Goal: Information Seeking & Learning: Learn about a topic

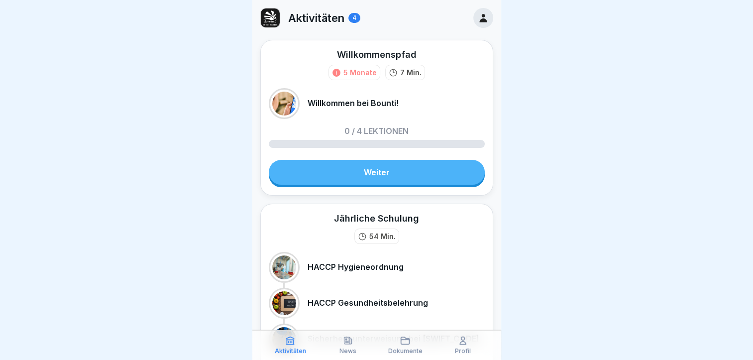
click at [420, 169] on link "Weiter" at bounding box center [377, 172] width 216 height 25
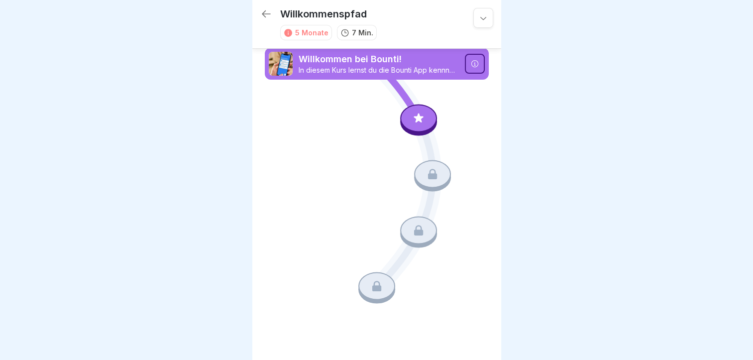
click at [414, 124] on icon at bounding box center [418, 117] width 13 height 13
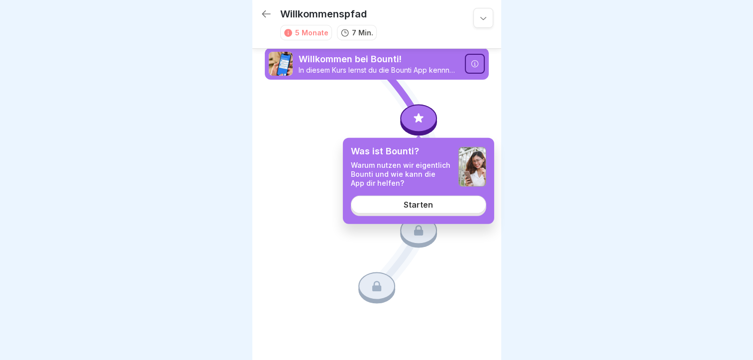
click at [464, 209] on link "Starten" at bounding box center [418, 204] width 135 height 18
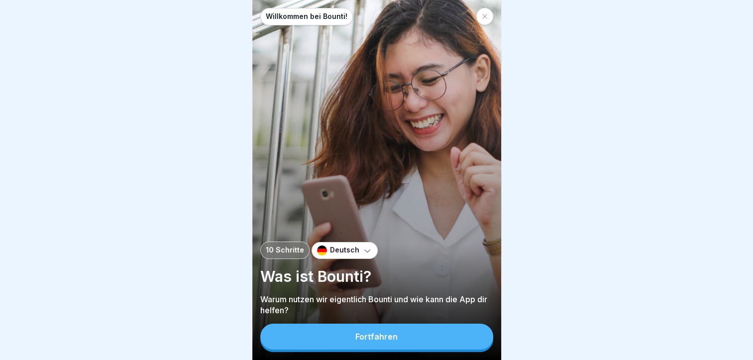
click at [338, 259] on div "Deutsch" at bounding box center [345, 250] width 66 height 17
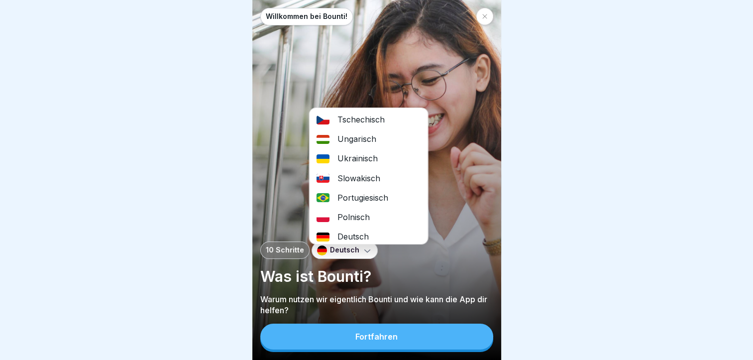
click at [350, 181] on div "Slowakisch" at bounding box center [368, 178] width 118 height 19
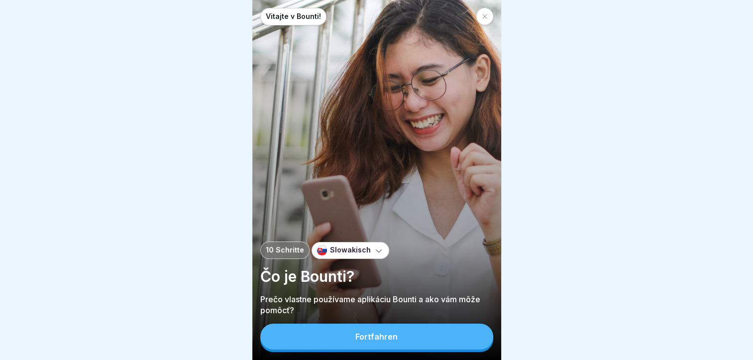
click at [357, 341] on div "Fortfahren" at bounding box center [376, 336] width 42 height 9
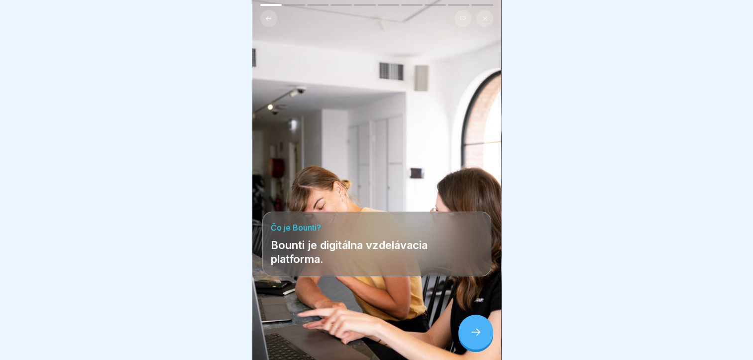
click at [480, 335] on icon at bounding box center [476, 332] width 12 height 12
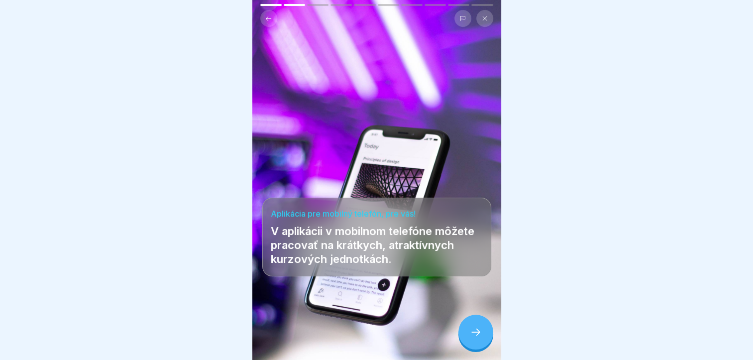
click at [466, 335] on div at bounding box center [475, 332] width 35 height 35
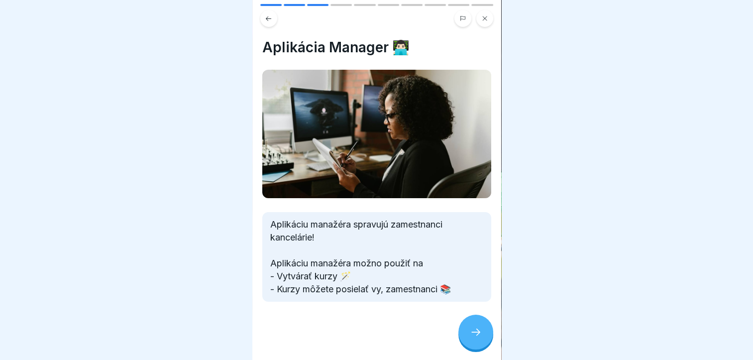
click at [465, 338] on div at bounding box center [475, 332] width 35 height 35
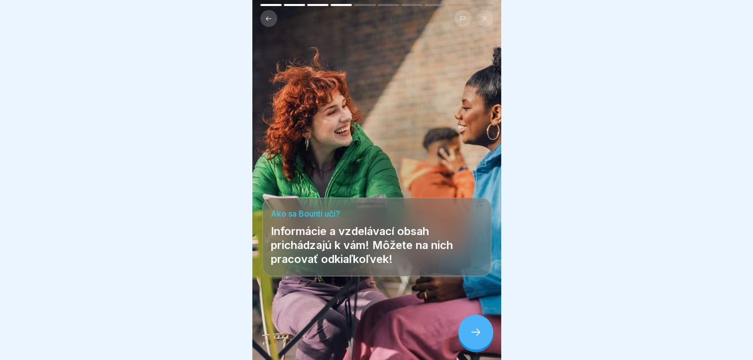
click at [465, 338] on div at bounding box center [475, 332] width 35 height 35
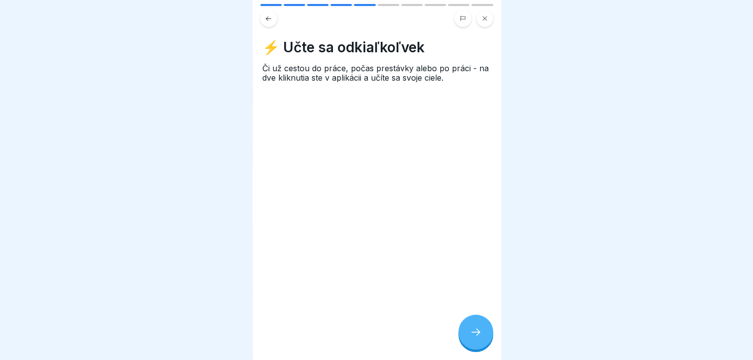
click at [462, 340] on div at bounding box center [475, 332] width 35 height 35
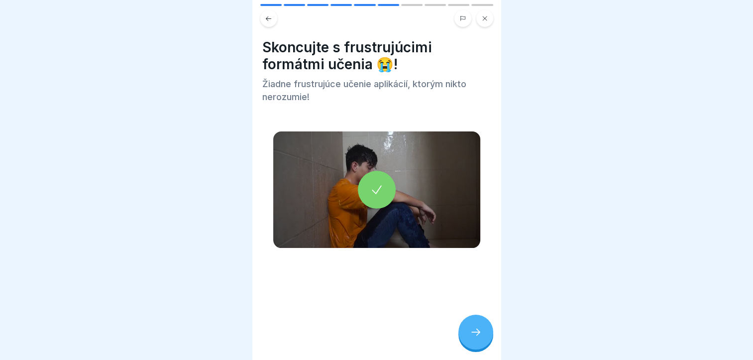
click at [460, 343] on div at bounding box center [475, 332] width 35 height 35
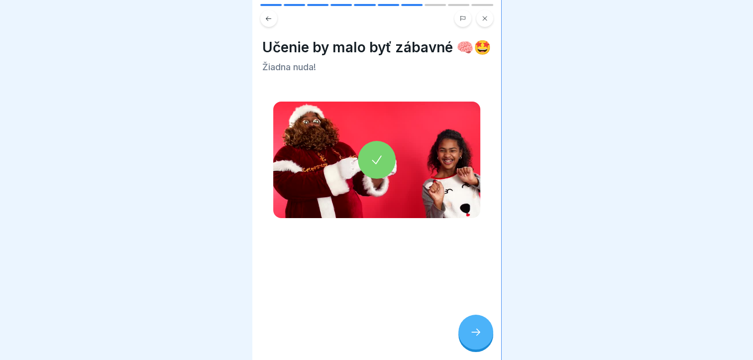
click at [458, 343] on div at bounding box center [475, 332] width 35 height 35
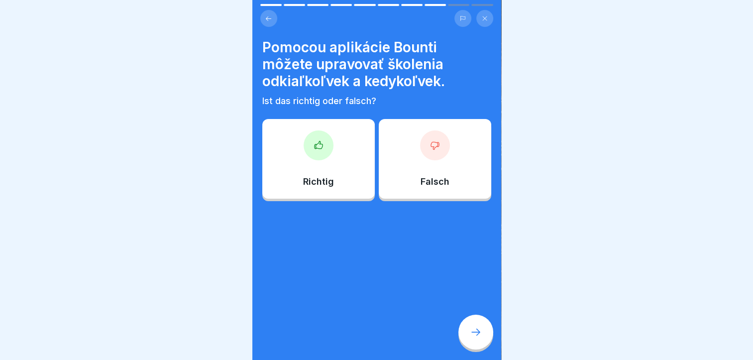
click at [318, 150] on div at bounding box center [319, 145] width 30 height 30
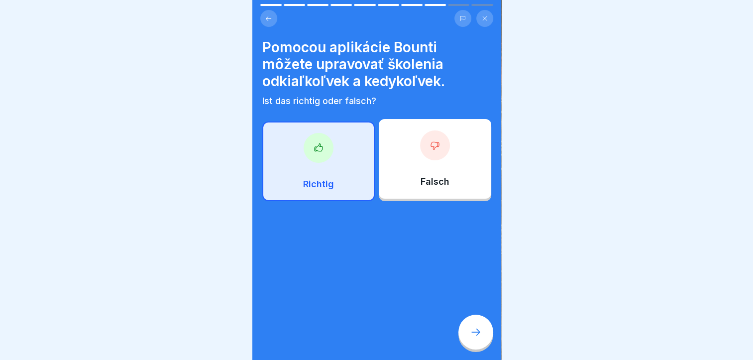
click at [474, 338] on icon at bounding box center [476, 332] width 12 height 12
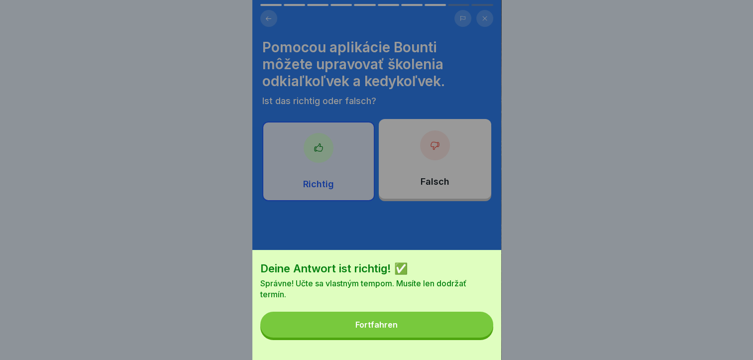
click at [422, 334] on button "Fortfahren" at bounding box center [376, 325] width 233 height 26
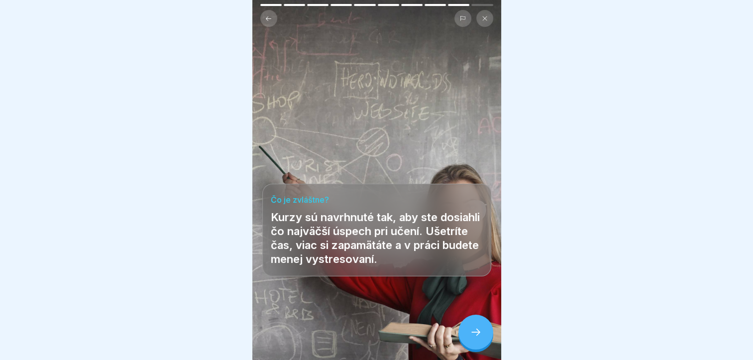
click at [468, 337] on div at bounding box center [475, 332] width 35 height 35
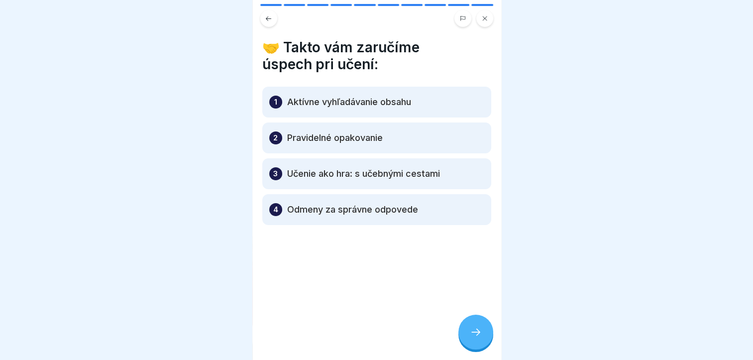
click at [468, 337] on div at bounding box center [475, 332] width 35 height 35
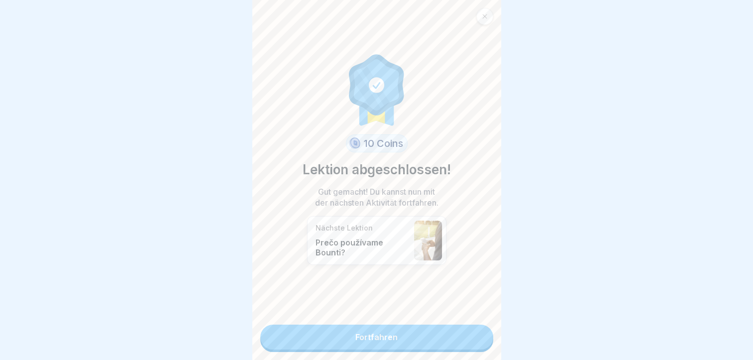
click at [442, 341] on link "Fortfahren" at bounding box center [376, 337] width 233 height 25
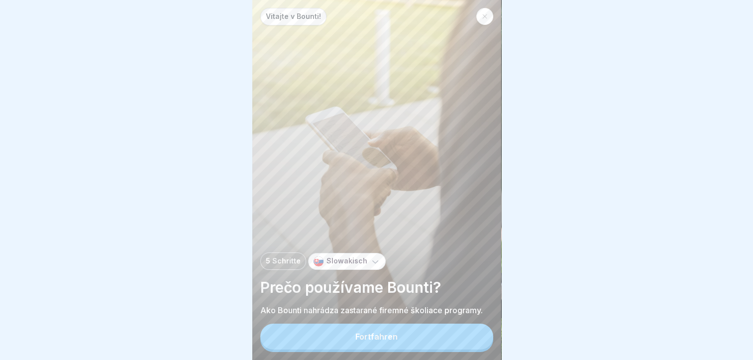
click at [384, 349] on button "Fortfahren" at bounding box center [376, 337] width 233 height 26
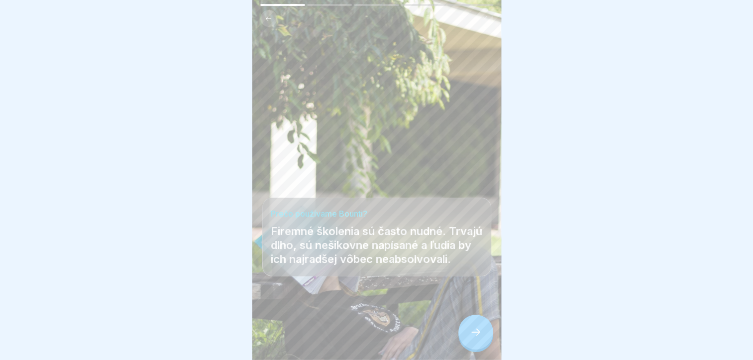
click at [468, 343] on div at bounding box center [475, 332] width 35 height 35
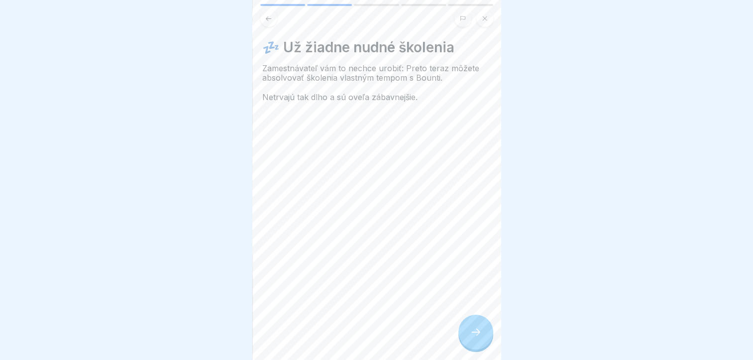
click at [471, 332] on div at bounding box center [475, 332] width 35 height 35
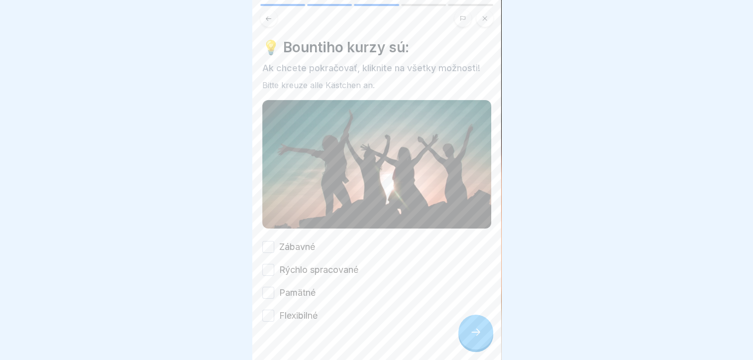
click at [267, 244] on button "Zábavné" at bounding box center [268, 247] width 12 height 12
drag, startPoint x: 269, startPoint y: 264, endPoint x: 267, endPoint y: 281, distance: 17.5
click at [268, 264] on button "Rýchlo spracované" at bounding box center [268, 270] width 12 height 12
drag, startPoint x: 267, startPoint y: 290, endPoint x: 266, endPoint y: 295, distance: 5.5
click at [266, 292] on button "Pamätné" at bounding box center [268, 293] width 12 height 12
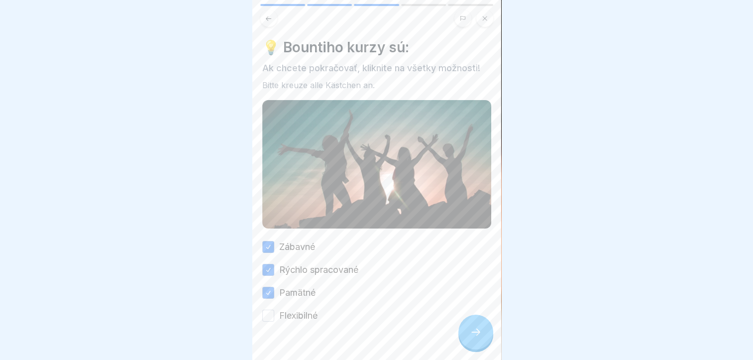
drag, startPoint x: 266, startPoint y: 311, endPoint x: 309, endPoint y: 332, distance: 47.4
click at [266, 313] on button "Flexibilné" at bounding box center [268, 316] width 12 height 12
click at [474, 338] on icon at bounding box center [476, 332] width 12 height 12
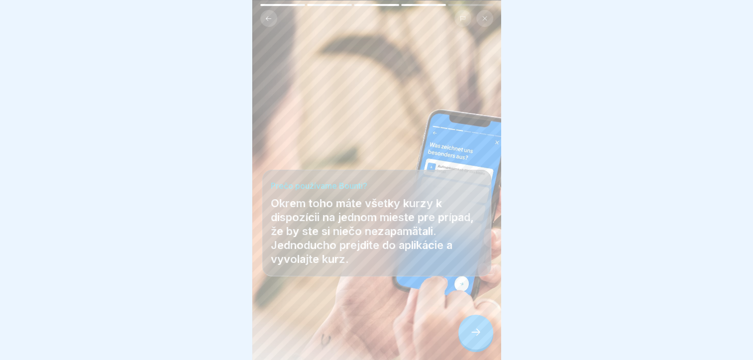
click at [475, 338] on icon at bounding box center [476, 332] width 12 height 12
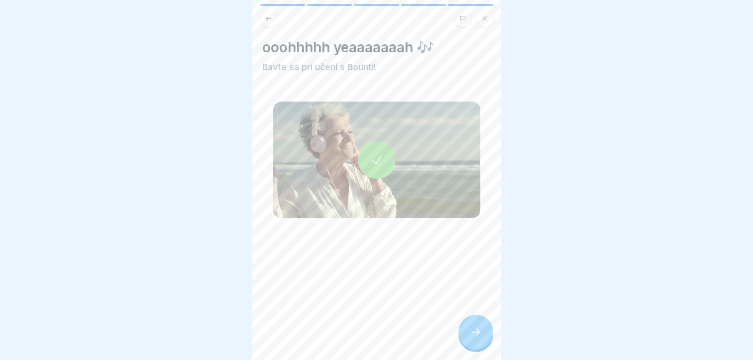
click at [475, 338] on icon at bounding box center [476, 332] width 12 height 12
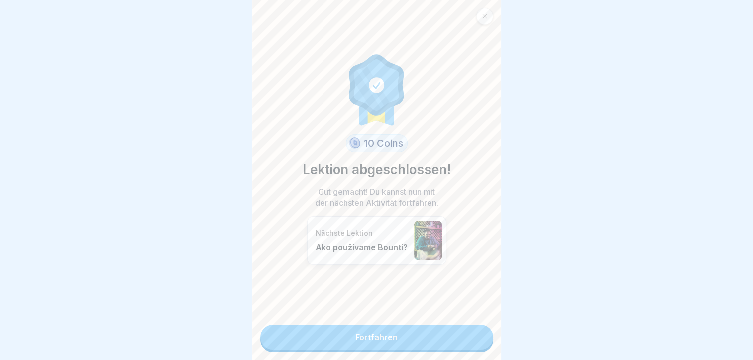
click at [463, 338] on link "Fortfahren" at bounding box center [376, 337] width 233 height 25
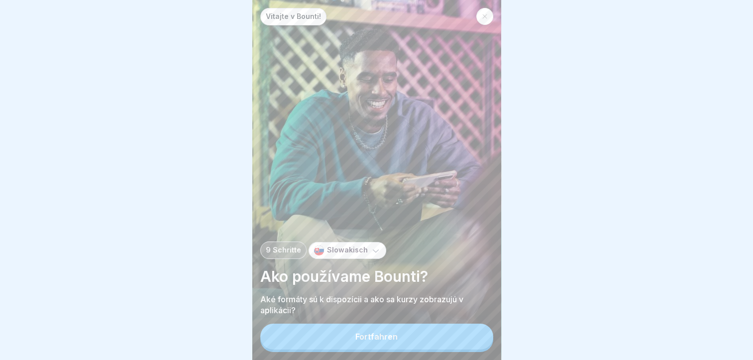
click at [464, 339] on button "Fortfahren" at bounding box center [376, 337] width 233 height 26
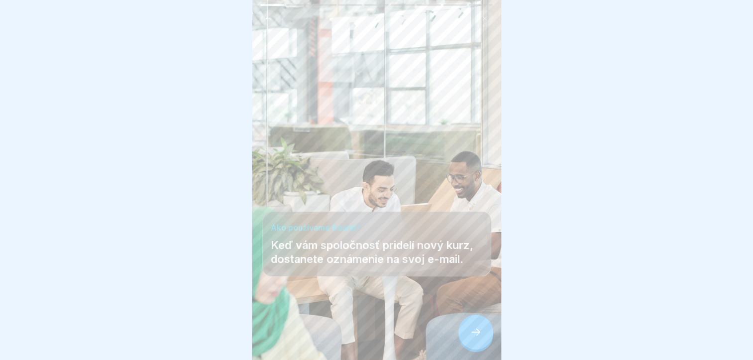
click at [464, 339] on div at bounding box center [475, 332] width 35 height 35
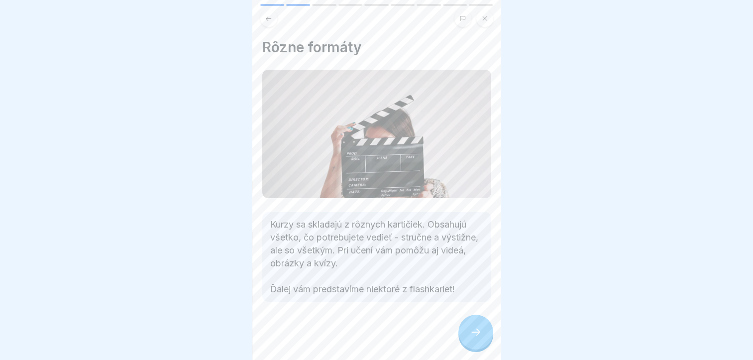
click at [464, 339] on div at bounding box center [475, 332] width 35 height 35
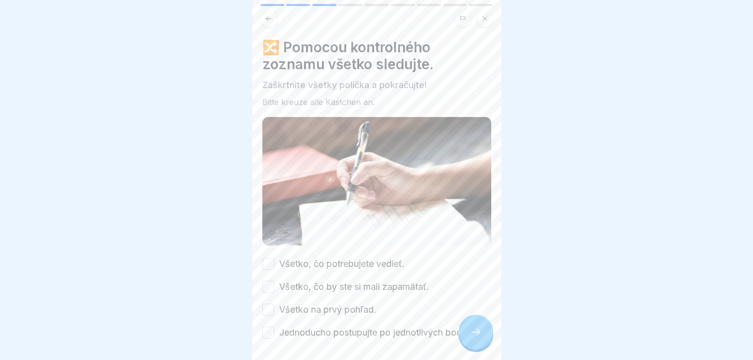
click at [270, 259] on button "Všetko, čo potrebujete vedieť." at bounding box center [268, 264] width 12 height 12
drag, startPoint x: 269, startPoint y: 277, endPoint x: 272, endPoint y: 290, distance: 12.8
click at [269, 281] on button "Všetko, čo by ste si mali zapamätať." at bounding box center [268, 287] width 12 height 12
drag, startPoint x: 266, startPoint y: 302, endPoint x: 269, endPoint y: 317, distance: 14.7
click at [267, 304] on button "Všetko na prvý pohľad." at bounding box center [268, 310] width 12 height 12
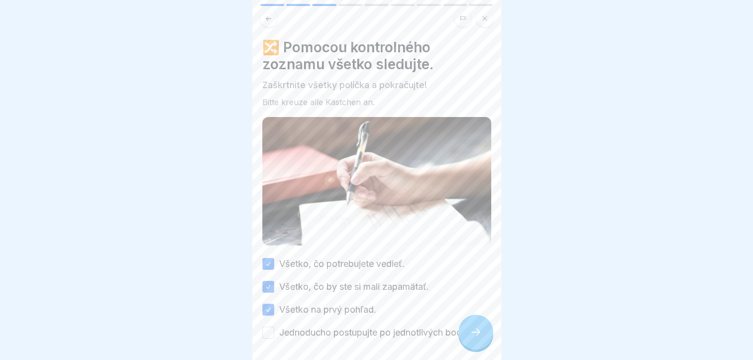
drag, startPoint x: 266, startPoint y: 335, endPoint x: 338, endPoint y: 331, distance: 71.8
click at [271, 337] on button "Jednoducho postupujte po jednotlivých bodoch!" at bounding box center [268, 333] width 12 height 12
click at [488, 339] on div at bounding box center [475, 332] width 35 height 35
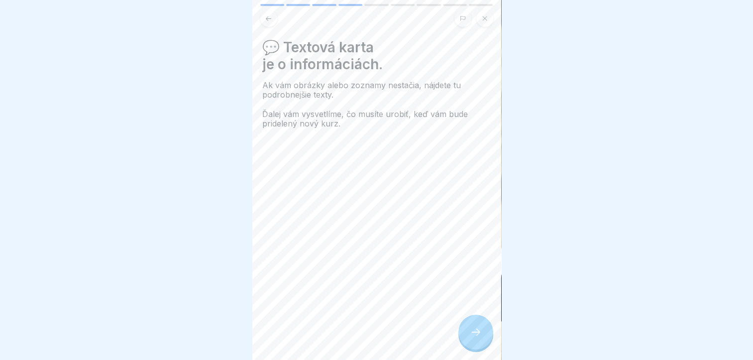
click at [483, 339] on div at bounding box center [475, 332] width 35 height 35
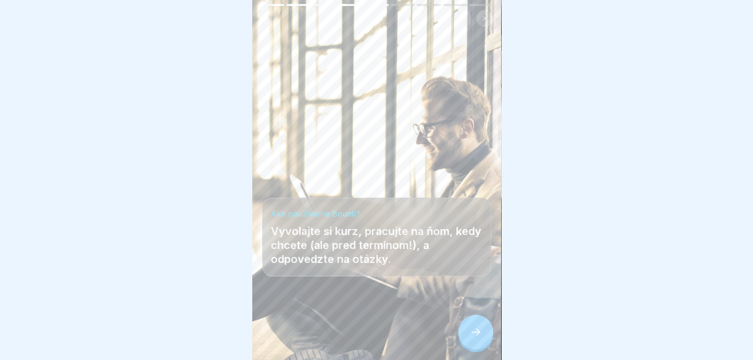
click at [484, 339] on div at bounding box center [475, 332] width 35 height 35
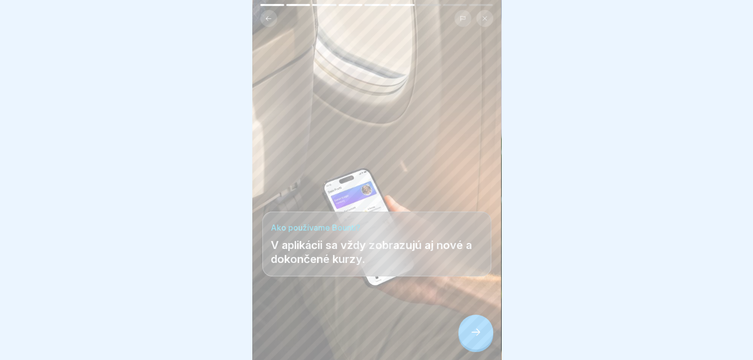
click at [485, 340] on div at bounding box center [475, 332] width 35 height 35
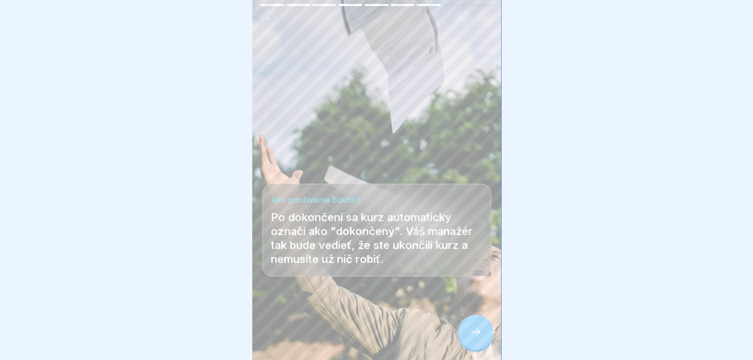
click at [485, 340] on div at bounding box center [475, 332] width 35 height 35
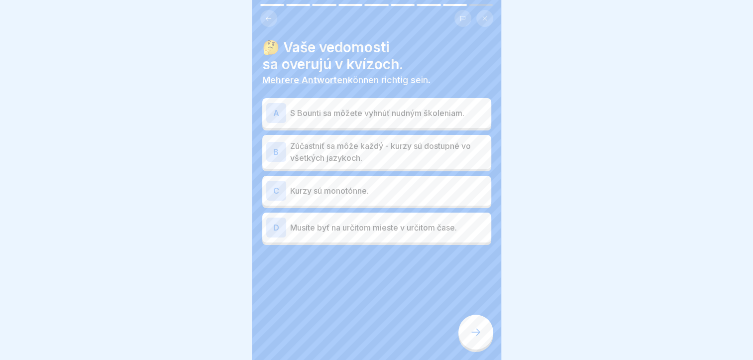
click at [315, 145] on p "Zúčastniť sa môže každý - kurzy sú dostupné vo všetkých jazykoch." at bounding box center [388, 152] width 197 height 24
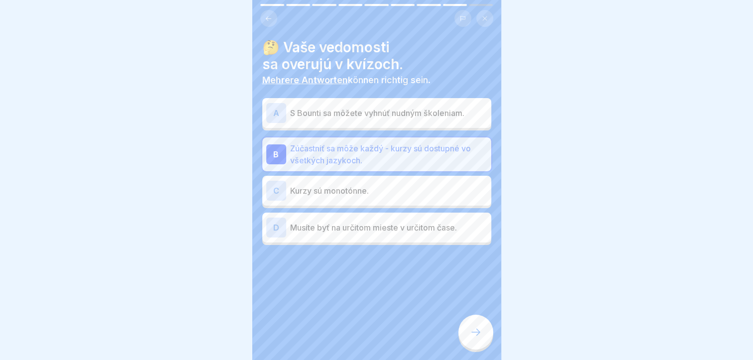
click at [468, 332] on div at bounding box center [475, 332] width 35 height 35
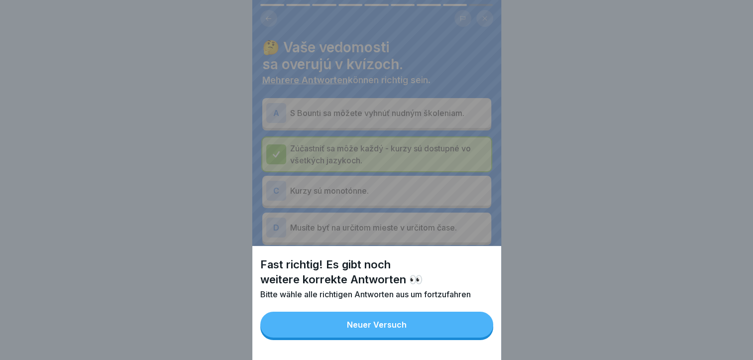
click at [408, 324] on button "Neuer Versuch" at bounding box center [376, 325] width 233 height 26
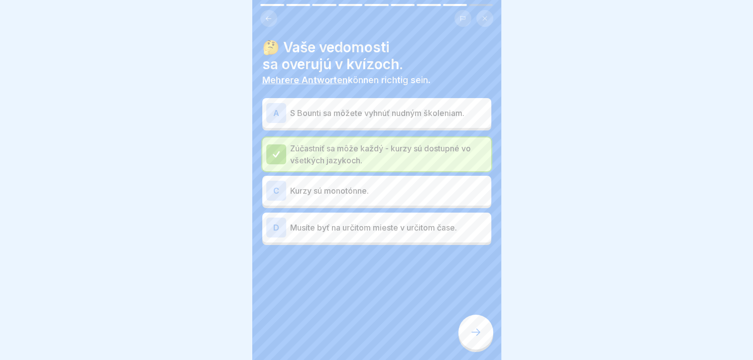
click at [473, 338] on icon at bounding box center [476, 332] width 12 height 12
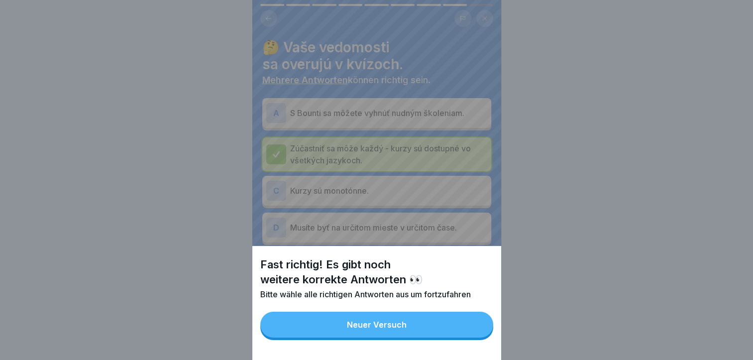
scroll to position [7, 0]
click at [393, 329] on div "Neuer Versuch" at bounding box center [377, 324] width 60 height 9
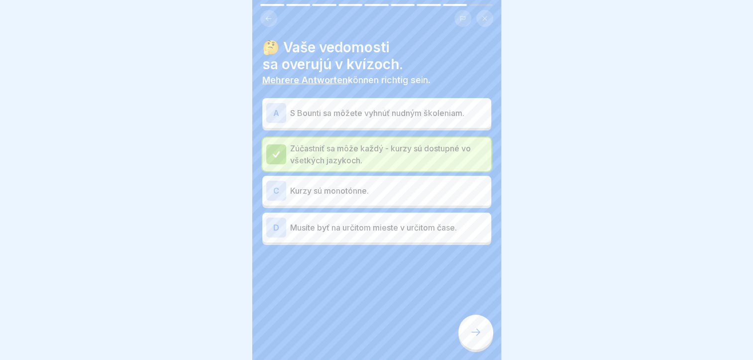
click at [306, 107] on p "S Bounti sa môžete vyhnúť nudným školeniam." at bounding box center [388, 113] width 197 height 12
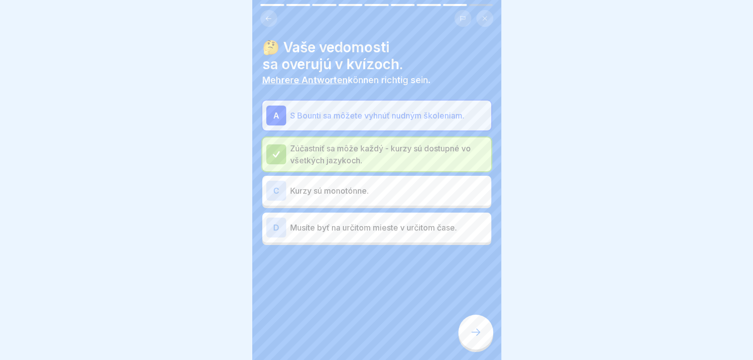
click at [469, 325] on div at bounding box center [475, 332] width 35 height 35
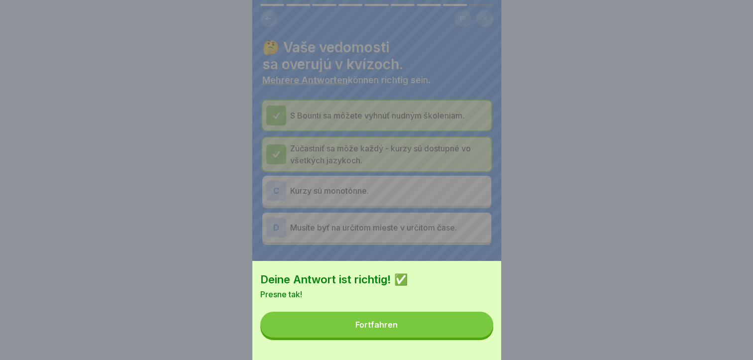
click at [403, 330] on button "Fortfahren" at bounding box center [376, 325] width 233 height 26
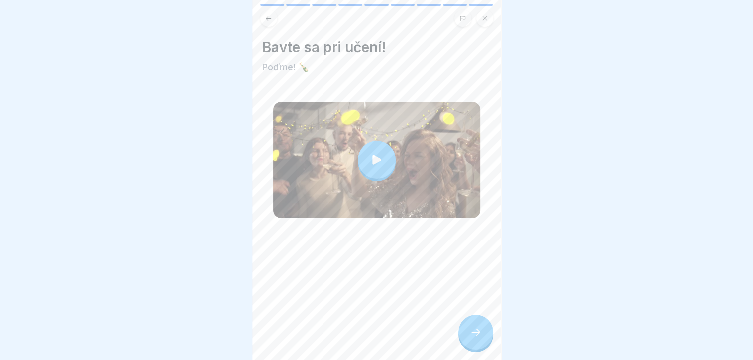
click at [470, 334] on icon at bounding box center [476, 332] width 12 height 12
click at [472, 330] on icon at bounding box center [476, 332] width 12 height 12
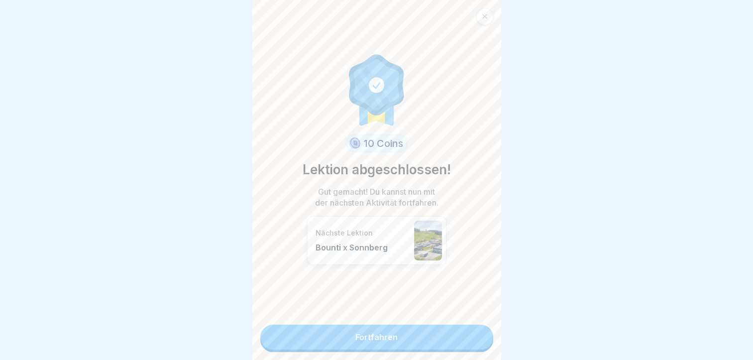
click at [415, 325] on link "Fortfahren" at bounding box center [376, 337] width 233 height 25
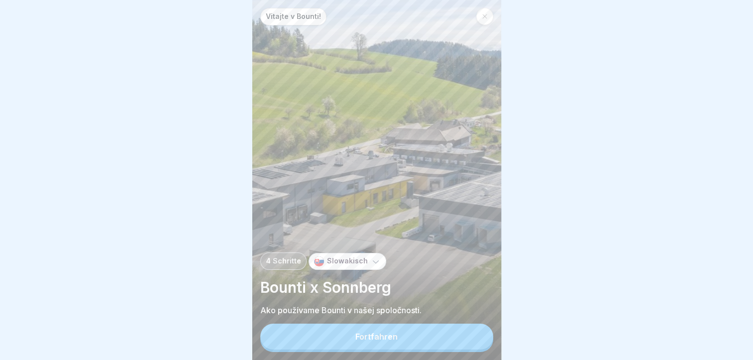
click at [398, 339] on button "Fortfahren" at bounding box center [376, 337] width 233 height 26
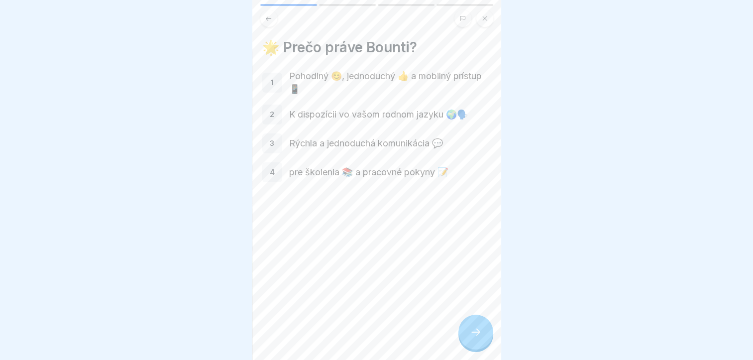
click at [480, 328] on icon at bounding box center [476, 332] width 12 height 12
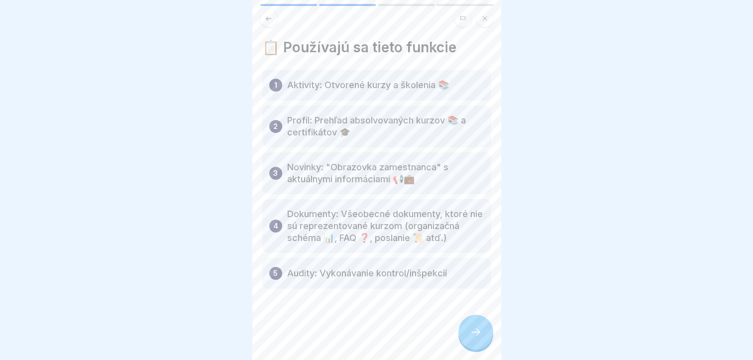
click at [479, 329] on icon at bounding box center [476, 332] width 12 height 12
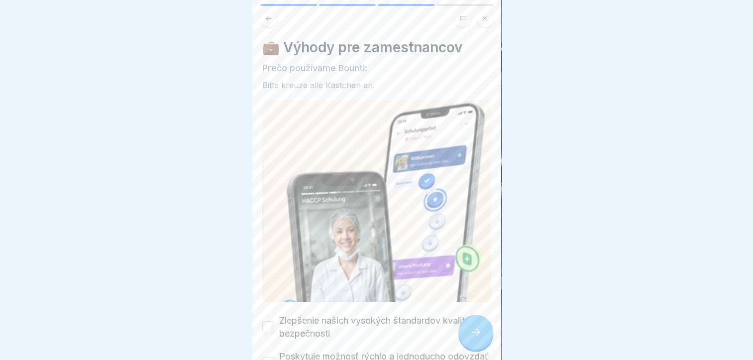
click at [479, 329] on icon at bounding box center [476, 332] width 12 height 12
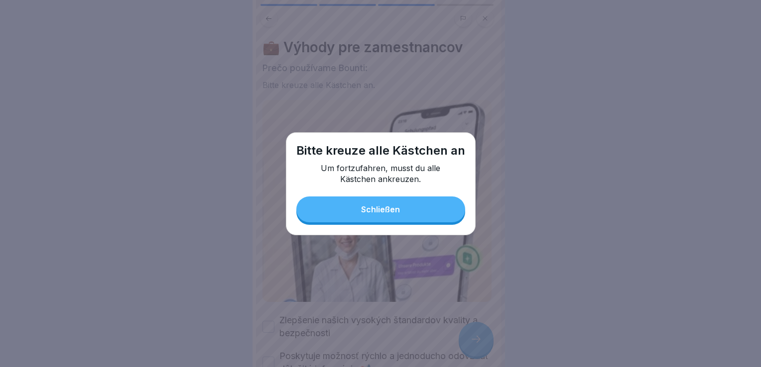
click at [410, 205] on button "Schließen" at bounding box center [380, 210] width 169 height 26
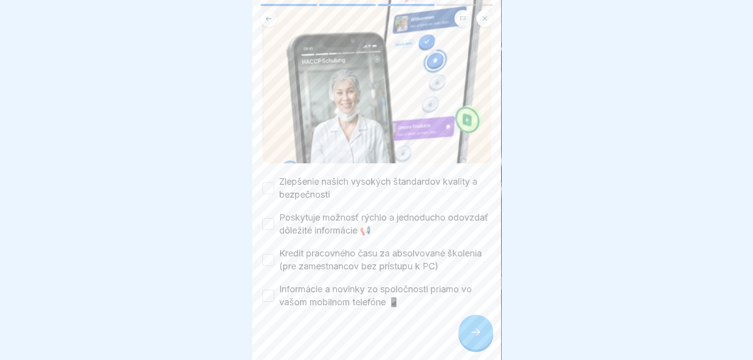
scroll to position [140, 0]
drag, startPoint x: 270, startPoint y: 214, endPoint x: 268, endPoint y: 198, distance: 15.6
click at [270, 217] on button "Poskytuje možnosť rýchlo a jednoducho odovzdať dôležité informácie 📢" at bounding box center [268, 223] width 12 height 12
click at [265, 181] on button "Zlepšenie našich vysokých štandardov kvality a bezpečnosti" at bounding box center [268, 187] width 12 height 12
click at [480, 338] on icon at bounding box center [476, 332] width 12 height 12
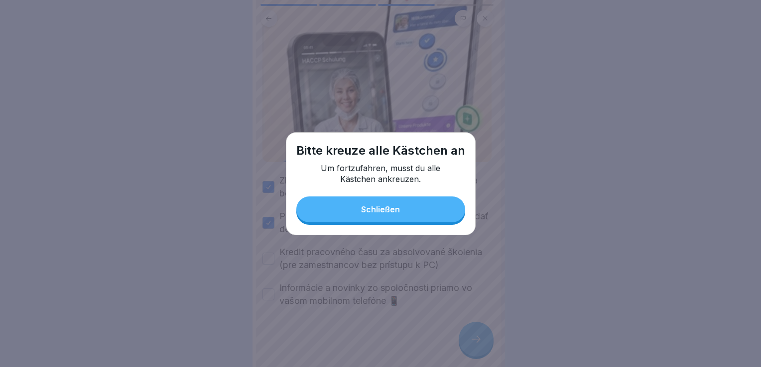
click at [397, 212] on div "Schließen" at bounding box center [380, 209] width 39 height 9
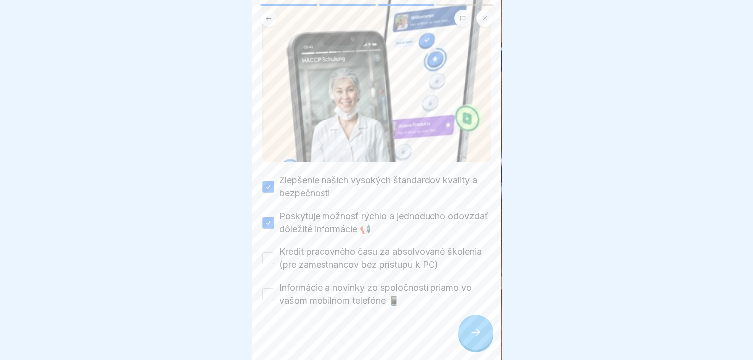
drag, startPoint x: 271, startPoint y: 176, endPoint x: 332, endPoint y: 220, distance: 75.2
click at [271, 181] on button "Zlepšenie našich vysokých štandardov kvality a bezpečnosti" at bounding box center [268, 187] width 12 height 12
click at [471, 330] on div at bounding box center [475, 332] width 35 height 35
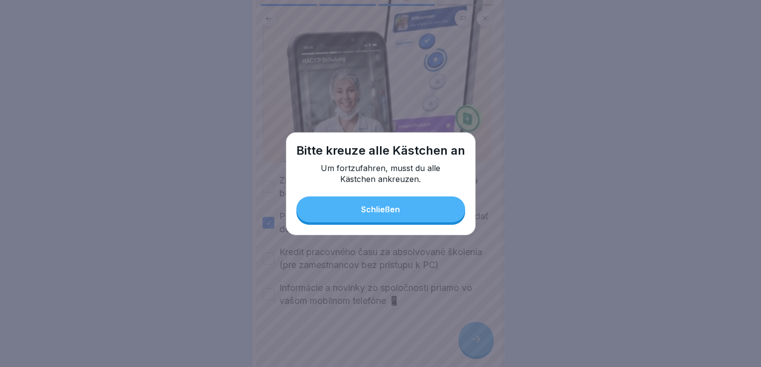
click at [381, 215] on button "Schließen" at bounding box center [380, 210] width 169 height 26
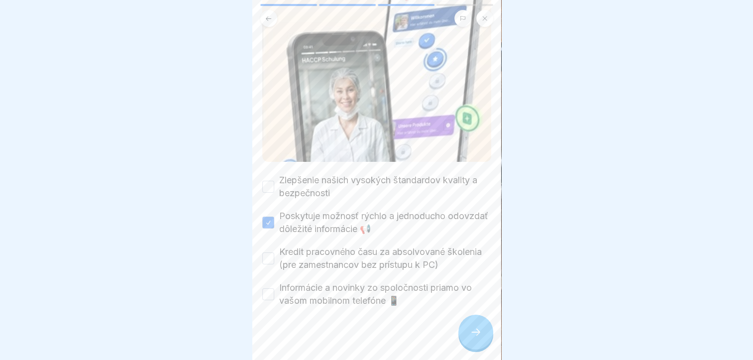
drag, startPoint x: 269, startPoint y: 176, endPoint x: 273, endPoint y: 190, distance: 14.8
click at [269, 181] on button "Zlepšenie našich vysokých štandardov kvality a bezpečnosti" at bounding box center [268, 187] width 12 height 12
drag, startPoint x: 266, startPoint y: 215, endPoint x: 304, endPoint y: 250, distance: 52.1
click at [266, 217] on button "Poskytuje možnosť rýchlo a jednoducho odovzdať dôležité informácie 📢" at bounding box center [268, 223] width 12 height 12
click at [466, 338] on div at bounding box center [475, 332] width 35 height 35
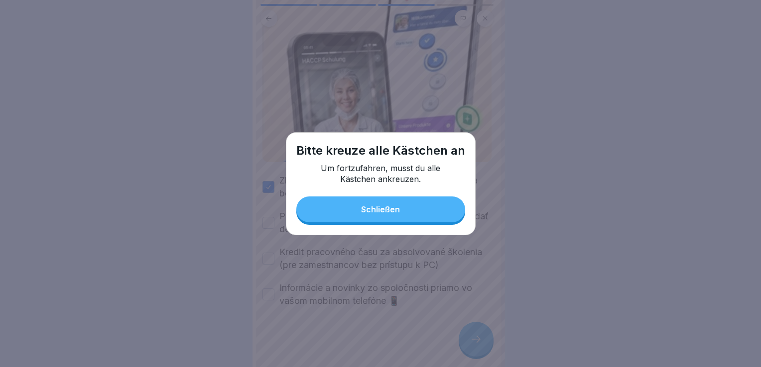
click at [392, 205] on button "Schließen" at bounding box center [380, 210] width 169 height 26
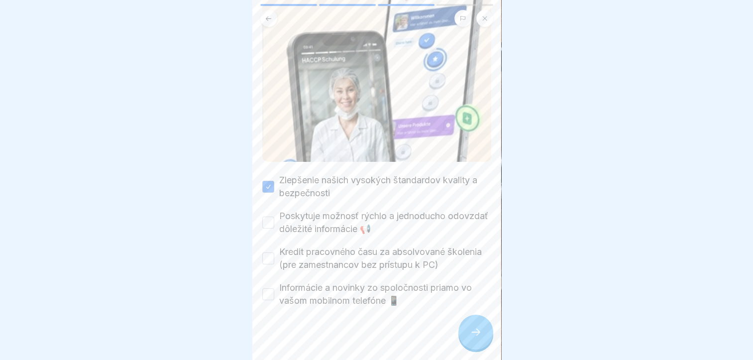
click at [267, 217] on button "Poskytuje možnosť rýchlo a jednoducho odovzdať dôležité informácie 📢" at bounding box center [268, 223] width 12 height 12
click at [267, 288] on button "Informácie a novinky zo spoločnosti priamo vo vašom mobilnom telefóne 📱" at bounding box center [268, 294] width 12 height 12
click at [482, 346] on div at bounding box center [475, 332] width 35 height 35
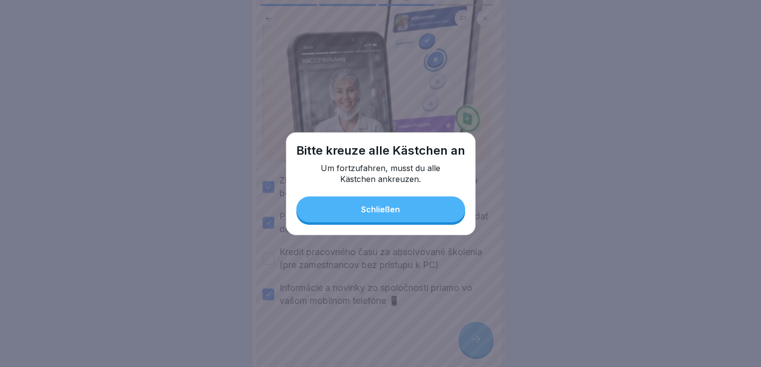
drag, startPoint x: 407, startPoint y: 215, endPoint x: 354, endPoint y: 228, distance: 54.4
click at [404, 215] on button "Schließen" at bounding box center [380, 210] width 169 height 26
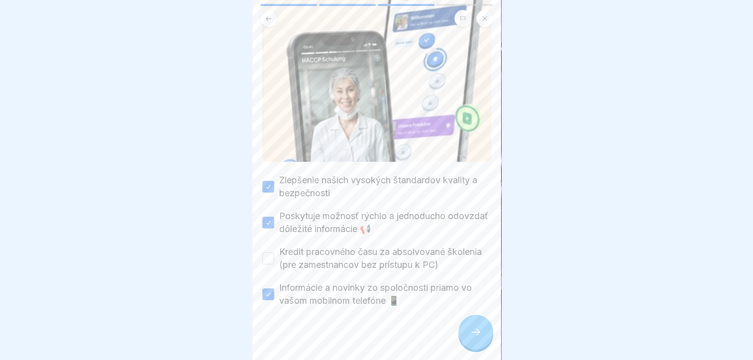
drag, startPoint x: 270, startPoint y: 252, endPoint x: 298, endPoint y: 261, distance: 29.0
click at [270, 252] on button "Kredit pracovného času za absolvované školenia (pre zamestnancov bez prístupu k…" at bounding box center [268, 258] width 12 height 12
click at [473, 349] on div at bounding box center [475, 332] width 35 height 35
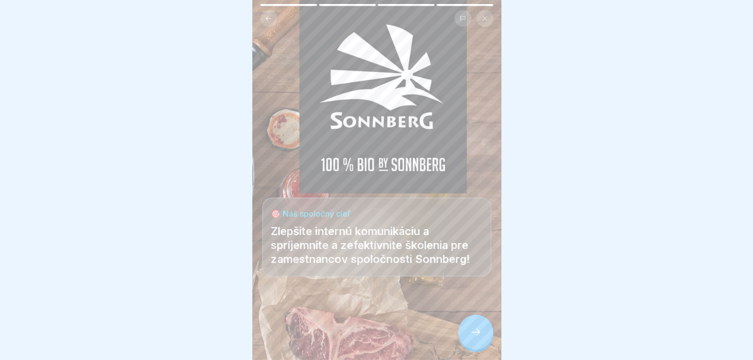
click at [477, 338] on icon at bounding box center [476, 332] width 12 height 12
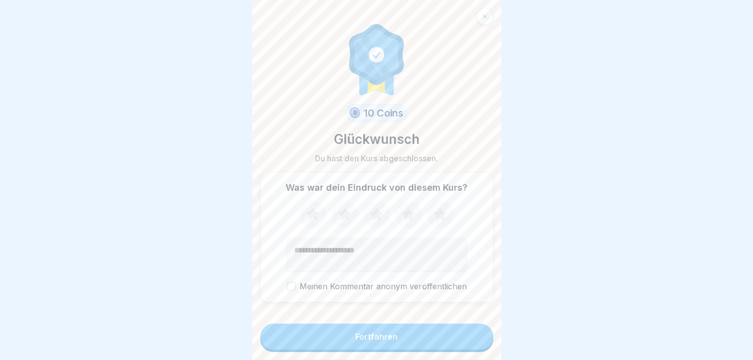
click at [397, 339] on button "Fortfahren" at bounding box center [376, 337] width 233 height 26
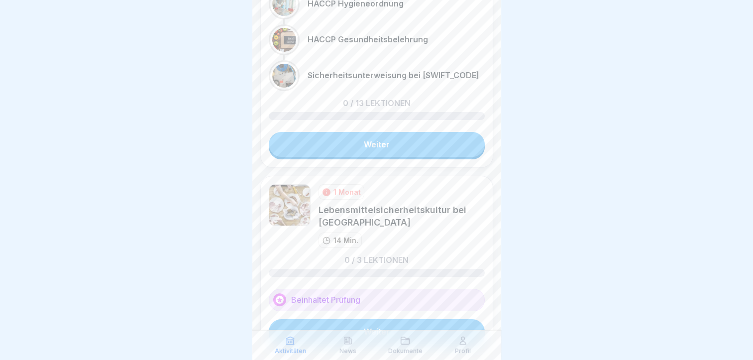
scroll to position [7, 0]
click at [360, 137] on link "Weiter" at bounding box center [377, 144] width 216 height 25
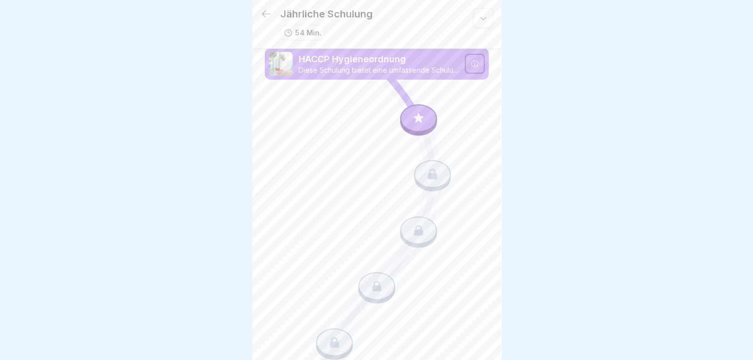
click at [406, 118] on div at bounding box center [418, 118] width 37 height 28
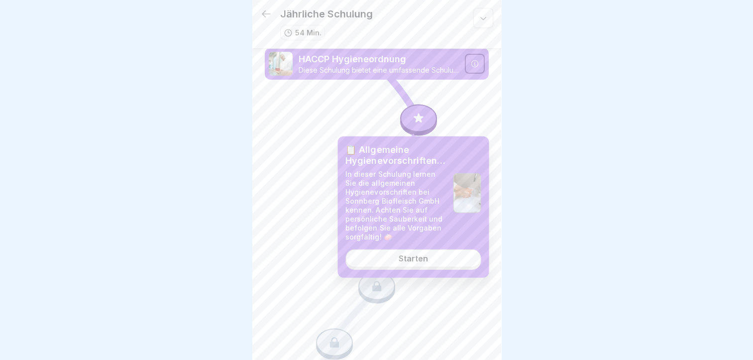
click at [400, 256] on div "Starten" at bounding box center [413, 258] width 29 height 9
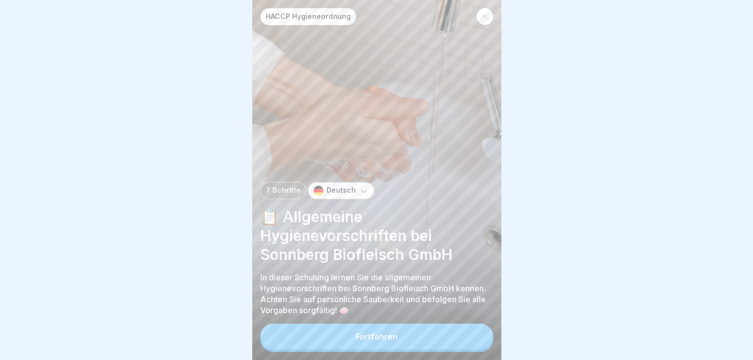
click at [361, 193] on icon at bounding box center [364, 191] width 6 height 3
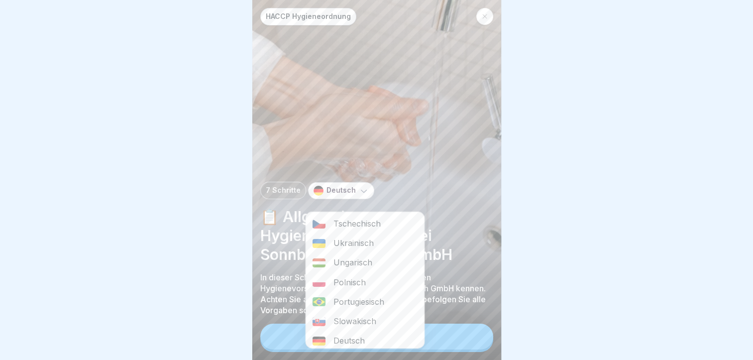
click at [355, 325] on div "Slowakisch" at bounding box center [365, 321] width 118 height 19
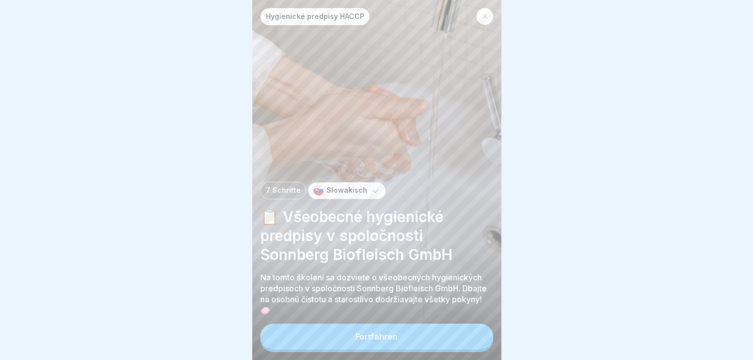
click at [370, 341] on div "Fortfahren" at bounding box center [376, 336] width 42 height 9
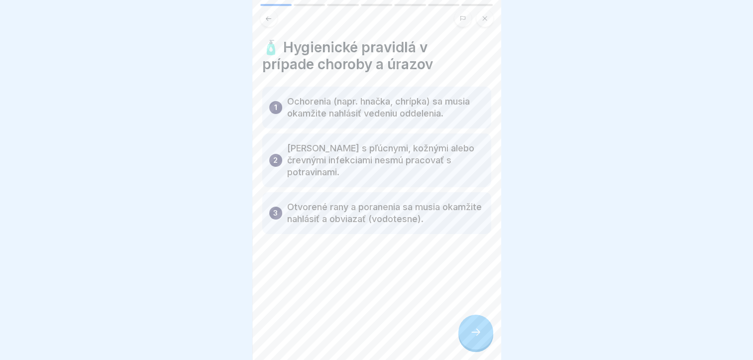
click at [301, 113] on p "Ochorenia (napr. hnačka, chrípka) sa musia okamžite nahlásiť vedeniu oddelenia." at bounding box center [385, 108] width 197 height 24
click at [299, 110] on p "Ochorenia (napr. hnačka, chrípka) sa musia okamžite nahlásiť vedeniu oddelenia." at bounding box center [385, 108] width 197 height 24
click at [272, 104] on div "1" at bounding box center [275, 107] width 13 height 13
click at [290, 116] on p "Ochorenia (napr. hnačka, chrípka) sa musia okamžite nahlásiť vedeniu oddelenia." at bounding box center [385, 108] width 197 height 24
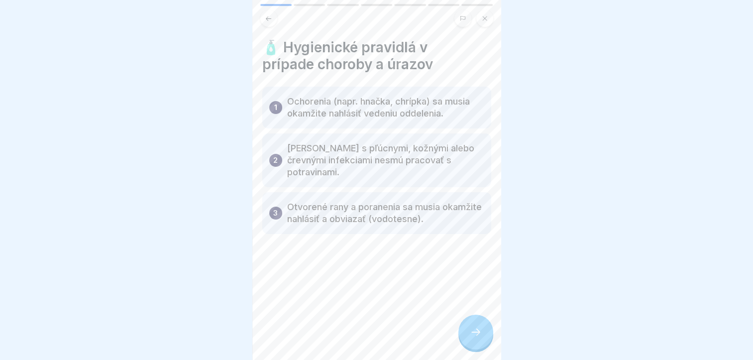
scroll to position [7, 0]
click at [481, 337] on icon at bounding box center [476, 332] width 12 height 12
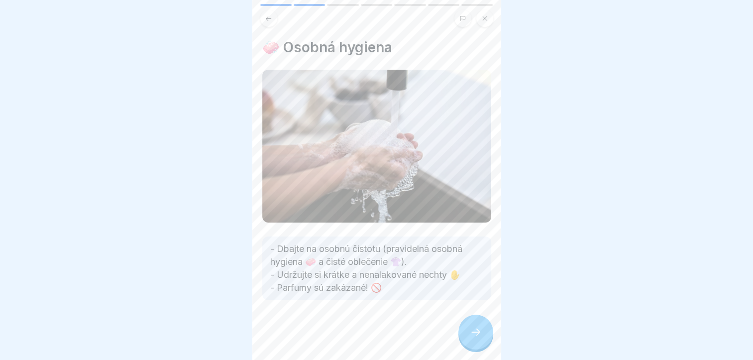
click at [476, 331] on icon at bounding box center [476, 332] width 12 height 12
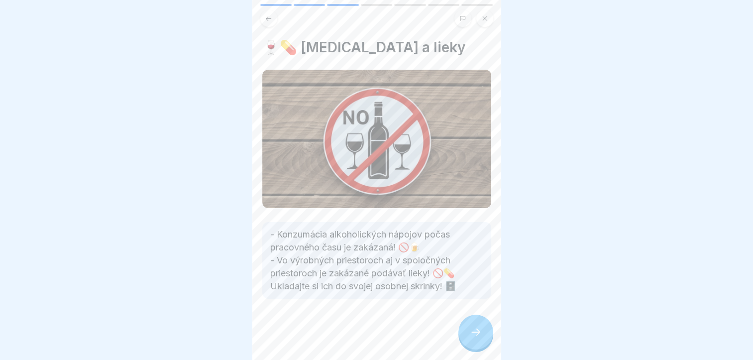
click at [478, 333] on icon at bounding box center [476, 332] width 12 height 12
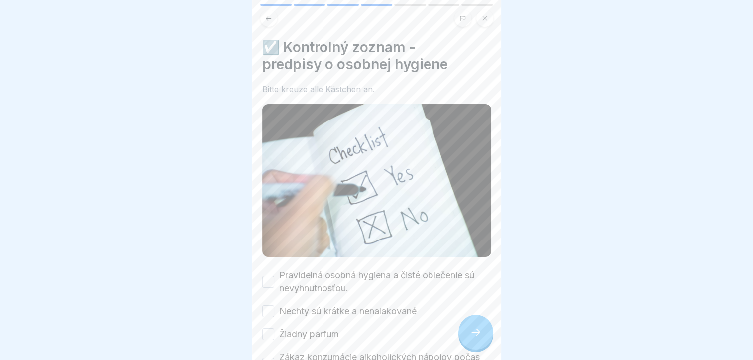
click at [478, 333] on icon at bounding box center [476, 332] width 12 height 12
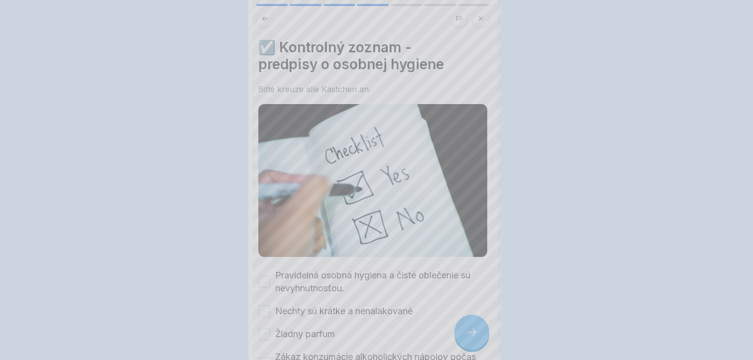
scroll to position [0, 0]
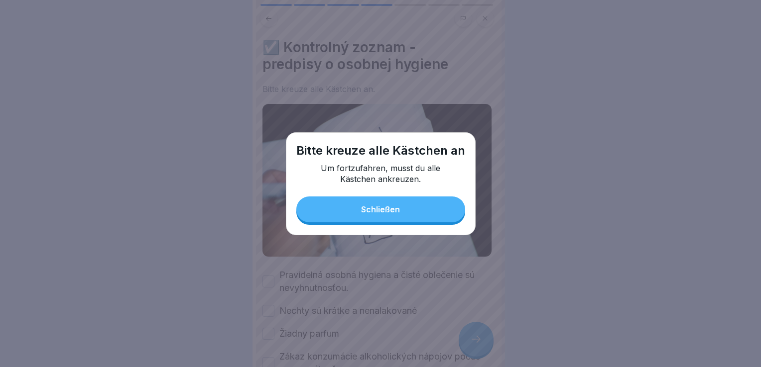
click at [397, 206] on div "Schließen" at bounding box center [380, 209] width 39 height 9
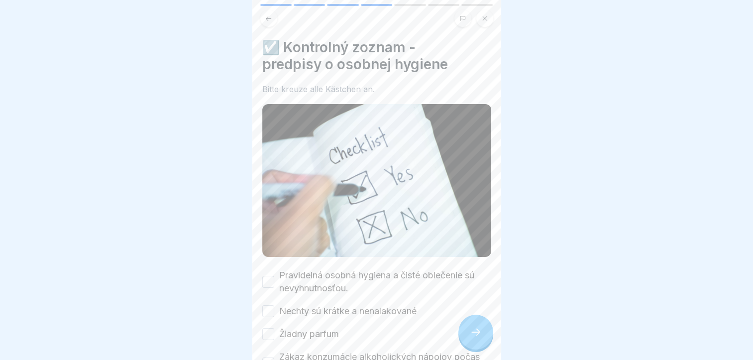
scroll to position [7, 0]
click at [265, 328] on button "Žiadny parfum" at bounding box center [268, 334] width 12 height 12
click at [261, 298] on div "☑️ Kontrolný zoznam - predpisy o osobnej hygiene Bitte kreuze alle Kästchen an.…" at bounding box center [376, 180] width 249 height 360
click at [265, 305] on button "Nechty sú krátke a nenalakované" at bounding box center [268, 311] width 12 height 12
click at [267, 276] on button "Pravidelná osobná hygiena a čisté oblečenie sú nevyhnutnosťou." at bounding box center [268, 282] width 12 height 12
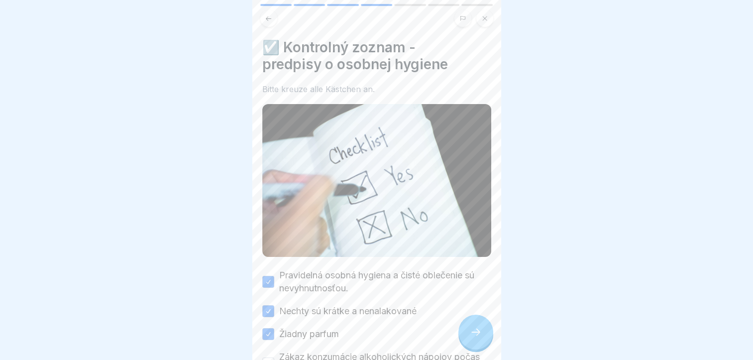
click at [266, 357] on button "Zákaz konzumácie alkoholických nápojov počas pracovného času" at bounding box center [268, 363] width 12 height 12
click at [482, 333] on div at bounding box center [475, 332] width 35 height 35
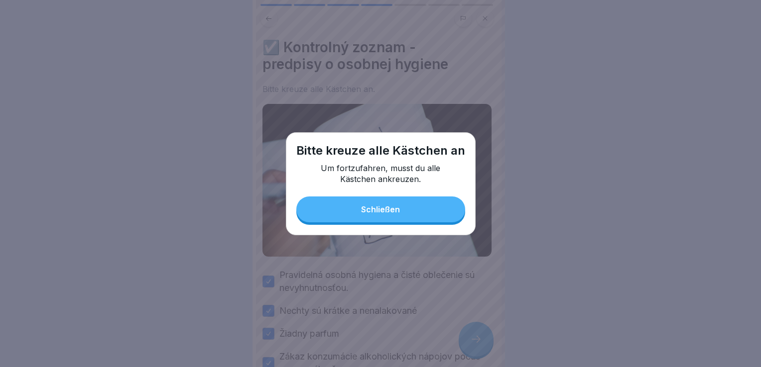
click at [435, 194] on div "Bitte kreuze alle Kästchen an Um fortzufahren, musst du alle Kästchen ankreuzen…" at bounding box center [381, 183] width 190 height 103
click at [433, 201] on button "Schließen" at bounding box center [380, 210] width 169 height 26
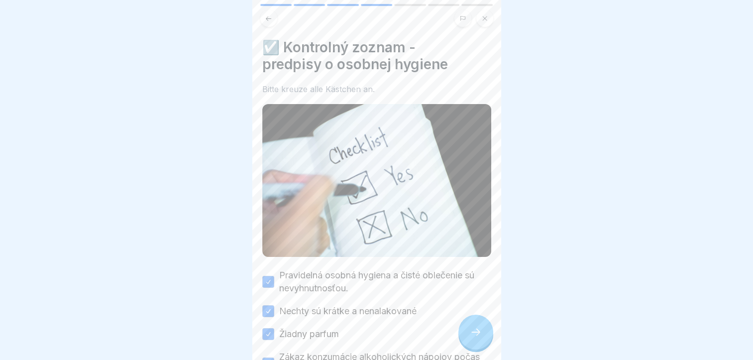
scroll to position [7, 0]
click at [268, 357] on button "Zákaz konzumácie alkoholických nápojov počas pracovného času" at bounding box center [268, 363] width 12 height 12
click at [265, 328] on button "Žiadny parfum" at bounding box center [268, 334] width 12 height 12
click at [475, 333] on icon at bounding box center [476, 332] width 12 height 12
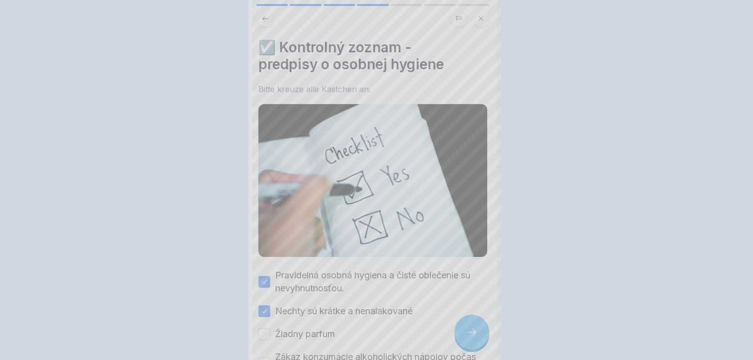
scroll to position [0, 0]
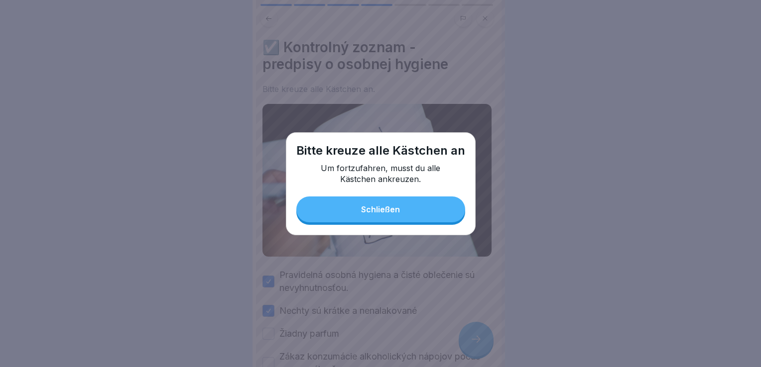
drag, startPoint x: 370, startPoint y: 210, endPoint x: 325, endPoint y: 268, distance: 74.2
click at [370, 210] on div "Schließen" at bounding box center [380, 209] width 39 height 9
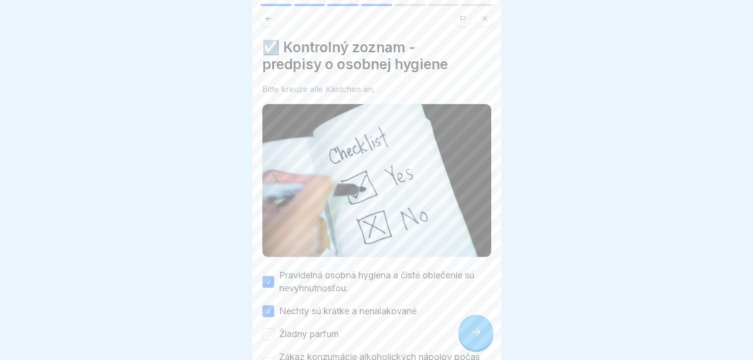
click at [262, 310] on div "☑️ Kontrolný zoznam - predpisy o osobnej hygiene Bitte kreuze alle Kästchen an.…" at bounding box center [376, 180] width 249 height 360
click at [272, 305] on button "Nechty sú krátke a nenalakované" at bounding box center [268, 311] width 12 height 12
click at [477, 338] on icon at bounding box center [476, 332] width 12 height 12
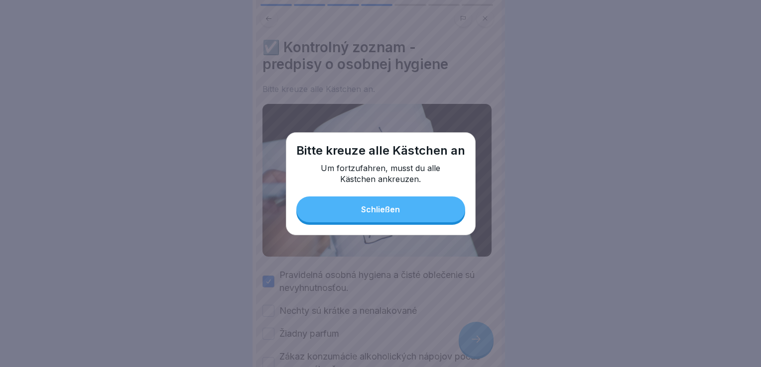
click at [417, 207] on button "Schließen" at bounding box center [380, 210] width 169 height 26
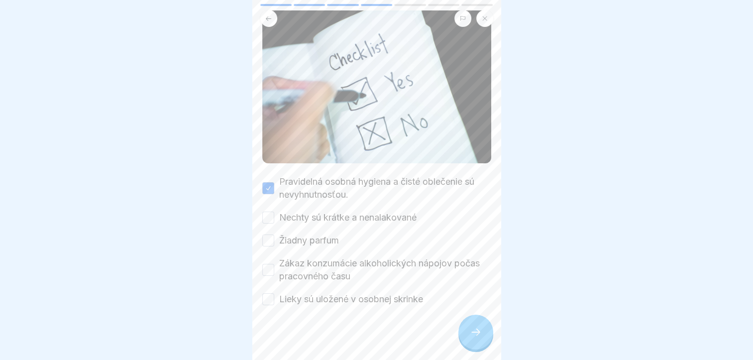
scroll to position [7, 0]
click at [267, 264] on button "Zákaz konzumácie alkoholických nápojov počas pracovného času" at bounding box center [268, 270] width 12 height 12
click at [267, 293] on button "Lieky sú uložené v osobnej skrinke" at bounding box center [268, 299] width 12 height 12
drag, startPoint x: 262, startPoint y: 229, endPoint x: 264, endPoint y: 221, distance: 8.2
click at [262, 234] on button "Žiadny parfum" at bounding box center [268, 240] width 12 height 12
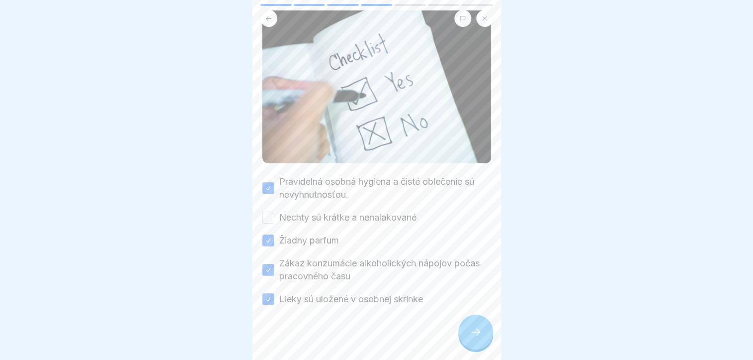
click at [265, 234] on button "Žiadny parfum" at bounding box center [268, 240] width 12 height 12
click at [261, 208] on div "☑️ Kontrolný zoznam - predpisy o osobnej hygiene Bitte kreuze alle Kästchen an.…" at bounding box center [376, 180] width 249 height 360
drag, startPoint x: 265, startPoint y: 204, endPoint x: 277, endPoint y: 228, distance: 26.7
click at [266, 212] on button "Nechty sú krátke a nenalakované" at bounding box center [268, 218] width 12 height 12
click at [480, 332] on icon at bounding box center [476, 332] width 12 height 12
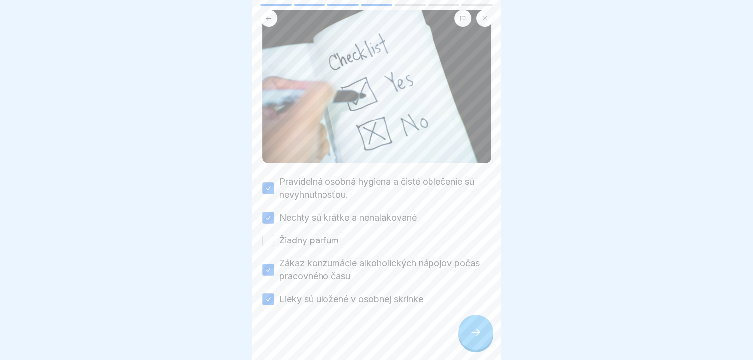
scroll to position [0, 0]
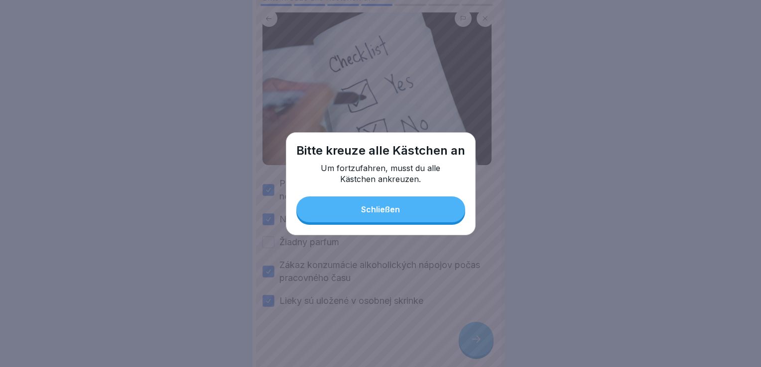
click at [419, 217] on button "Schließen" at bounding box center [380, 210] width 169 height 26
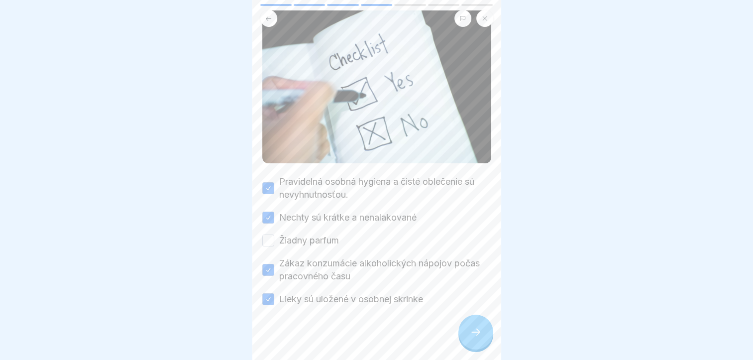
click at [269, 264] on button "Zákaz konzumácie alkoholických nápojov počas pracovného času" at bounding box center [268, 270] width 12 height 12
click at [474, 338] on icon at bounding box center [476, 332] width 12 height 12
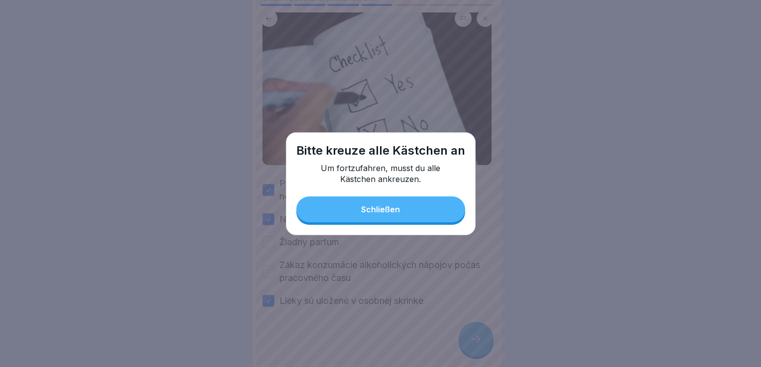
click at [377, 215] on button "Schließen" at bounding box center [380, 210] width 169 height 26
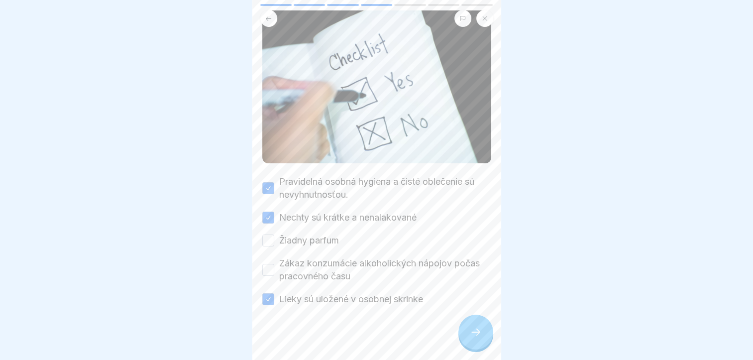
drag, startPoint x: 271, startPoint y: 292, endPoint x: 311, endPoint y: 292, distance: 39.8
click at [271, 293] on button "Lieky sú uložené v osobnej skrinke" at bounding box center [268, 299] width 12 height 12
click at [473, 338] on icon at bounding box center [476, 332] width 12 height 12
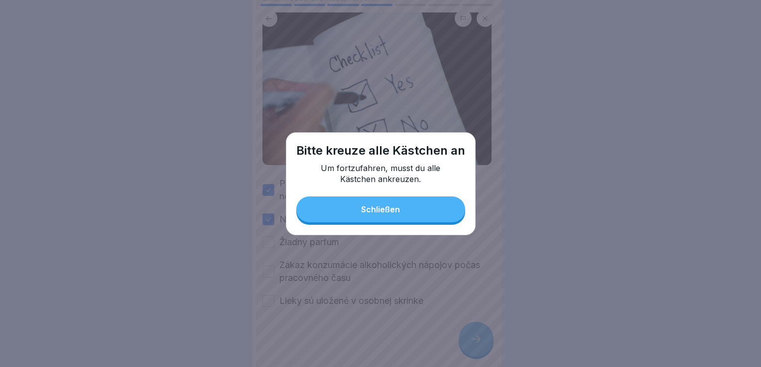
drag, startPoint x: 357, startPoint y: 204, endPoint x: 347, endPoint y: 203, distance: 9.6
click at [356, 204] on button "Schließen" at bounding box center [380, 210] width 169 height 26
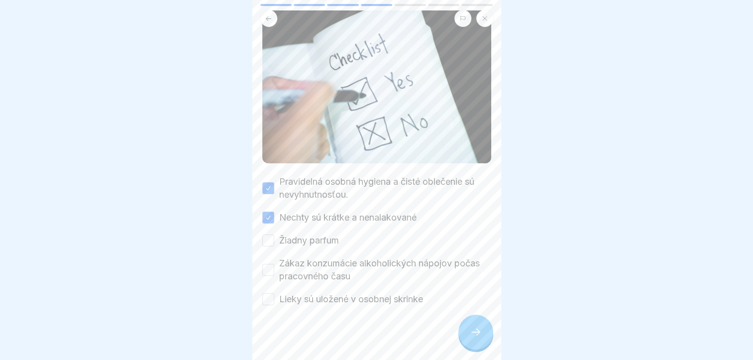
click at [271, 212] on button "Nechty sú krátke a nenalakované" at bounding box center [268, 218] width 12 height 12
click at [478, 333] on div at bounding box center [475, 332] width 35 height 35
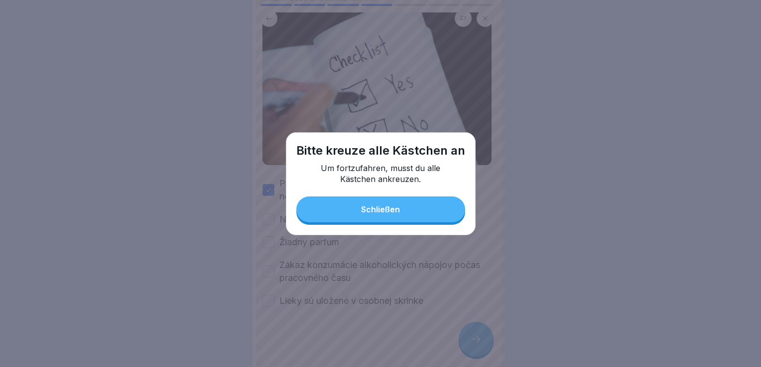
drag, startPoint x: 349, startPoint y: 200, endPoint x: 354, endPoint y: 209, distance: 10.5
click at [349, 201] on button "Schließen" at bounding box center [380, 210] width 169 height 26
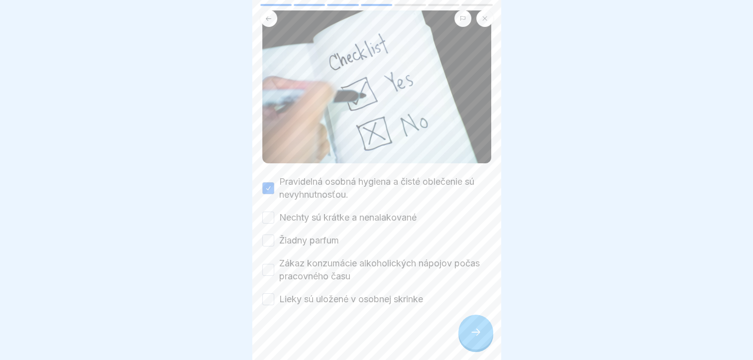
click at [269, 185] on button "Pravidelná osobná hygiena a čisté oblečenie sú nevyhnutnosťou." at bounding box center [268, 188] width 12 height 12
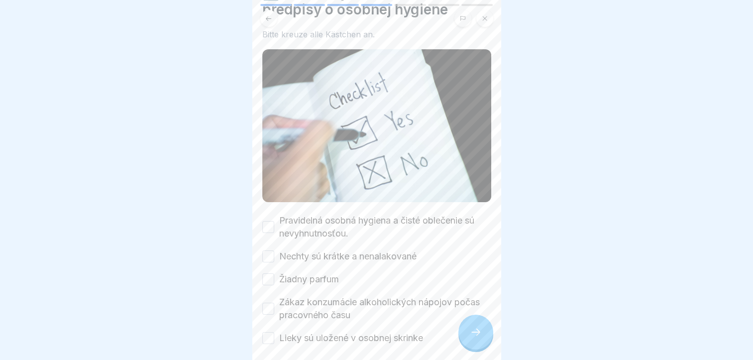
scroll to position [94, 0]
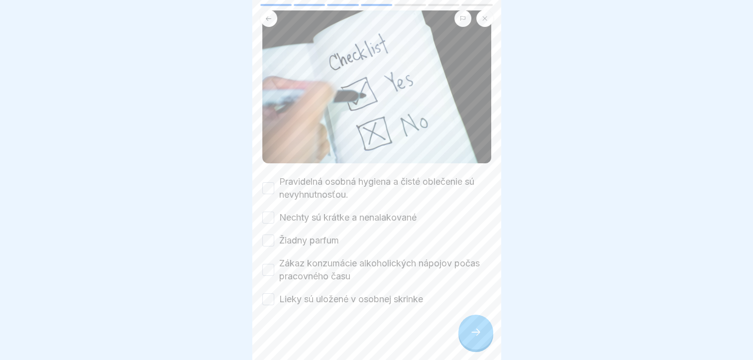
click at [265, 212] on button "Nechty sú krátke a nenalakované" at bounding box center [268, 218] width 12 height 12
click at [470, 328] on icon at bounding box center [476, 332] width 12 height 12
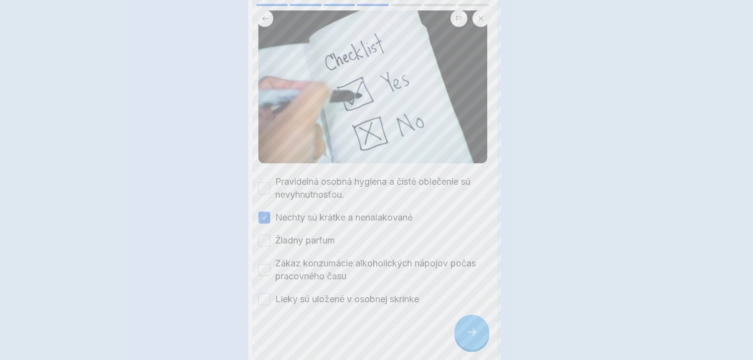
scroll to position [0, 0]
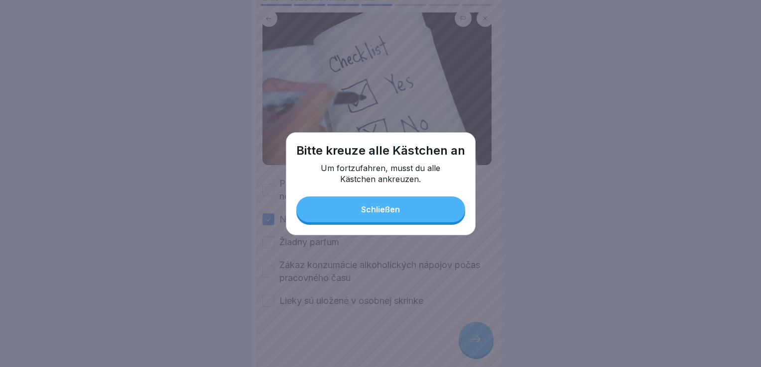
click at [371, 204] on button "Schließen" at bounding box center [380, 210] width 169 height 26
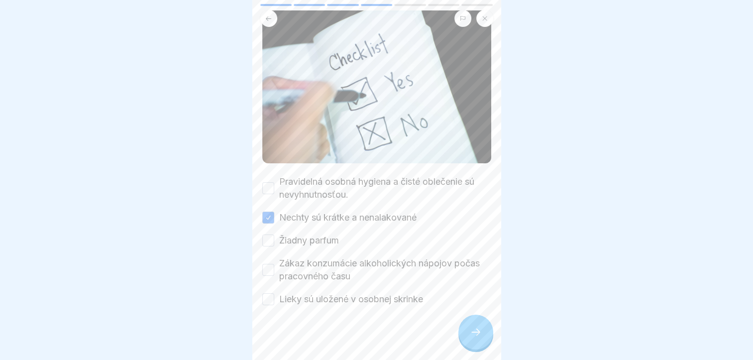
drag, startPoint x: 268, startPoint y: 211, endPoint x: 269, endPoint y: 192, distance: 18.4
click at [269, 201] on div "Pravidelná osobná hygiena a čisté oblečenie sú nevyhnutnosťou. Nechty sú krátke…" at bounding box center [376, 240] width 229 height 130
click at [268, 184] on button "Pravidelná osobná hygiena a čisté oblečenie sú nevyhnutnosťou." at bounding box center [268, 188] width 12 height 12
click at [269, 212] on button "Nechty sú krátke a nenalakované" at bounding box center [268, 218] width 12 height 12
click at [476, 331] on div at bounding box center [475, 332] width 35 height 35
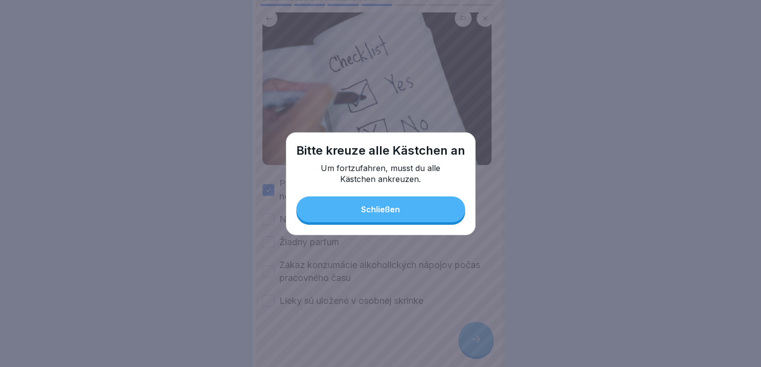
click at [378, 206] on div "Schließen" at bounding box center [380, 209] width 39 height 9
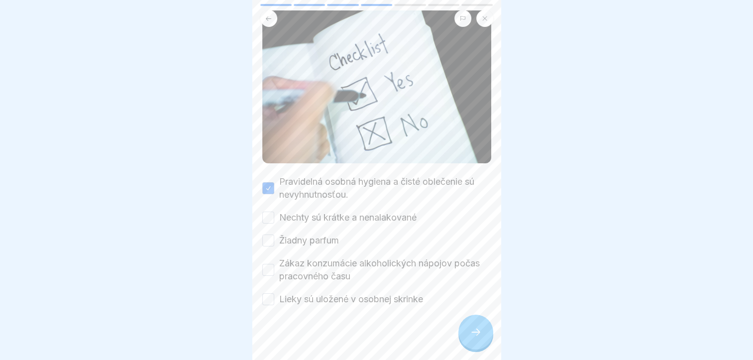
click at [270, 214] on button "Nechty sú krátke a nenalakované" at bounding box center [268, 218] width 12 height 12
click at [476, 338] on icon at bounding box center [476, 332] width 12 height 12
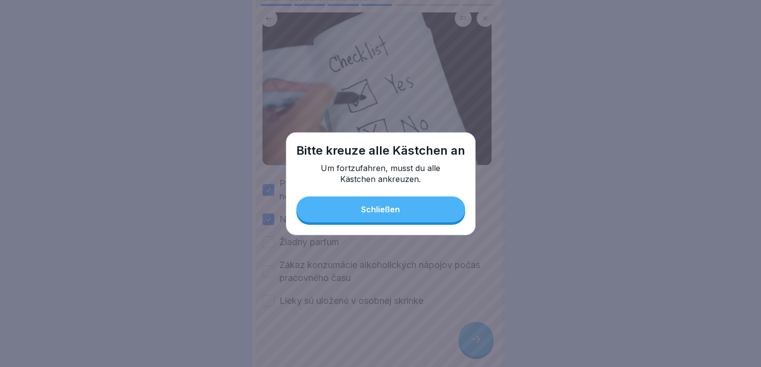
click at [373, 210] on div "Schließen" at bounding box center [380, 209] width 39 height 9
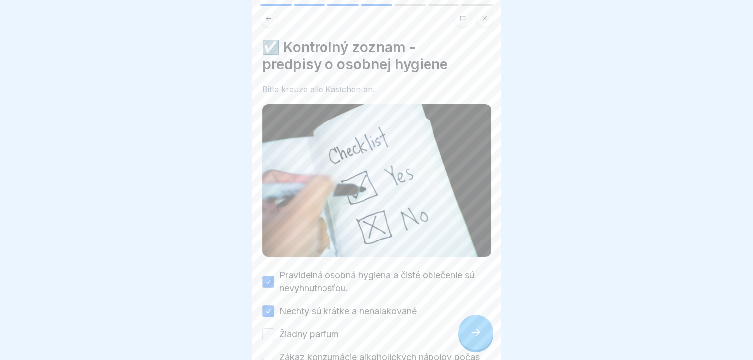
click at [272, 45] on h4 "☑️ Kontrolný zoznam - predpisy o osobnej hygiene" at bounding box center [376, 56] width 229 height 34
click at [262, 276] on button "Pravidelná osobná hygiena a čisté oblečenie sú nevyhnutnosťou." at bounding box center [268, 282] width 12 height 12
click at [464, 347] on div at bounding box center [475, 332] width 35 height 35
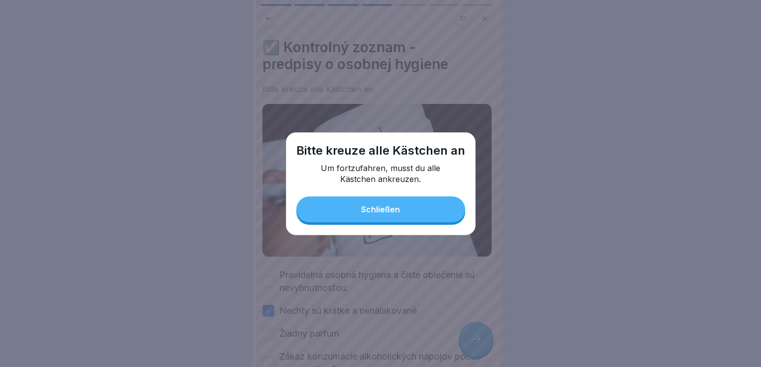
click at [396, 210] on div "Schließen" at bounding box center [380, 209] width 39 height 9
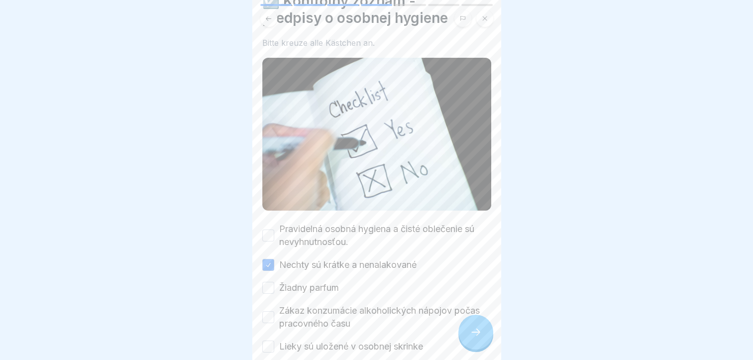
scroll to position [94, 0]
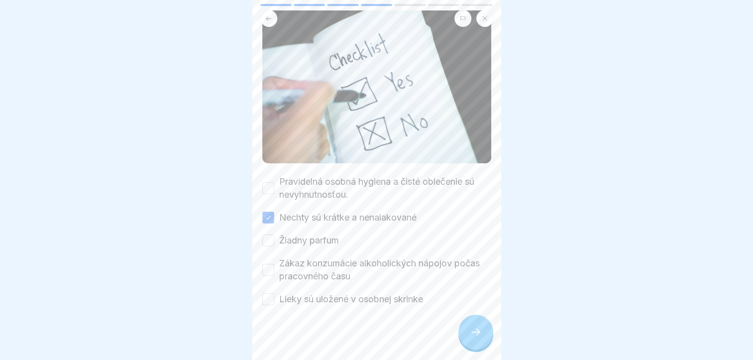
click at [261, 204] on div "☑️ Kontrolný zoznam - predpisy o osobnej hygiene Bitte kreuze alle Kästchen an.…" at bounding box center [376, 180] width 249 height 360
click at [266, 212] on button "Nechty sú krátke a nenalakované" at bounding box center [268, 218] width 12 height 12
click at [468, 328] on div at bounding box center [475, 332] width 35 height 35
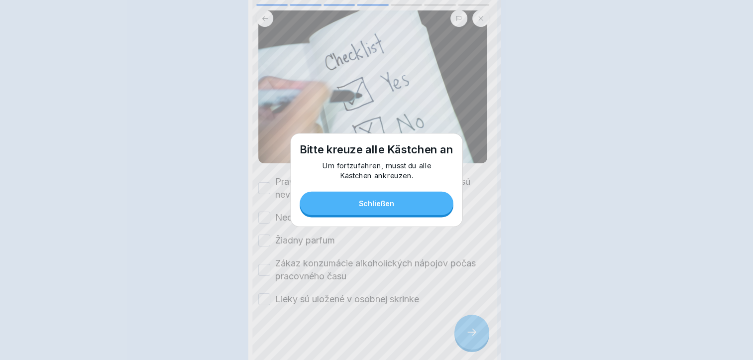
scroll to position [0, 0]
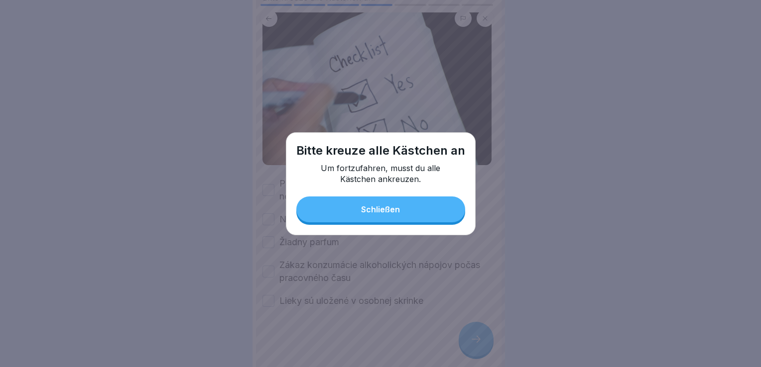
click at [377, 199] on button "Schließen" at bounding box center [380, 210] width 169 height 26
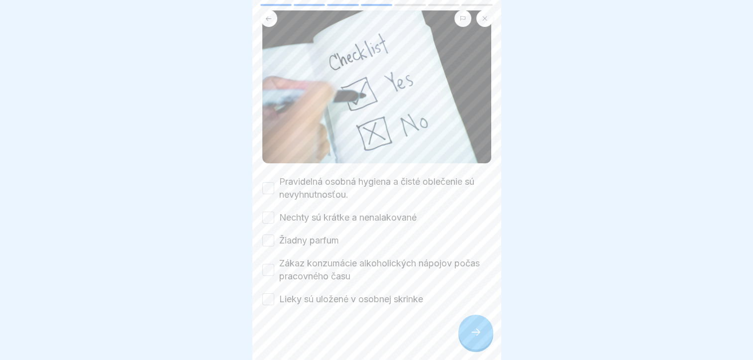
click at [265, 183] on button "Pravidelná osobná hygiena a čisté oblečenie sú nevyhnutnosťou." at bounding box center [268, 188] width 12 height 12
click at [475, 333] on div at bounding box center [475, 332] width 35 height 35
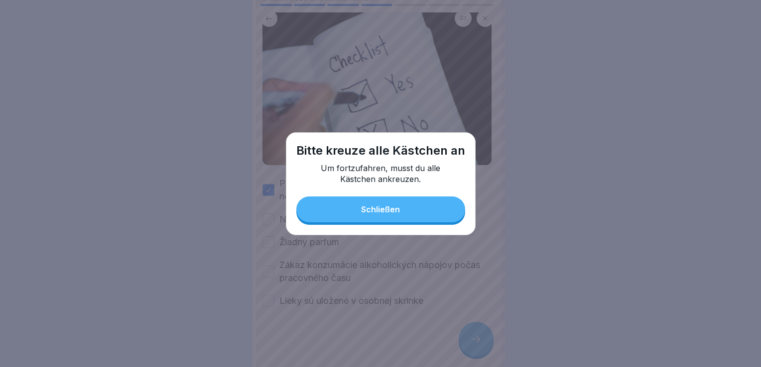
click at [378, 222] on div "Bitte kreuze alle Kästchen an Um fortzufahren, musst du alle Kästchen ankreuzen…" at bounding box center [381, 183] width 190 height 103
click at [376, 214] on div "Schließen" at bounding box center [380, 209] width 39 height 9
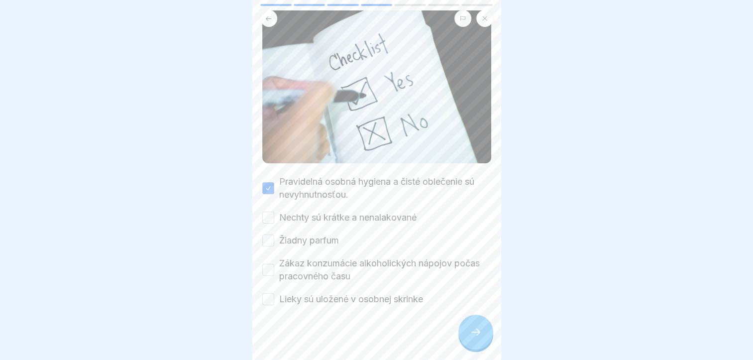
click at [269, 186] on button "Pravidelná osobná hygiena a čisté oblečenie sú nevyhnutnosťou." at bounding box center [268, 188] width 12 height 12
click at [269, 293] on button "Lieky sú uložené v osobnej skrinke" at bounding box center [268, 299] width 12 height 12
click at [482, 341] on div at bounding box center [475, 332] width 35 height 35
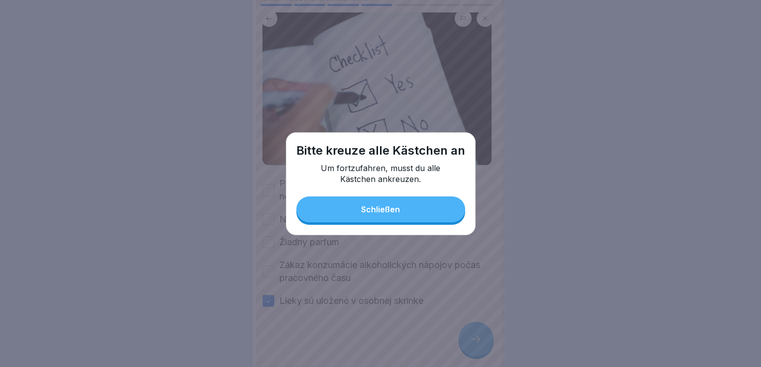
click at [392, 212] on div "Schließen" at bounding box center [380, 209] width 39 height 9
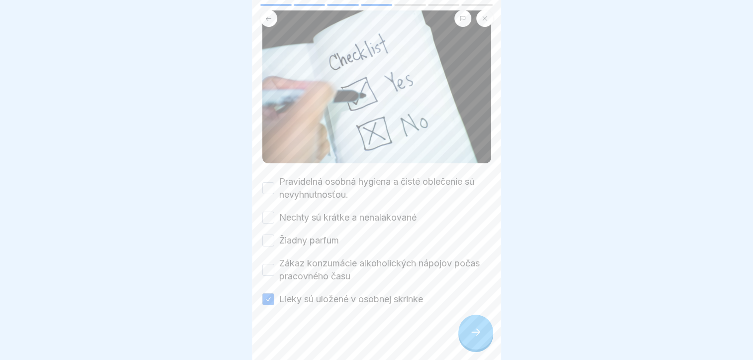
click at [267, 264] on button "Zákaz konzumácie alkoholických nápojov počas pracovného času" at bounding box center [268, 270] width 12 height 12
click at [269, 234] on button "Žiadny parfum" at bounding box center [268, 240] width 12 height 12
drag, startPoint x: 271, startPoint y: 212, endPoint x: 270, endPoint y: 191, distance: 20.9
click at [271, 212] on button "Nechty sú krátke a nenalakované" at bounding box center [268, 218] width 12 height 12
drag, startPoint x: 268, startPoint y: 185, endPoint x: 258, endPoint y: 215, distance: 31.6
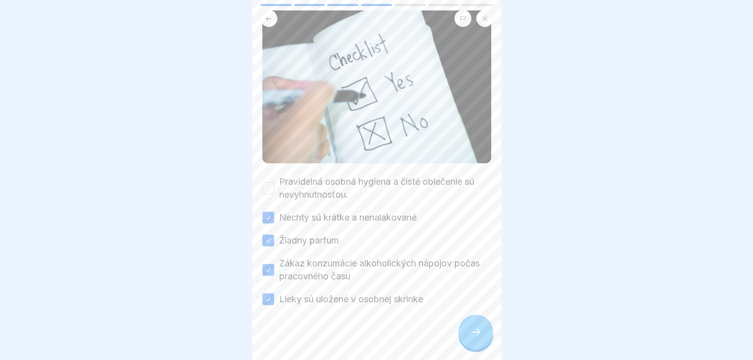
click at [267, 185] on button "Pravidelná osobná hygiena a čisté oblečenie sú nevyhnutnosťou." at bounding box center [268, 188] width 12 height 12
click at [476, 332] on icon at bounding box center [476, 332] width 12 height 12
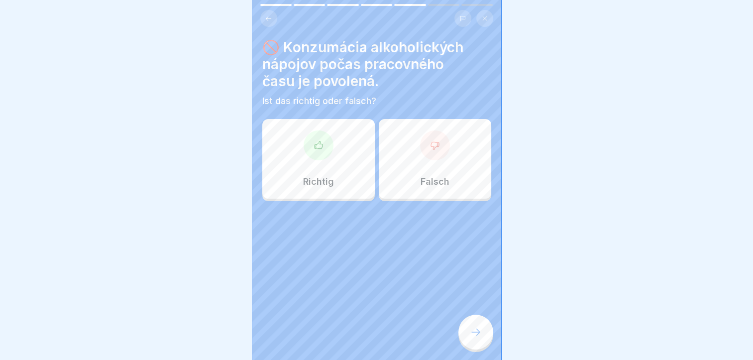
click at [434, 160] on div "Falsch" at bounding box center [435, 159] width 112 height 80
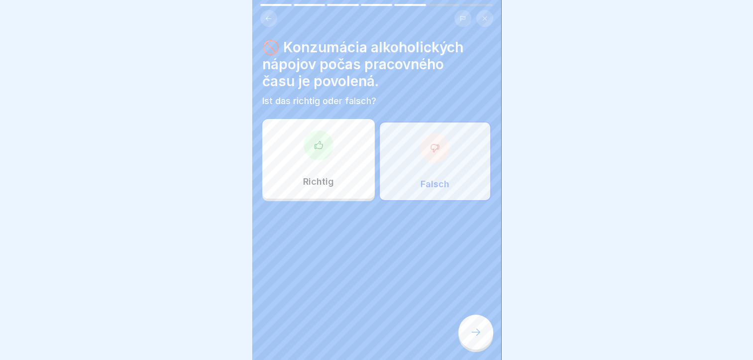
click at [475, 329] on icon at bounding box center [476, 332] width 12 height 12
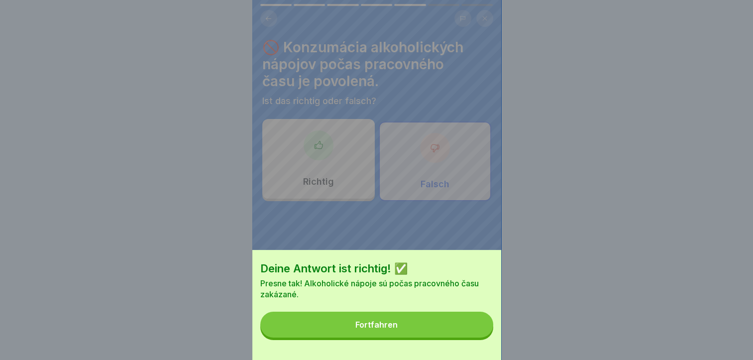
click at [386, 329] on div "Fortfahren" at bounding box center [376, 324] width 42 height 9
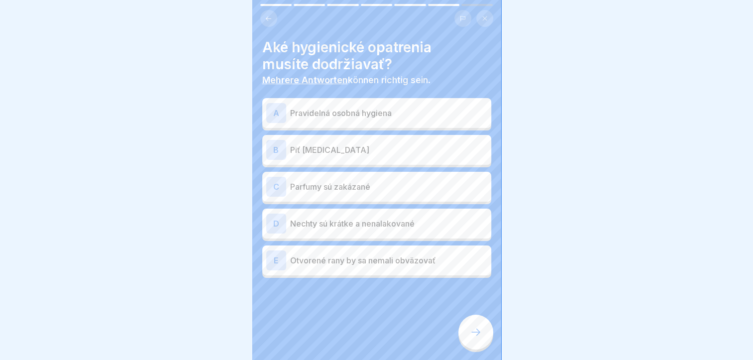
click at [317, 107] on p "Pravidelná osobná hygiena" at bounding box center [388, 113] width 197 height 12
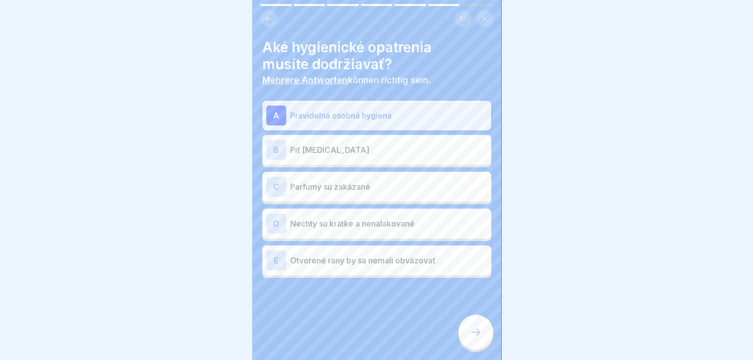
click at [333, 218] on p "Nechty sú krátke a nenalakované" at bounding box center [388, 224] width 197 height 12
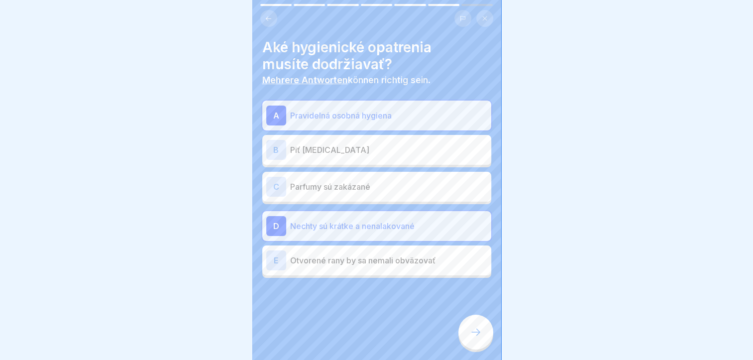
click at [466, 332] on div at bounding box center [475, 332] width 35 height 35
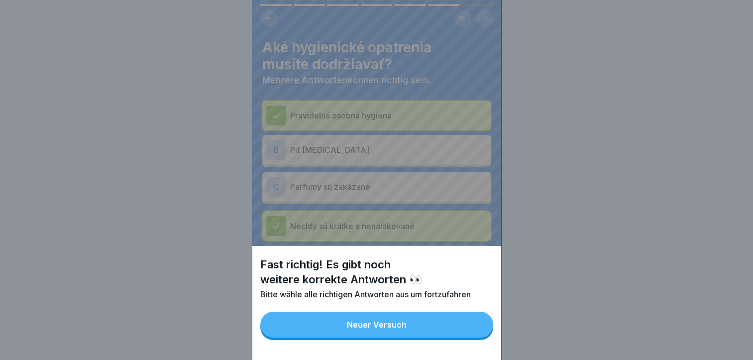
click at [368, 329] on div "Neuer Versuch" at bounding box center [377, 324] width 60 height 9
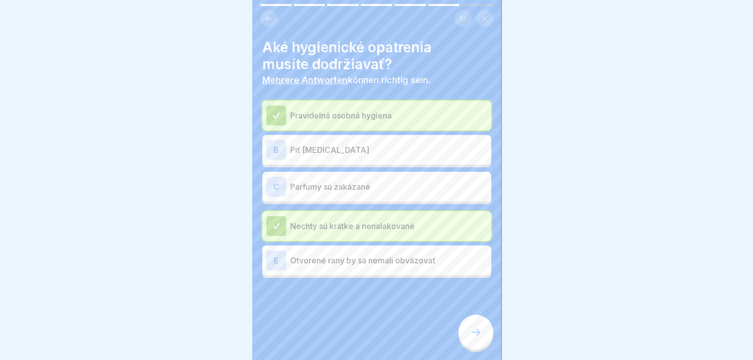
click at [277, 177] on div "C" at bounding box center [276, 187] width 20 height 20
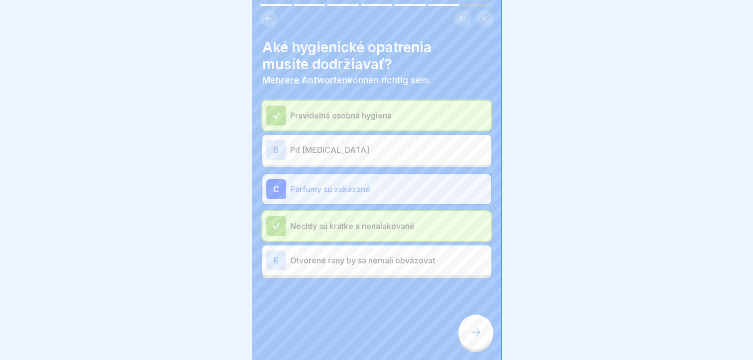
click at [464, 333] on div at bounding box center [475, 332] width 35 height 35
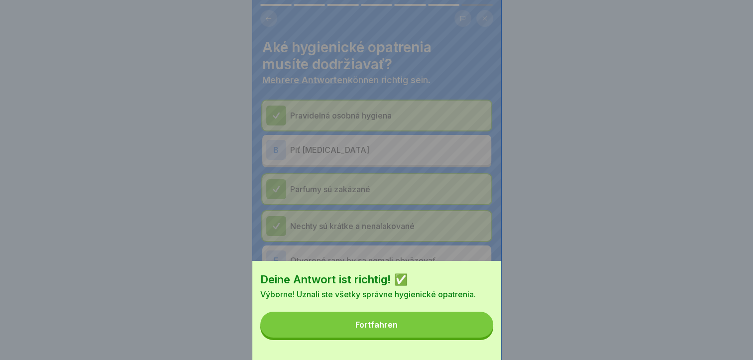
click at [390, 329] on div "Fortfahren" at bounding box center [376, 324] width 42 height 9
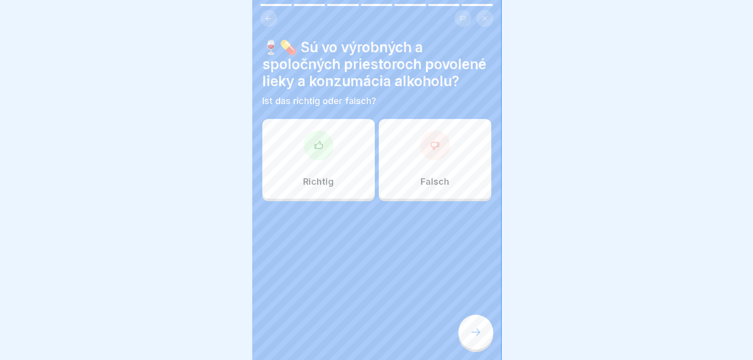
click at [422, 170] on div "Falsch" at bounding box center [435, 159] width 112 height 80
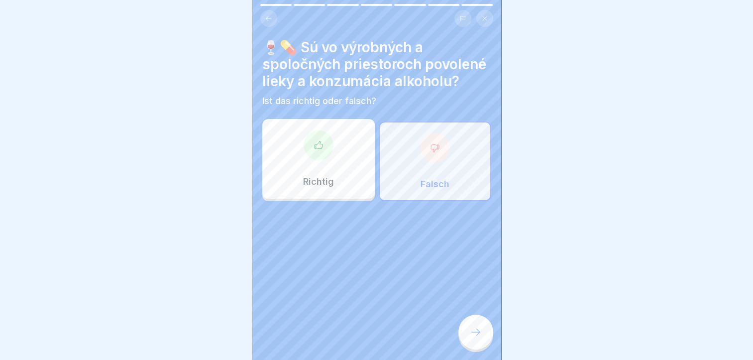
click at [468, 333] on div at bounding box center [475, 332] width 35 height 35
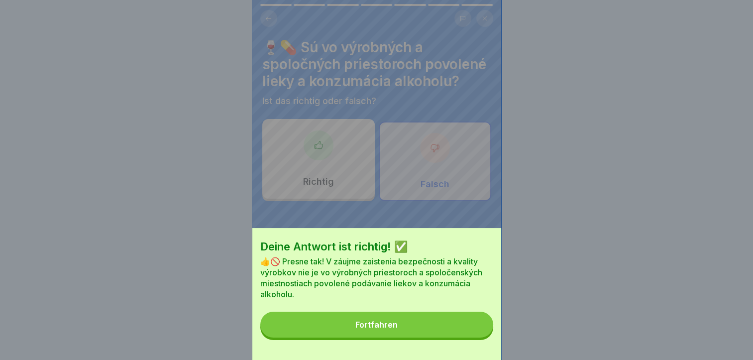
click at [405, 328] on button "Fortfahren" at bounding box center [376, 325] width 233 height 26
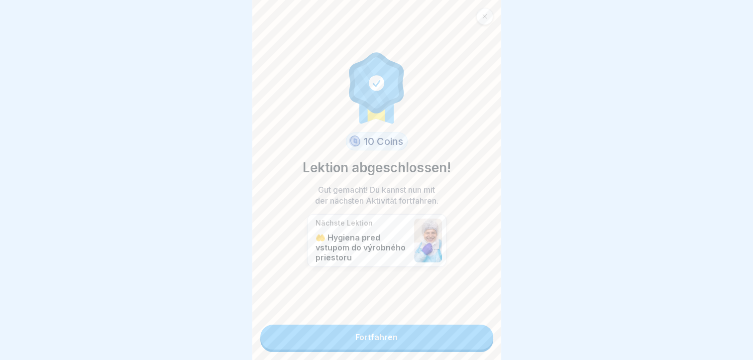
click at [399, 331] on link "Fortfahren" at bounding box center [376, 337] width 233 height 25
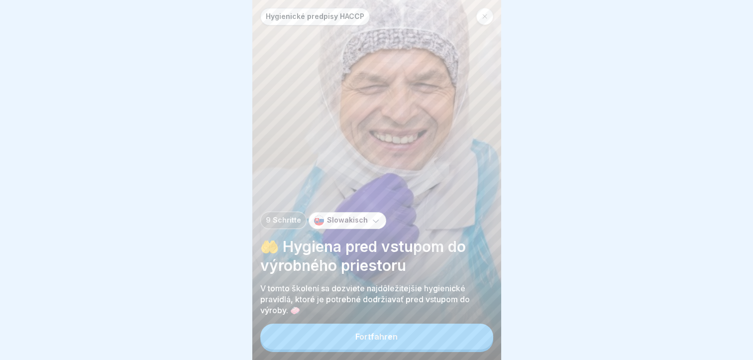
click at [382, 335] on div "Fortfahren" at bounding box center [376, 336] width 42 height 9
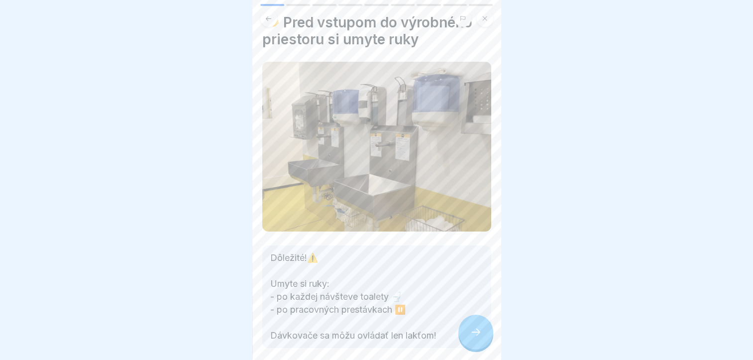
scroll to position [67, 0]
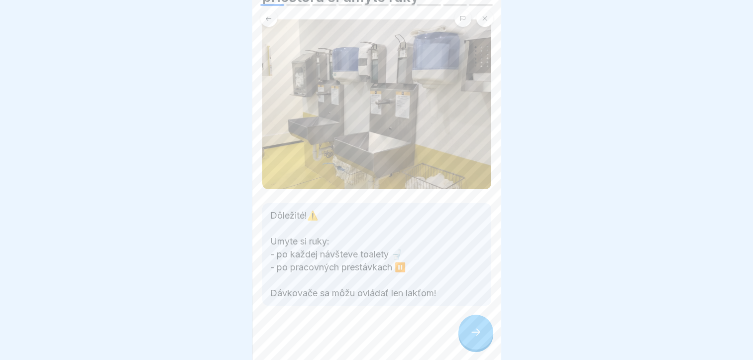
click at [476, 330] on icon at bounding box center [476, 332] width 12 height 12
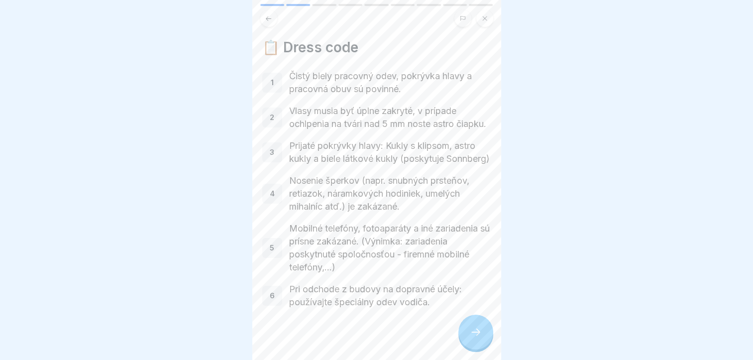
click at [476, 332] on icon at bounding box center [476, 332] width 12 height 12
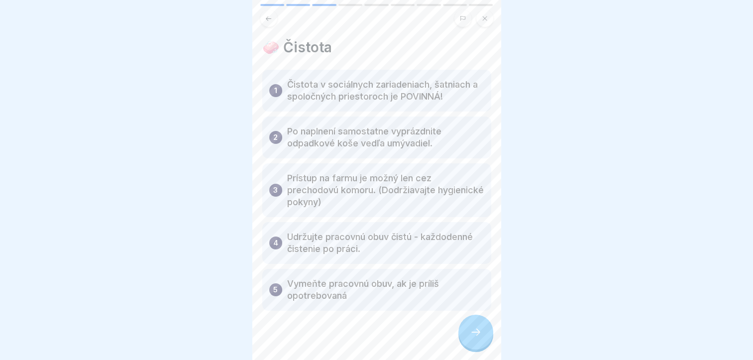
click at [476, 332] on icon at bounding box center [476, 332] width 12 height 12
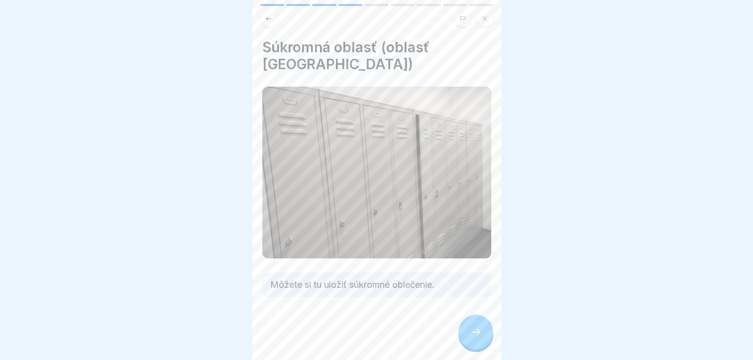
click at [477, 332] on icon at bounding box center [476, 332] width 12 height 12
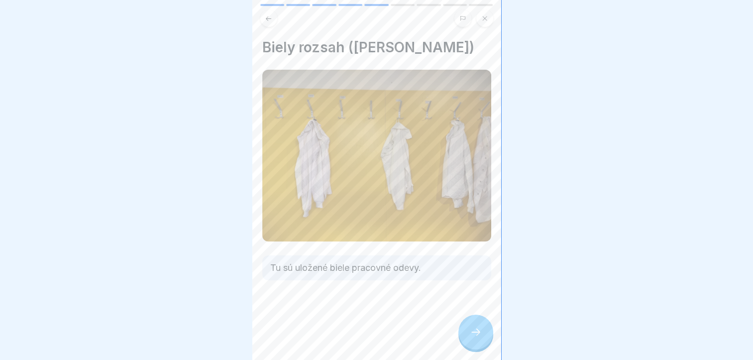
click at [477, 333] on icon at bounding box center [476, 332] width 12 height 12
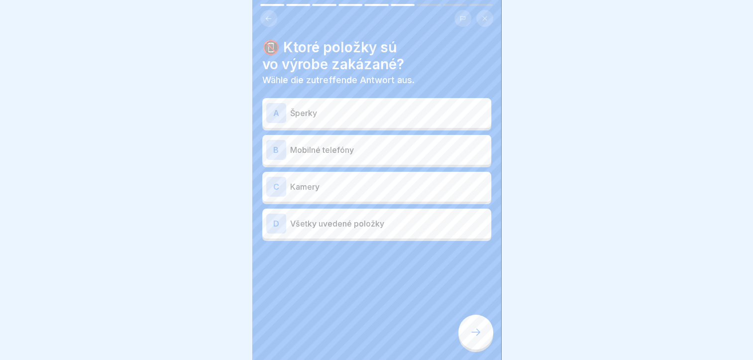
click at [294, 109] on p "Šperky" at bounding box center [388, 113] width 197 height 12
click at [298, 144] on p "Mobilné telefóny" at bounding box center [388, 150] width 197 height 12
click at [298, 107] on p "Šperky" at bounding box center [388, 113] width 197 height 12
click at [320, 218] on p "Všetky uvedené položky" at bounding box center [388, 224] width 197 height 12
click at [478, 327] on div at bounding box center [475, 332] width 35 height 35
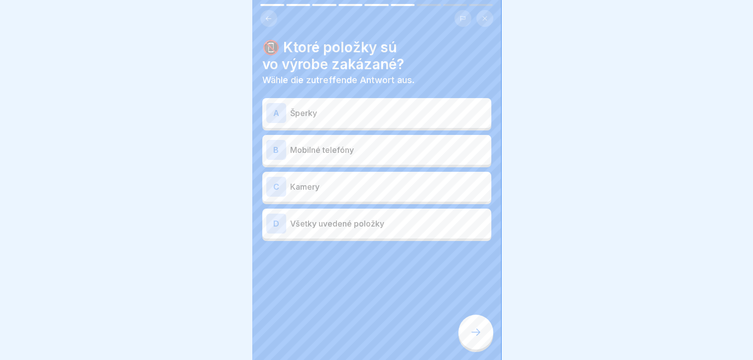
click button "Fortfahren"
click at [539, 144] on p "Denne" at bounding box center [637, 150] width 197 height 12
click at [474, 327] on div at bounding box center [475, 332] width 35 height 35
click button "Fortfahren"
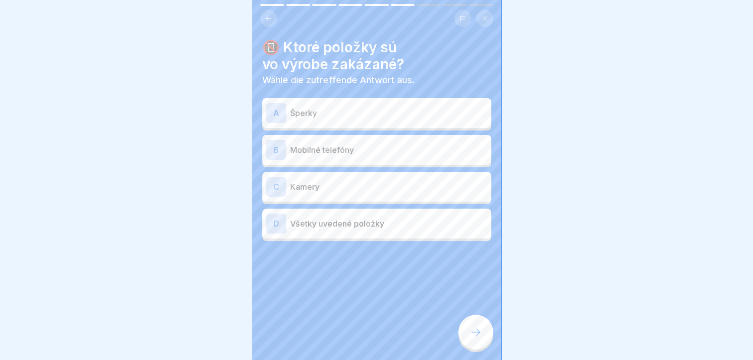
click at [472, 323] on div at bounding box center [475, 332] width 35 height 35
click button "Fortfahren"
click at [471, 323] on div at bounding box center [475, 332] width 35 height 35
click div "Deine Antwort ist falsch! 🔴 Bohužiaľ nesprávne. Dávkovače sa musia ovládať lakť…"
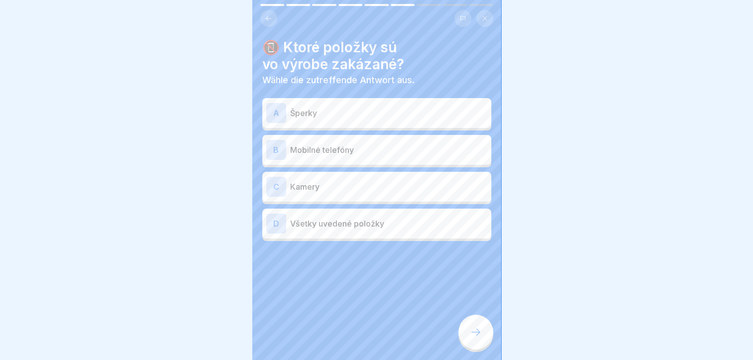
click at [482, 327] on div at bounding box center [475, 332] width 35 height 35
click div "Deine Antwort ist falsch! 🔴 Bohužiaľ nesprávne. Dávkovače sa musia ovládať lakť…"
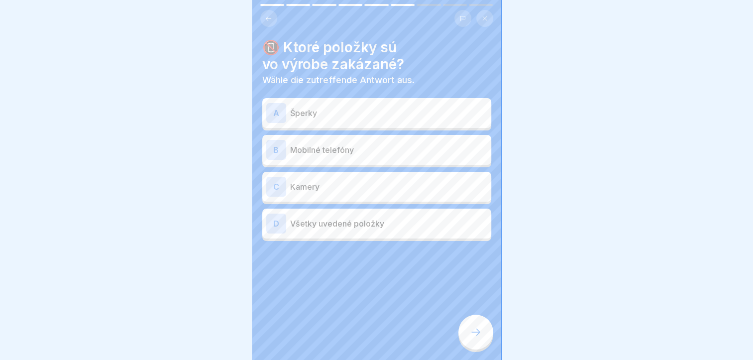
click at [474, 334] on icon at bounding box center [476, 332] width 12 height 12
click div "Deine Antwort ist falsch! 🔴 Bohužiaľ nesprávne. Dávkovače sa musia ovládať lakť…"
click at [477, 322] on div at bounding box center [475, 332] width 35 height 35
click button "Fortfahren"
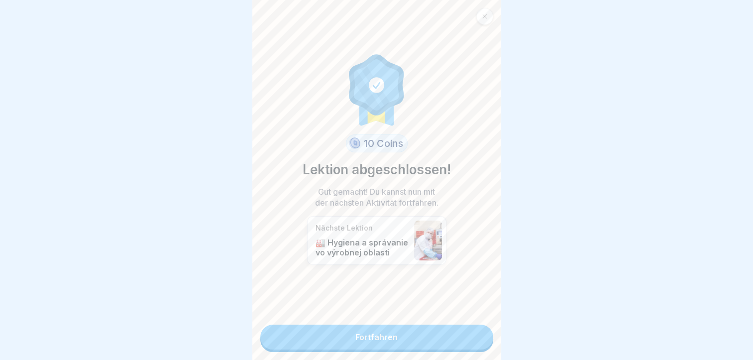
click at [372, 326] on link "Fortfahren" at bounding box center [376, 337] width 233 height 25
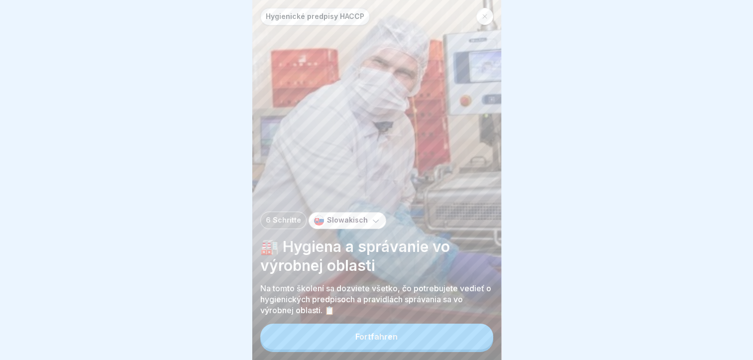
click at [382, 345] on button "Fortfahren" at bounding box center [376, 337] width 233 height 26
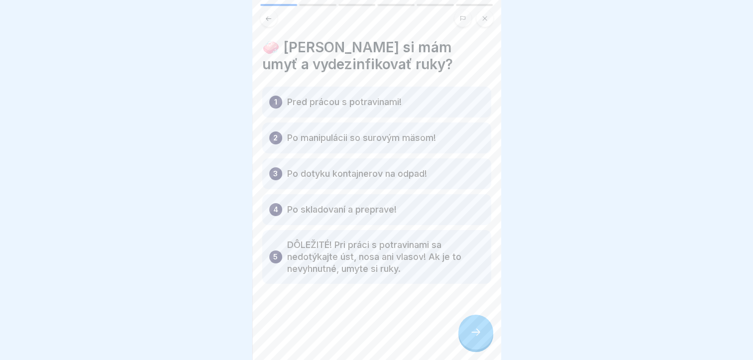
click at [466, 328] on div at bounding box center [475, 332] width 35 height 35
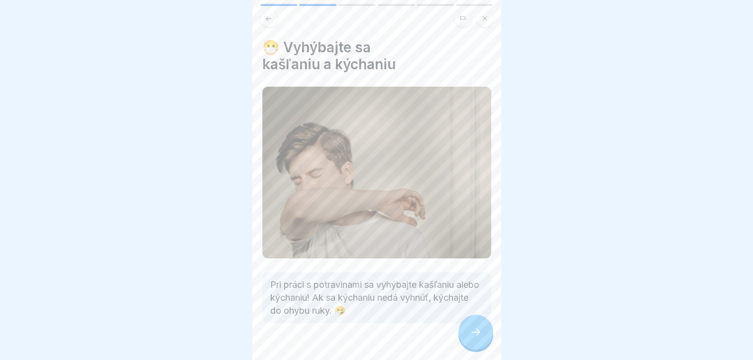
click at [467, 328] on div at bounding box center [475, 332] width 35 height 35
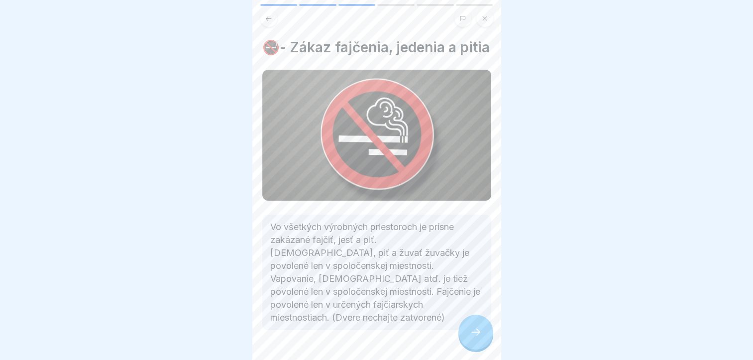
click at [467, 328] on div at bounding box center [475, 332] width 35 height 35
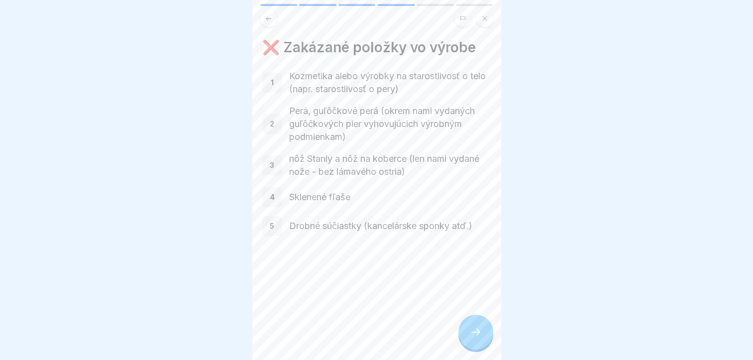
click at [467, 328] on div at bounding box center [475, 332] width 35 height 35
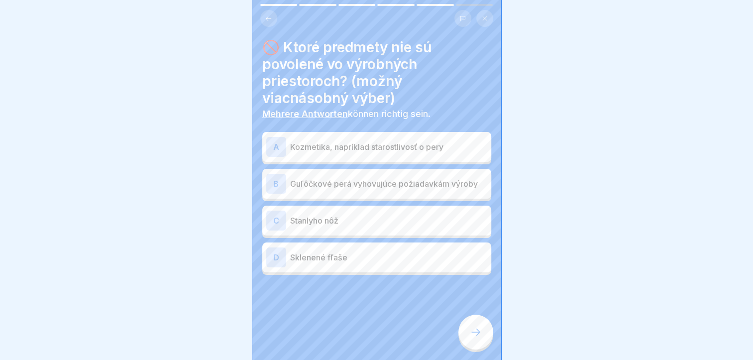
click at [342, 141] on p "Kozmetika, napríklad starostlivosť o pery" at bounding box center [388, 147] width 197 height 12
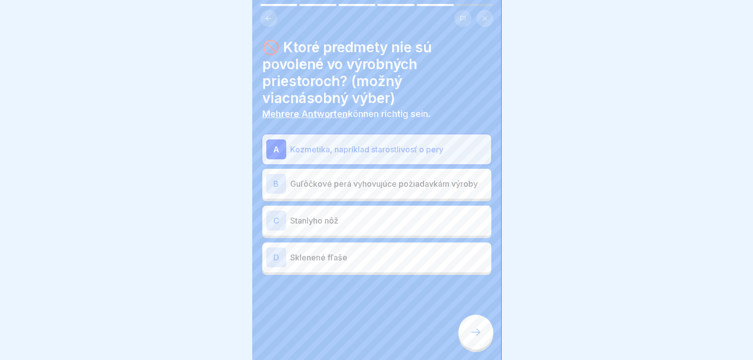
click at [322, 216] on p "Stanlyho nôž" at bounding box center [388, 221] width 197 height 12
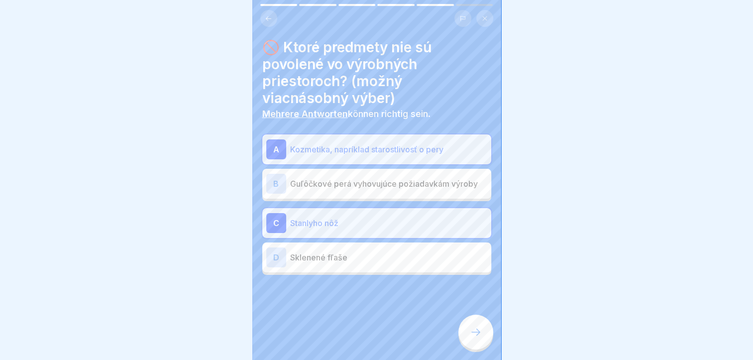
click at [323, 251] on p "Sklenené fľaše" at bounding box center [388, 257] width 197 height 12
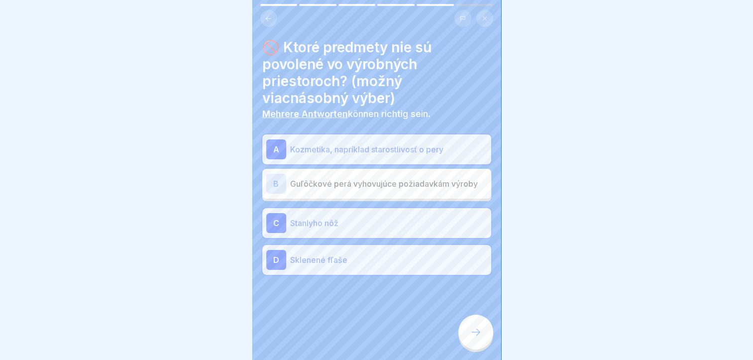
click at [471, 336] on icon at bounding box center [476, 332] width 12 height 12
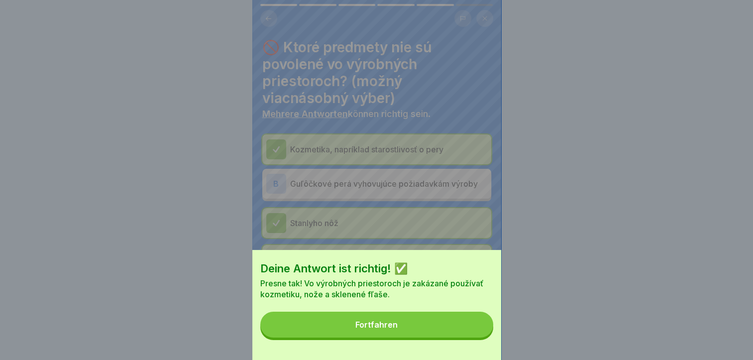
drag, startPoint x: 379, startPoint y: 319, endPoint x: 384, endPoint y: 330, distance: 12.2
click at [380, 321] on div "Deine Antwort ist richtig! ✅ Presne tak! Vo výrobných priestoroch je zakázané p…" at bounding box center [376, 305] width 249 height 110
click at [384, 329] on div "Fortfahren" at bounding box center [376, 324] width 42 height 9
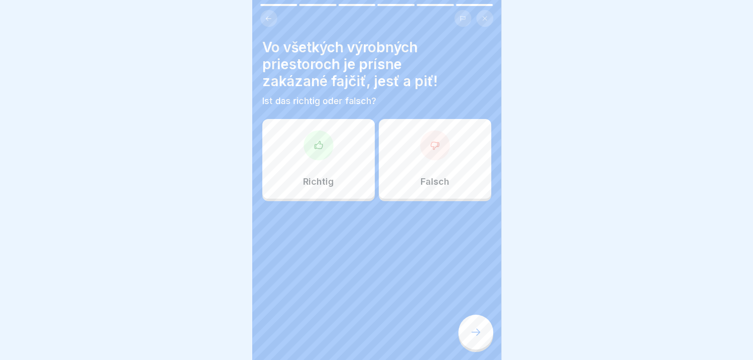
click at [327, 162] on div "Richtig" at bounding box center [318, 159] width 112 height 80
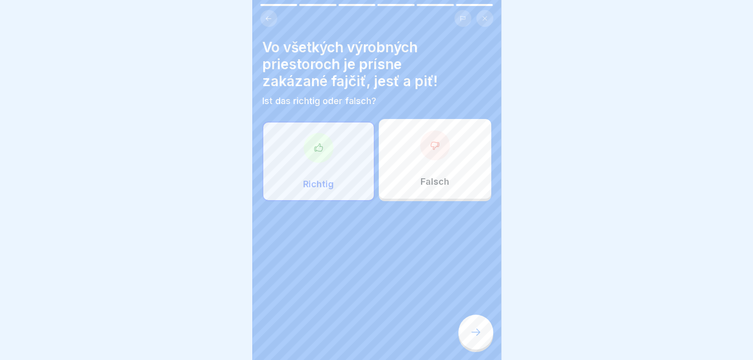
click at [466, 323] on div at bounding box center [475, 332] width 35 height 35
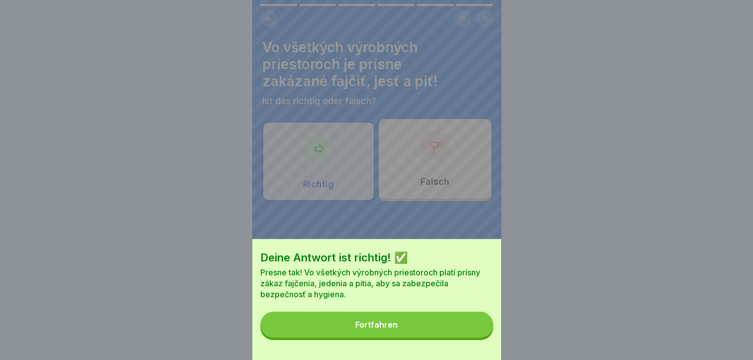
click at [430, 330] on button "Fortfahren" at bounding box center [376, 325] width 233 height 26
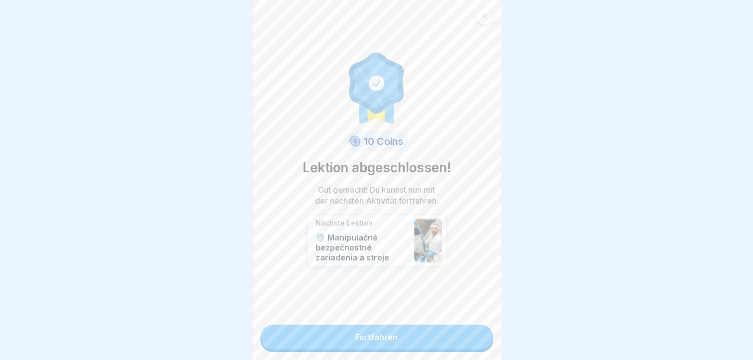
click at [425, 333] on link "Fortfahren" at bounding box center [376, 337] width 233 height 25
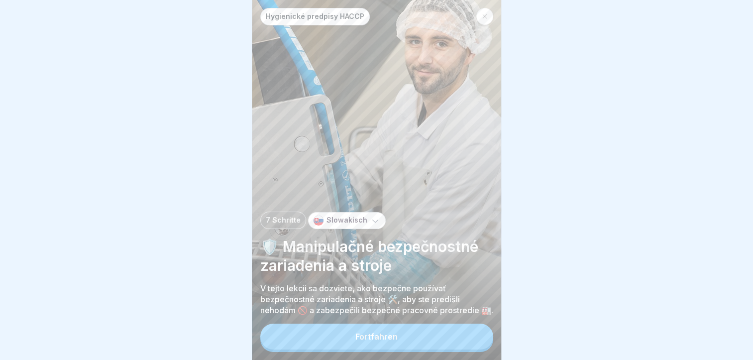
click at [410, 335] on button "Fortfahren" at bounding box center [376, 337] width 233 height 26
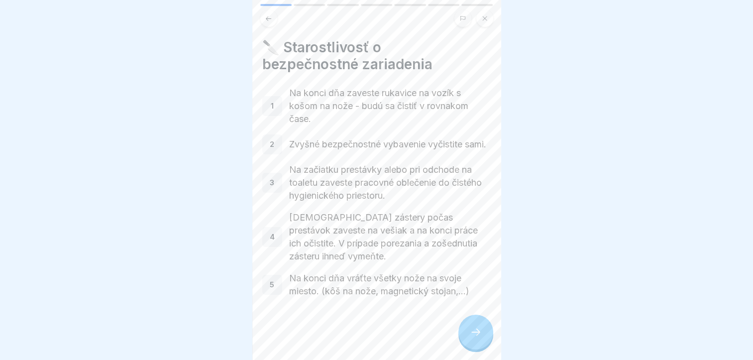
click at [459, 322] on div at bounding box center [376, 328] width 229 height 60
click at [466, 330] on div at bounding box center [475, 332] width 35 height 35
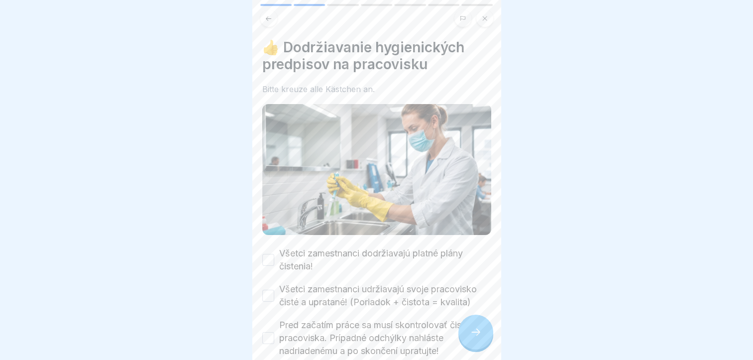
click at [466, 330] on div at bounding box center [475, 332] width 35 height 35
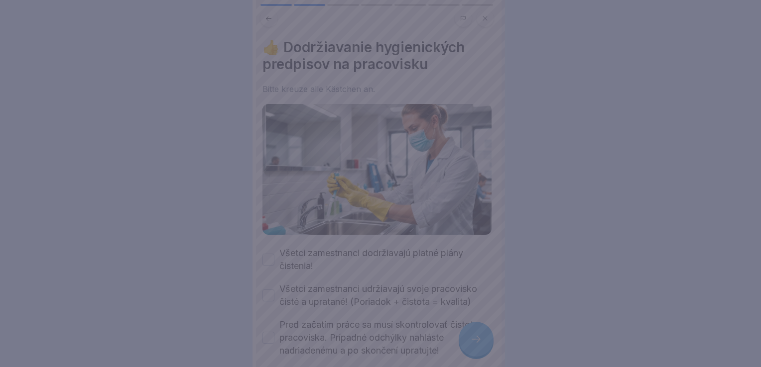
click at [466, 330] on div at bounding box center [380, 183] width 761 height 367
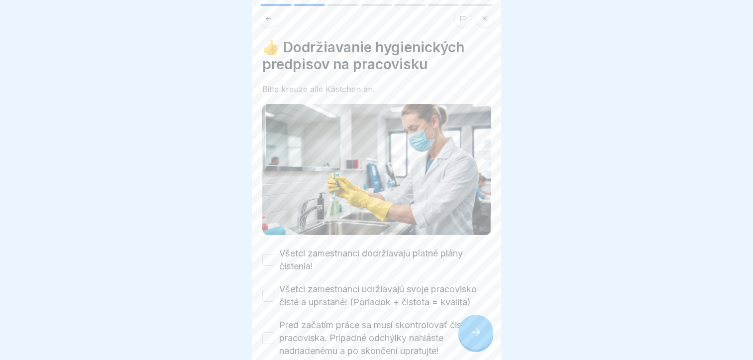
scroll to position [100, 0]
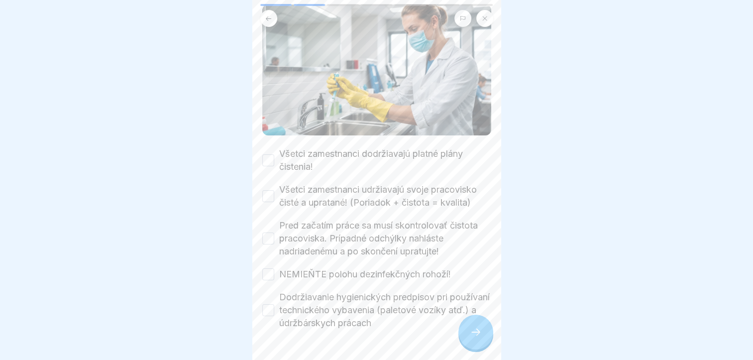
click at [266, 154] on button "Všetci zamestnanci dodržiavajú platné plány čistenia!" at bounding box center [268, 160] width 12 height 12
click at [271, 190] on button "Všetci zamestnanci udržiavajú svoje pracovisko čisté a upratané! (Poriadok + či…" at bounding box center [268, 196] width 12 height 12
drag, startPoint x: 269, startPoint y: 225, endPoint x: 269, endPoint y: 236, distance: 11.4
click at [269, 232] on button "Pred začatím práce sa musí skontrolovať čistota pracoviska. Prípadné odchýlky n…" at bounding box center [268, 238] width 12 height 12
click at [472, 334] on icon at bounding box center [476, 332] width 12 height 12
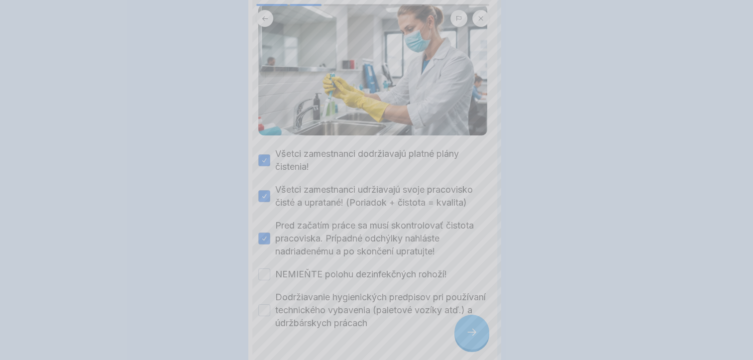
scroll to position [0, 0]
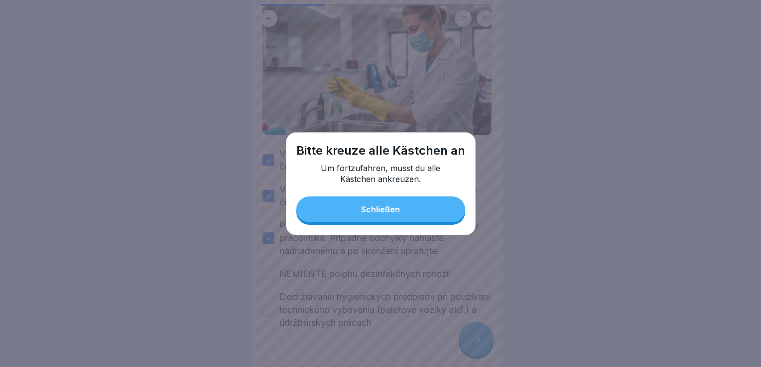
click at [391, 201] on button "Schließen" at bounding box center [380, 210] width 169 height 26
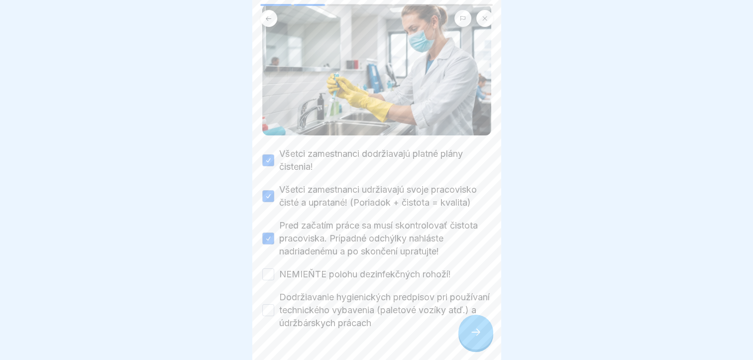
click at [268, 269] on button "NEMIEŇTE polohu dezinfekčných rohoží!" at bounding box center [268, 274] width 12 height 12
click at [270, 305] on button "Dodržiavanie hygienických predpisov pri používaní technického vybavenia (paleto…" at bounding box center [268, 310] width 12 height 12
click at [482, 339] on div at bounding box center [475, 332] width 35 height 35
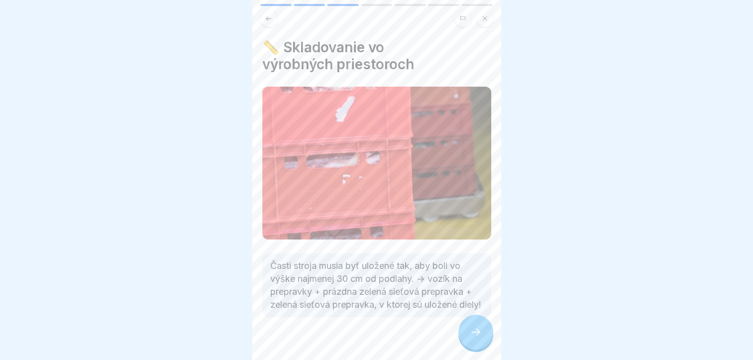
click at [478, 335] on icon at bounding box center [475, 332] width 9 height 7
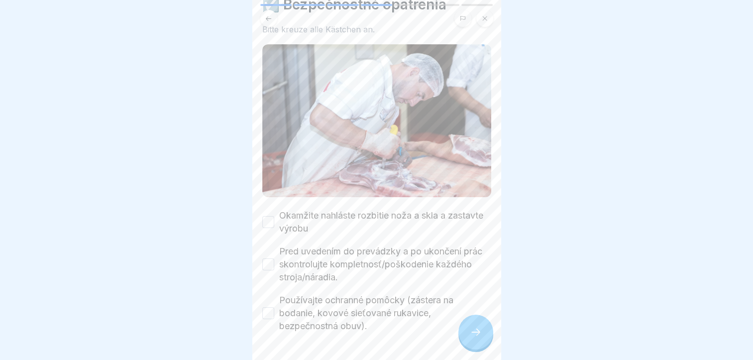
scroll to position [70, 0]
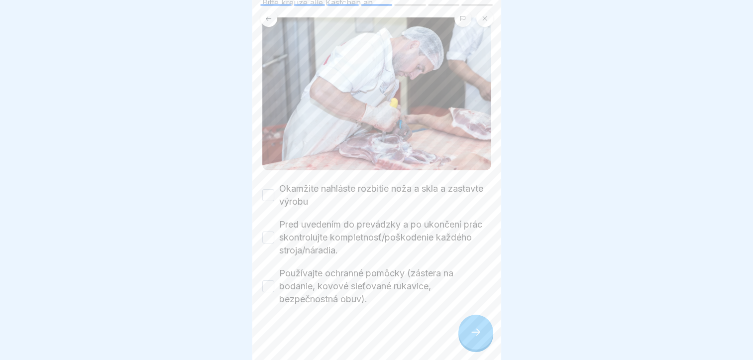
click at [266, 189] on button "Okamžite nahláste rozbitie noža a skla a zastavte výrobu" at bounding box center [268, 195] width 12 height 12
click at [266, 231] on button "Pred uvedením do prevádzky a po ukončení prác skontrolujte kompletnosť/poškoden…" at bounding box center [268, 237] width 12 height 12
drag, startPoint x: 269, startPoint y: 270, endPoint x: 393, endPoint y: 324, distance: 134.6
click at [272, 280] on button "Používajte ochranné pomôcky (zástera na bodanie, kovové sieťované rukavice, bez…" at bounding box center [268, 286] width 12 height 12
click at [480, 339] on div at bounding box center [475, 332] width 35 height 35
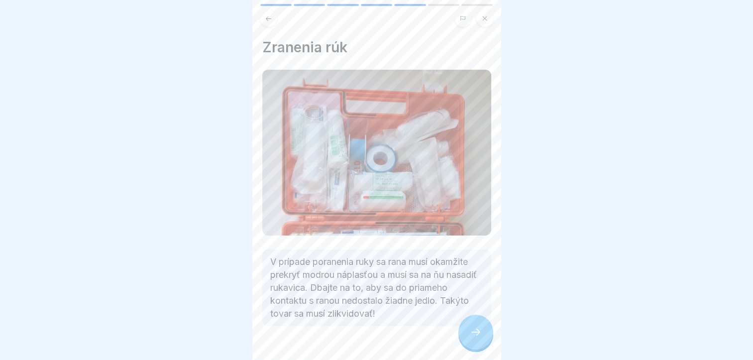
click at [480, 339] on div at bounding box center [475, 332] width 35 height 35
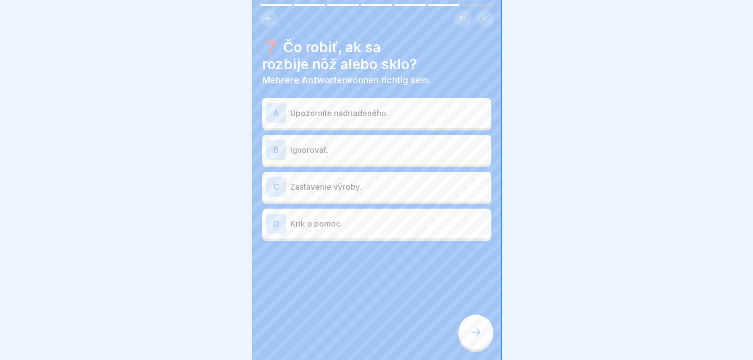
click at [296, 107] on p "Upozornite nadriadeného." at bounding box center [388, 113] width 197 height 12
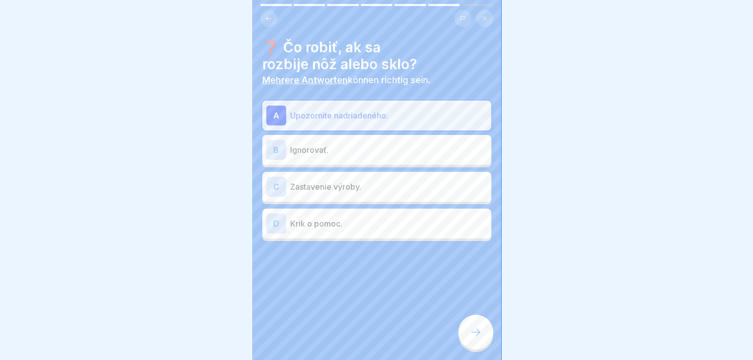
click at [290, 181] on p "Zastavenie výroby." at bounding box center [388, 187] width 197 height 12
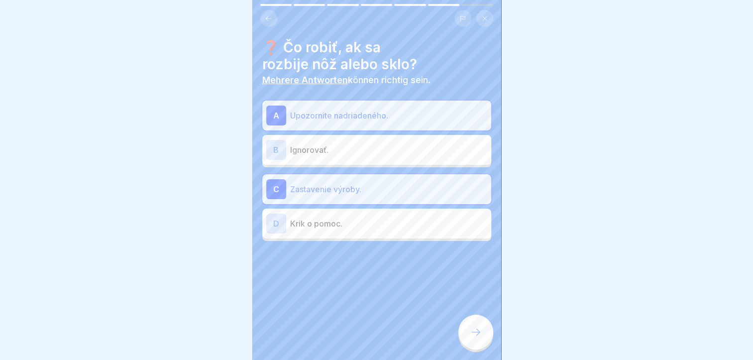
click at [475, 336] on icon at bounding box center [476, 332] width 12 height 12
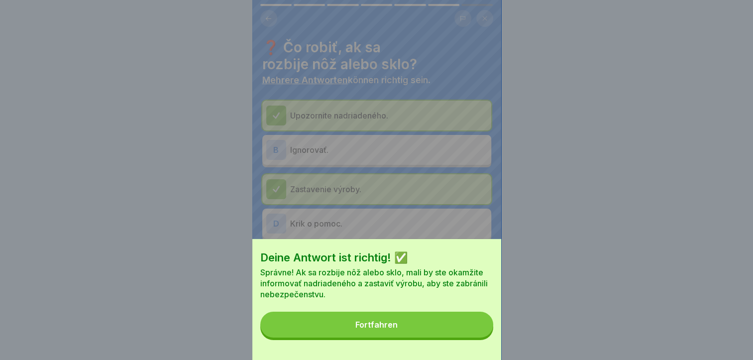
click at [426, 326] on button "Fortfahren" at bounding box center [376, 325] width 233 height 26
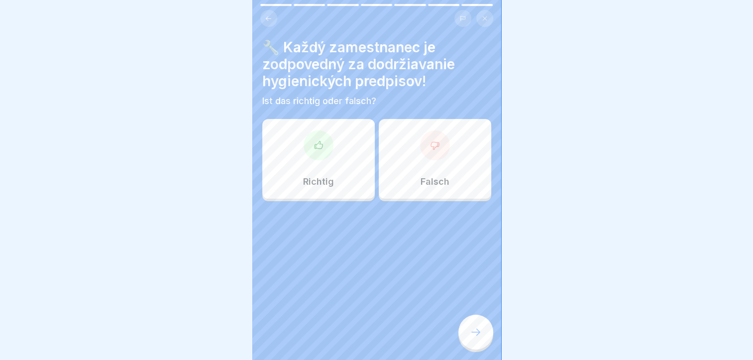
click at [324, 158] on div "Richtig" at bounding box center [318, 159] width 112 height 80
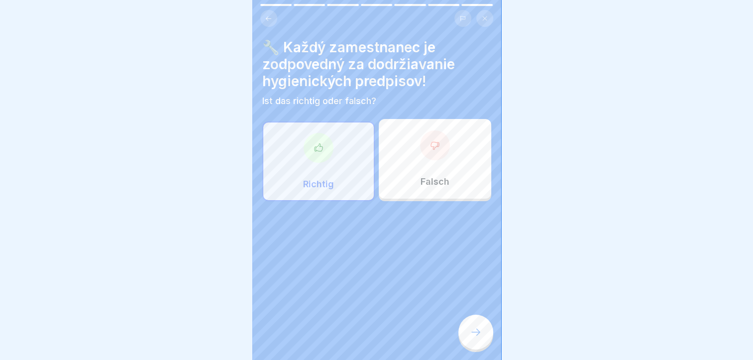
click at [474, 336] on icon at bounding box center [476, 332] width 12 height 12
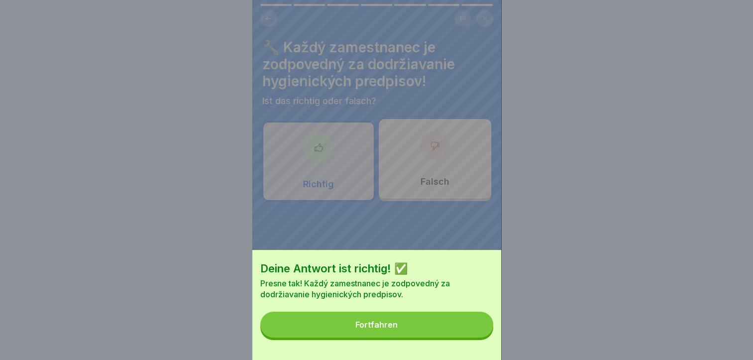
click at [405, 327] on button "Fortfahren" at bounding box center [376, 325] width 233 height 26
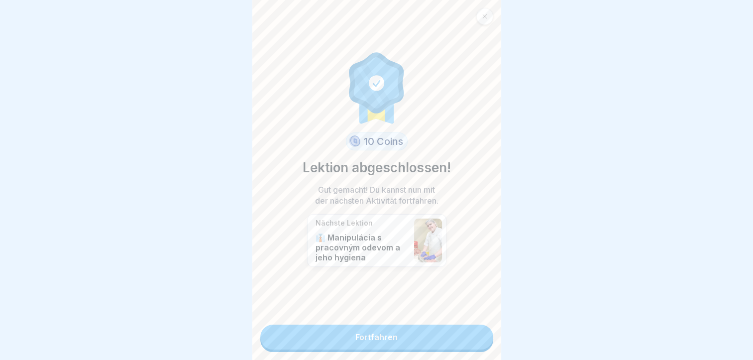
click at [389, 326] on link "Fortfahren" at bounding box center [376, 337] width 233 height 25
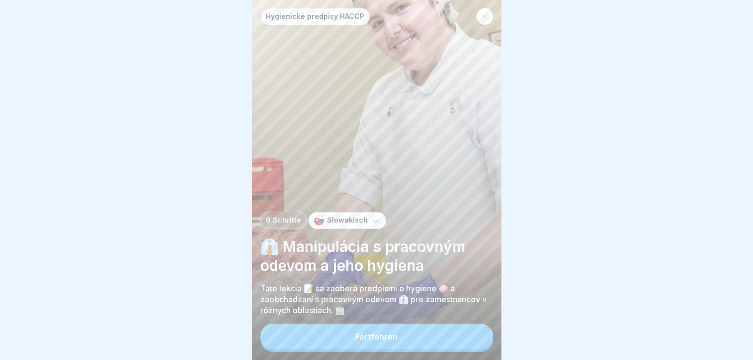
click at [390, 328] on button "Fortfahren" at bounding box center [376, 337] width 233 height 26
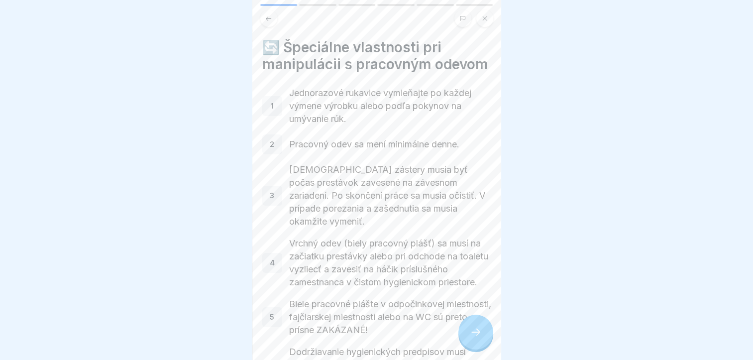
click at [472, 333] on icon at bounding box center [476, 332] width 12 height 12
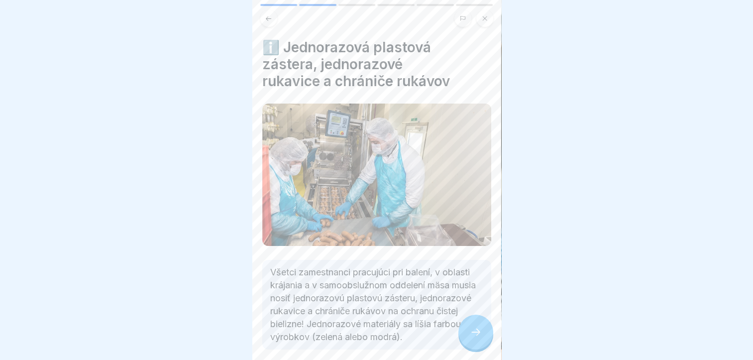
click at [472, 333] on icon at bounding box center [476, 332] width 12 height 12
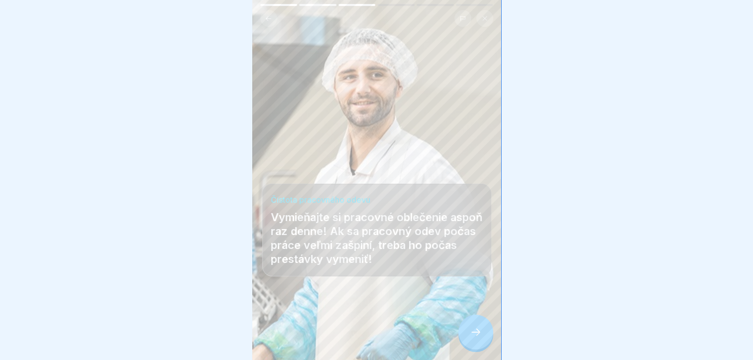
click at [472, 333] on icon at bounding box center [476, 332] width 12 height 12
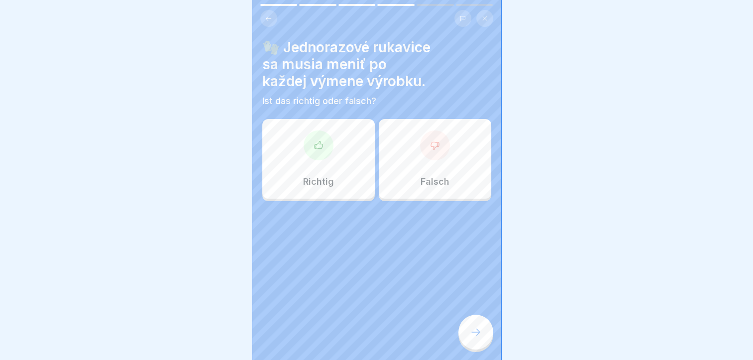
click at [334, 149] on div "Richtig" at bounding box center [318, 159] width 112 height 80
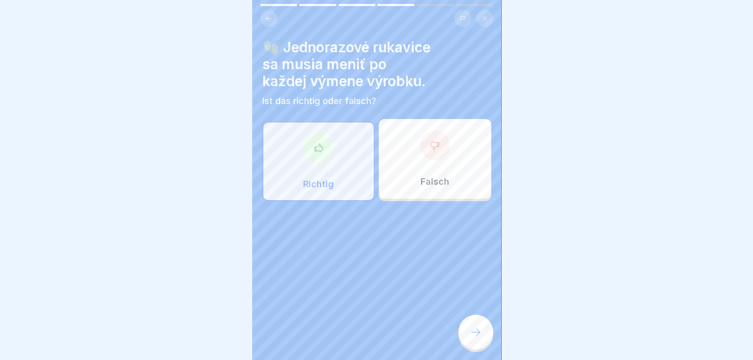
click at [474, 322] on div at bounding box center [475, 332] width 35 height 35
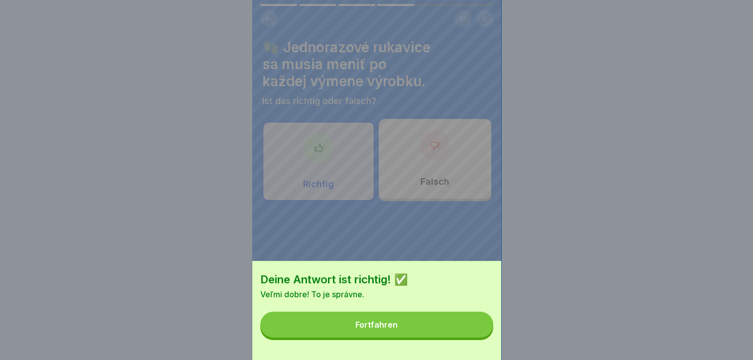
click at [434, 336] on button "Fortfahren" at bounding box center [376, 325] width 233 height 26
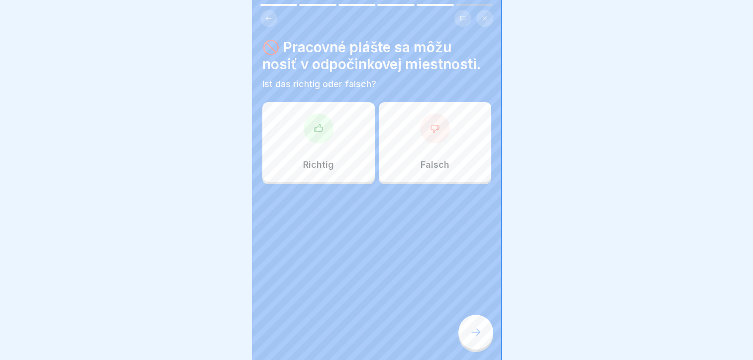
click at [427, 148] on div "Falsch" at bounding box center [435, 142] width 112 height 80
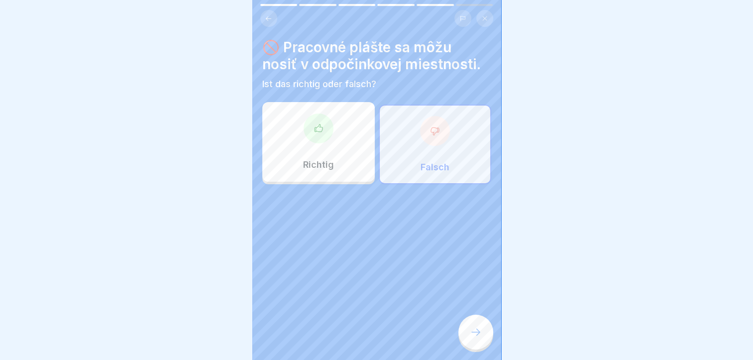
click at [472, 322] on div at bounding box center [475, 332] width 35 height 35
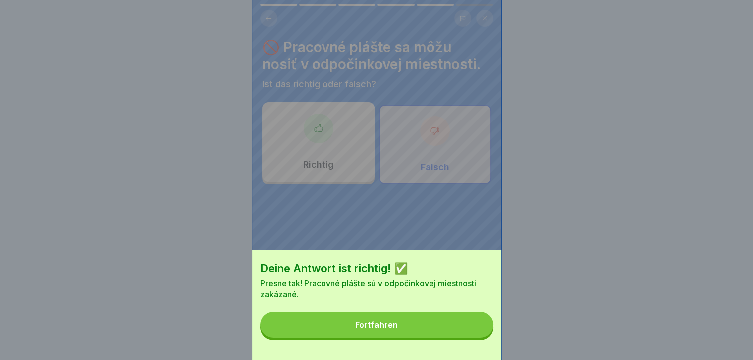
click at [433, 335] on button "Fortfahren" at bounding box center [376, 325] width 233 height 26
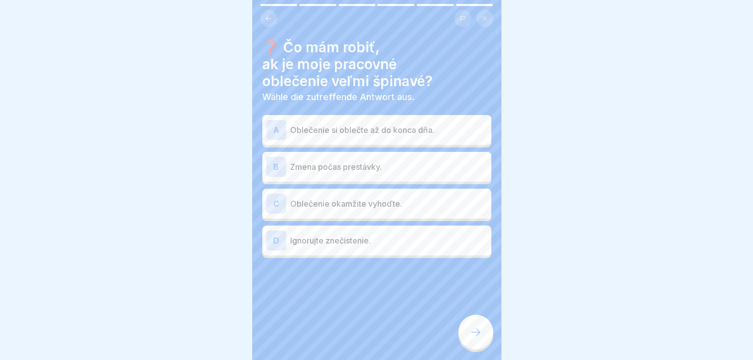
click at [308, 164] on p "Zmena počas prestávky." at bounding box center [388, 167] width 197 height 12
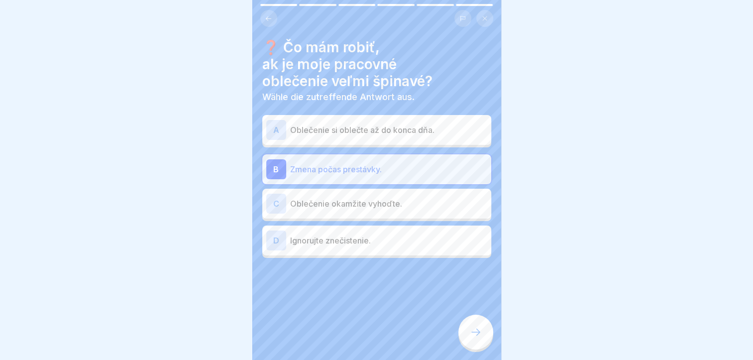
click at [466, 324] on div at bounding box center [475, 332] width 35 height 35
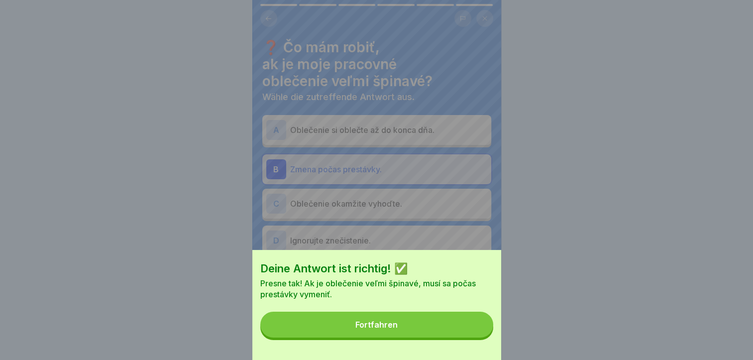
click at [442, 322] on button "Fortfahren" at bounding box center [376, 325] width 233 height 26
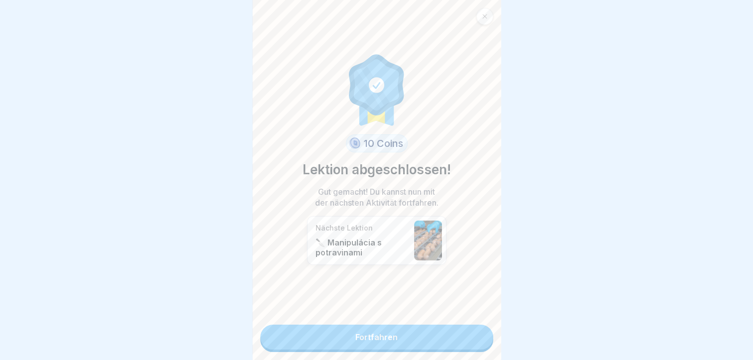
click at [424, 339] on link "Fortfahren" at bounding box center [376, 337] width 233 height 25
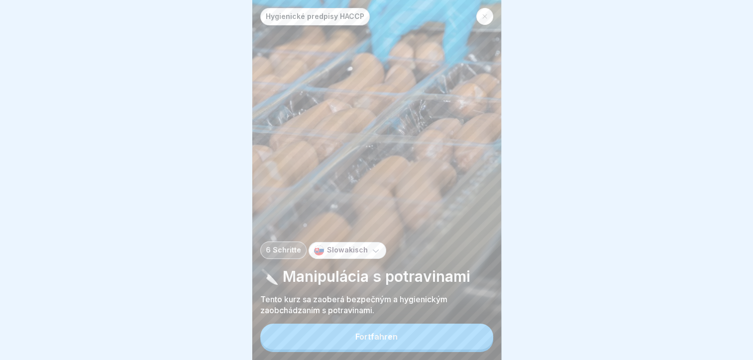
click at [412, 333] on button "Fortfahren" at bounding box center [376, 337] width 233 height 26
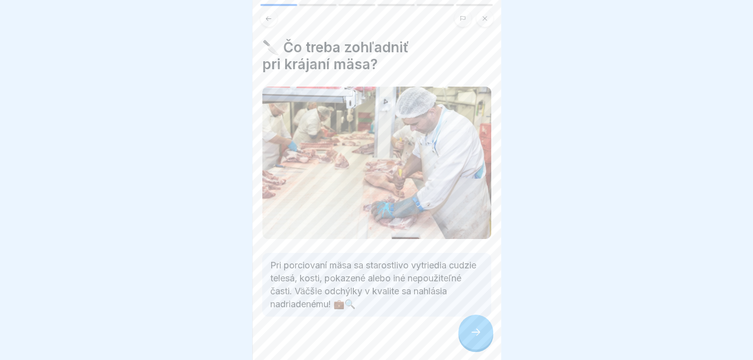
click at [467, 329] on div at bounding box center [475, 332] width 35 height 35
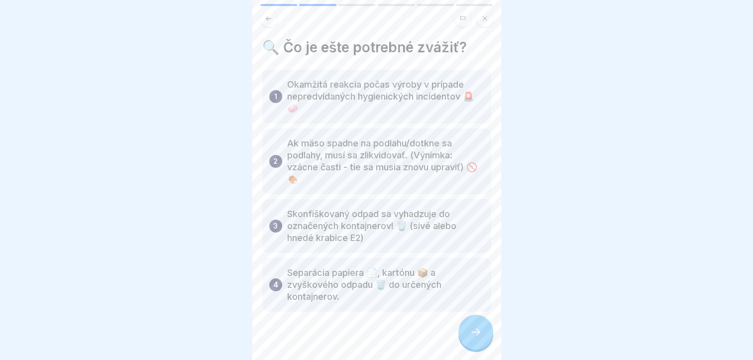
click at [466, 329] on div at bounding box center [475, 332] width 35 height 35
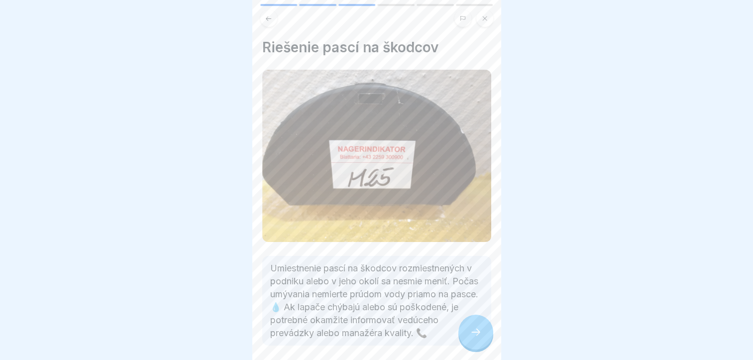
click at [466, 329] on div at bounding box center [475, 332] width 35 height 35
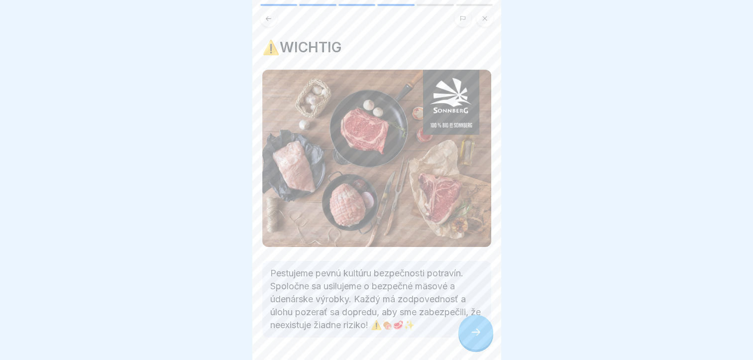
click at [466, 329] on div at bounding box center [475, 332] width 35 height 35
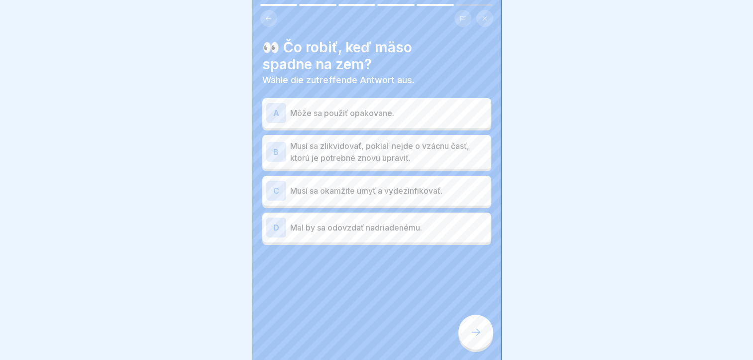
click at [331, 181] on div "C Musí sa okamžite umyť a vydezinfikovať." at bounding box center [376, 191] width 221 height 20
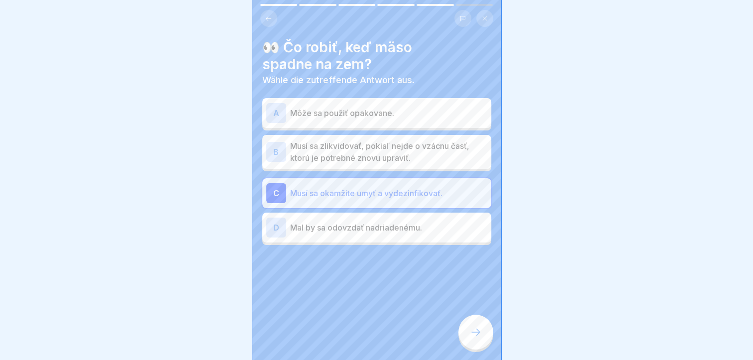
click at [468, 324] on div at bounding box center [475, 332] width 35 height 35
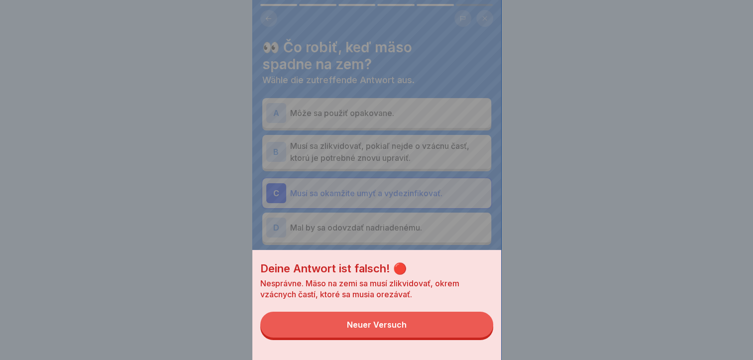
click at [359, 228] on div "Deine Antwort ist falsch! 🔴 Nesprávne. Mäso na zemi sa musí zlikvidovať, okrem …" at bounding box center [376, 180] width 249 height 360
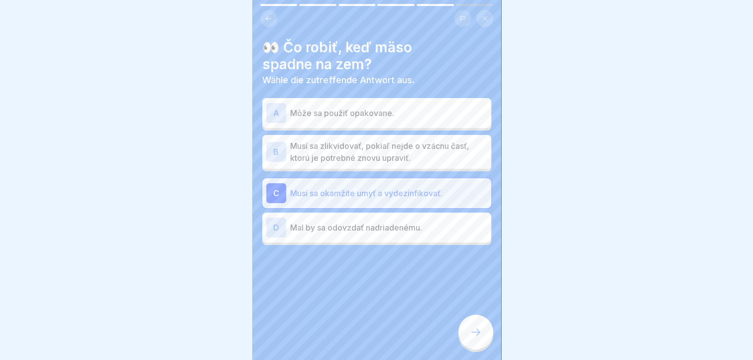
click at [357, 227] on div "D Mal by sa odovzdať nadriadenému." at bounding box center [376, 228] width 221 height 20
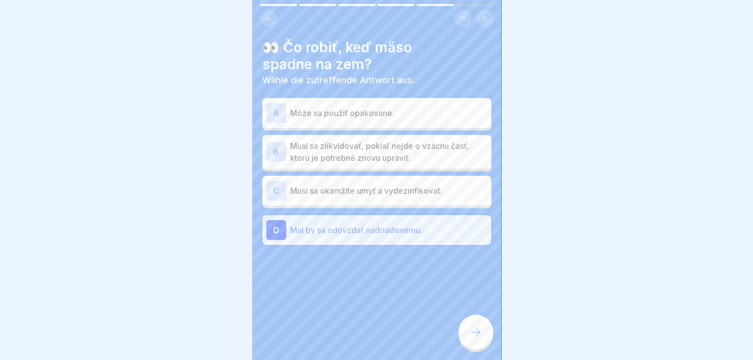
click at [473, 322] on div at bounding box center [475, 332] width 35 height 35
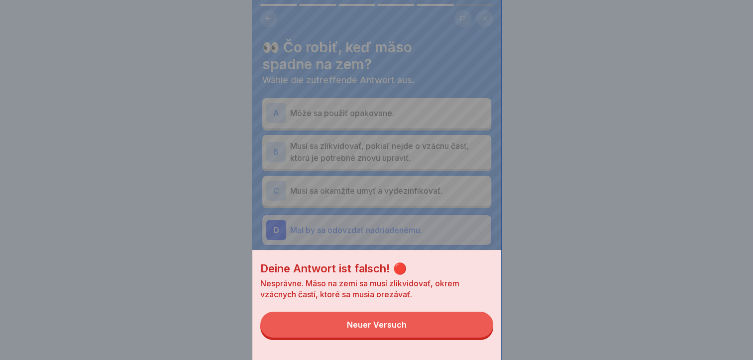
click at [270, 145] on div "Deine Antwort ist falsch! 🔴 Nesprávne. Mäso na zemi sa musí zlikvidovať, okrem …" at bounding box center [376, 180] width 249 height 360
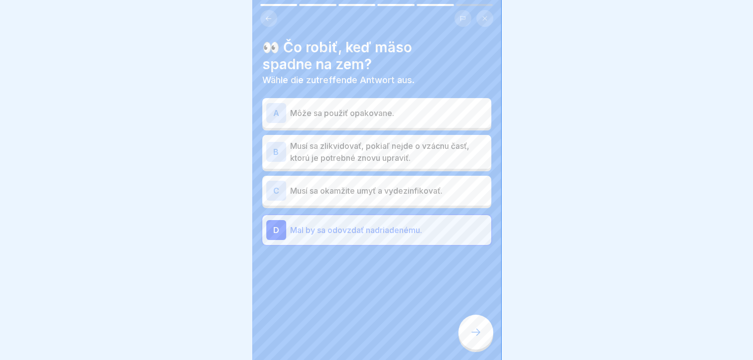
click at [270, 145] on div "B" at bounding box center [276, 152] width 20 height 20
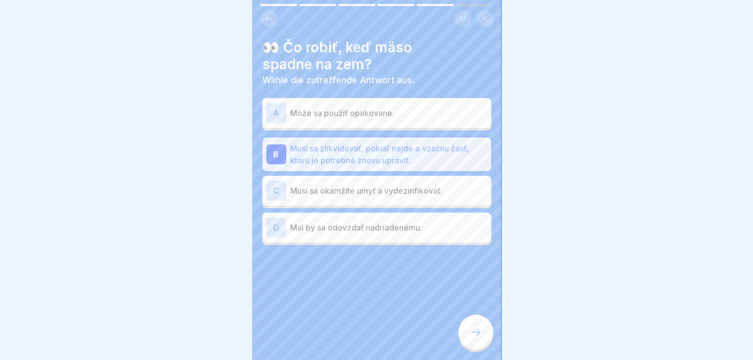
click at [472, 337] on icon at bounding box center [476, 332] width 12 height 12
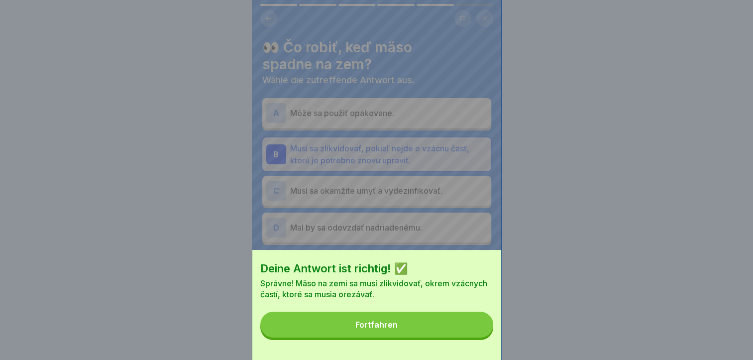
click at [439, 331] on button "Fortfahren" at bounding box center [376, 325] width 233 height 26
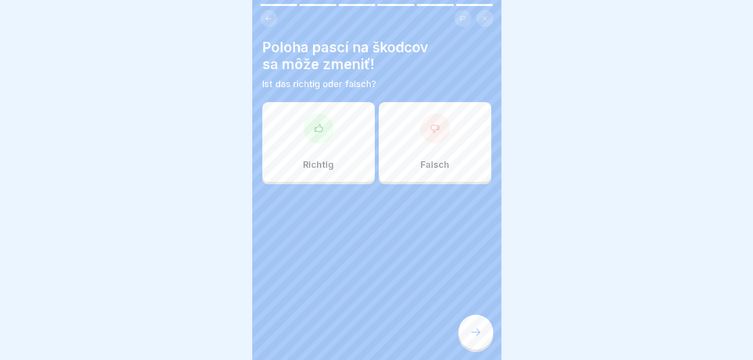
click at [432, 159] on p "Falsch" at bounding box center [435, 164] width 29 height 11
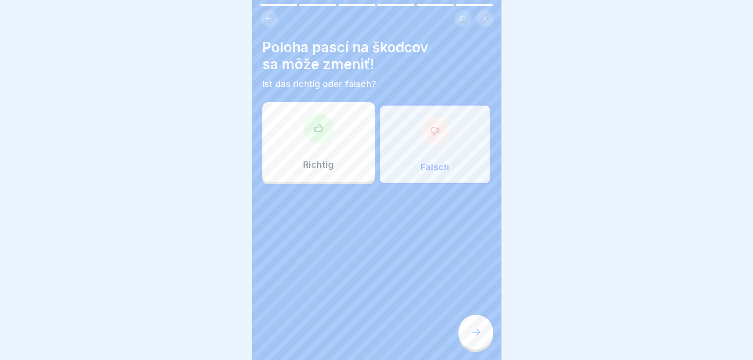
click at [472, 331] on icon at bounding box center [476, 332] width 12 height 12
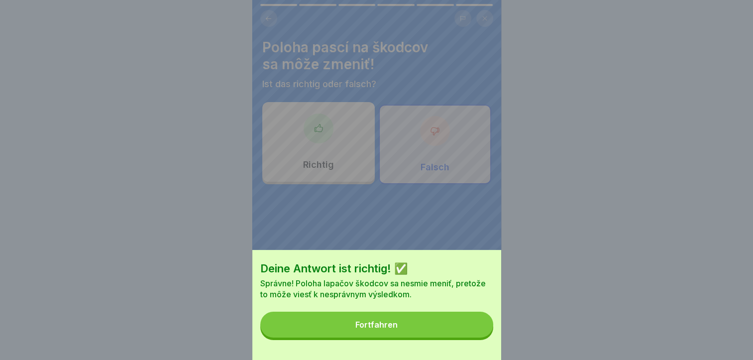
click at [433, 328] on button "Fortfahren" at bounding box center [376, 325] width 233 height 26
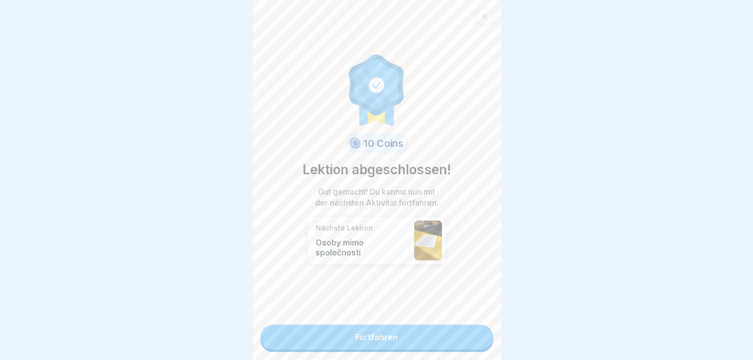
click at [386, 325] on link "Fortfahren" at bounding box center [376, 337] width 233 height 25
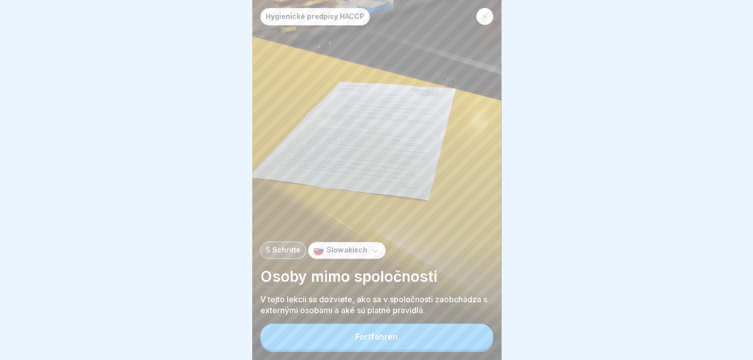
click at [383, 328] on button "Fortfahren" at bounding box center [376, 337] width 233 height 26
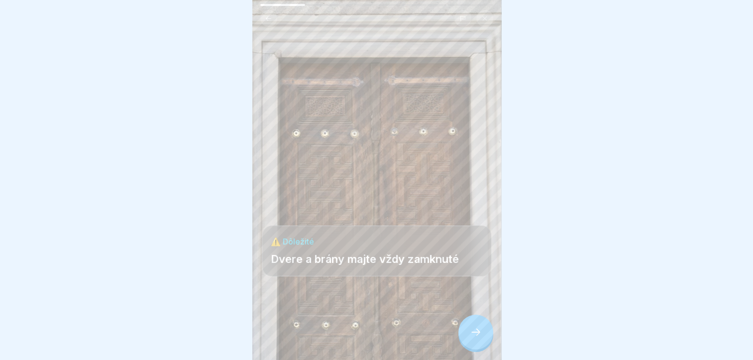
click at [473, 330] on icon at bounding box center [476, 332] width 12 height 12
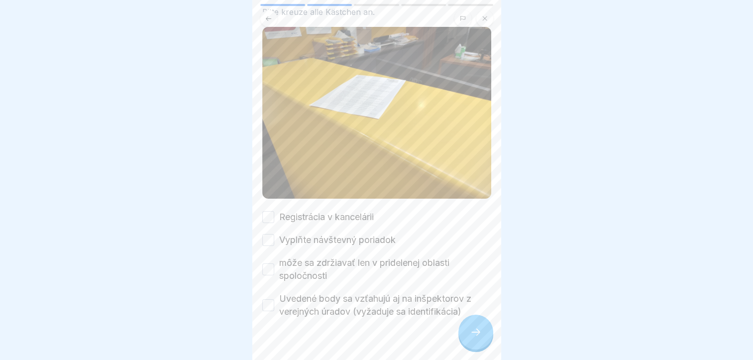
scroll to position [72, 0]
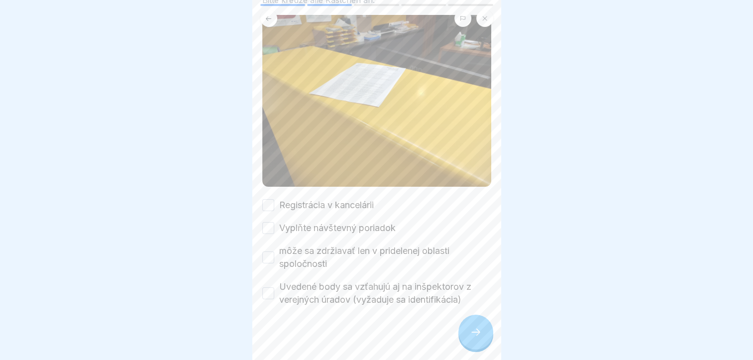
click at [265, 287] on button "Uvedené body sa vzťahujú aj na inšpektorov z verejných úradov (vyžaduje sa iden…" at bounding box center [268, 293] width 12 height 12
click at [472, 334] on icon at bounding box center [476, 332] width 12 height 12
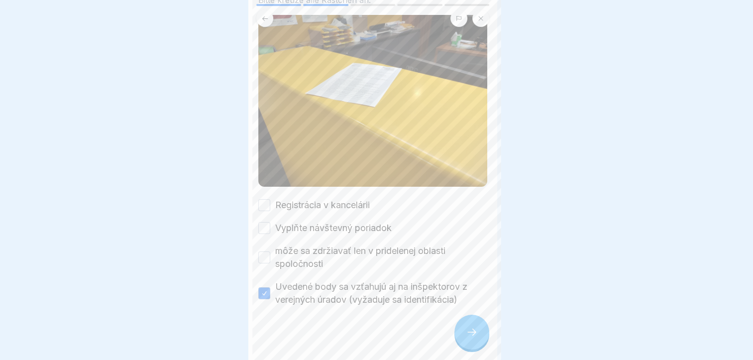
scroll to position [0, 0]
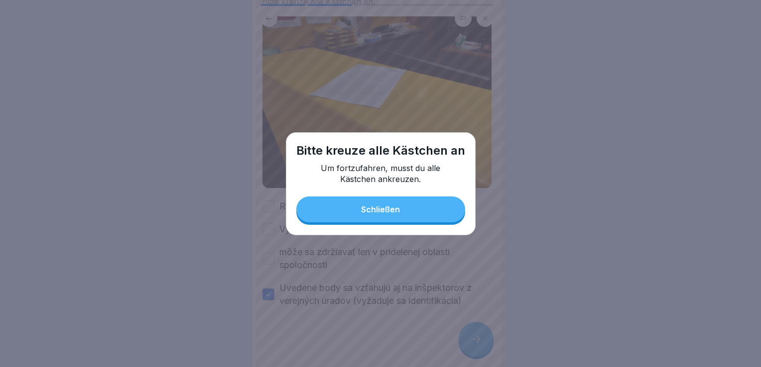
drag, startPoint x: 396, startPoint y: 210, endPoint x: 388, endPoint y: 210, distance: 8.0
click at [396, 210] on div "Schließen" at bounding box center [380, 209] width 39 height 9
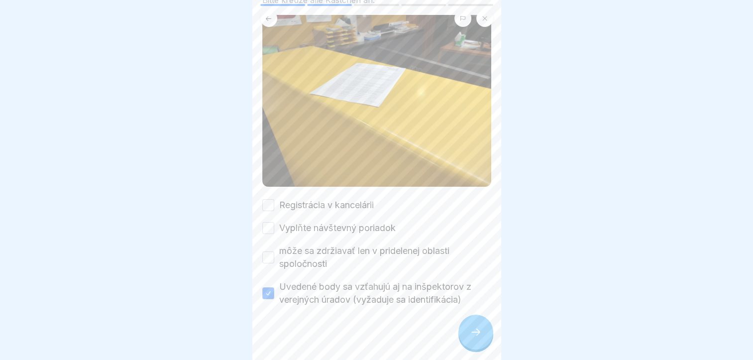
click at [268, 199] on button "Registrácia v kancelárii" at bounding box center [268, 205] width 12 height 12
click at [467, 342] on div at bounding box center [475, 332] width 35 height 35
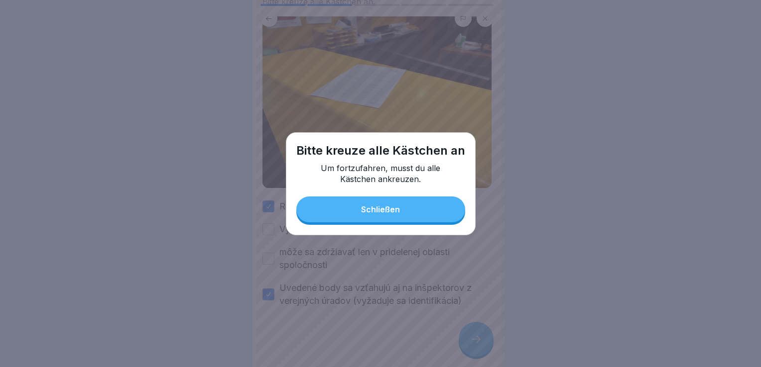
drag, startPoint x: 404, startPoint y: 206, endPoint x: 357, endPoint y: 222, distance: 49.9
click at [402, 207] on button "Schließen" at bounding box center [380, 210] width 169 height 26
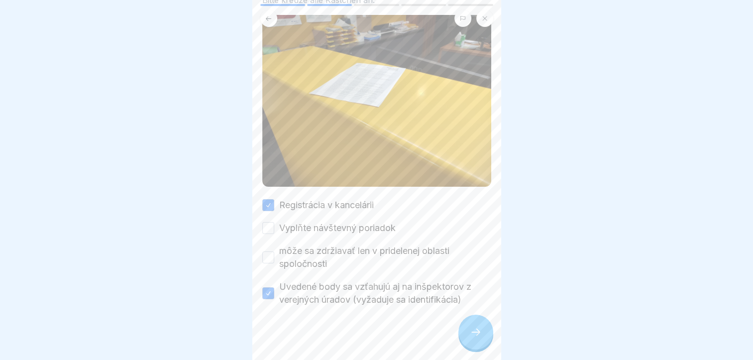
click at [269, 222] on button "Vyplňte návštevný poriadok" at bounding box center [268, 228] width 12 height 12
drag, startPoint x: 268, startPoint y: 250, endPoint x: 287, endPoint y: 262, distance: 22.4
click at [267, 251] on button "môže sa zdržiavať len v pridelenej oblasti spoločnosti" at bounding box center [268, 257] width 12 height 12
click at [472, 338] on icon at bounding box center [476, 332] width 12 height 12
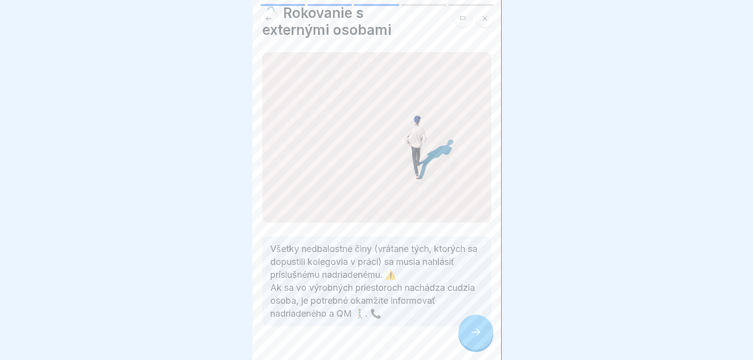
scroll to position [54, 0]
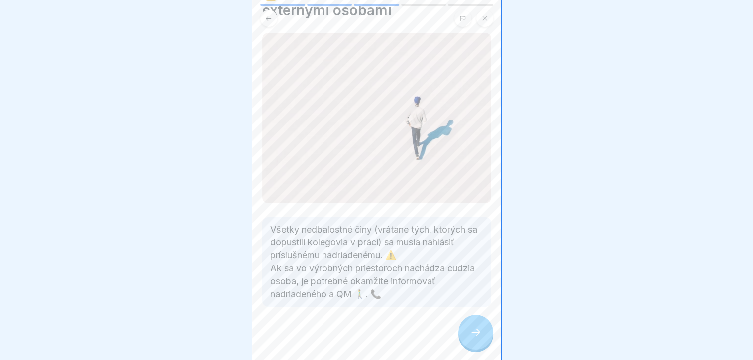
click at [473, 335] on icon at bounding box center [476, 332] width 12 height 12
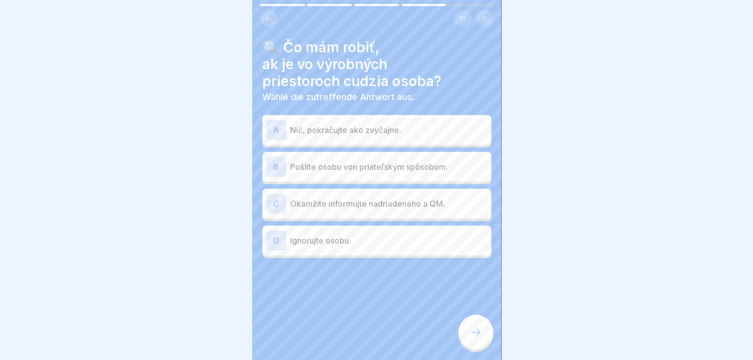
click at [293, 197] on div "C Okamžite informujte nadriadeného a QM." at bounding box center [376, 204] width 221 height 20
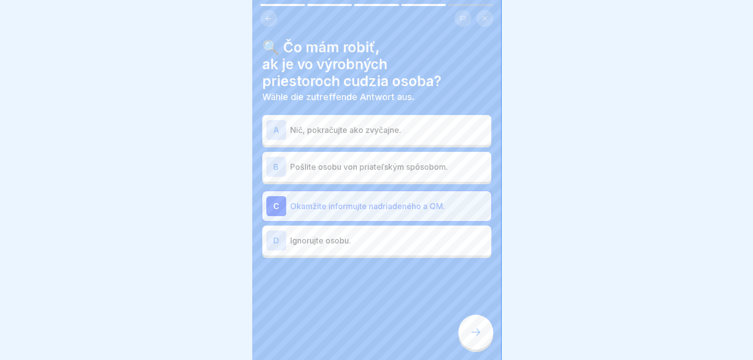
click at [473, 338] on icon at bounding box center [476, 332] width 12 height 12
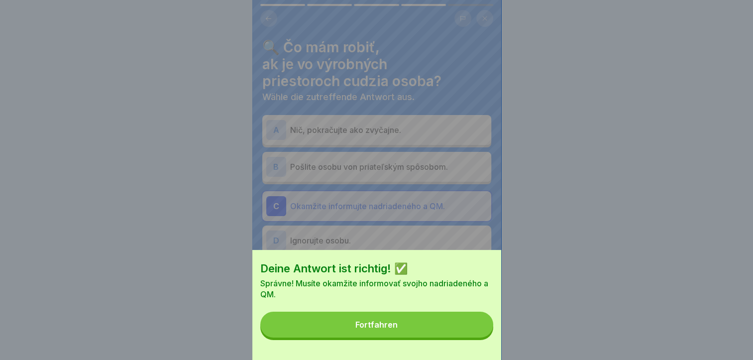
click at [445, 335] on button "Fortfahren" at bounding box center [376, 325] width 233 height 26
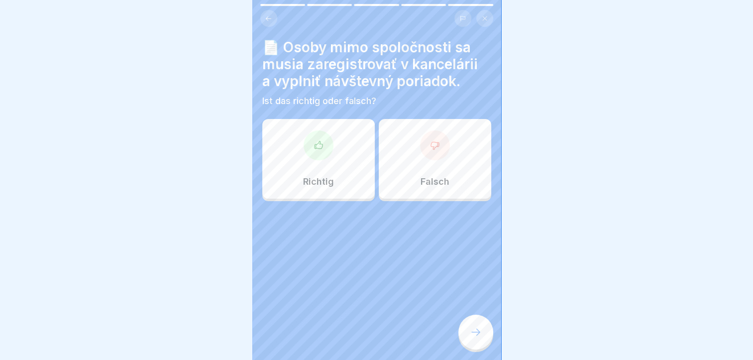
click at [299, 163] on div "Richtig" at bounding box center [318, 159] width 112 height 80
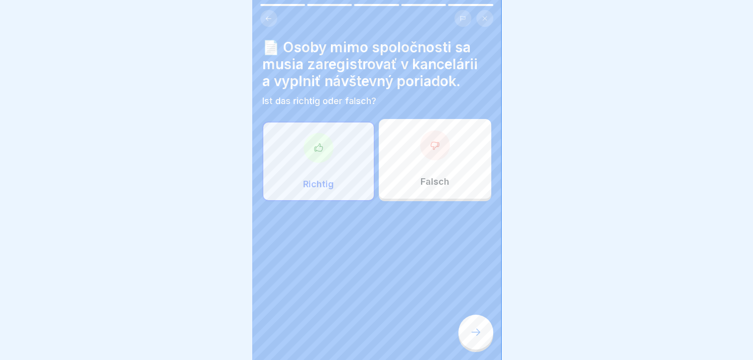
click at [476, 338] on icon at bounding box center [476, 332] width 12 height 12
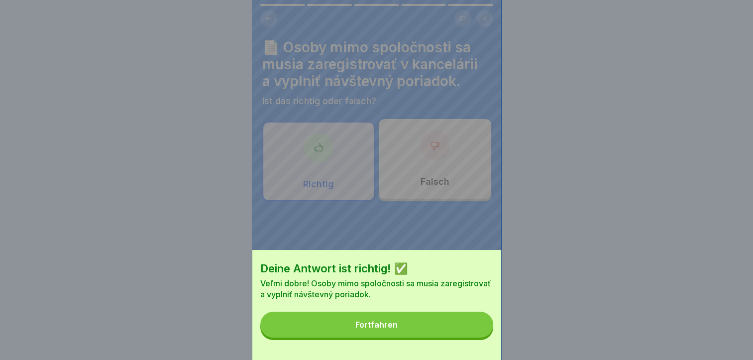
click at [458, 332] on button "Fortfahren" at bounding box center [376, 325] width 233 height 26
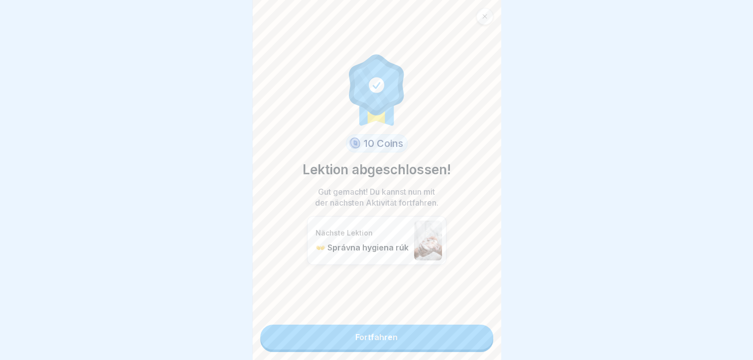
click at [424, 335] on link "Fortfahren" at bounding box center [376, 337] width 233 height 25
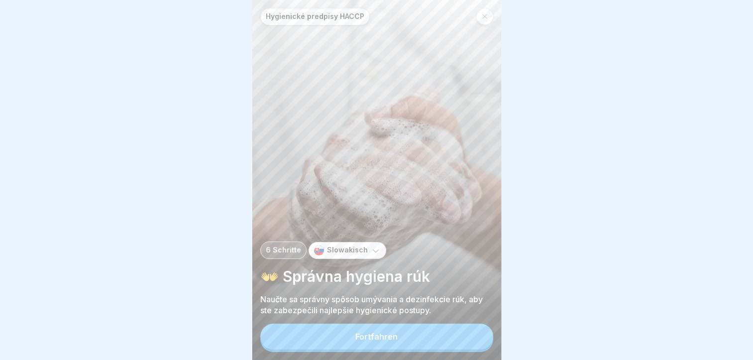
scroll to position [7, 0]
click at [374, 335] on div "Fortfahren" at bounding box center [376, 336] width 42 height 9
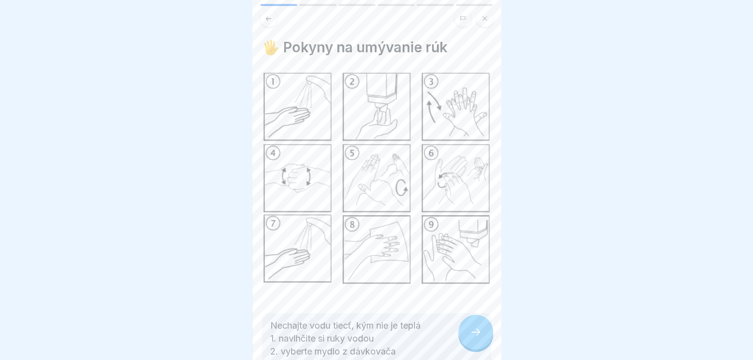
scroll to position [120, 0]
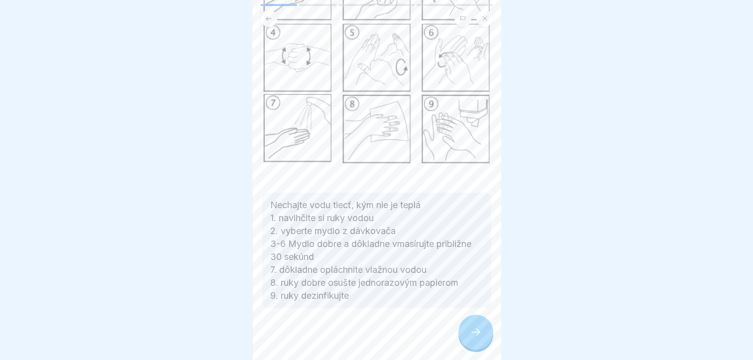
click at [476, 334] on icon at bounding box center [476, 332] width 12 height 12
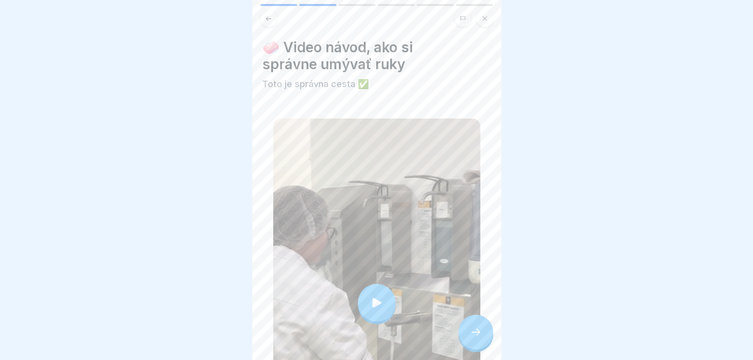
scroll to position [100, 0]
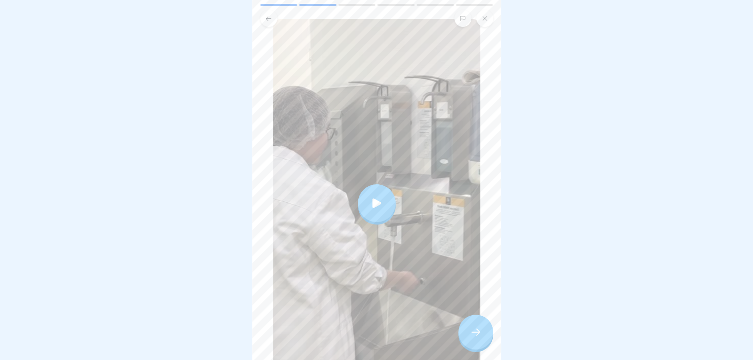
click at [468, 335] on div at bounding box center [475, 332] width 35 height 35
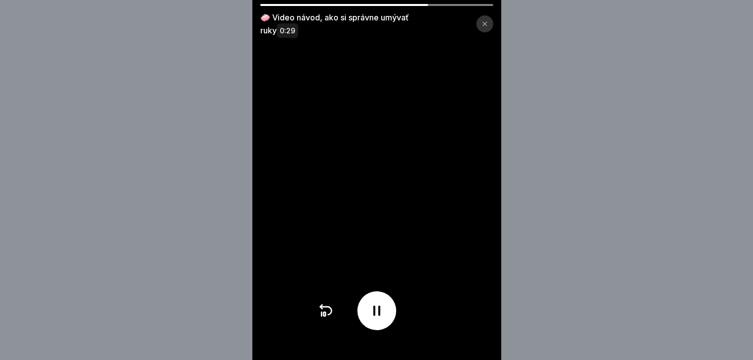
click at [381, 317] on icon at bounding box center [377, 311] width 16 height 16
click at [382, 316] on icon at bounding box center [377, 310] width 10 height 11
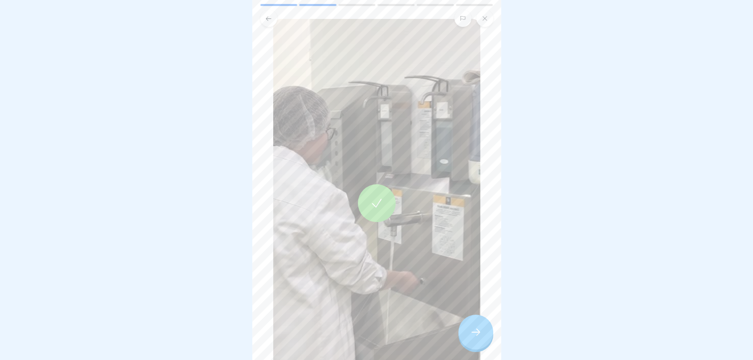
click at [478, 331] on icon at bounding box center [476, 332] width 12 height 12
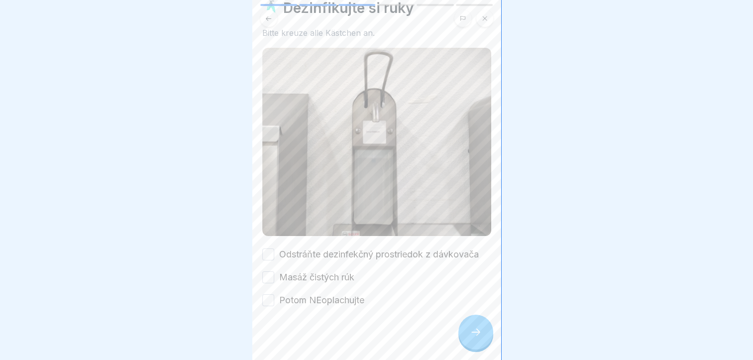
scroll to position [40, 0]
click at [266, 271] on button "Masáž čistých rúk" at bounding box center [268, 277] width 12 height 12
click at [468, 335] on div at bounding box center [475, 332] width 35 height 35
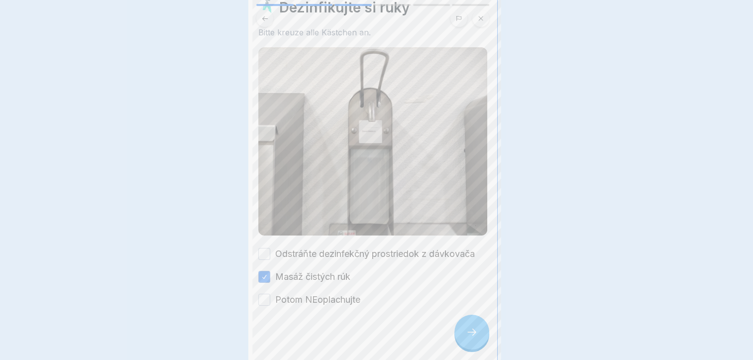
scroll to position [0, 0]
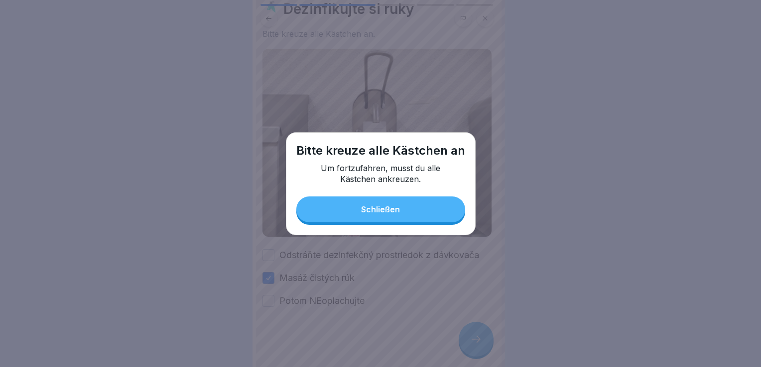
click at [390, 210] on div "Schließen" at bounding box center [380, 209] width 39 height 9
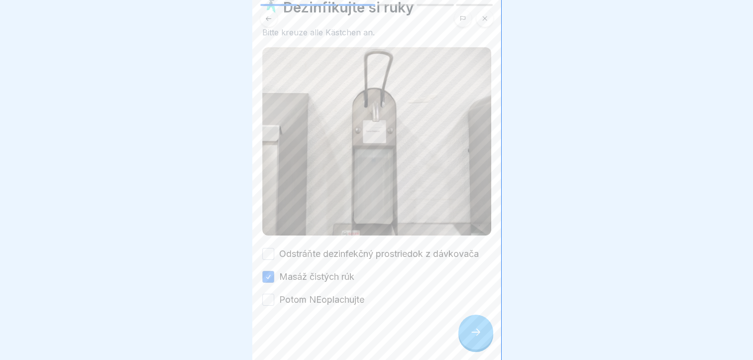
drag, startPoint x: 267, startPoint y: 296, endPoint x: 412, endPoint y: 315, distance: 146.1
click at [272, 296] on button "Potom NEoplachujte" at bounding box center [268, 300] width 12 height 12
click at [472, 336] on icon at bounding box center [476, 332] width 12 height 12
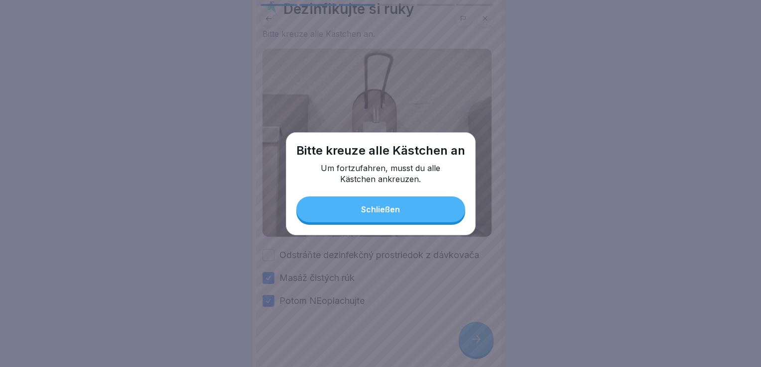
drag, startPoint x: 387, startPoint y: 213, endPoint x: 329, endPoint y: 212, distance: 57.8
click at [386, 212] on div "Schließen" at bounding box center [380, 209] width 39 height 9
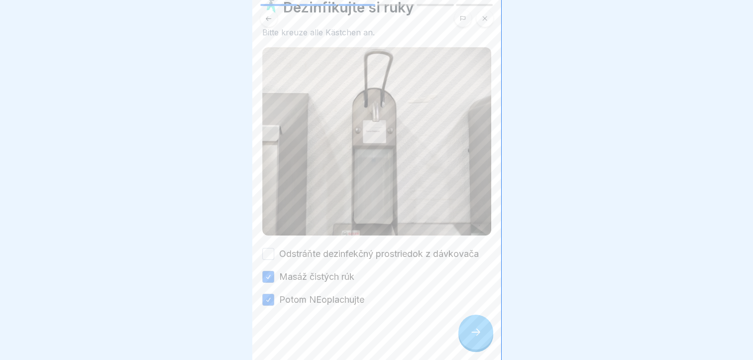
drag, startPoint x: 265, startPoint y: 246, endPoint x: 271, endPoint y: 250, distance: 6.5
click at [269, 248] on button "Odstráňte dezinfekčný prostriedok z dávkovača" at bounding box center [268, 254] width 12 height 12
click at [482, 334] on div at bounding box center [475, 332] width 35 height 35
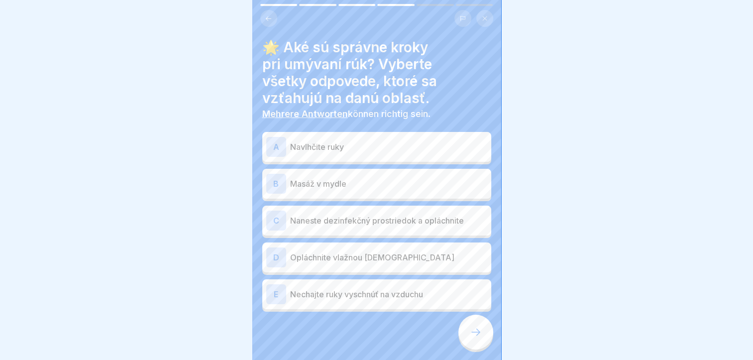
click at [294, 144] on p "Navlhčite ruky" at bounding box center [388, 147] width 197 height 12
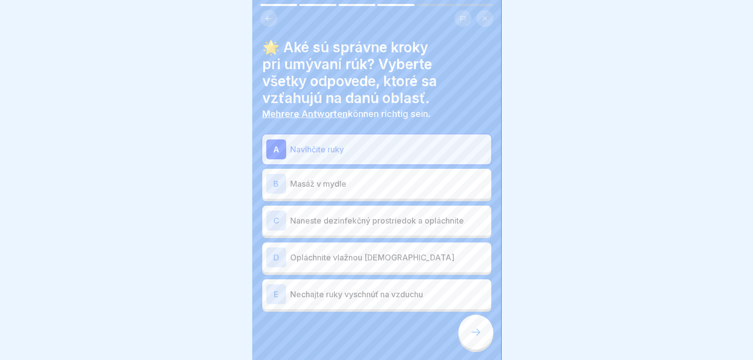
click at [296, 183] on p "Masáž v mydle" at bounding box center [388, 184] width 197 height 12
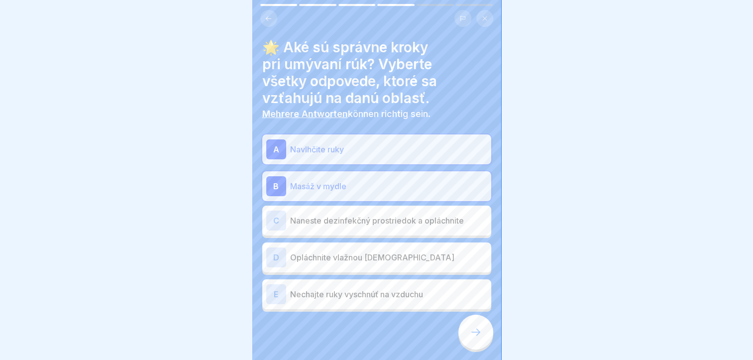
click at [297, 224] on p "Naneste dezinfekčný prostriedok a opláchnite" at bounding box center [388, 221] width 197 height 12
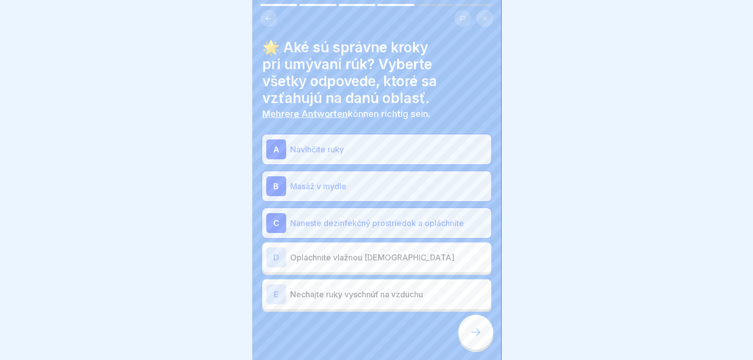
click at [293, 263] on div "D Opláchnite vlažnou vodou" at bounding box center [376, 257] width 221 height 20
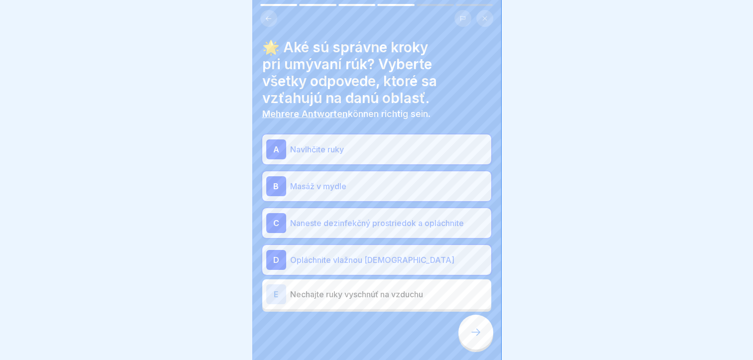
click at [483, 346] on div at bounding box center [475, 332] width 35 height 35
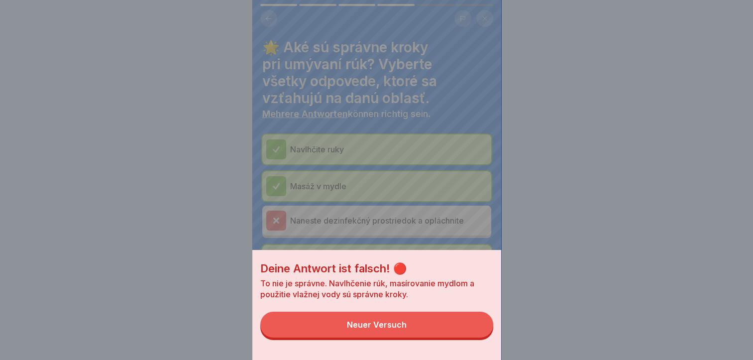
click at [235, 176] on div "Deine Antwort ist falsch! 🔴 To nie je správne. Navlhčenie rúk, masírovanie mydl…" at bounding box center [376, 180] width 753 height 360
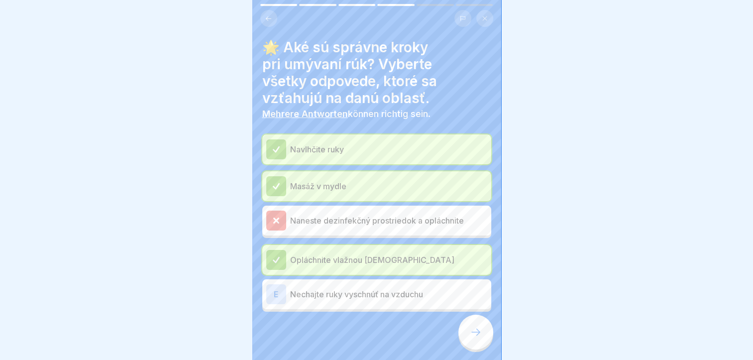
click at [273, 222] on icon at bounding box center [276, 220] width 9 height 9
click at [469, 349] on div at bounding box center [475, 332] width 35 height 35
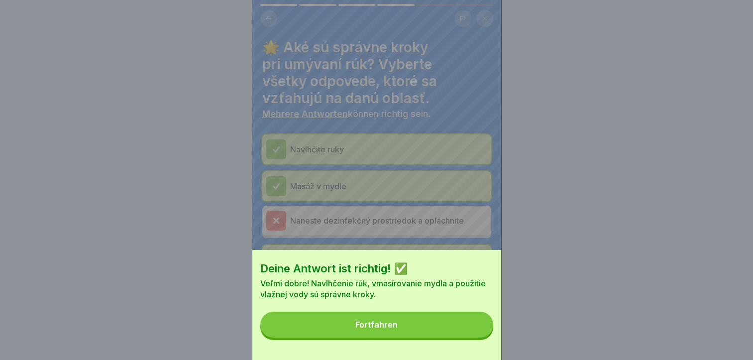
click at [432, 337] on button "Fortfahren" at bounding box center [376, 325] width 233 height 26
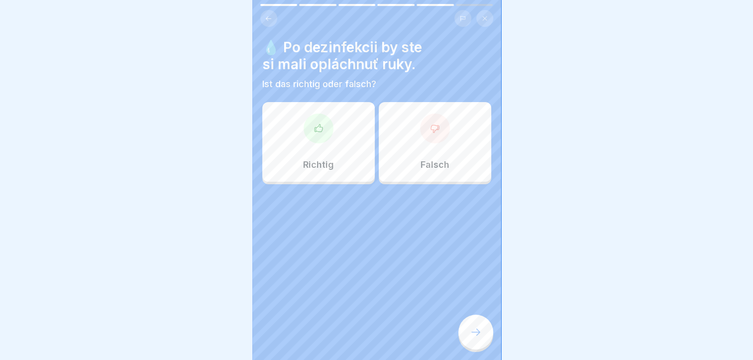
click at [430, 174] on div "Falsch" at bounding box center [435, 142] width 112 height 80
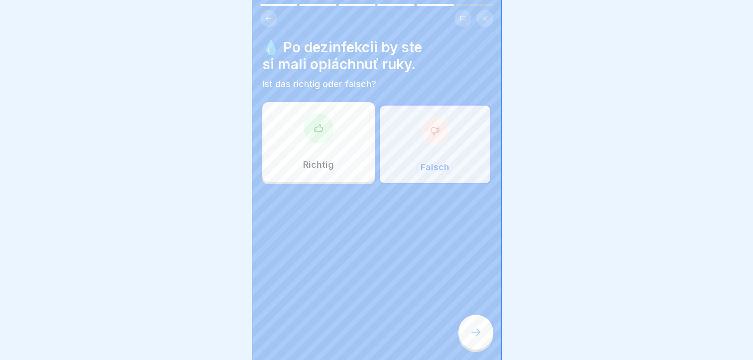
click at [476, 333] on div at bounding box center [475, 332] width 35 height 35
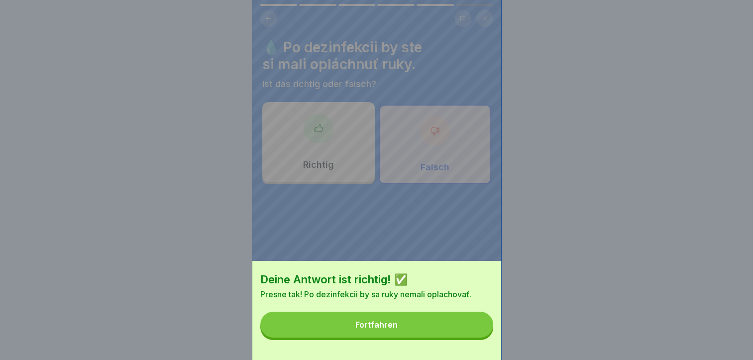
click at [436, 326] on button "Fortfahren" at bounding box center [376, 325] width 233 height 26
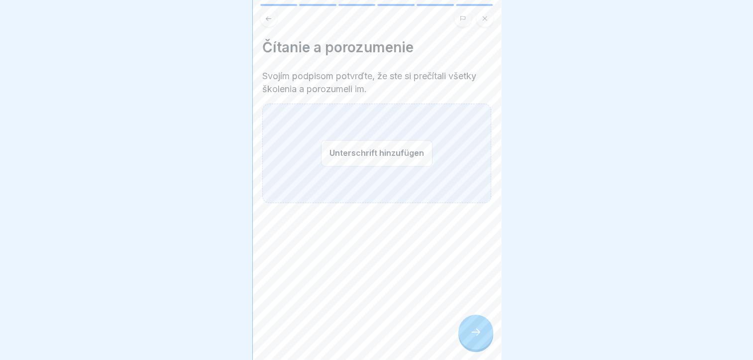
click at [354, 154] on button "Unterschrift hinzufügen" at bounding box center [376, 153] width 111 height 26
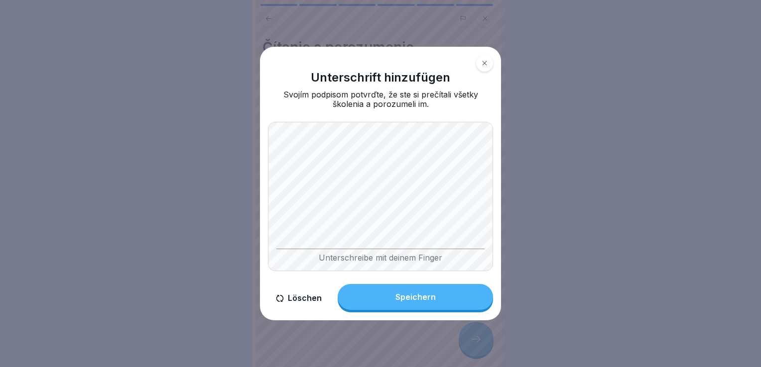
click at [298, 297] on button "Löschen" at bounding box center [299, 298] width 62 height 28
click at [297, 298] on button "Löschen" at bounding box center [299, 298] width 62 height 28
click at [253, 165] on body "Hygienické predpisy HACCP 6 Schritte Slowakisch 👐 Správna hygiena rúk Naučte sa…" at bounding box center [376, 183] width 753 height 367
drag, startPoint x: 390, startPoint y: 301, endPoint x: 279, endPoint y: 309, distance: 110.8
click at [387, 303] on button "Speichern" at bounding box center [414, 297] width 155 height 26
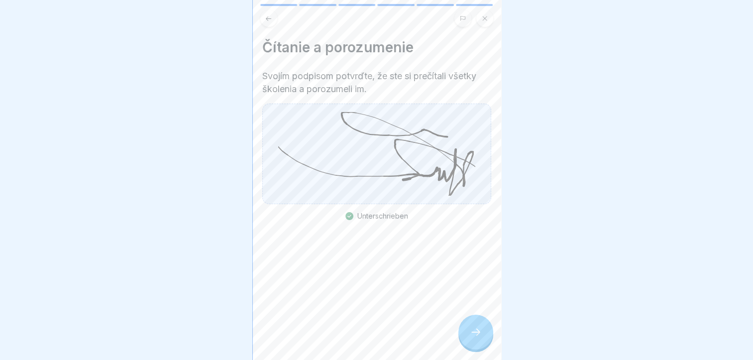
click at [470, 338] on icon at bounding box center [476, 332] width 12 height 12
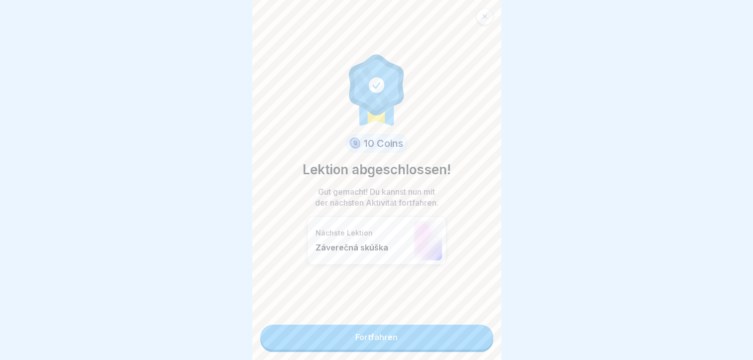
click at [358, 335] on link "Fortfahren" at bounding box center [376, 337] width 233 height 25
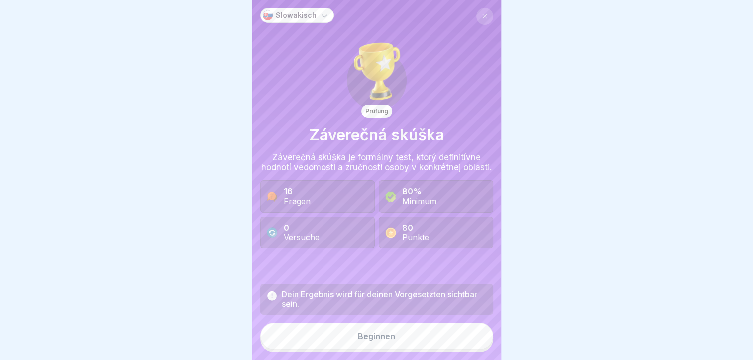
scroll to position [7, 0]
click at [372, 346] on button "Beginnen" at bounding box center [376, 336] width 233 height 27
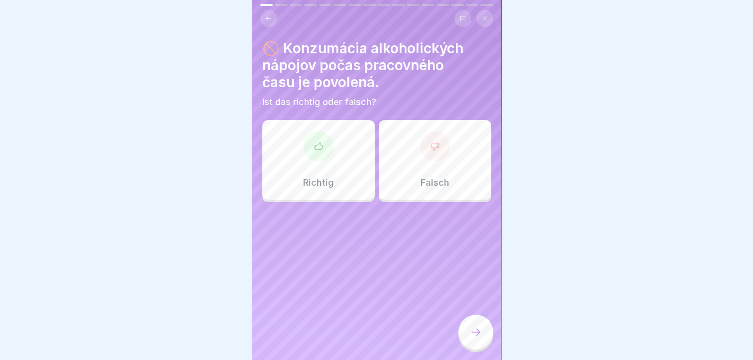
click at [447, 162] on div "Falsch" at bounding box center [435, 160] width 112 height 80
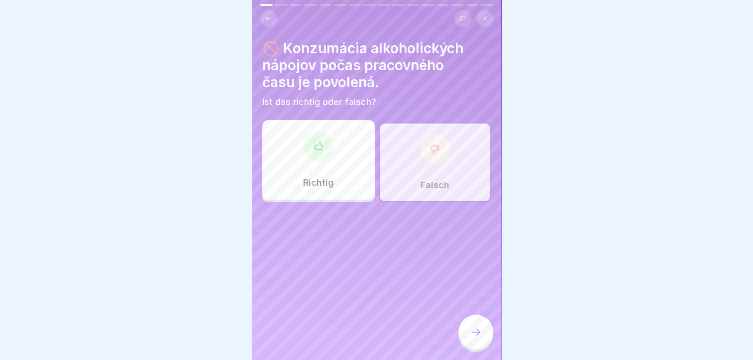
click at [483, 330] on div at bounding box center [475, 332] width 35 height 35
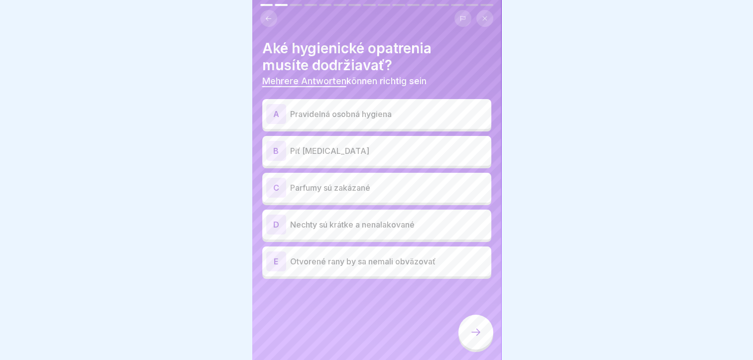
click at [337, 109] on p "Pravidelná osobná hygiena" at bounding box center [388, 114] width 197 height 12
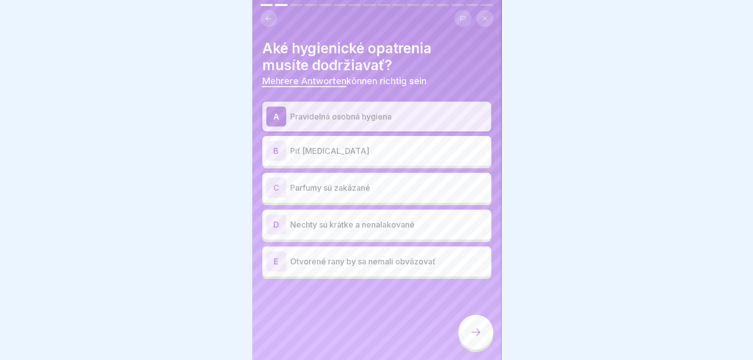
click at [341, 182] on p "Parfumy sú zakázané" at bounding box center [388, 188] width 197 height 12
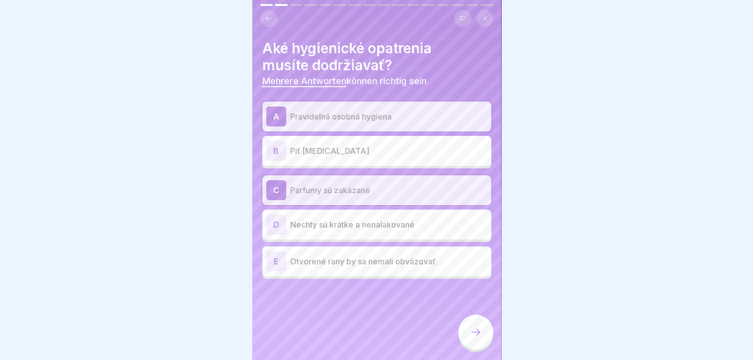
click at [345, 220] on p "Nechty sú krátke a nenalakované" at bounding box center [388, 225] width 197 height 12
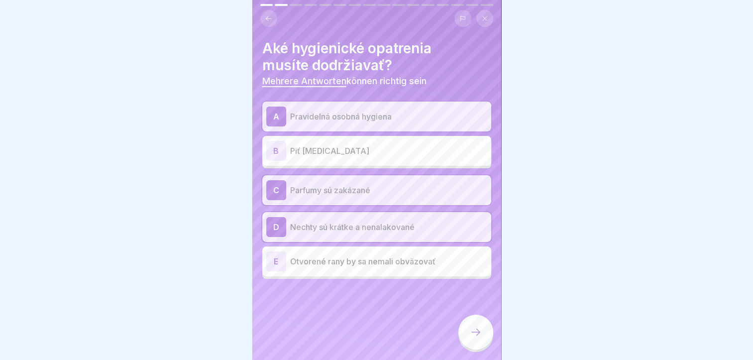
click at [471, 332] on icon at bounding box center [476, 332] width 12 height 12
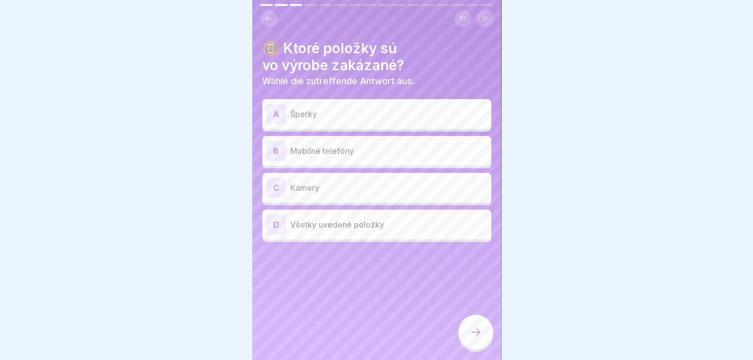
click at [343, 219] on p "Všetky uvedené položky" at bounding box center [388, 225] width 197 height 12
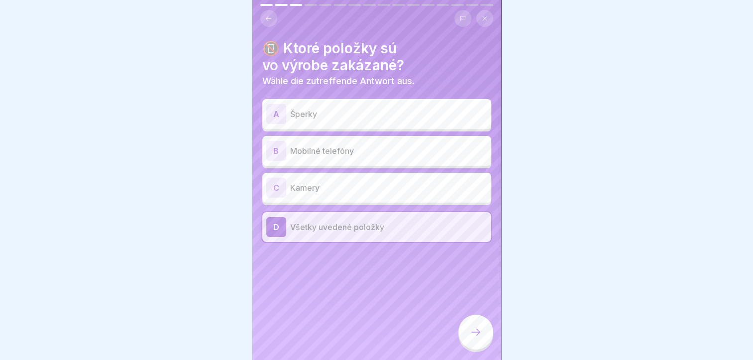
click at [477, 326] on div at bounding box center [475, 332] width 35 height 35
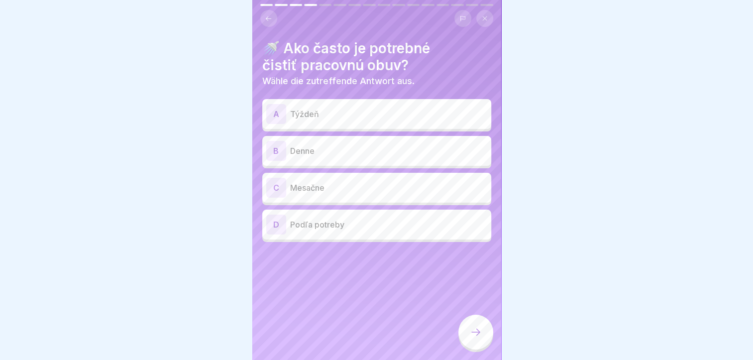
click at [309, 145] on p "Denne" at bounding box center [388, 151] width 197 height 12
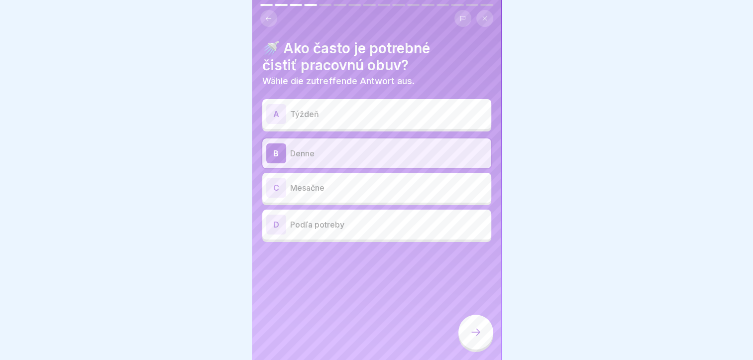
click at [475, 325] on div at bounding box center [475, 332] width 35 height 35
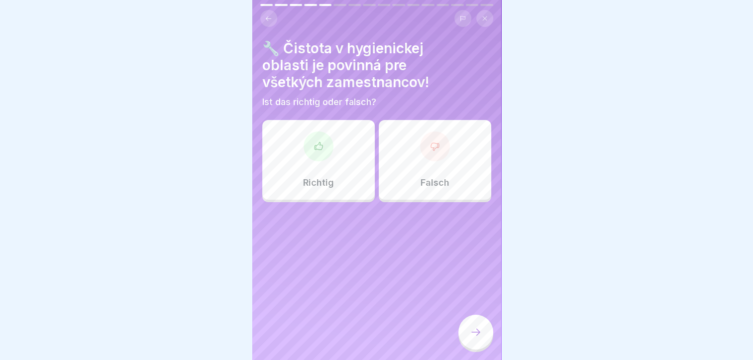
click at [348, 158] on div "Richtig" at bounding box center [318, 160] width 112 height 80
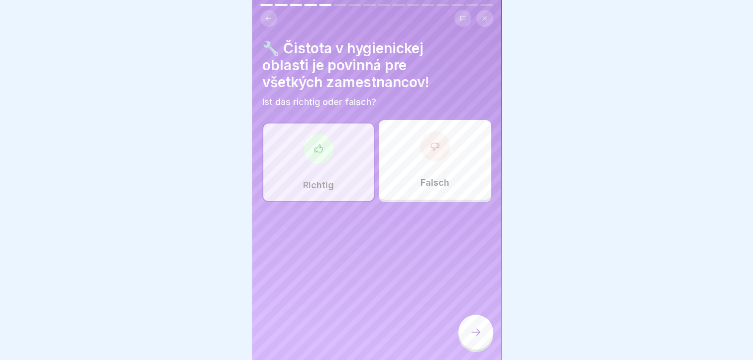
click at [472, 330] on icon at bounding box center [476, 332] width 12 height 12
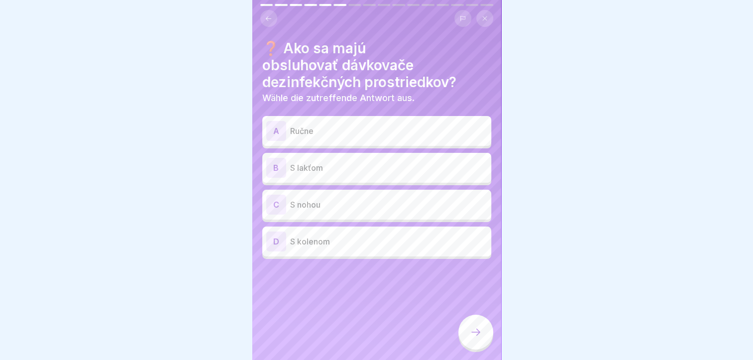
click at [295, 162] on p "S lakťom" at bounding box center [388, 168] width 197 height 12
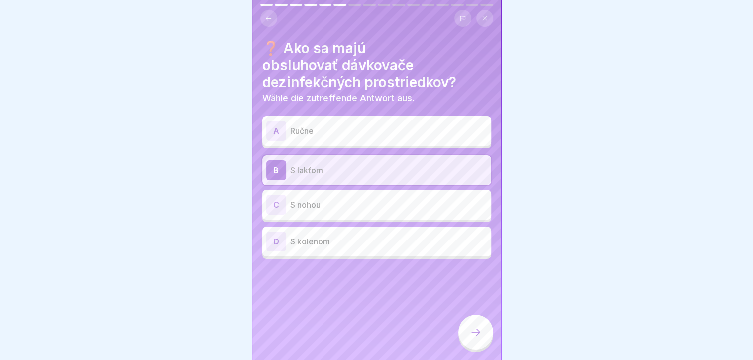
click at [471, 324] on div at bounding box center [475, 332] width 35 height 35
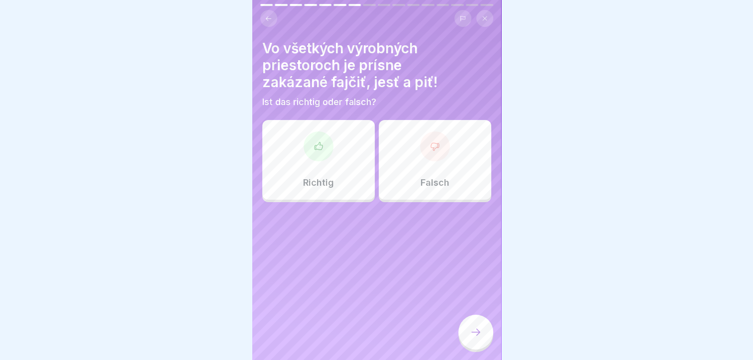
click at [333, 159] on div "Richtig" at bounding box center [318, 160] width 112 height 80
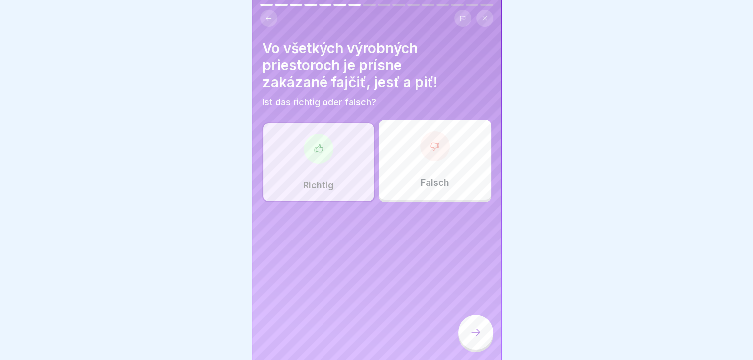
click at [470, 327] on div at bounding box center [475, 332] width 35 height 35
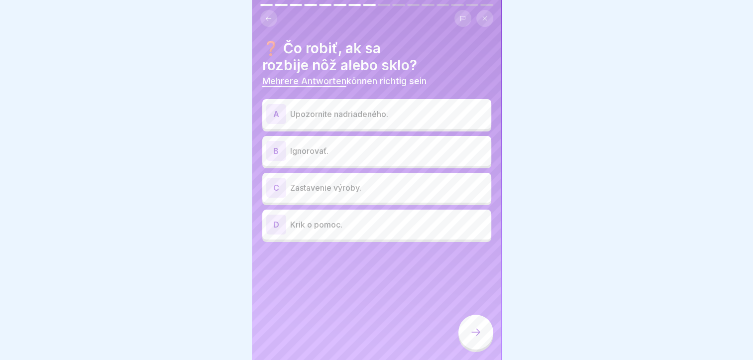
click at [342, 110] on p "Upozornite nadriadeného." at bounding box center [388, 114] width 197 height 12
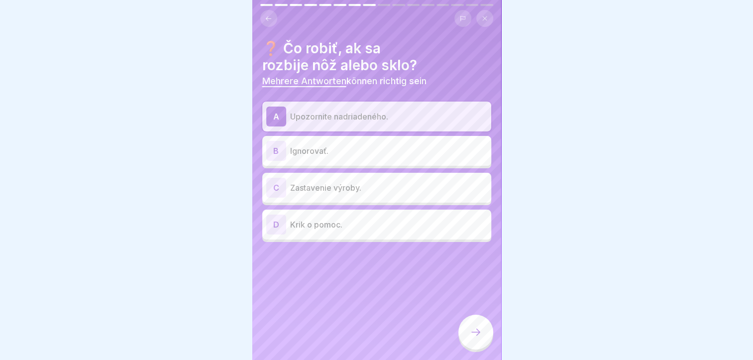
click at [330, 188] on div "C Zastavenie výroby." at bounding box center [376, 188] width 221 height 20
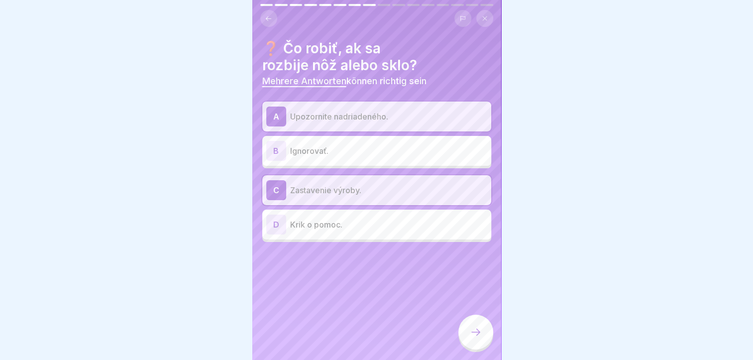
click at [480, 338] on div at bounding box center [475, 332] width 35 height 35
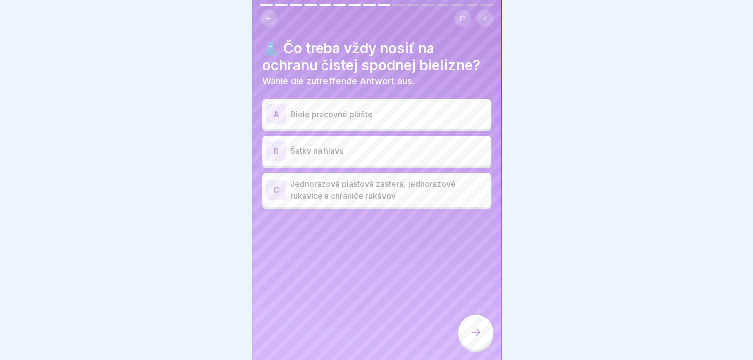
click at [335, 183] on p "Jednorazová plastová zástera, jednorazové rukavice a chrániče rukávov" at bounding box center [388, 190] width 197 height 24
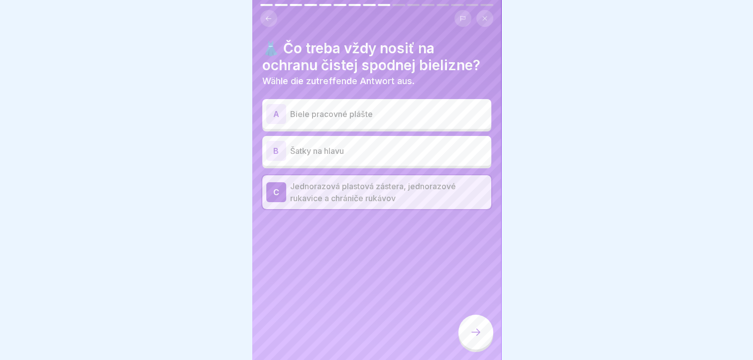
click at [469, 334] on div at bounding box center [475, 332] width 35 height 35
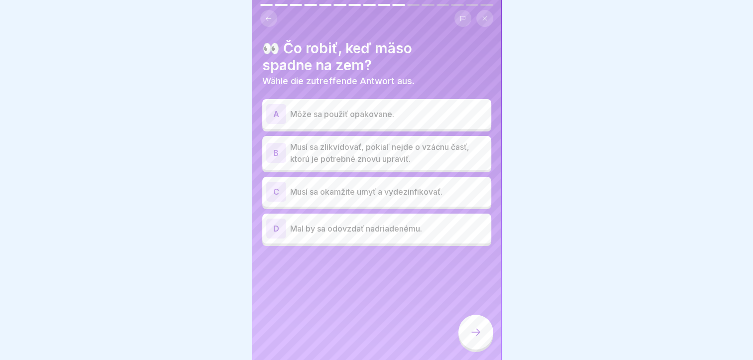
click at [345, 154] on p "Musí sa zlikvidovať, pokiaľ nejde o vzácnu časť, ktorú je potrebné znovu upravi…" at bounding box center [388, 153] width 197 height 24
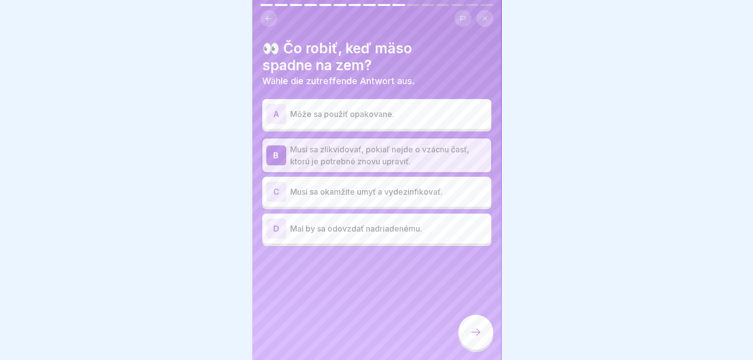
click at [463, 332] on div at bounding box center [475, 332] width 35 height 35
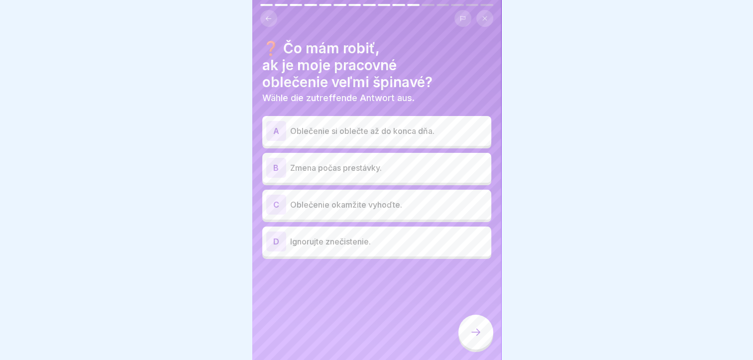
click at [357, 167] on div "B Zmena počas prestávky." at bounding box center [376, 168] width 221 height 20
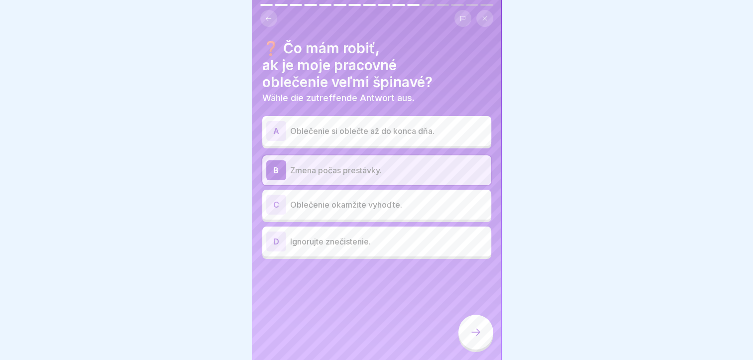
click at [468, 329] on div at bounding box center [475, 332] width 35 height 35
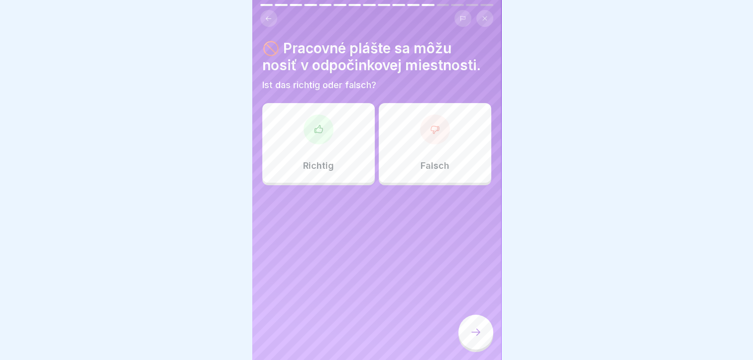
click at [441, 160] on p "Falsch" at bounding box center [435, 165] width 29 height 11
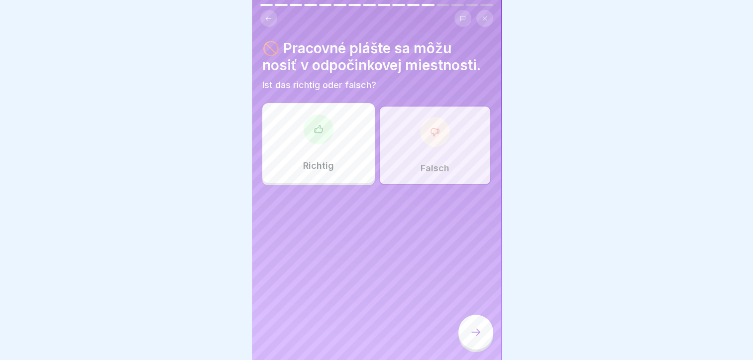
click at [474, 332] on icon at bounding box center [476, 332] width 12 height 12
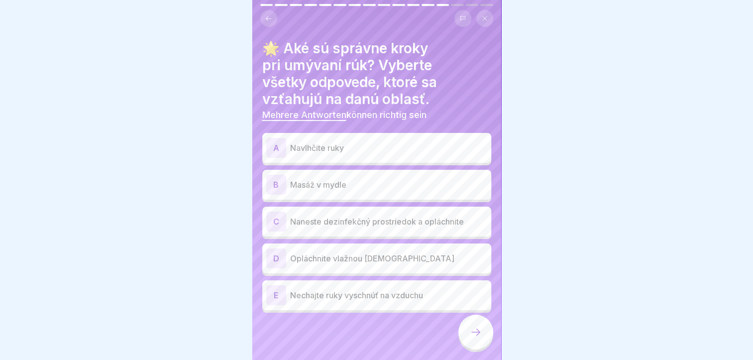
click at [342, 142] on p "Navlhčite ruky" at bounding box center [388, 148] width 197 height 12
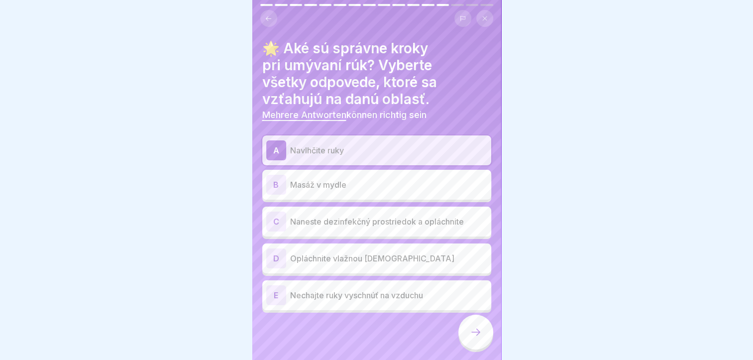
click at [337, 179] on p "Masáž v mydle" at bounding box center [388, 185] width 197 height 12
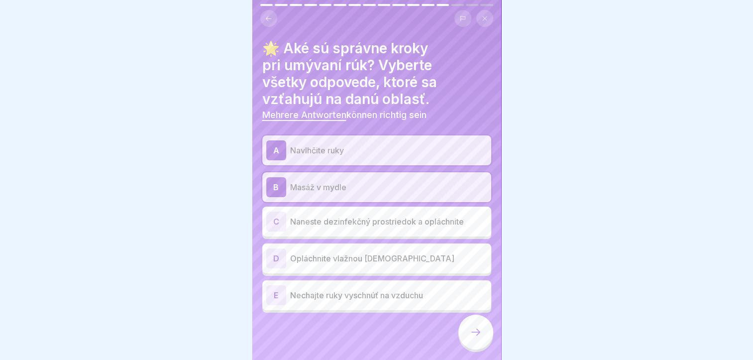
click at [333, 252] on p "Opláchnite vlažnou vodou" at bounding box center [388, 258] width 197 height 12
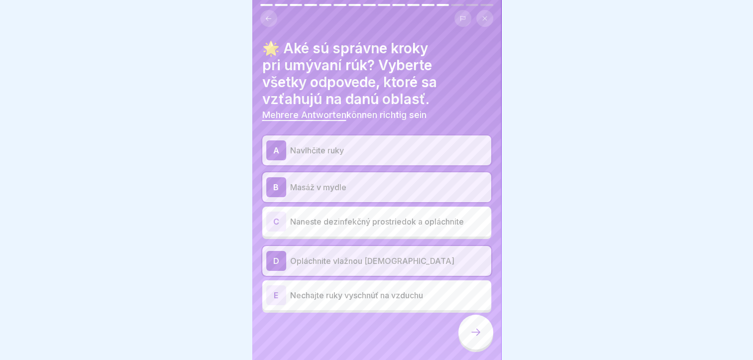
click at [470, 332] on icon at bounding box center [476, 332] width 12 height 12
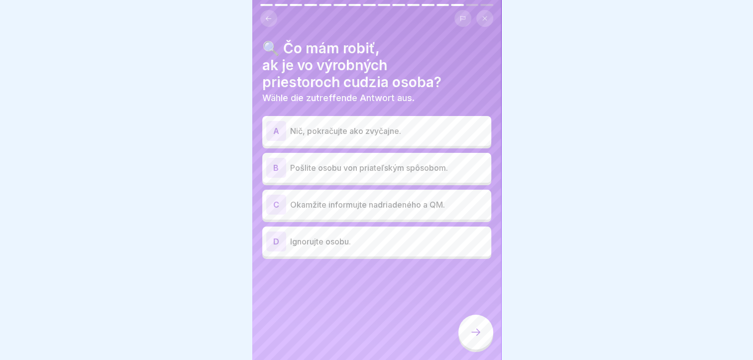
click at [355, 199] on p "Okamžite informujte nadriadeného a QM." at bounding box center [388, 205] width 197 height 12
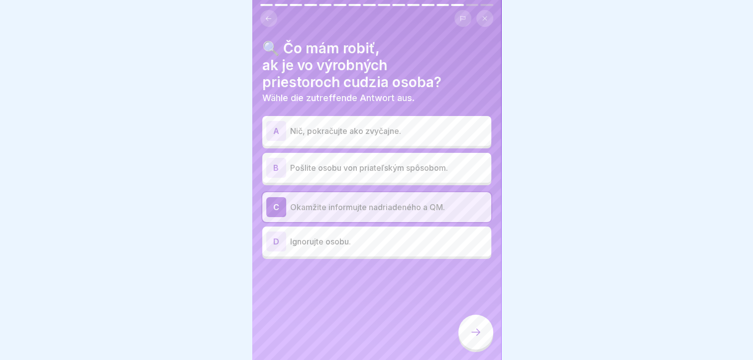
click at [479, 328] on icon at bounding box center [476, 332] width 12 height 12
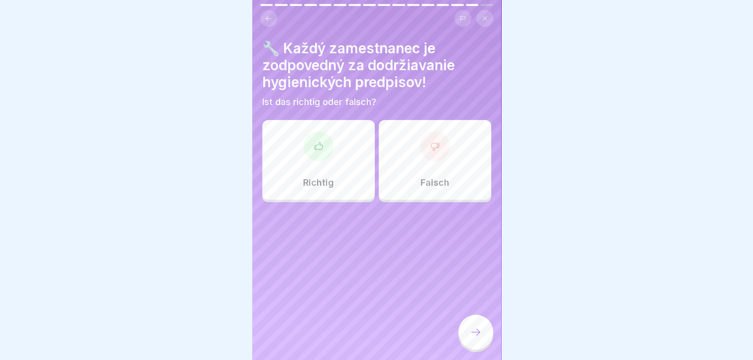
click at [315, 164] on div "Richtig" at bounding box center [318, 160] width 112 height 80
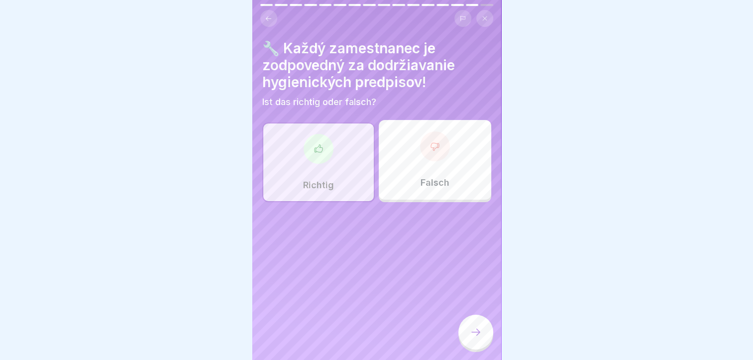
click at [480, 324] on div at bounding box center [475, 332] width 35 height 35
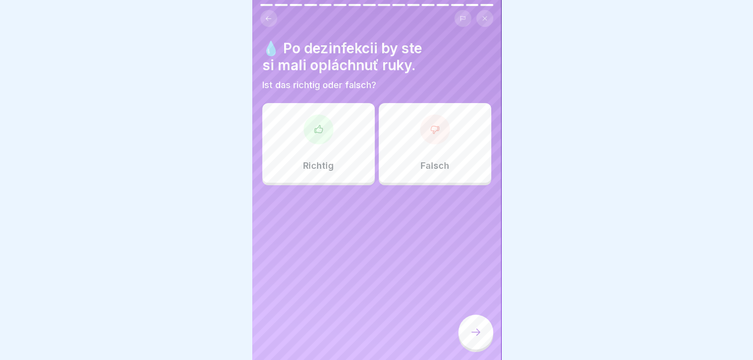
click at [437, 125] on div at bounding box center [435, 129] width 30 height 30
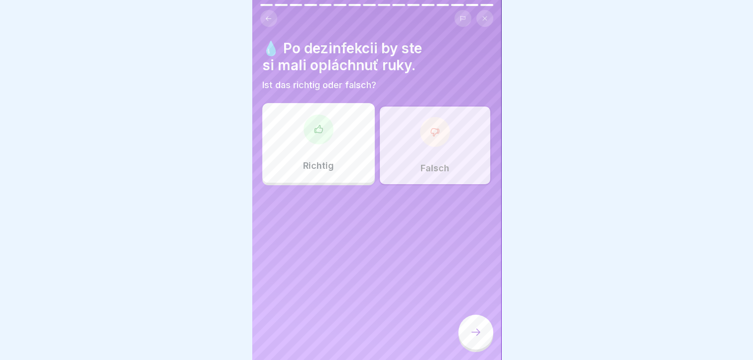
click at [477, 331] on icon at bounding box center [476, 332] width 12 height 12
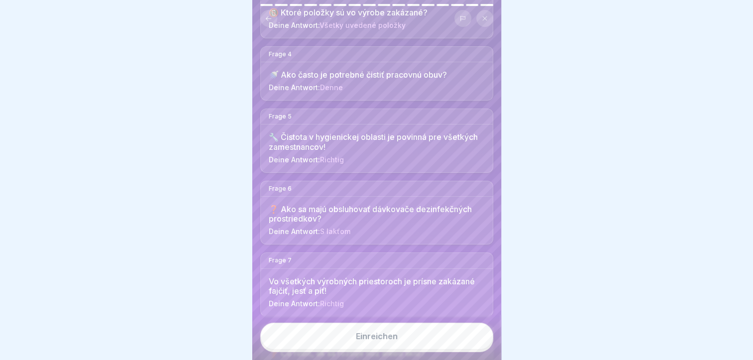
scroll to position [348, 0]
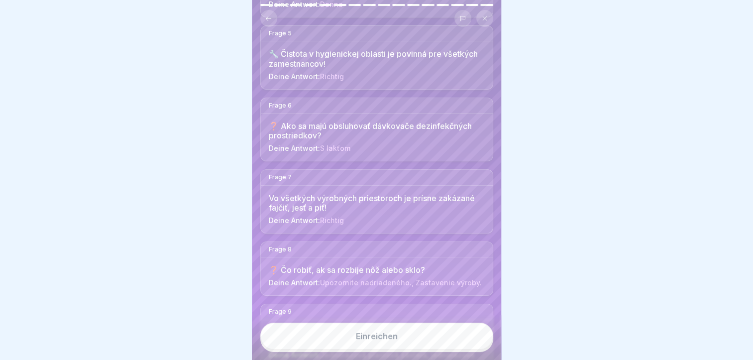
click at [385, 339] on button "Einreichen" at bounding box center [376, 336] width 233 height 27
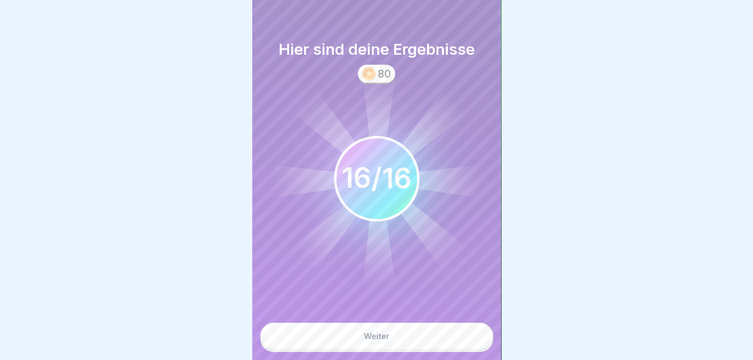
click at [371, 340] on div "Weiter" at bounding box center [377, 336] width 26 height 9
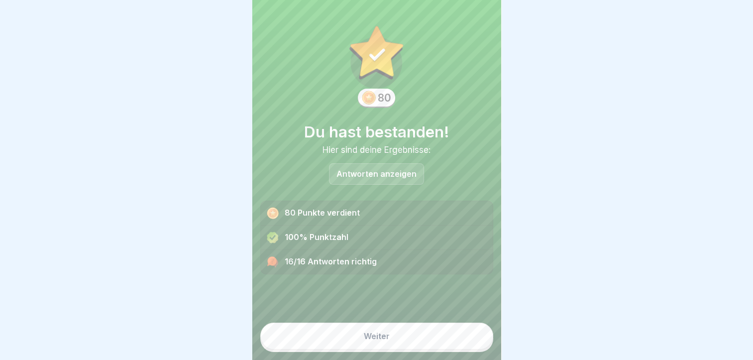
click at [398, 341] on button "Weiter" at bounding box center [376, 336] width 233 height 27
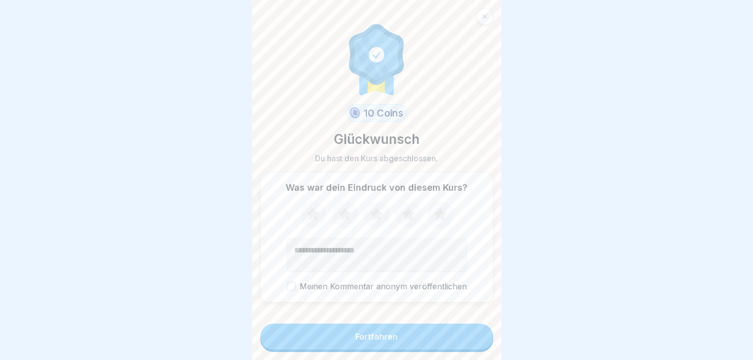
click at [357, 349] on button "Fortfahren" at bounding box center [376, 337] width 233 height 26
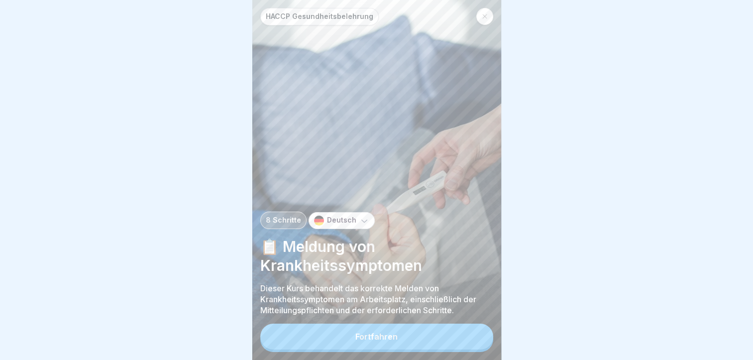
scroll to position [7, 0]
click at [341, 220] on p "Deutsch" at bounding box center [341, 220] width 29 height 8
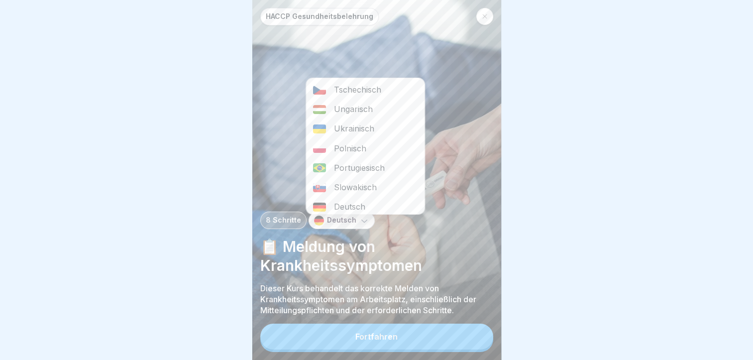
click at [357, 178] on div "Slowakisch" at bounding box center [365, 187] width 118 height 19
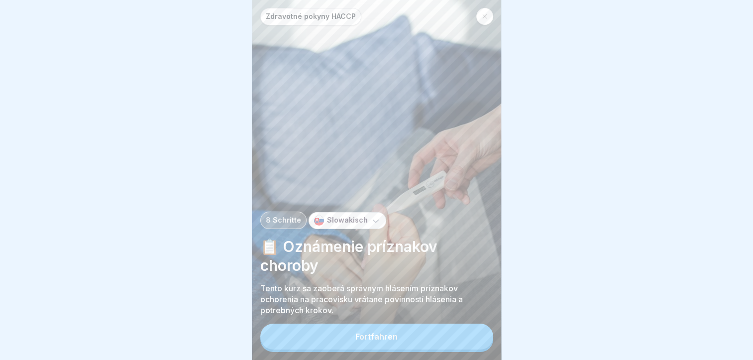
click at [484, 13] on icon at bounding box center [485, 16] width 6 height 6
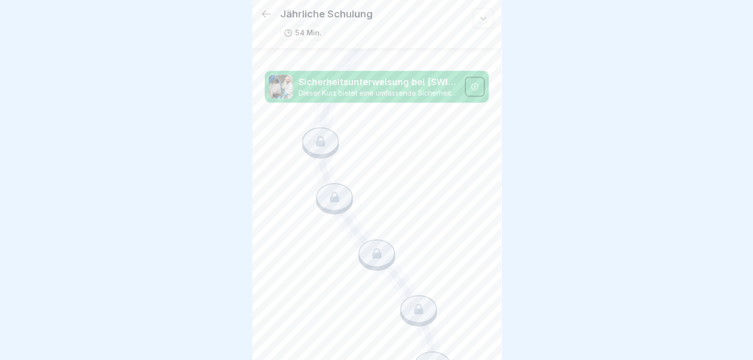
scroll to position [7, 0]
click at [266, 8] on icon at bounding box center [266, 14] width 12 height 12
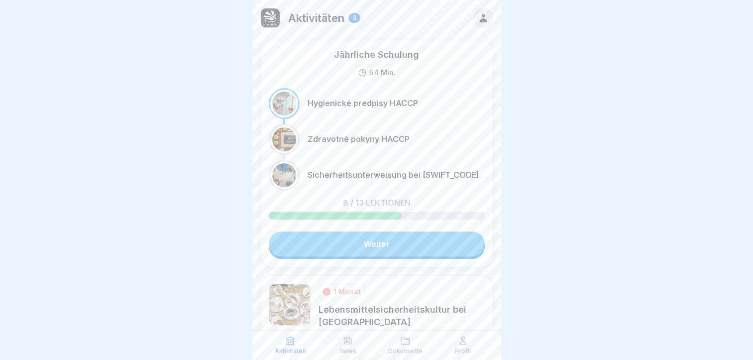
click at [382, 251] on link "Weiter" at bounding box center [377, 243] width 216 height 25
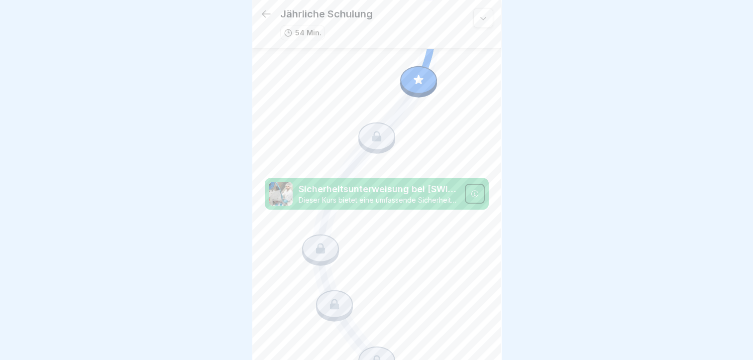
scroll to position [555, 0]
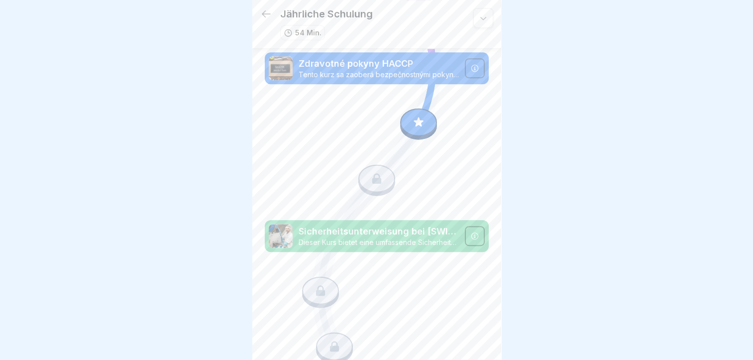
click at [419, 116] on icon at bounding box center [418, 122] width 13 height 13
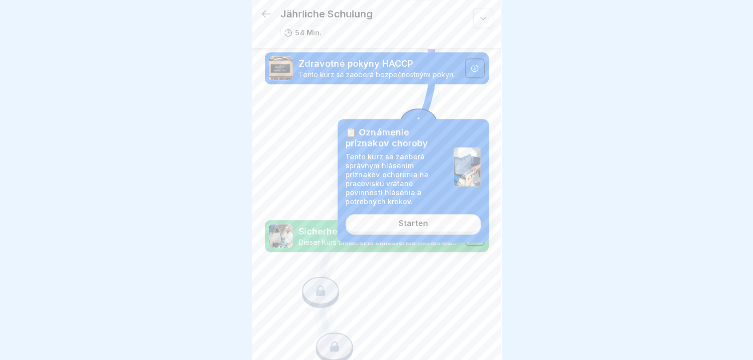
click at [399, 219] on div "Starten" at bounding box center [413, 223] width 29 height 9
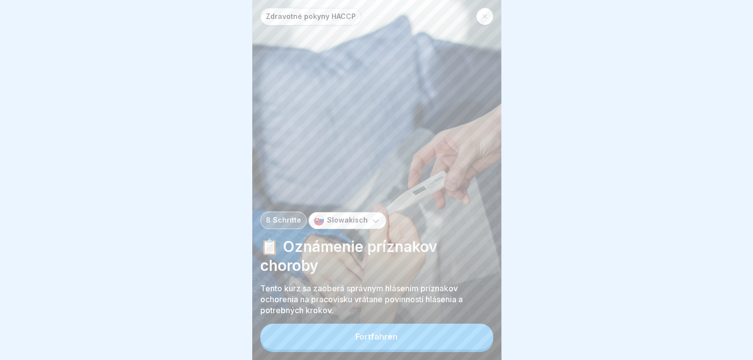
click at [377, 349] on button "Fortfahren" at bounding box center [376, 337] width 233 height 26
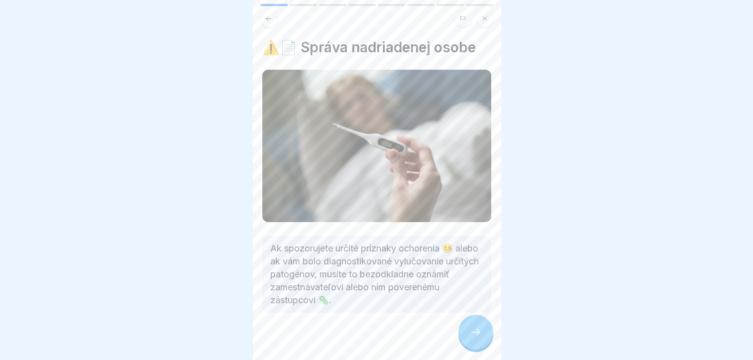
click at [473, 325] on div at bounding box center [475, 332] width 35 height 35
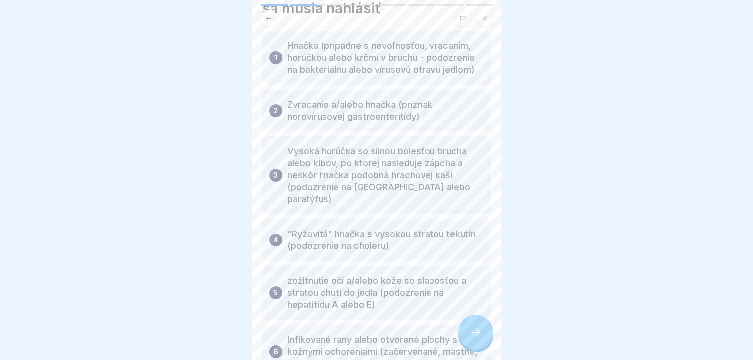
scroll to position [145, 0]
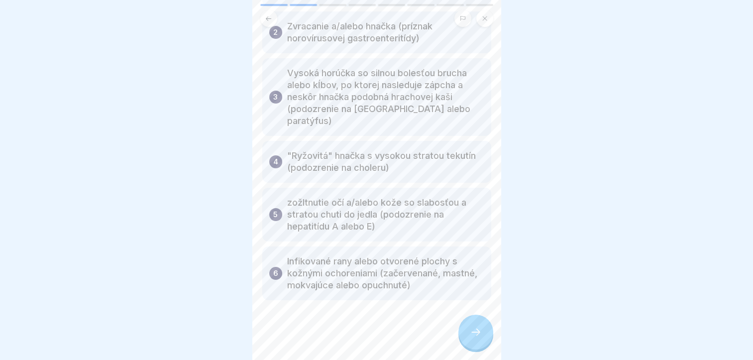
click at [473, 335] on icon at bounding box center [476, 332] width 12 height 12
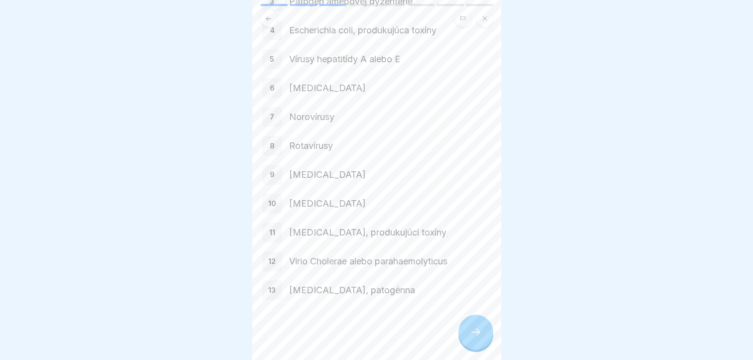
scroll to position [3, 0]
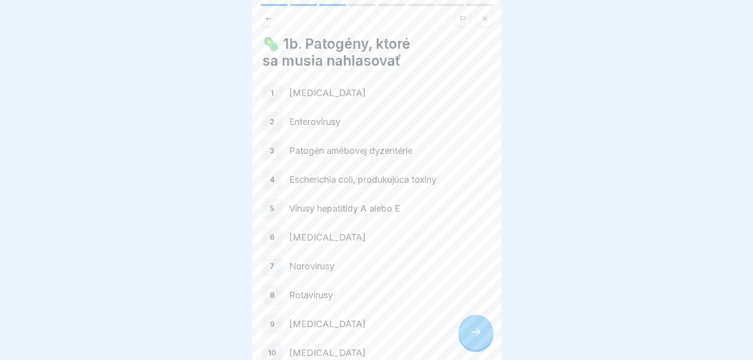
click at [468, 339] on div at bounding box center [475, 332] width 35 height 35
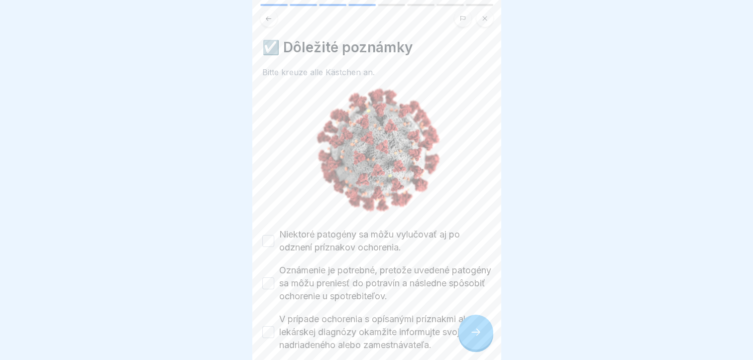
click at [468, 339] on div at bounding box center [475, 332] width 35 height 35
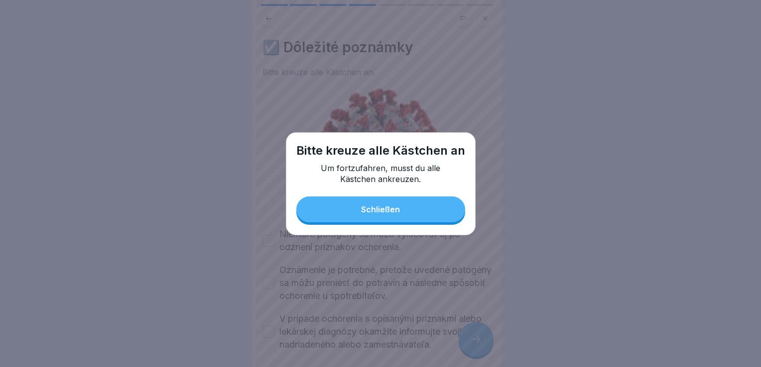
click at [392, 216] on button "Schließen" at bounding box center [380, 210] width 169 height 26
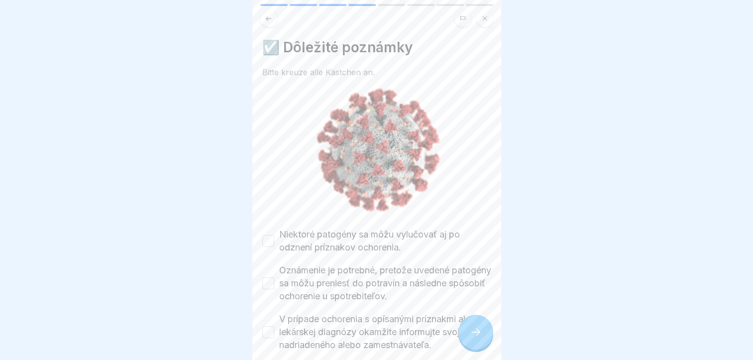
scroll to position [7, 0]
click at [265, 235] on button "Niektoré patogény sa môžu vylučovať aj po odznení príznakov ochorenia." at bounding box center [268, 241] width 12 height 12
click at [263, 277] on button "Oznámenie je potrebné, pretože uvedené patogény sa môžu preniesť do potravín a …" at bounding box center [268, 283] width 12 height 12
click at [267, 326] on button "V prípade ochorenia s opísanými príznakmi alebo lekárskej diagnózy okamžite inf…" at bounding box center [268, 332] width 12 height 12
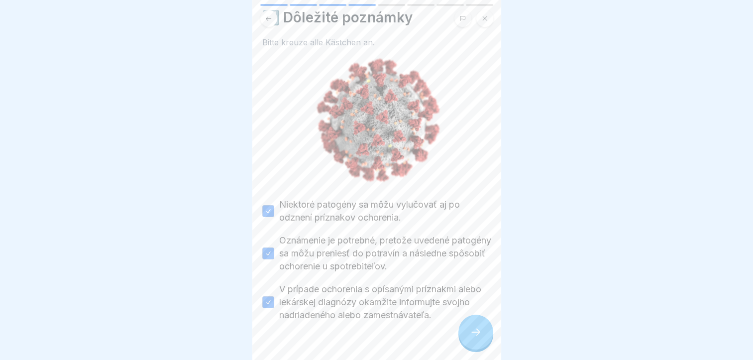
scroll to position [46, 0]
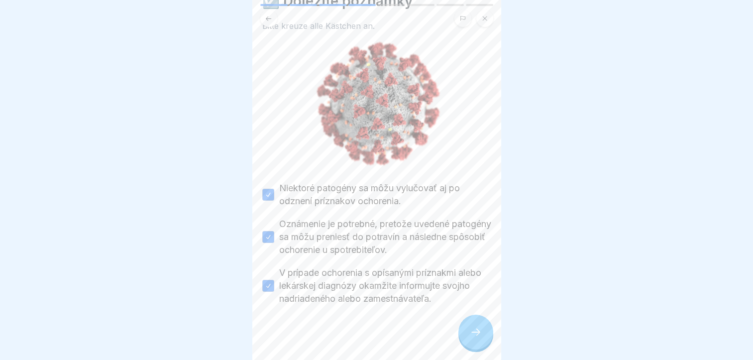
click at [474, 332] on icon at bounding box center [476, 332] width 12 height 12
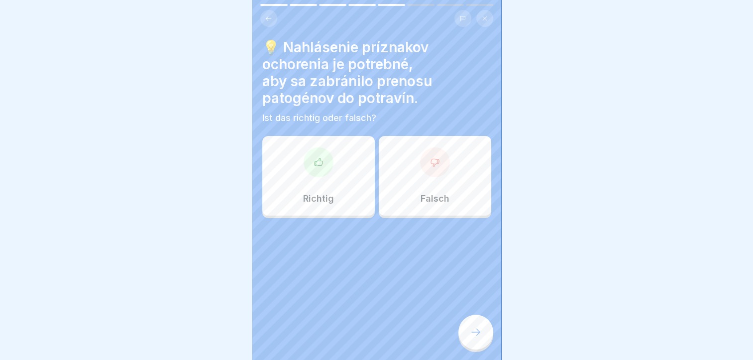
click at [306, 170] on div "Richtig" at bounding box center [318, 176] width 112 height 80
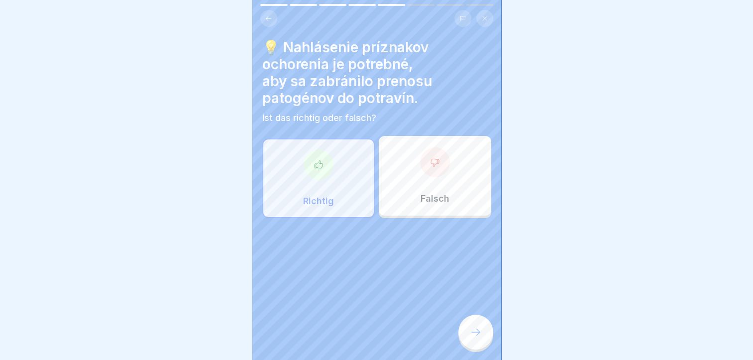
click at [476, 330] on icon at bounding box center [476, 332] width 12 height 12
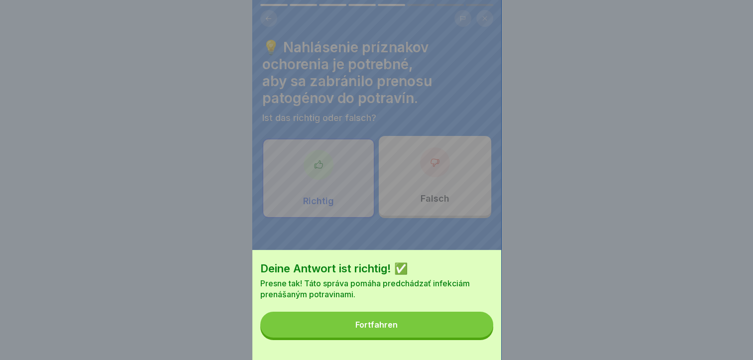
click at [407, 337] on button "Fortfahren" at bounding box center [376, 325] width 233 height 26
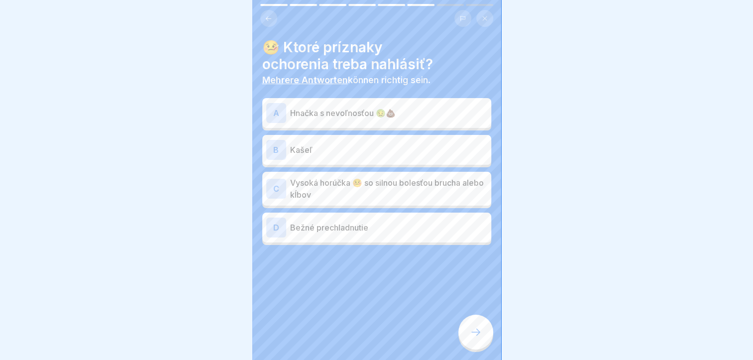
click at [345, 109] on p "Hnačka s nevoľnosťou 🤢💩" at bounding box center [388, 113] width 197 height 12
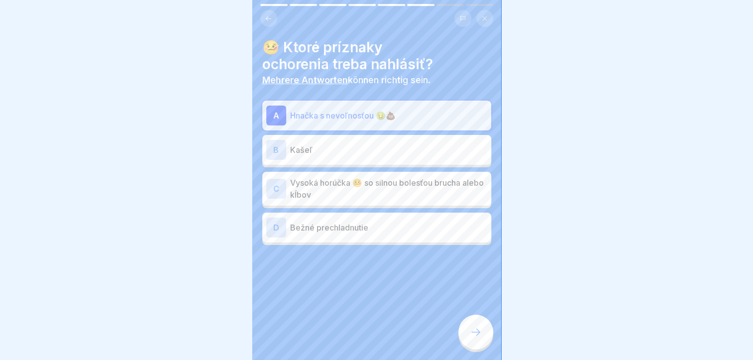
click at [333, 178] on p "Vysoká horúčka 🤒 so silnou bolesťou brucha alebo kĺbov" at bounding box center [388, 189] width 197 height 24
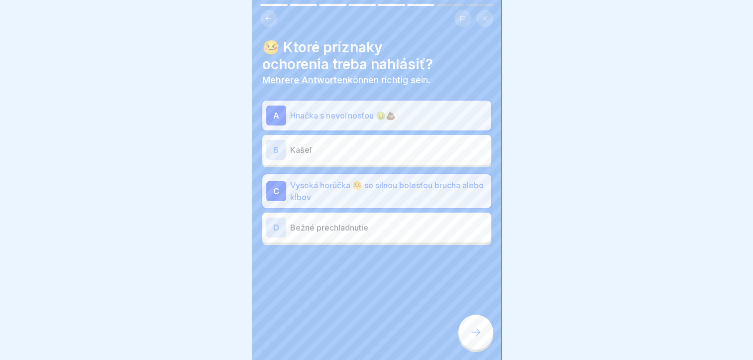
click at [470, 332] on icon at bounding box center [476, 332] width 12 height 12
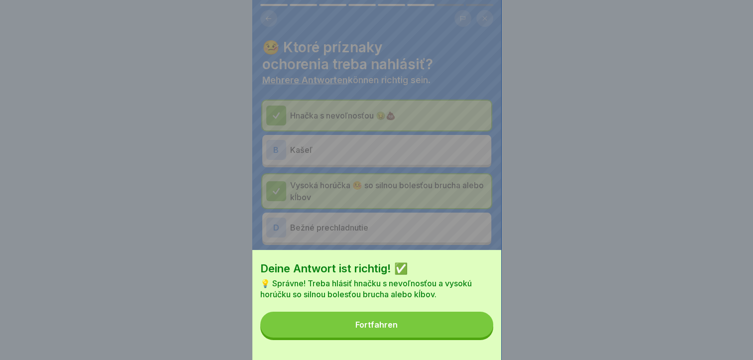
click at [443, 333] on button "Fortfahren" at bounding box center [376, 325] width 233 height 26
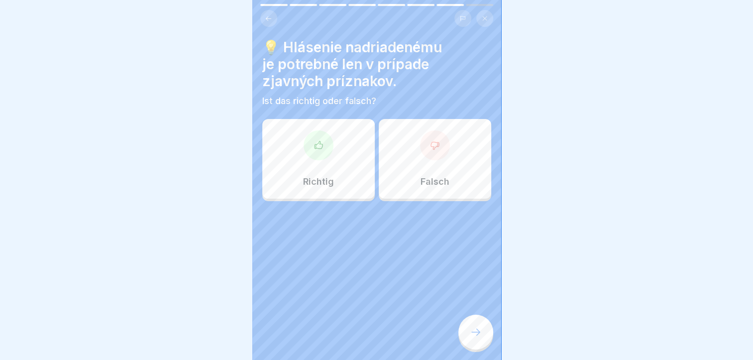
click at [342, 145] on div "Richtig" at bounding box center [318, 159] width 112 height 80
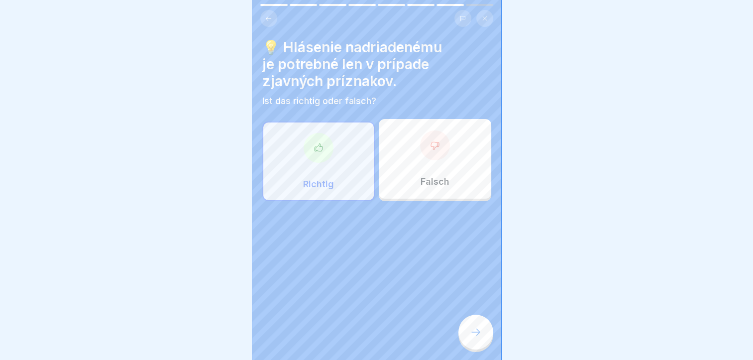
click at [463, 323] on div at bounding box center [475, 332] width 35 height 35
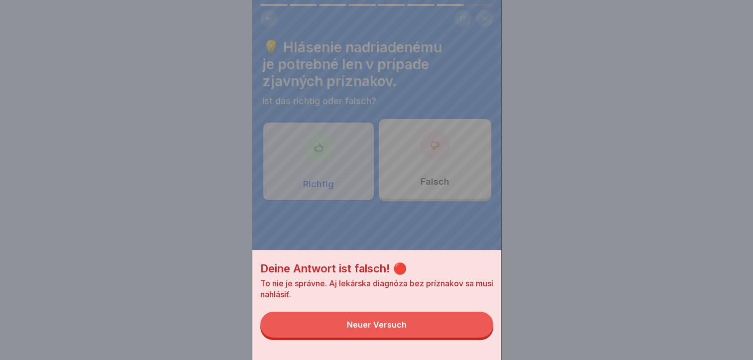
click at [422, 161] on div "Deine Antwort ist falsch! 🔴 To nie je správne. Aj lekárska diagnóza bez príznak…" at bounding box center [376, 180] width 249 height 360
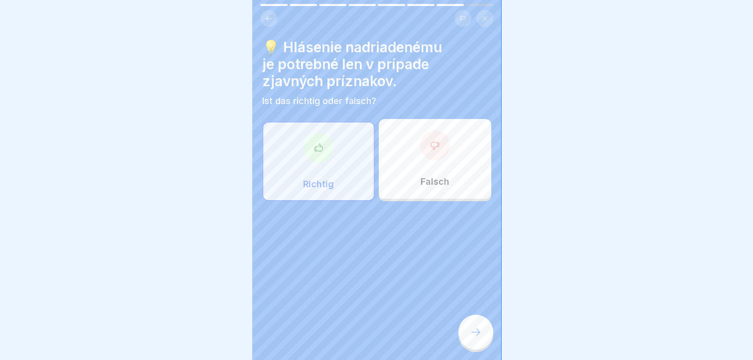
click at [422, 161] on div "Falsch" at bounding box center [435, 159] width 112 height 80
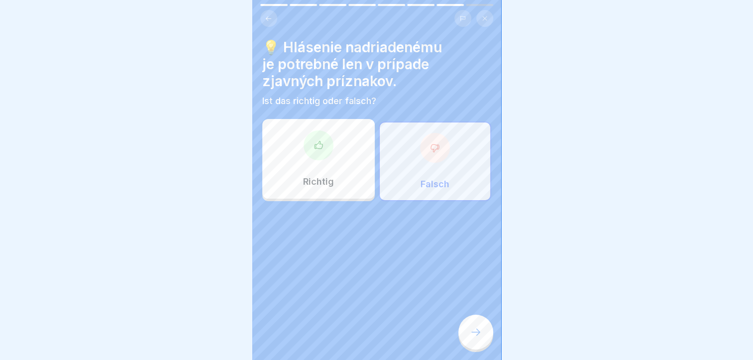
click at [468, 327] on div at bounding box center [475, 332] width 35 height 35
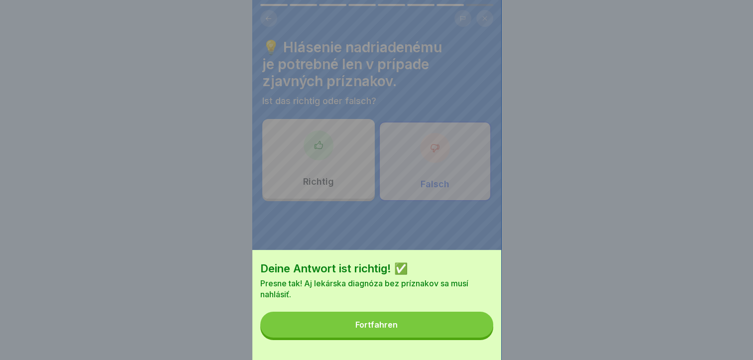
click at [422, 335] on button "Fortfahren" at bounding box center [376, 325] width 233 height 26
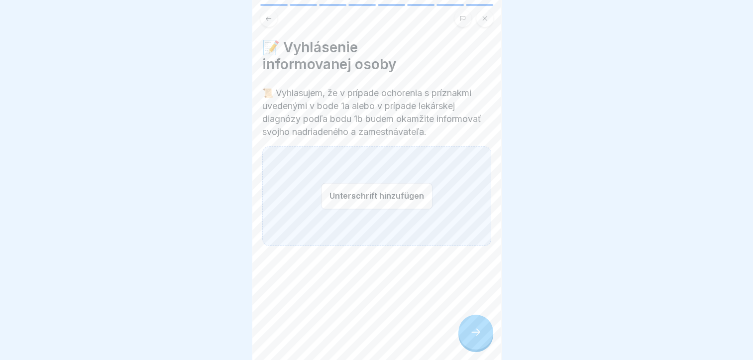
click at [395, 197] on button "Unterschrift hinzufügen" at bounding box center [376, 196] width 111 height 26
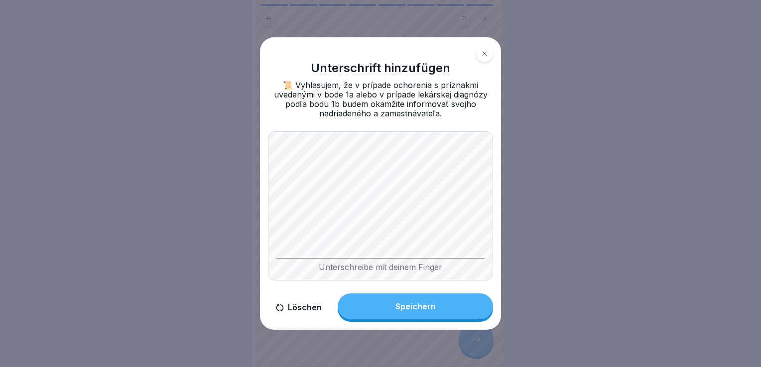
click at [412, 307] on div "Speichern" at bounding box center [415, 306] width 40 height 9
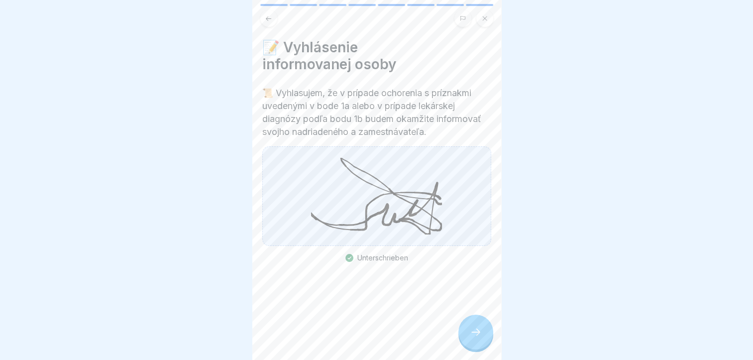
click at [462, 332] on div at bounding box center [475, 332] width 35 height 35
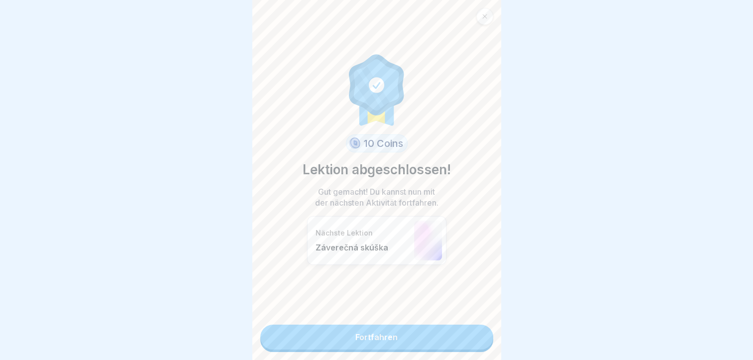
click at [423, 337] on link "Fortfahren" at bounding box center [376, 337] width 233 height 25
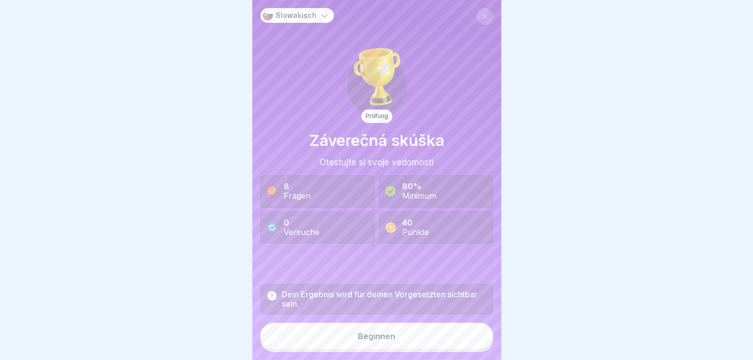
scroll to position [7, 0]
click at [356, 344] on button "Beginnen" at bounding box center [376, 336] width 233 height 27
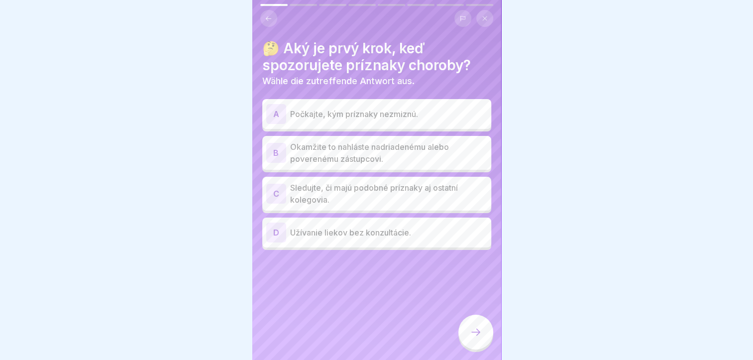
click at [390, 136] on div "B Okamžite to nahláste nadriadenému alebo poverenému zástupcovi." at bounding box center [376, 153] width 229 height 34
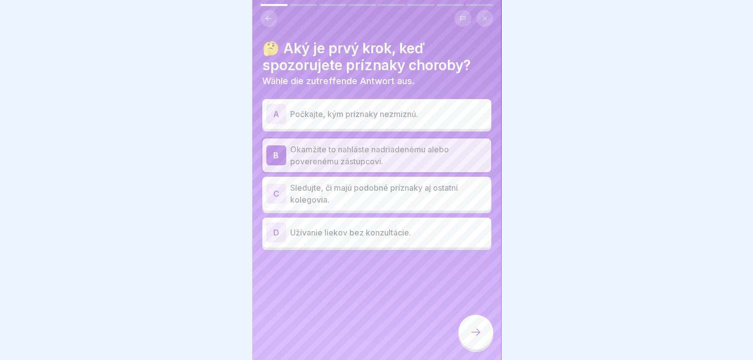
click at [473, 329] on icon at bounding box center [476, 332] width 12 height 12
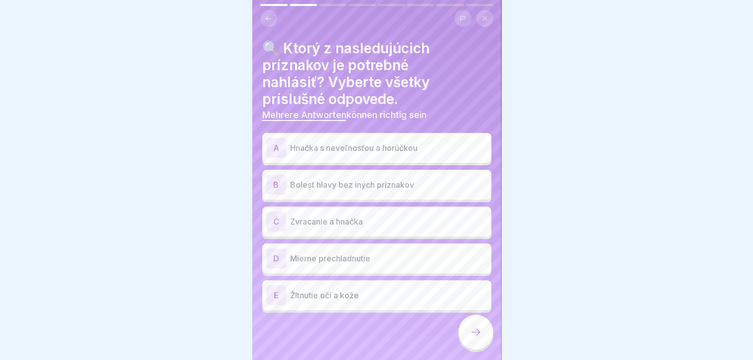
click at [370, 143] on p "Hnačka s nevoľnosťou a horúčkou" at bounding box center [388, 148] width 197 height 12
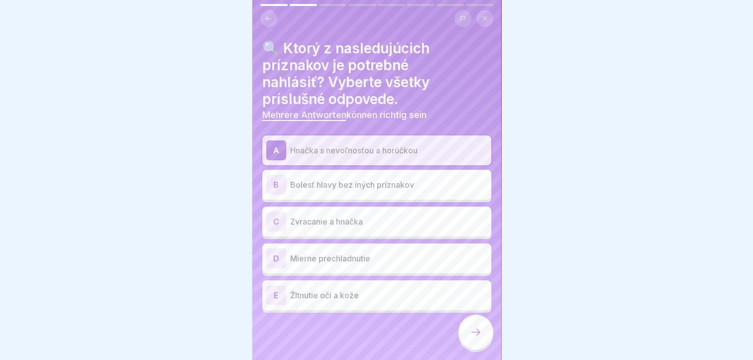
click at [333, 289] on p "Žltnutie očí a kože" at bounding box center [388, 295] width 197 height 12
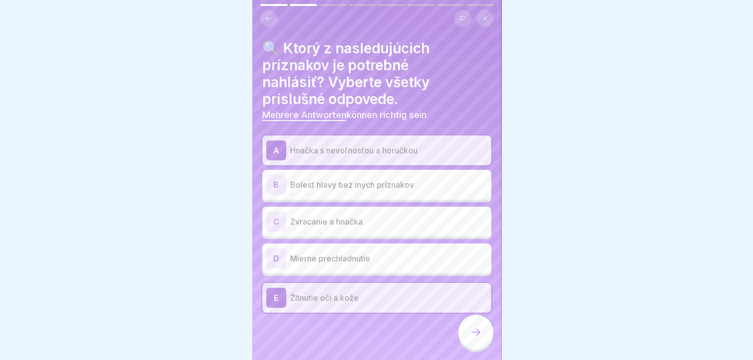
click at [335, 216] on p "Zvracanie a hnačka" at bounding box center [388, 222] width 197 height 12
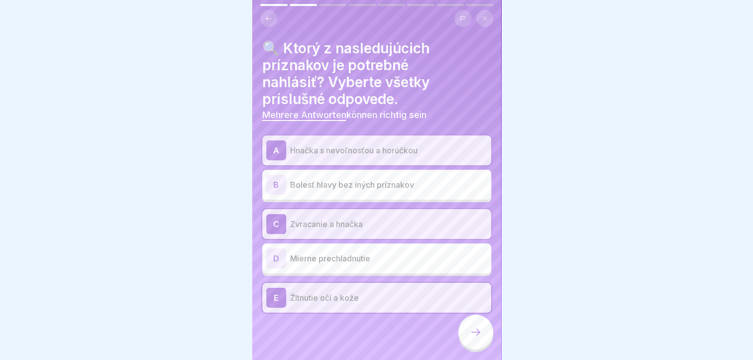
click at [462, 330] on div at bounding box center [475, 332] width 35 height 35
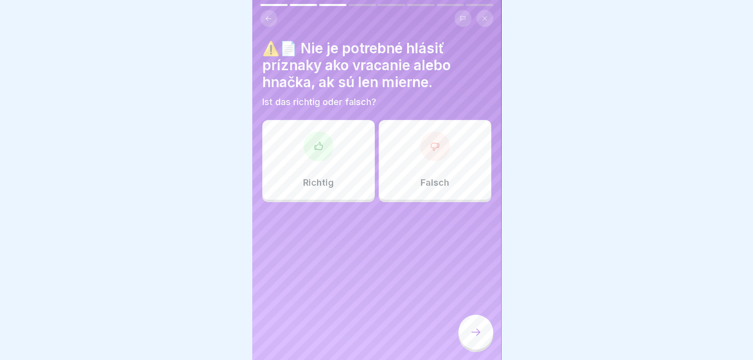
click at [312, 177] on p "Richtig" at bounding box center [318, 182] width 31 height 11
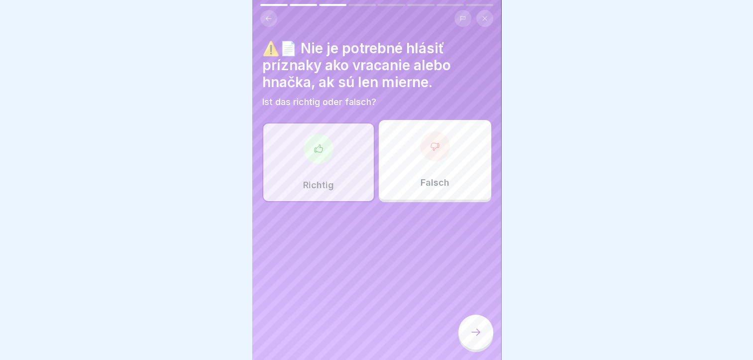
click at [312, 180] on p "Richtig" at bounding box center [318, 185] width 31 height 11
click at [407, 157] on div "Falsch" at bounding box center [435, 160] width 112 height 80
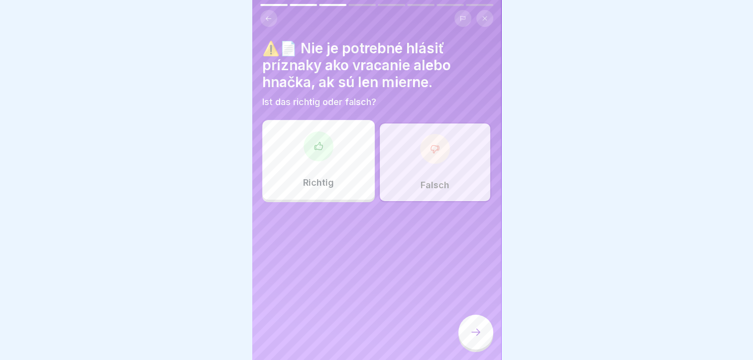
click at [485, 328] on div at bounding box center [475, 332] width 35 height 35
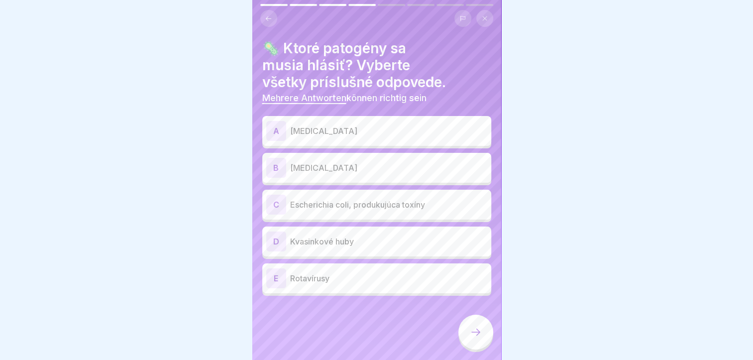
click at [317, 125] on p "Campylobacter" at bounding box center [388, 131] width 197 height 12
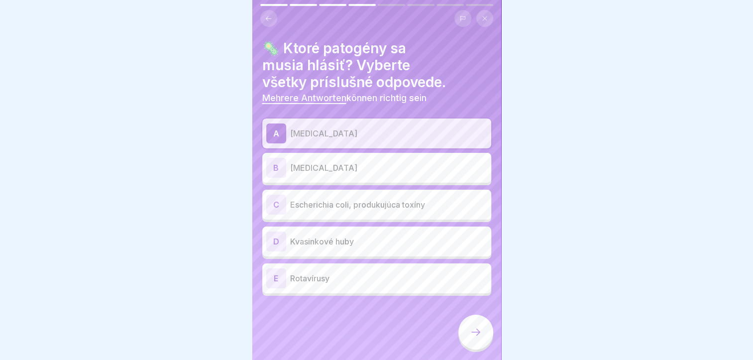
click at [327, 162] on p "Listeria monocytogenes" at bounding box center [388, 168] width 197 height 12
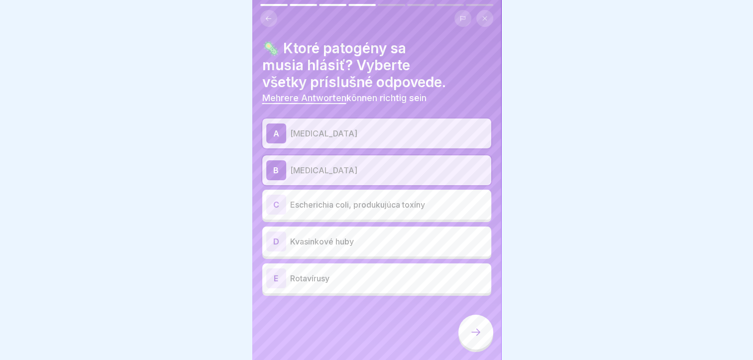
click at [343, 199] on p "Escherichia coli, produkujúca toxíny" at bounding box center [388, 205] width 197 height 12
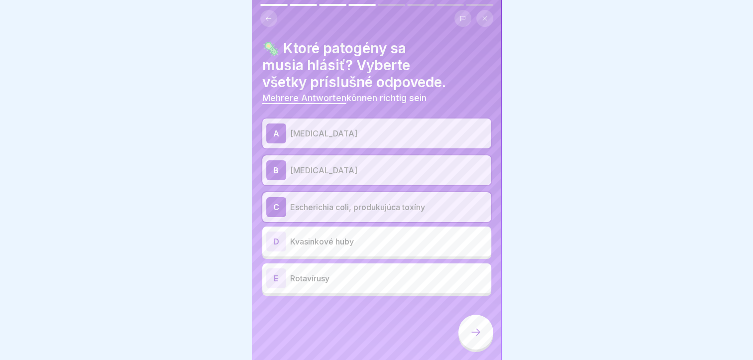
click at [324, 276] on p "Rotavírusy" at bounding box center [388, 278] width 197 height 12
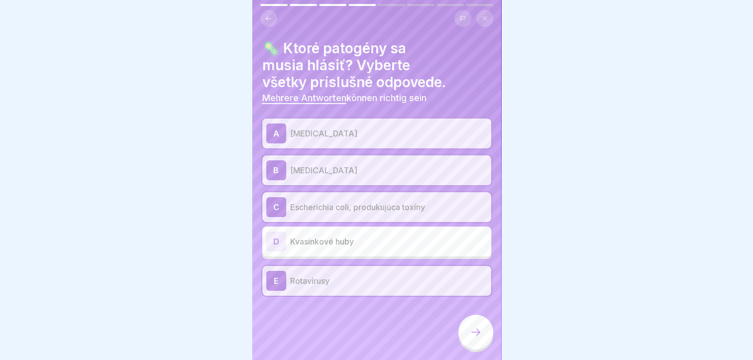
click at [466, 330] on div at bounding box center [475, 332] width 35 height 35
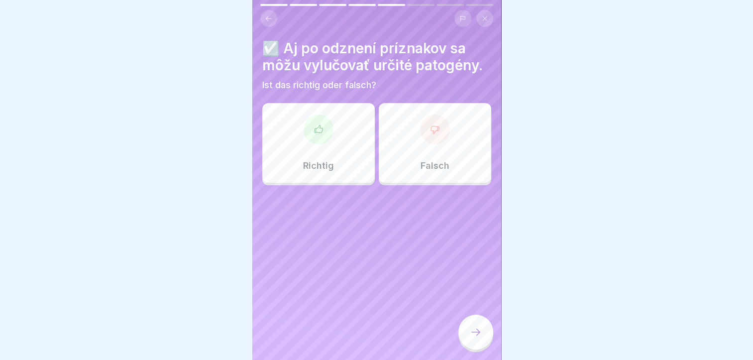
click at [329, 132] on div "Richtig" at bounding box center [318, 143] width 112 height 80
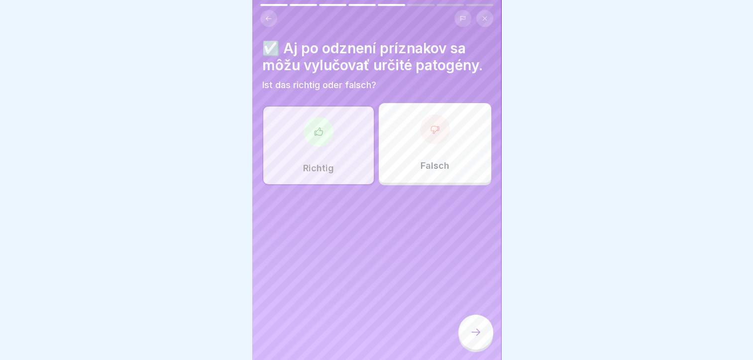
click at [468, 319] on div at bounding box center [475, 332] width 35 height 35
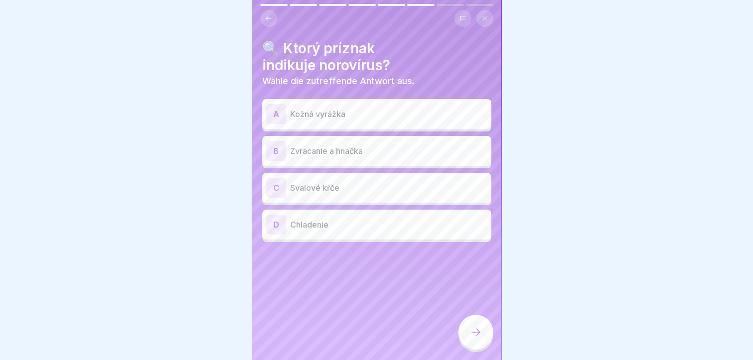
click at [319, 145] on p "Zvracanie a hnačka" at bounding box center [388, 151] width 197 height 12
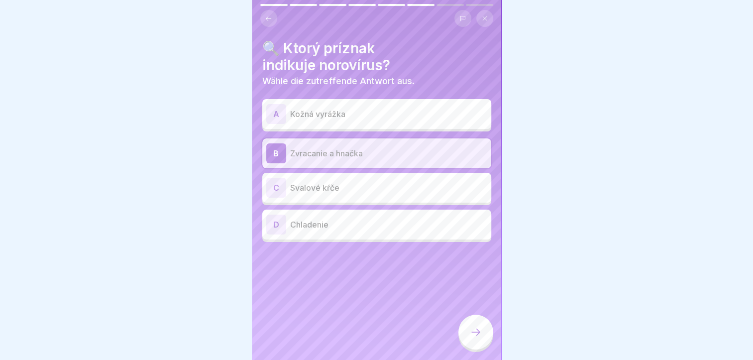
click at [465, 330] on div at bounding box center [475, 332] width 35 height 35
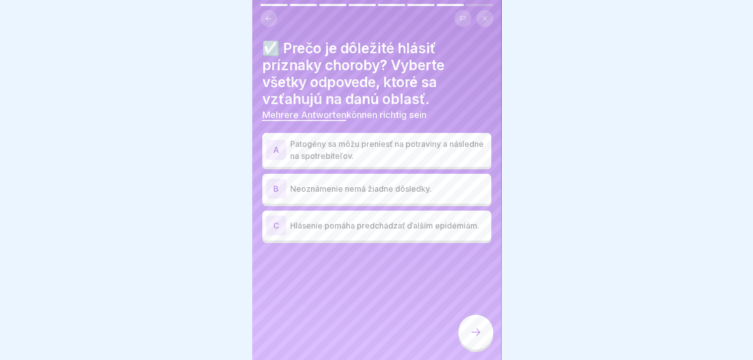
click at [409, 148] on p "Patogény sa môžu preniesť na potraviny a následne na spotrebiteľov." at bounding box center [388, 150] width 197 height 24
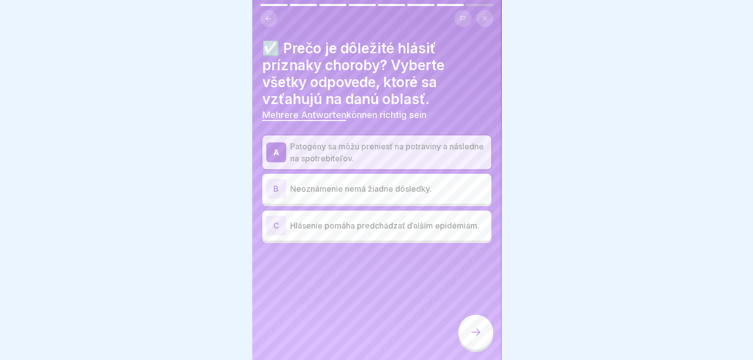
click at [464, 337] on div at bounding box center [475, 332] width 35 height 35
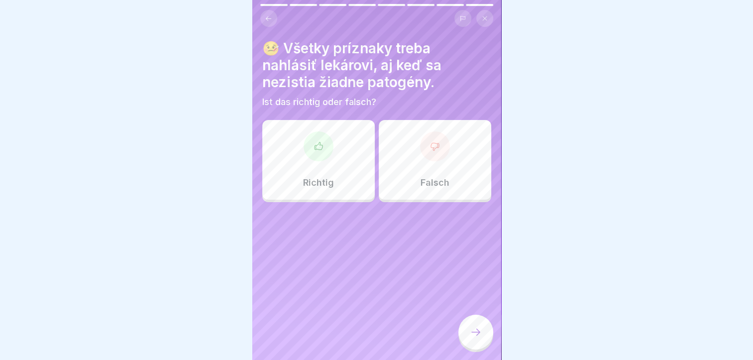
click at [345, 157] on div "Richtig" at bounding box center [318, 160] width 112 height 80
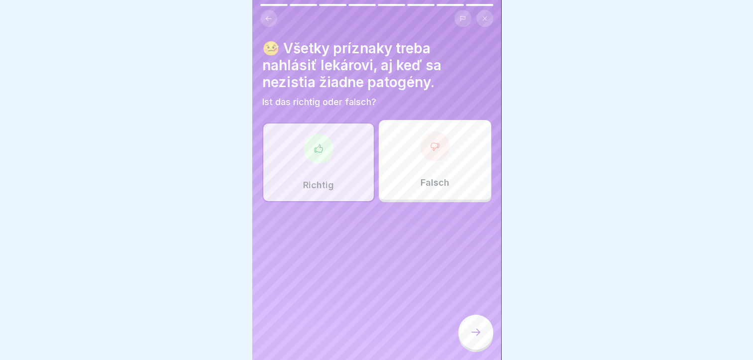
click at [472, 326] on div at bounding box center [475, 332] width 35 height 35
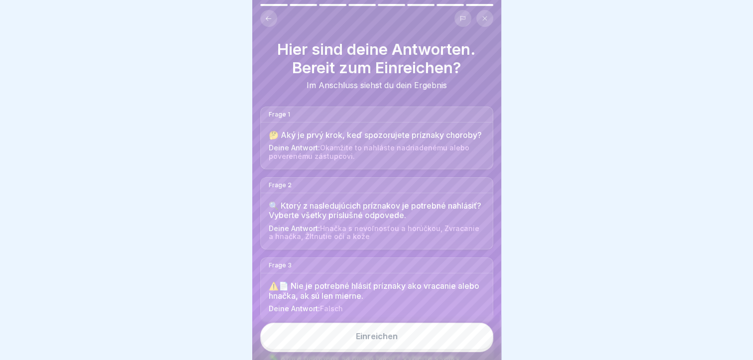
click at [442, 334] on button "Einreichen" at bounding box center [376, 336] width 233 height 27
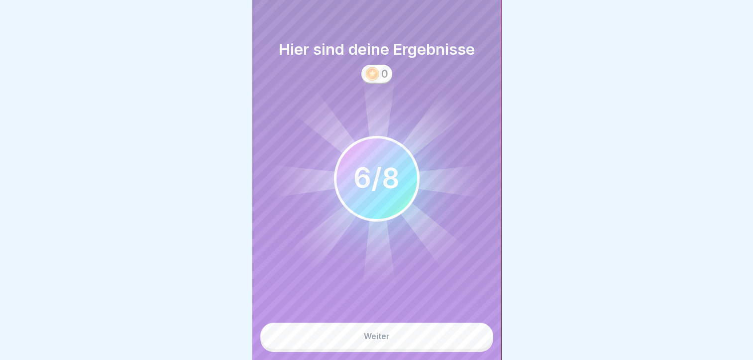
click at [368, 340] on div "Weiter" at bounding box center [377, 336] width 26 height 9
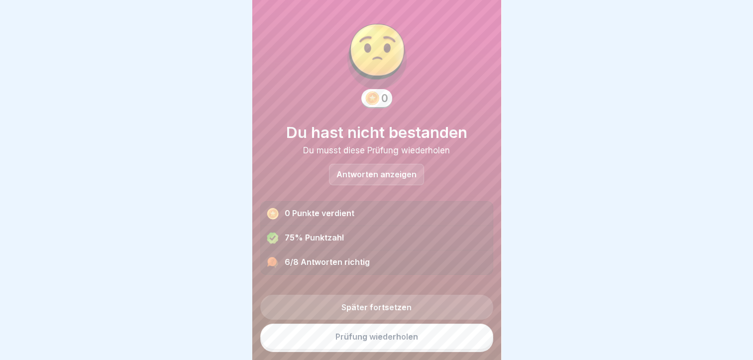
click at [362, 340] on link "Prüfung wiederholen" at bounding box center [376, 337] width 233 height 26
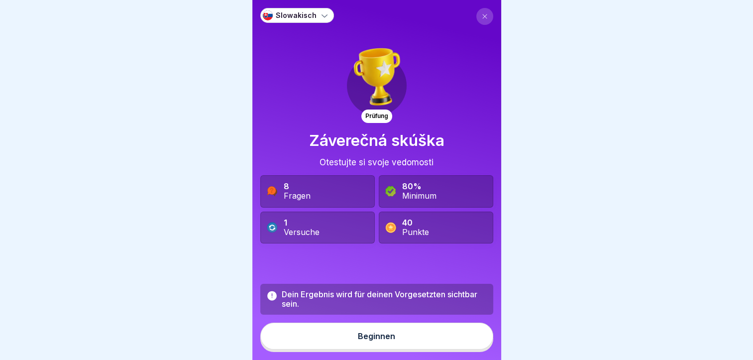
click at [363, 340] on div "Beginnen" at bounding box center [376, 336] width 37 height 9
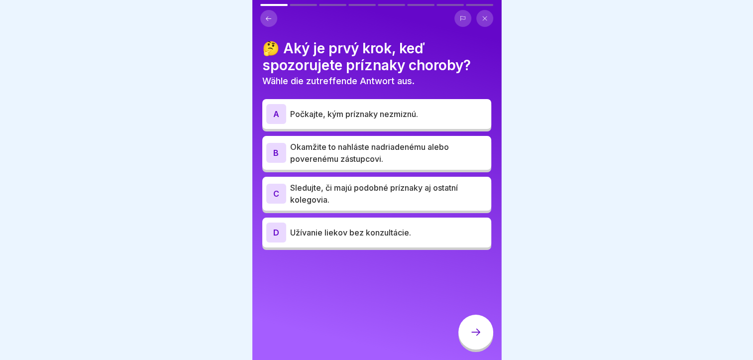
click at [342, 147] on p "Okamžite to nahláste nadriadenému alebo poverenému zástupcovi." at bounding box center [388, 153] width 197 height 24
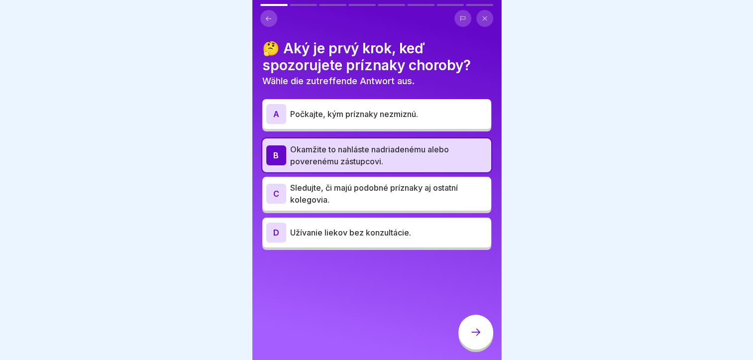
click at [474, 333] on div at bounding box center [475, 332] width 35 height 35
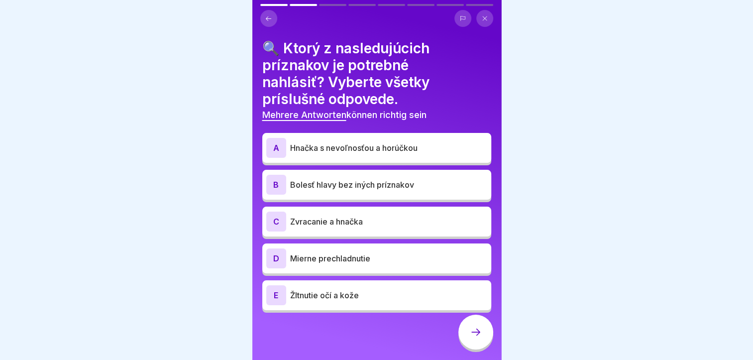
click at [386, 148] on p "Hnačka s nevoľnosťou a horúčkou" at bounding box center [388, 148] width 197 height 12
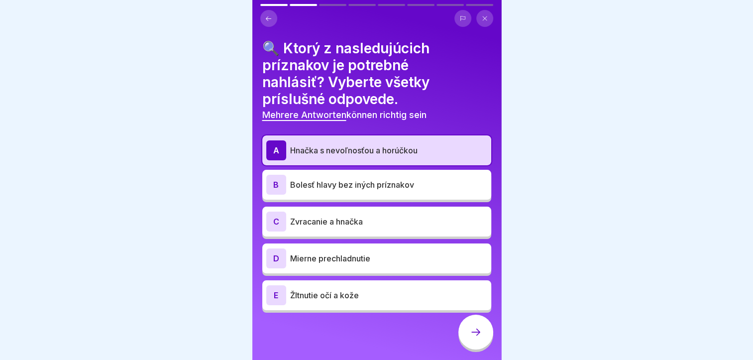
click at [352, 216] on p "Zvracanie a hnačka" at bounding box center [388, 222] width 197 height 12
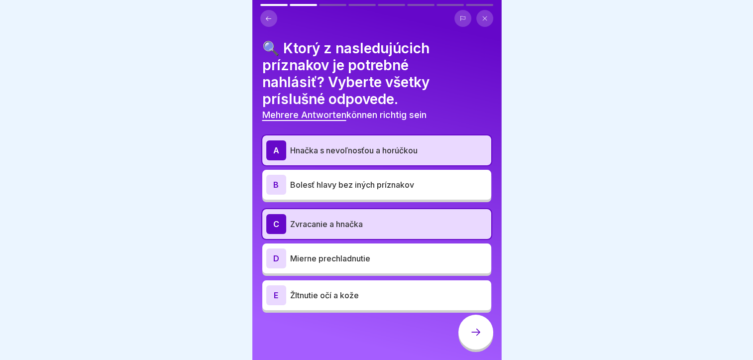
click at [334, 290] on div "E Žltnutie očí a kože" at bounding box center [376, 295] width 221 height 20
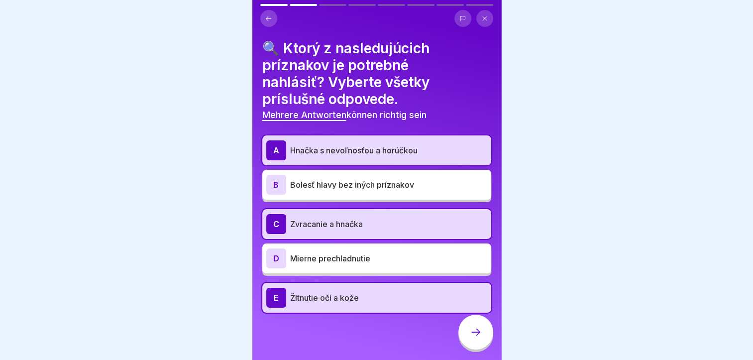
click at [485, 334] on div at bounding box center [475, 332] width 35 height 35
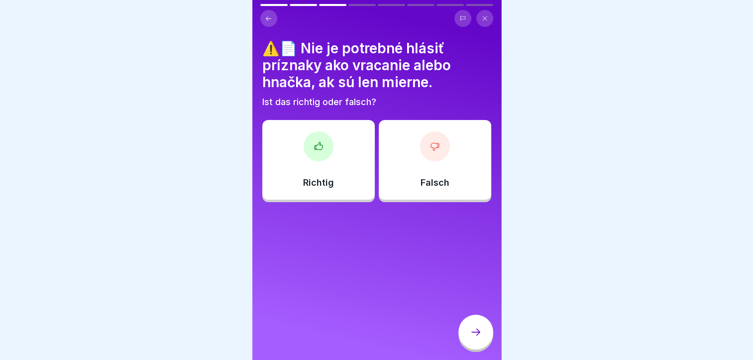
click at [434, 164] on div "Falsch" at bounding box center [435, 160] width 112 height 80
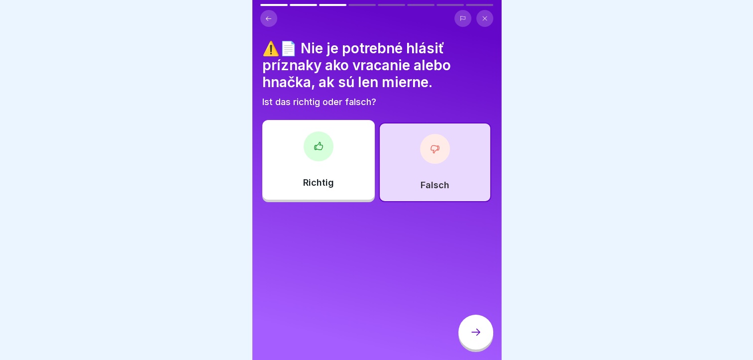
click at [471, 338] on icon at bounding box center [476, 332] width 12 height 12
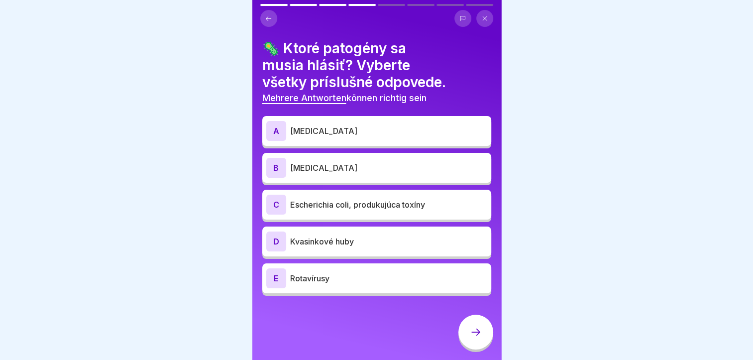
click at [346, 125] on p "[MEDICAL_DATA]" at bounding box center [388, 131] width 197 height 12
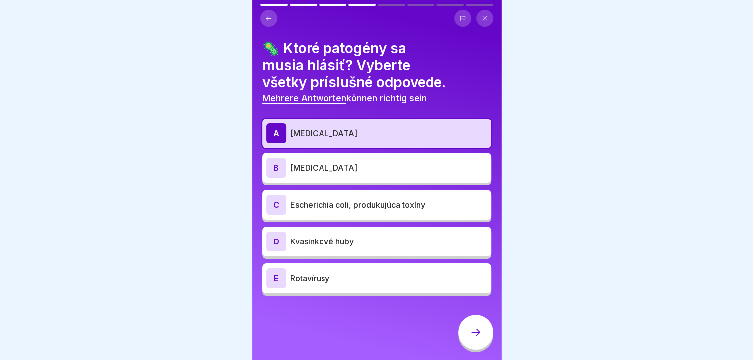
click at [356, 164] on p "[MEDICAL_DATA]" at bounding box center [388, 168] width 197 height 12
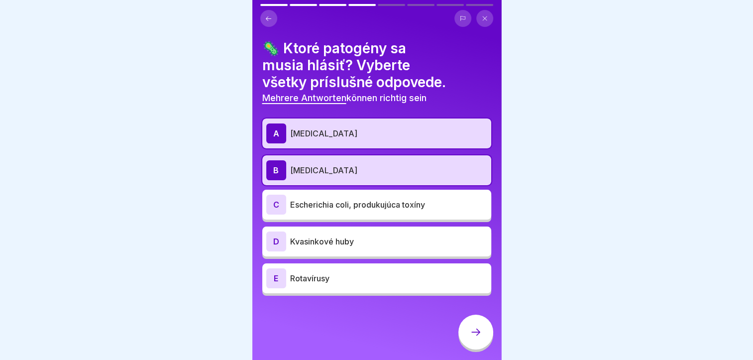
click at [375, 204] on p "Escherichia coli, produkujúca toxíny" at bounding box center [388, 205] width 197 height 12
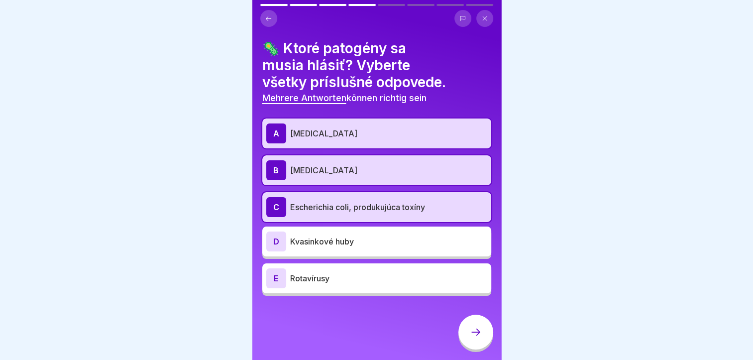
click at [341, 242] on p "Kvasinkové huby" at bounding box center [388, 241] width 197 height 12
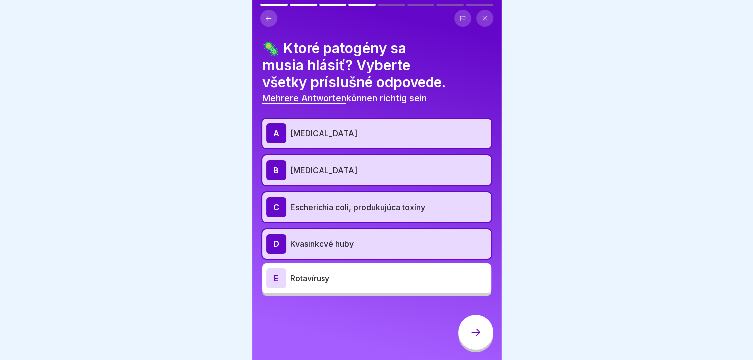
click at [329, 280] on p "Rotavírusy" at bounding box center [388, 278] width 197 height 12
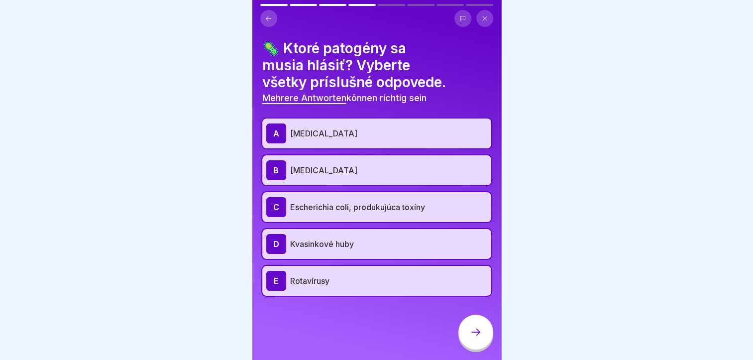
click at [476, 335] on icon at bounding box center [476, 332] width 12 height 12
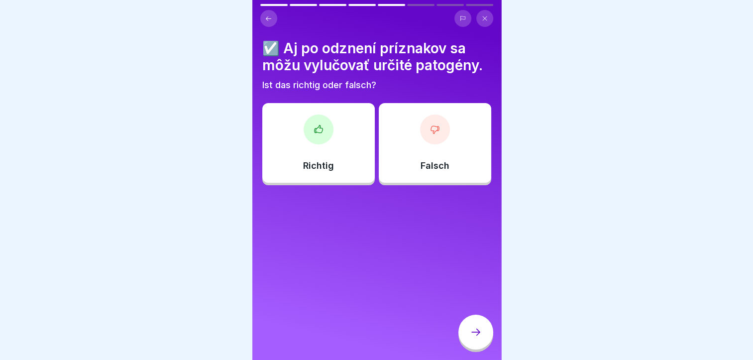
click at [328, 153] on div "Richtig" at bounding box center [318, 143] width 112 height 80
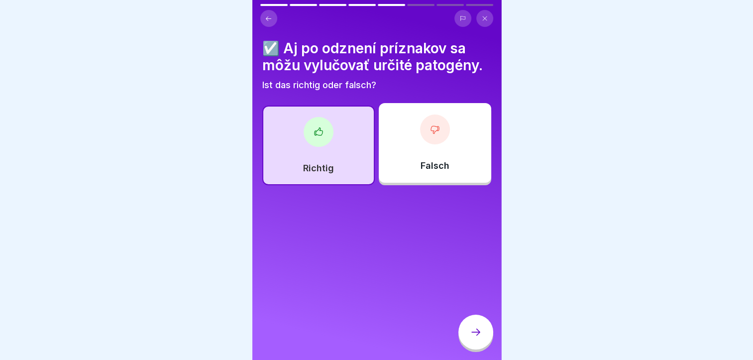
click at [477, 337] on icon at bounding box center [476, 332] width 12 height 12
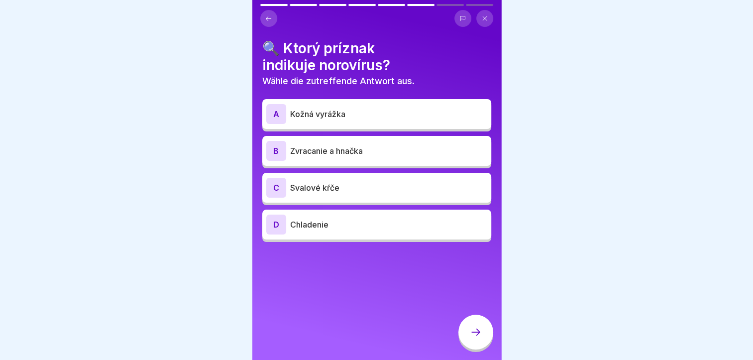
click at [321, 120] on div "A Kožná vyrážka" at bounding box center [376, 114] width 221 height 20
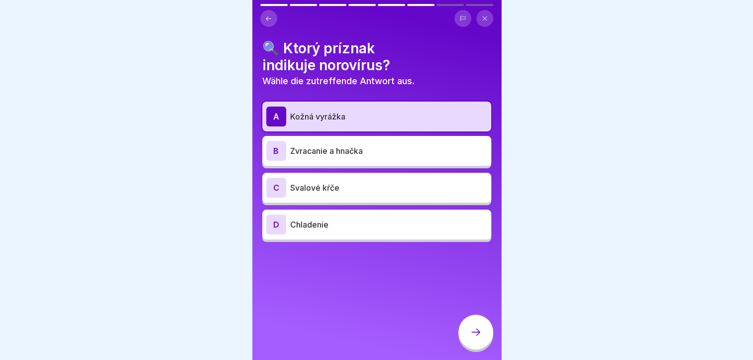
click at [323, 148] on p "Zvracanie a hnačka" at bounding box center [388, 151] width 197 height 12
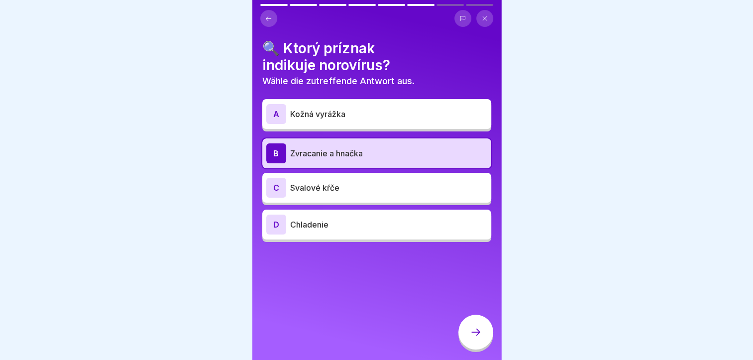
click at [467, 335] on div at bounding box center [475, 332] width 35 height 35
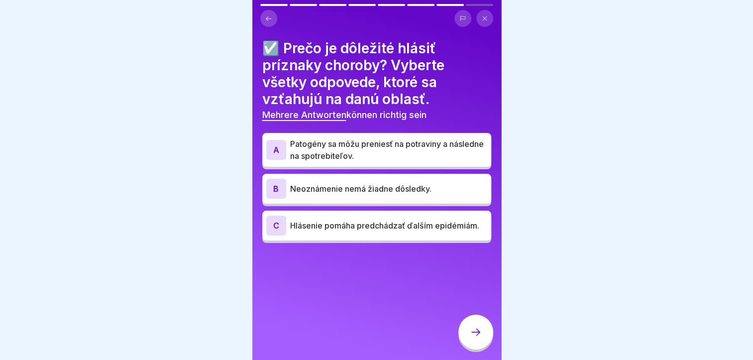
click at [343, 157] on p "Patogény sa môžu preniesť na potraviny a následne na spotrebiteľov." at bounding box center [388, 150] width 197 height 24
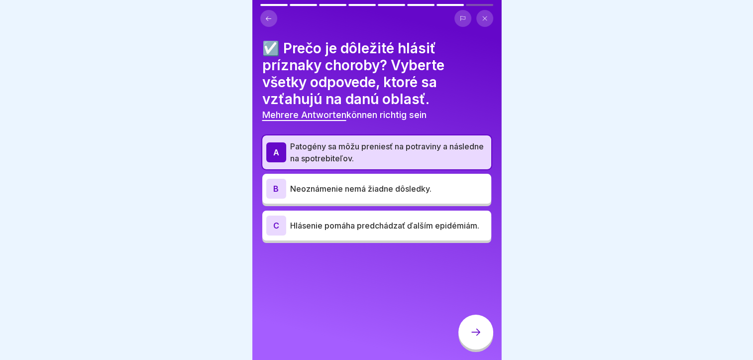
click at [335, 224] on p "Hlásenie pomáha predchádzať ďalším epidémiám." at bounding box center [388, 226] width 197 height 12
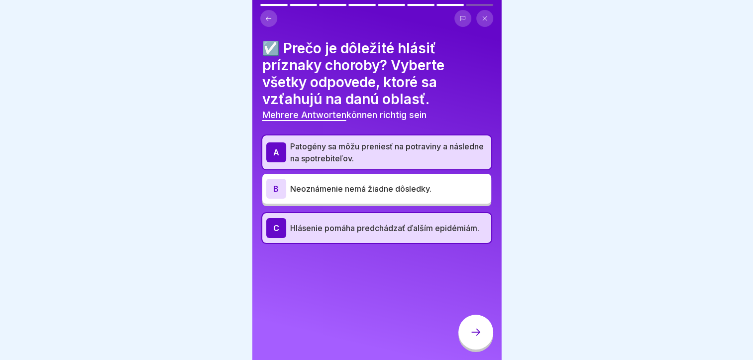
click at [472, 335] on icon at bounding box center [476, 332] width 12 height 12
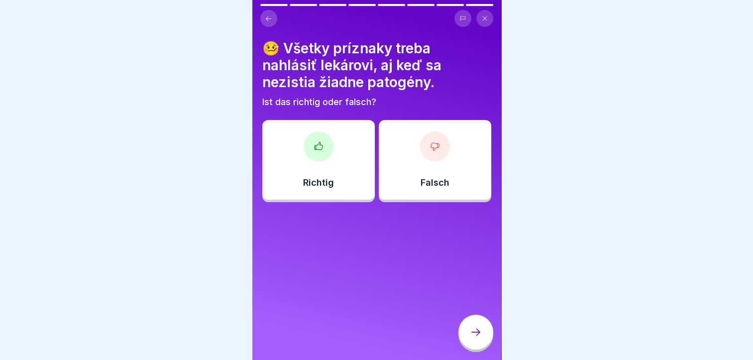
click at [334, 184] on div "Richtig" at bounding box center [318, 160] width 112 height 80
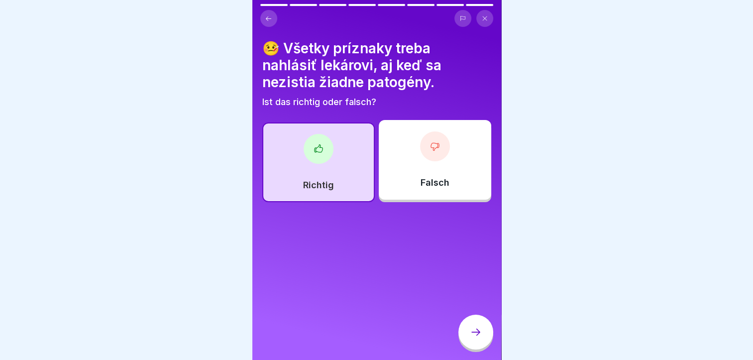
click at [470, 333] on div at bounding box center [475, 332] width 35 height 35
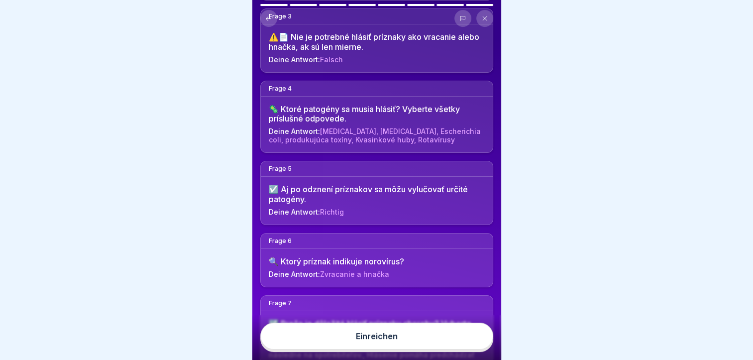
scroll to position [392, 0]
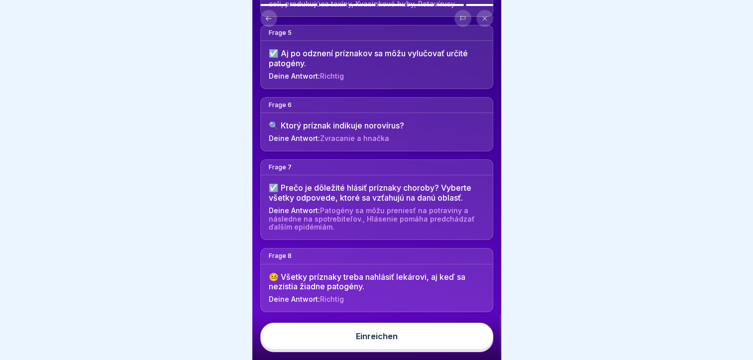
click at [385, 340] on div "Einreichen" at bounding box center [377, 336] width 42 height 9
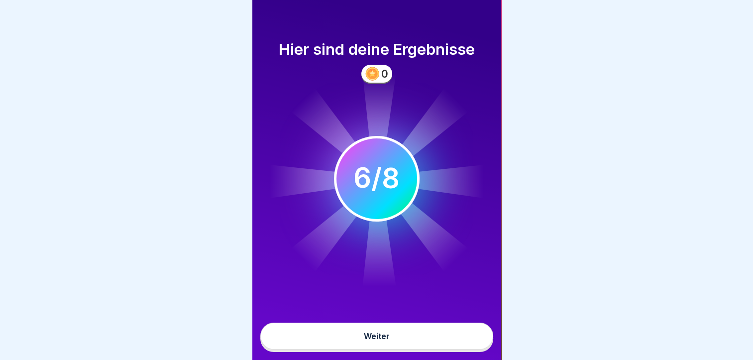
click at [381, 349] on button "Weiter" at bounding box center [376, 336] width 233 height 27
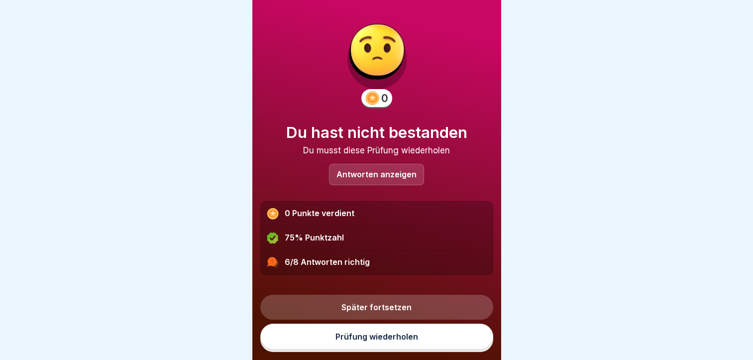
scroll to position [7, 0]
click at [375, 338] on link "Prüfung wiederholen" at bounding box center [376, 337] width 233 height 26
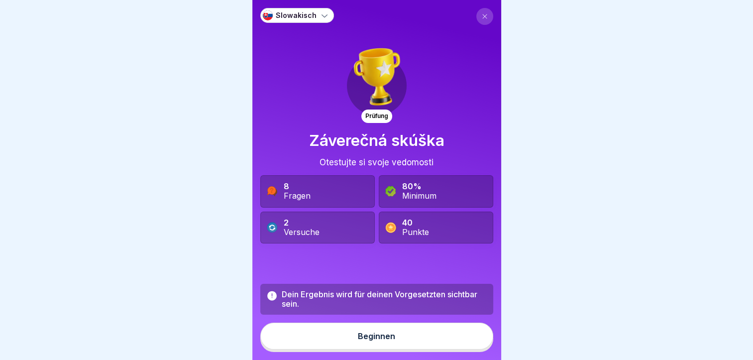
click at [364, 336] on button "Beginnen" at bounding box center [376, 336] width 233 height 27
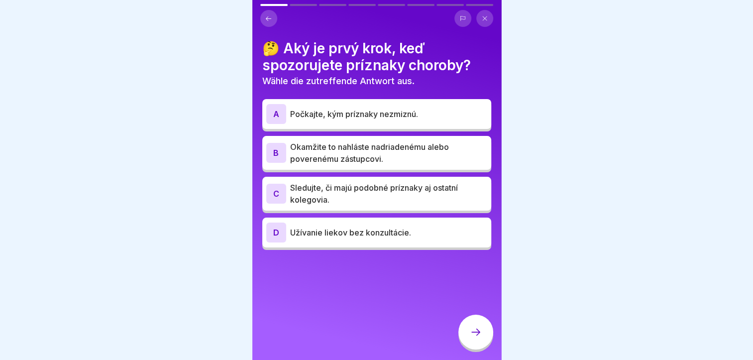
click at [327, 150] on p "Okamžite to nahláste nadriadenému alebo poverenému zástupcovi." at bounding box center [388, 153] width 197 height 24
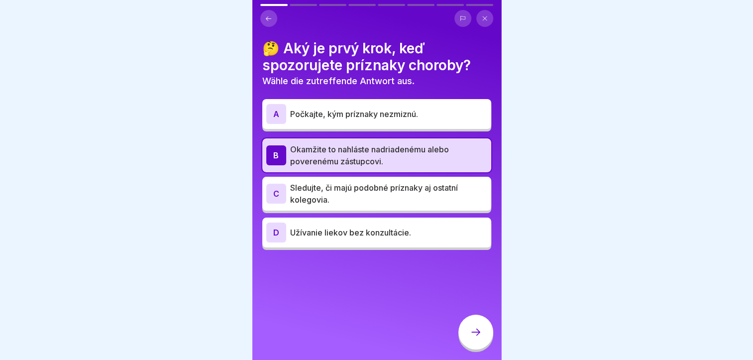
click at [354, 199] on p "Sledujte, či majú podobné príznaky aj ostatní kolegovia." at bounding box center [388, 194] width 197 height 24
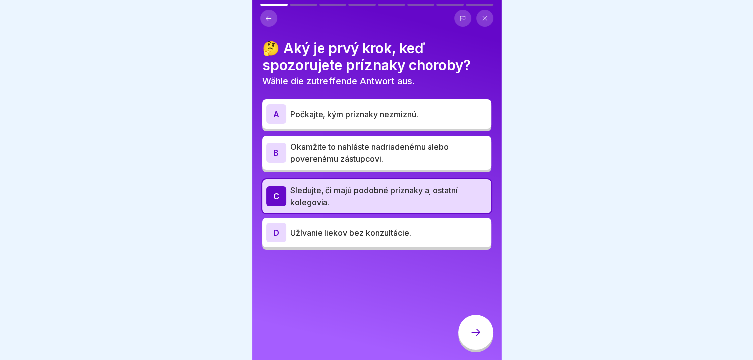
click at [345, 154] on p "Okamžite to nahláste nadriadenému alebo poverenému zástupcovi." at bounding box center [388, 153] width 197 height 24
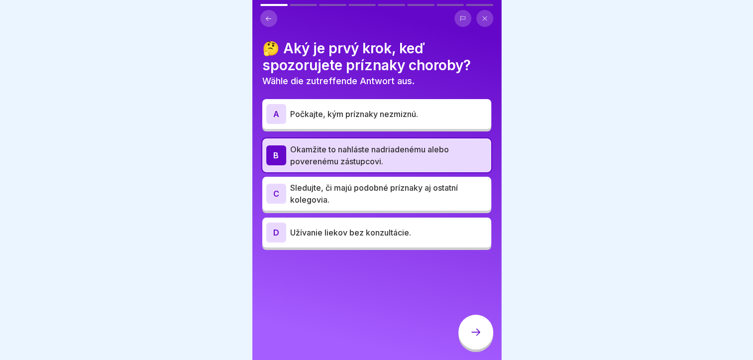
click at [470, 332] on div at bounding box center [475, 332] width 35 height 35
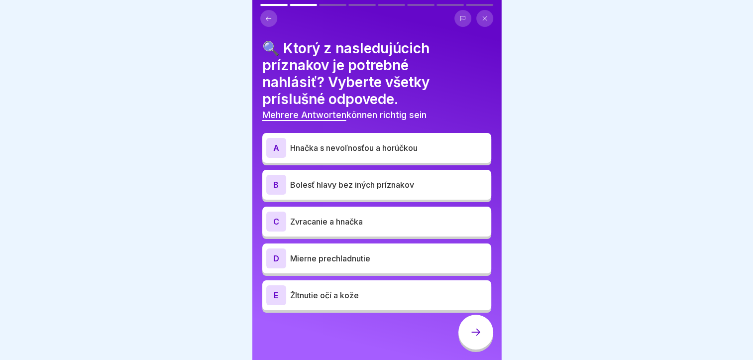
click at [383, 148] on p "Hnačka s nevoľnosťou a horúčkou" at bounding box center [388, 148] width 197 height 12
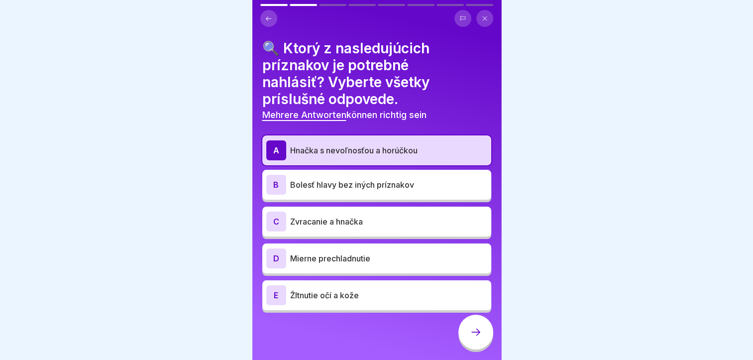
click at [374, 184] on p "Bolesť hlavy bez iných príznakov" at bounding box center [388, 185] width 197 height 12
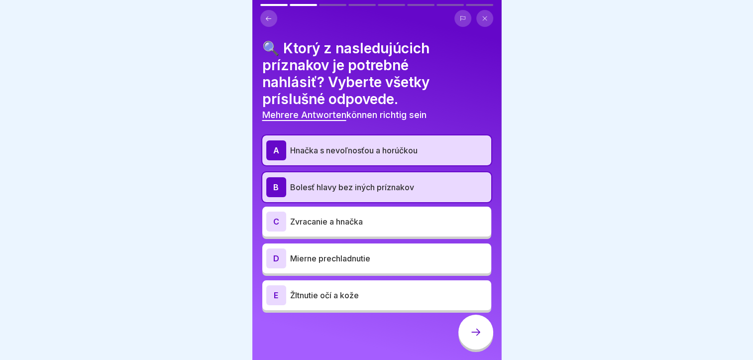
click at [374, 184] on p "Bolesť hlavy bez iných príznakov" at bounding box center [388, 187] width 197 height 12
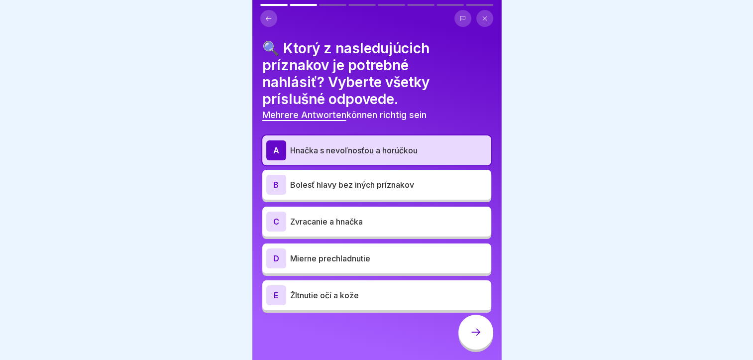
click at [362, 220] on p "Zvracanie a hnačka" at bounding box center [388, 222] width 197 height 12
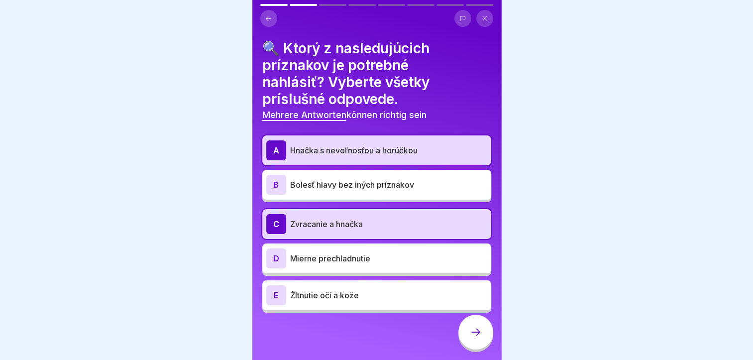
click at [344, 296] on p "Žltnutie očí a kože" at bounding box center [388, 295] width 197 height 12
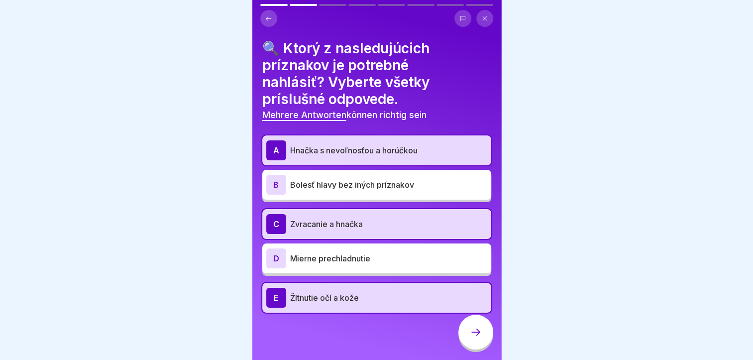
click at [474, 337] on icon at bounding box center [476, 332] width 12 height 12
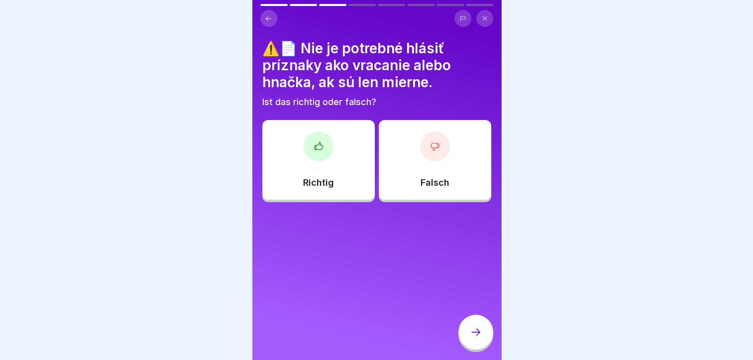
click at [423, 186] on p "Falsch" at bounding box center [435, 182] width 29 height 11
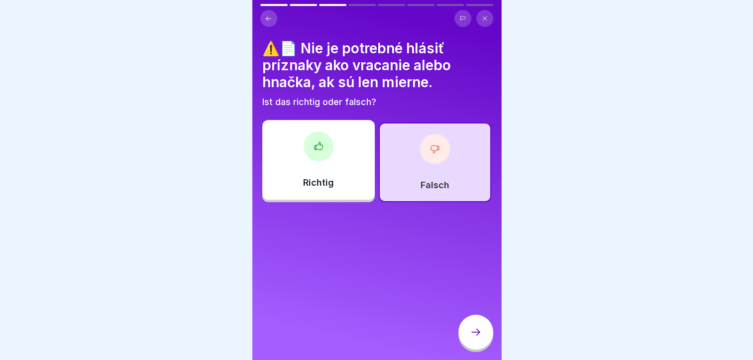
click at [477, 338] on icon at bounding box center [476, 332] width 12 height 12
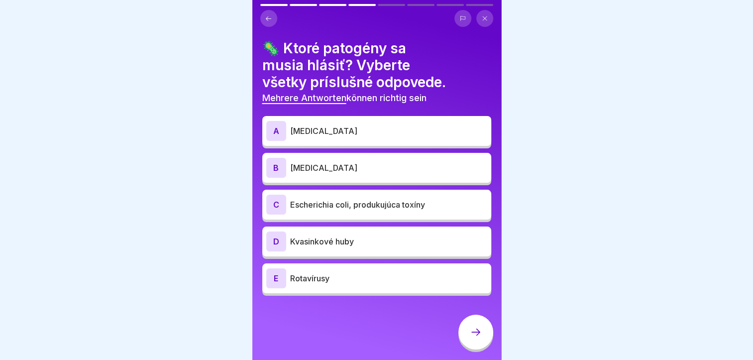
click at [365, 131] on p "Campylobacter" at bounding box center [388, 131] width 197 height 12
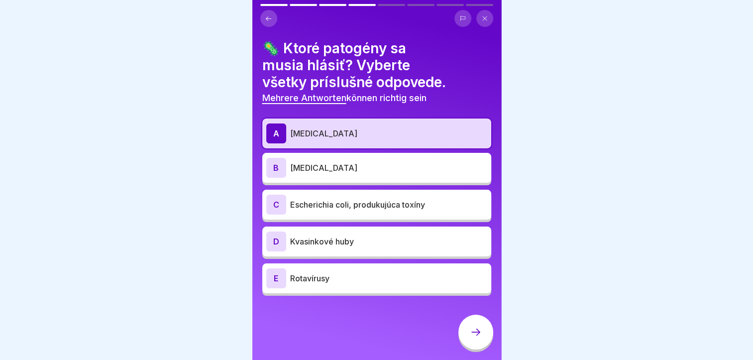
click at [355, 169] on p "Listeria monocytogenes" at bounding box center [388, 168] width 197 height 12
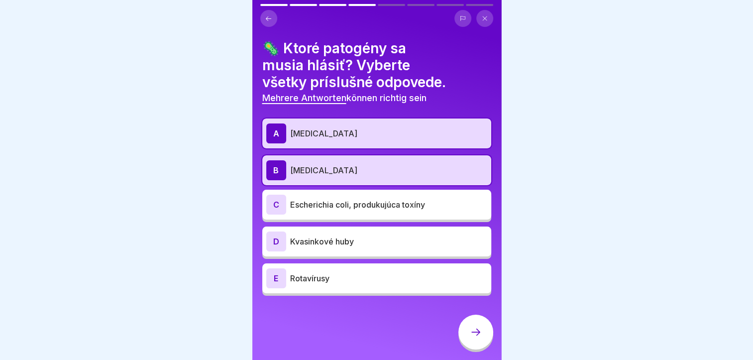
click at [352, 207] on p "Escherichia coli, produkujúca toxíny" at bounding box center [388, 205] width 197 height 12
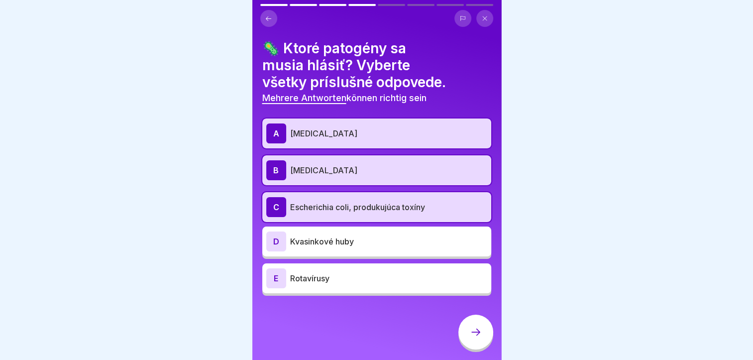
click at [463, 340] on div at bounding box center [475, 332] width 35 height 35
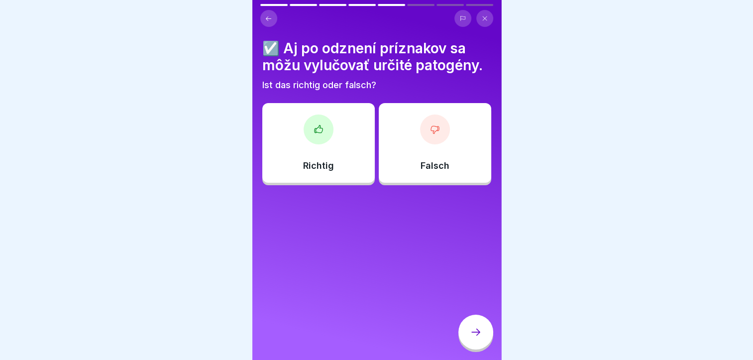
click at [308, 146] on div "Richtig" at bounding box center [318, 143] width 112 height 80
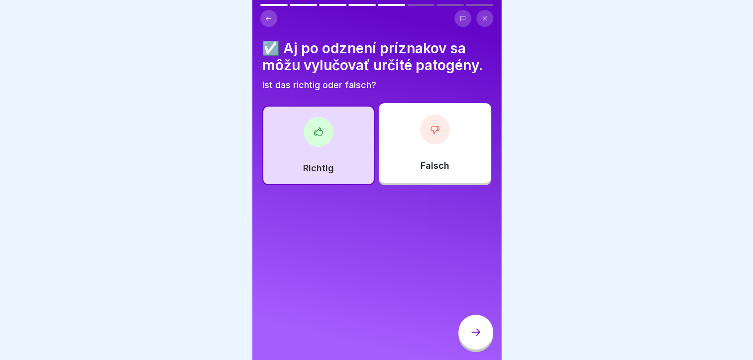
click at [465, 326] on div at bounding box center [475, 332] width 35 height 35
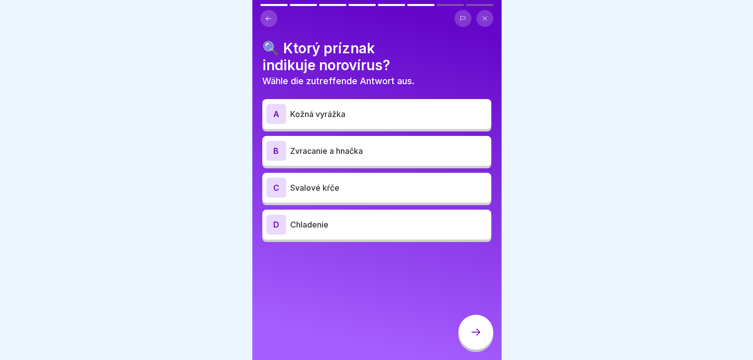
click at [351, 152] on p "Zvracanie a hnačka" at bounding box center [388, 151] width 197 height 12
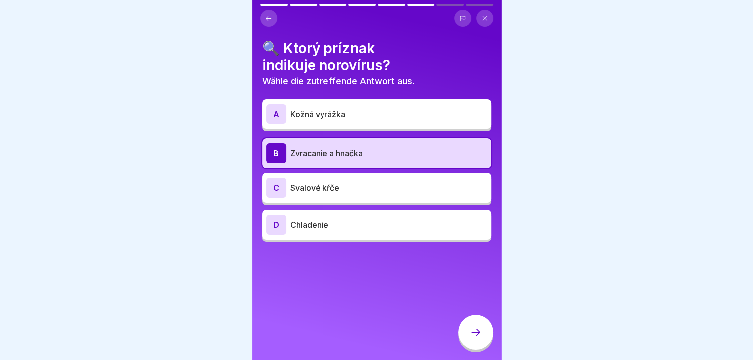
click at [478, 332] on div at bounding box center [475, 332] width 35 height 35
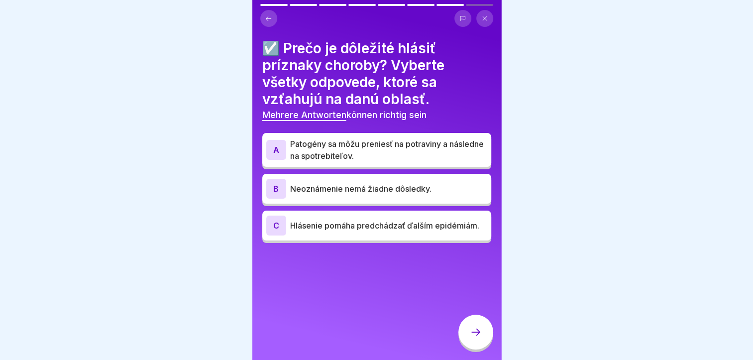
click at [352, 153] on p "Patogény sa môžu preniesť na potraviny a následne na spotrebiteľov." at bounding box center [388, 150] width 197 height 24
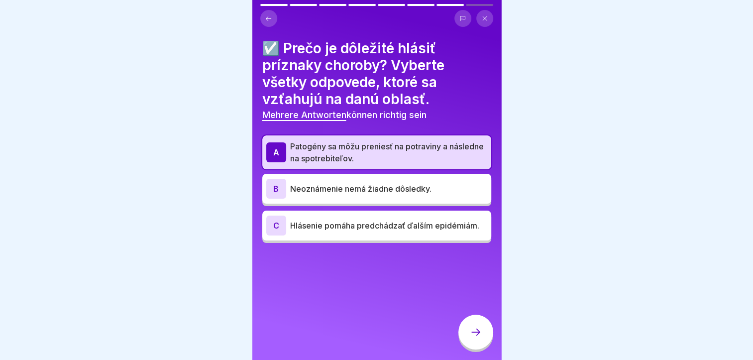
click at [372, 220] on p "Hlásenie pomáha predchádzať ďalším epidémiám." at bounding box center [388, 226] width 197 height 12
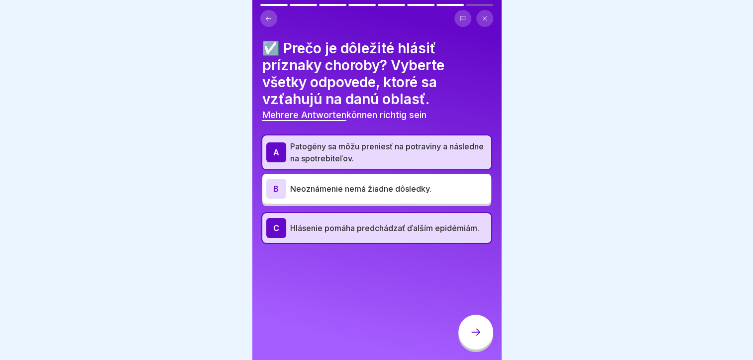
click at [475, 338] on icon at bounding box center [476, 332] width 12 height 12
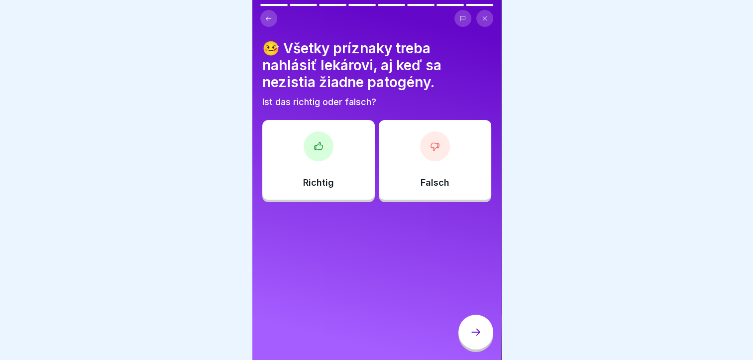
click at [323, 153] on div at bounding box center [319, 146] width 30 height 30
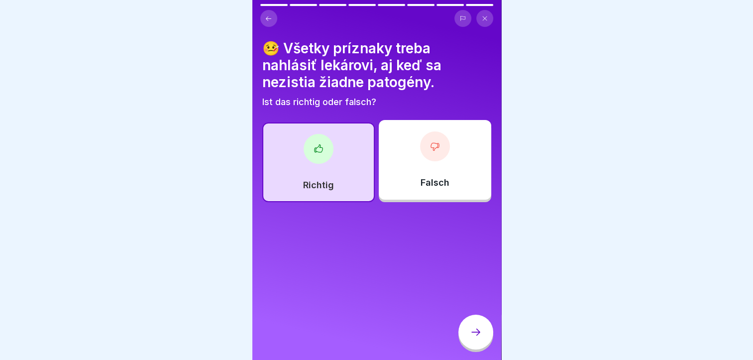
click at [469, 332] on div at bounding box center [475, 332] width 35 height 35
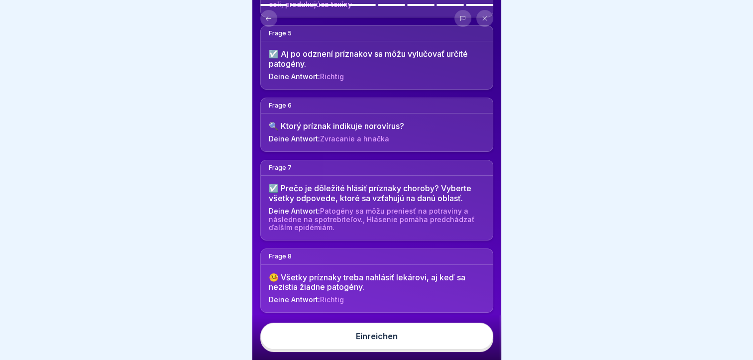
scroll to position [7, 0]
click at [374, 340] on div "Einreichen" at bounding box center [377, 336] width 42 height 9
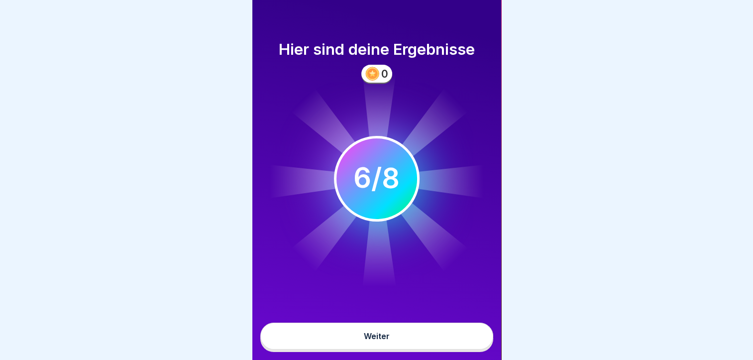
click at [355, 337] on button "Weiter" at bounding box center [376, 336] width 233 height 27
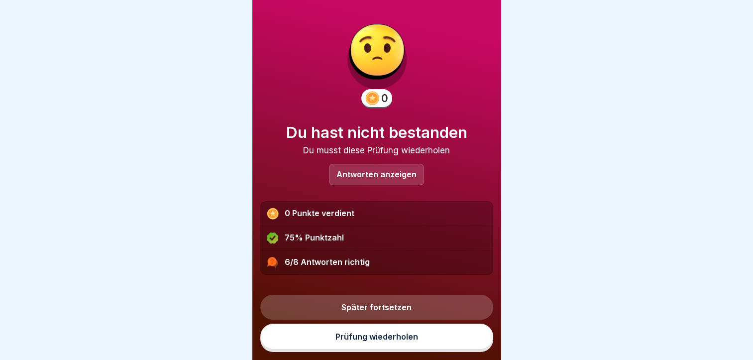
click at [366, 335] on link "Prüfung wiederholen" at bounding box center [376, 337] width 233 height 26
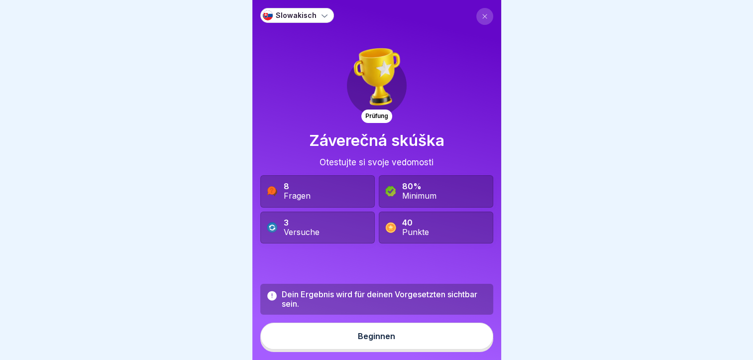
click at [353, 345] on button "Beginnen" at bounding box center [376, 336] width 233 height 27
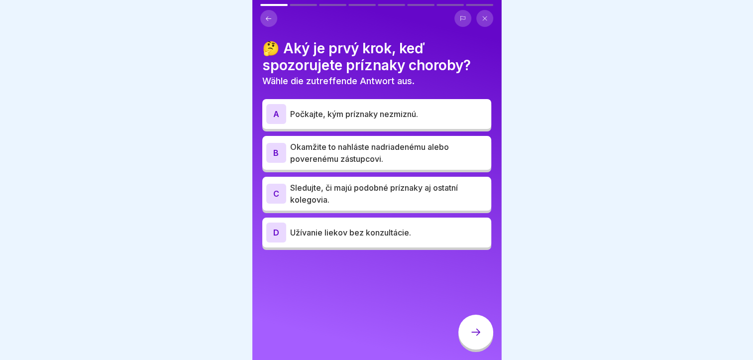
click at [267, 19] on icon at bounding box center [268, 18] width 7 height 7
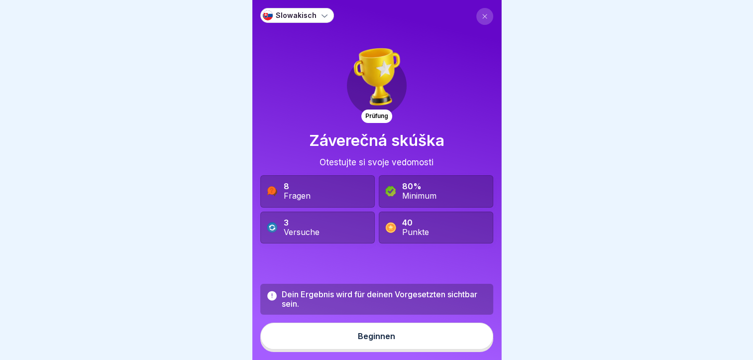
click at [321, 12] on icon at bounding box center [325, 15] width 10 height 10
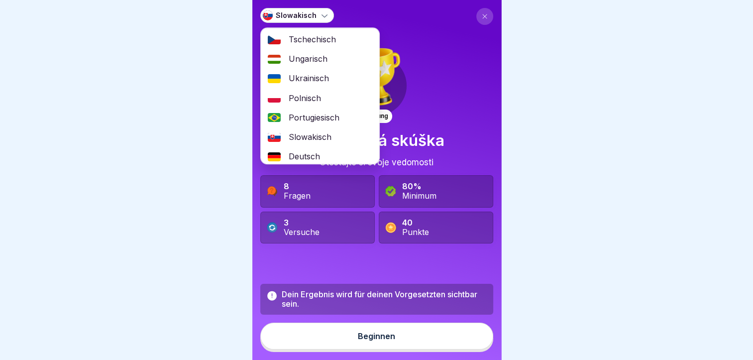
click at [312, 154] on span "Deutsch" at bounding box center [304, 156] width 31 height 9
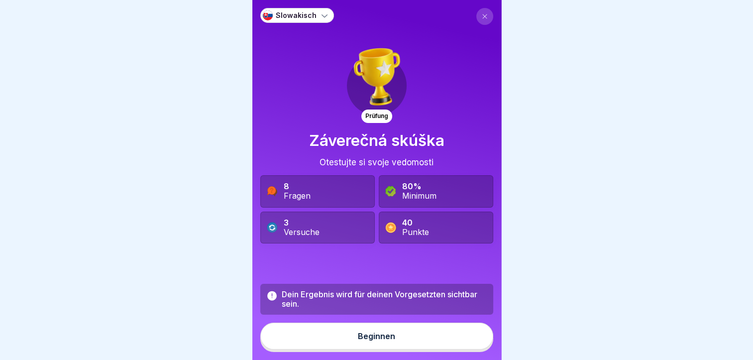
click at [324, 15] on icon at bounding box center [325, 15] width 10 height 10
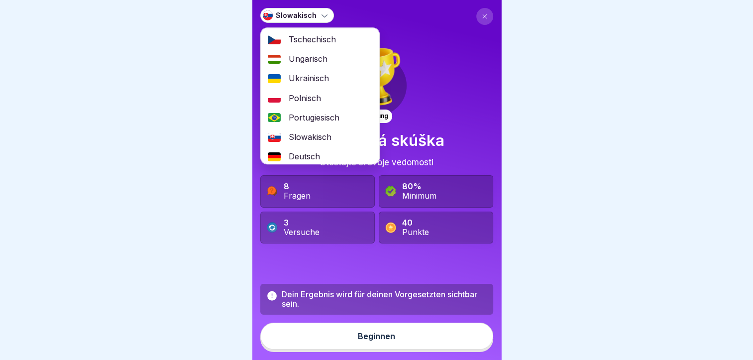
click at [314, 154] on span "Deutsch" at bounding box center [304, 156] width 31 height 9
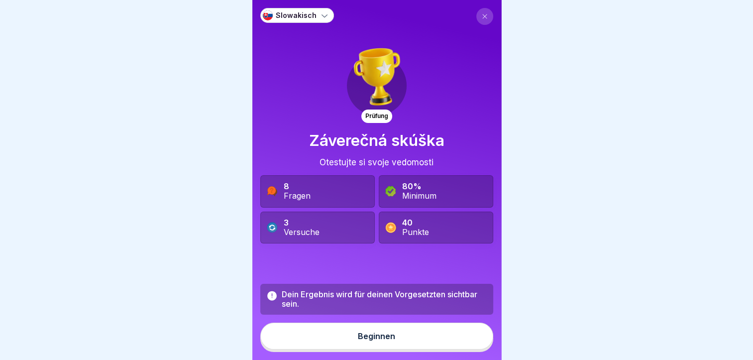
scroll to position [7, 0]
click at [370, 333] on div "Beginnen" at bounding box center [376, 336] width 37 height 9
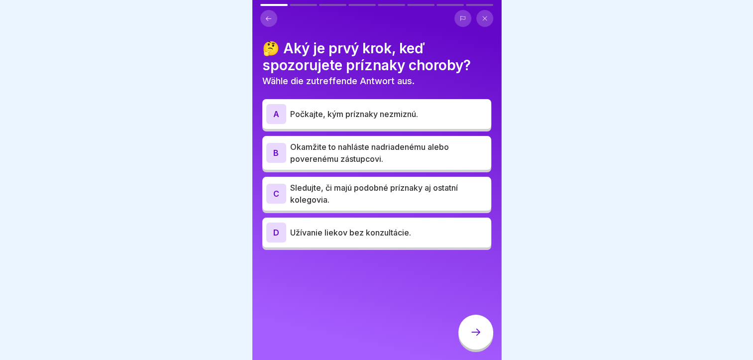
click at [269, 15] on icon at bounding box center [268, 18] width 7 height 7
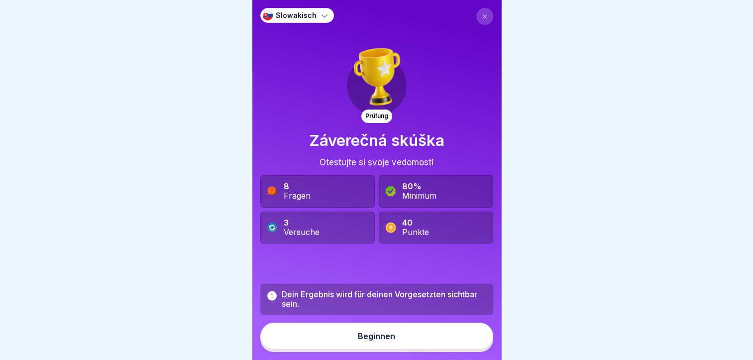
click at [320, 10] on icon at bounding box center [325, 15] width 10 height 10
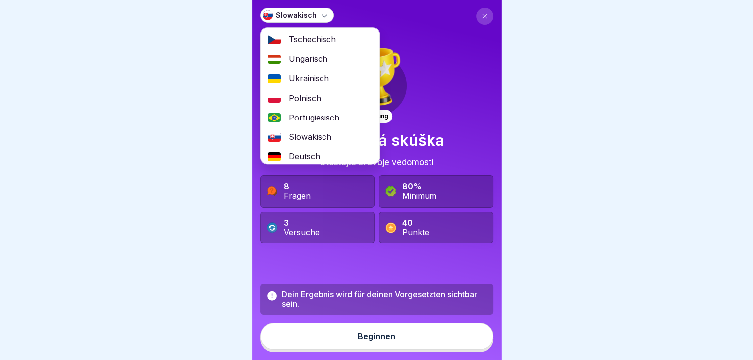
click at [303, 152] on span "Deutsch" at bounding box center [304, 156] width 31 height 9
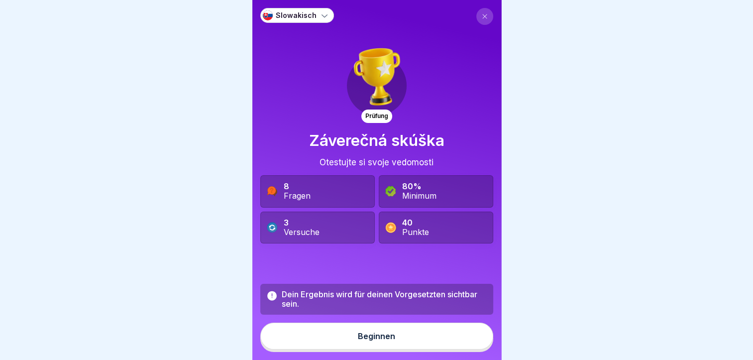
click at [315, 8] on div "Slowakisch" at bounding box center [297, 15] width 74 height 15
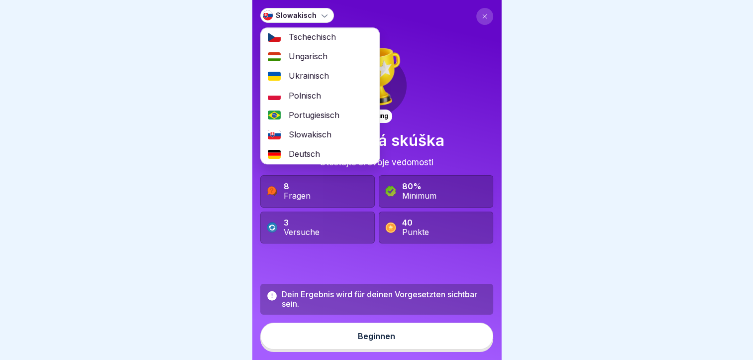
scroll to position [4, 0]
click at [312, 148] on span "Deutsch" at bounding box center [304, 152] width 31 height 9
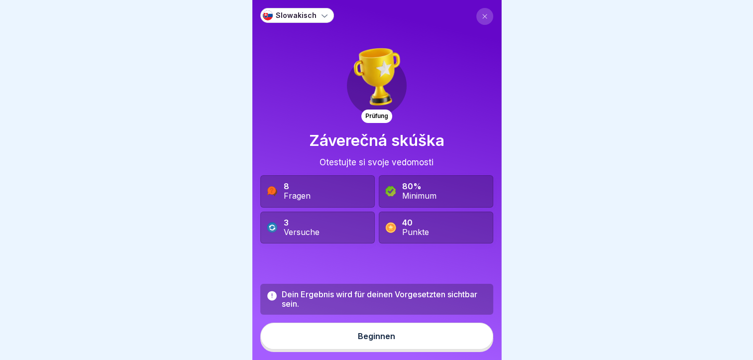
click at [359, 333] on div "Beginnen" at bounding box center [376, 336] width 37 height 9
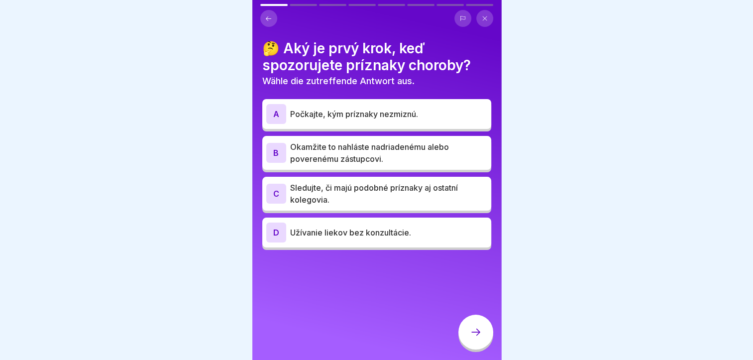
click at [264, 12] on button at bounding box center [268, 18] width 17 height 17
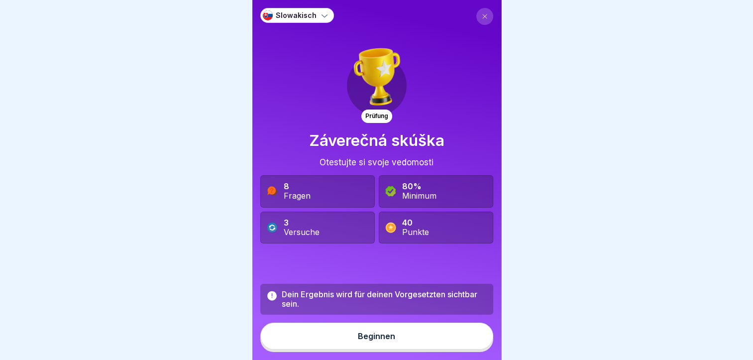
click at [279, 12] on div "Slowakisch" at bounding box center [297, 15] width 74 height 15
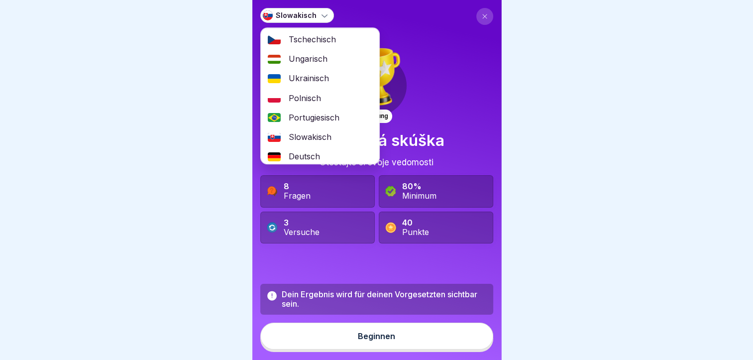
click at [299, 152] on span "Deutsch" at bounding box center [304, 156] width 31 height 9
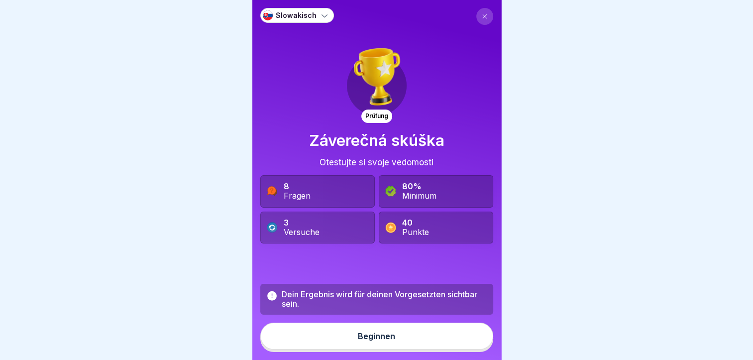
click at [325, 10] on icon at bounding box center [325, 15] width 10 height 10
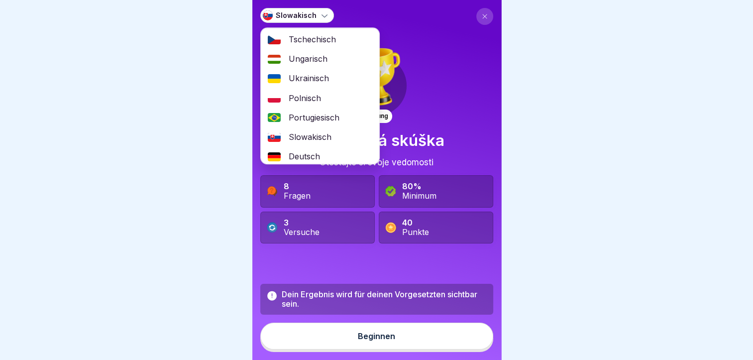
scroll to position [0, 0]
click at [460, 49] on div "Prüfung Záverečná skúška Otestujte si svoje vedomosti 8 Fragen 80% Minimum 3 Ve…" at bounding box center [376, 143] width 233 height 271
drag, startPoint x: 474, startPoint y: 12, endPoint x: 460, endPoint y: 44, distance: 34.6
click at [476, 12] on button at bounding box center [484, 16] width 17 height 17
click at [476, 10] on button at bounding box center [484, 16] width 17 height 17
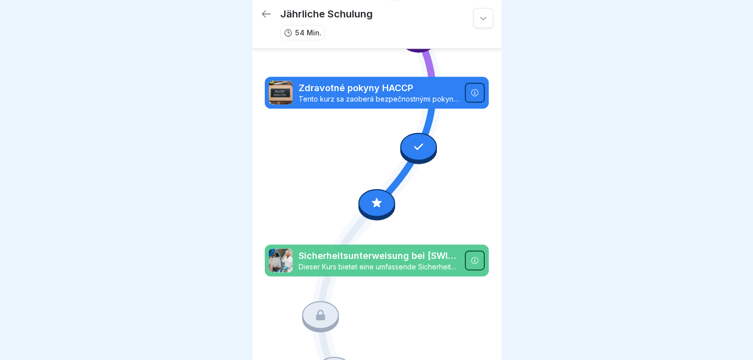
scroll to position [532, 0]
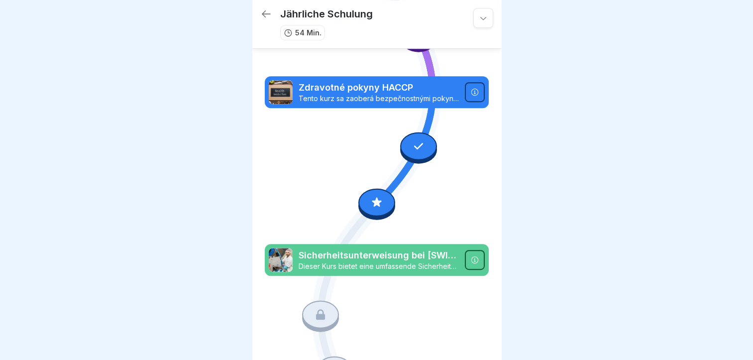
click at [370, 196] on icon at bounding box center [376, 202] width 13 height 13
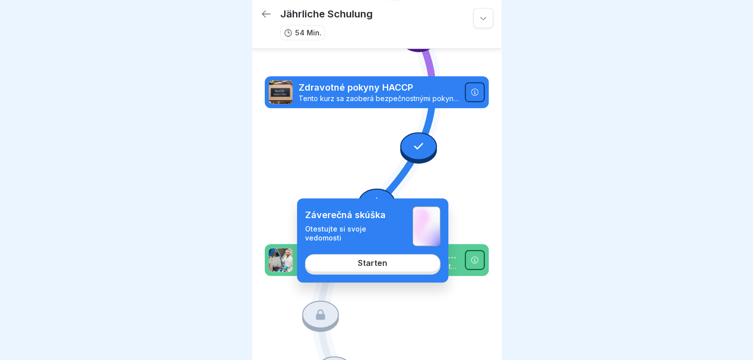
click at [376, 266] on div "Starten" at bounding box center [372, 262] width 29 height 9
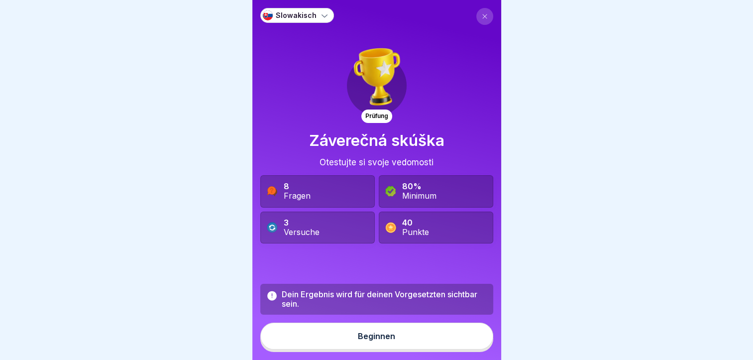
click at [323, 10] on icon at bounding box center [325, 15] width 10 height 10
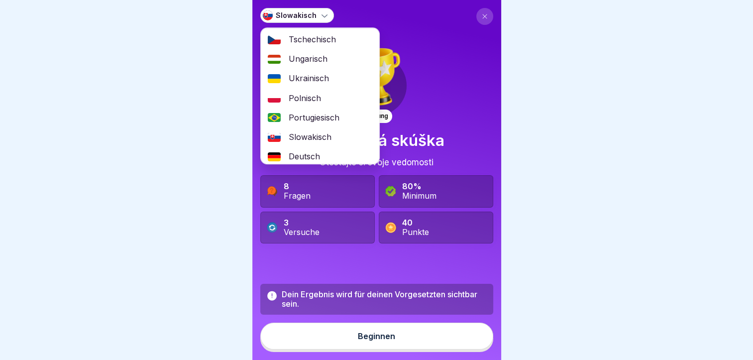
click at [309, 156] on span "Deutsch" at bounding box center [304, 156] width 31 height 9
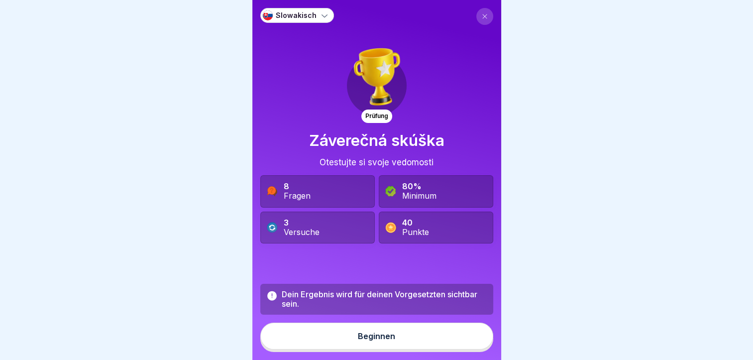
click at [304, 196] on div "Fragen" at bounding box center [297, 195] width 27 height 9
click at [348, 155] on div "Prüfung Záverečná skúška Otestujte si svoje vedomosti 8 Fragen 80% Minimum 3 Ve…" at bounding box center [376, 143] width 233 height 271
click at [358, 303] on div "Dein Ergebnis wird für deinen Vorgesetzten sichtbar sein." at bounding box center [384, 299] width 205 height 19
click at [362, 340] on div "Beginnen" at bounding box center [376, 336] width 37 height 9
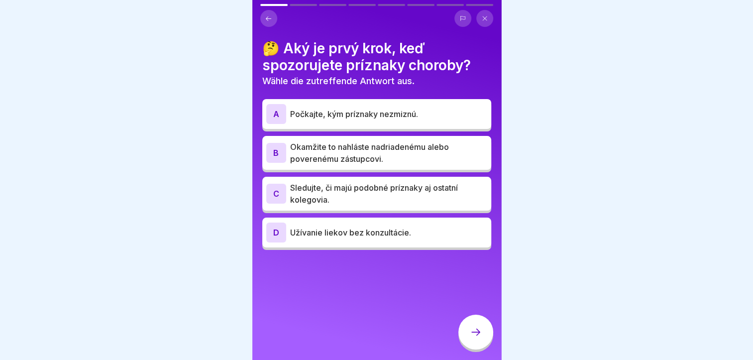
click at [471, 327] on div at bounding box center [475, 332] width 35 height 35
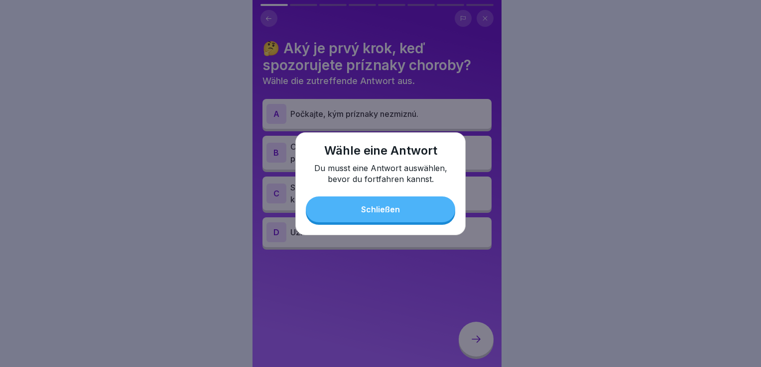
click at [398, 212] on div "Schließen" at bounding box center [380, 209] width 39 height 9
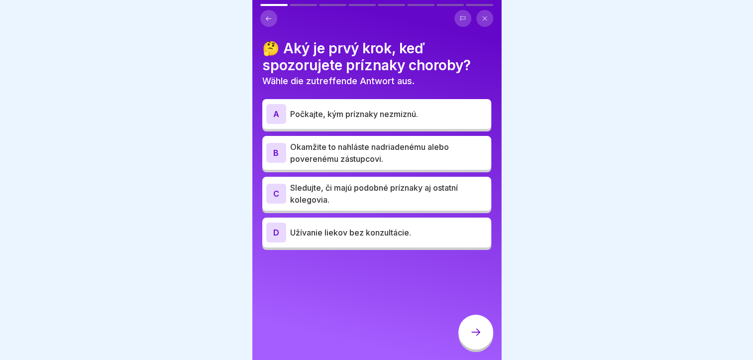
click at [344, 149] on p "Okamžite to nahláste nadriadenému alebo poverenému zástupcovi." at bounding box center [388, 153] width 197 height 24
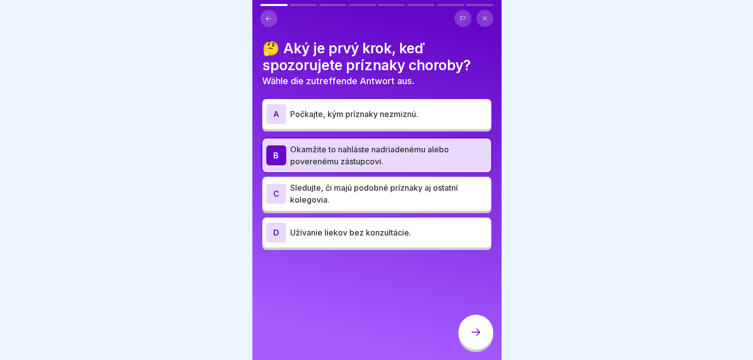
click at [473, 334] on div at bounding box center [475, 332] width 35 height 35
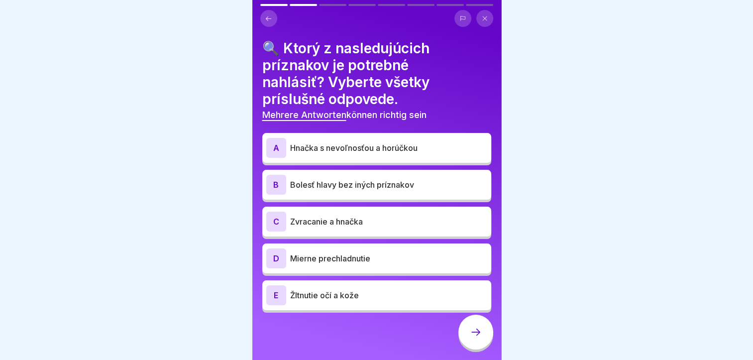
click at [330, 150] on p "Hnačka s nevoľnosťou a horúčkou" at bounding box center [388, 148] width 197 height 12
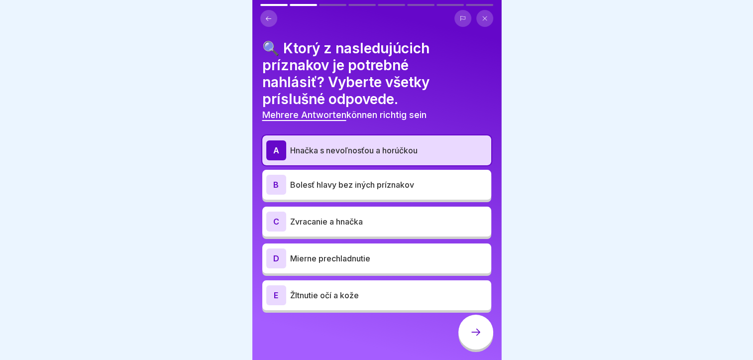
click at [331, 224] on p "Zvracanie a hnačka" at bounding box center [388, 222] width 197 height 12
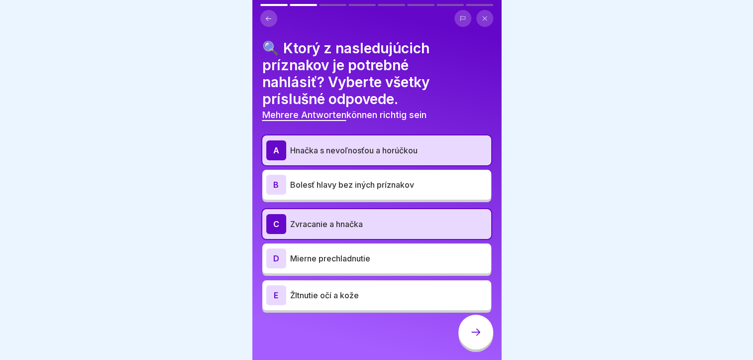
click at [332, 292] on p "Žltnutie očí a kože" at bounding box center [388, 295] width 197 height 12
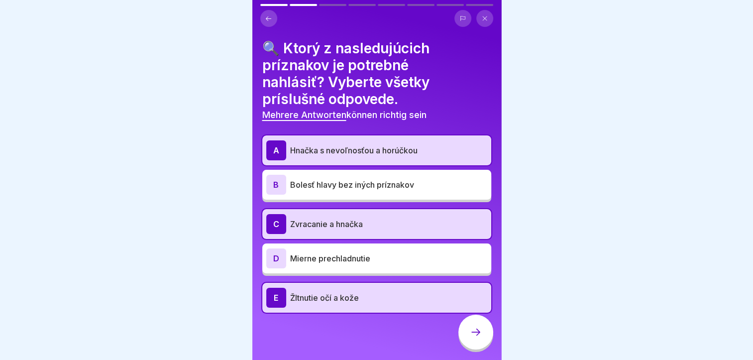
click at [484, 339] on div at bounding box center [475, 332] width 35 height 35
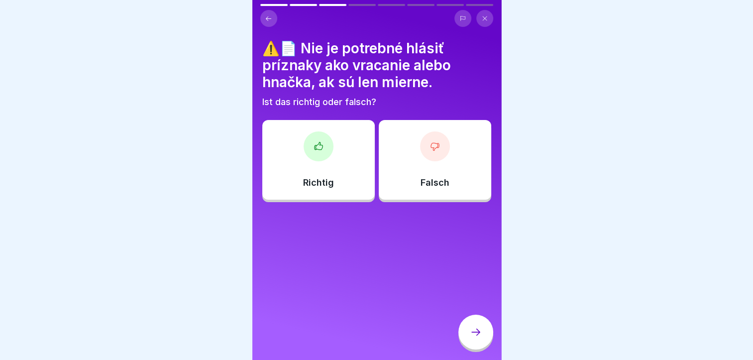
click at [398, 170] on div "Falsch" at bounding box center [435, 160] width 112 height 80
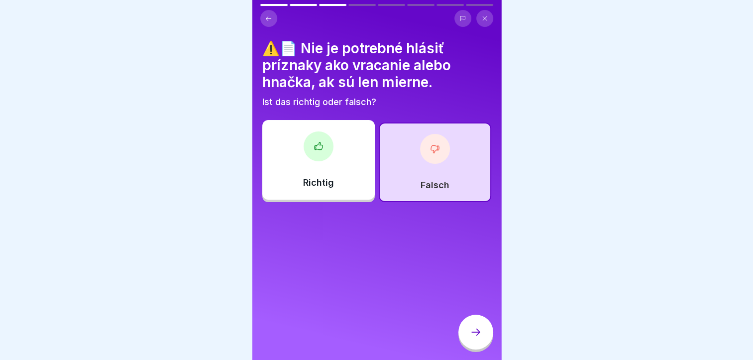
click at [473, 338] on icon at bounding box center [476, 332] width 12 height 12
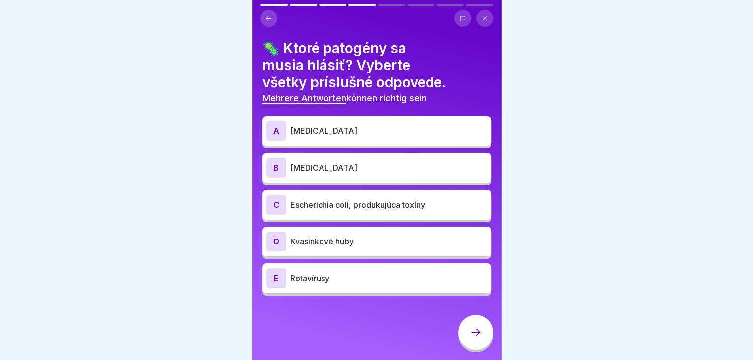
click at [321, 138] on div "A Campylobacter" at bounding box center [376, 131] width 221 height 20
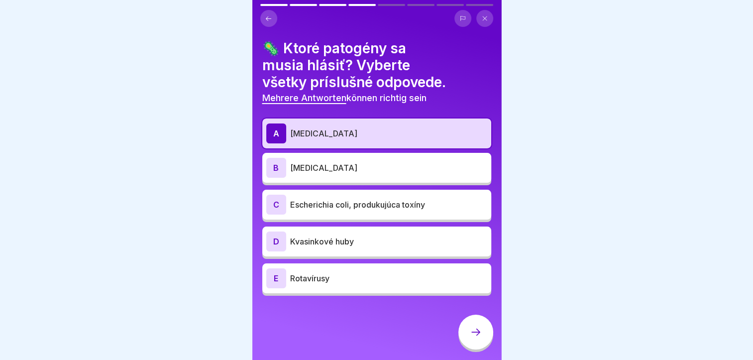
click at [332, 177] on div "B Listeria monocytogenes" at bounding box center [376, 168] width 221 height 20
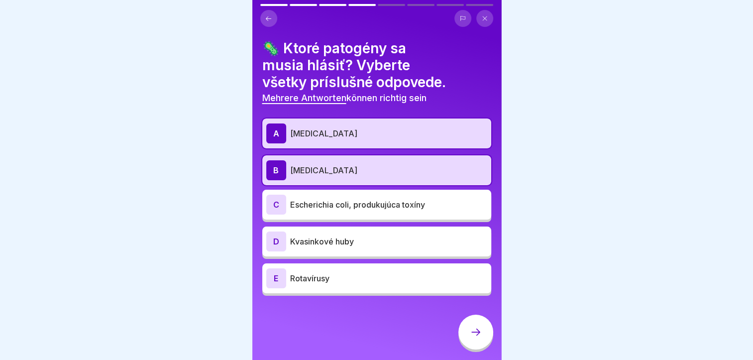
click at [340, 206] on p "Escherichia coli, produkujúca toxíny" at bounding box center [388, 205] width 197 height 12
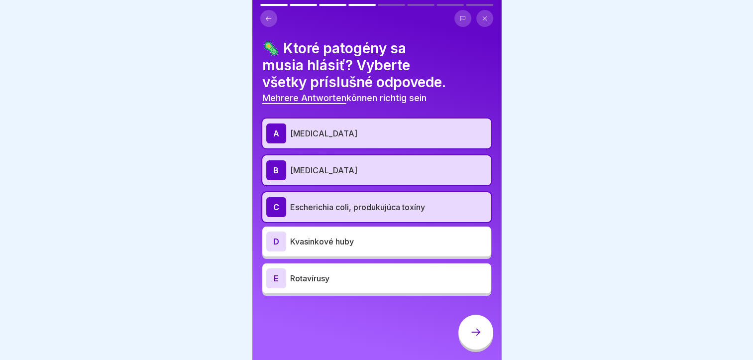
click at [314, 276] on p "Rotavírusy" at bounding box center [388, 278] width 197 height 12
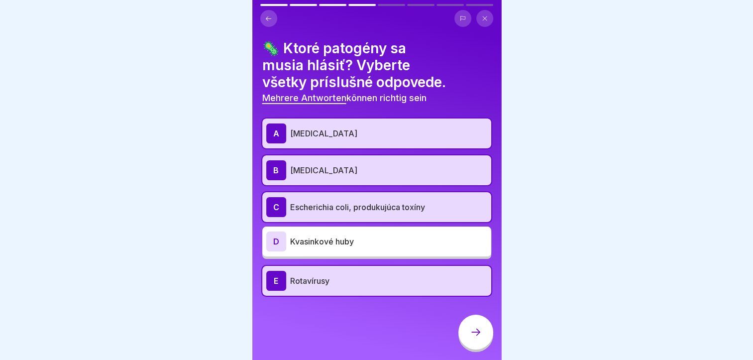
click at [464, 338] on div at bounding box center [475, 332] width 35 height 35
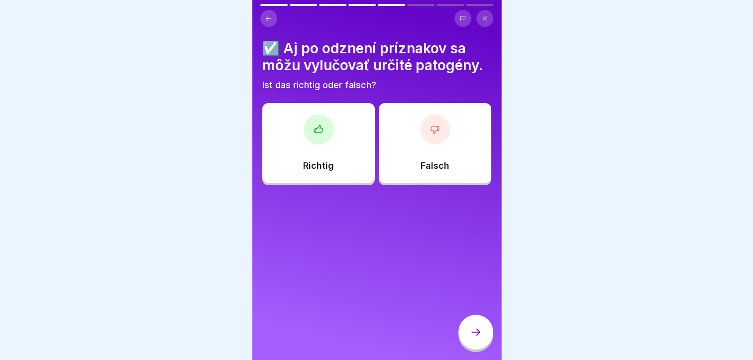
click at [331, 153] on div "Richtig" at bounding box center [318, 143] width 112 height 80
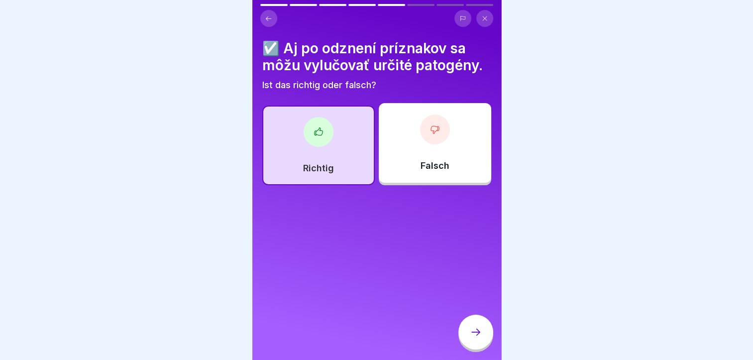
click at [477, 347] on div at bounding box center [475, 332] width 35 height 35
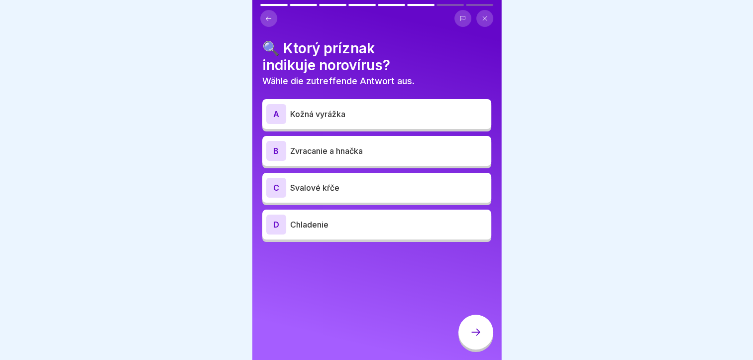
click at [332, 148] on p "Zvracanie a hnačka" at bounding box center [388, 151] width 197 height 12
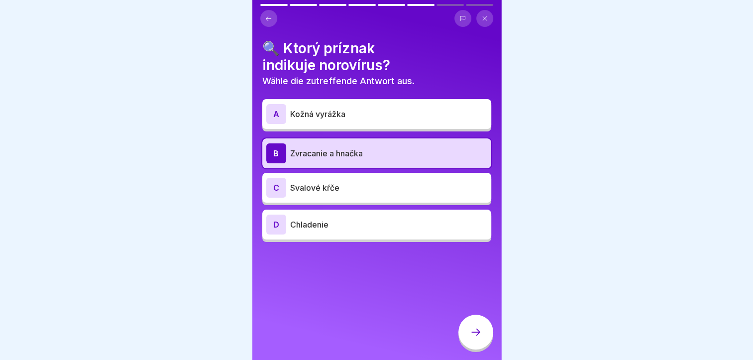
click at [475, 338] on icon at bounding box center [476, 332] width 12 height 12
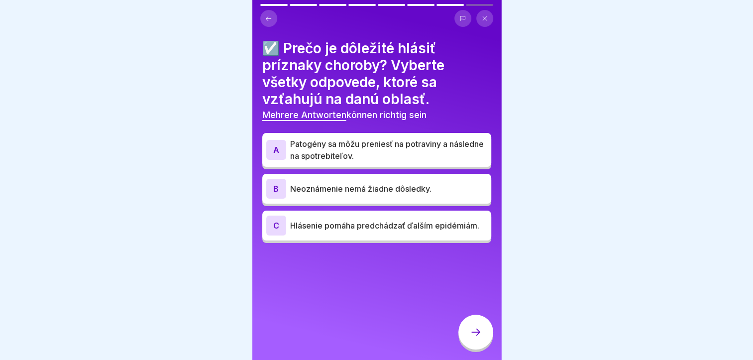
click at [355, 147] on p "Patogény sa môžu preniesť na potraviny a následne na spotrebiteľov." at bounding box center [388, 150] width 197 height 24
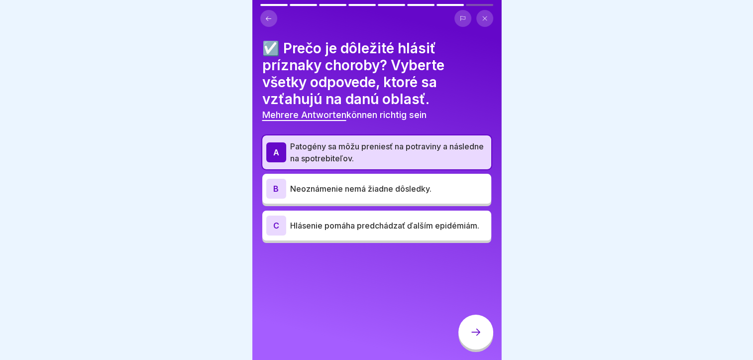
click at [332, 230] on p "Hlásenie pomáha predchádzať ďalším epidémiám." at bounding box center [388, 226] width 197 height 12
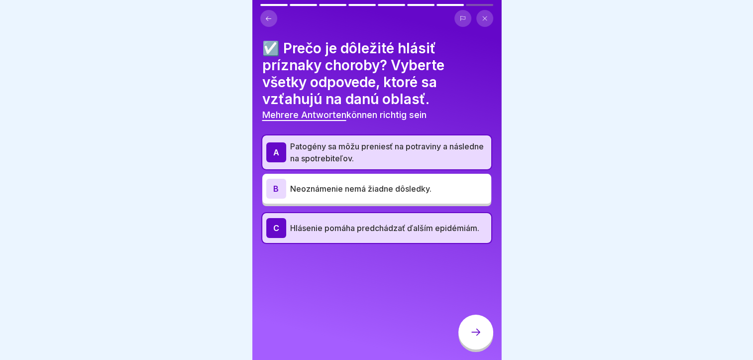
click at [485, 337] on div at bounding box center [475, 332] width 35 height 35
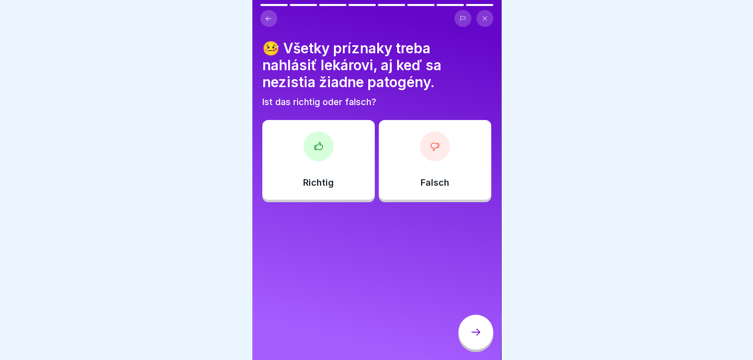
click at [336, 183] on div "Richtig" at bounding box center [318, 160] width 112 height 80
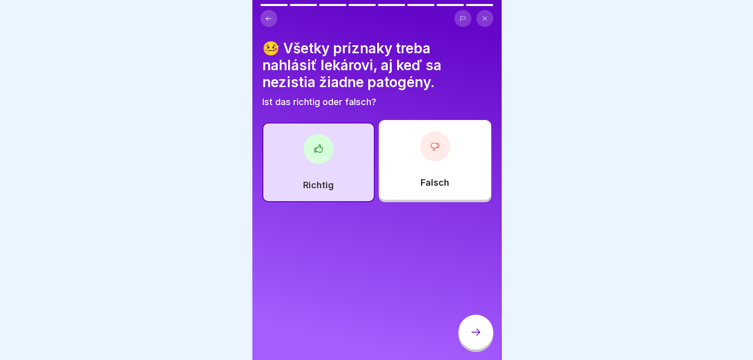
click at [477, 336] on icon at bounding box center [476, 332] width 12 height 12
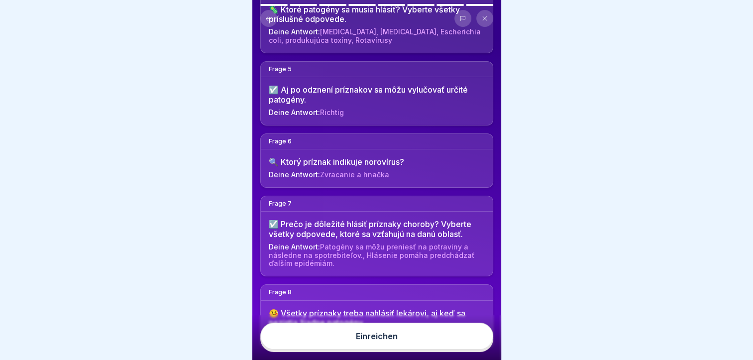
scroll to position [384, 0]
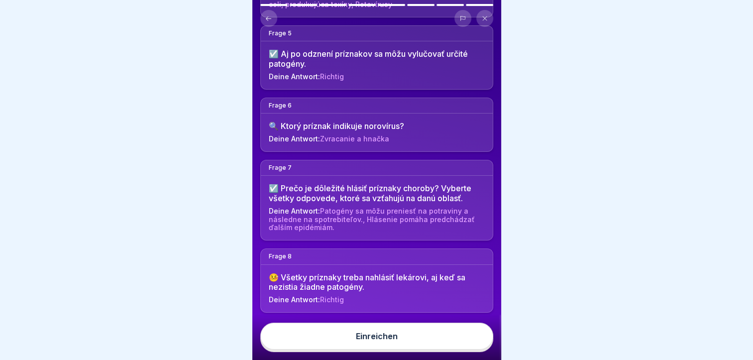
click at [385, 339] on div "Einreichen" at bounding box center [377, 336] width 42 height 9
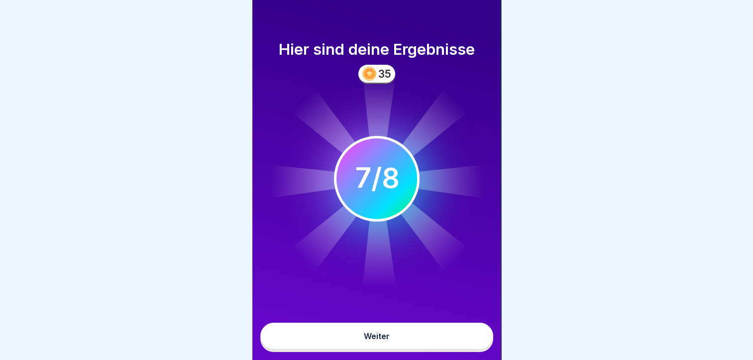
click at [357, 330] on button "Weiter" at bounding box center [376, 336] width 233 height 27
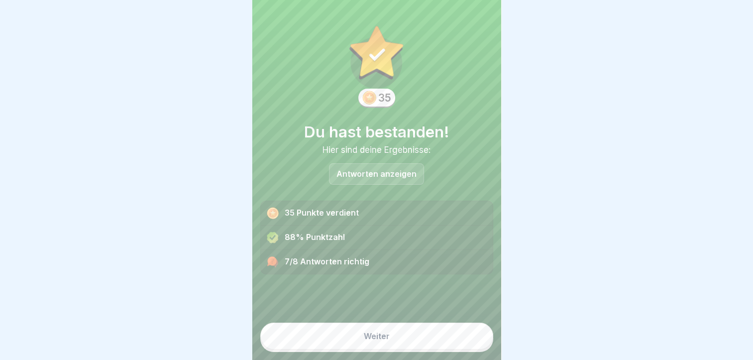
click at [373, 338] on div "Weiter" at bounding box center [377, 336] width 26 height 9
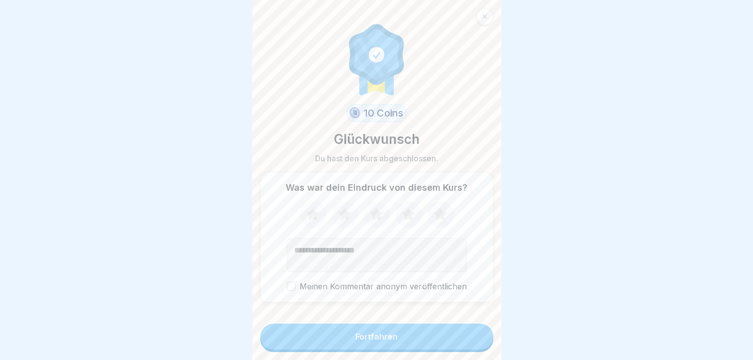
click at [360, 338] on div "Fortfahren" at bounding box center [376, 336] width 42 height 9
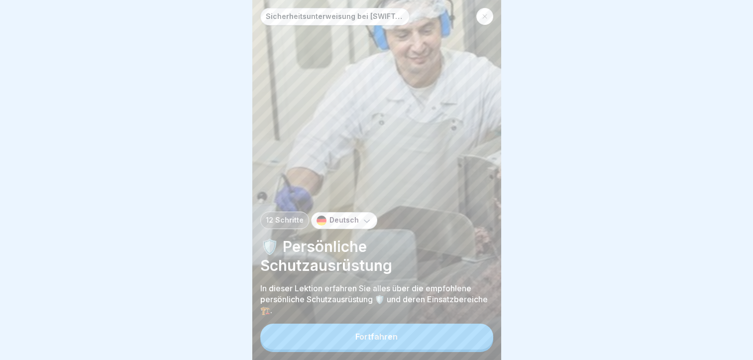
click at [359, 343] on button "Fortfahren" at bounding box center [376, 337] width 233 height 26
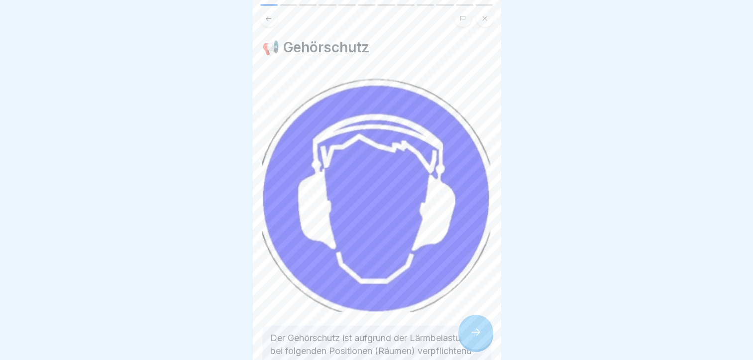
drag, startPoint x: 271, startPoint y: 10, endPoint x: 275, endPoint y: 16, distance: 7.2
click at [272, 15] on icon at bounding box center [268, 18] width 7 height 7
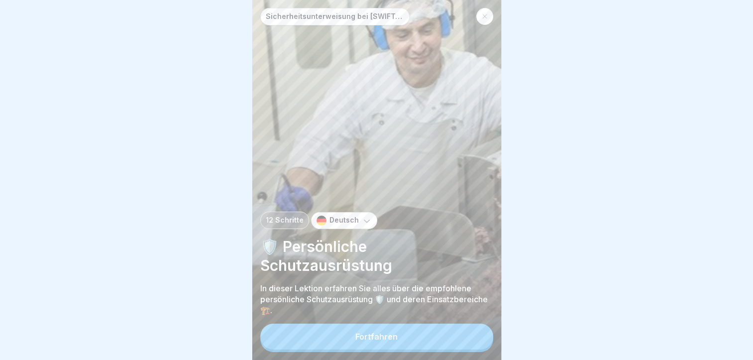
click at [362, 222] on icon at bounding box center [367, 221] width 10 height 10
click at [363, 218] on icon at bounding box center [367, 221] width 10 height 10
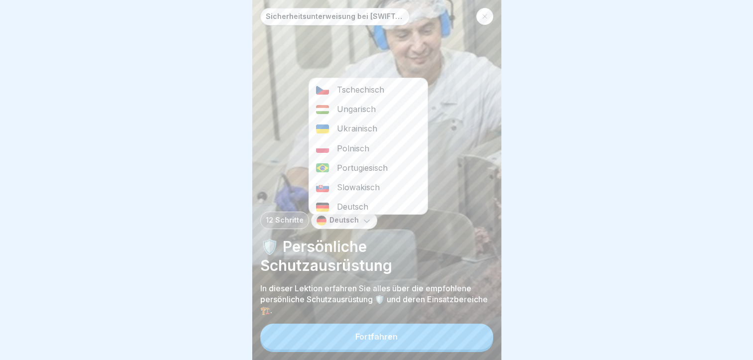
click at [352, 181] on div "Slowakisch" at bounding box center [368, 187] width 118 height 19
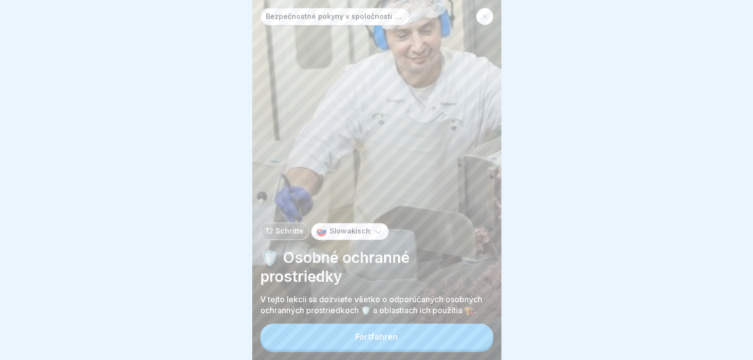
click at [366, 329] on button "Fortfahren" at bounding box center [376, 337] width 233 height 26
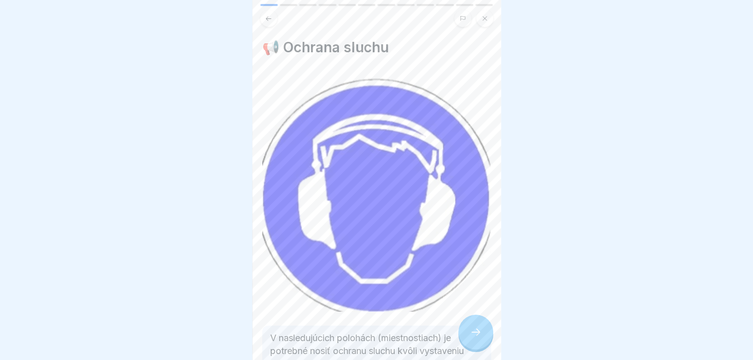
click at [471, 333] on icon at bounding box center [476, 332] width 12 height 12
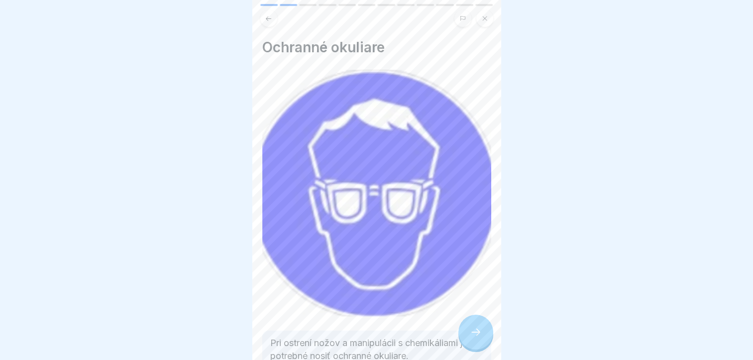
click at [471, 333] on icon at bounding box center [476, 332] width 12 height 12
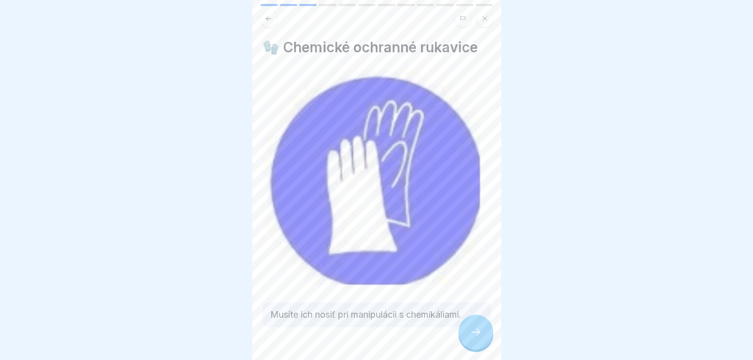
click at [472, 333] on icon at bounding box center [476, 332] width 12 height 12
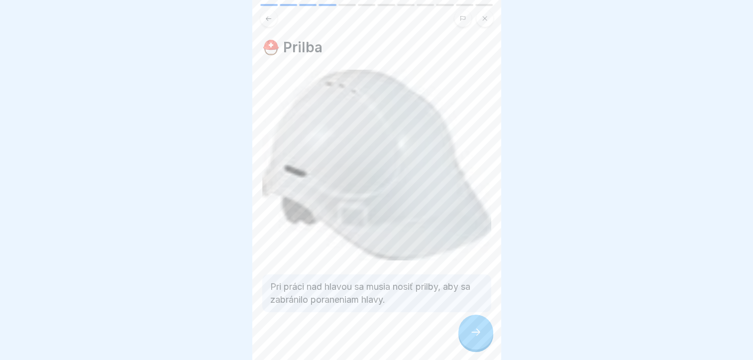
click at [472, 333] on icon at bounding box center [476, 332] width 12 height 12
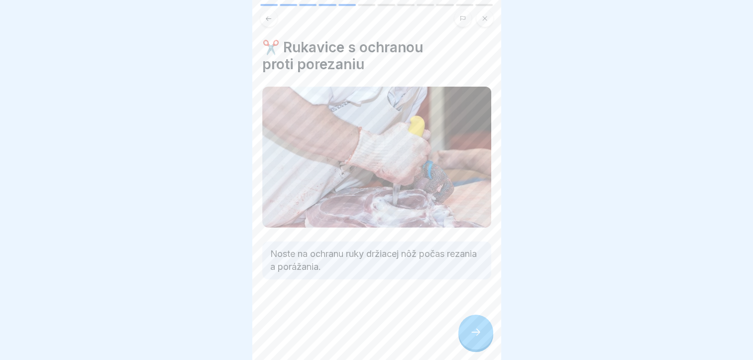
click at [472, 333] on icon at bounding box center [476, 332] width 12 height 12
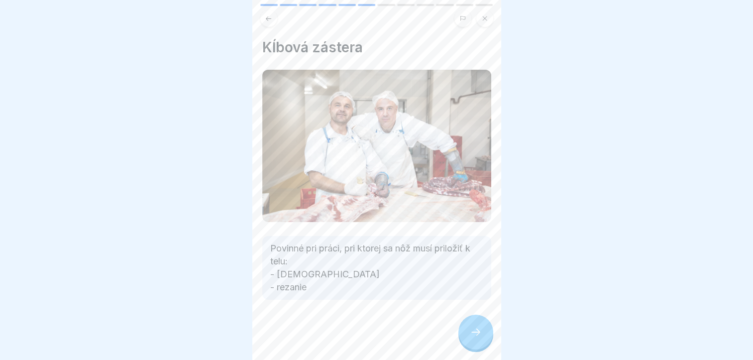
click at [472, 333] on icon at bounding box center [476, 332] width 12 height 12
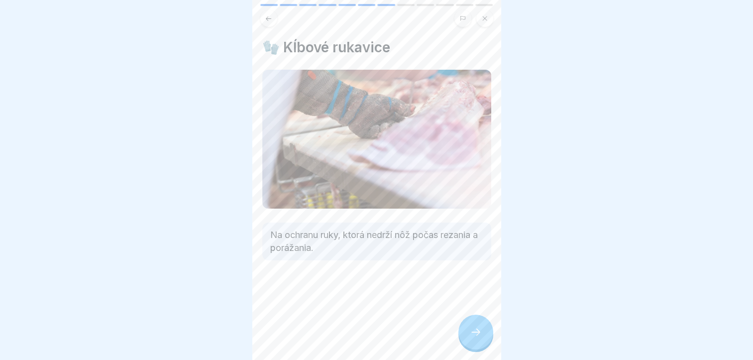
click at [472, 333] on icon at bounding box center [476, 332] width 12 height 12
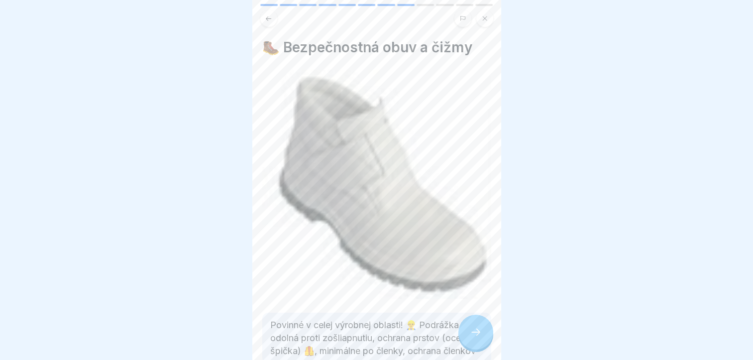
click at [472, 333] on icon at bounding box center [476, 332] width 12 height 12
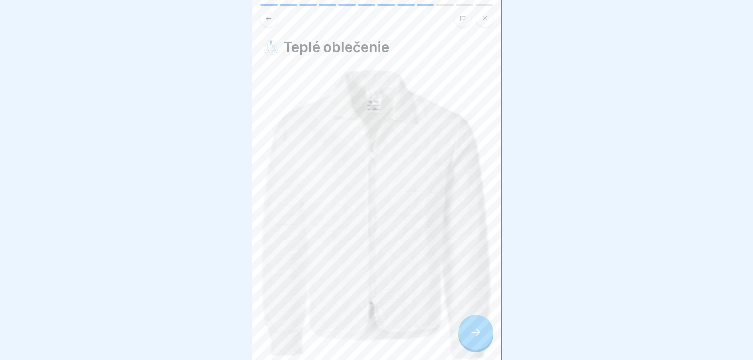
click at [472, 333] on icon at bounding box center [476, 332] width 12 height 12
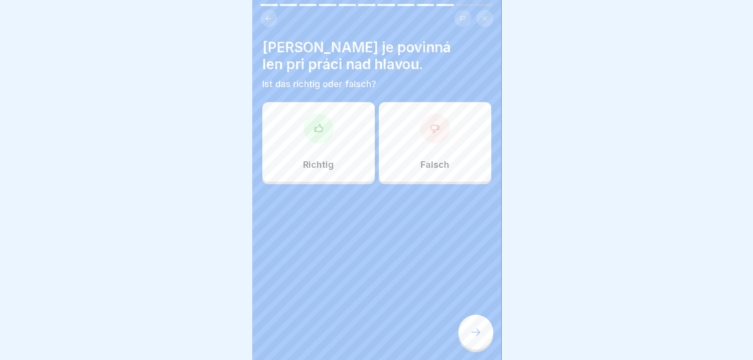
click at [337, 142] on div "Richtig" at bounding box center [318, 142] width 112 height 80
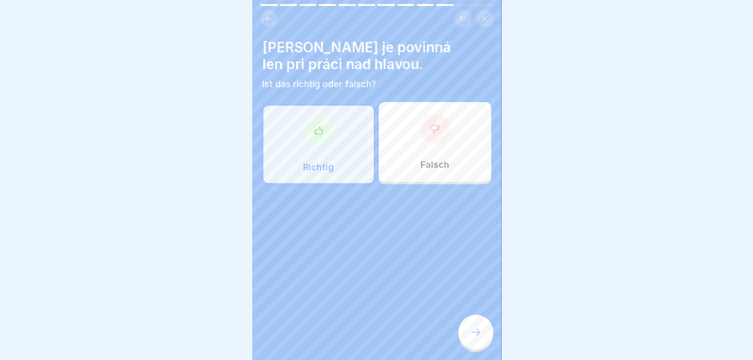
click at [459, 318] on div "Prilba je povinná len pri práci nad hlavou. Ist das richtig oder falsch? Richti…" at bounding box center [376, 180] width 249 height 360
click at [467, 326] on div at bounding box center [475, 332] width 35 height 35
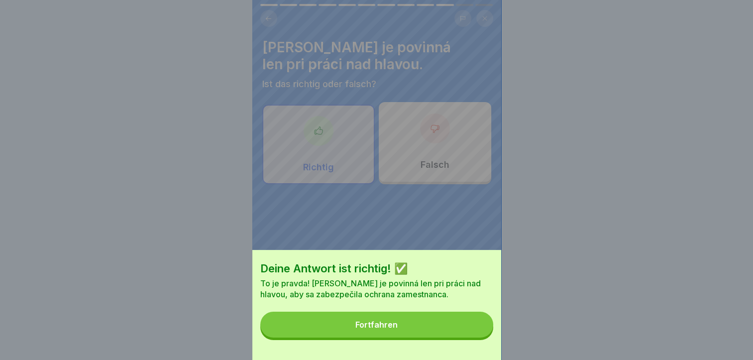
click at [415, 332] on button "Fortfahren" at bounding box center [376, 325] width 233 height 26
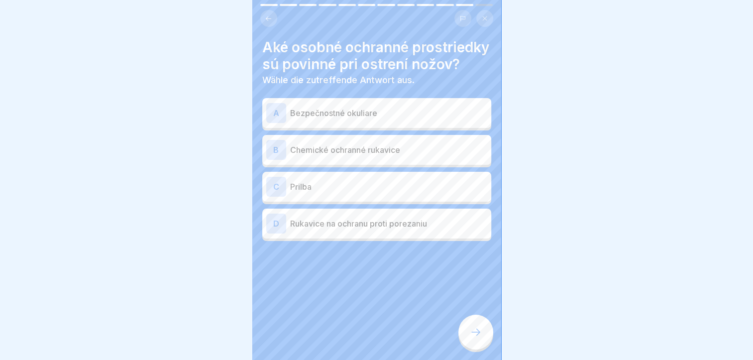
click at [336, 119] on p "Bezpečnostné okuliare" at bounding box center [388, 113] width 197 height 12
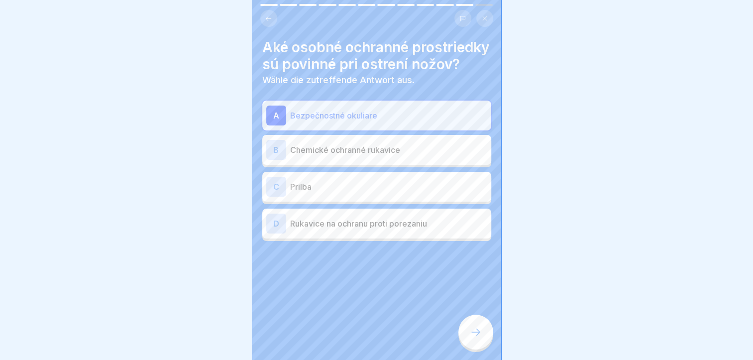
click at [325, 229] on p "Rukavice na ochranu proti porezaniu" at bounding box center [388, 224] width 197 height 12
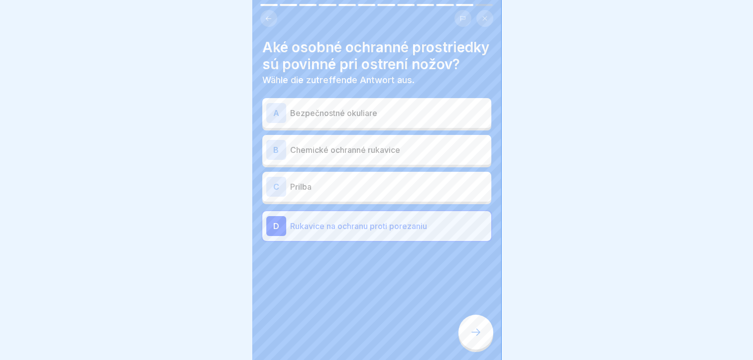
click at [314, 119] on p "Bezpečnostné okuliare" at bounding box center [388, 113] width 197 height 12
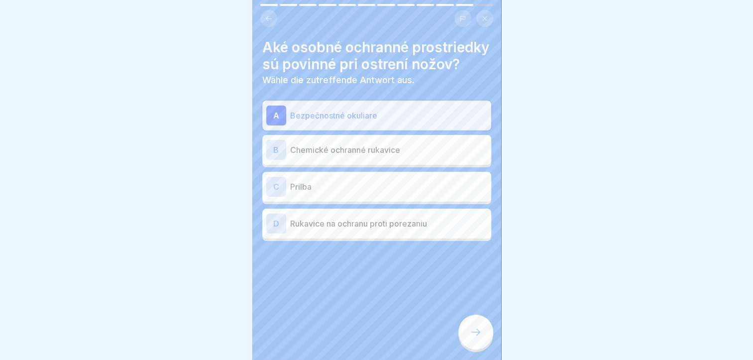
click at [474, 332] on icon at bounding box center [476, 332] width 12 height 12
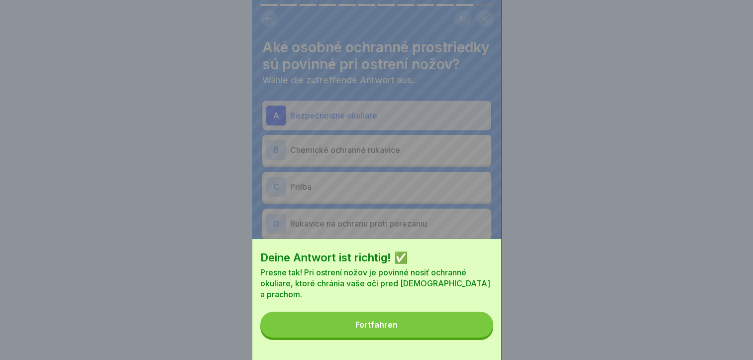
click at [445, 332] on button "Fortfahren" at bounding box center [376, 325] width 233 height 26
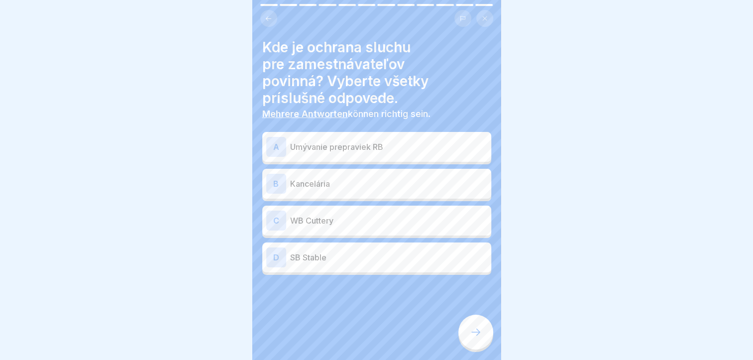
click at [348, 141] on p "Umývanie prepraviek RB" at bounding box center [388, 147] width 197 height 12
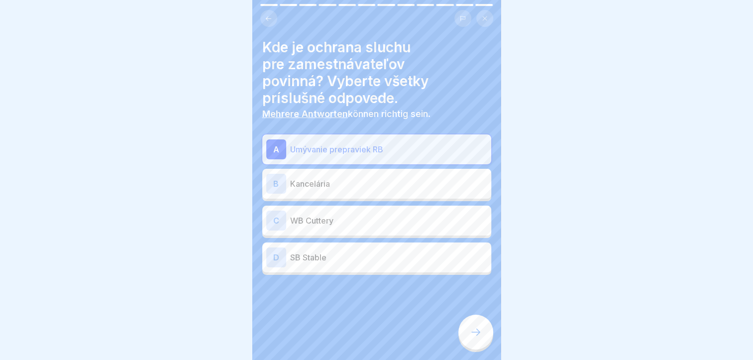
click at [333, 215] on p "WB Cuttery" at bounding box center [388, 221] width 197 height 12
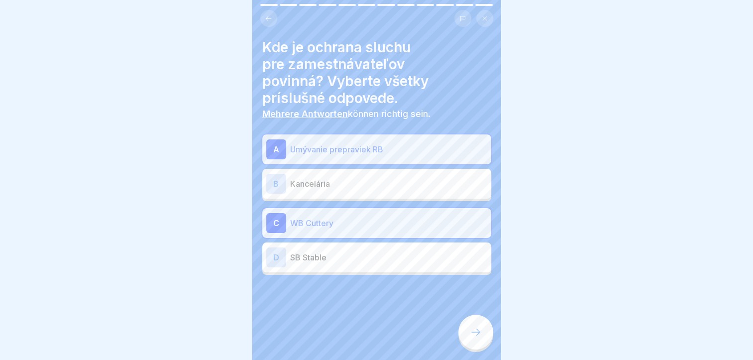
click at [468, 329] on div at bounding box center [475, 332] width 35 height 35
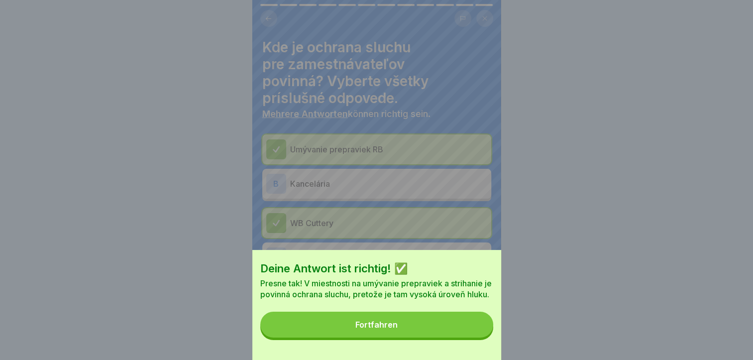
click at [430, 337] on button "Fortfahren" at bounding box center [376, 325] width 233 height 26
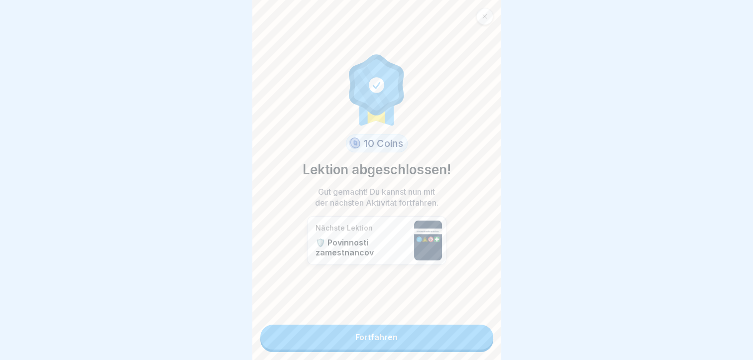
click at [408, 325] on link "Fortfahren" at bounding box center [376, 337] width 233 height 25
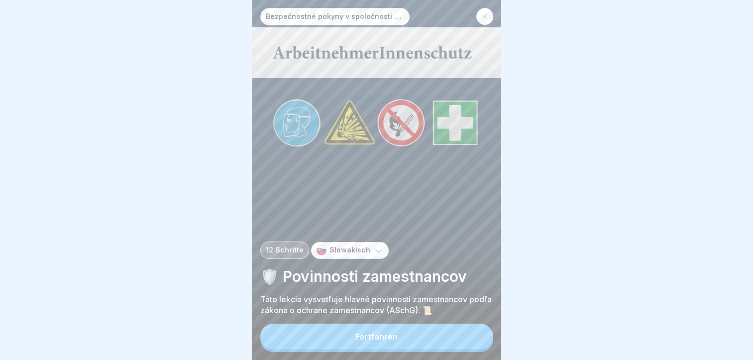
click at [387, 329] on button "Fortfahren" at bounding box center [376, 337] width 233 height 26
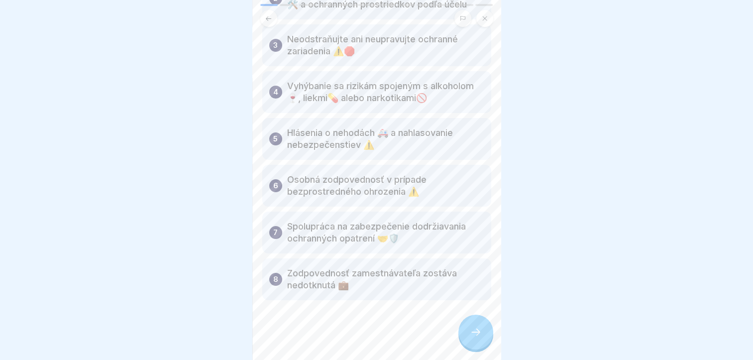
scroll to position [167, 0]
click at [476, 336] on icon at bounding box center [476, 332] width 12 height 12
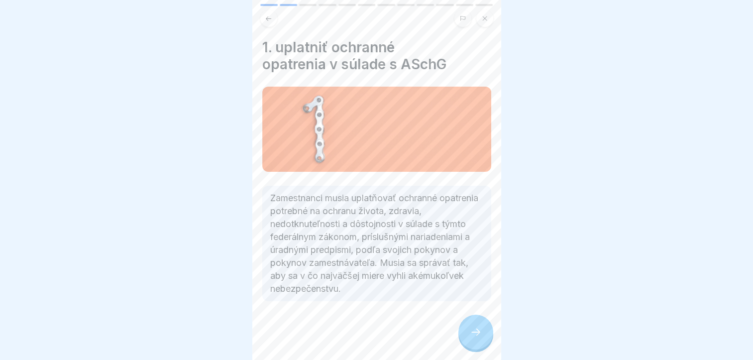
click at [472, 339] on div at bounding box center [475, 332] width 35 height 35
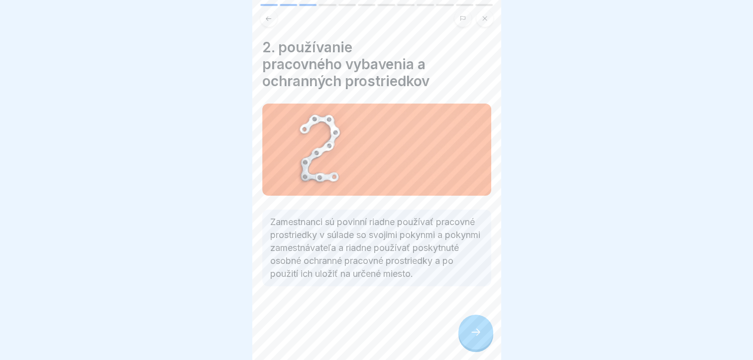
click at [472, 339] on div at bounding box center [475, 332] width 35 height 35
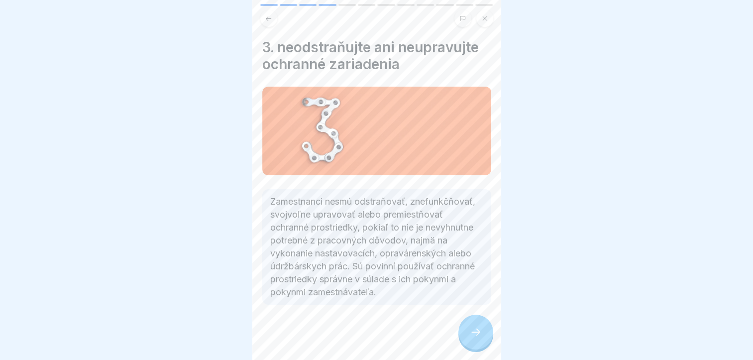
click at [472, 339] on div at bounding box center [475, 332] width 35 height 35
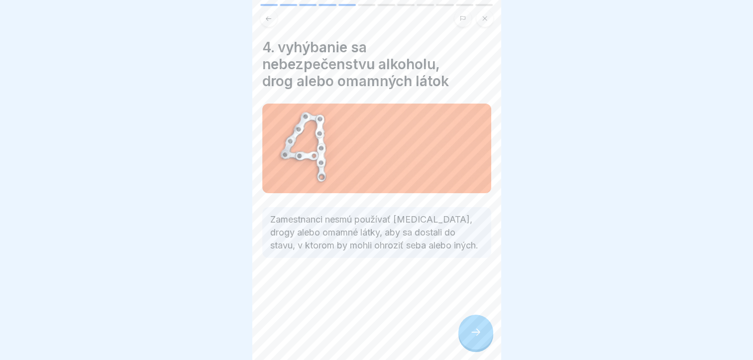
click at [472, 339] on div at bounding box center [475, 332] width 35 height 35
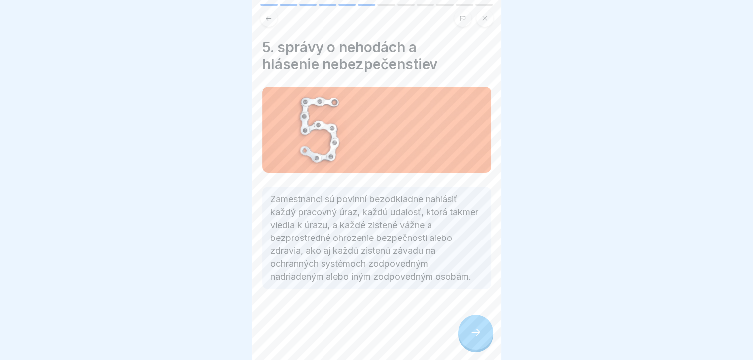
click at [472, 339] on div at bounding box center [475, 332] width 35 height 35
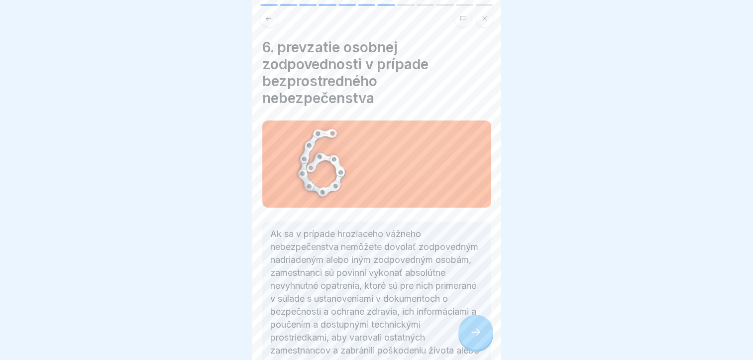
click at [472, 339] on div at bounding box center [475, 332] width 35 height 35
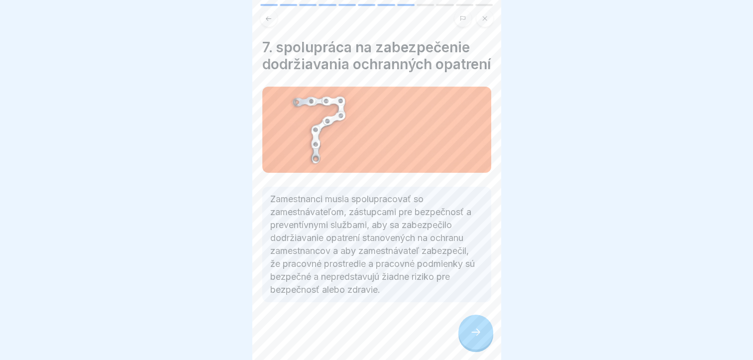
click at [472, 339] on div at bounding box center [475, 332] width 35 height 35
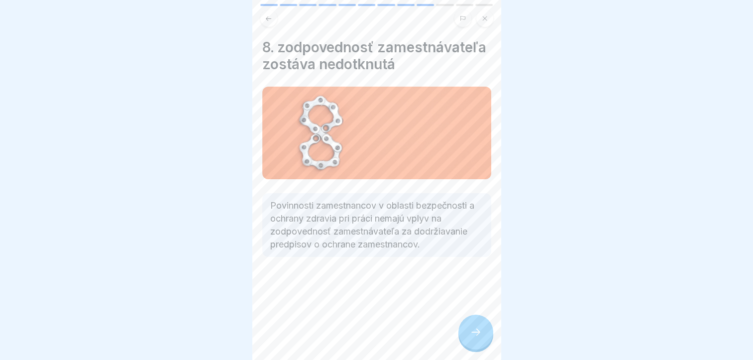
click at [472, 339] on div at bounding box center [475, 332] width 35 height 35
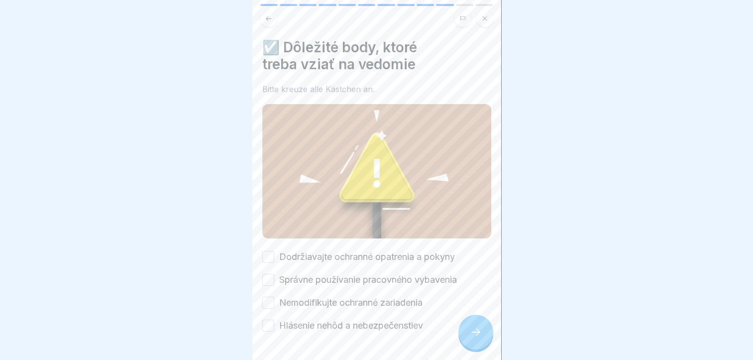
click at [472, 339] on div at bounding box center [475, 332] width 35 height 35
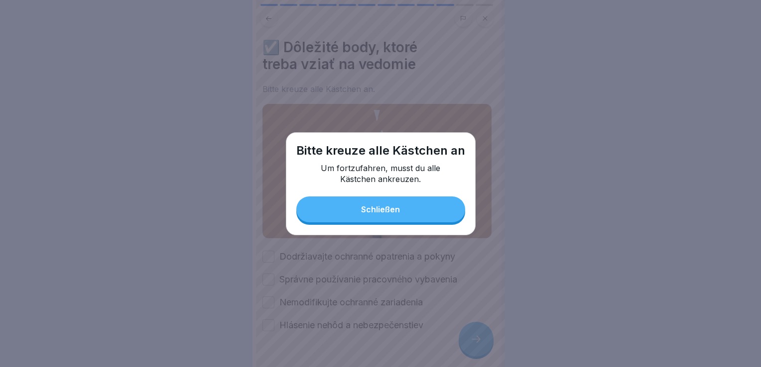
click at [399, 215] on button "Schließen" at bounding box center [380, 210] width 169 height 26
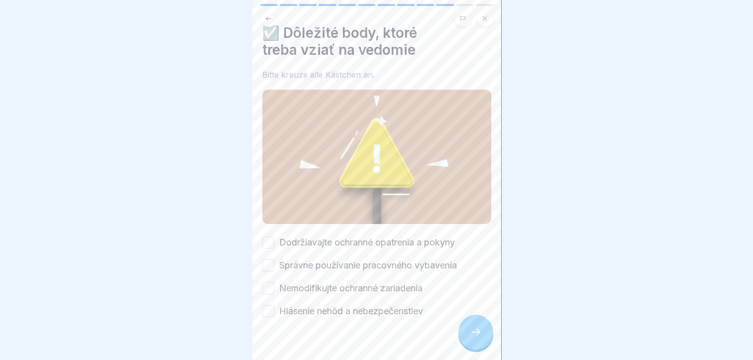
scroll to position [27, 0]
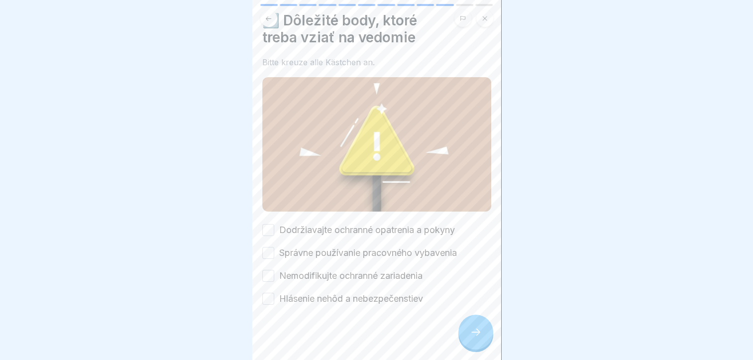
click at [267, 224] on button "Dodržiavajte ochranné opatrenia a pokyny" at bounding box center [268, 230] width 12 height 12
click at [260, 252] on div "☑️ Dôležité body, ktoré treba vziať na vedomie Bitte kreuze alle Kästchen an. D…" at bounding box center [376, 180] width 249 height 360
click at [264, 248] on button "Správne používanie pracovného vybavenia" at bounding box center [268, 253] width 12 height 12
click at [269, 271] on button "Nemodifikujte ochranné zariadenia" at bounding box center [268, 276] width 12 height 12
click at [269, 293] on button "Hlásenie nehôd a nebezpečenstiev" at bounding box center [268, 299] width 12 height 12
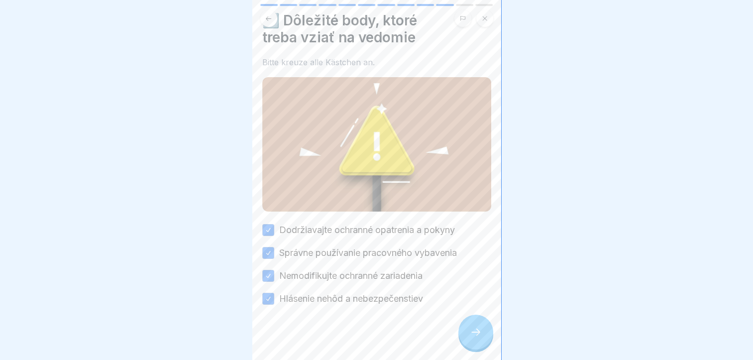
click at [477, 334] on div at bounding box center [475, 332] width 35 height 35
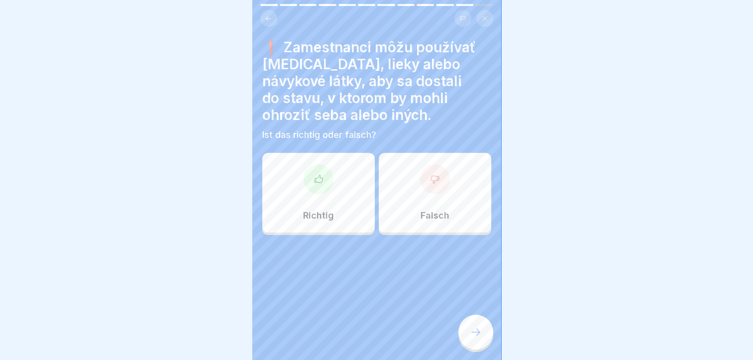
click at [406, 194] on div "Falsch" at bounding box center [435, 193] width 112 height 80
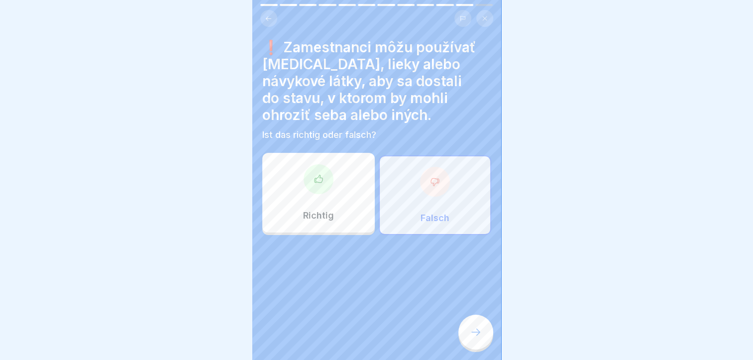
click at [464, 339] on div at bounding box center [475, 332] width 35 height 35
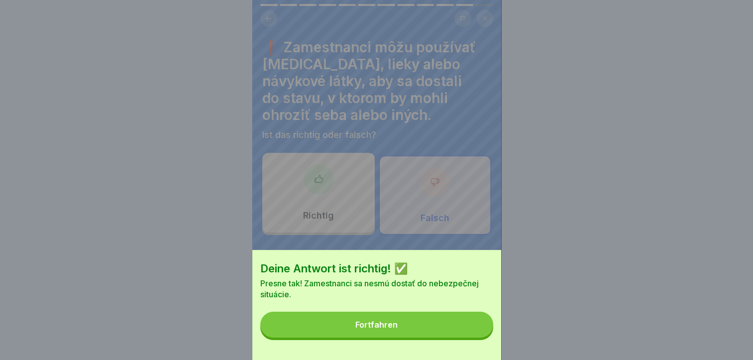
click at [454, 336] on button "Fortfahren" at bounding box center [376, 325] width 233 height 26
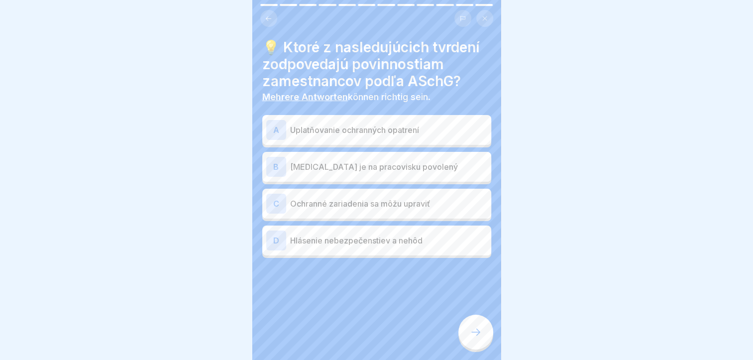
click at [300, 130] on p "Uplatňovanie ochranných opatrení" at bounding box center [388, 130] width 197 height 12
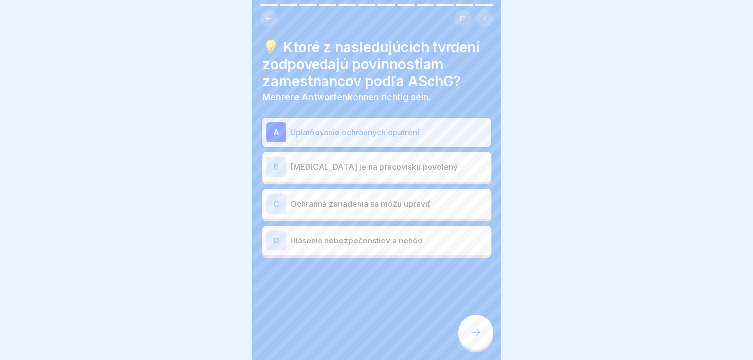
click at [321, 238] on p "Hlásenie nebezpečenstiev a nehôd" at bounding box center [388, 240] width 197 height 12
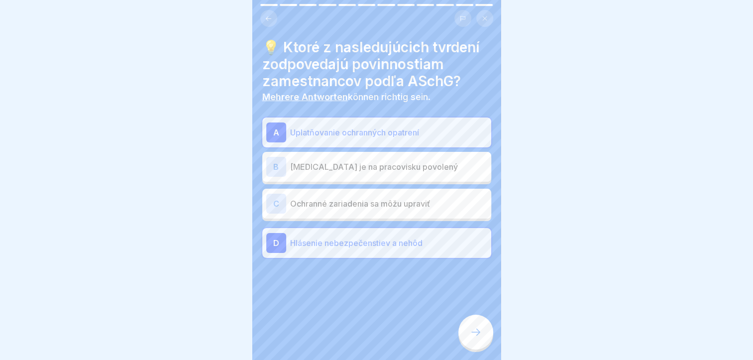
click at [468, 340] on div at bounding box center [475, 332] width 35 height 35
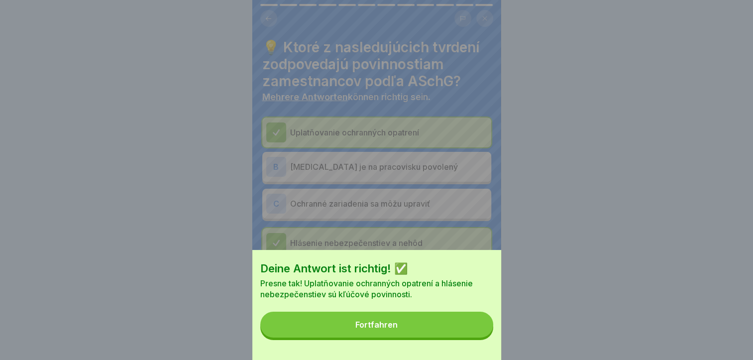
click at [449, 334] on button "Fortfahren" at bounding box center [376, 325] width 233 height 26
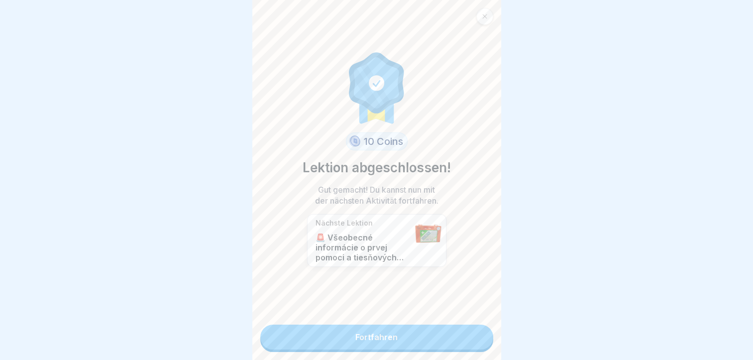
click at [430, 338] on link "Fortfahren" at bounding box center [376, 337] width 233 height 25
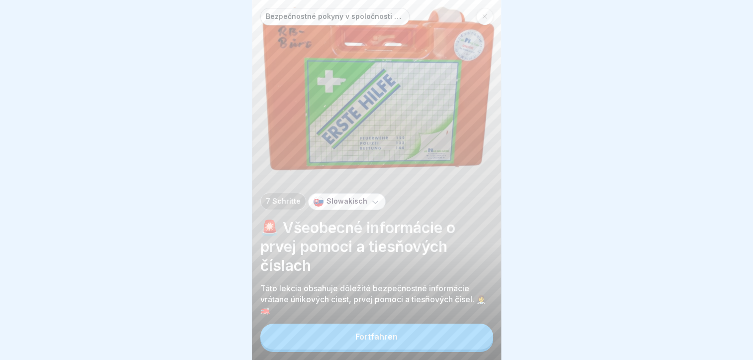
click at [427, 338] on button "Fortfahren" at bounding box center [376, 337] width 233 height 26
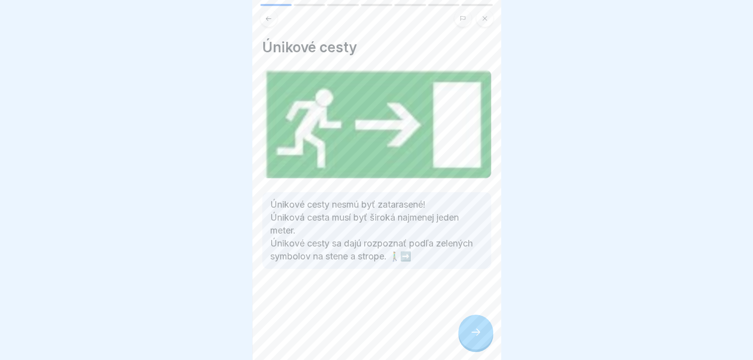
click at [462, 341] on div at bounding box center [475, 332] width 35 height 35
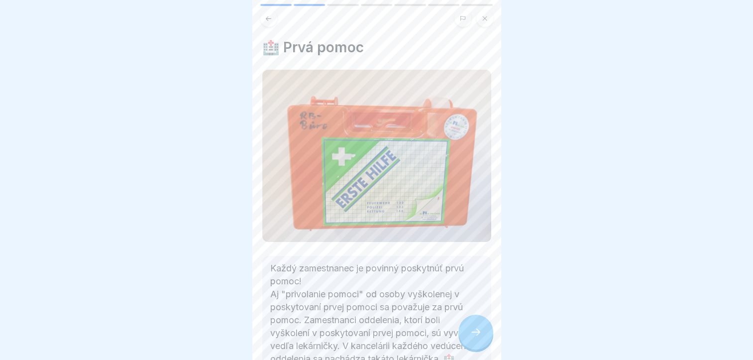
click at [462, 341] on div at bounding box center [475, 332] width 35 height 35
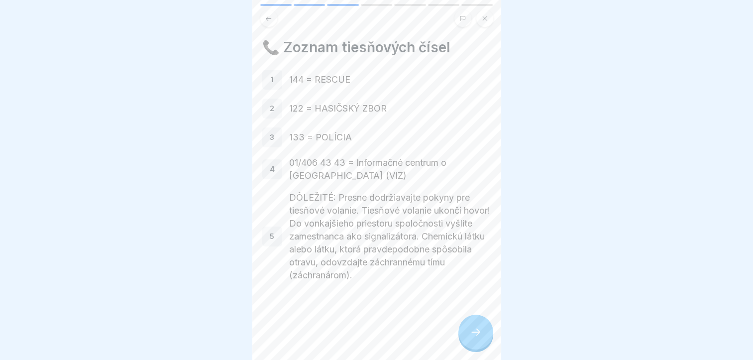
click at [462, 341] on div at bounding box center [475, 332] width 35 height 35
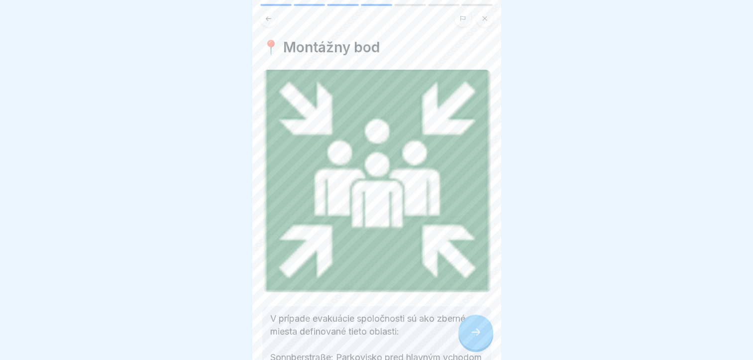
click at [462, 341] on div at bounding box center [475, 332] width 35 height 35
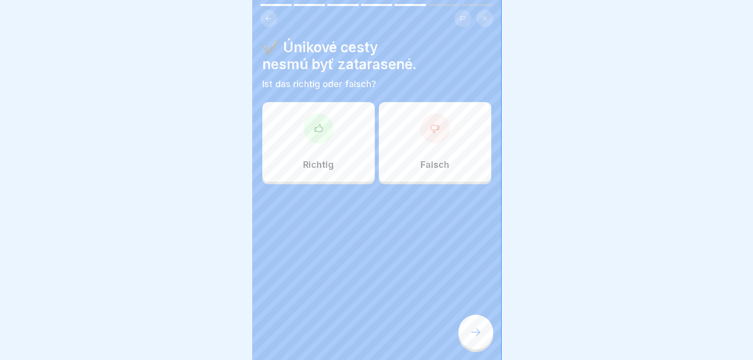
click at [346, 153] on div "Richtig" at bounding box center [318, 142] width 112 height 80
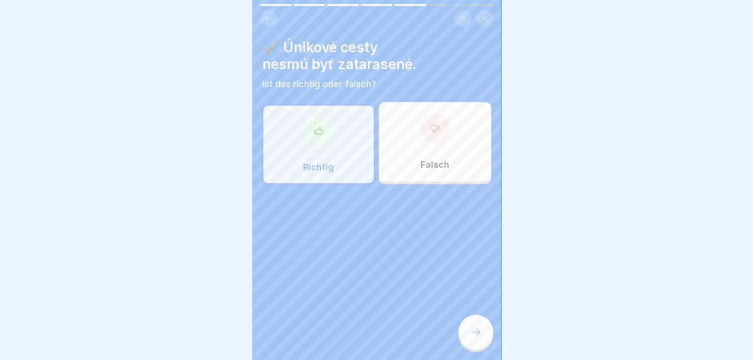
click at [478, 333] on div at bounding box center [475, 332] width 35 height 35
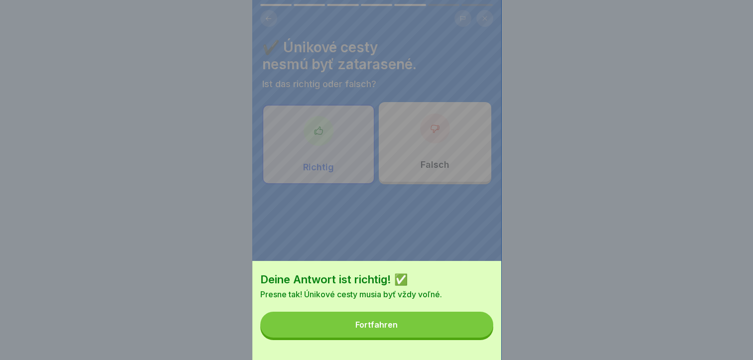
click at [454, 337] on button "Fortfahren" at bounding box center [376, 325] width 233 height 26
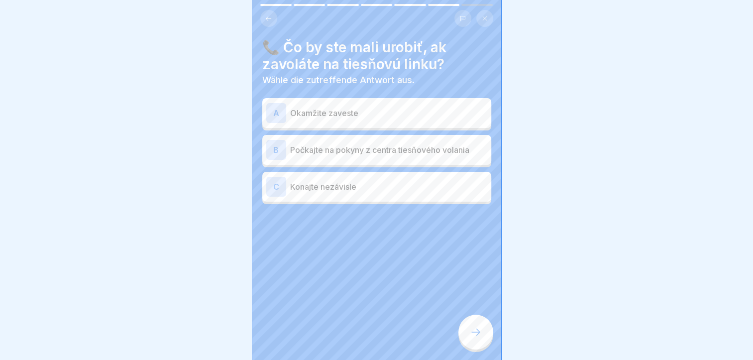
click at [340, 146] on p "Počkajte na pokyny z centra tiesňového volania" at bounding box center [388, 150] width 197 height 12
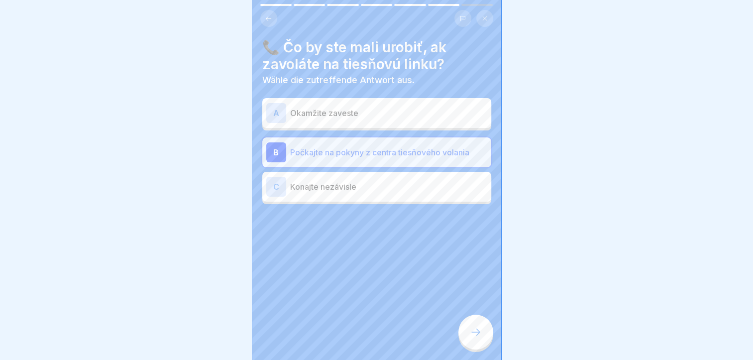
click at [480, 335] on icon at bounding box center [476, 332] width 12 height 12
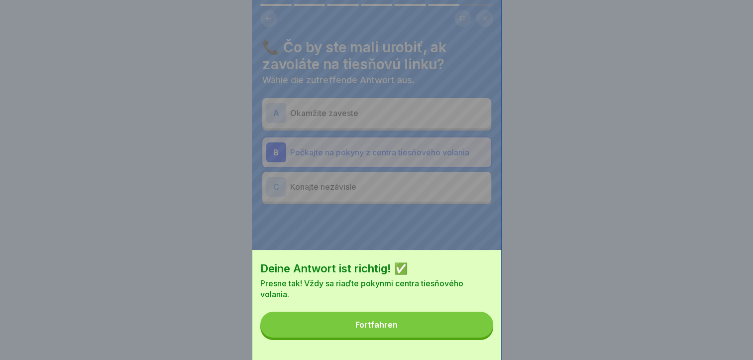
click at [435, 329] on button "Fortfahren" at bounding box center [376, 325] width 233 height 26
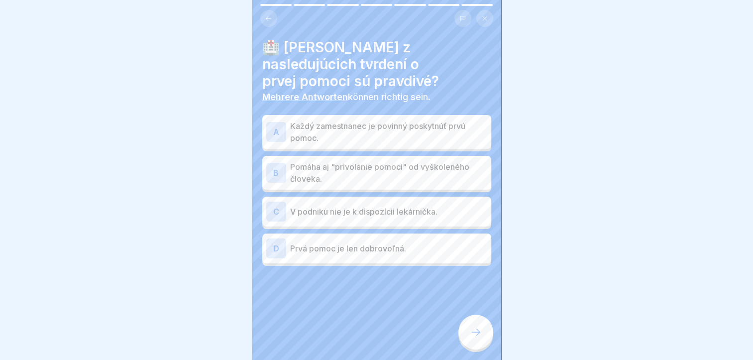
click at [315, 120] on p "Každý zamestnanec je povinný poskytnúť prvú pomoc." at bounding box center [388, 132] width 197 height 24
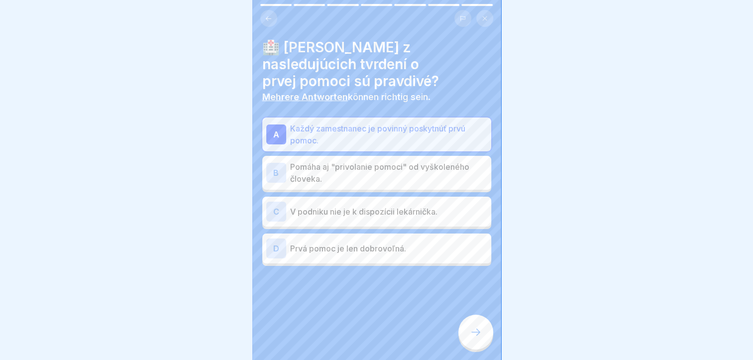
click at [466, 339] on div at bounding box center [475, 332] width 35 height 35
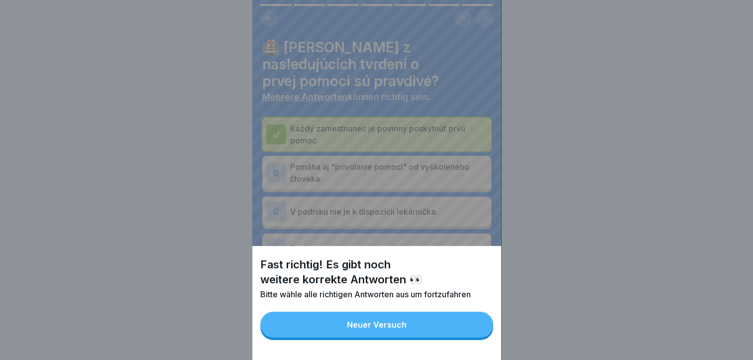
click at [424, 333] on button "Neuer Versuch" at bounding box center [376, 325] width 233 height 26
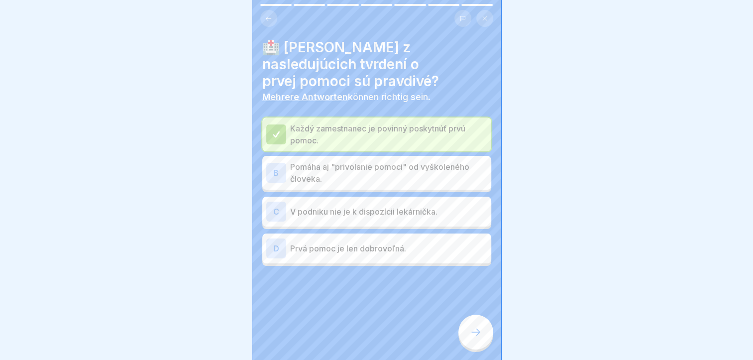
click at [321, 161] on p "Pomáha aj "privolanie pomoci" od vyškoleného človeka." at bounding box center [388, 173] width 197 height 24
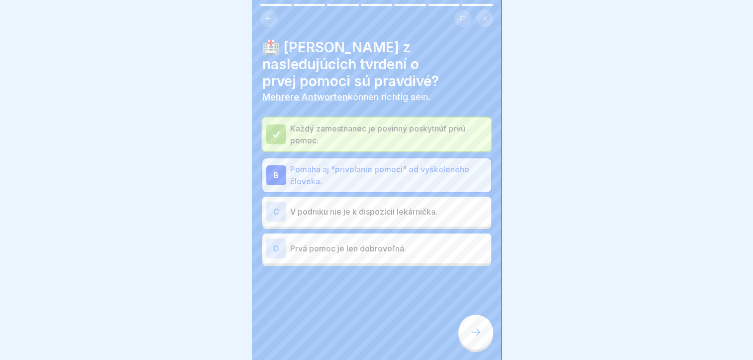
click at [472, 338] on icon at bounding box center [476, 332] width 12 height 12
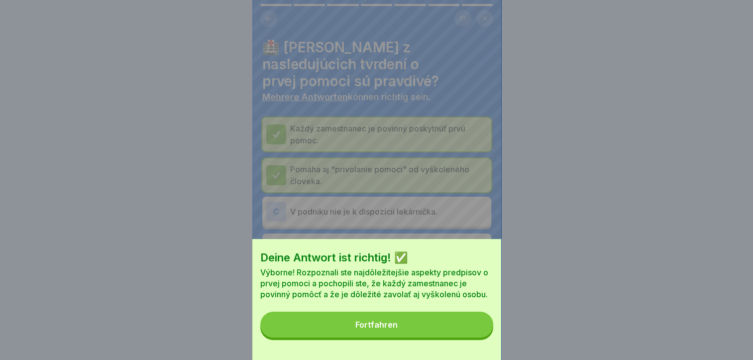
click at [462, 335] on button "Fortfahren" at bounding box center [376, 325] width 233 height 26
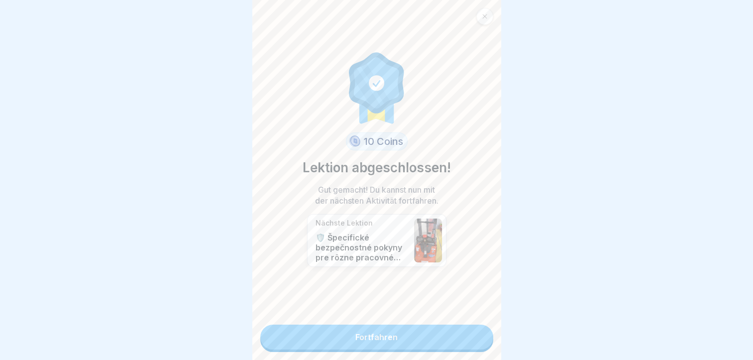
click at [447, 339] on link "Fortfahren" at bounding box center [376, 337] width 233 height 25
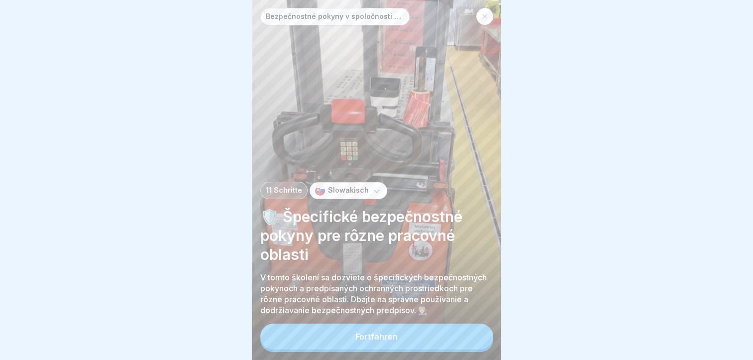
click at [446, 340] on button "Fortfahren" at bounding box center [376, 337] width 233 height 26
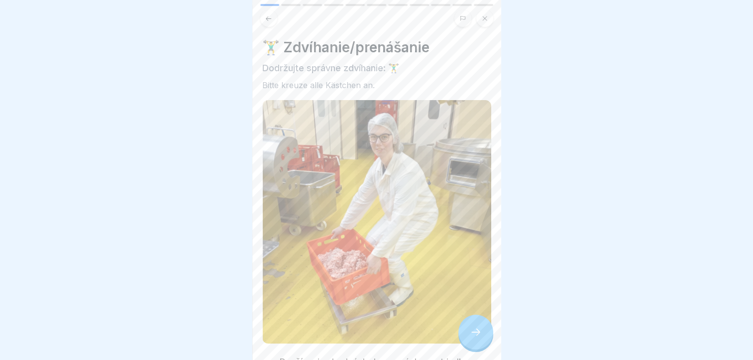
click at [446, 340] on div "🏋️‍♂️ Zdvíhanie/prenášanie Dodržujte správne zdvíhanie: 🏋️‍♂️ Bitte kreuze alle…" at bounding box center [376, 287] width 229 height 496
click at [464, 347] on div at bounding box center [475, 332] width 35 height 35
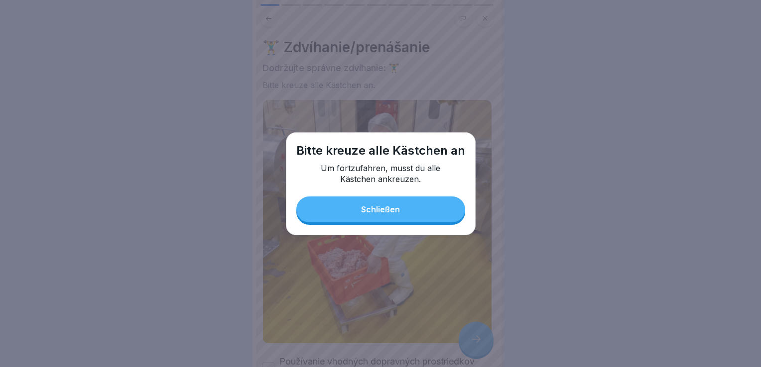
drag, startPoint x: 397, startPoint y: 218, endPoint x: 166, endPoint y: 240, distance: 232.5
click at [396, 218] on button "Schließen" at bounding box center [380, 210] width 169 height 26
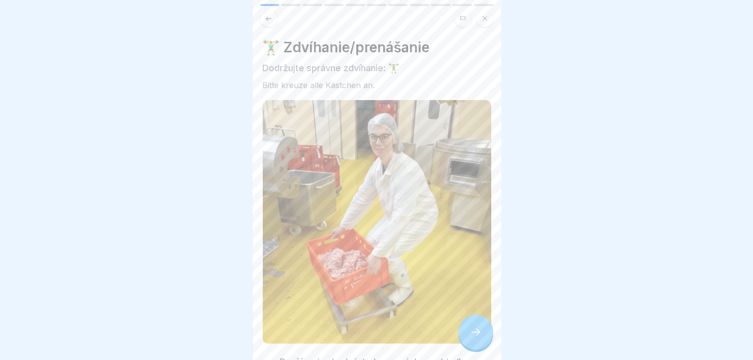
scroll to position [226, 0]
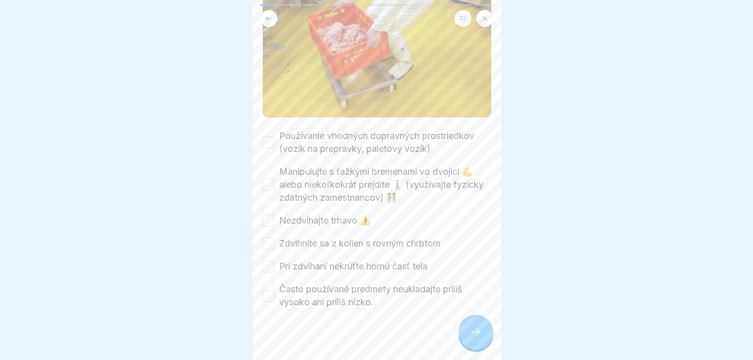
click at [267, 215] on button "Nezdvíhajte trhavo ⚠️" at bounding box center [268, 221] width 12 height 12
drag, startPoint x: 262, startPoint y: 167, endPoint x: 265, endPoint y: 151, distance: 15.8
click at [263, 179] on button "Manipulujte s ťažkými bremenami vo dvojici 💪 alebo niekoľkokrát prejdite 🚶‍♂️ (…" at bounding box center [268, 185] width 12 height 12
click at [269, 136] on button "Používanie vhodných dopravných prostriedkov (vozík na prepravky, paletový vozík)" at bounding box center [268, 142] width 12 height 12
click at [268, 237] on button "Zdvihnite sa z kolien s rovným chrbtom" at bounding box center [268, 243] width 12 height 12
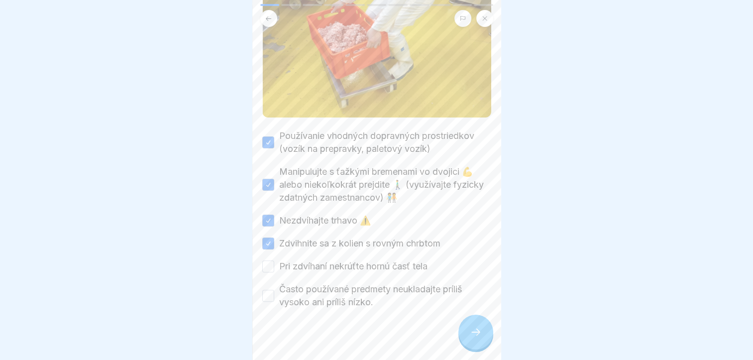
click at [266, 244] on div "Používanie vhodných dopravných prostriedkov (vozík na prepravky, paletový vozík…" at bounding box center [376, 218] width 229 height 179
click at [268, 260] on button "Pri zdvíhaní nekrúťte hornú časť tela" at bounding box center [268, 266] width 12 height 12
click at [269, 290] on button "Často používané predmety neukladajte príliš vysoko ani príliš nízko." at bounding box center [268, 296] width 12 height 12
click at [472, 329] on icon at bounding box center [476, 332] width 12 height 12
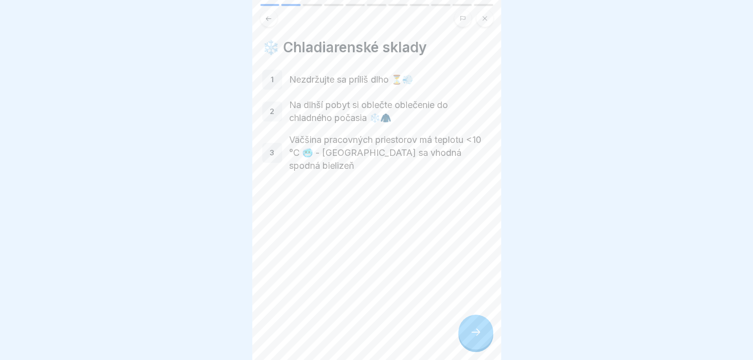
click at [462, 324] on div at bounding box center [475, 332] width 35 height 35
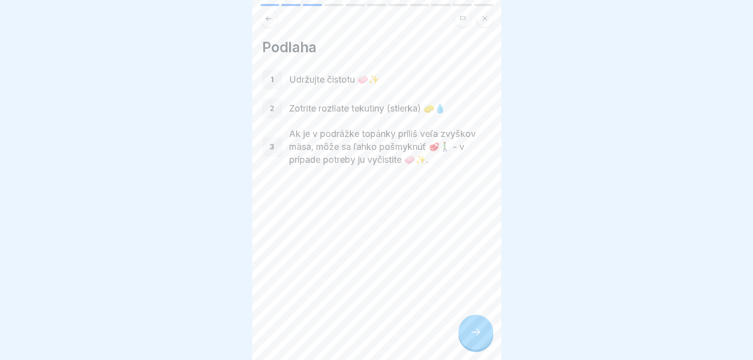
click at [460, 324] on div at bounding box center [475, 332] width 35 height 35
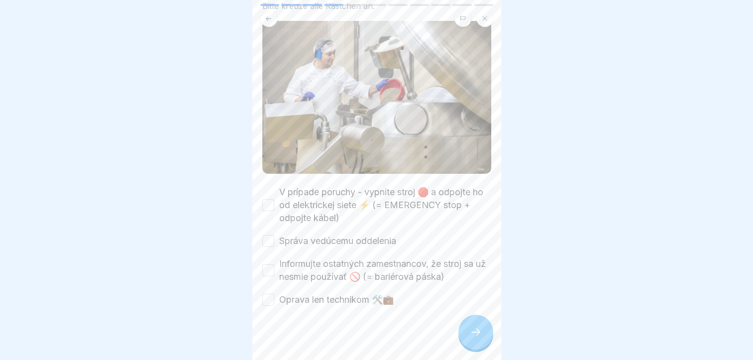
scroll to position [80, 0]
drag, startPoint x: 265, startPoint y: 192, endPoint x: 271, endPoint y: 205, distance: 13.8
click at [266, 199] on button "V prípade poruchy - vypnite stroj 🛑 a odpojte ho od elektrickej siete ⚡ (= EMER…" at bounding box center [268, 205] width 12 height 12
click at [267, 234] on button "Správa vedúcemu oddelenia" at bounding box center [268, 240] width 12 height 12
click at [266, 264] on button "Informujte ostatných zamestnancov, že stroj sa už nesmie používať 🚫 (= bariérov…" at bounding box center [268, 270] width 12 height 12
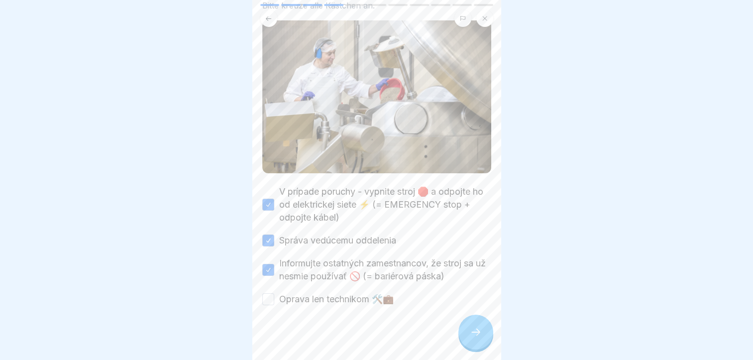
drag, startPoint x: 269, startPoint y: 281, endPoint x: 280, endPoint y: 289, distance: 13.9
click at [269, 293] on button "Oprava len technikom 🛠️💼" at bounding box center [268, 299] width 12 height 12
click at [482, 324] on div at bounding box center [475, 332] width 35 height 35
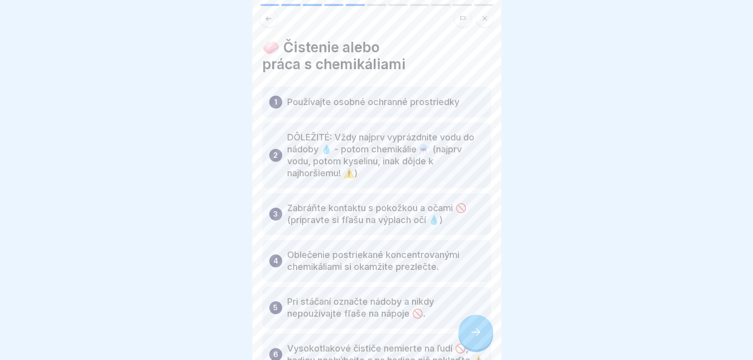
click at [464, 322] on div at bounding box center [475, 332] width 35 height 35
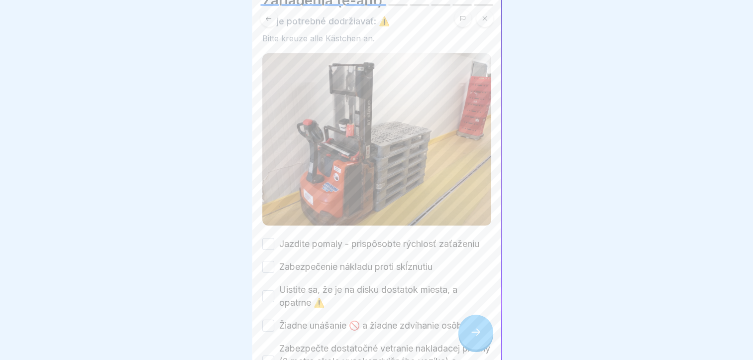
scroll to position [199, 0]
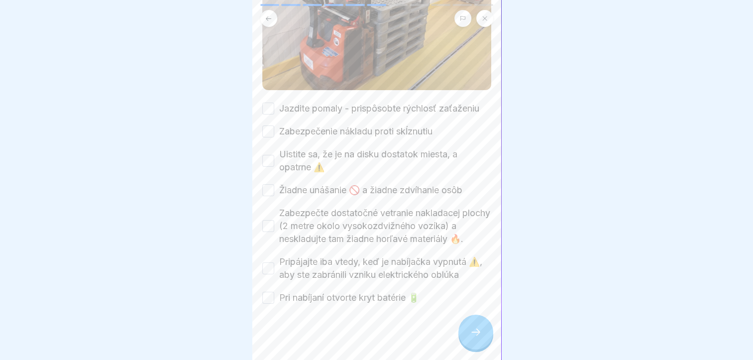
click at [268, 103] on button "Jazdite pomaly - prispôsobte rýchlosť zaťaženiu" at bounding box center [268, 109] width 12 height 12
click at [266, 133] on button "Zabezpečenie nákladu proti skĺznutiu" at bounding box center [268, 131] width 12 height 12
click at [271, 157] on button "Uistite sa, že je na disku dostatok miesta, a opatrne ⚠️" at bounding box center [268, 161] width 12 height 12
click at [265, 185] on button "Žiadne unášanie 🚫 a žiadne zdvíhanie osôb" at bounding box center [268, 190] width 12 height 12
click at [264, 220] on button "Zabezpečte dostatočné vetranie nakladacej plochy (2 metre okolo vysokozdvižného…" at bounding box center [268, 226] width 12 height 12
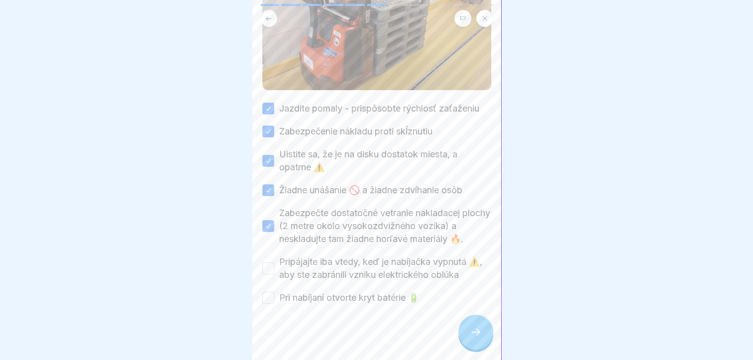
click at [270, 268] on button "Pripájajte iba vtedy, keď je nabíjačka vypnutá ⚠️, aby ste zabránili vzniku ele…" at bounding box center [268, 268] width 12 height 12
drag, startPoint x: 273, startPoint y: 296, endPoint x: 304, endPoint y: 302, distance: 31.4
click at [273, 296] on button "Pri nabíjaní otvorte kryt batérie 🔋" at bounding box center [268, 298] width 12 height 12
click at [465, 333] on div at bounding box center [475, 332] width 35 height 35
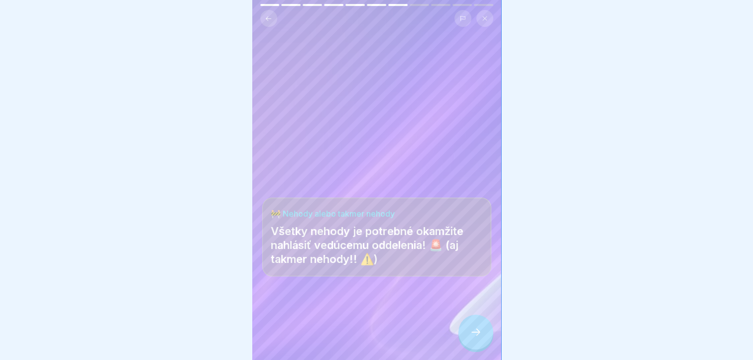
click at [468, 329] on div at bounding box center [475, 332] width 35 height 35
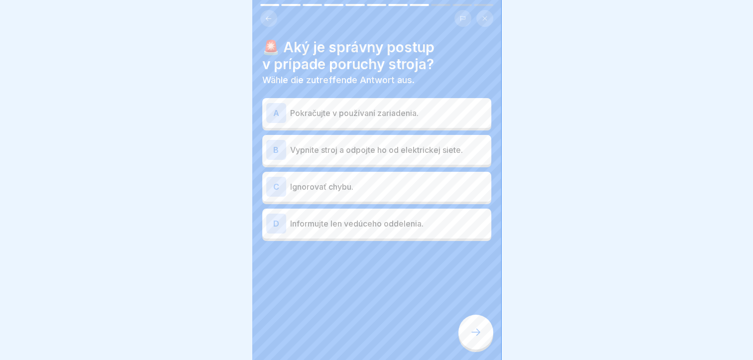
click at [346, 145] on p "Vypnite stroj a odpojte ho od elektrickej siete." at bounding box center [388, 150] width 197 height 12
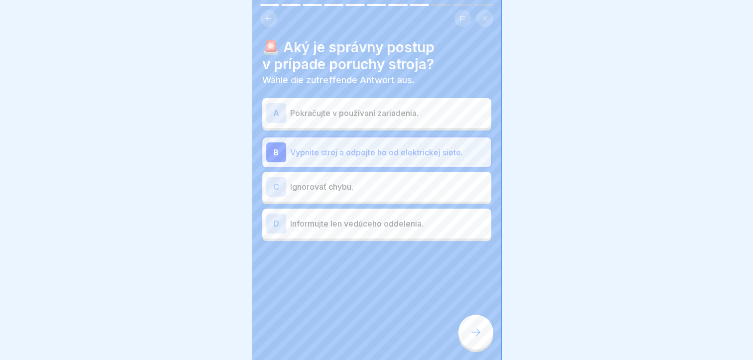
click at [325, 218] on p "Informujte len vedúceho oddelenia." at bounding box center [388, 224] width 197 height 12
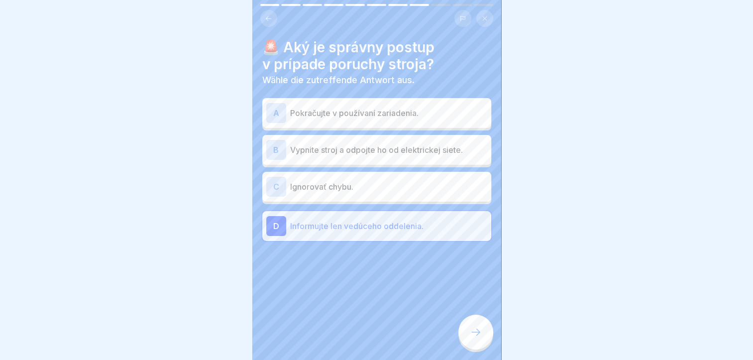
click at [342, 225] on div "D Informujte len vedúceho oddelenia." at bounding box center [376, 226] width 221 height 20
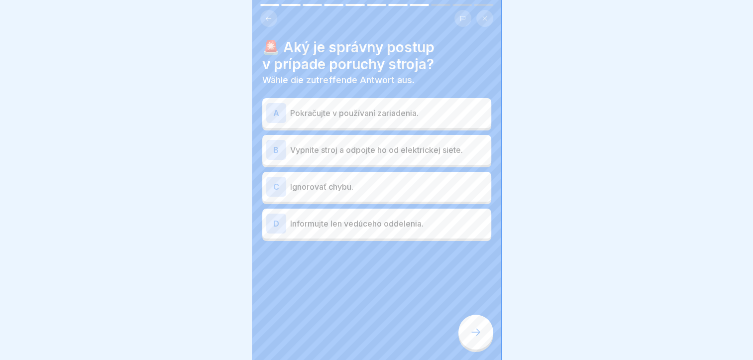
click at [308, 147] on p "Vypnite stroj a odpojte ho od elektrickej siete." at bounding box center [388, 150] width 197 height 12
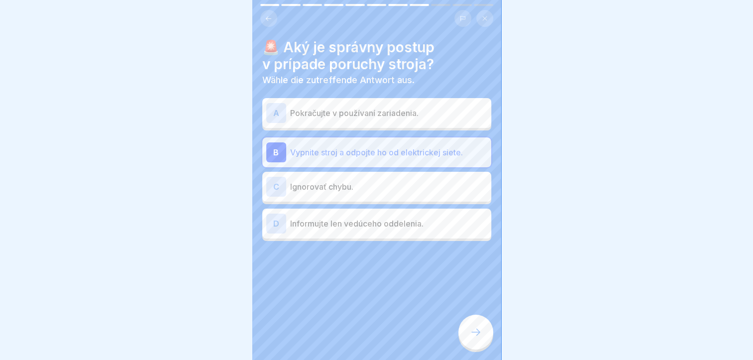
click at [469, 327] on div at bounding box center [475, 332] width 35 height 35
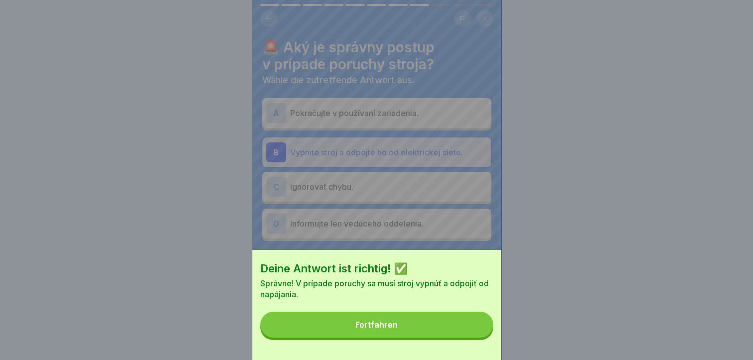
click at [453, 320] on div "Deine Antwort ist richtig! ✅ Správne! V prípade poruchy sa musí stroj vypnúť a …" at bounding box center [376, 305] width 249 height 110
click at [431, 324] on button "Fortfahren" at bounding box center [376, 325] width 233 height 26
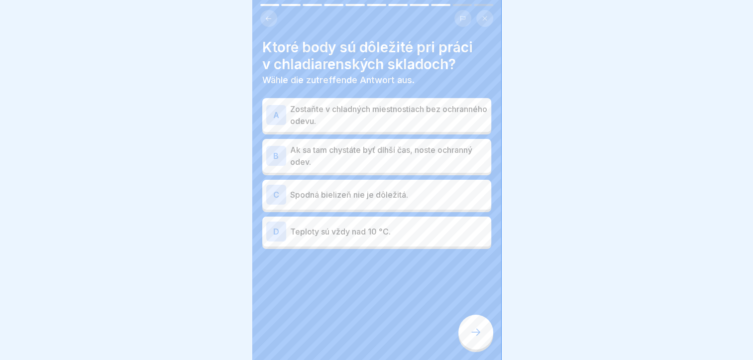
click at [309, 150] on p "Ak sa tam chystáte byť dlhší čas, noste ochranný odev." at bounding box center [388, 156] width 197 height 24
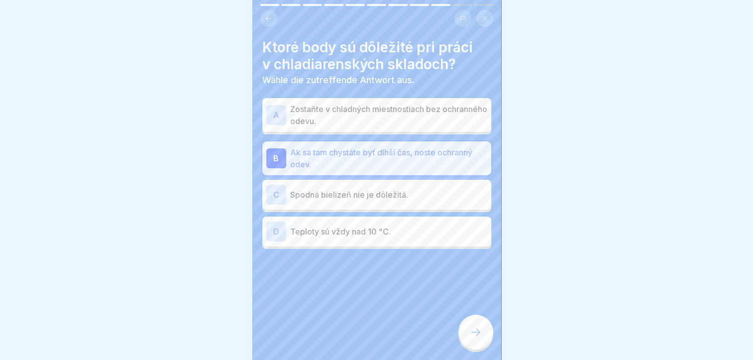
click at [475, 335] on icon at bounding box center [476, 332] width 12 height 12
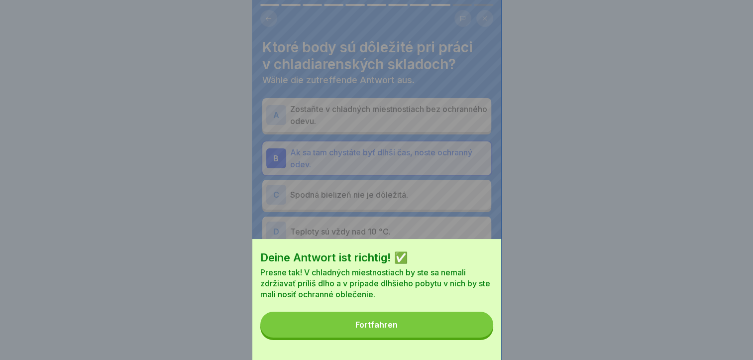
click at [452, 331] on button "Fortfahren" at bounding box center [376, 325] width 233 height 26
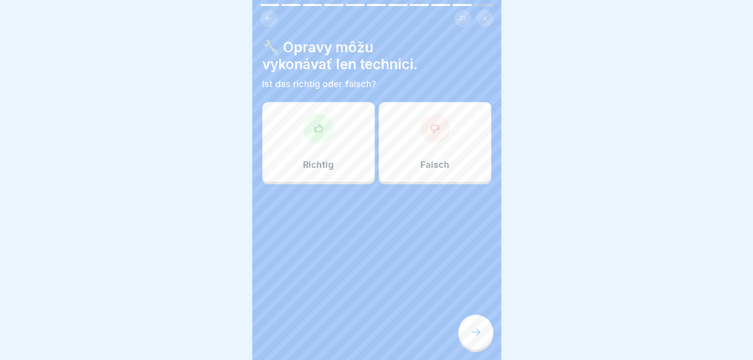
click at [309, 142] on div "Richtig" at bounding box center [318, 142] width 112 height 80
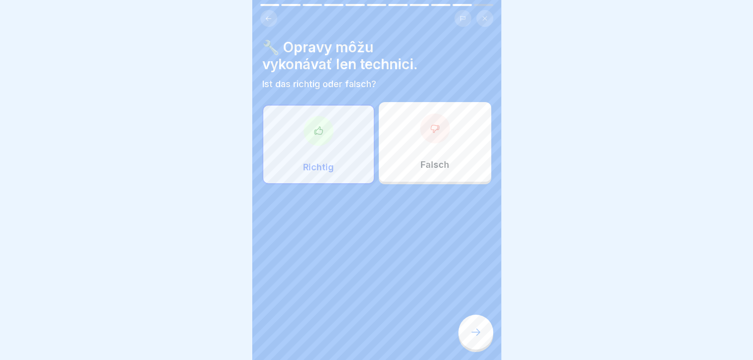
click at [487, 332] on div at bounding box center [475, 332] width 35 height 35
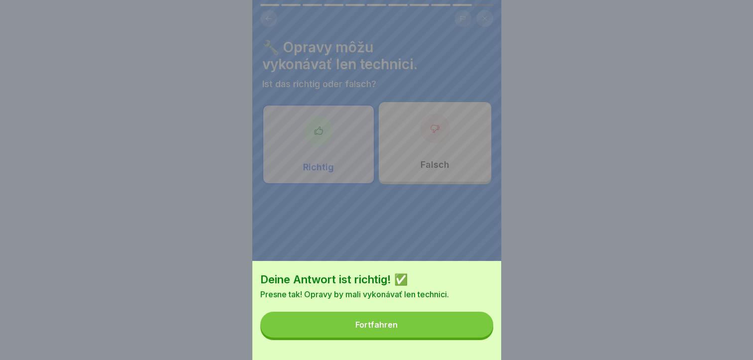
click at [470, 333] on button "Fortfahren" at bounding box center [376, 325] width 233 height 26
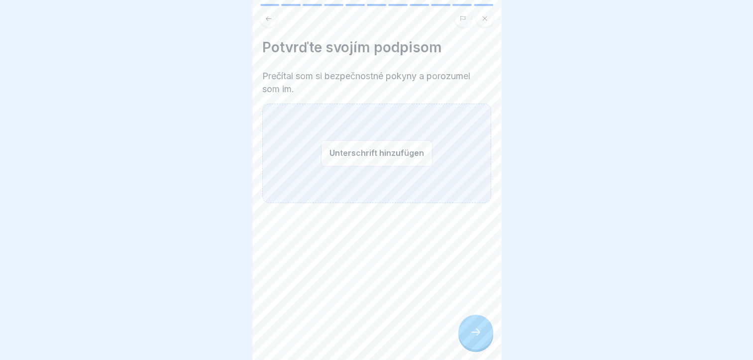
click at [367, 147] on button "Unterschrift hinzufügen" at bounding box center [376, 153] width 111 height 26
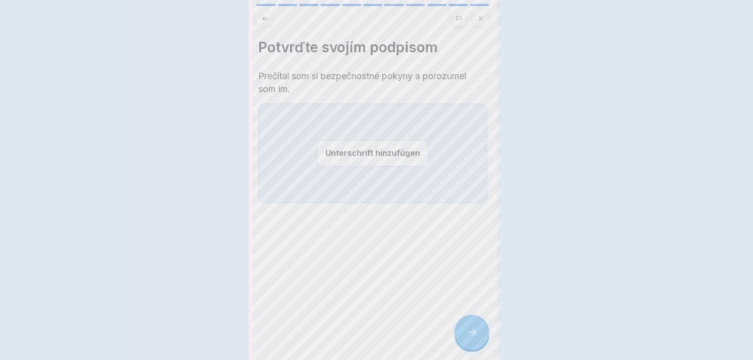
scroll to position [0, 0]
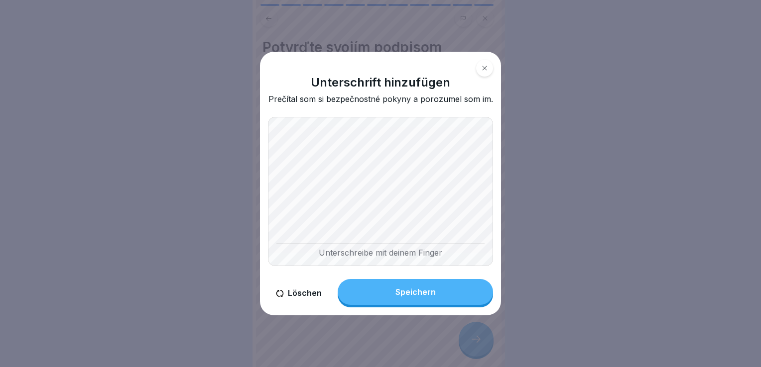
click at [451, 299] on button "Speichern" at bounding box center [414, 292] width 155 height 26
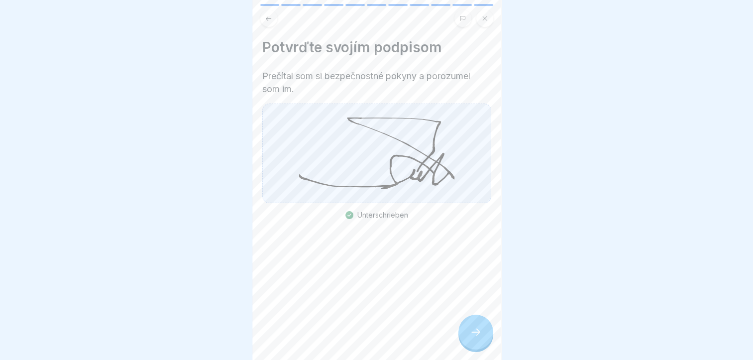
click at [474, 338] on icon at bounding box center [476, 332] width 12 height 12
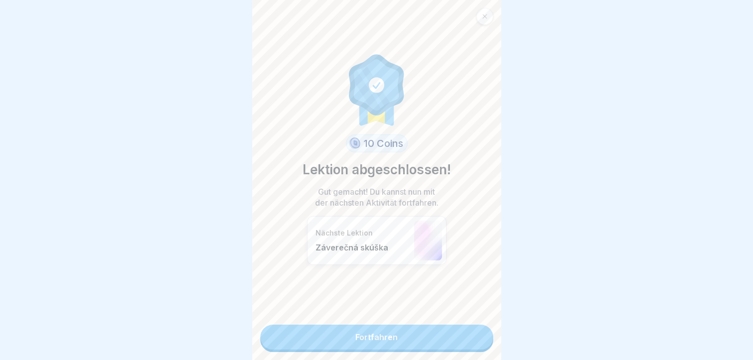
click at [374, 339] on link "Fortfahren" at bounding box center [376, 337] width 233 height 25
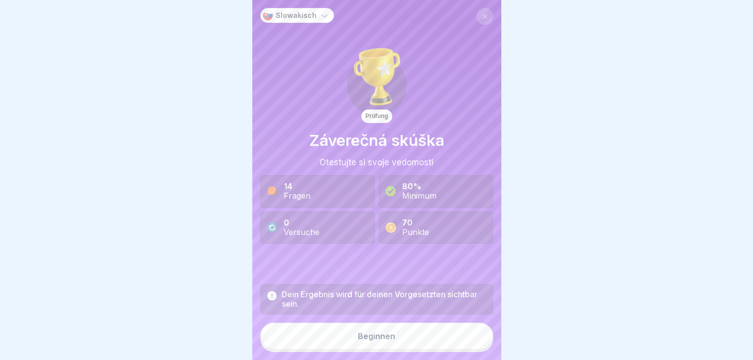
scroll to position [7, 0]
click at [350, 332] on button "Beginnen" at bounding box center [376, 336] width 233 height 27
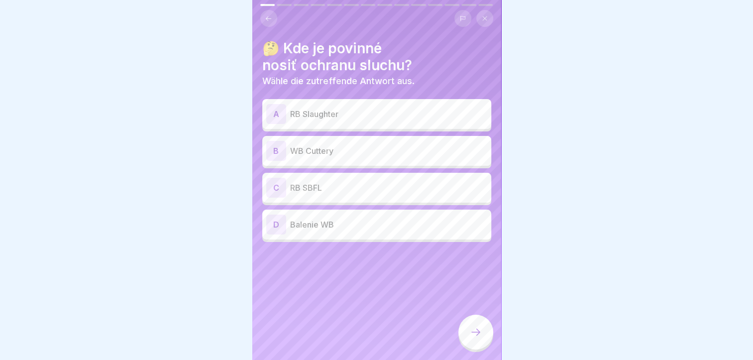
click at [335, 145] on p "WB Cuttery" at bounding box center [388, 151] width 197 height 12
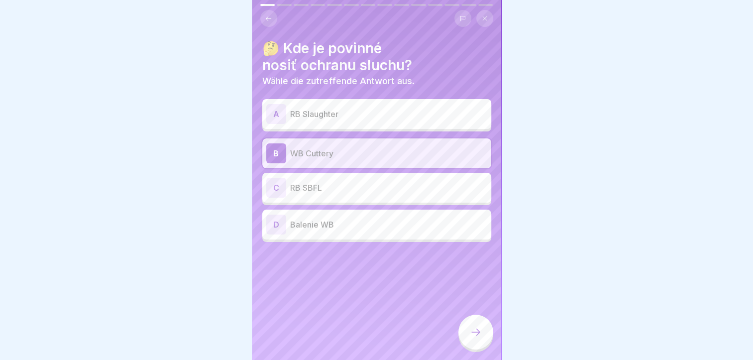
click at [315, 182] on p "RB SBFL" at bounding box center [388, 188] width 197 height 12
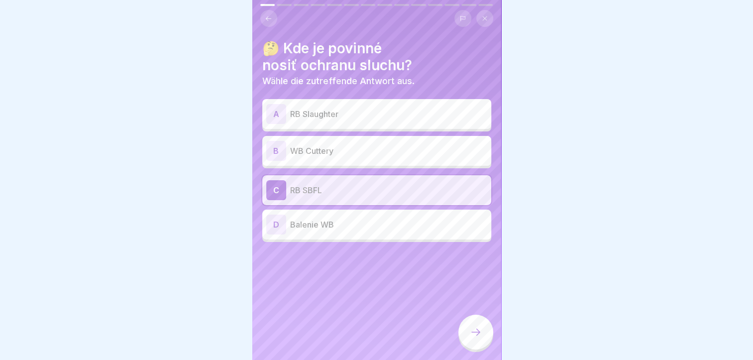
click at [307, 141] on div "B WB Cuttery" at bounding box center [376, 151] width 221 height 20
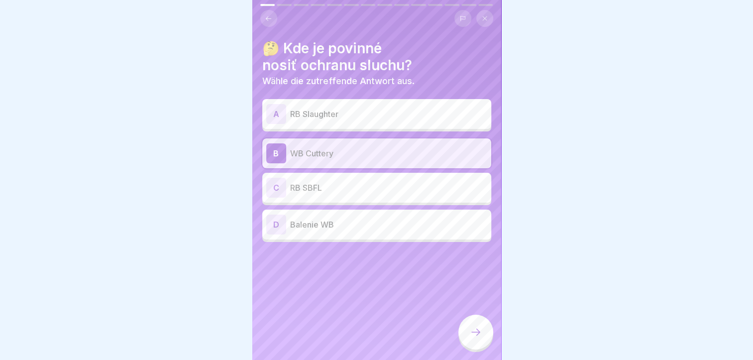
click at [340, 182] on p "RB SBFL" at bounding box center [388, 188] width 197 height 12
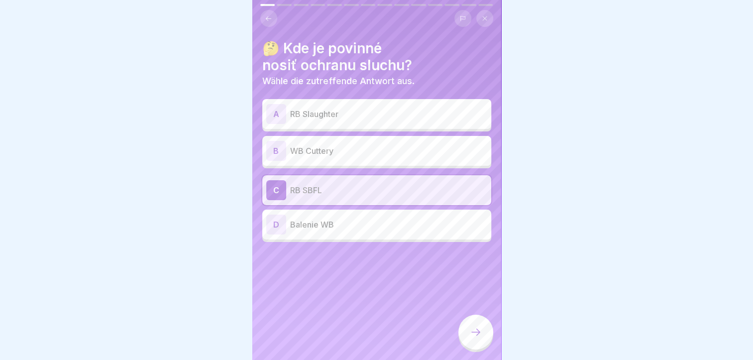
click at [474, 322] on div at bounding box center [475, 332] width 35 height 35
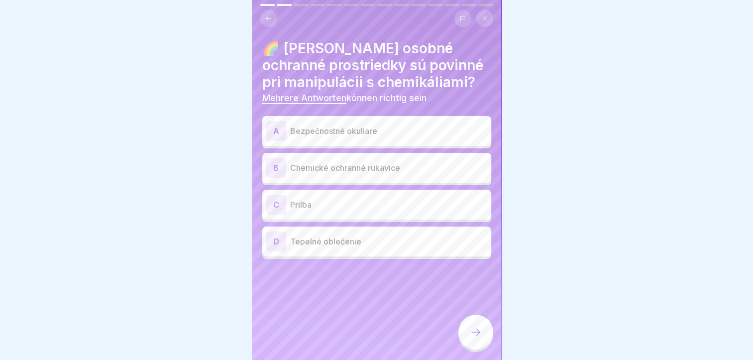
click at [363, 125] on p "Bezpečnostné okuliare" at bounding box center [388, 131] width 197 height 12
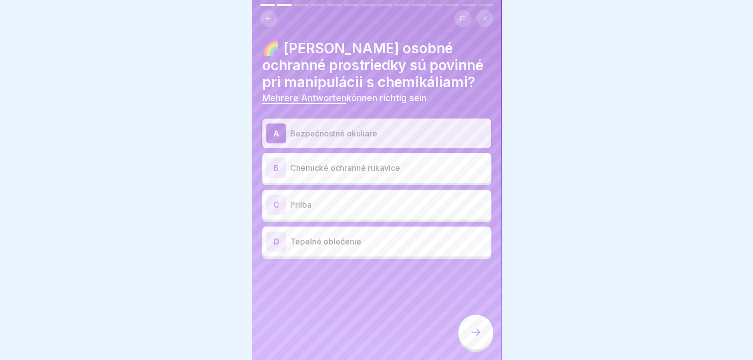
click at [362, 162] on p "Chemické ochranné rukavice" at bounding box center [388, 168] width 197 height 12
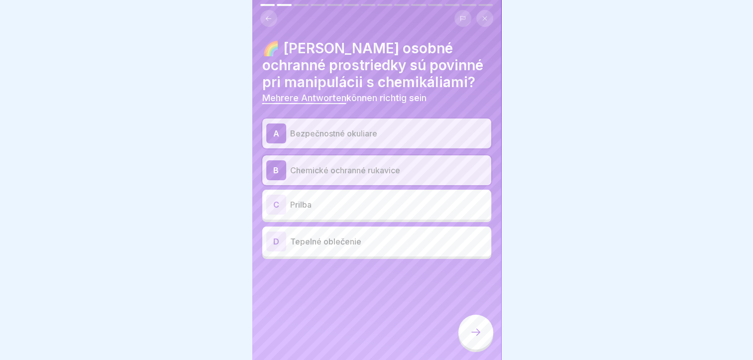
click at [480, 336] on icon at bounding box center [476, 332] width 12 height 12
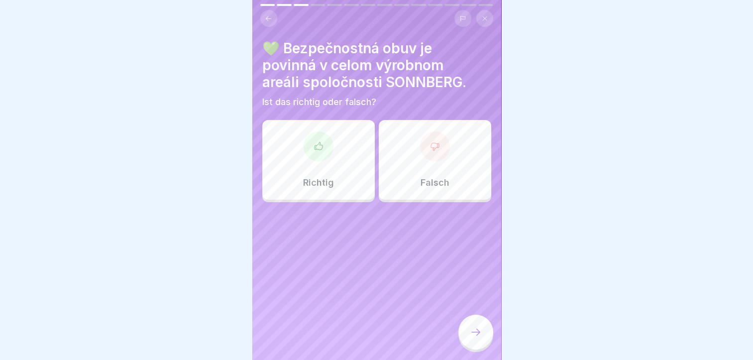
click at [319, 160] on div "Richtig" at bounding box center [318, 160] width 112 height 80
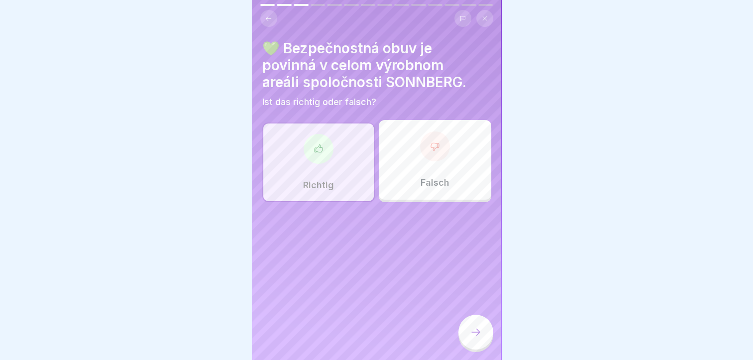
click at [469, 321] on div at bounding box center [475, 332] width 35 height 35
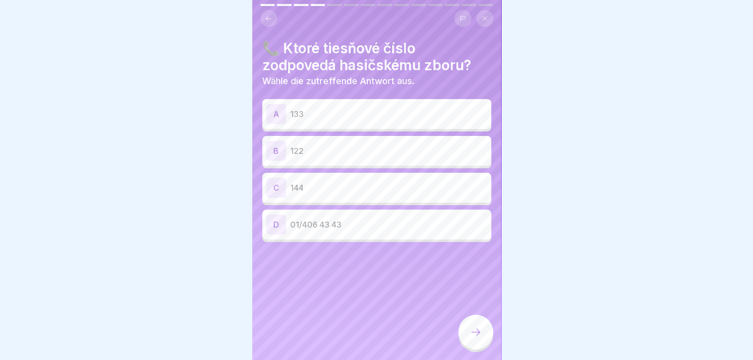
click at [289, 178] on div "C 144" at bounding box center [376, 188] width 221 height 20
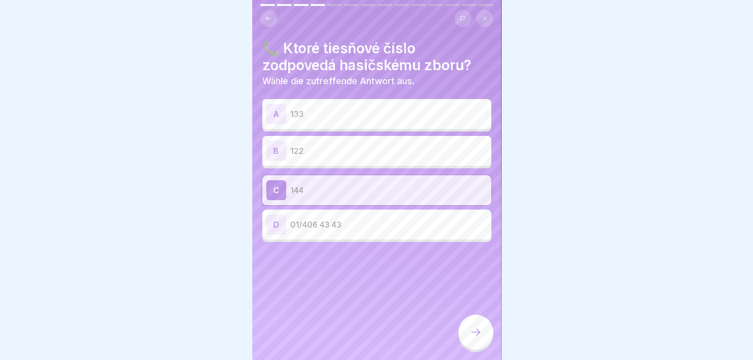
click at [461, 327] on div at bounding box center [475, 332] width 35 height 35
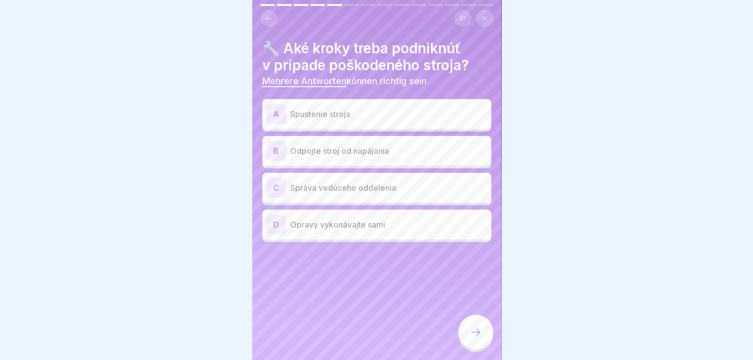
click at [372, 149] on div "B Odpojte stroj od napájania" at bounding box center [376, 151] width 221 height 20
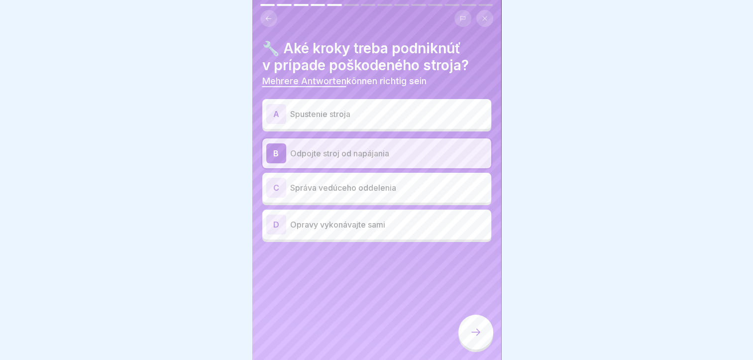
click at [466, 327] on div at bounding box center [475, 332] width 35 height 35
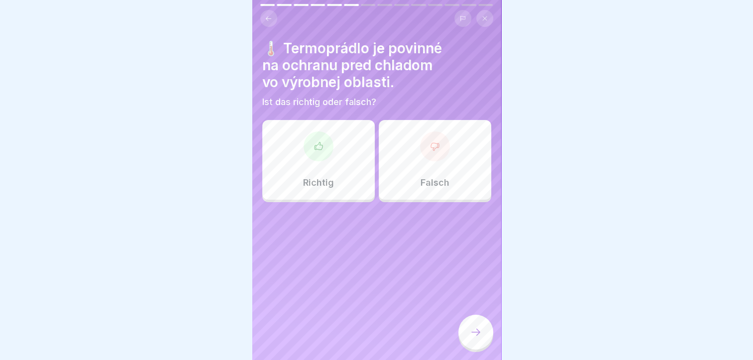
click at [432, 144] on div at bounding box center [435, 146] width 30 height 30
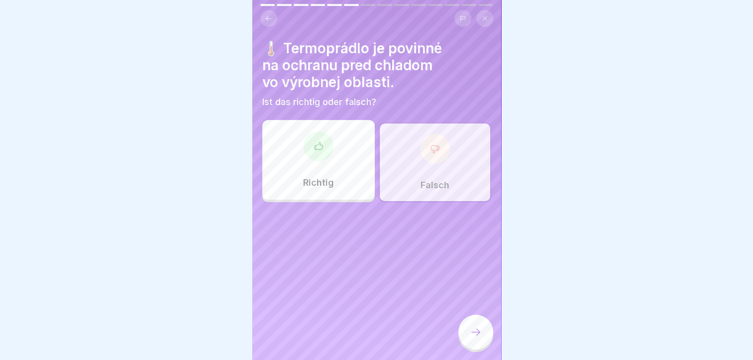
click at [468, 323] on div at bounding box center [475, 332] width 35 height 35
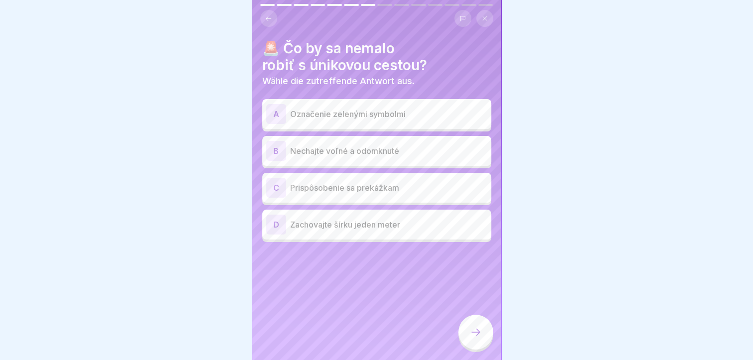
click at [362, 148] on p "Nechajte voľné a odomknuté" at bounding box center [388, 151] width 197 height 12
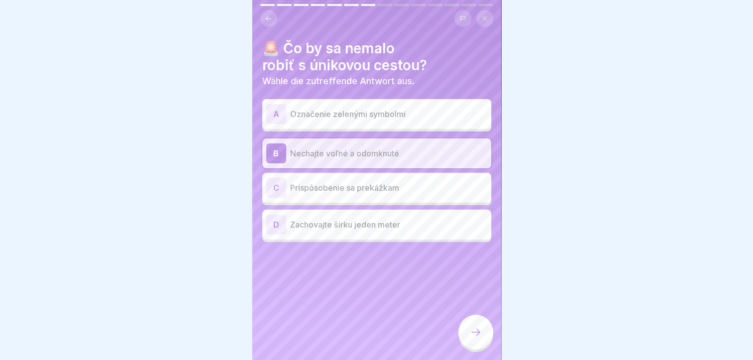
click at [469, 327] on div at bounding box center [475, 332] width 35 height 35
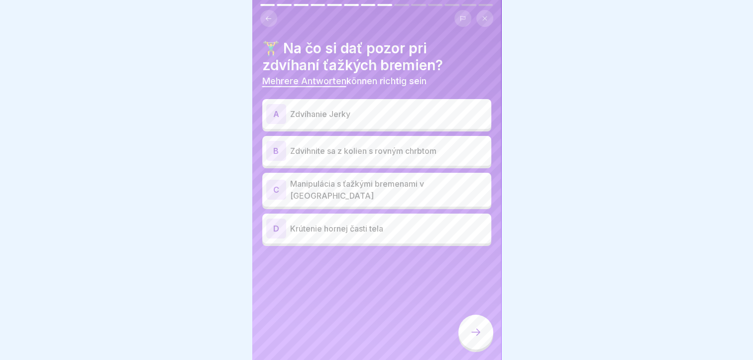
click at [359, 145] on p "Zdvihnite sa z kolien s rovným chrbtom" at bounding box center [388, 151] width 197 height 12
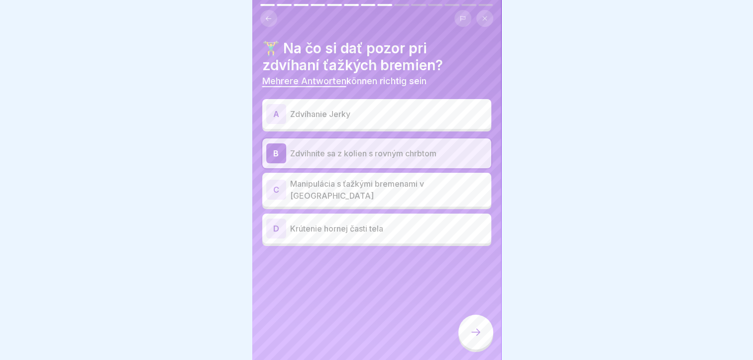
click at [366, 178] on div "C Manipulácia s ťažkými bremenami v pároch" at bounding box center [376, 190] width 221 height 24
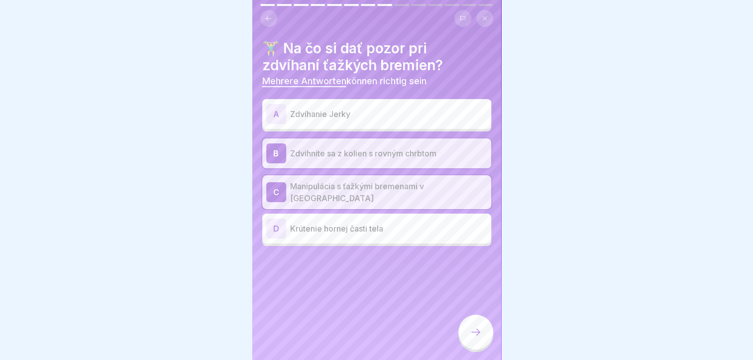
click at [462, 337] on div at bounding box center [475, 332] width 35 height 35
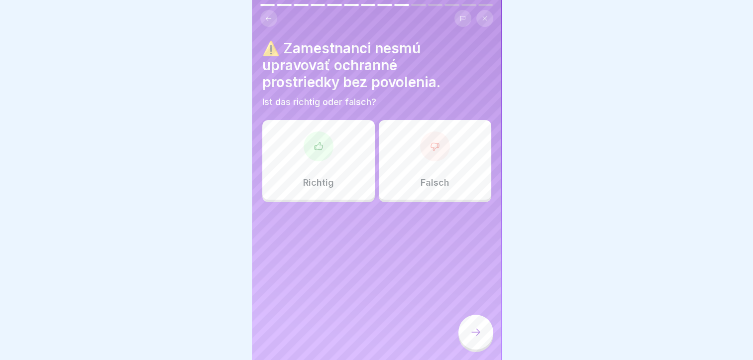
click at [340, 161] on div "Richtig" at bounding box center [318, 160] width 112 height 80
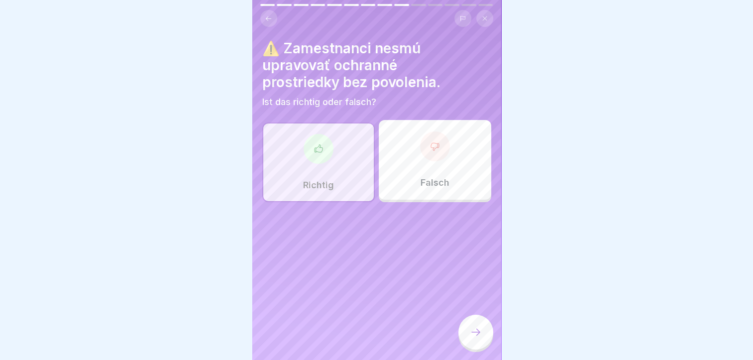
click at [469, 326] on div at bounding box center [475, 332] width 35 height 35
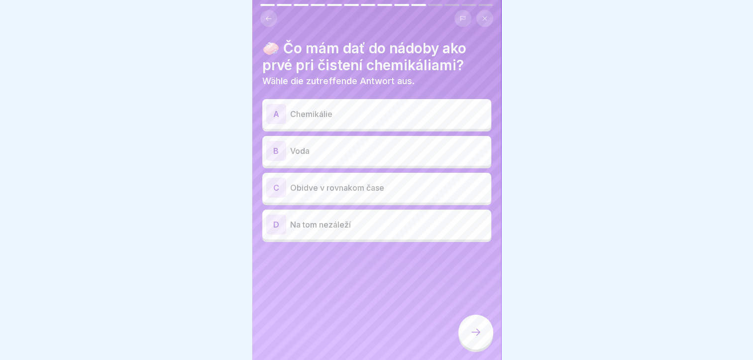
click at [316, 153] on div "B Voda" at bounding box center [376, 151] width 229 height 30
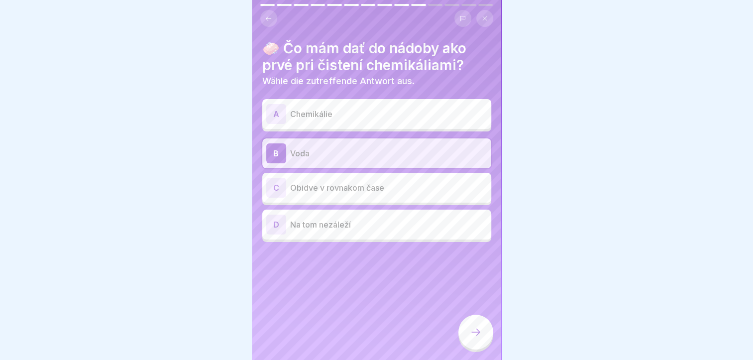
click at [473, 330] on icon at bounding box center [476, 332] width 12 height 12
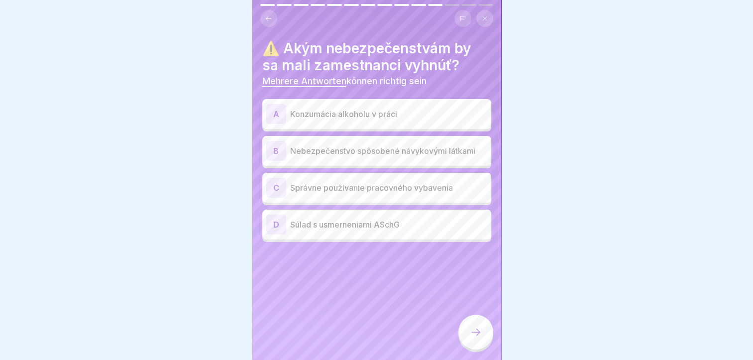
click at [395, 182] on p "Správne používanie pracovného vybavenia" at bounding box center [388, 188] width 197 height 12
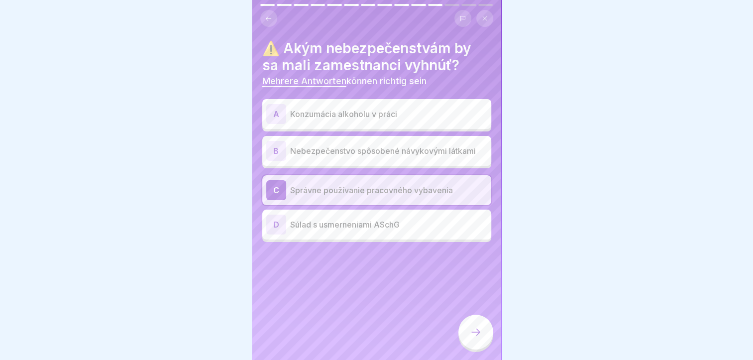
click at [462, 326] on div at bounding box center [475, 332] width 35 height 35
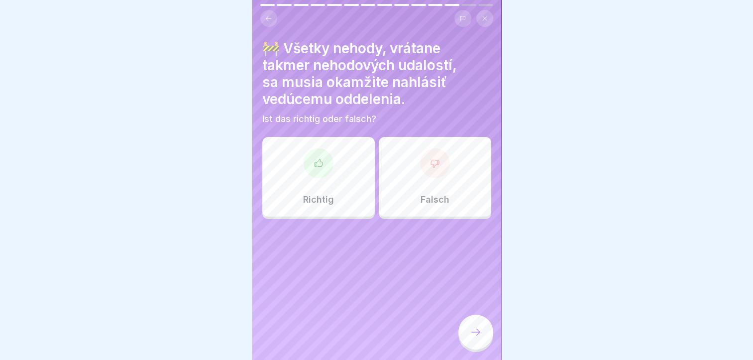
click at [322, 172] on div "Richtig" at bounding box center [318, 177] width 112 height 80
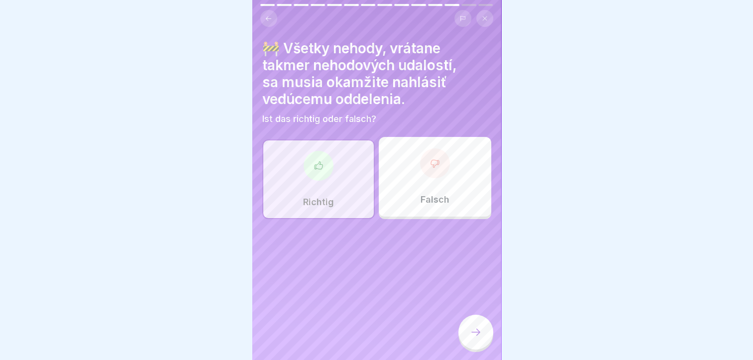
click at [474, 332] on icon at bounding box center [476, 332] width 12 height 12
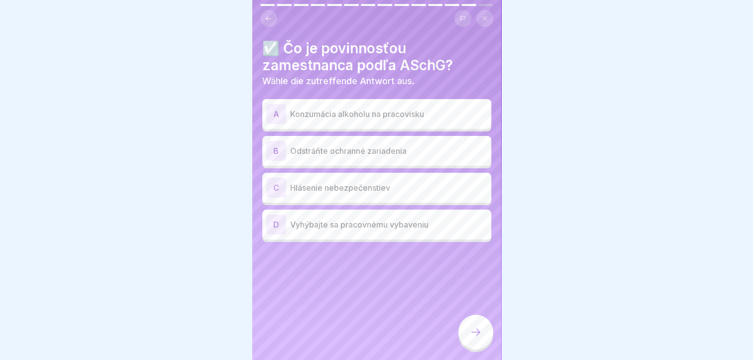
click at [326, 182] on p "Hlásenie nebezpečenstiev" at bounding box center [388, 188] width 197 height 12
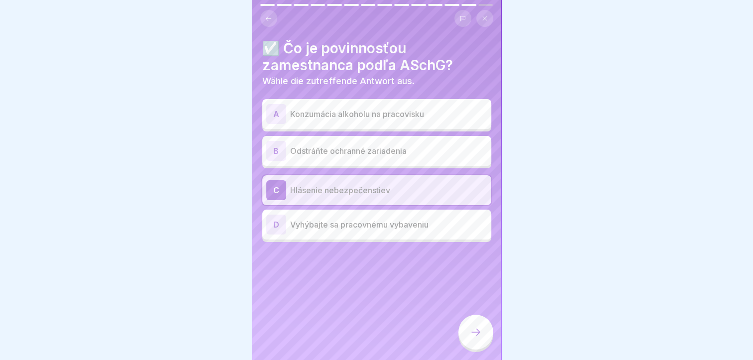
click at [474, 328] on icon at bounding box center [476, 332] width 12 height 12
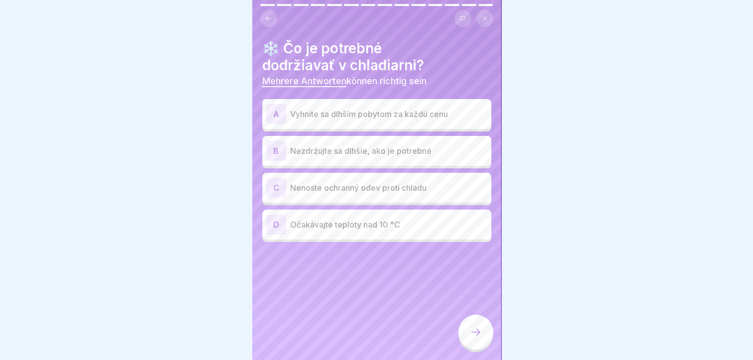
click at [342, 145] on p "Nezdržujte sa dlhšie, ako je potrebné" at bounding box center [388, 151] width 197 height 12
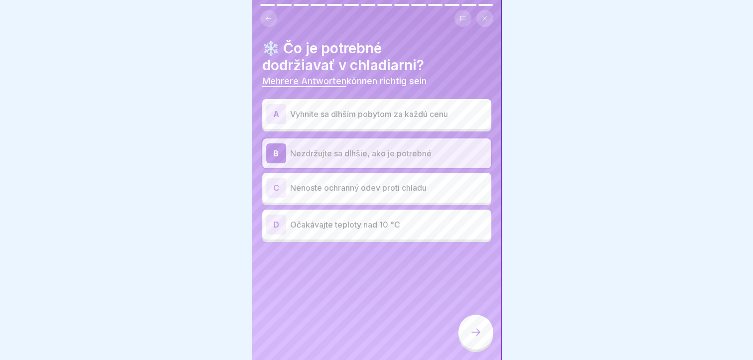
click at [472, 332] on icon at bounding box center [476, 332] width 12 height 12
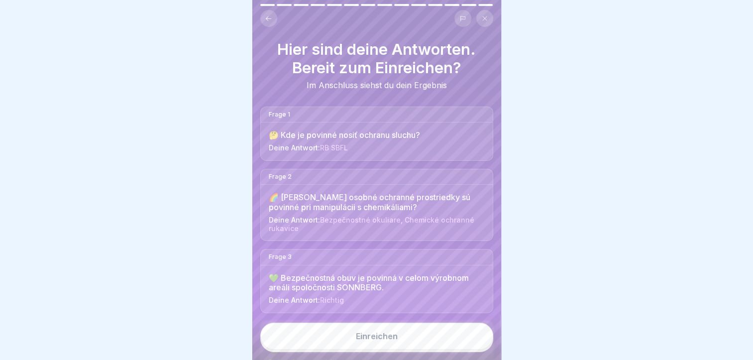
click at [370, 332] on button "Einreichen" at bounding box center [376, 336] width 233 height 27
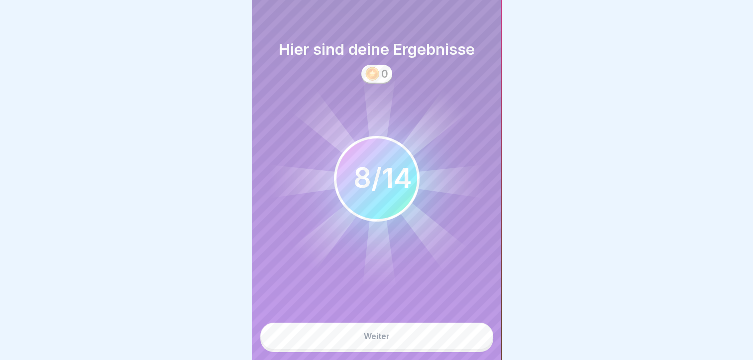
click at [368, 329] on button "Weiter" at bounding box center [376, 336] width 233 height 27
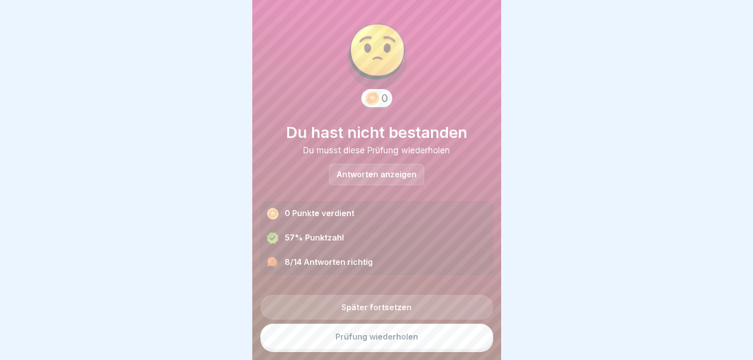
click at [384, 338] on link "Prüfung wiederholen" at bounding box center [376, 337] width 233 height 26
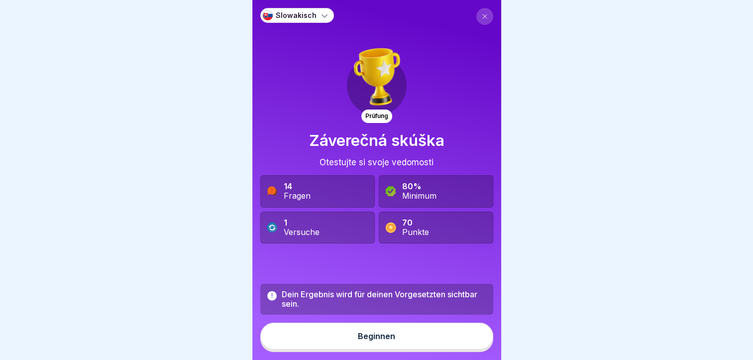
click at [359, 340] on div "Beginnen" at bounding box center [376, 336] width 37 height 9
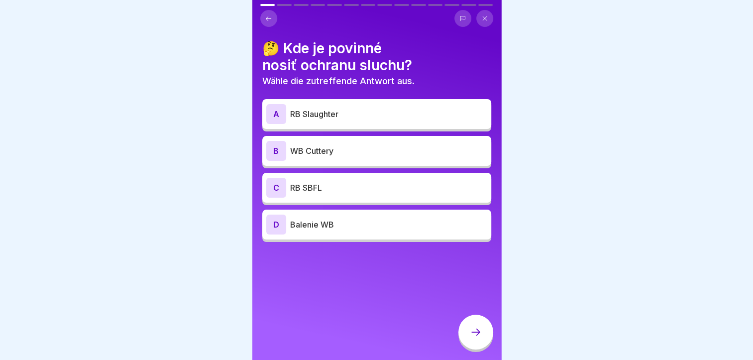
click at [338, 152] on p "WB Cuttery" at bounding box center [388, 151] width 197 height 12
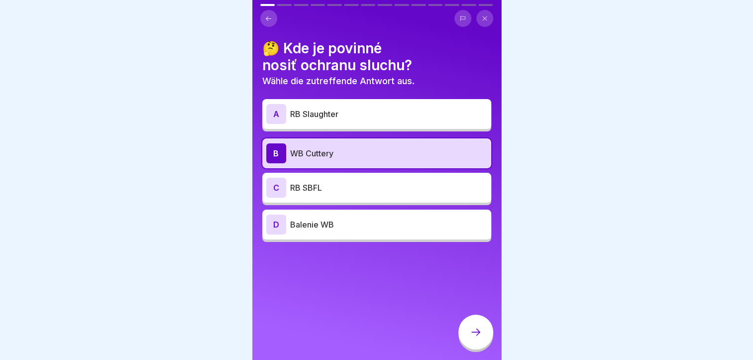
click at [331, 188] on p "RB SBFL" at bounding box center [388, 188] width 197 height 12
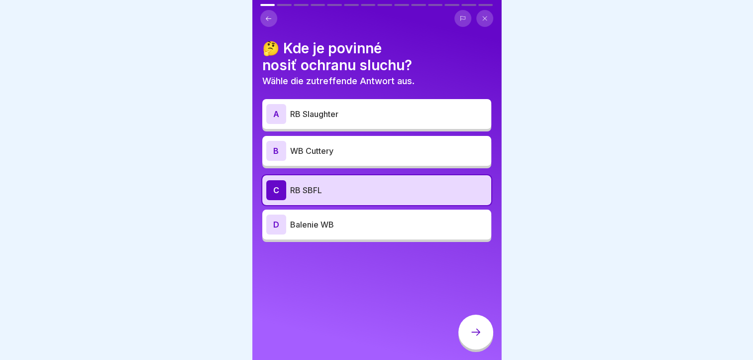
click at [324, 151] on p "WB Cuttery" at bounding box center [388, 151] width 197 height 12
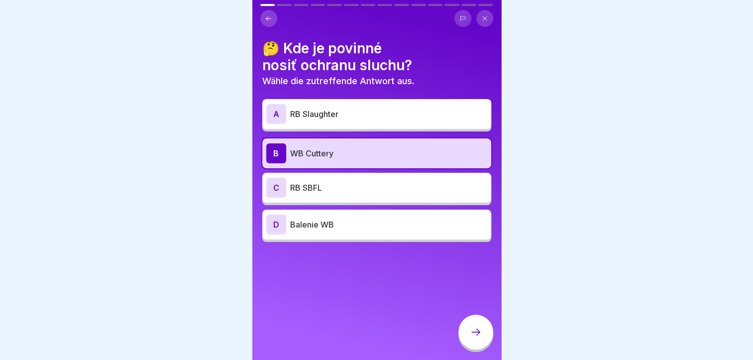
click at [468, 332] on div at bounding box center [475, 332] width 35 height 35
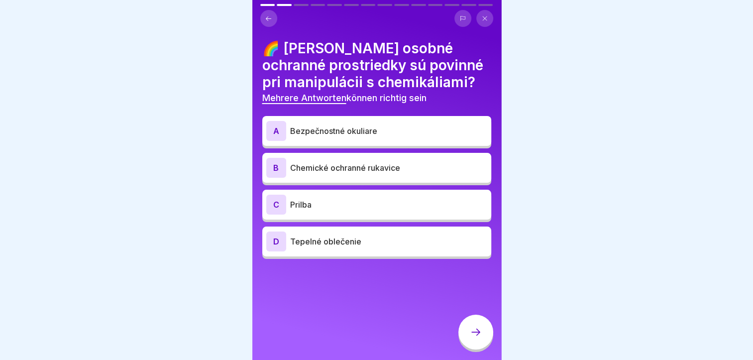
click at [359, 137] on div "A Bezpečnostné okuliare" at bounding box center [376, 131] width 221 height 20
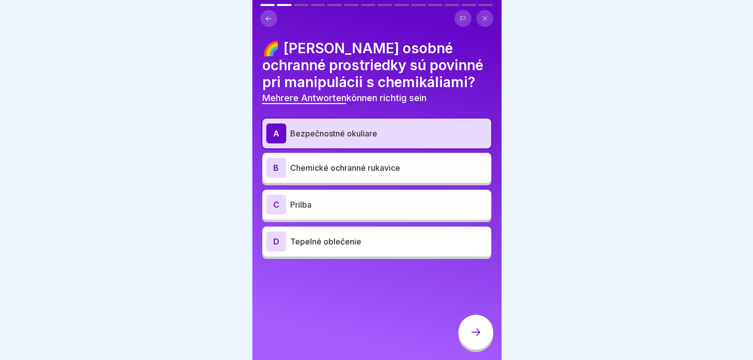
click at [363, 164] on p "Chemické ochranné rukavice" at bounding box center [388, 168] width 197 height 12
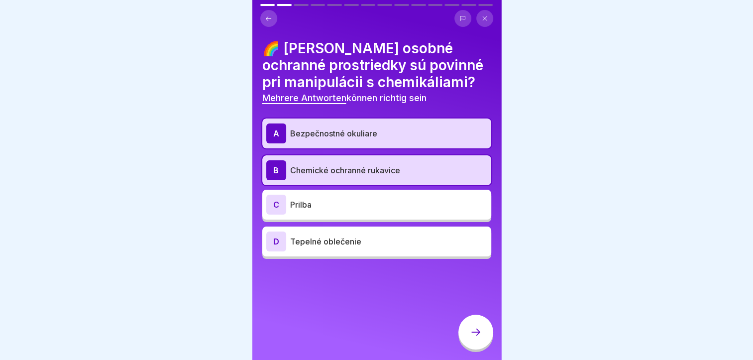
click at [466, 345] on div at bounding box center [475, 332] width 35 height 35
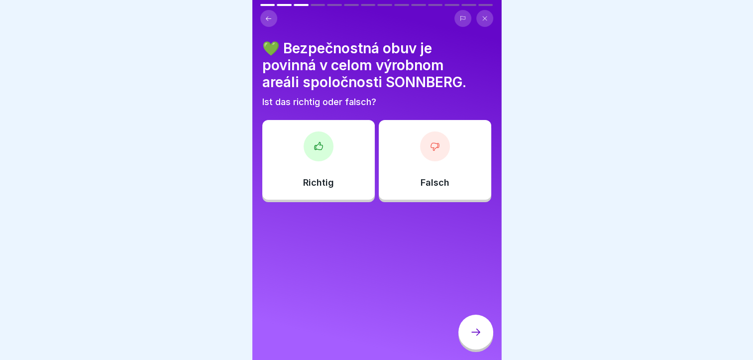
click at [313, 186] on p "Richtig" at bounding box center [318, 182] width 31 height 11
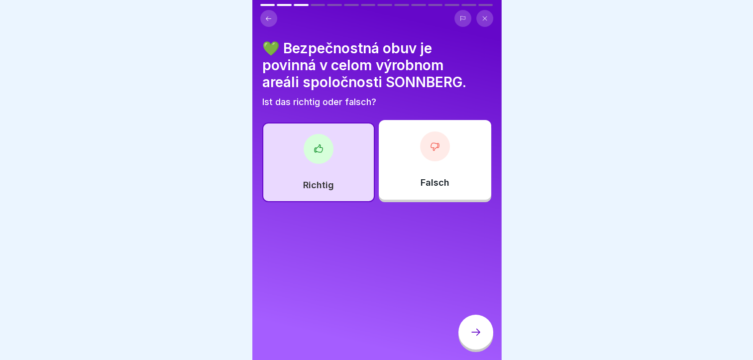
click at [481, 338] on icon at bounding box center [476, 332] width 12 height 12
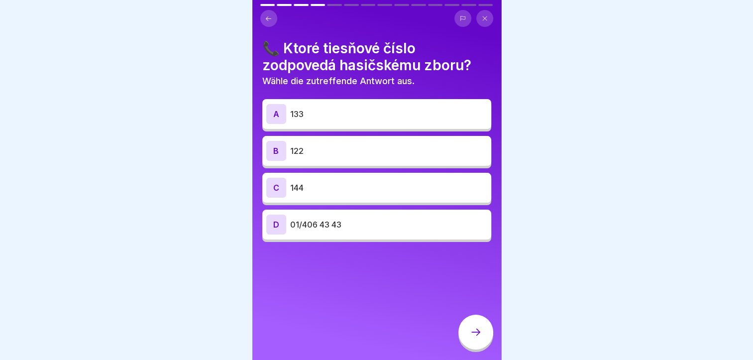
click at [344, 183] on p "144" at bounding box center [388, 188] width 197 height 12
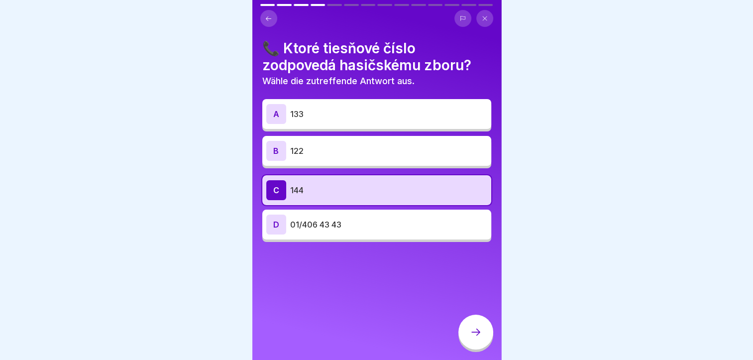
click at [481, 338] on icon at bounding box center [476, 332] width 12 height 12
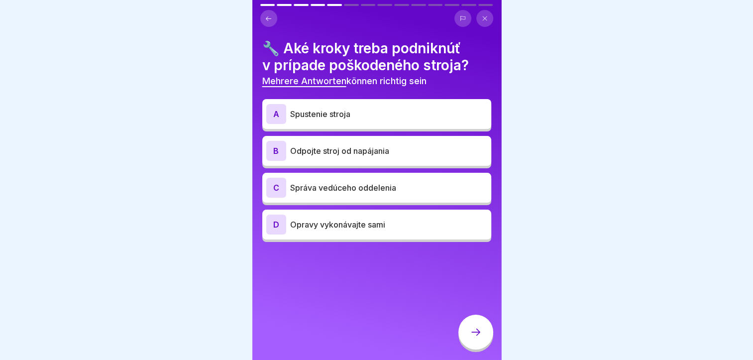
click at [340, 149] on p "Odpojte stroj od napájania" at bounding box center [388, 151] width 197 height 12
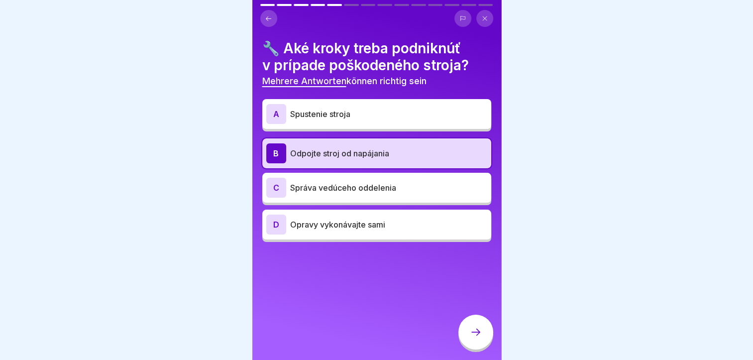
click at [466, 333] on div at bounding box center [475, 332] width 35 height 35
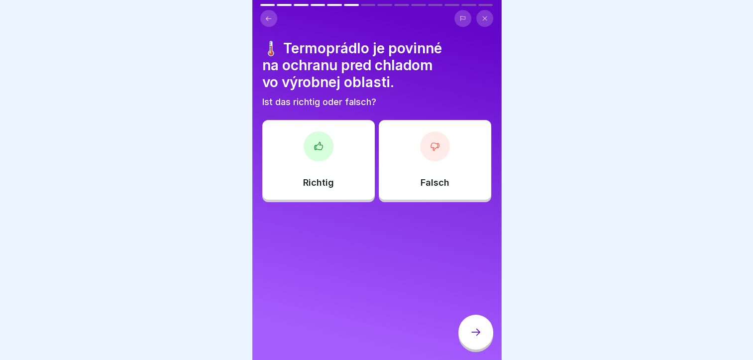
click at [328, 176] on div "Richtig" at bounding box center [318, 160] width 112 height 80
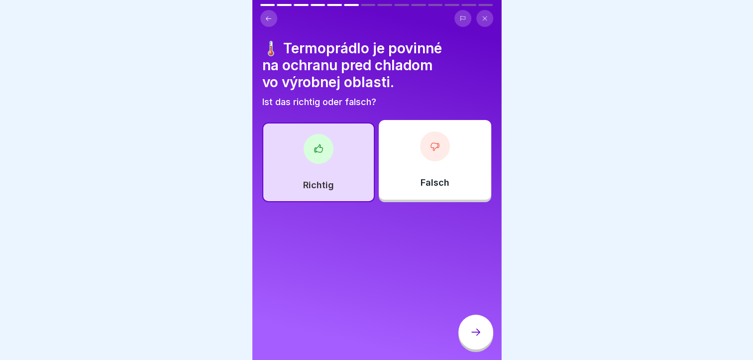
click at [478, 338] on icon at bounding box center [476, 332] width 12 height 12
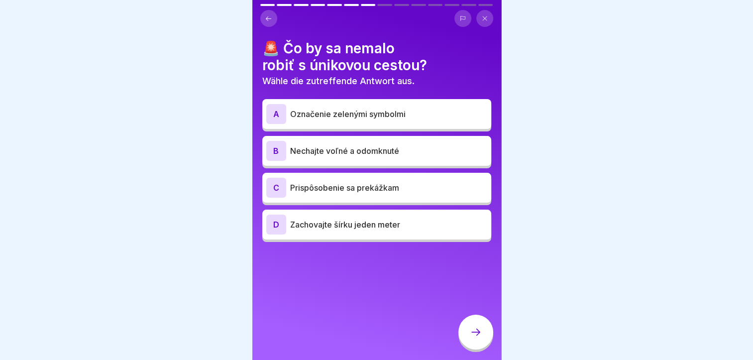
click at [354, 151] on p "Nechajte voľné a odomknuté" at bounding box center [388, 151] width 197 height 12
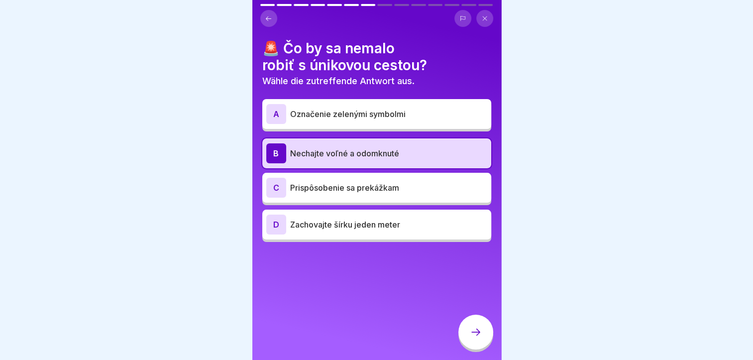
click at [470, 334] on div at bounding box center [475, 332] width 35 height 35
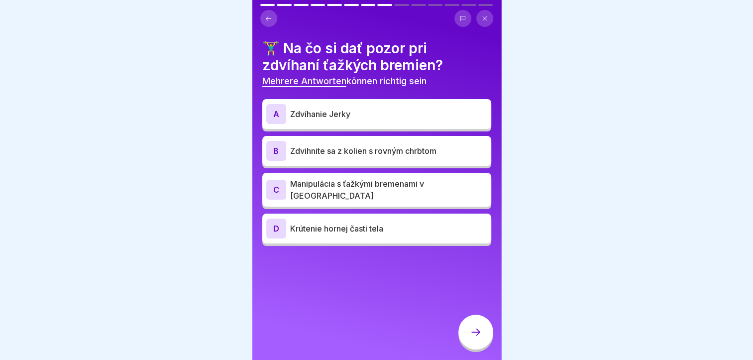
click at [340, 145] on p "Zdvihnite sa z kolien s rovným chrbtom" at bounding box center [388, 151] width 197 height 12
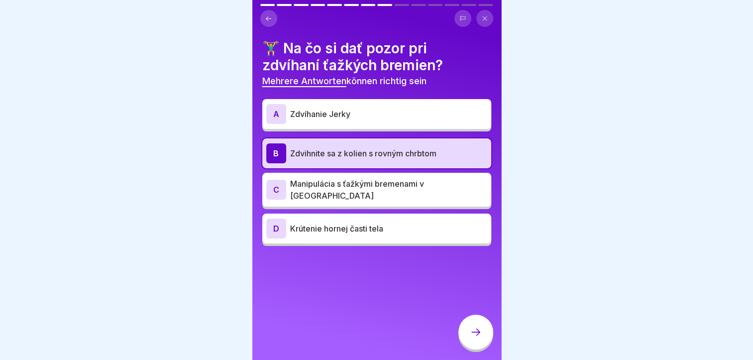
click at [347, 188] on p "Manipulácia s ťažkými bremenami v [GEOGRAPHIC_DATA]" at bounding box center [388, 190] width 197 height 24
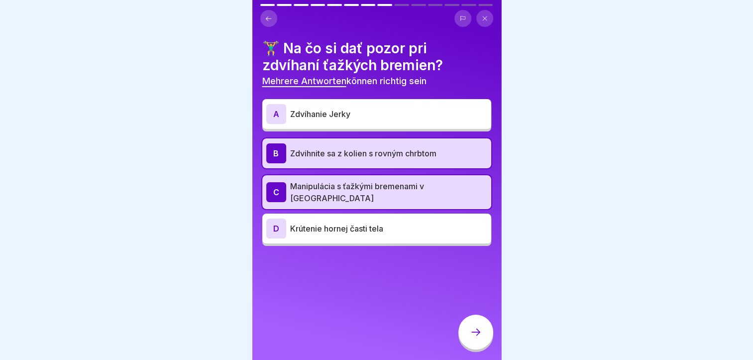
click at [482, 340] on div at bounding box center [475, 332] width 35 height 35
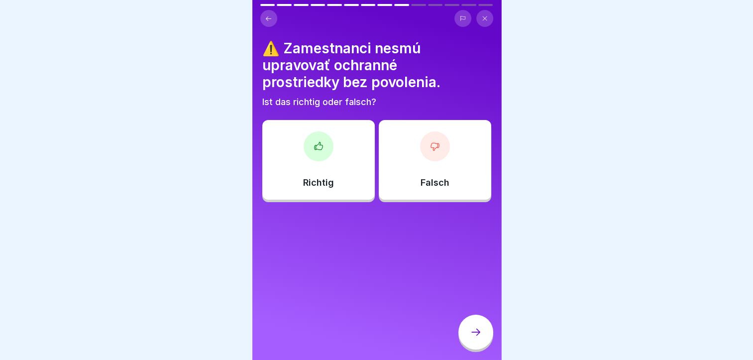
click at [334, 167] on div "Richtig" at bounding box center [318, 160] width 112 height 80
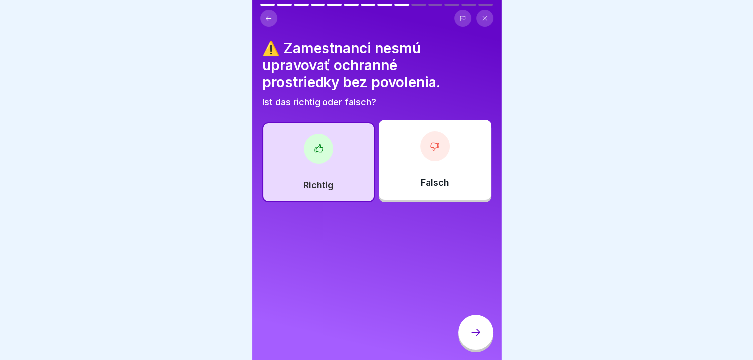
click at [465, 333] on div at bounding box center [475, 332] width 35 height 35
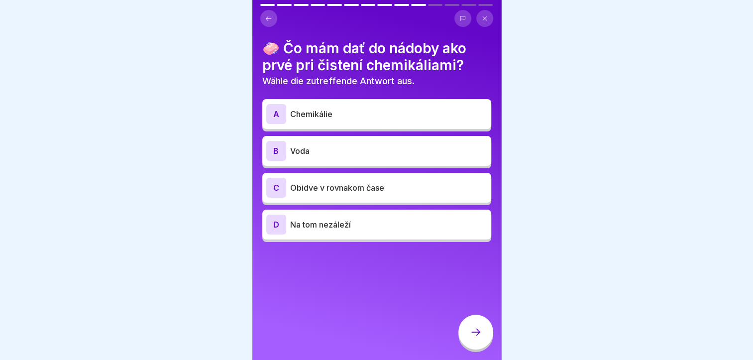
click at [307, 154] on p "Voda" at bounding box center [388, 151] width 197 height 12
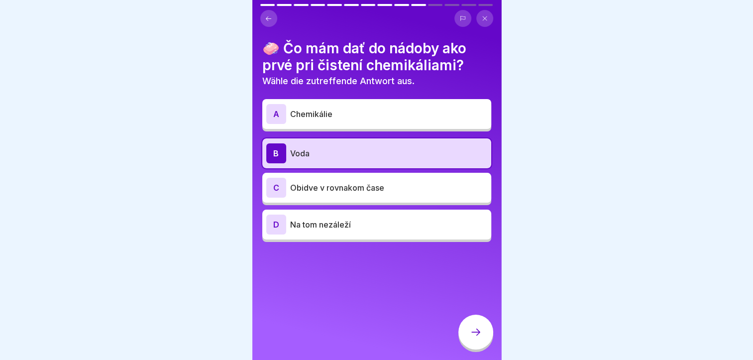
click at [313, 108] on p "Chemikálie" at bounding box center [388, 114] width 197 height 12
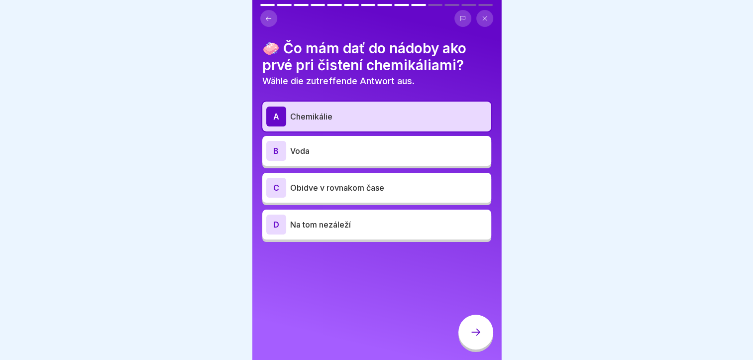
click at [312, 150] on p "Voda" at bounding box center [388, 151] width 197 height 12
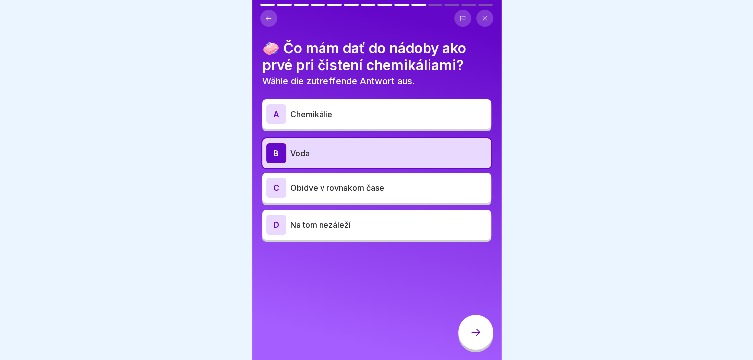
click at [468, 346] on div at bounding box center [475, 332] width 35 height 35
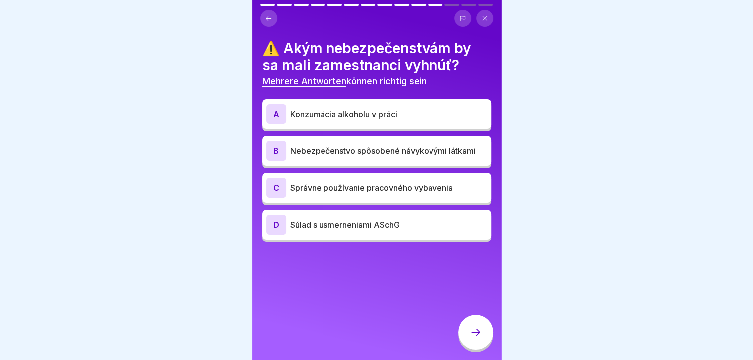
click at [392, 192] on p "Správne používanie pracovného vybavenia" at bounding box center [388, 188] width 197 height 12
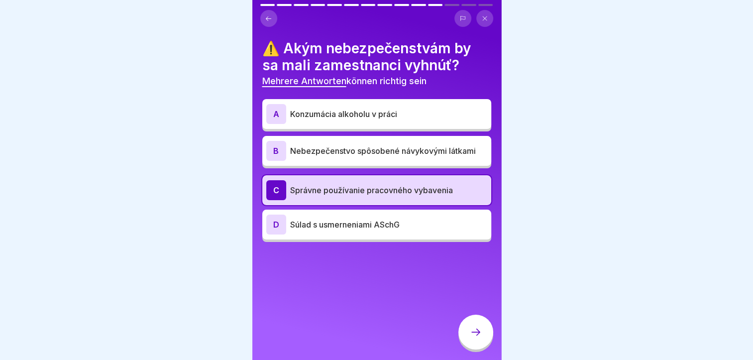
click at [345, 109] on p "Konzumácia alkoholu v práci" at bounding box center [388, 114] width 197 height 12
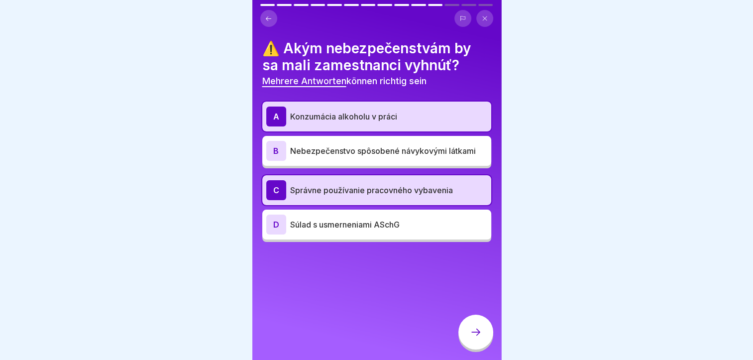
click at [355, 156] on p "Nebezpečenstvo spôsobené návykovými látkami" at bounding box center [388, 151] width 197 height 12
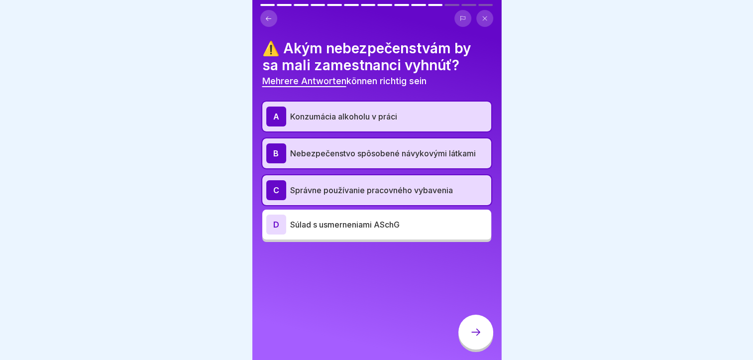
click at [345, 194] on p "Správne používanie pracovného vybavenia" at bounding box center [388, 190] width 197 height 12
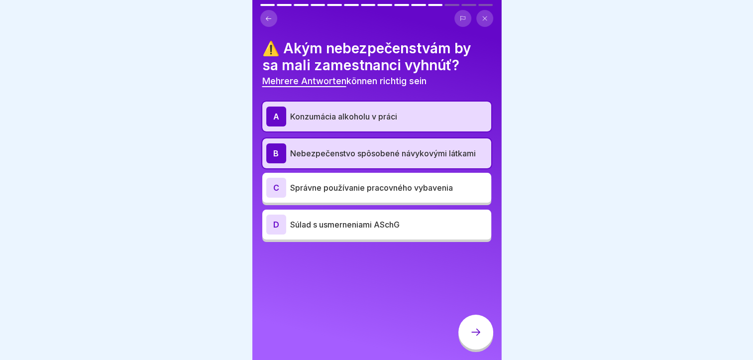
click at [471, 333] on div at bounding box center [475, 332] width 35 height 35
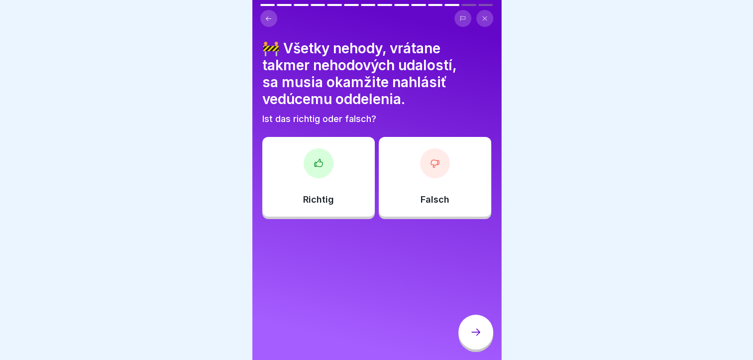
click at [337, 203] on div "Richtig" at bounding box center [318, 177] width 112 height 80
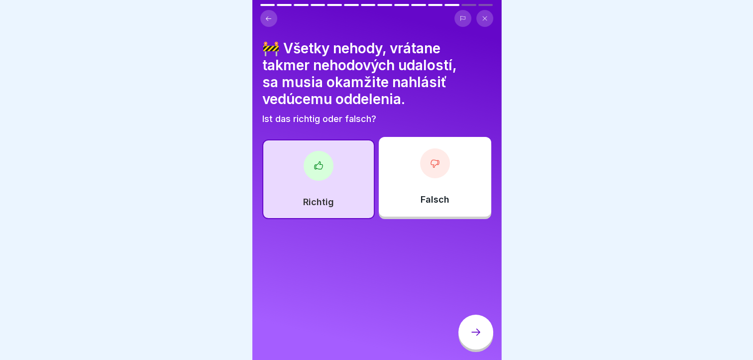
click at [471, 348] on div at bounding box center [475, 332] width 35 height 35
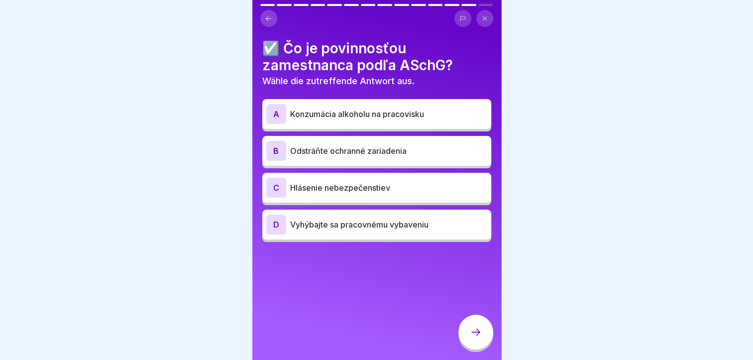
click at [342, 190] on p "Hlásenie nebezpečenstiev" at bounding box center [388, 188] width 197 height 12
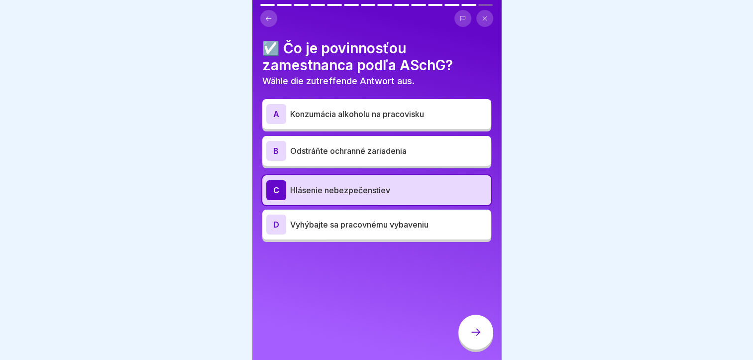
click at [483, 349] on div at bounding box center [475, 332] width 35 height 35
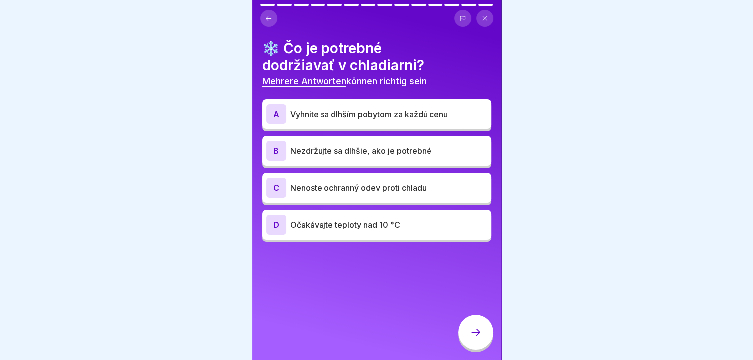
click at [338, 162] on div "B Nezdržujte sa dlhšie, ako je potrebné" at bounding box center [376, 151] width 229 height 30
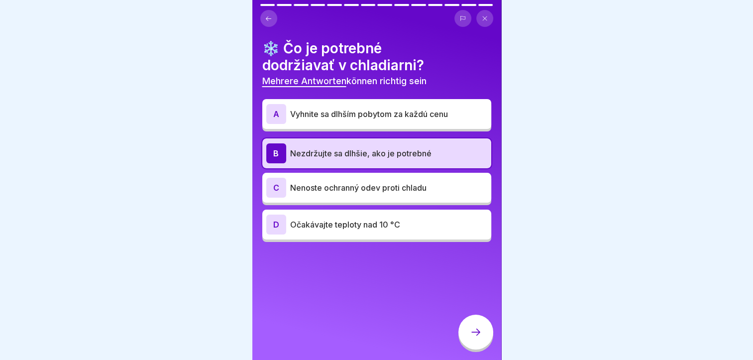
click at [464, 337] on div at bounding box center [475, 332] width 35 height 35
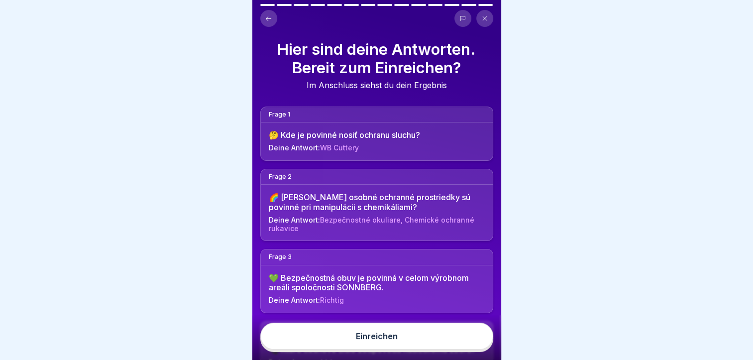
click at [454, 337] on button "Einreichen" at bounding box center [376, 336] width 233 height 27
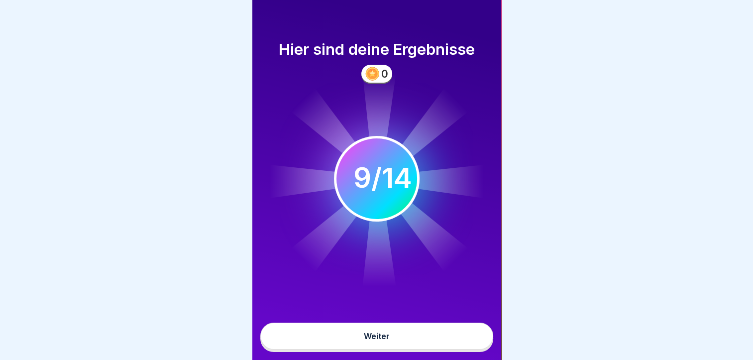
scroll to position [7, 0]
click at [384, 349] on button "Weiter" at bounding box center [376, 336] width 233 height 27
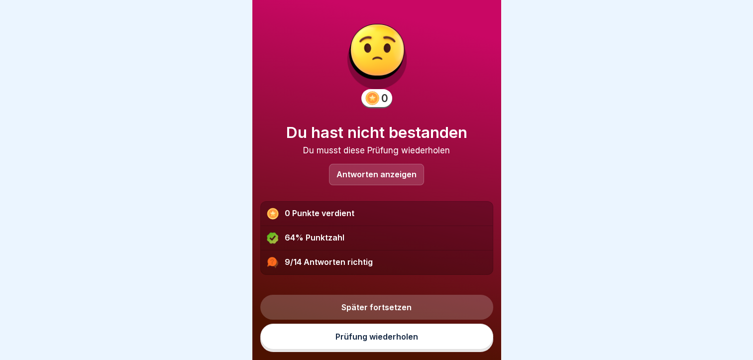
click at [378, 341] on link "Prüfung wiederholen" at bounding box center [376, 337] width 233 height 26
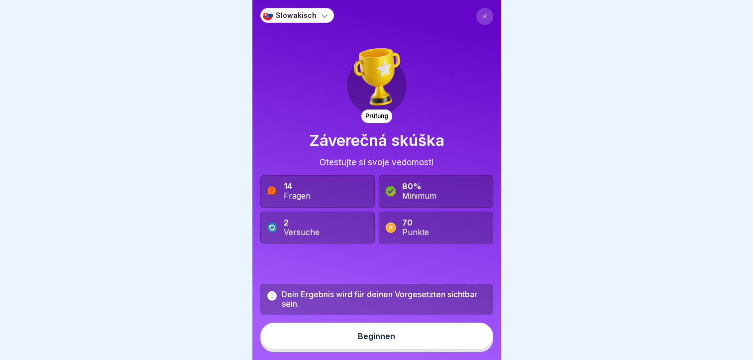
click at [360, 340] on div "Beginnen" at bounding box center [376, 336] width 37 height 9
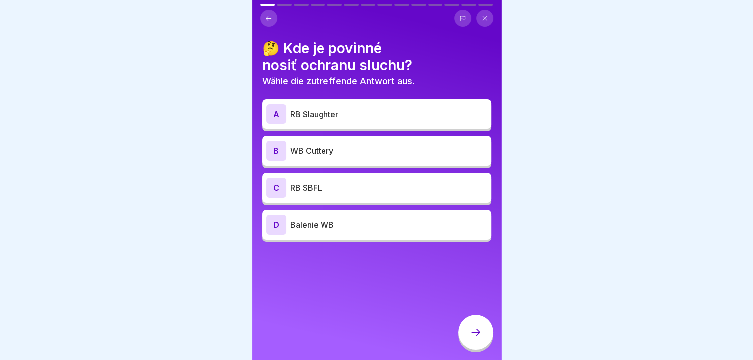
click at [326, 152] on p "WB Cuttery" at bounding box center [388, 151] width 197 height 12
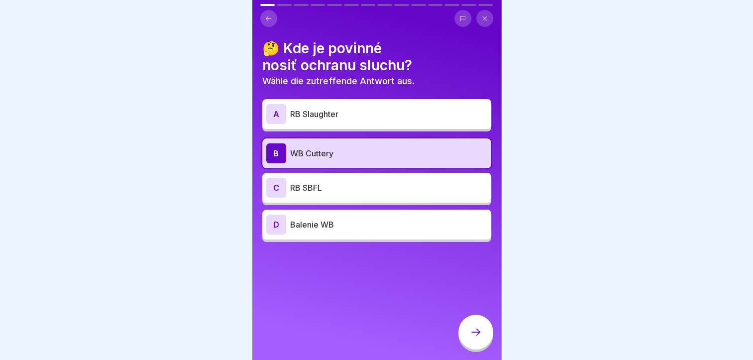
click at [313, 192] on p "RB SBFL" at bounding box center [388, 188] width 197 height 12
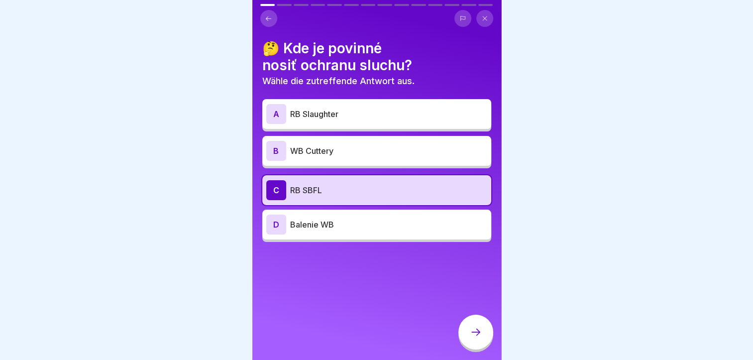
click at [314, 152] on p "WB Cuttery" at bounding box center [388, 151] width 197 height 12
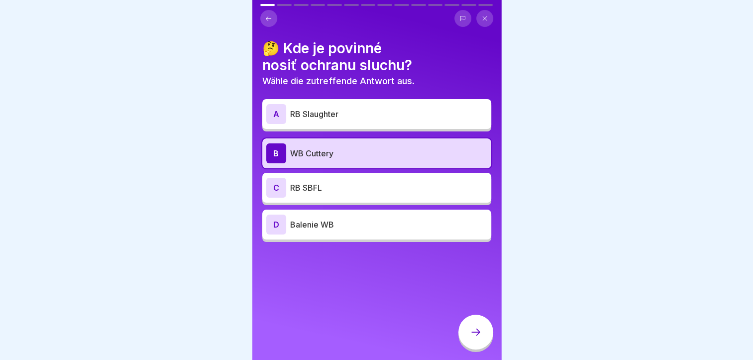
click at [482, 344] on div at bounding box center [475, 332] width 35 height 35
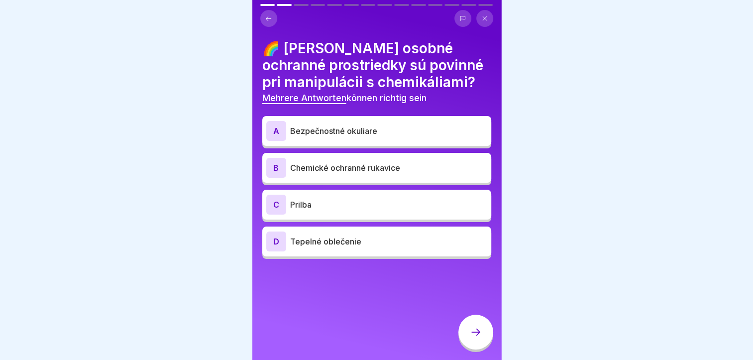
click at [313, 118] on div "A Bezpečnostné okuliare" at bounding box center [376, 131] width 229 height 30
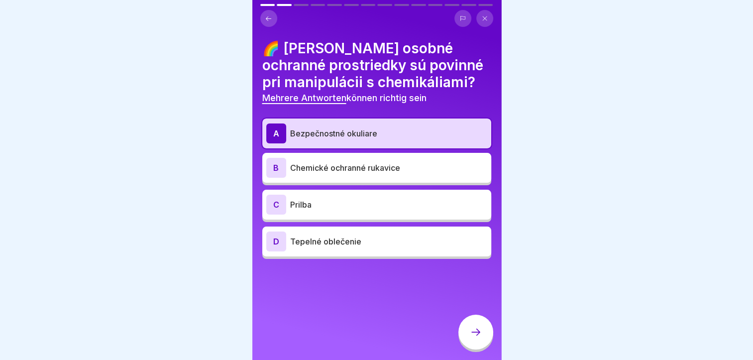
click at [325, 176] on div "B Chemické ochranné rukavice" at bounding box center [376, 168] width 221 height 20
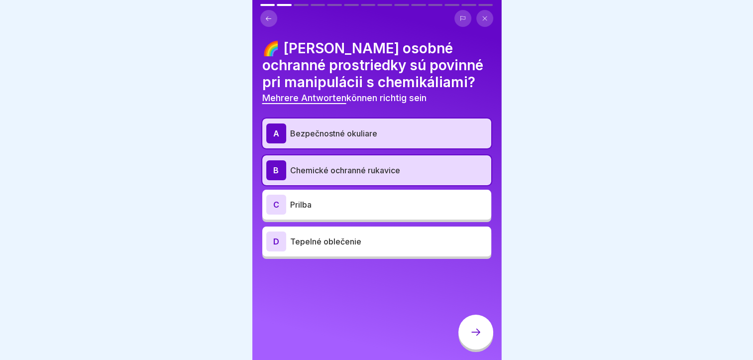
click at [317, 204] on p "Prilba" at bounding box center [388, 205] width 197 height 12
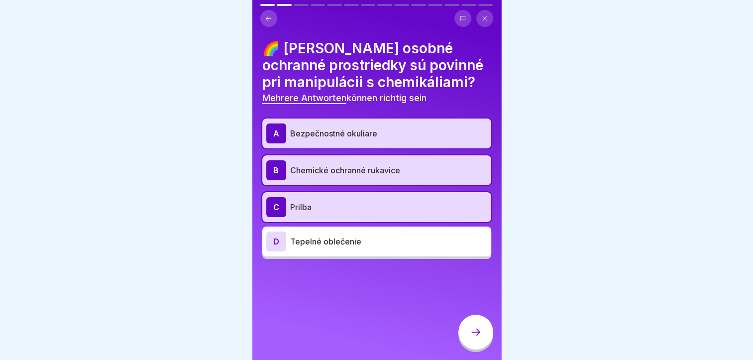
click at [466, 338] on div at bounding box center [475, 332] width 35 height 35
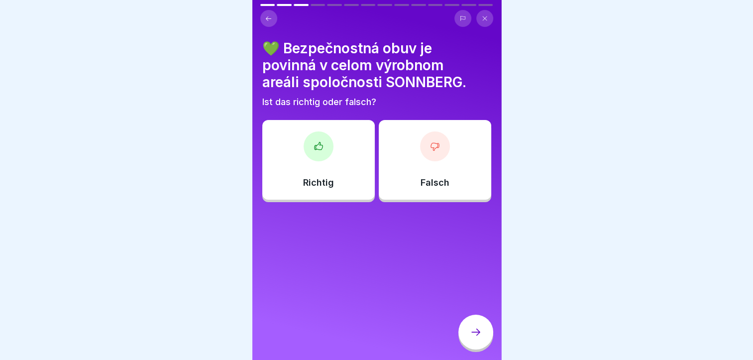
click at [321, 174] on div "Richtig" at bounding box center [318, 160] width 112 height 80
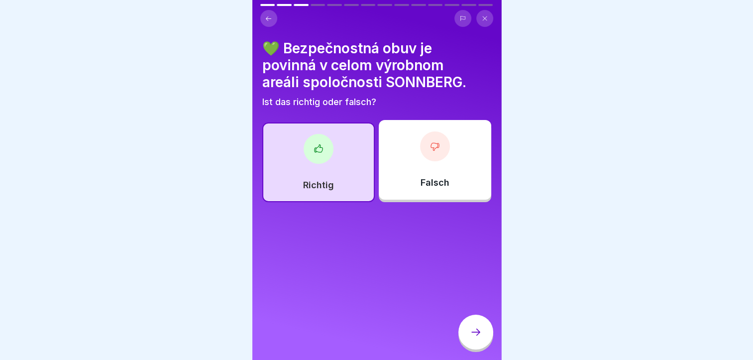
click at [470, 336] on icon at bounding box center [476, 332] width 12 height 12
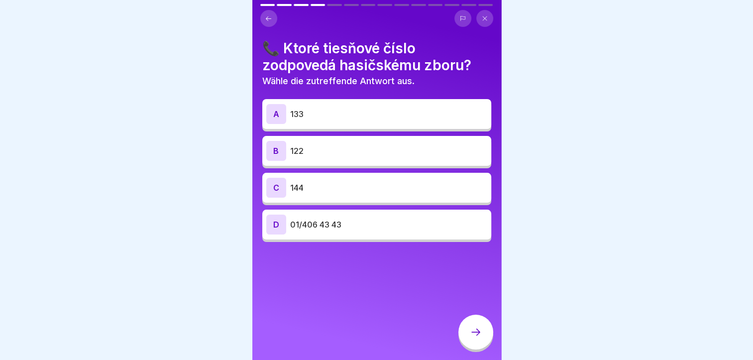
click at [314, 154] on p "122" at bounding box center [388, 151] width 197 height 12
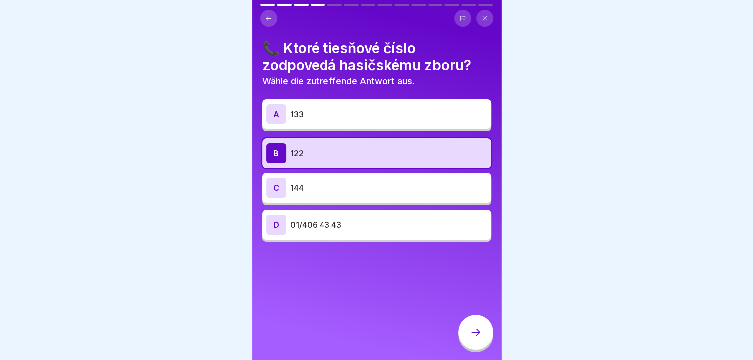
click at [472, 330] on div at bounding box center [475, 332] width 35 height 35
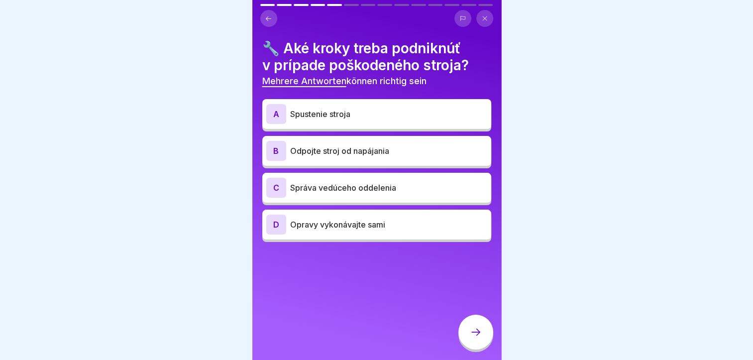
click at [387, 146] on p "Odpojte stroj od napájania" at bounding box center [388, 151] width 197 height 12
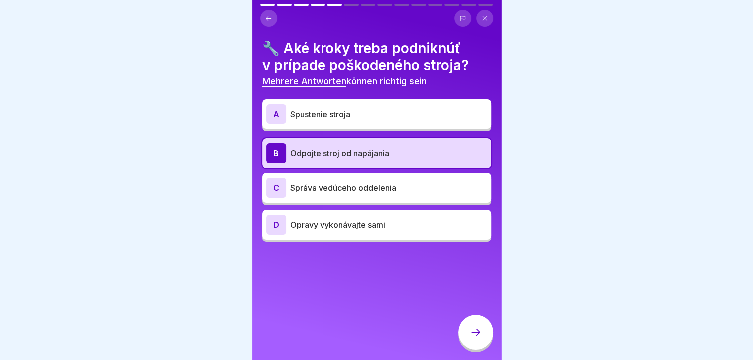
click at [476, 334] on div at bounding box center [475, 332] width 35 height 35
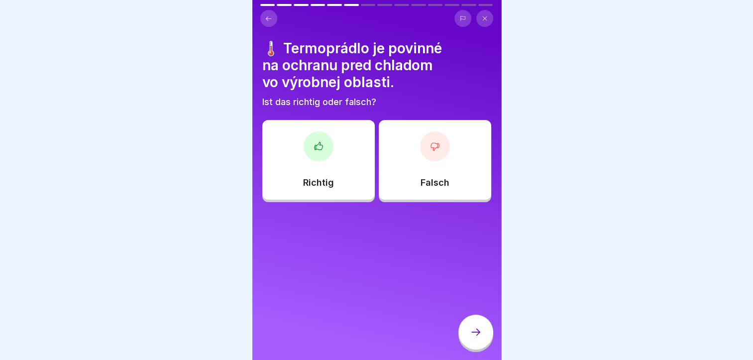
click at [309, 183] on p "Richtig" at bounding box center [318, 182] width 31 height 11
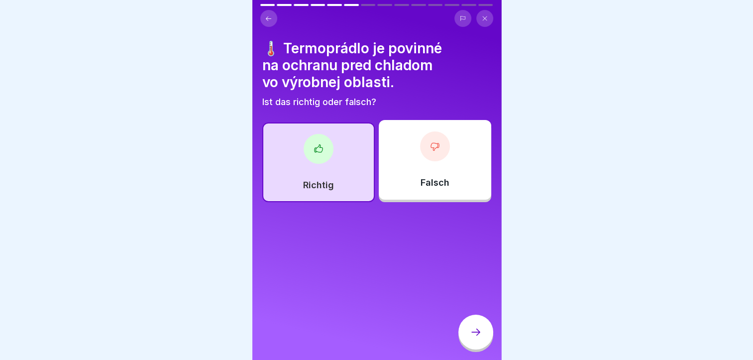
click at [473, 338] on icon at bounding box center [476, 332] width 12 height 12
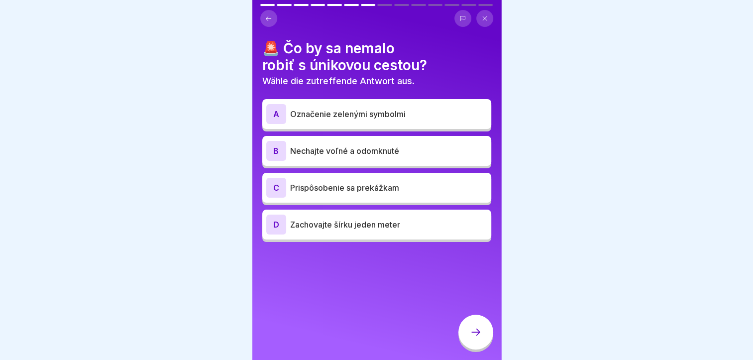
click at [368, 159] on div "B Nechajte voľné a odomknuté" at bounding box center [376, 151] width 221 height 20
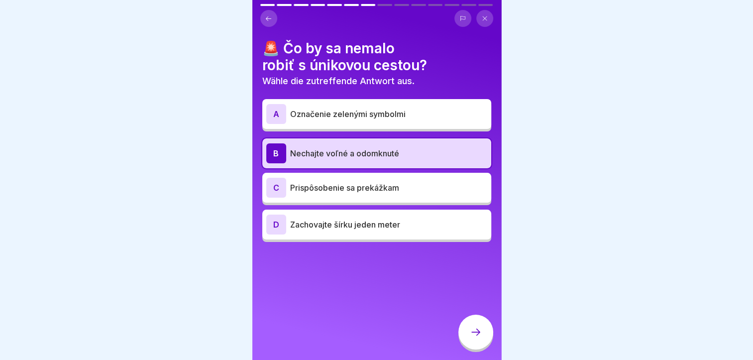
click at [473, 336] on icon at bounding box center [476, 332] width 12 height 12
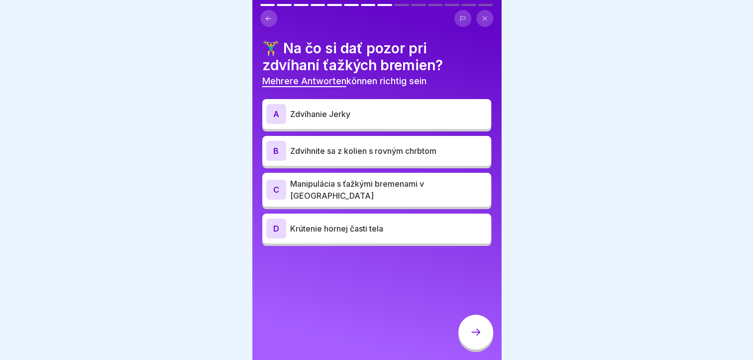
click at [375, 159] on div "B Zdvihnite sa z kolien s rovným chrbtom" at bounding box center [376, 151] width 221 height 20
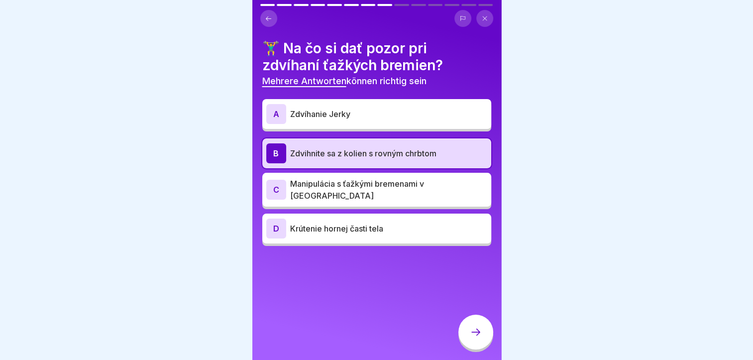
click at [368, 184] on p "Manipulácia s ťažkými bremenami v [GEOGRAPHIC_DATA]" at bounding box center [388, 190] width 197 height 24
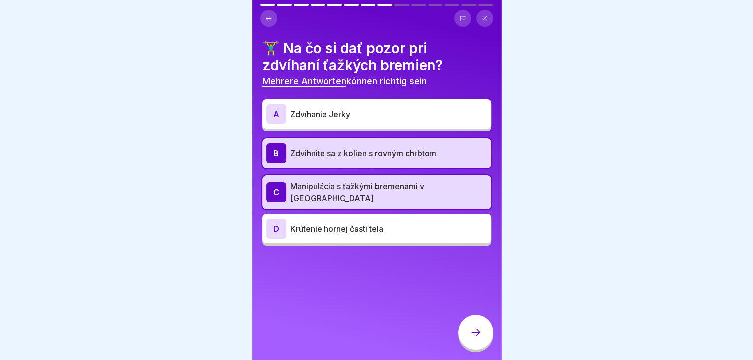
click at [356, 114] on p "Zdvíhanie Jerky" at bounding box center [388, 114] width 197 height 12
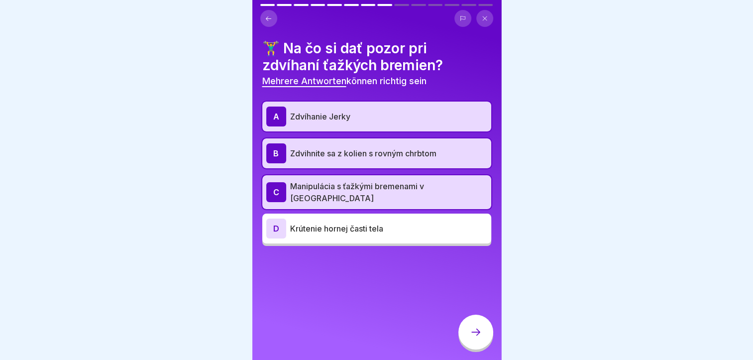
click at [476, 338] on icon at bounding box center [476, 332] width 12 height 12
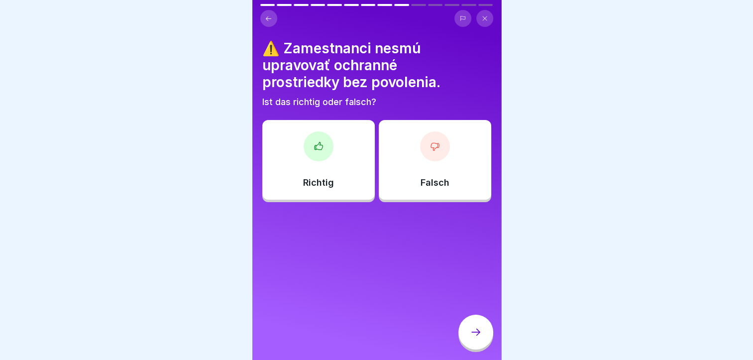
click at [325, 170] on div "Richtig" at bounding box center [318, 160] width 112 height 80
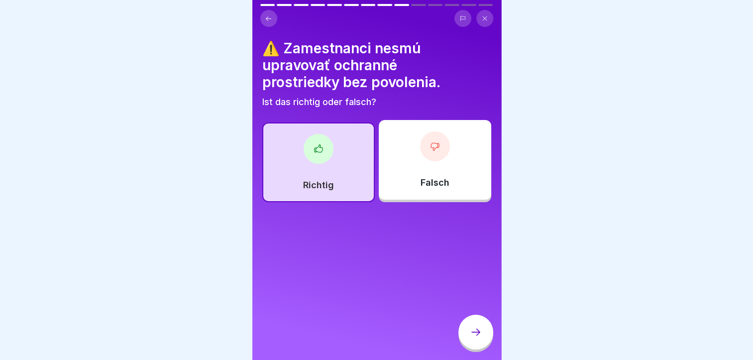
click at [479, 331] on div at bounding box center [475, 332] width 35 height 35
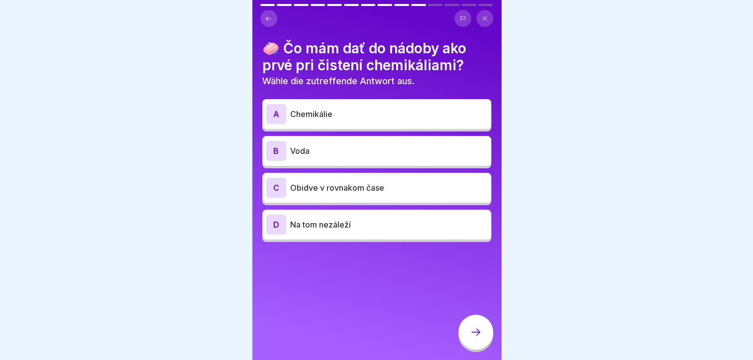
click at [322, 232] on div "D Na tom nezáleží" at bounding box center [376, 225] width 221 height 20
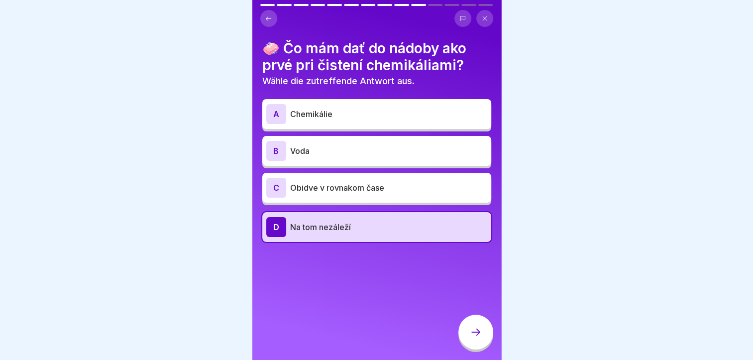
click at [490, 347] on div at bounding box center [475, 332] width 35 height 35
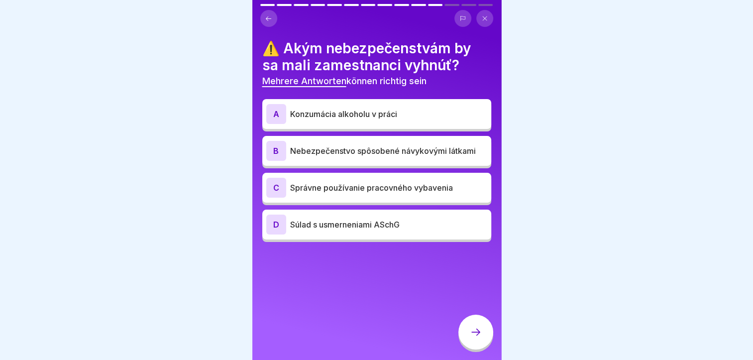
click at [303, 114] on p "Konzumácia alkoholu v práci" at bounding box center [388, 114] width 197 height 12
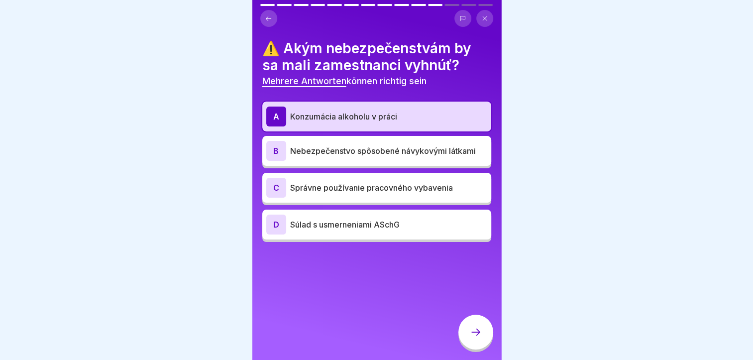
click at [321, 148] on p "Nebezpečenstvo spôsobené návykovými látkami" at bounding box center [388, 151] width 197 height 12
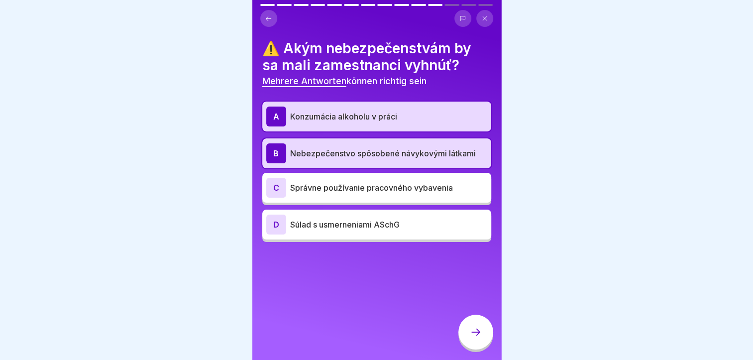
click at [466, 332] on div at bounding box center [475, 332] width 35 height 35
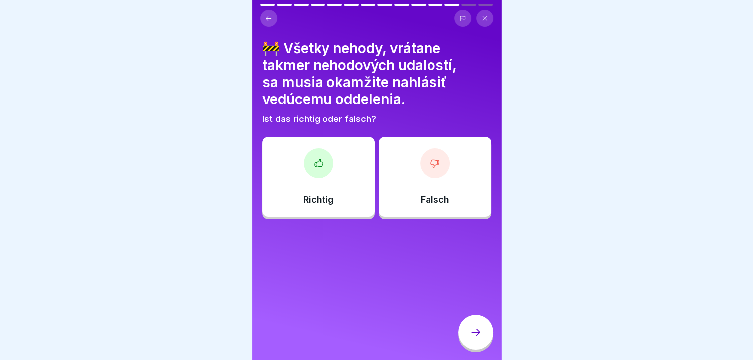
click at [314, 186] on div "Richtig" at bounding box center [318, 177] width 112 height 80
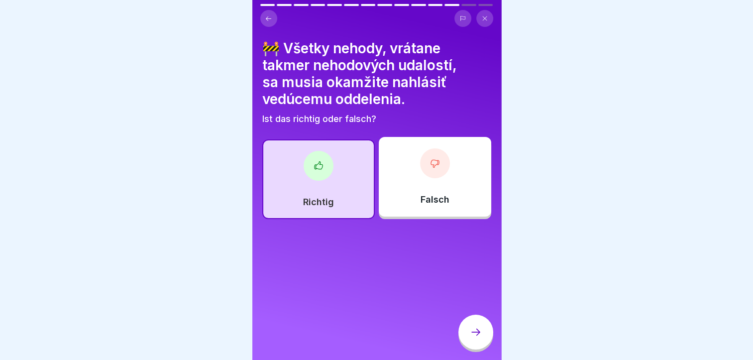
click at [473, 338] on icon at bounding box center [476, 332] width 12 height 12
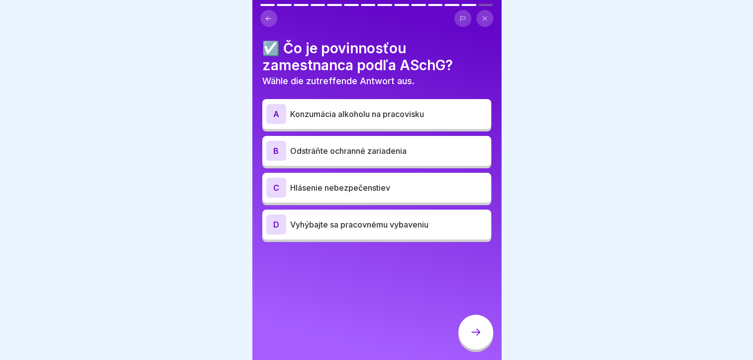
click at [353, 191] on p "Hlásenie nebezpečenstiev" at bounding box center [388, 188] width 197 height 12
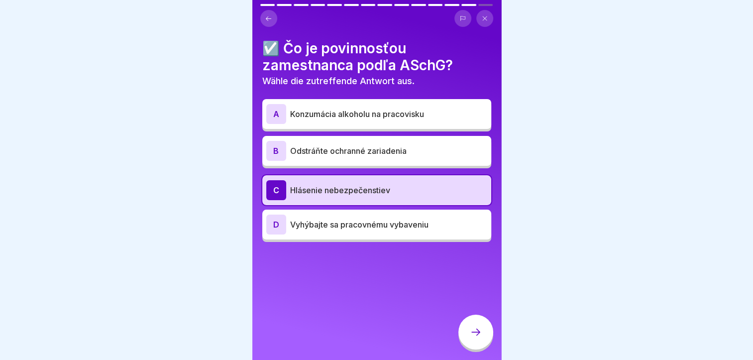
click at [472, 330] on div at bounding box center [475, 332] width 35 height 35
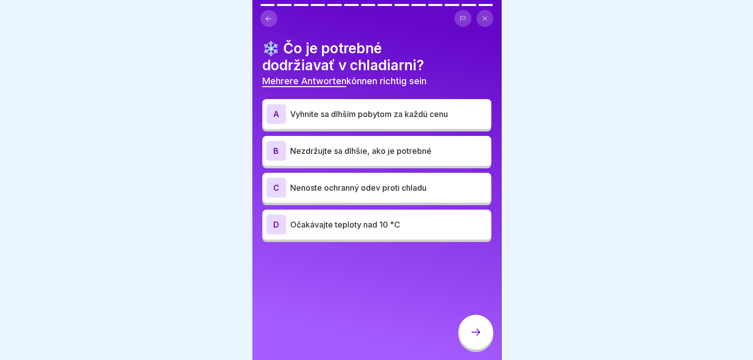
click at [350, 156] on p "Nezdržujte sa dlhšie, ako je potrebné" at bounding box center [388, 151] width 197 height 12
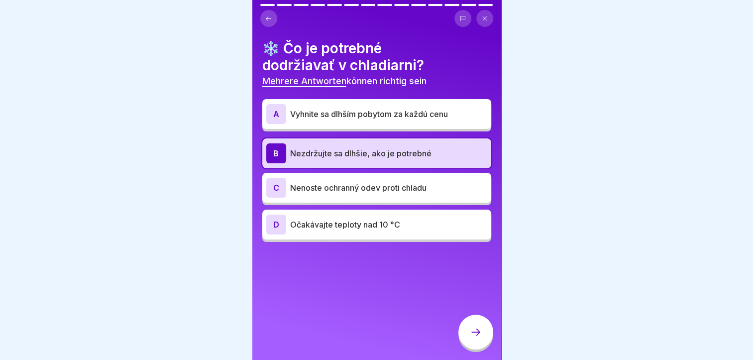
click at [470, 334] on div at bounding box center [475, 332] width 35 height 35
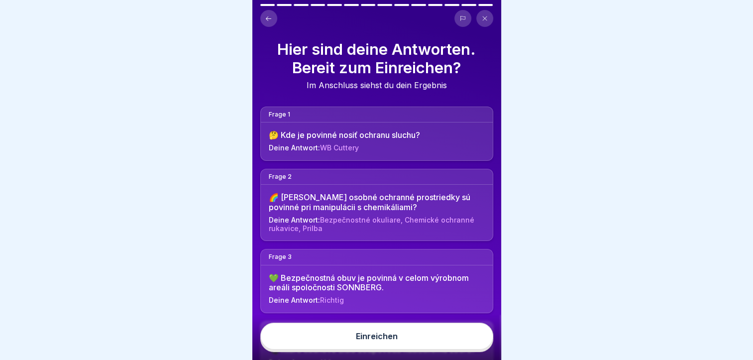
click at [385, 337] on button "Einreichen" at bounding box center [376, 336] width 233 height 27
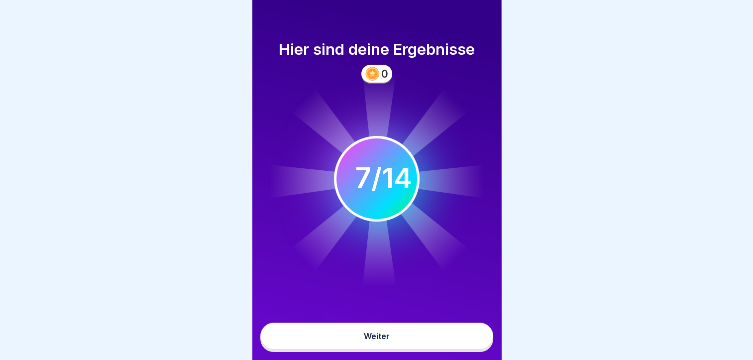
click at [363, 340] on button "Weiter" at bounding box center [376, 336] width 233 height 27
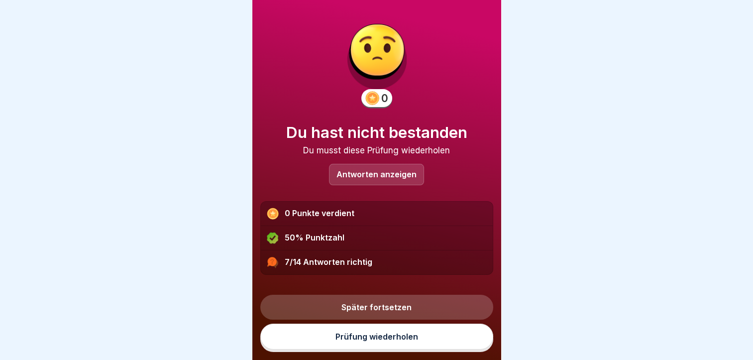
click at [365, 349] on link "Prüfung wiederholen" at bounding box center [376, 337] width 233 height 26
click at [331, 347] on link "Prüfung wiederholen" at bounding box center [376, 337] width 233 height 26
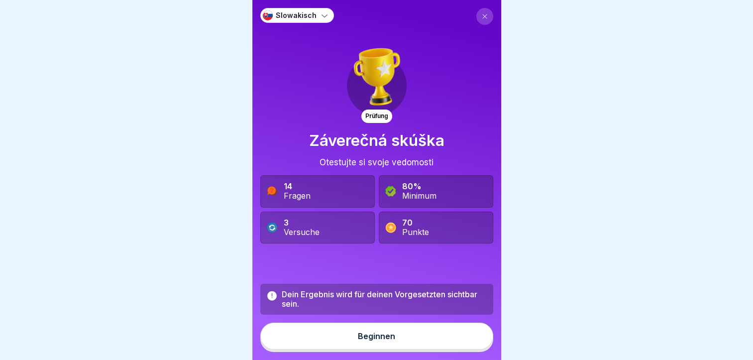
click at [344, 343] on button "Beginnen" at bounding box center [376, 336] width 233 height 27
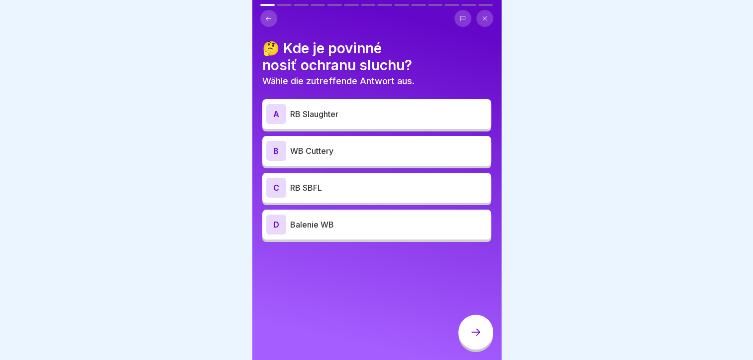
click at [327, 153] on p "WB Cuttery" at bounding box center [388, 151] width 197 height 12
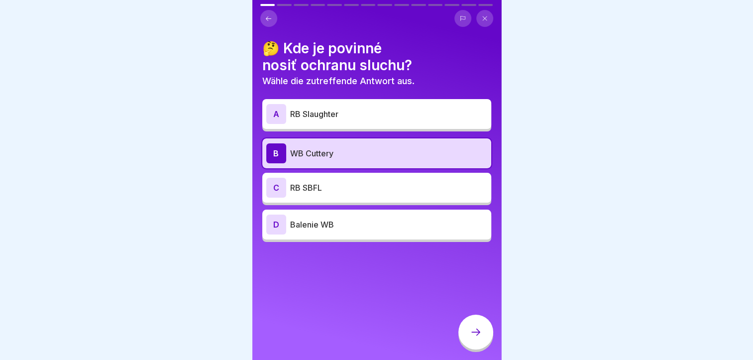
click at [464, 335] on div at bounding box center [475, 332] width 35 height 35
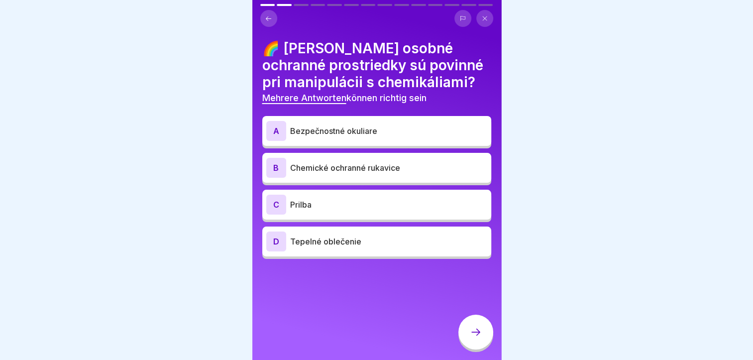
click at [316, 136] on div "A Bezpečnostné okuliare" at bounding box center [376, 131] width 221 height 20
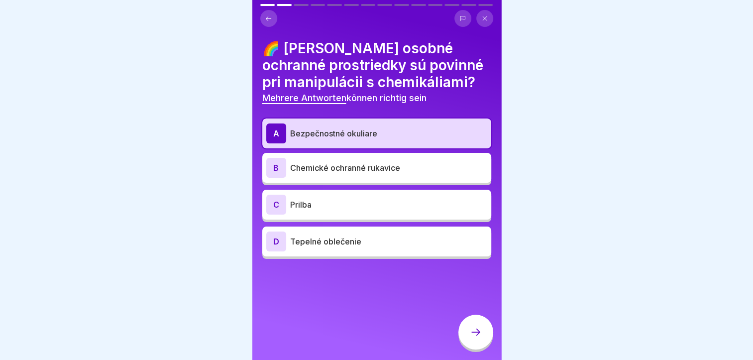
click at [324, 169] on p "Chemické ochranné rukavice" at bounding box center [388, 168] width 197 height 12
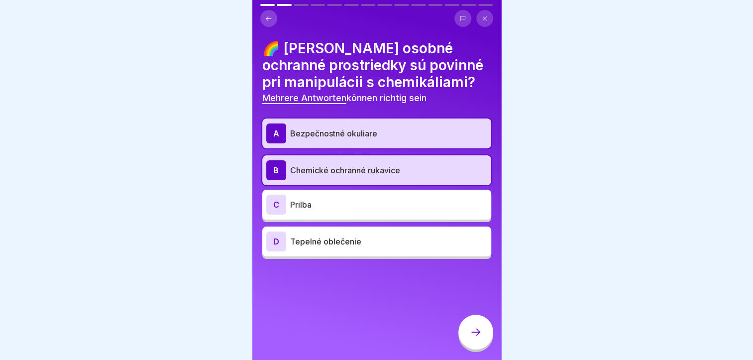
click at [465, 342] on div at bounding box center [475, 332] width 35 height 35
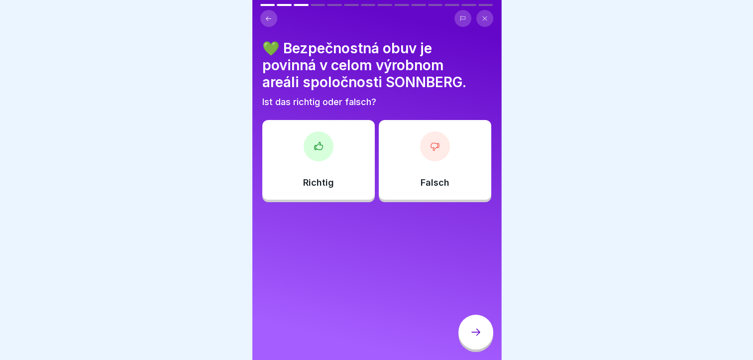
click at [304, 158] on div "Richtig" at bounding box center [318, 160] width 112 height 80
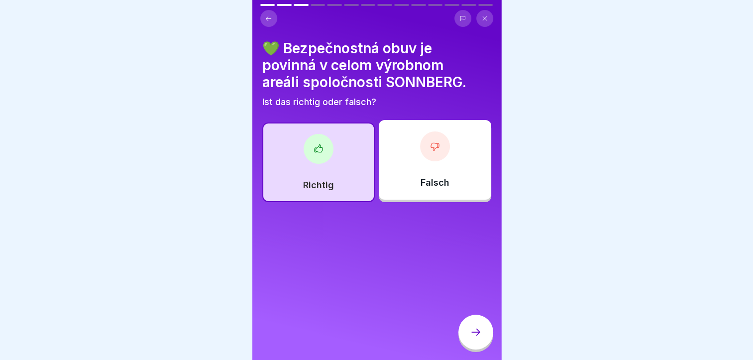
drag, startPoint x: 478, startPoint y: 339, endPoint x: 468, endPoint y: 334, distance: 11.1
click at [477, 338] on icon at bounding box center [476, 332] width 12 height 12
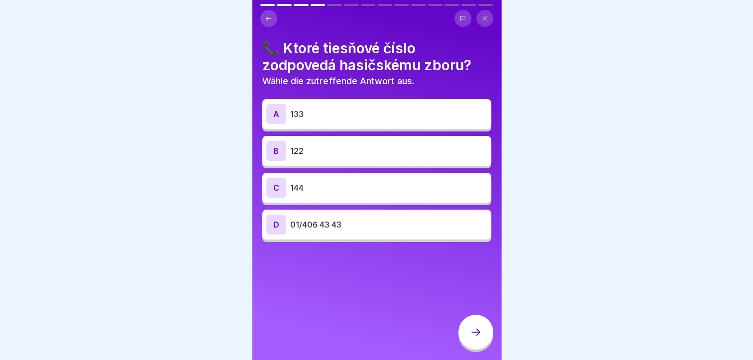
click at [295, 191] on p "144" at bounding box center [388, 188] width 197 height 12
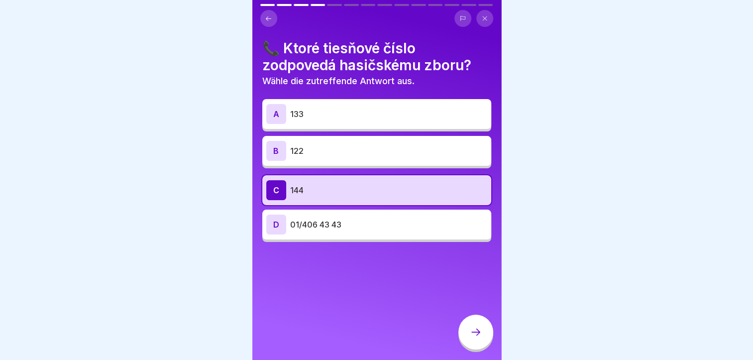
click at [476, 338] on icon at bounding box center [476, 332] width 12 height 12
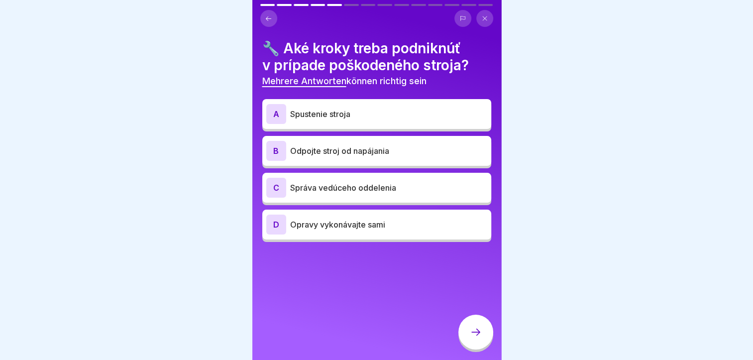
click at [318, 154] on p "Odpojte stroj od napájania" at bounding box center [388, 151] width 197 height 12
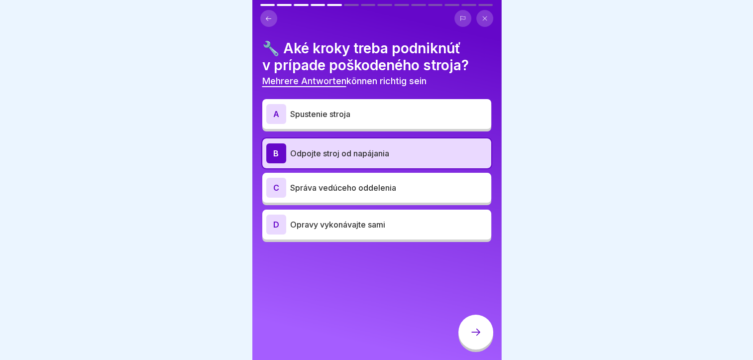
click at [480, 333] on div at bounding box center [475, 332] width 35 height 35
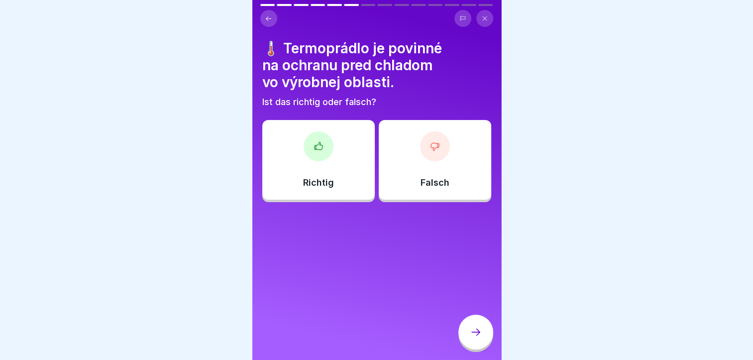
click at [410, 166] on div "Falsch" at bounding box center [435, 160] width 112 height 80
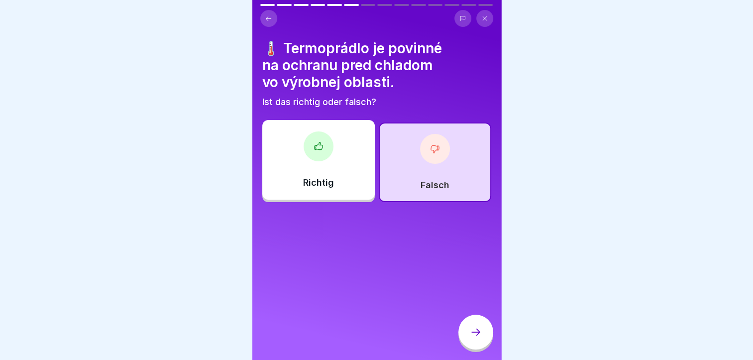
click at [465, 332] on div at bounding box center [475, 332] width 35 height 35
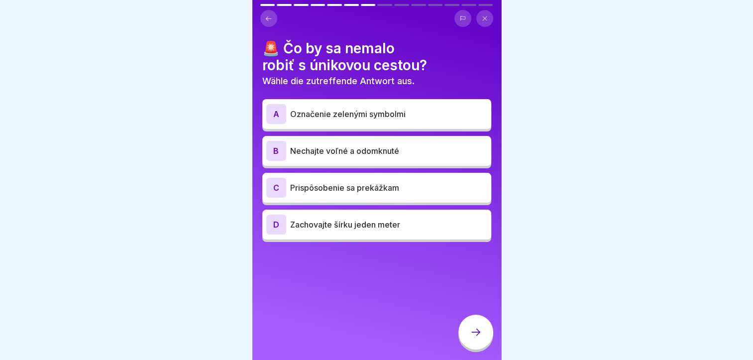
click at [334, 155] on p "Nechajte voľné a odomknuté" at bounding box center [388, 151] width 197 height 12
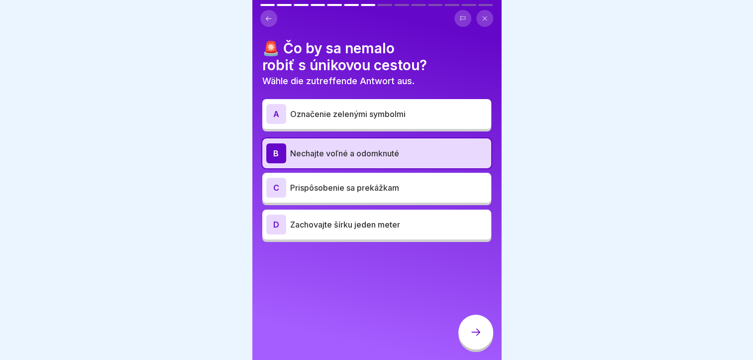
click at [344, 189] on p "Prispôsobenie sa prekážkam" at bounding box center [388, 188] width 197 height 12
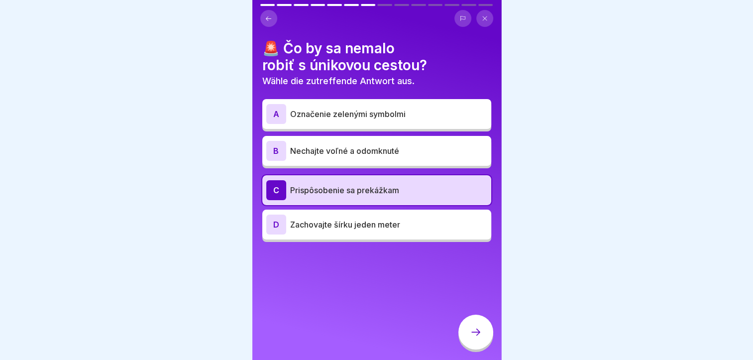
click at [475, 346] on div at bounding box center [475, 332] width 35 height 35
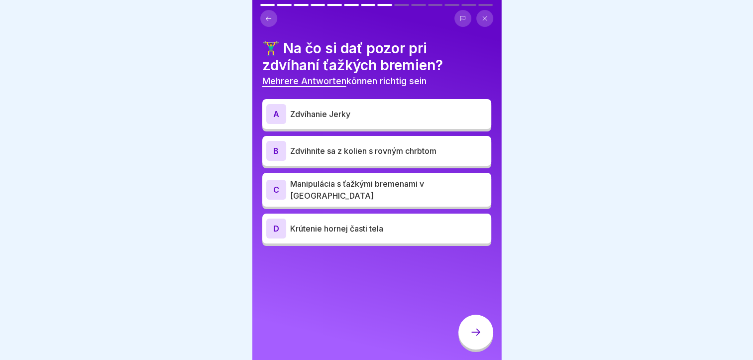
click at [331, 162] on div "B Zdvihnite sa z kolien s rovným chrbtom" at bounding box center [376, 151] width 229 height 30
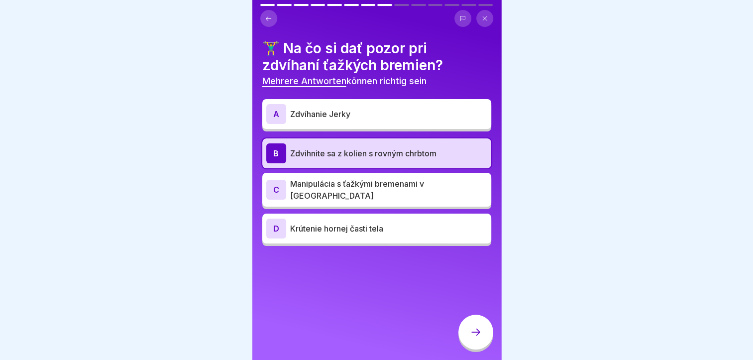
click at [328, 190] on p "Manipulácia s ťažkými bremenami v [GEOGRAPHIC_DATA]" at bounding box center [388, 190] width 197 height 24
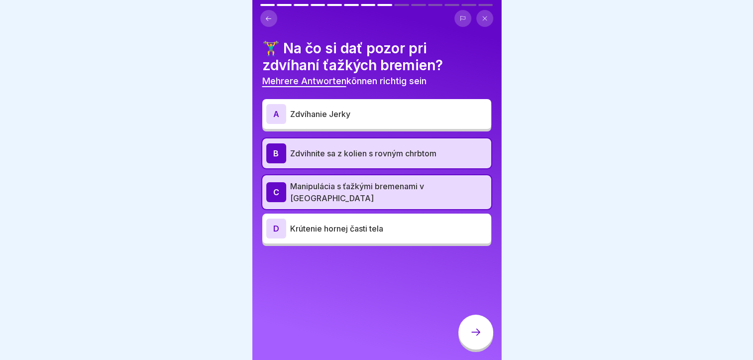
click at [477, 336] on icon at bounding box center [476, 332] width 12 height 12
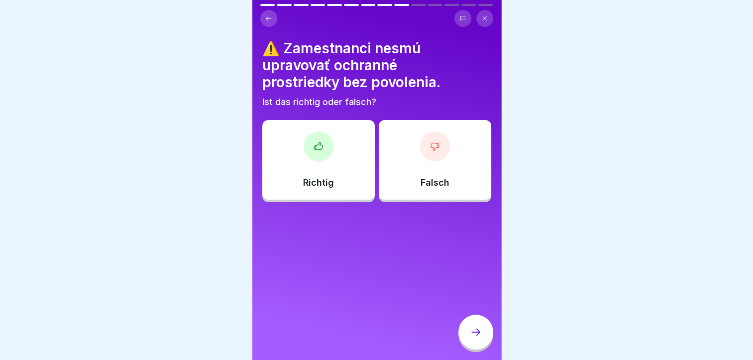
click at [309, 177] on p "Richtig" at bounding box center [318, 182] width 31 height 11
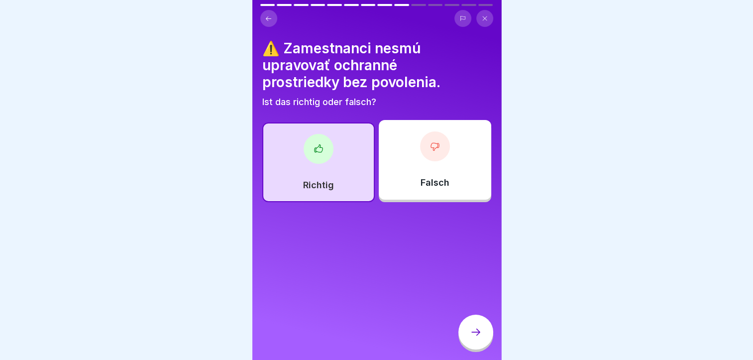
click at [478, 336] on icon at bounding box center [476, 332] width 12 height 12
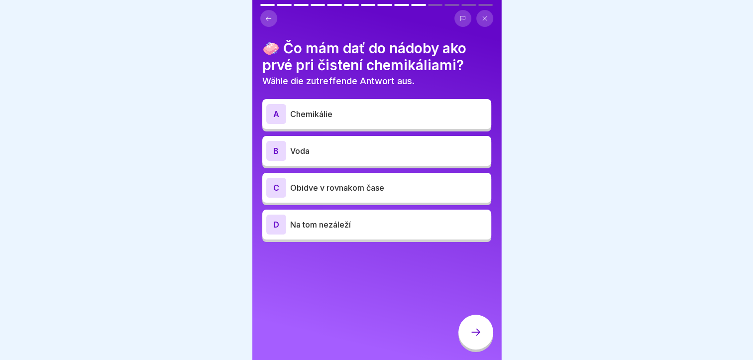
click at [315, 150] on p "Voda" at bounding box center [388, 151] width 197 height 12
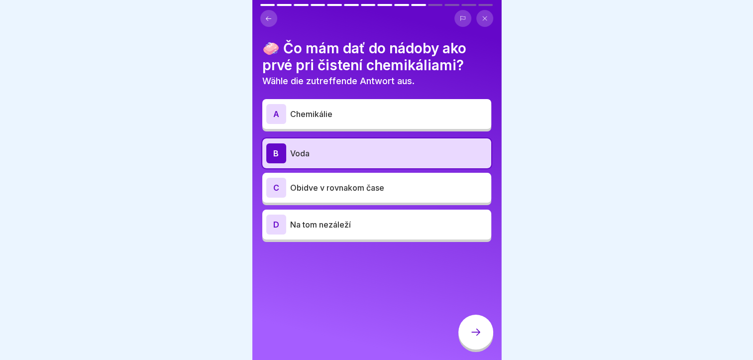
click at [380, 201] on div "C Obidve v rovnakom čase" at bounding box center [376, 188] width 229 height 30
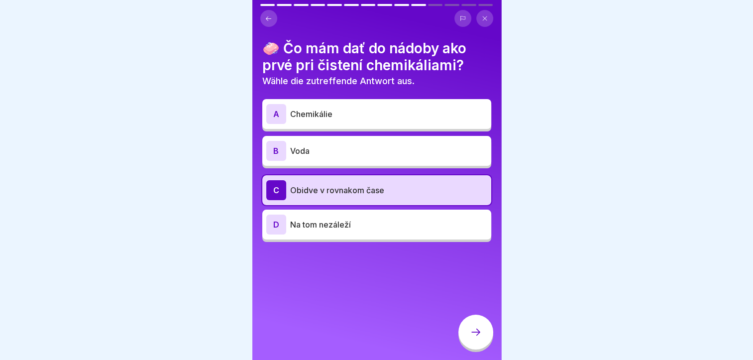
click at [469, 331] on div at bounding box center [475, 332] width 35 height 35
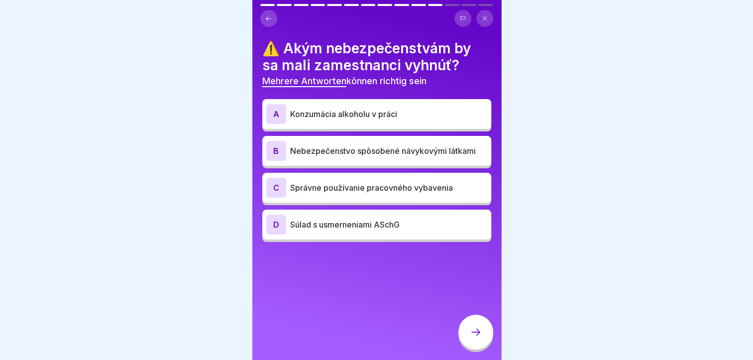
click at [327, 120] on div "A Konzumácia alkoholu v práci" at bounding box center [376, 114] width 221 height 20
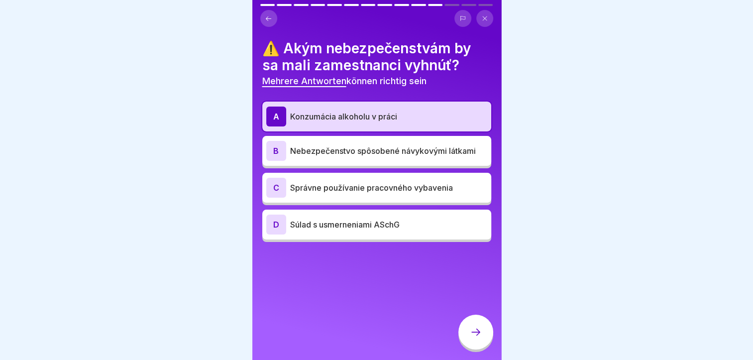
click at [341, 157] on div "B Nebezpečenstvo spôsobené návykovými látkami" at bounding box center [376, 151] width 221 height 20
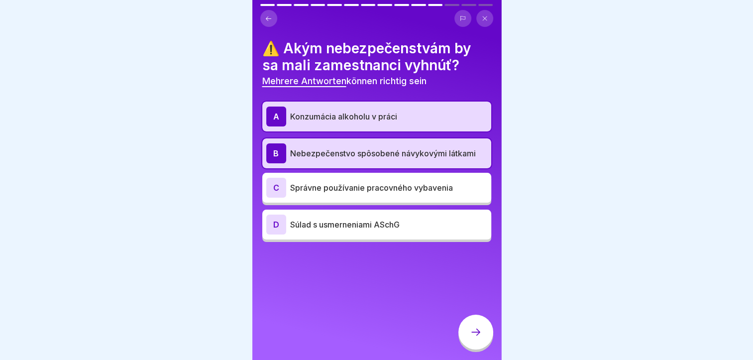
click at [476, 338] on icon at bounding box center [476, 332] width 12 height 12
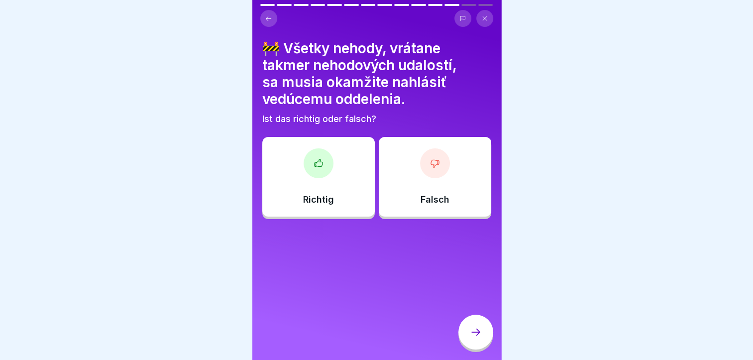
click at [320, 188] on div "Richtig" at bounding box center [318, 177] width 112 height 80
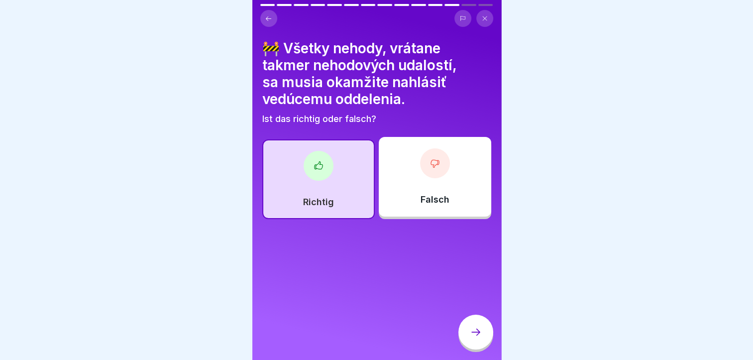
click at [484, 340] on div at bounding box center [475, 332] width 35 height 35
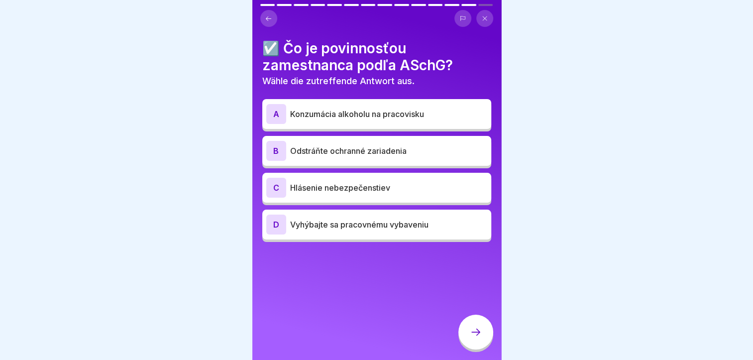
click at [315, 187] on p "Hlásenie nebezpečenstiev" at bounding box center [388, 188] width 197 height 12
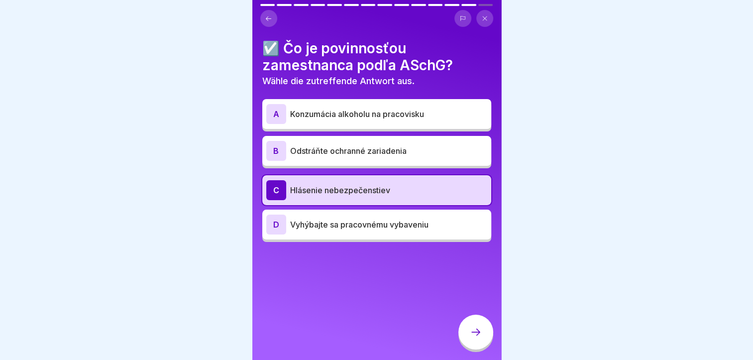
click at [466, 341] on div at bounding box center [475, 332] width 35 height 35
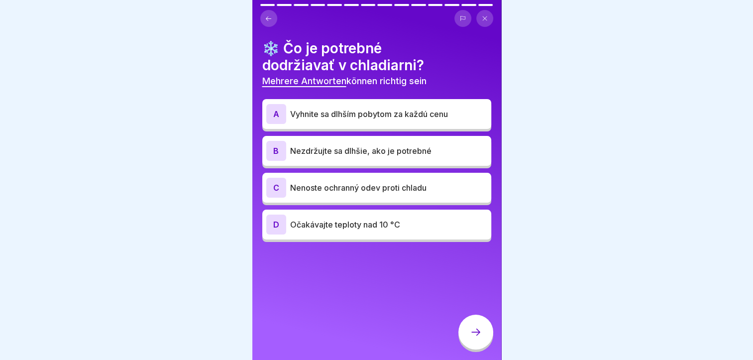
click at [344, 156] on div "B Nezdržujte sa dlhšie, ako je potrebné" at bounding box center [376, 151] width 221 height 20
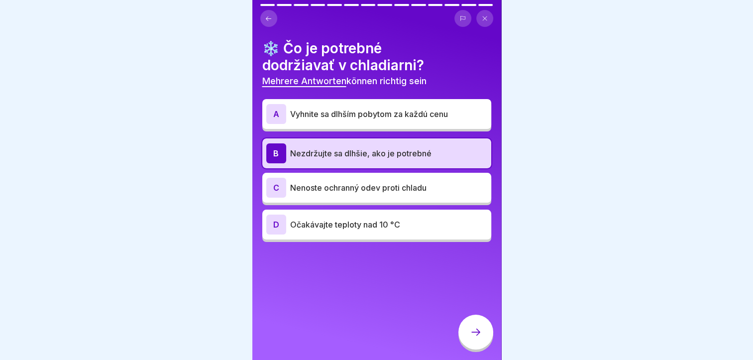
click at [473, 337] on icon at bounding box center [476, 332] width 12 height 12
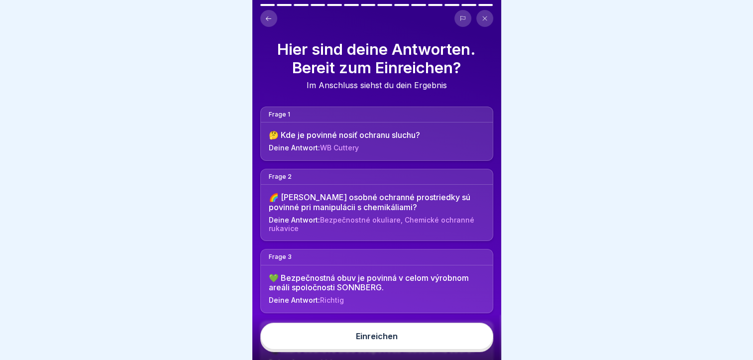
click at [397, 349] on button "Einreichen" at bounding box center [376, 336] width 233 height 27
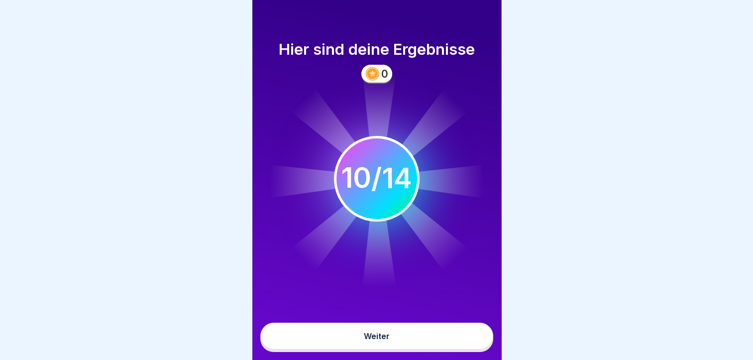
scroll to position [7, 0]
click at [353, 340] on button "Weiter" at bounding box center [376, 336] width 233 height 27
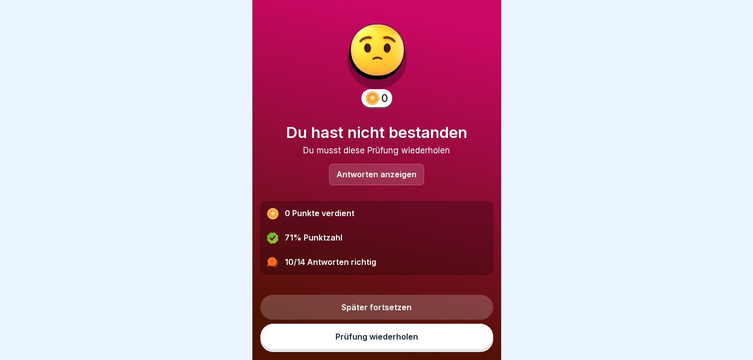
click at [376, 341] on link "Prüfung wiederholen" at bounding box center [376, 337] width 233 height 26
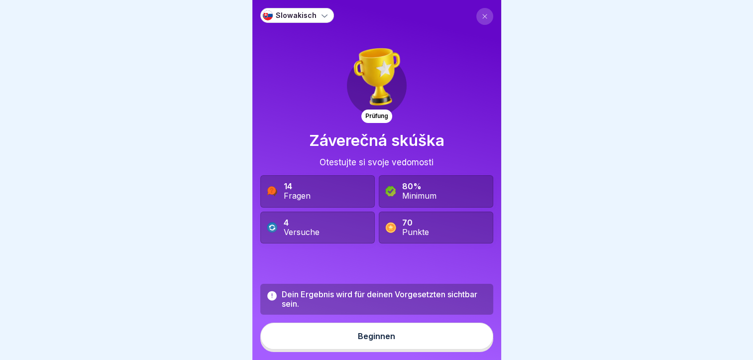
scroll to position [7, 0]
click at [354, 334] on button "Beginnen" at bounding box center [376, 336] width 233 height 27
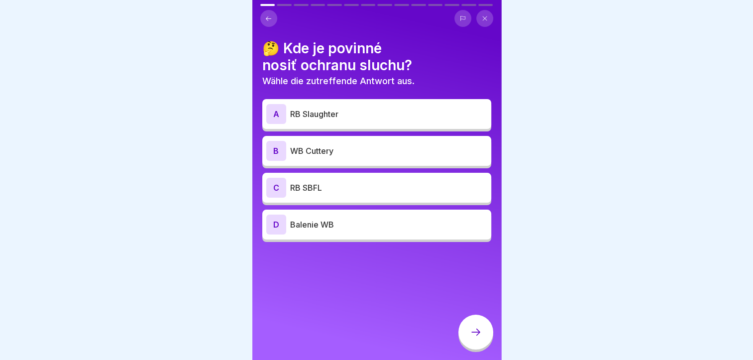
click at [302, 146] on p "WB Cuttery" at bounding box center [388, 151] width 197 height 12
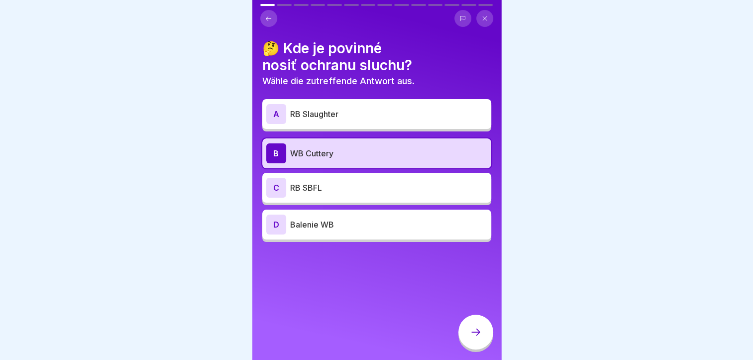
click at [476, 330] on icon at bounding box center [476, 332] width 12 height 12
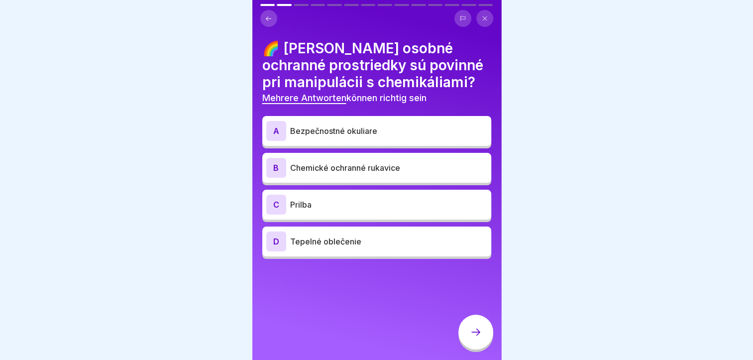
click at [328, 134] on div "A Bezpečnostné okuliare" at bounding box center [376, 131] width 229 height 30
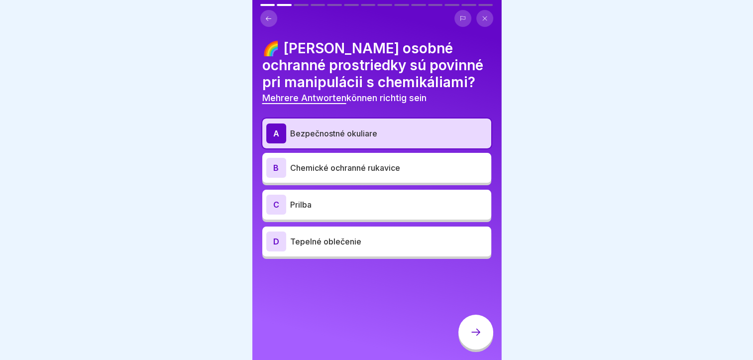
click at [322, 162] on p "Chemické ochranné rukavice" at bounding box center [388, 168] width 197 height 12
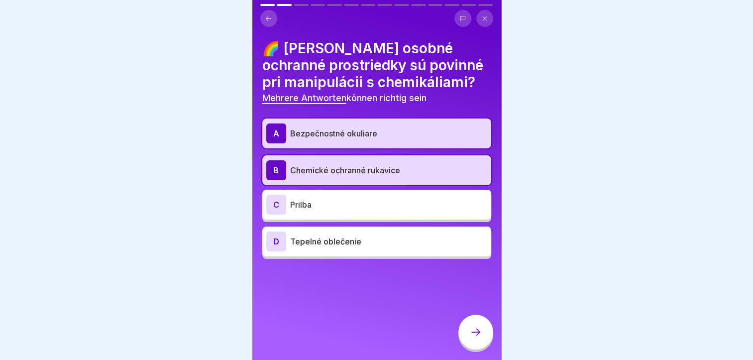
click at [476, 325] on div at bounding box center [475, 332] width 35 height 35
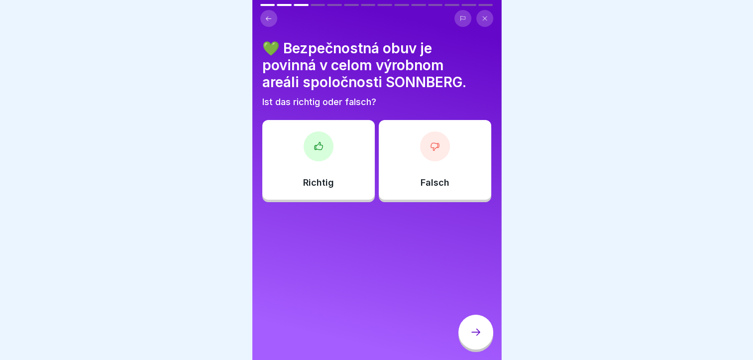
click at [322, 167] on div "Richtig" at bounding box center [318, 160] width 112 height 80
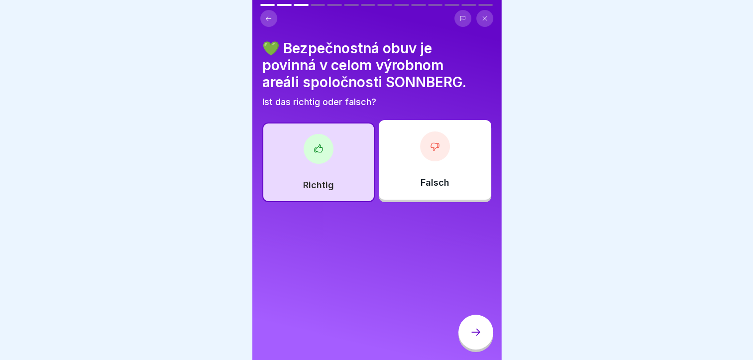
click at [472, 327] on div at bounding box center [475, 332] width 35 height 35
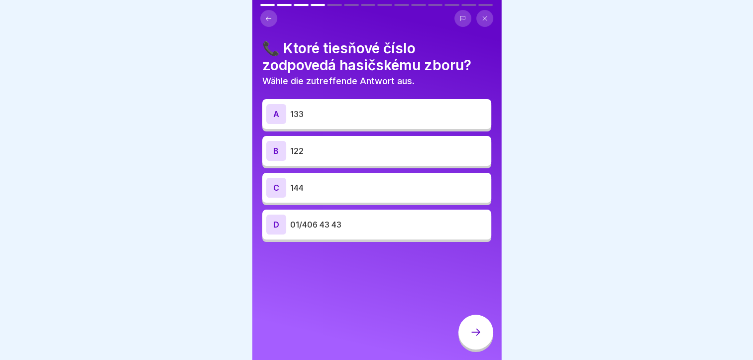
click at [295, 141] on div "B 122" at bounding box center [376, 151] width 221 height 20
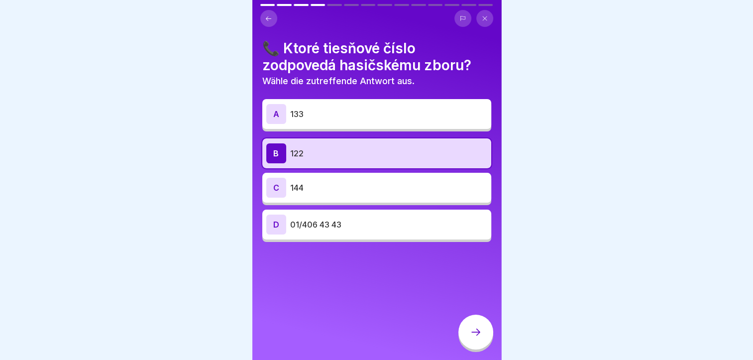
click at [468, 339] on div at bounding box center [475, 332] width 35 height 35
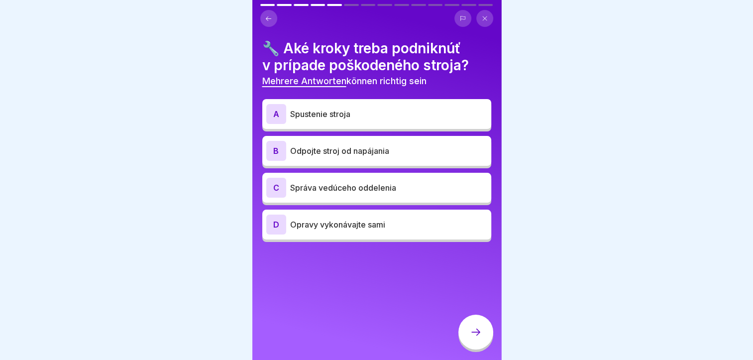
click at [337, 152] on div "B Odpojte stroj od napájania" at bounding box center [376, 151] width 221 height 20
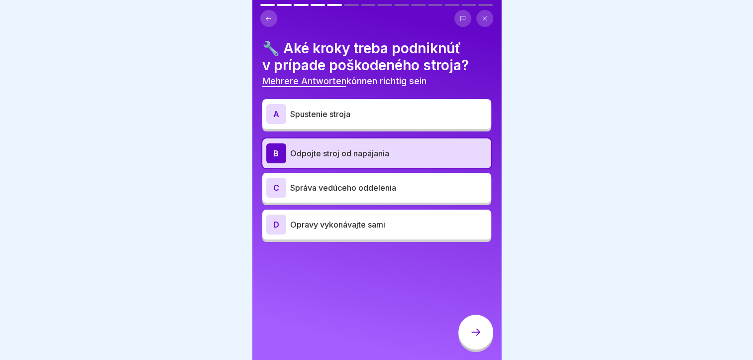
drag, startPoint x: 483, startPoint y: 325, endPoint x: 401, endPoint y: 322, distance: 82.7
click at [483, 326] on div at bounding box center [475, 332] width 35 height 35
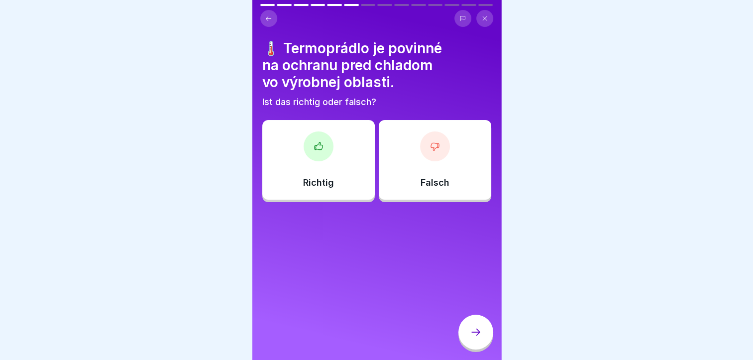
click at [407, 160] on div "Falsch" at bounding box center [435, 160] width 112 height 80
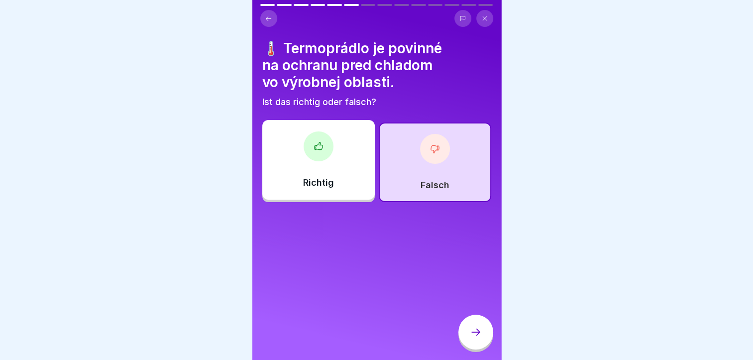
click at [472, 329] on icon at bounding box center [476, 332] width 12 height 12
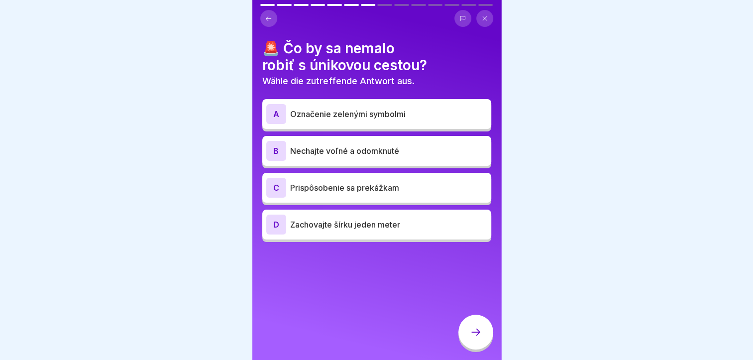
click at [304, 182] on p "Prispôsobenie sa prekážkam" at bounding box center [388, 188] width 197 height 12
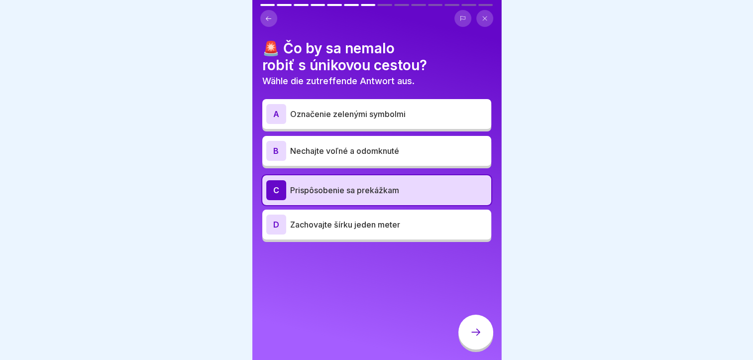
click at [466, 332] on div at bounding box center [475, 332] width 35 height 35
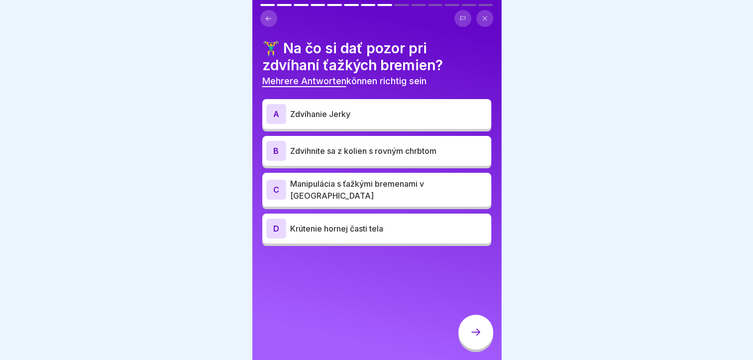
click at [319, 146] on p "Zdvihnite sa z kolien s rovným chrbtom" at bounding box center [388, 151] width 197 height 12
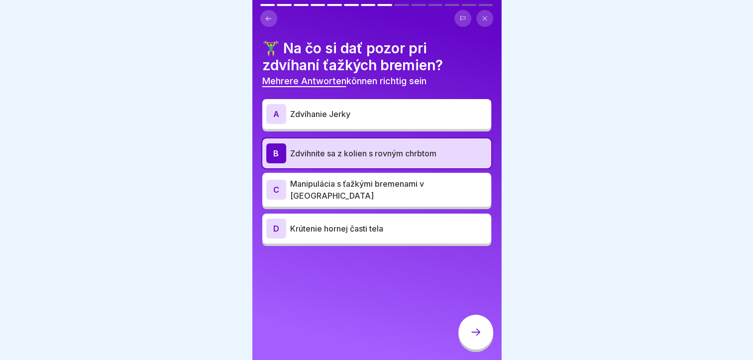
click at [321, 181] on p "Manipulácia s ťažkými bremenami v pároch" at bounding box center [388, 190] width 197 height 24
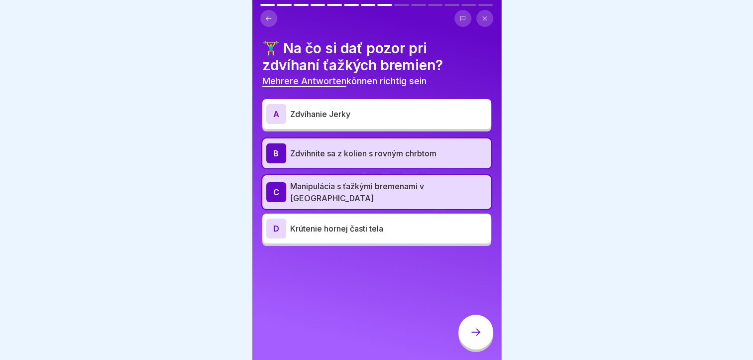
click at [476, 321] on div at bounding box center [475, 332] width 35 height 35
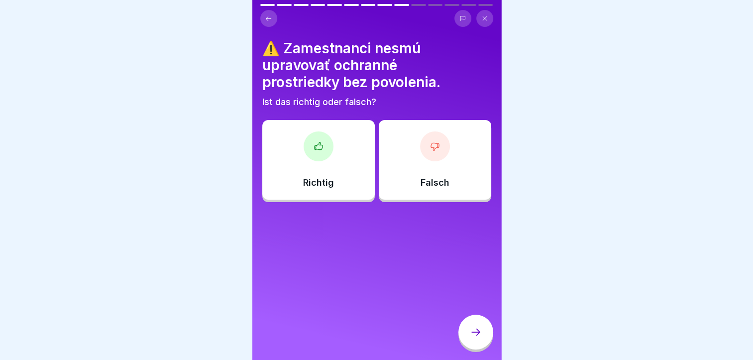
click at [306, 177] on p "Richtig" at bounding box center [318, 182] width 31 height 11
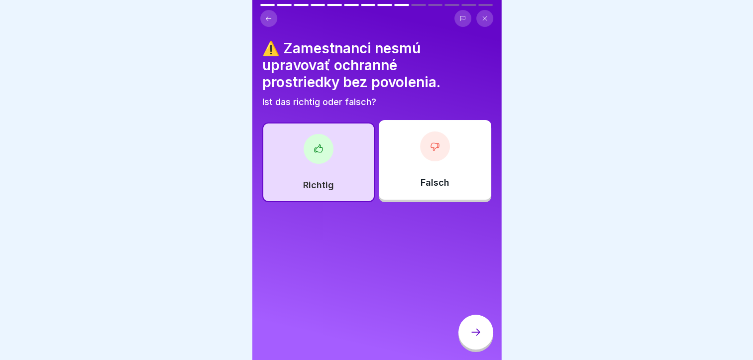
click at [458, 329] on div at bounding box center [475, 332] width 35 height 35
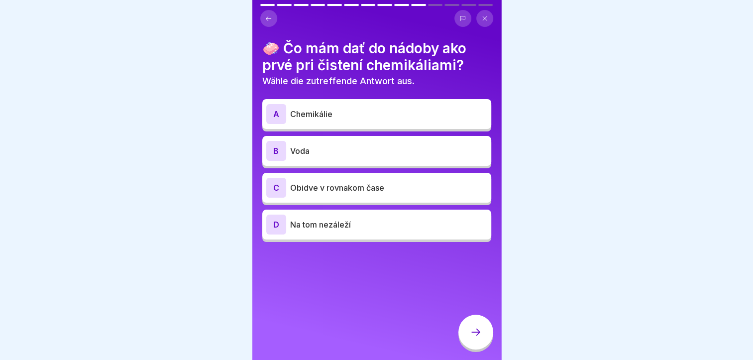
click at [322, 146] on p "Voda" at bounding box center [388, 151] width 197 height 12
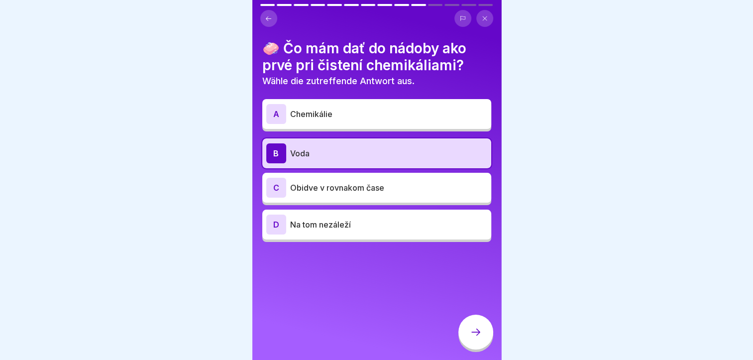
drag, startPoint x: 472, startPoint y: 322, endPoint x: 336, endPoint y: 336, distance: 137.2
click at [472, 322] on div at bounding box center [475, 332] width 35 height 35
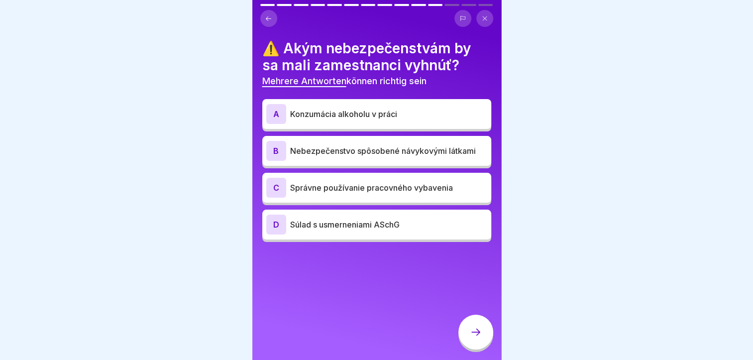
click at [333, 146] on p "Nebezpečenstvo spôsobené návykovými látkami" at bounding box center [388, 151] width 197 height 12
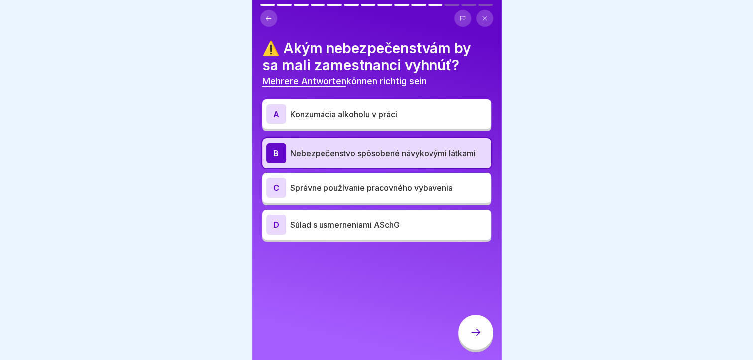
click at [333, 113] on div "A Konzumácia alkoholu v práci" at bounding box center [376, 114] width 221 height 20
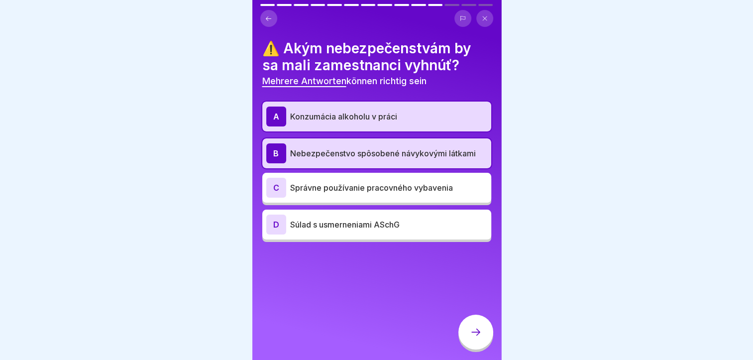
click at [476, 324] on div at bounding box center [475, 332] width 35 height 35
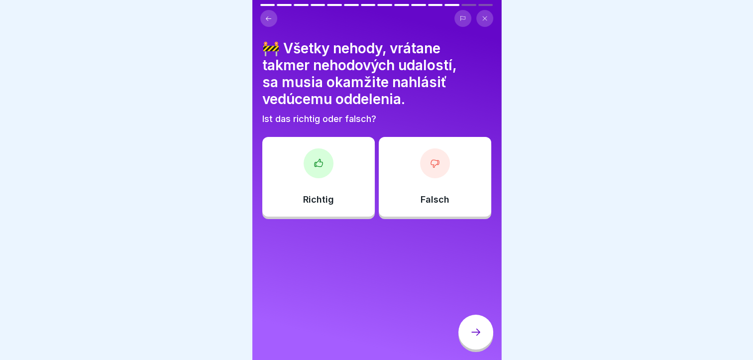
click at [303, 186] on div "Richtig" at bounding box center [318, 177] width 112 height 80
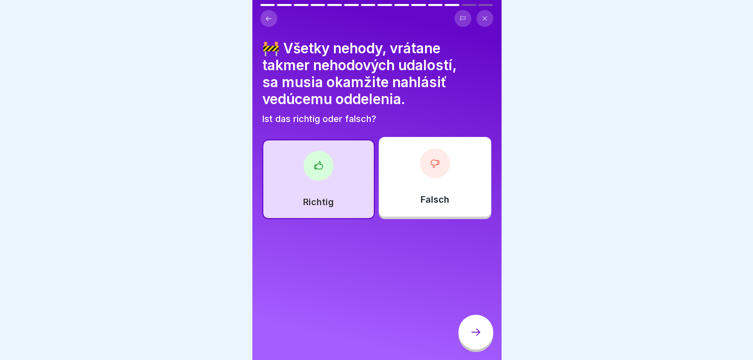
drag, startPoint x: 470, startPoint y: 332, endPoint x: 464, endPoint y: 332, distance: 5.5
click at [471, 332] on icon at bounding box center [476, 332] width 12 height 12
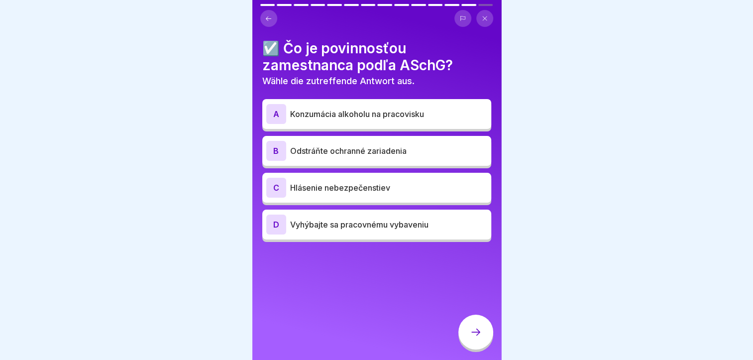
click at [332, 182] on p "Hlásenie nebezpečenstiev" at bounding box center [388, 188] width 197 height 12
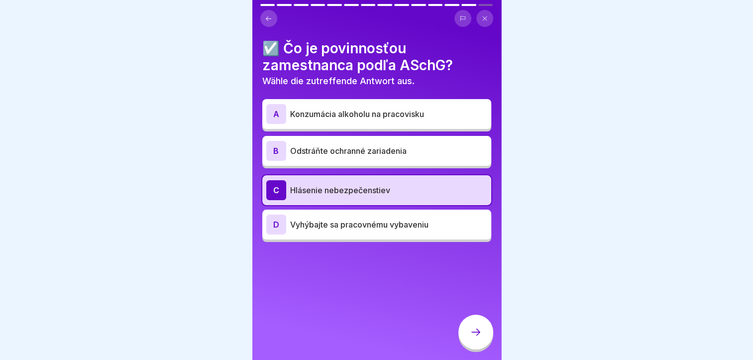
click at [474, 335] on icon at bounding box center [476, 332] width 12 height 12
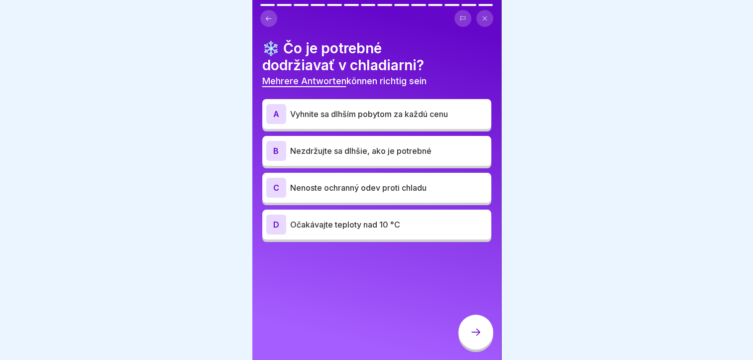
click at [333, 145] on p "Nezdržujte sa dlhšie, ako je potrebné" at bounding box center [388, 151] width 197 height 12
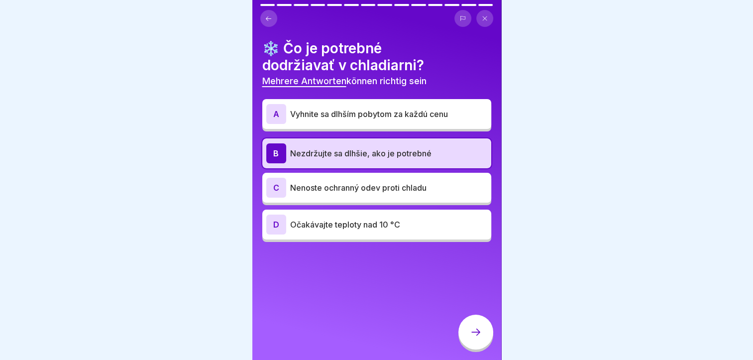
click at [470, 327] on div at bounding box center [475, 332] width 35 height 35
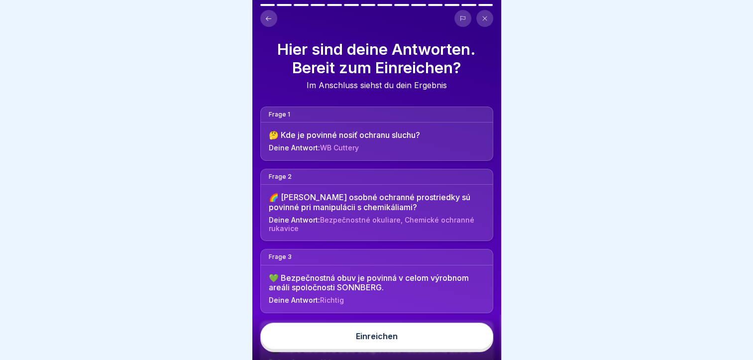
click at [382, 335] on div "Einreichen" at bounding box center [377, 336] width 42 height 9
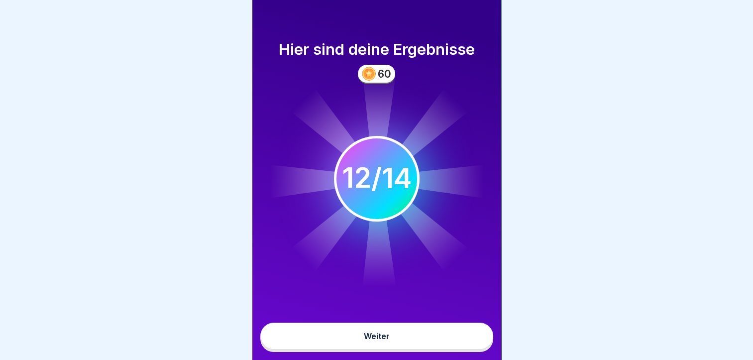
click at [344, 335] on button "Weiter" at bounding box center [376, 336] width 233 height 27
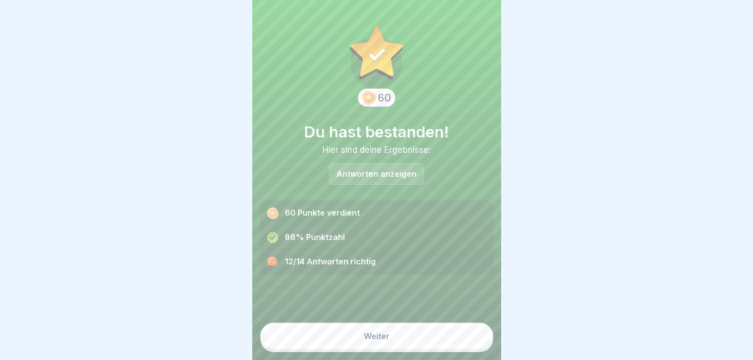
click at [368, 327] on button "Weiter" at bounding box center [376, 336] width 233 height 27
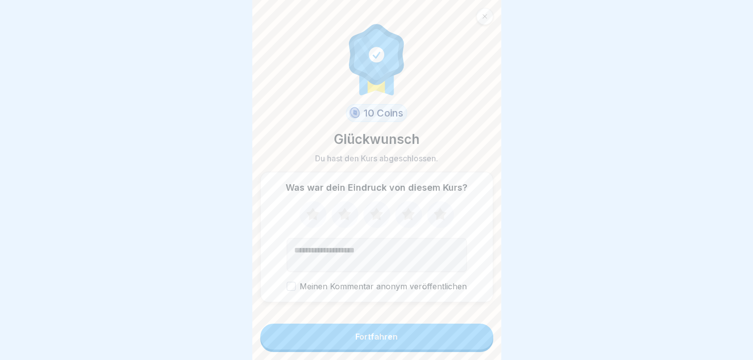
click at [329, 339] on button "Fortfahren" at bounding box center [376, 337] width 233 height 26
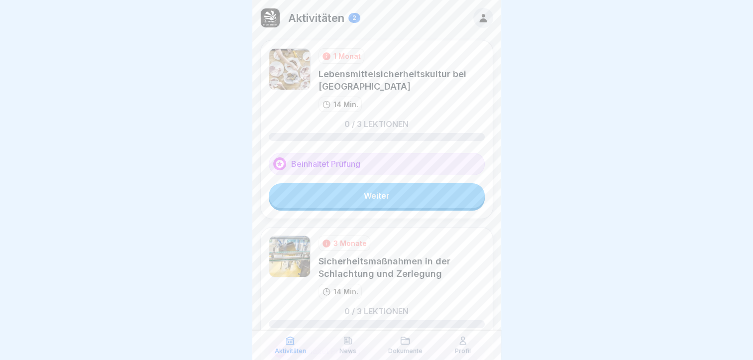
click at [360, 185] on link "Weiter" at bounding box center [377, 195] width 216 height 25
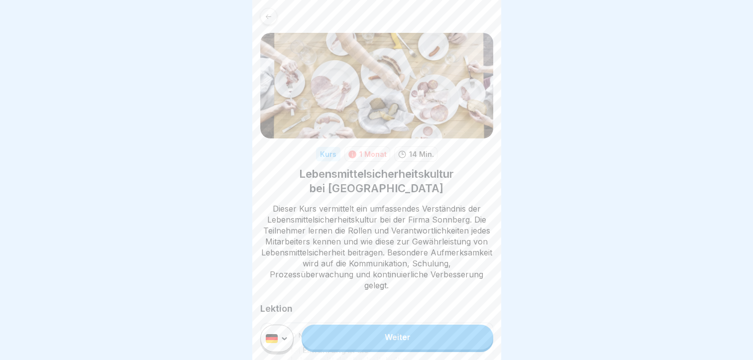
scroll to position [7, 0]
click at [352, 336] on link "Weiter" at bounding box center [397, 337] width 191 height 25
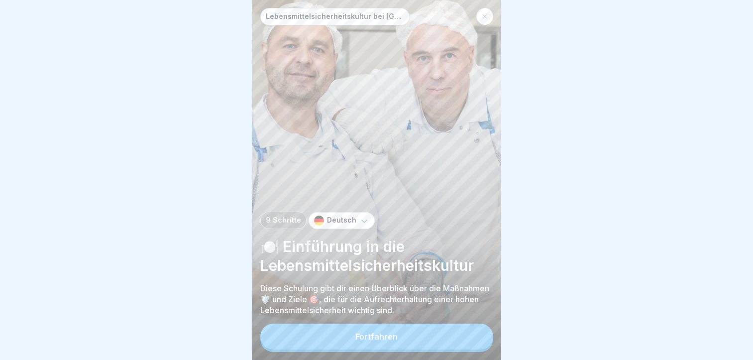
scroll to position [7, 0]
click at [344, 341] on button "Fortfahren" at bounding box center [376, 337] width 233 height 26
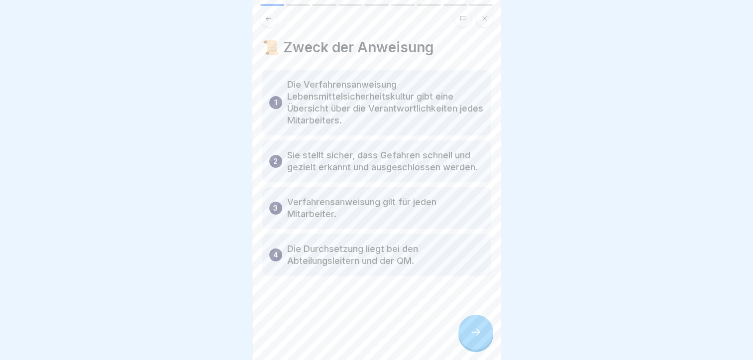
click at [263, 10] on button at bounding box center [268, 18] width 17 height 17
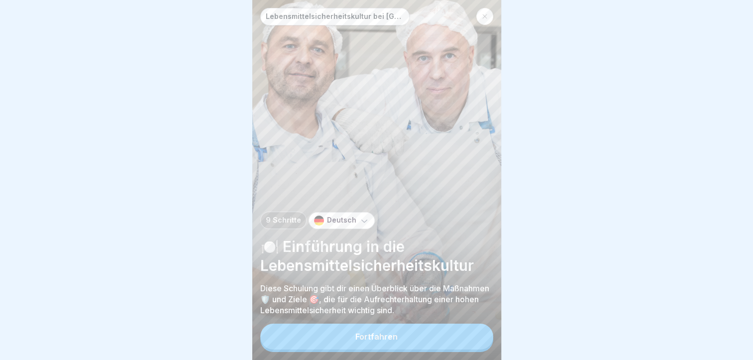
click at [362, 222] on icon at bounding box center [364, 221] width 10 height 10
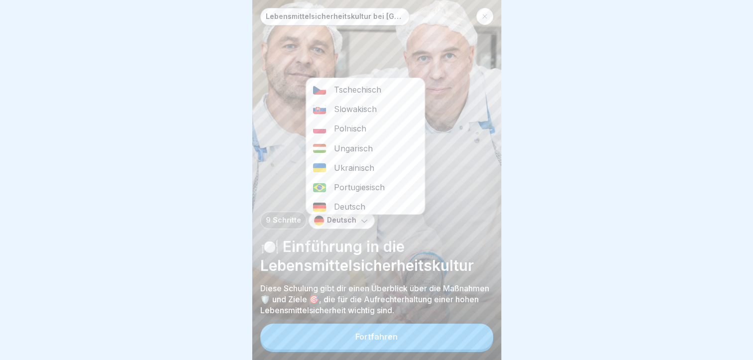
click at [348, 105] on div "Slowakisch" at bounding box center [365, 109] width 118 height 19
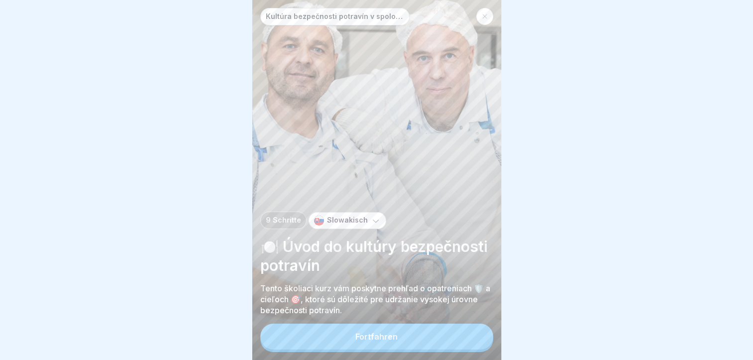
drag, startPoint x: 417, startPoint y: 335, endPoint x: 261, endPoint y: 333, distance: 155.8
click at [416, 335] on button "Fortfahren" at bounding box center [376, 337] width 233 height 26
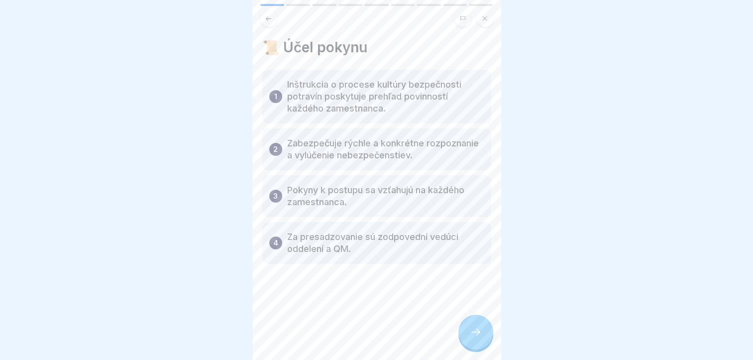
click at [478, 331] on icon at bounding box center [476, 332] width 12 height 12
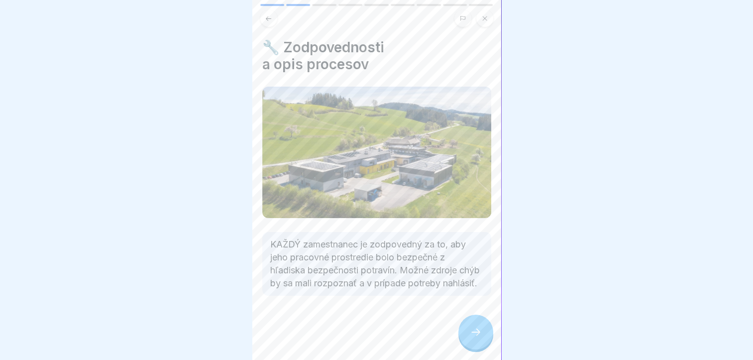
click at [476, 330] on icon at bounding box center [476, 332] width 12 height 12
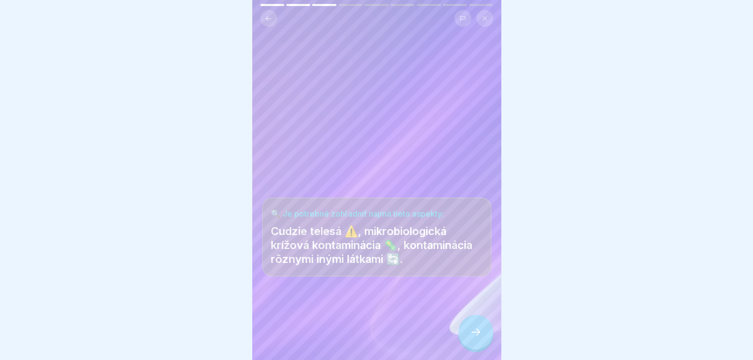
click at [476, 330] on icon at bounding box center [476, 332] width 12 height 12
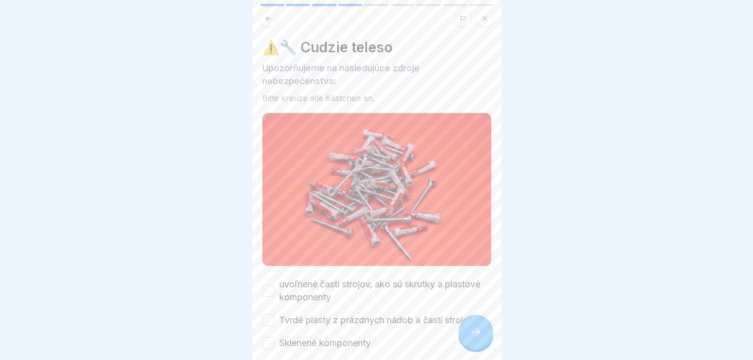
click at [476, 330] on icon at bounding box center [476, 332] width 12 height 12
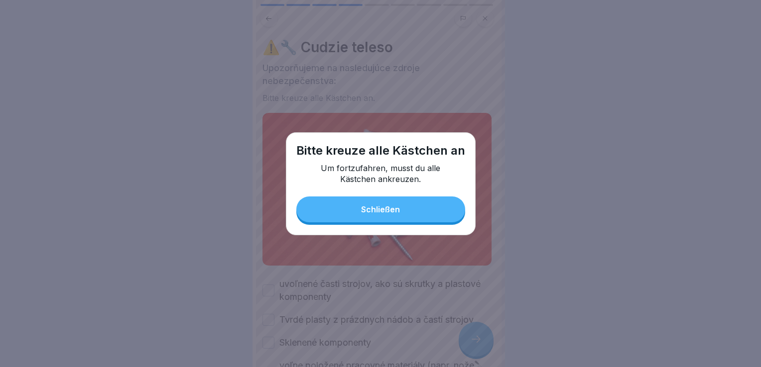
drag, startPoint x: 420, startPoint y: 220, endPoint x: 409, endPoint y: 222, distance: 11.2
click at [420, 220] on button "Schließen" at bounding box center [380, 210] width 169 height 26
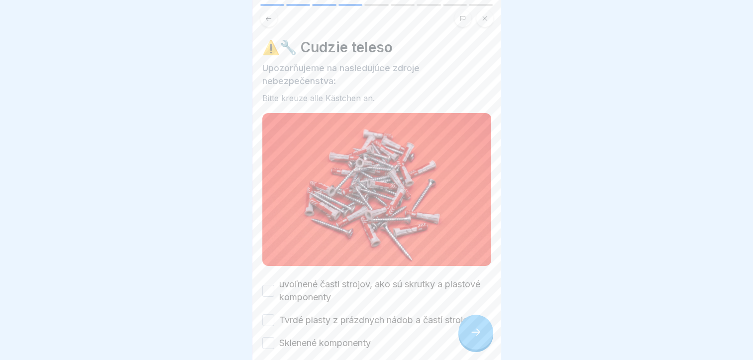
scroll to position [7, 0]
click at [266, 285] on button "uvoľnené časti strojov, ako sú skrutky a plastové komponenty" at bounding box center [268, 291] width 12 height 12
drag, startPoint x: 267, startPoint y: 306, endPoint x: 267, endPoint y: 316, distance: 10.5
click at [267, 314] on button "Tvrdé plasty z prázdnych nádob a častí strojov" at bounding box center [268, 320] width 12 height 12
click at [267, 337] on button "Sklenené komponenty" at bounding box center [268, 343] width 12 height 12
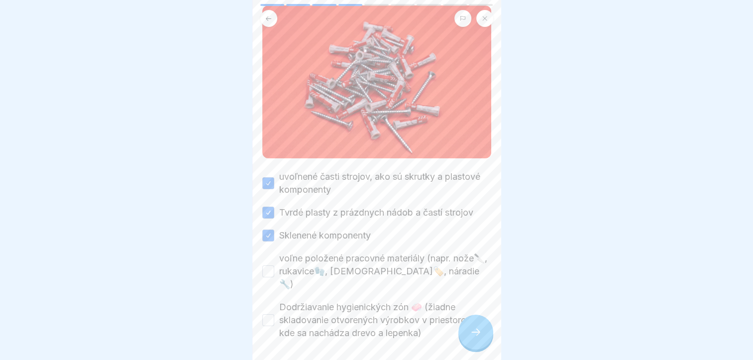
scroll to position [128, 0]
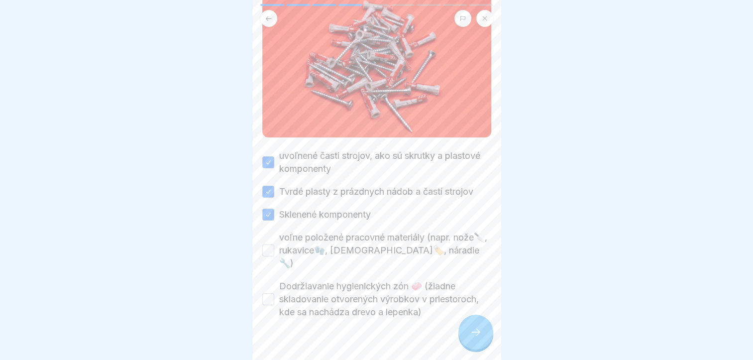
click at [263, 293] on button "Dodržiavanie hygienických zón 🧼 (žiadne skladovanie otvorených výrobkov v pries…" at bounding box center [268, 299] width 12 height 12
click at [265, 244] on button "voľne položené pracovné materiály (napr. nože🔪, rukavice🧤, Etiketten🏷️, náradie…" at bounding box center [268, 250] width 12 height 12
click at [471, 339] on div at bounding box center [475, 332] width 35 height 35
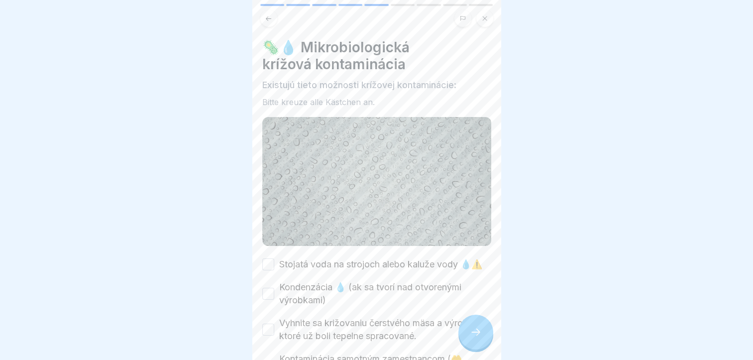
drag, startPoint x: 268, startPoint y: 293, endPoint x: 259, endPoint y: 270, distance: 24.8
click at [267, 291] on button "Kondenzácia 💧 (ak sa tvorí nad otvorenými výrobkami)" at bounding box center [268, 294] width 12 height 12
click at [263, 258] on button "Stojatá voda na strojoch alebo kaluže vody 💧⚠️" at bounding box center [268, 264] width 12 height 12
click at [268, 330] on button "Vyhnite sa križovaniu čerstvého mäsa a výrobkov, ktoré už boli tepelne spracova…" at bounding box center [268, 330] width 12 height 12
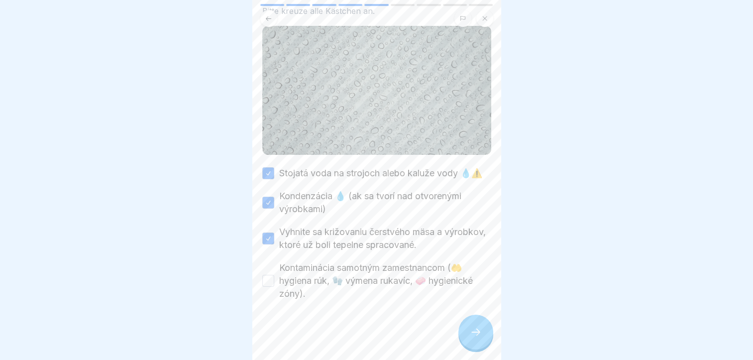
click at [267, 278] on button "Kontaminácia samotným zamestnancom (🤲 hygiena rúk, 🧤 výmena rukavíc, 🧼 hygienic…" at bounding box center [268, 281] width 12 height 12
click at [472, 332] on icon at bounding box center [476, 332] width 12 height 12
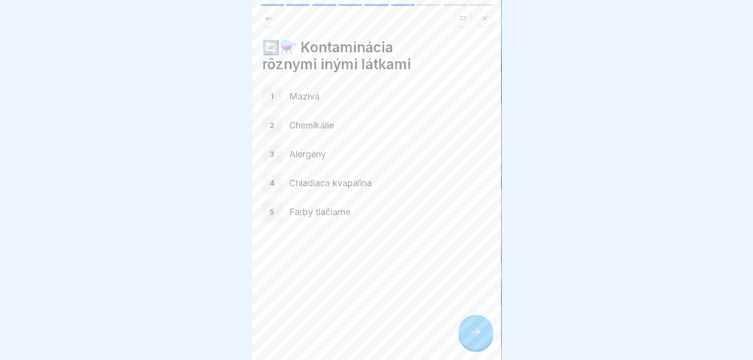
click at [472, 332] on icon at bounding box center [476, 332] width 12 height 12
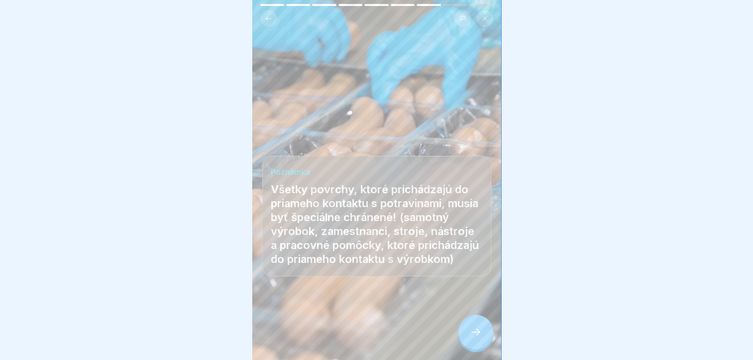
click at [472, 332] on icon at bounding box center [476, 332] width 12 height 12
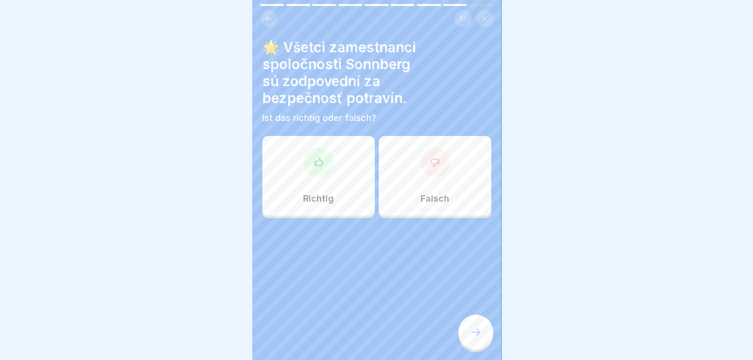
click at [320, 193] on p "Richtig" at bounding box center [318, 198] width 31 height 11
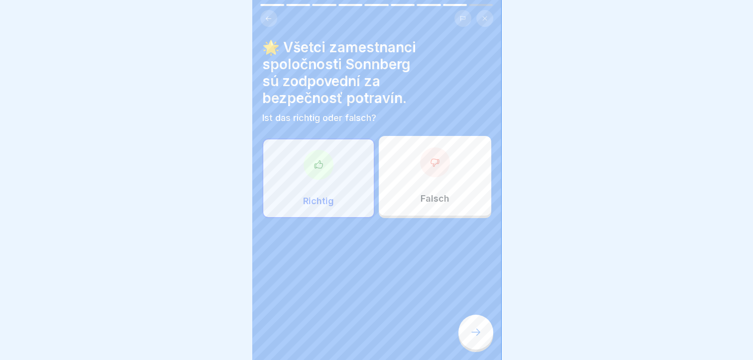
click at [472, 322] on div at bounding box center [475, 332] width 35 height 35
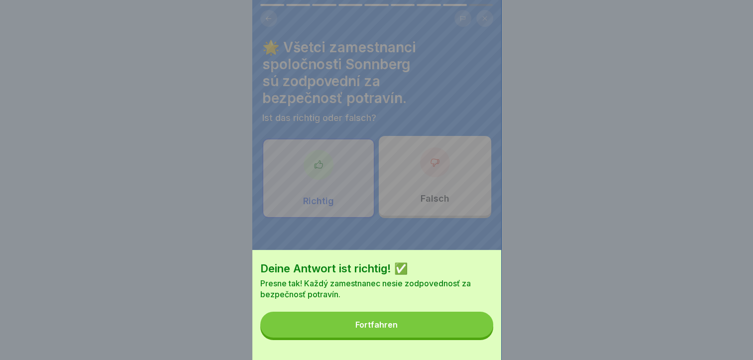
click at [451, 327] on button "Fortfahren" at bounding box center [376, 325] width 233 height 26
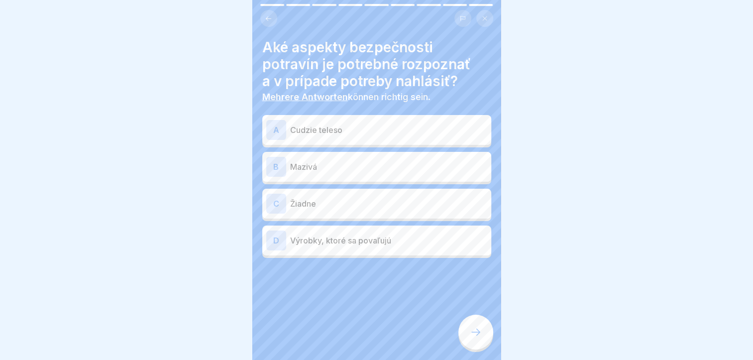
click at [337, 124] on p "Cudzie teleso" at bounding box center [388, 130] width 197 height 12
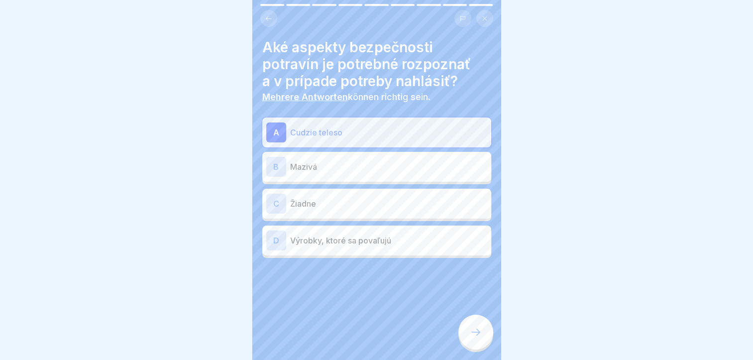
click at [339, 161] on p "Mazivá" at bounding box center [388, 167] width 197 height 12
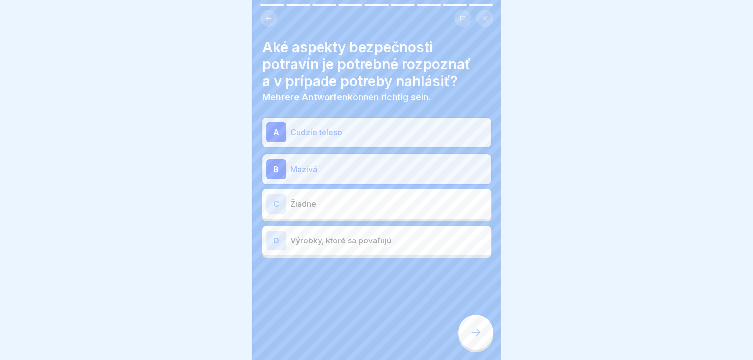
click at [478, 331] on icon at bounding box center [476, 332] width 12 height 12
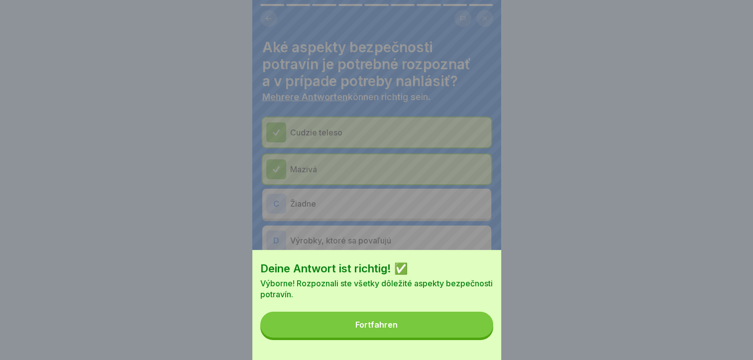
click at [453, 337] on button "Fortfahren" at bounding box center [376, 325] width 233 height 26
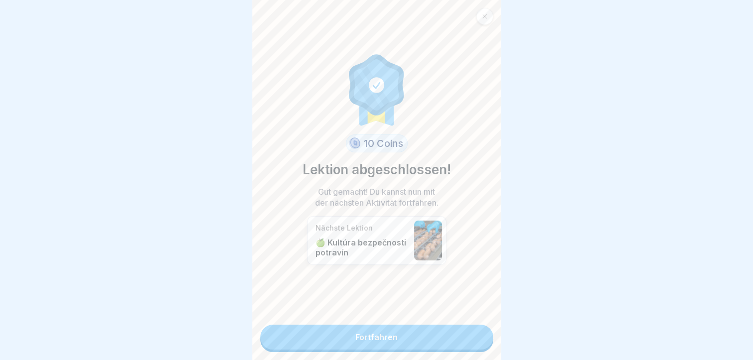
click at [418, 333] on link "Fortfahren" at bounding box center [376, 337] width 233 height 25
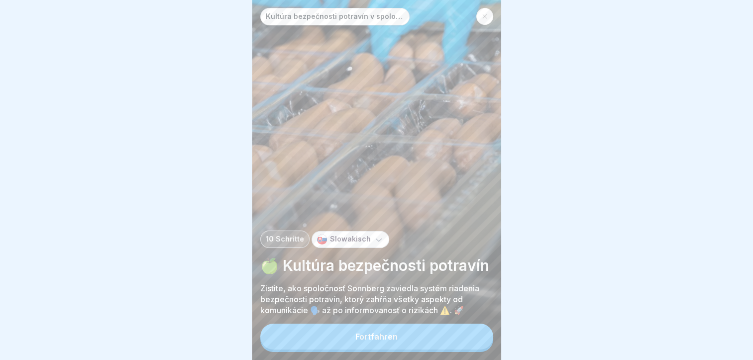
click at [414, 333] on button "Fortfahren" at bounding box center [376, 337] width 233 height 26
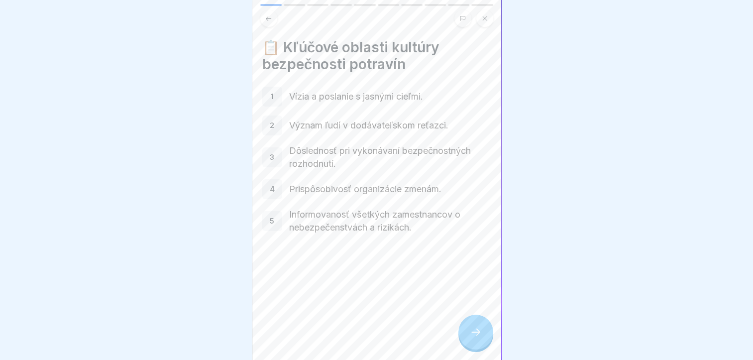
click at [470, 336] on icon at bounding box center [476, 332] width 12 height 12
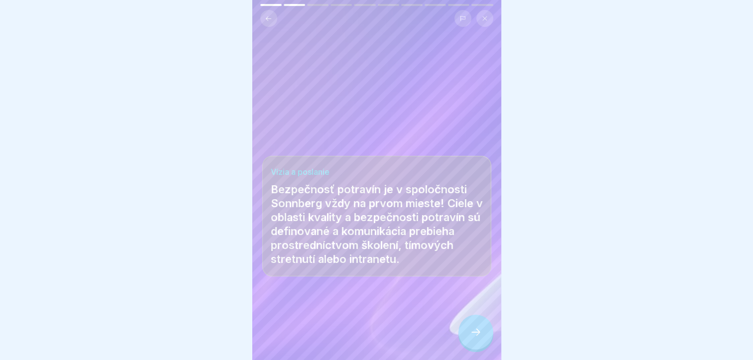
click at [472, 338] on icon at bounding box center [476, 332] width 12 height 12
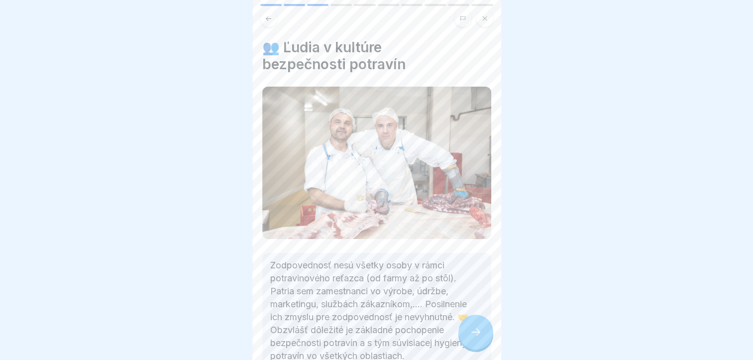
click at [472, 338] on icon at bounding box center [476, 332] width 12 height 12
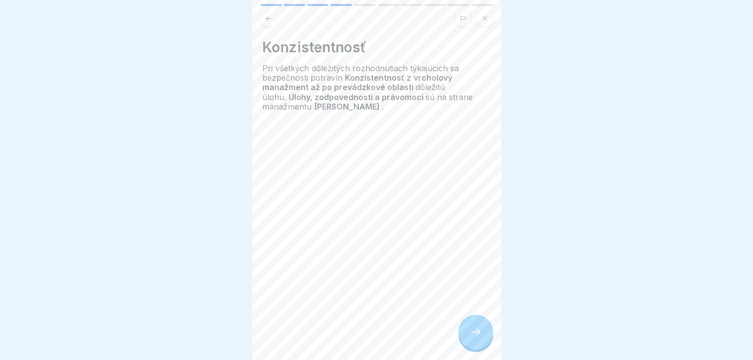
click at [472, 338] on icon at bounding box center [476, 332] width 12 height 12
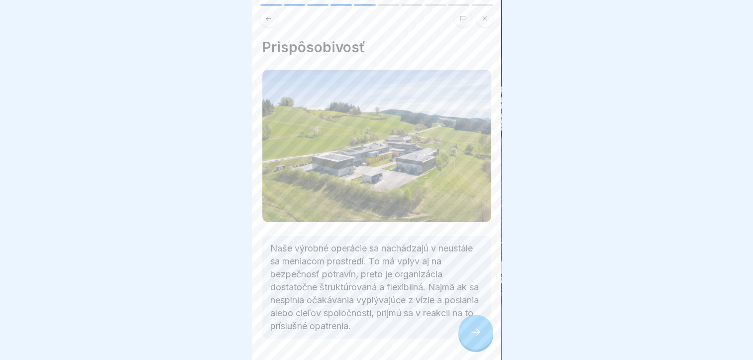
click at [472, 338] on icon at bounding box center [476, 332] width 12 height 12
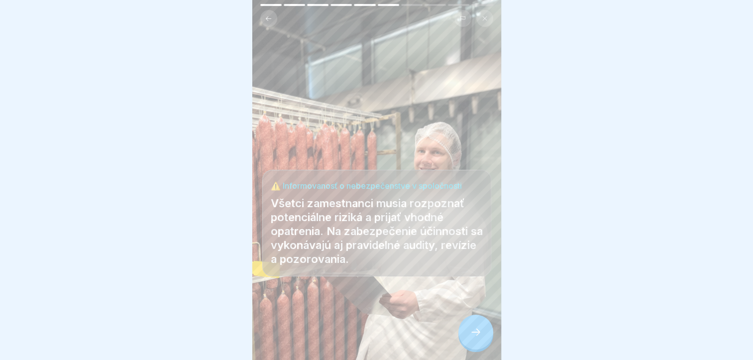
click at [472, 338] on icon at bounding box center [476, 332] width 12 height 12
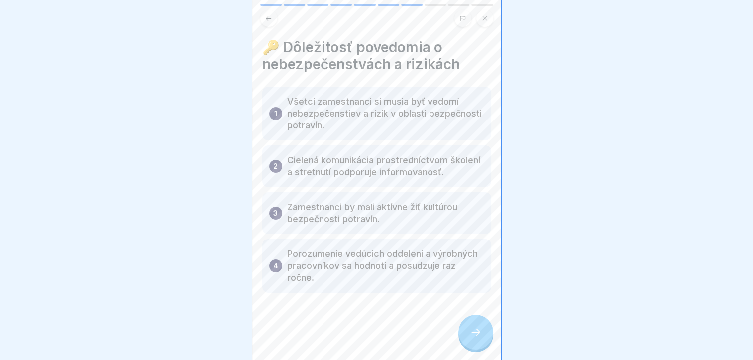
click at [472, 338] on icon at bounding box center [476, 332] width 12 height 12
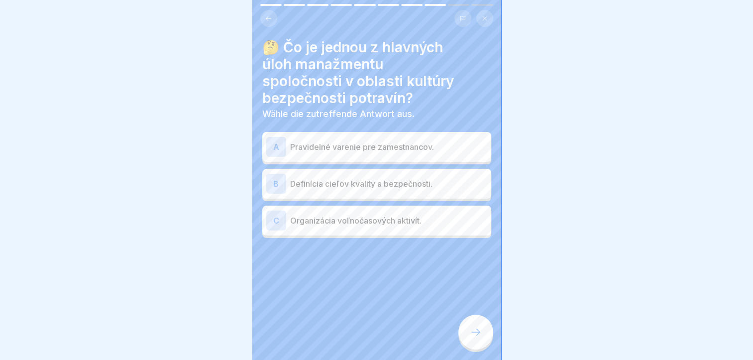
click at [332, 185] on p "Definícia cieľov kvality a bezpečnosti." at bounding box center [388, 184] width 197 height 12
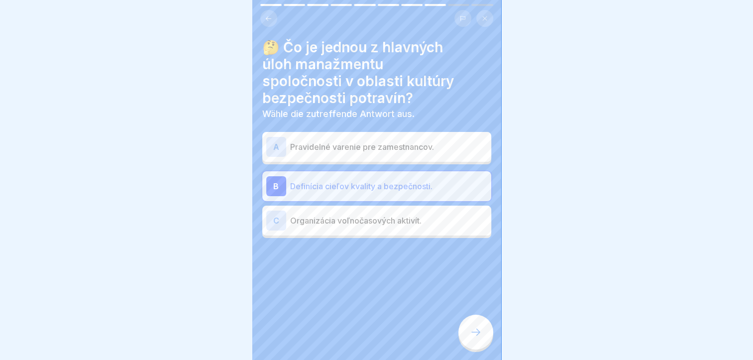
click at [467, 332] on div at bounding box center [475, 332] width 35 height 35
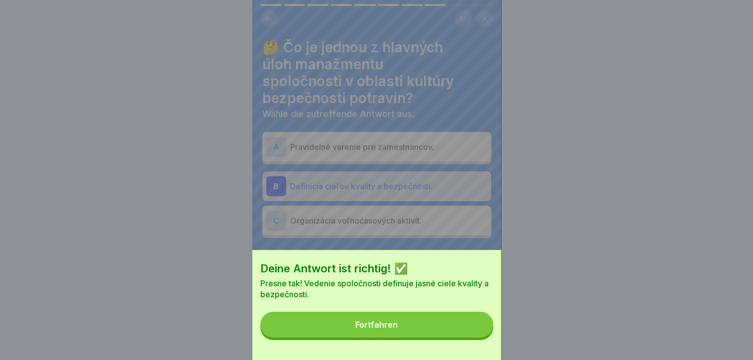
click at [465, 332] on button "Fortfahren" at bounding box center [376, 325] width 233 height 26
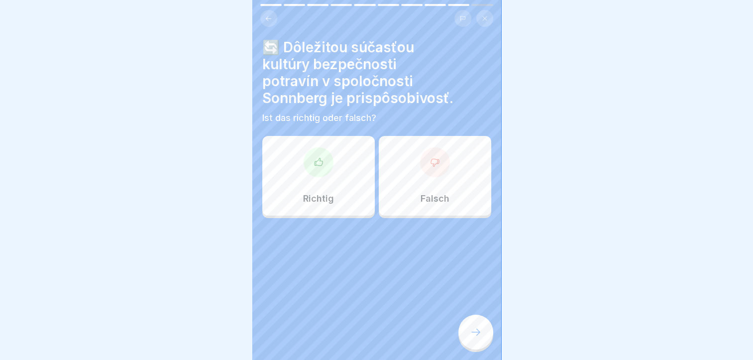
click at [319, 184] on div "Richtig" at bounding box center [318, 176] width 112 height 80
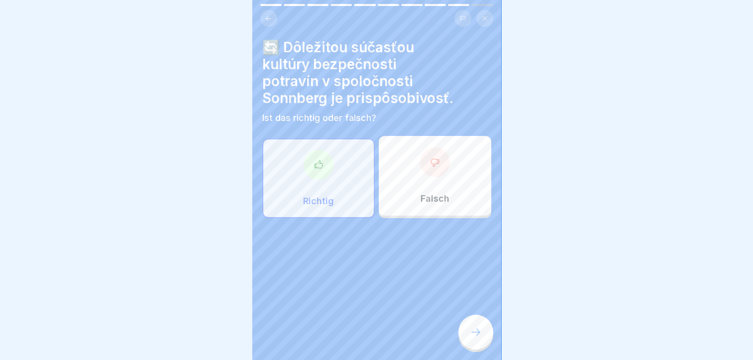
click at [477, 330] on div at bounding box center [475, 332] width 35 height 35
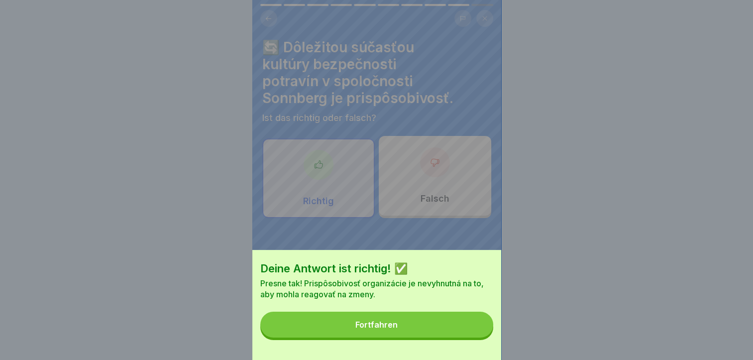
click at [452, 331] on button "Fortfahren" at bounding box center [376, 325] width 233 height 26
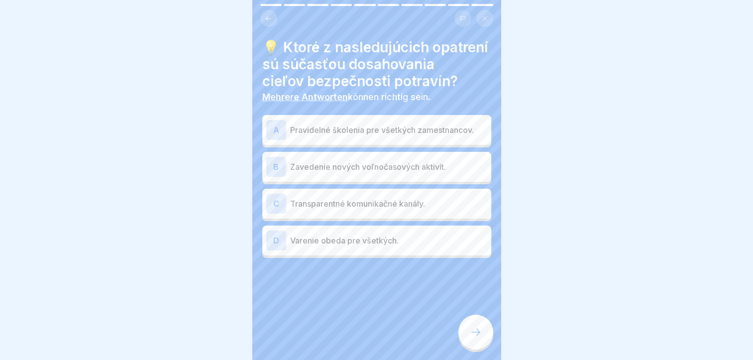
click at [370, 136] on p "Pravidelné školenia pre všetkých zamestnancov." at bounding box center [388, 130] width 197 height 12
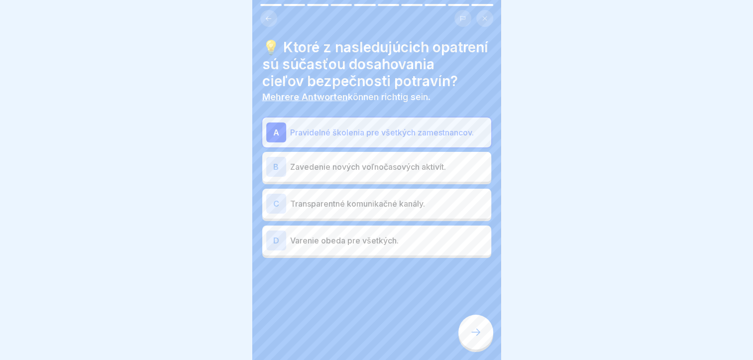
click at [375, 210] on p "Transparentné komunikačné kanály." at bounding box center [388, 204] width 197 height 12
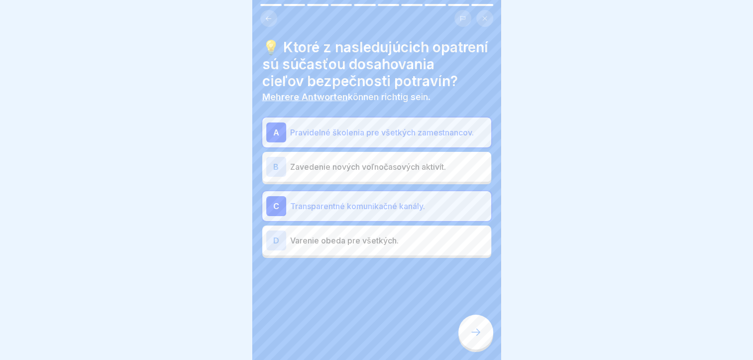
click at [469, 330] on div at bounding box center [475, 332] width 35 height 35
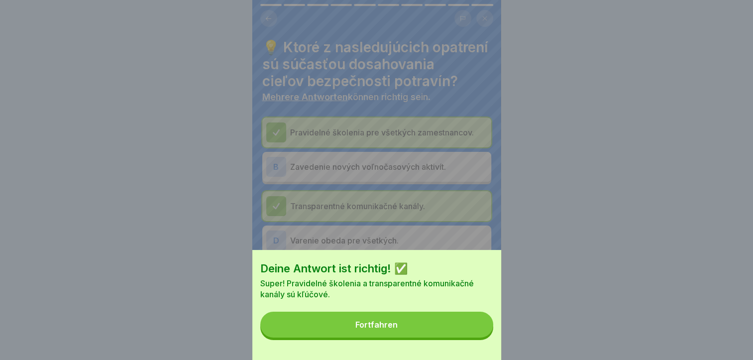
click at [460, 332] on button "Fortfahren" at bounding box center [376, 325] width 233 height 26
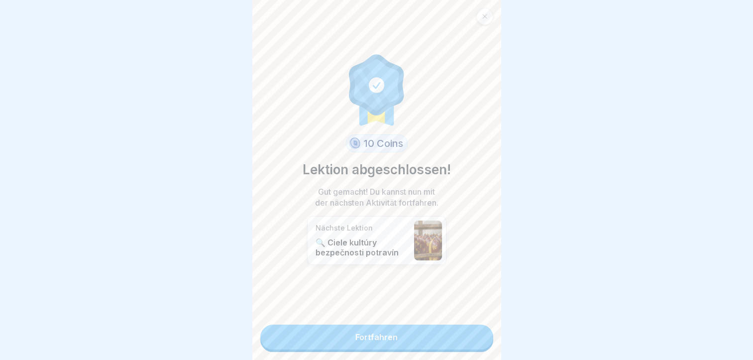
click at [407, 333] on link "Fortfahren" at bounding box center [376, 337] width 233 height 25
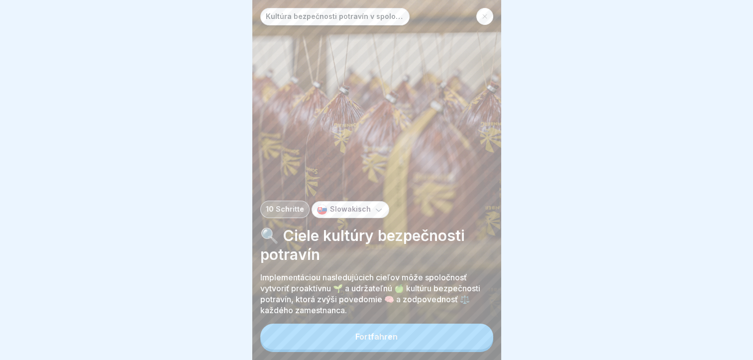
click at [408, 337] on button "Fortfahren" at bounding box center [376, 337] width 233 height 26
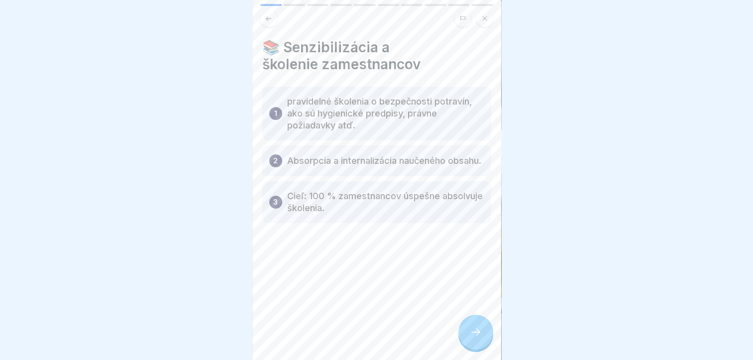
click at [478, 337] on icon at bounding box center [476, 332] width 12 height 12
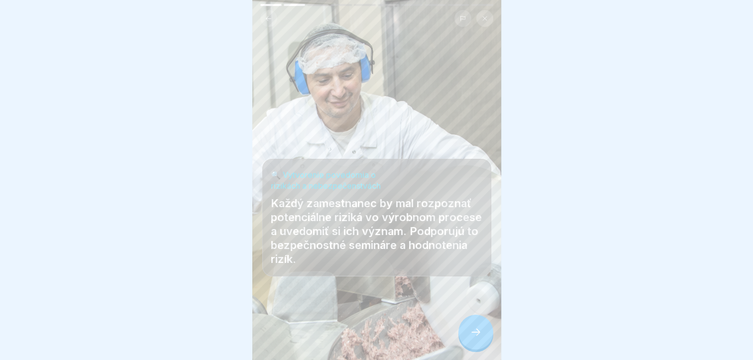
click at [478, 335] on icon at bounding box center [476, 332] width 12 height 12
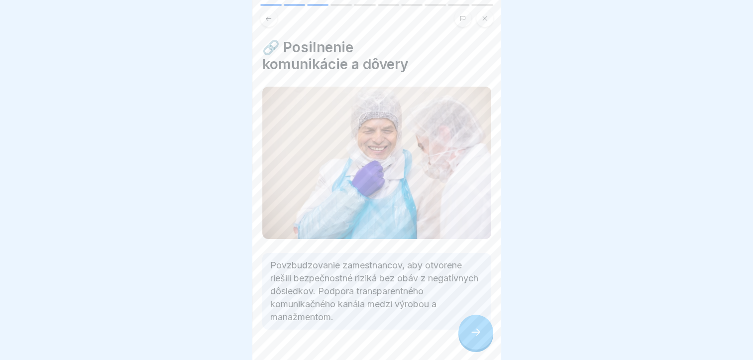
click at [478, 335] on icon at bounding box center [476, 332] width 12 height 12
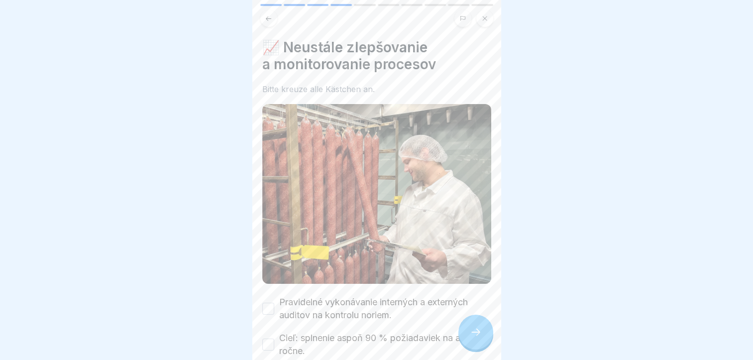
click at [478, 335] on icon at bounding box center [476, 332] width 12 height 12
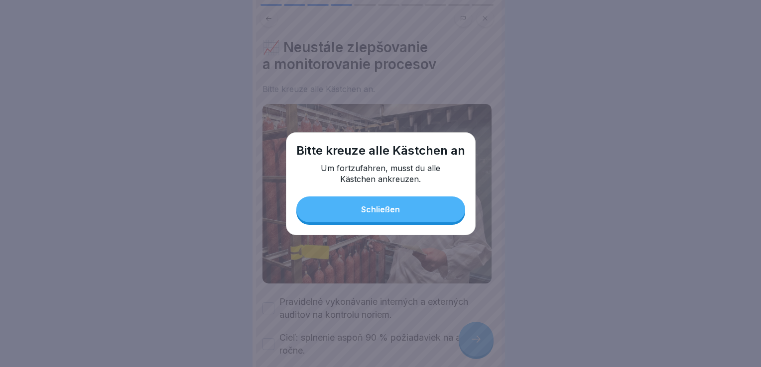
click at [362, 209] on div "Schließen" at bounding box center [380, 209] width 39 height 9
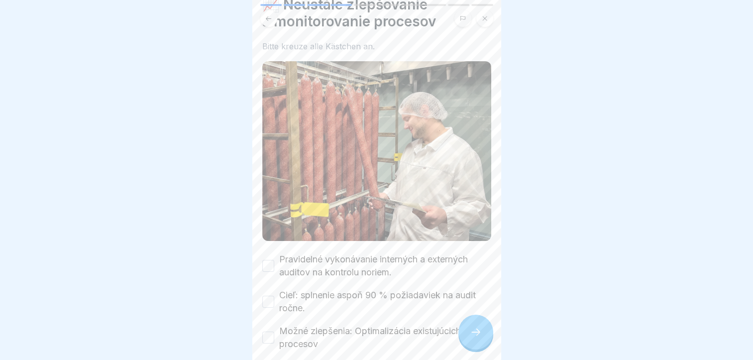
scroll to position [87, 0]
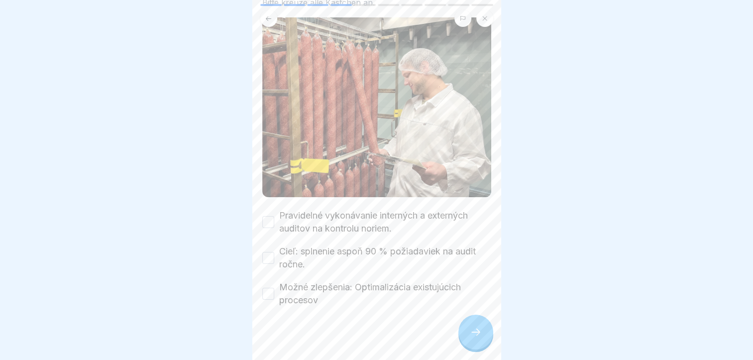
click at [267, 216] on button "Pravidelné vykonávanie interných a externých auditov na kontrolu noriem." at bounding box center [268, 222] width 12 height 12
click at [266, 252] on button "Cieľ: splnenie aspoň 90 % požiadaviek na audit ročne." at bounding box center [268, 258] width 12 height 12
click at [267, 288] on button "Možné zlepšenia: Optimalizácia existujúcich procesov" at bounding box center [268, 294] width 12 height 12
click at [485, 341] on div at bounding box center [475, 332] width 35 height 35
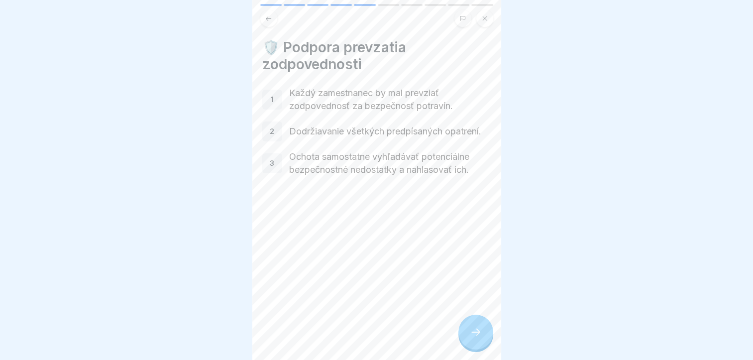
click at [477, 337] on icon at bounding box center [476, 332] width 12 height 12
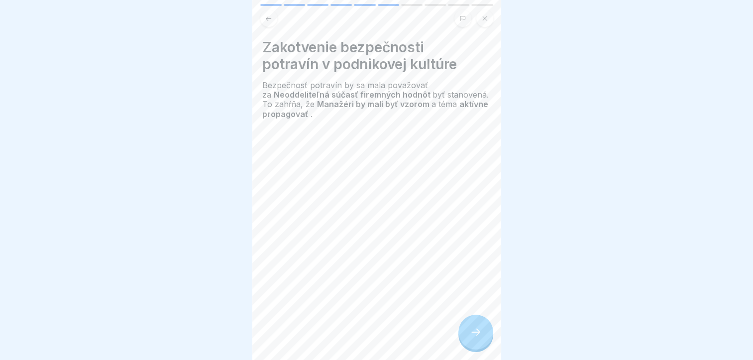
click at [479, 337] on icon at bounding box center [476, 332] width 12 height 12
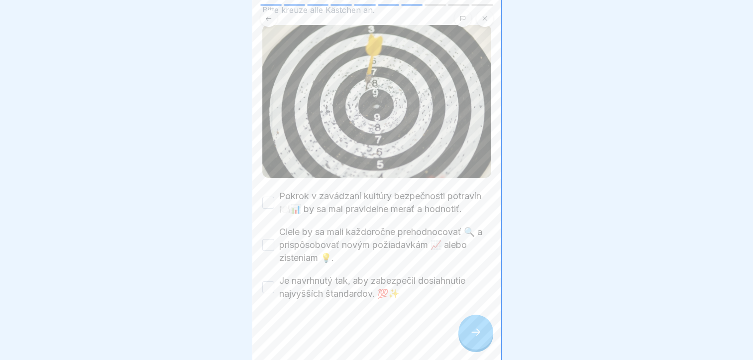
scroll to position [112, 0]
click at [268, 197] on button "Pokrok v zavádzaní kultúry bezpečnosti potravín 🍽️📊 by sa mal pravidelne merať …" at bounding box center [268, 203] width 12 height 12
click at [265, 239] on button "Ciele by sa mali každoročne prehodnocovať 🔍 a prispôsobovať novým požiadavkám 📈…" at bounding box center [268, 245] width 12 height 12
click at [270, 281] on button "Je navrhnutý tak, aby zabezpečil dosiahnutie najvyšších štandardov. 💯✨" at bounding box center [268, 287] width 12 height 12
click at [470, 329] on icon at bounding box center [476, 332] width 12 height 12
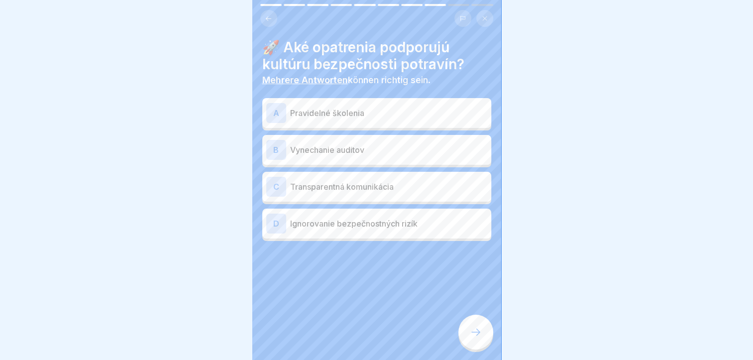
click at [333, 111] on div "A Pravidelné školenia" at bounding box center [376, 113] width 221 height 20
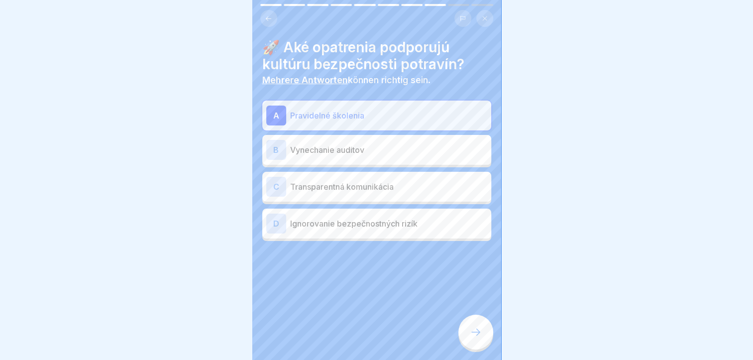
click at [339, 181] on p "Transparentná komunikácia" at bounding box center [388, 187] width 197 height 12
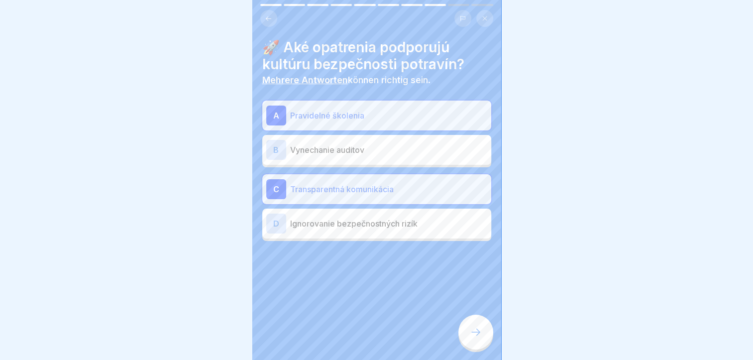
click at [472, 326] on div at bounding box center [475, 332] width 35 height 35
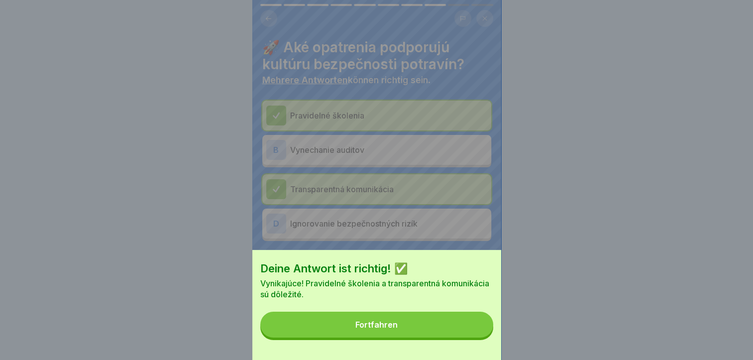
click at [463, 327] on button "Fortfahren" at bounding box center [376, 325] width 233 height 26
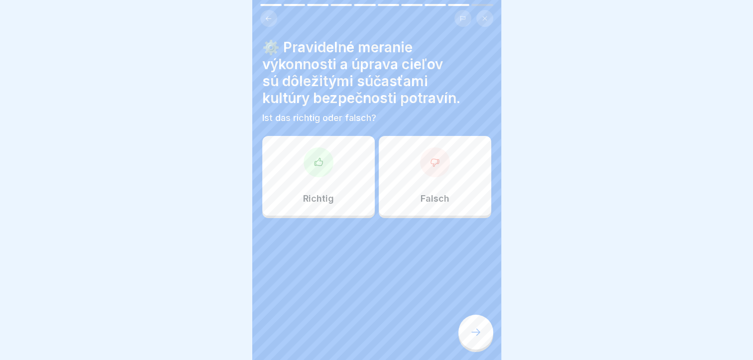
click at [318, 184] on div "Richtig" at bounding box center [318, 176] width 112 height 80
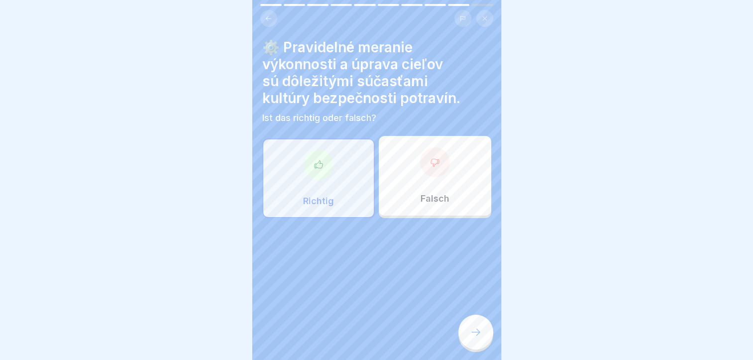
click at [475, 335] on icon at bounding box center [476, 332] width 12 height 12
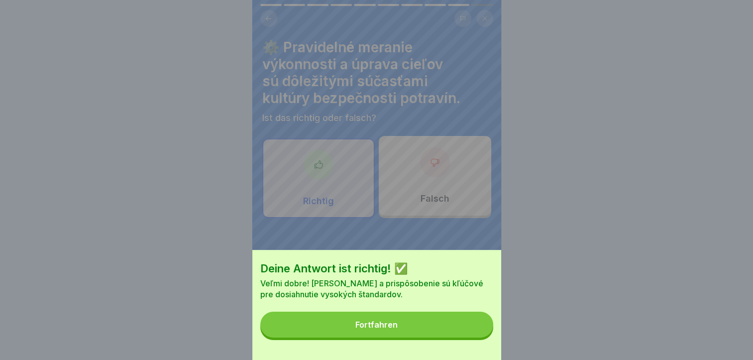
click at [462, 326] on button "Fortfahren" at bounding box center [376, 325] width 233 height 26
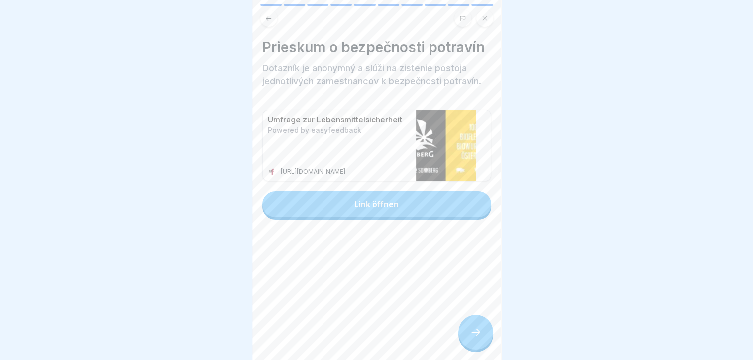
click at [370, 200] on div "Link öffnen" at bounding box center [376, 204] width 44 height 9
click at [469, 324] on div at bounding box center [475, 332] width 35 height 35
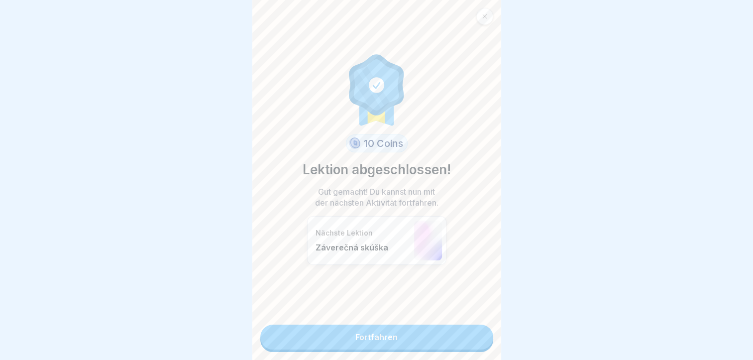
click at [444, 329] on link "Fortfahren" at bounding box center [376, 337] width 233 height 25
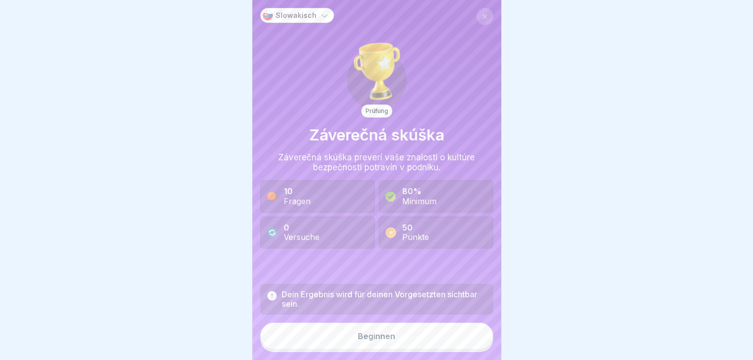
scroll to position [7, 0]
click at [412, 337] on button "Beginnen" at bounding box center [376, 336] width 233 height 27
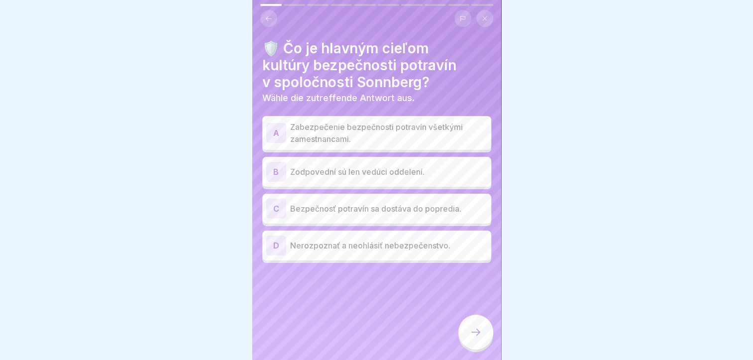
click at [327, 121] on p "Zabezpečenie bezpečnosti potravín všetkými zamestnancami." at bounding box center [388, 133] width 197 height 24
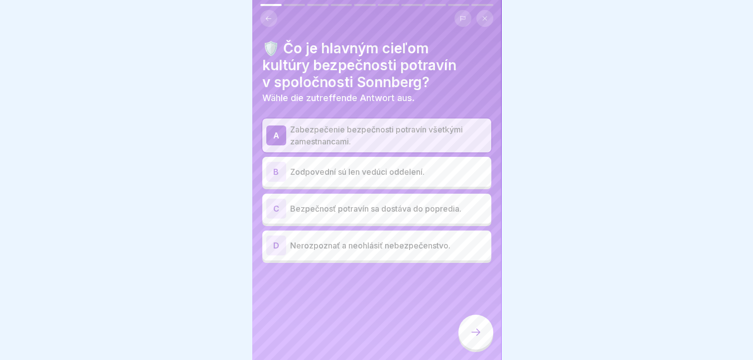
click at [474, 319] on div at bounding box center [475, 332] width 35 height 35
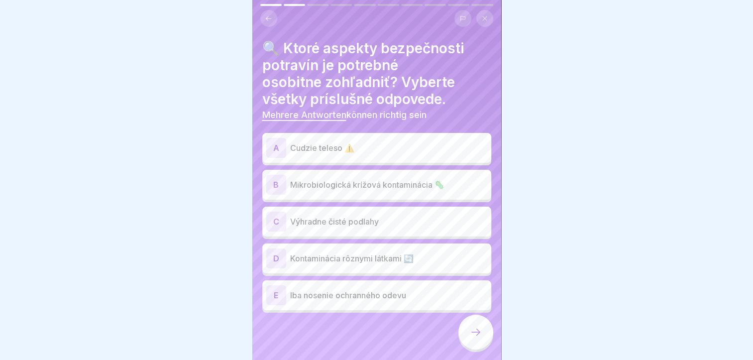
click at [305, 142] on p "Cudzie teleso ⚠️" at bounding box center [388, 148] width 197 height 12
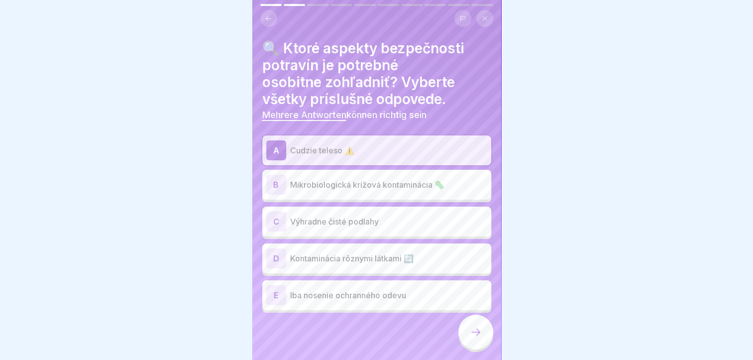
click at [332, 252] on p "Kontaminácia rôznymi látkami 🔄" at bounding box center [388, 258] width 197 height 12
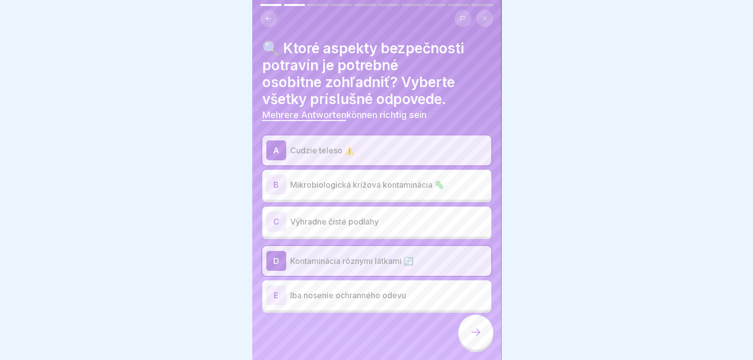
click at [484, 334] on div at bounding box center [475, 332] width 35 height 35
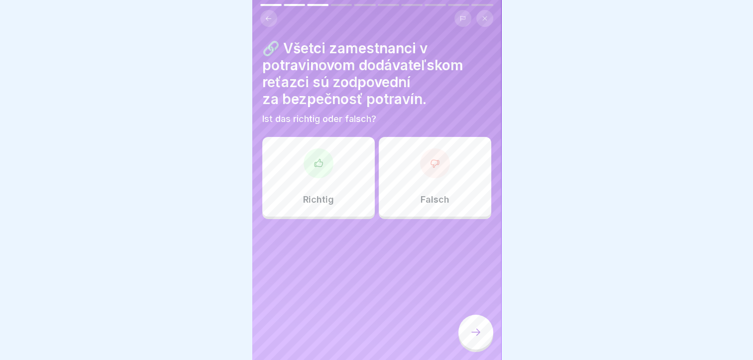
click at [297, 201] on div "Richtig" at bounding box center [318, 177] width 112 height 80
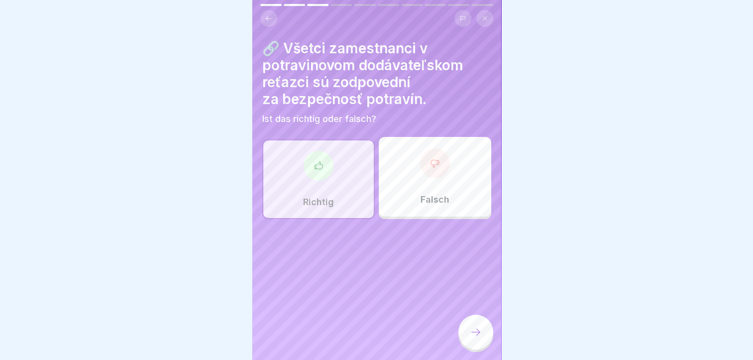
click at [477, 339] on div at bounding box center [475, 332] width 35 height 35
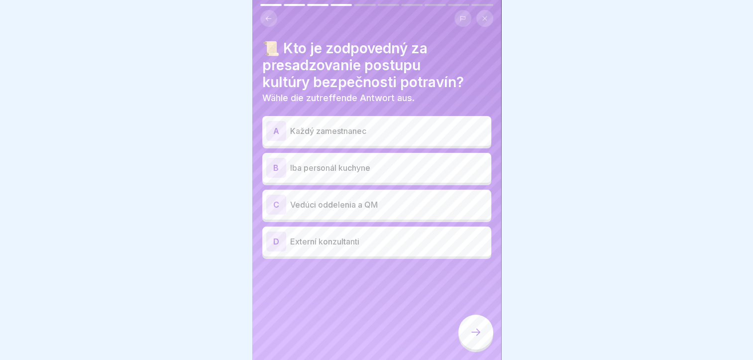
click at [340, 134] on div "A Každý zamestnanec" at bounding box center [376, 131] width 229 height 30
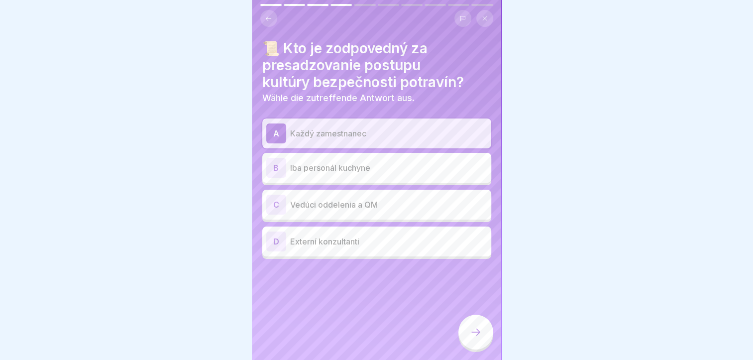
click at [473, 326] on div at bounding box center [475, 332] width 35 height 35
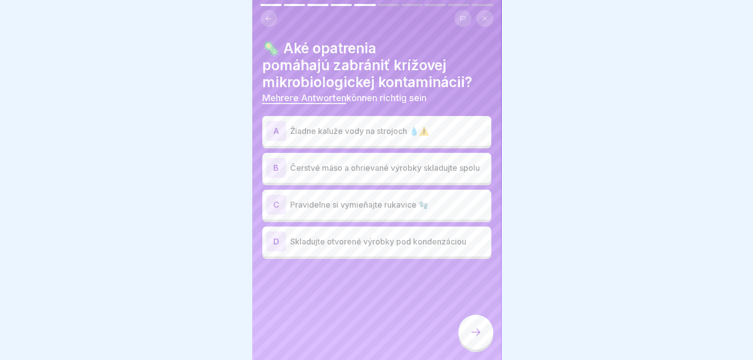
click at [392, 131] on div "A Žiadne kaluže vody na strojoch 💧⚠️" at bounding box center [376, 131] width 221 height 20
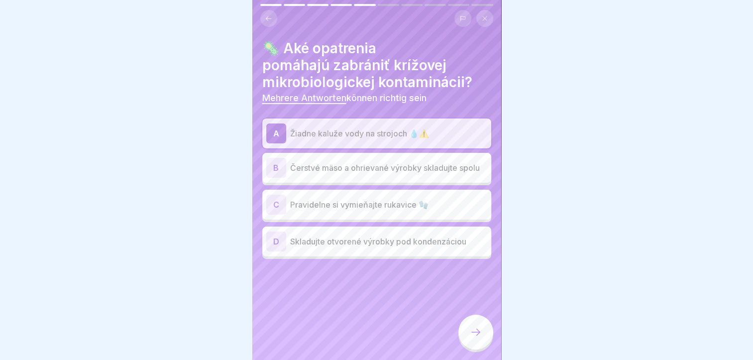
click at [468, 332] on div at bounding box center [475, 332] width 35 height 35
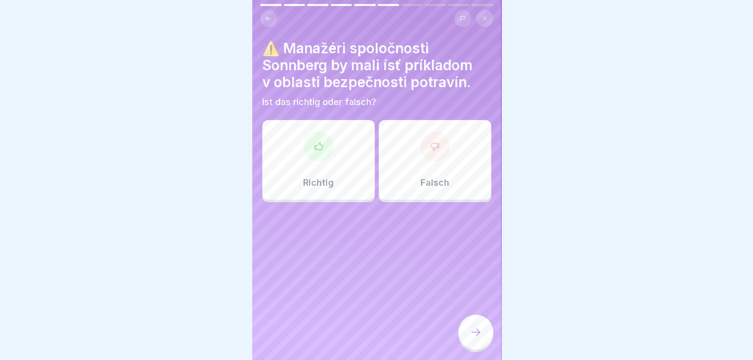
click at [296, 173] on div "Richtig" at bounding box center [318, 160] width 112 height 80
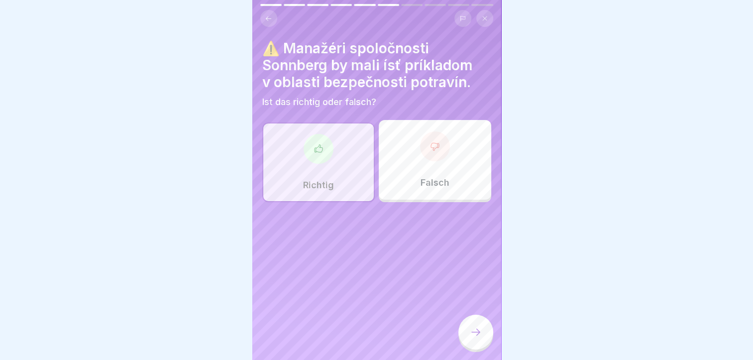
click at [479, 334] on icon at bounding box center [476, 332] width 12 height 12
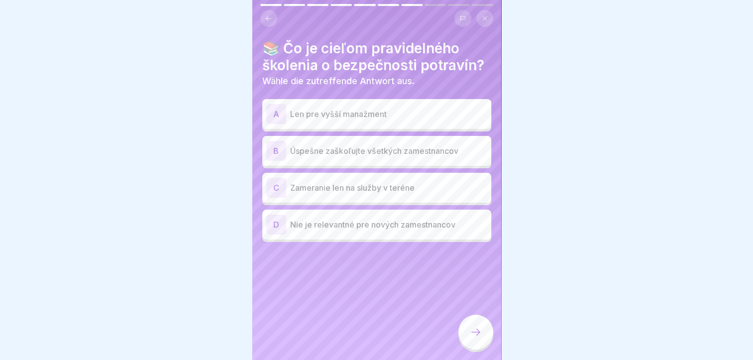
click at [291, 148] on p "Úspešne zaškoľujte všetkých zamestnancov" at bounding box center [388, 151] width 197 height 12
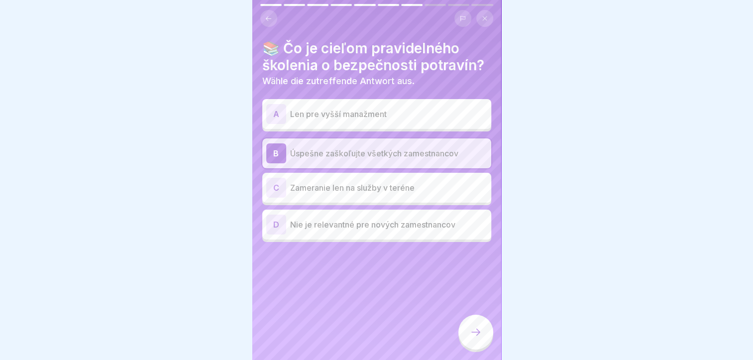
click at [471, 334] on icon at bounding box center [476, 332] width 12 height 12
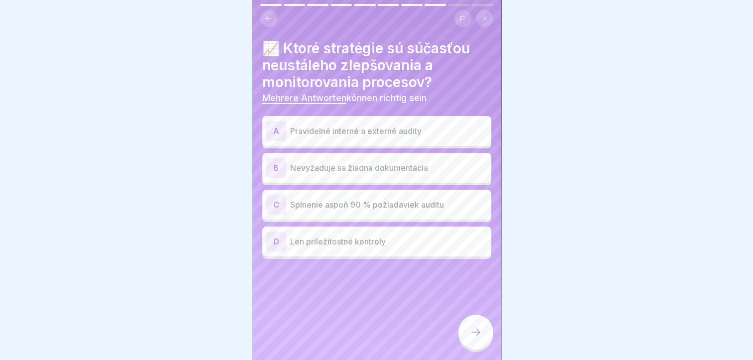
click at [317, 132] on div "A Pravidelné interné a externé audity" at bounding box center [376, 131] width 221 height 20
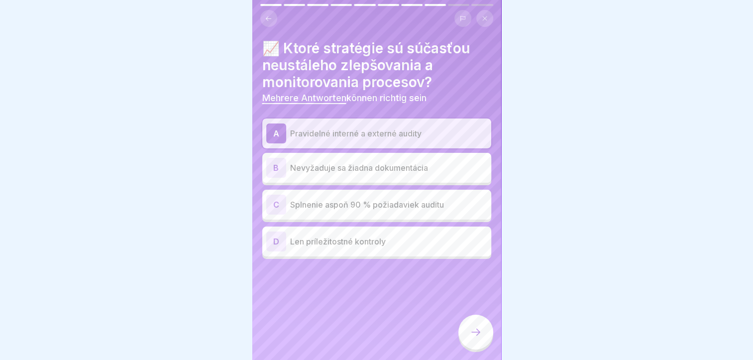
click at [330, 199] on p "Splnenie aspoň 90 % požiadaviek auditu" at bounding box center [388, 205] width 197 height 12
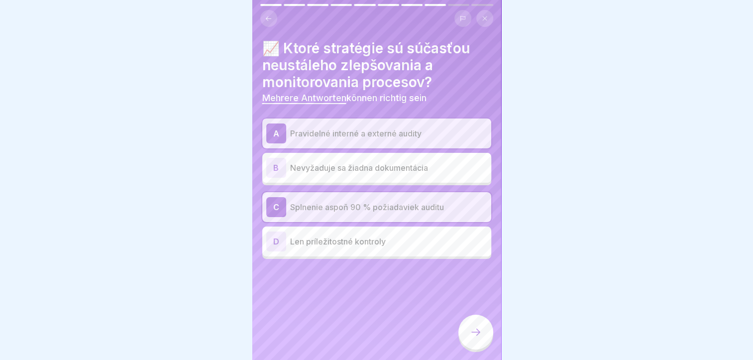
click at [479, 324] on div at bounding box center [475, 332] width 35 height 35
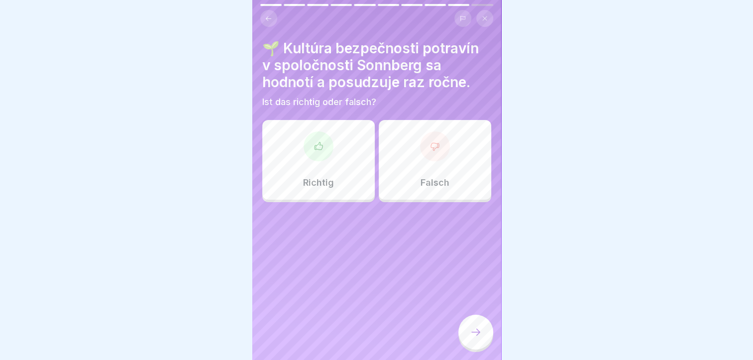
click at [290, 172] on div "Richtig" at bounding box center [318, 160] width 112 height 80
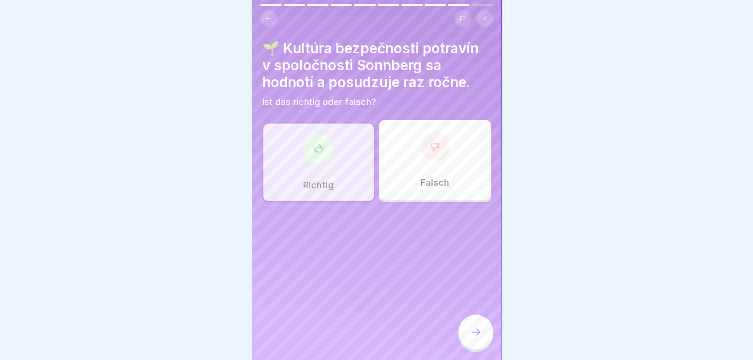
click at [477, 332] on icon at bounding box center [476, 332] width 12 height 12
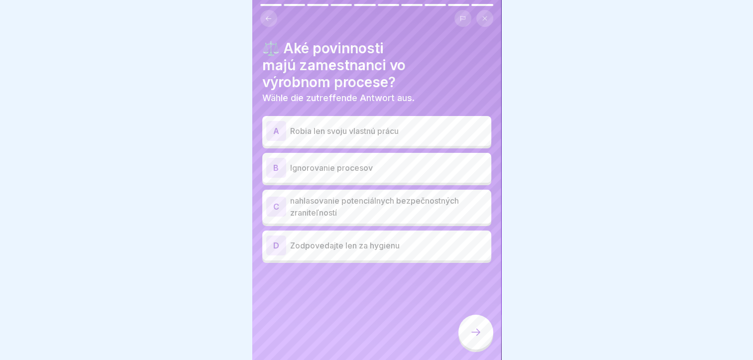
click at [331, 200] on p "nahlasovanie potenciálnych bezpečnostných zraniteľností" at bounding box center [388, 207] width 197 height 24
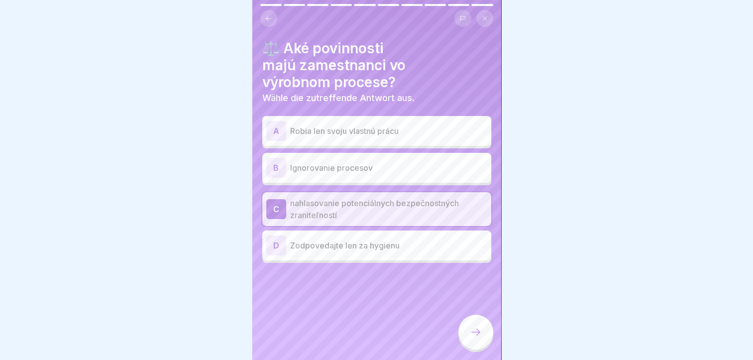
click at [478, 328] on icon at bounding box center [476, 332] width 12 height 12
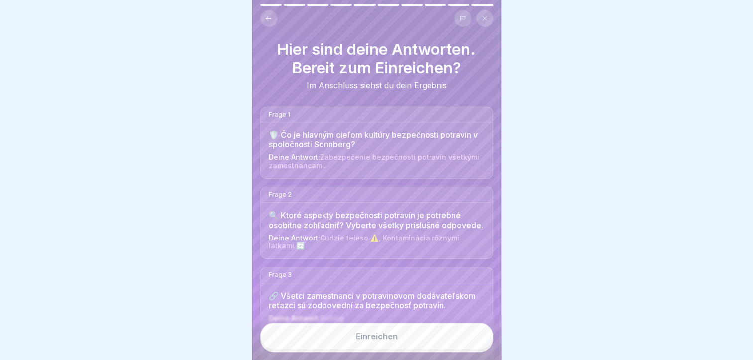
click at [393, 333] on div "Einreichen" at bounding box center [377, 336] width 42 height 9
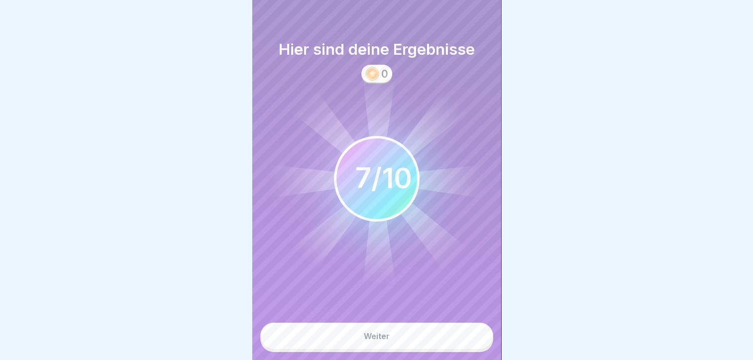
click at [352, 342] on button "Weiter" at bounding box center [376, 336] width 233 height 27
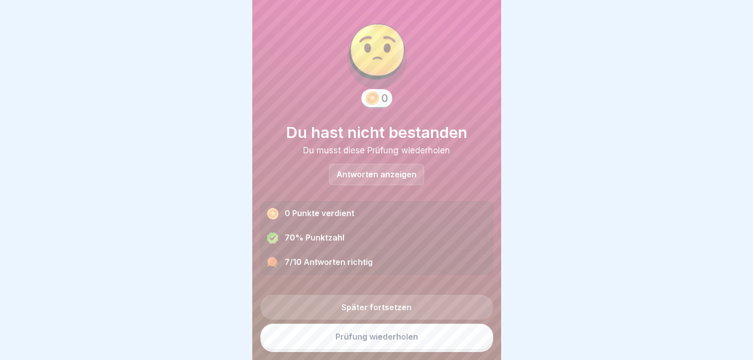
click at [344, 345] on link "Prüfung wiederholen" at bounding box center [376, 337] width 233 height 26
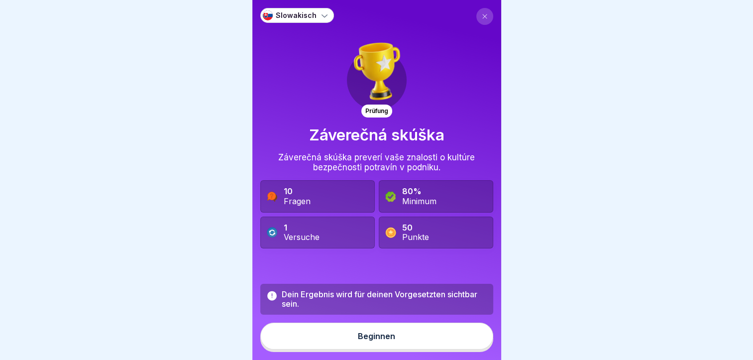
click at [358, 340] on div "Beginnen" at bounding box center [376, 336] width 37 height 9
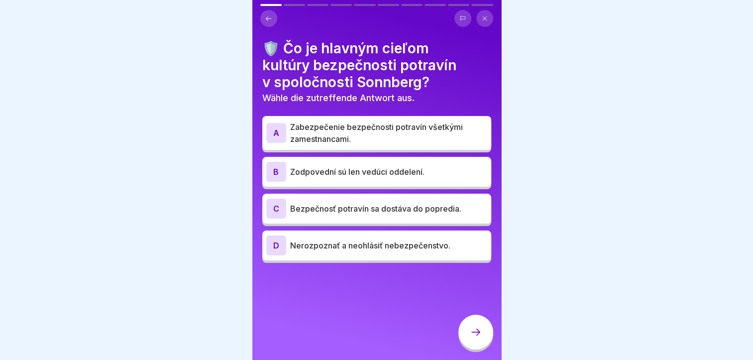
click at [316, 138] on p "Zabezpečenie bezpečnosti potravín všetkými zamestnancami." at bounding box center [388, 133] width 197 height 24
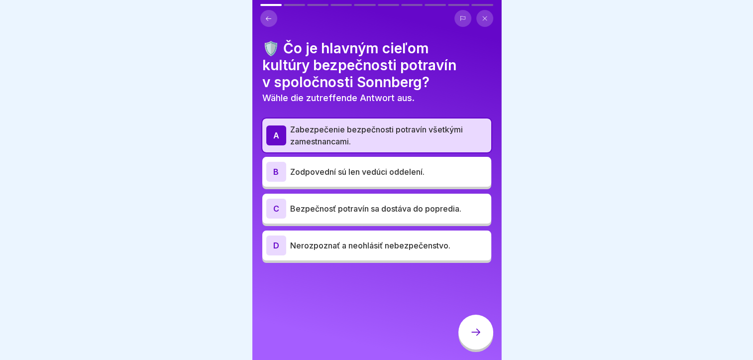
click at [330, 214] on p "Bezpečnosť potravín sa dostáva do popredia." at bounding box center [388, 209] width 197 height 12
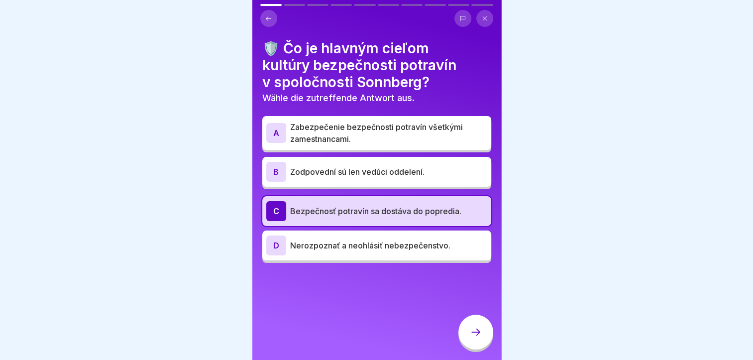
click at [314, 142] on p "Zabezpečenie bezpečnosti potravín všetkými zamestnancami." at bounding box center [388, 133] width 197 height 24
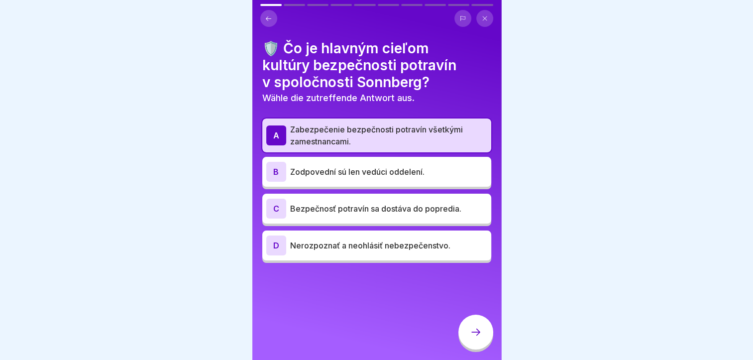
click at [476, 338] on icon at bounding box center [476, 332] width 12 height 12
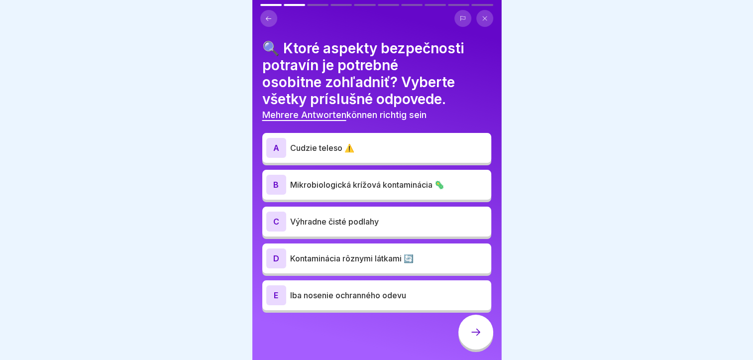
click at [414, 189] on p "Mikrobiologická krížová kontaminácia 🦠" at bounding box center [388, 185] width 197 height 12
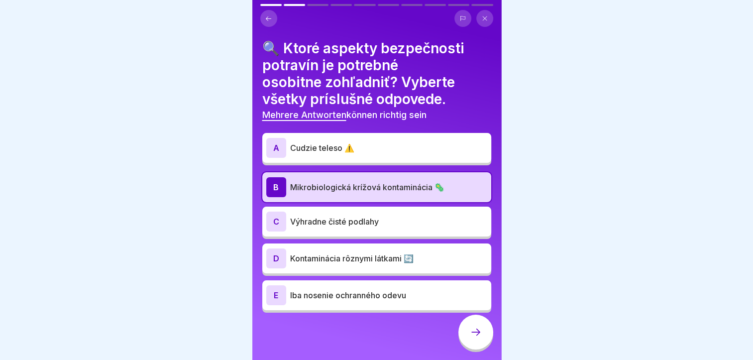
click at [314, 257] on p "Kontaminácia rôznymi látkami 🔄" at bounding box center [388, 258] width 197 height 12
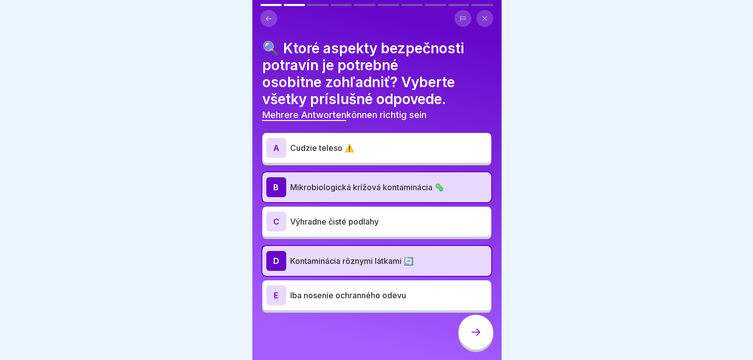
click at [480, 337] on icon at bounding box center [476, 332] width 12 height 12
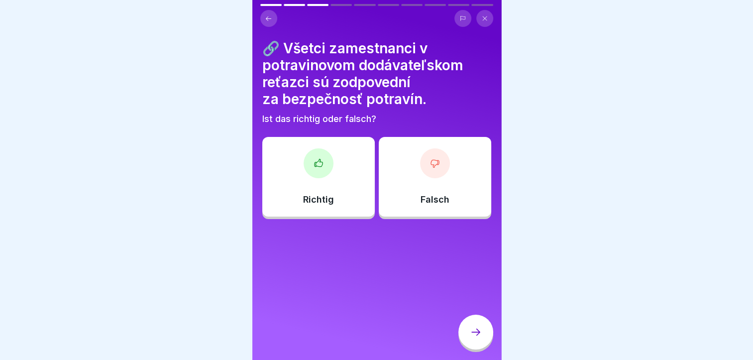
click at [327, 179] on div "Richtig" at bounding box center [318, 177] width 112 height 80
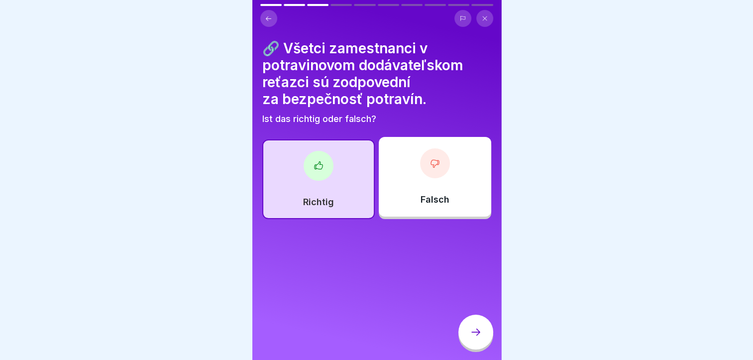
click at [470, 332] on div at bounding box center [475, 332] width 35 height 35
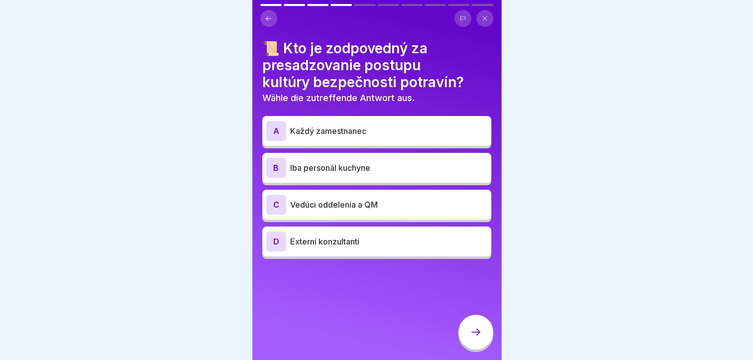
click at [347, 143] on div "A Každý zamestnanec B Iba personál kuchyne C Vedúci oddelenia a QM D Externí ko…" at bounding box center [376, 188] width 229 height 140
click at [345, 135] on p "Každý zamestnanec" at bounding box center [388, 131] width 197 height 12
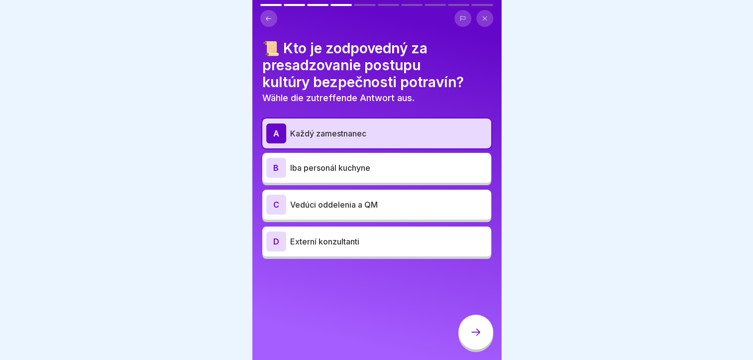
click at [463, 333] on div at bounding box center [475, 332] width 35 height 35
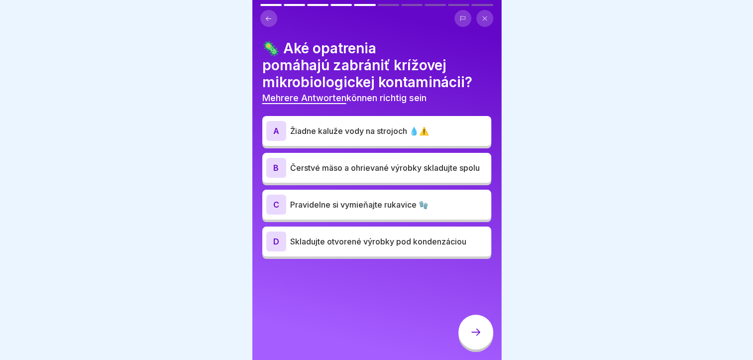
click at [340, 128] on p "Žiadne kaluže vody na strojoch 💧⚠️" at bounding box center [388, 131] width 197 height 12
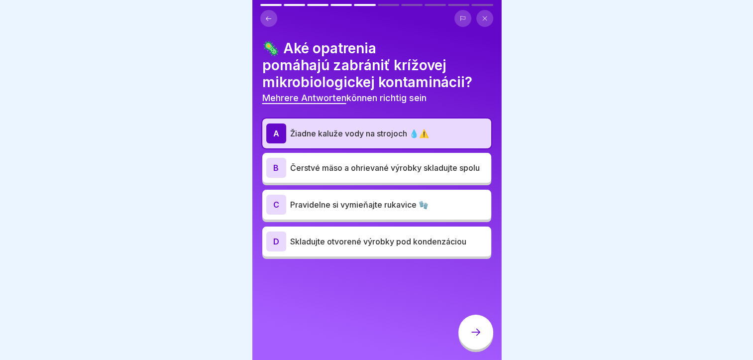
click at [360, 213] on div "C Pravidelne si vymieňajte rukavice 🧤" at bounding box center [376, 205] width 221 height 20
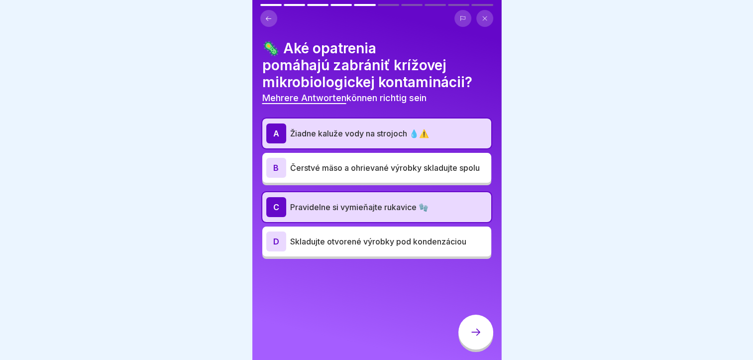
click at [477, 338] on icon at bounding box center [476, 332] width 12 height 12
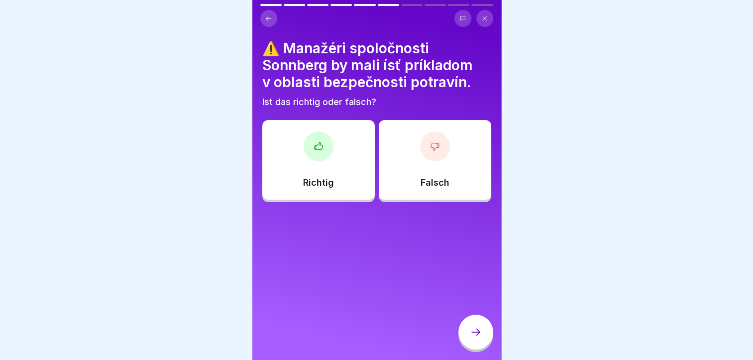
click at [311, 172] on div "Richtig" at bounding box center [318, 160] width 112 height 80
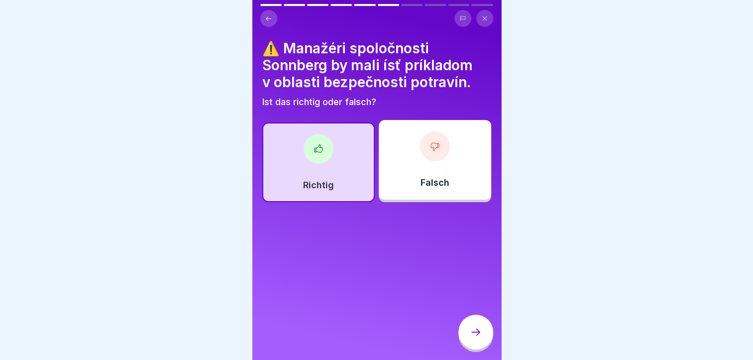
click at [469, 340] on div at bounding box center [475, 332] width 35 height 35
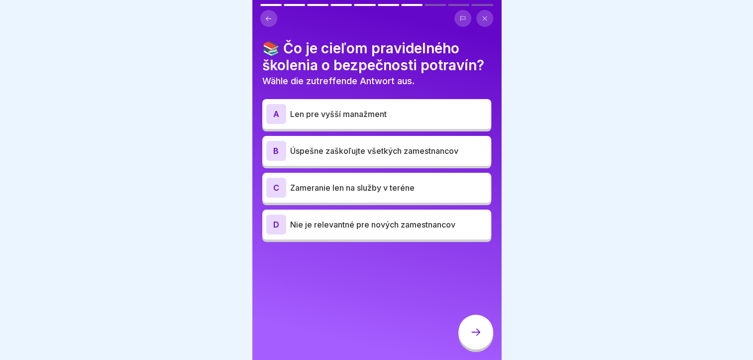
click at [373, 158] on div "B Úspešne zaškoľujte všetkých zamestnancov" at bounding box center [376, 151] width 221 height 20
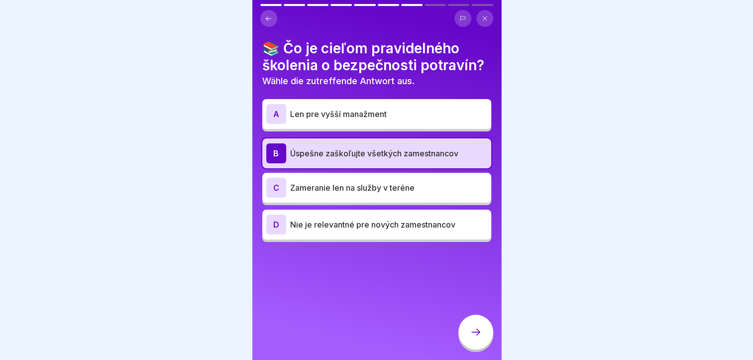
click at [470, 338] on icon at bounding box center [476, 332] width 12 height 12
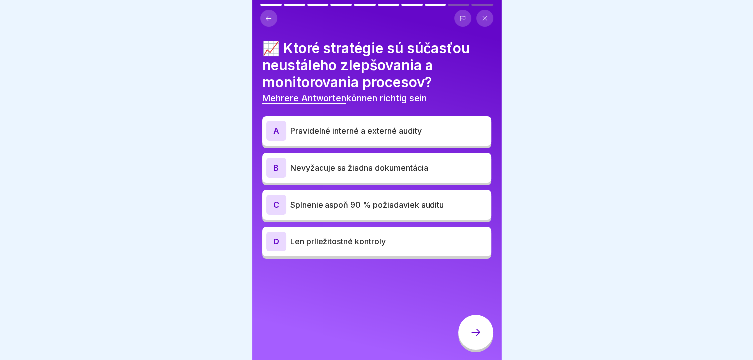
click at [361, 127] on p "Pravidelné interné a externé audity" at bounding box center [388, 131] width 197 height 12
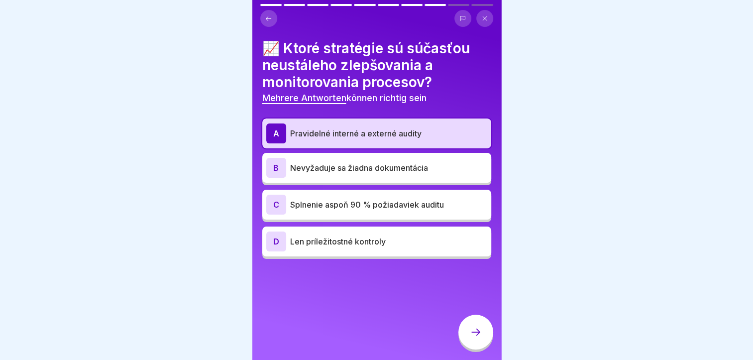
click at [360, 206] on p "Splnenie aspoň 90 % požiadaviek auditu" at bounding box center [388, 205] width 197 height 12
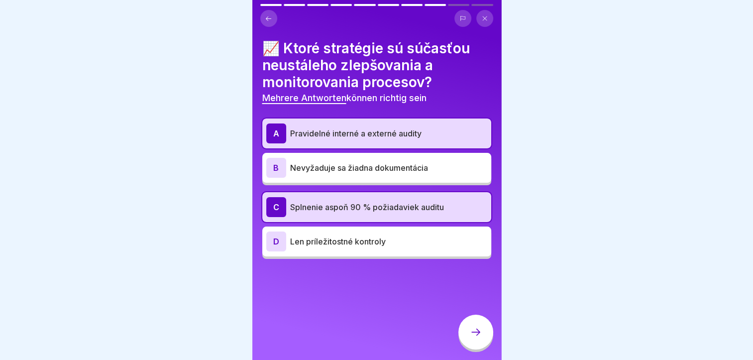
click at [467, 338] on div at bounding box center [475, 332] width 35 height 35
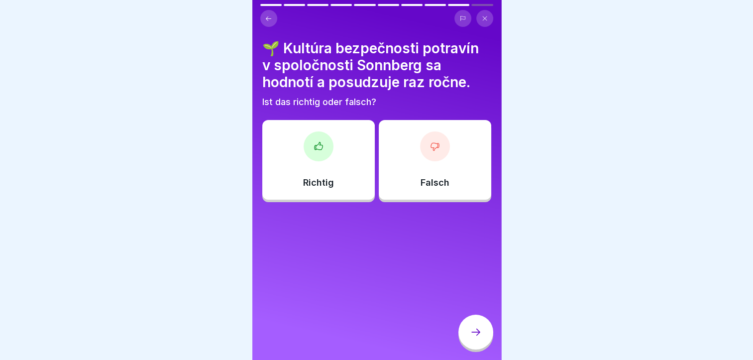
click at [324, 175] on div "Richtig" at bounding box center [318, 160] width 112 height 80
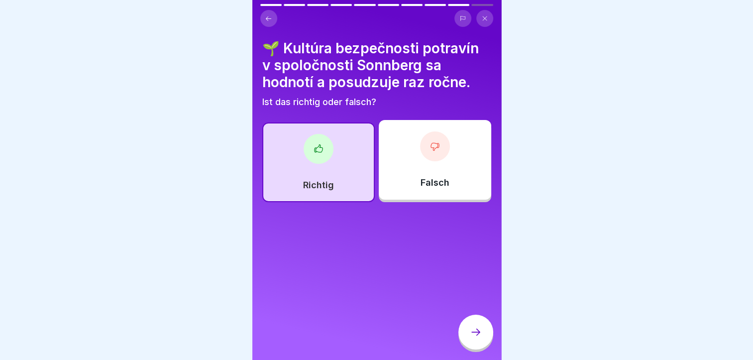
click at [482, 342] on div at bounding box center [475, 332] width 35 height 35
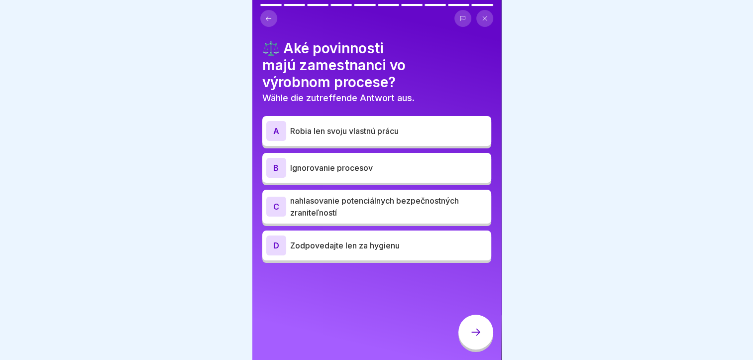
click at [355, 198] on p "nahlasovanie potenciálnych bezpečnostných zraniteľností" at bounding box center [388, 207] width 197 height 24
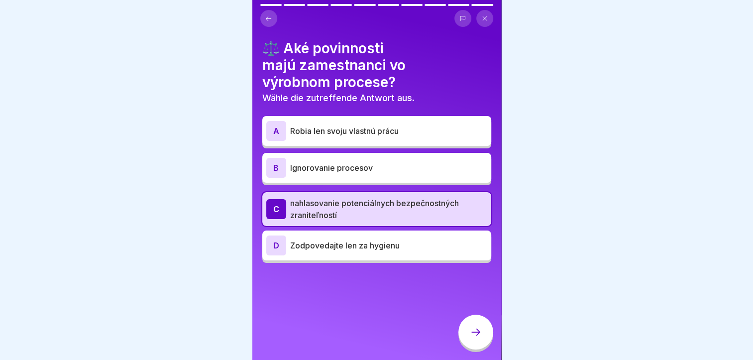
click at [470, 334] on div at bounding box center [475, 332] width 35 height 35
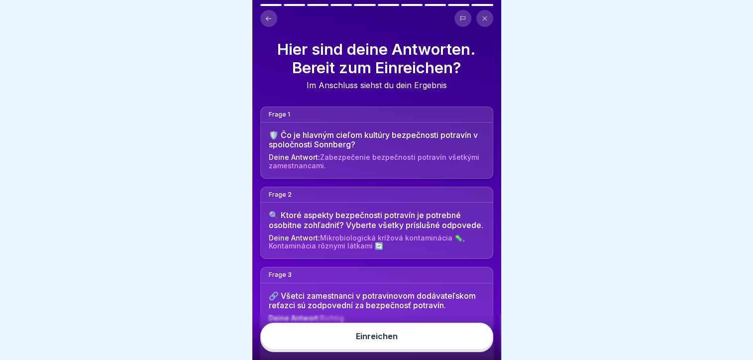
click at [455, 337] on button "Einreichen" at bounding box center [376, 336] width 233 height 27
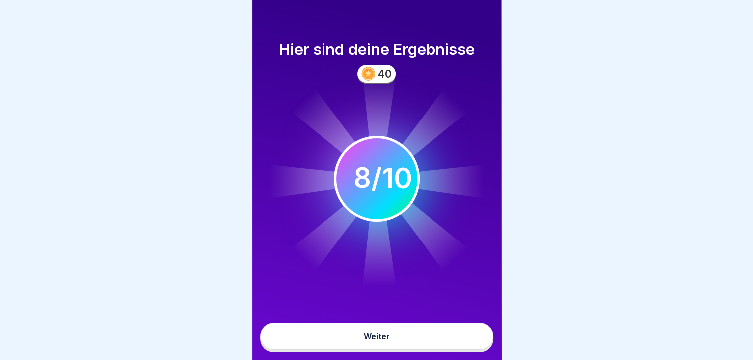
click at [364, 339] on button "Weiter" at bounding box center [376, 336] width 233 height 27
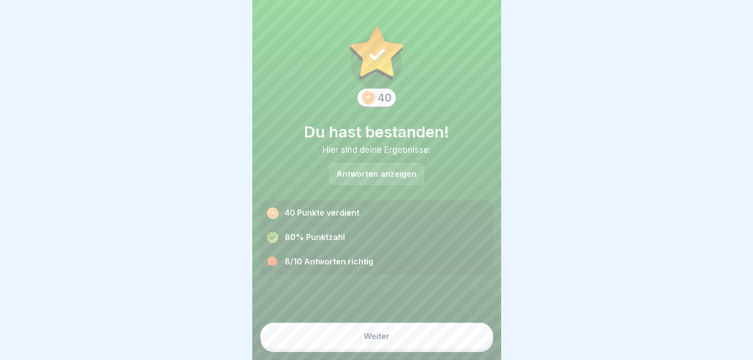
click at [346, 347] on button "Weiter" at bounding box center [376, 336] width 233 height 27
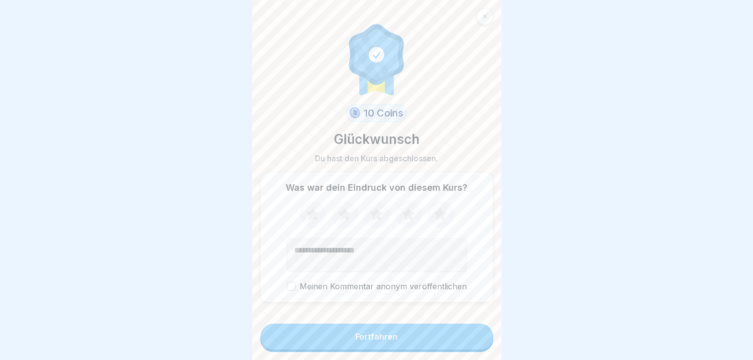
scroll to position [7, 0]
click at [352, 322] on form "10 Coins Glückwunsch Du hast den Kurs abgeschlossen. Was war dein Eindruck von …" at bounding box center [376, 180] width 249 height 360
click at [355, 332] on button "Fortfahren" at bounding box center [376, 337] width 233 height 26
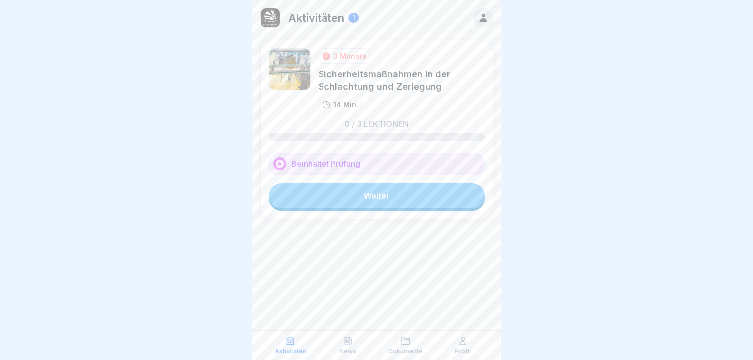
click at [388, 211] on div "3 Monate Sicherheitsmaßnahmen in der Schlachtung und Zerlegung 14 Min. 0 / 3 Le…" at bounding box center [376, 129] width 233 height 179
click at [381, 202] on link "Weiter" at bounding box center [377, 195] width 216 height 25
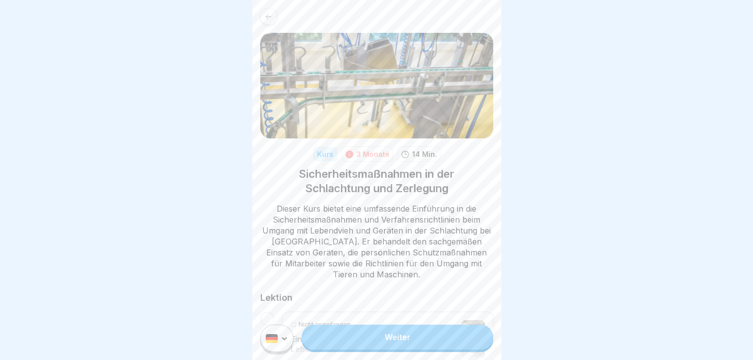
click at [431, 341] on link "Weiter" at bounding box center [397, 337] width 191 height 25
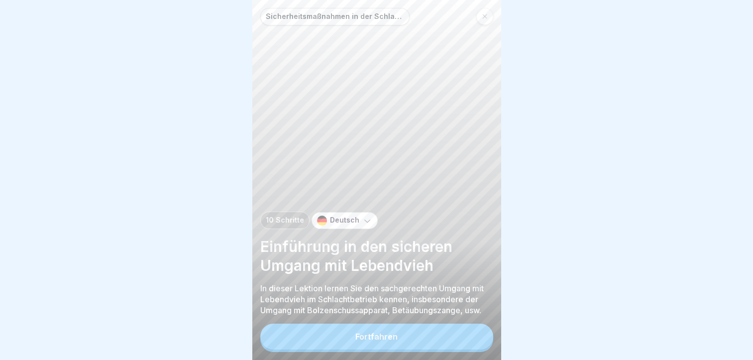
click at [367, 225] on icon at bounding box center [367, 221] width 10 height 10
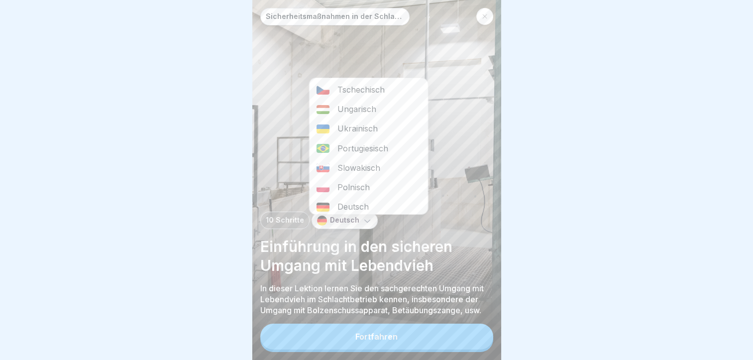
click at [353, 167] on div "Slowakisch" at bounding box center [368, 167] width 118 height 19
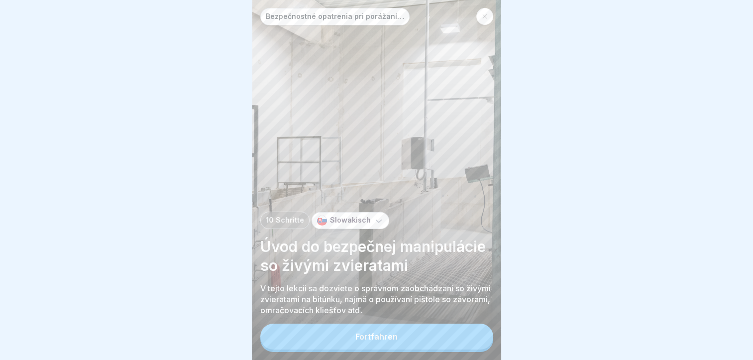
click at [368, 341] on div "Fortfahren" at bounding box center [376, 336] width 42 height 9
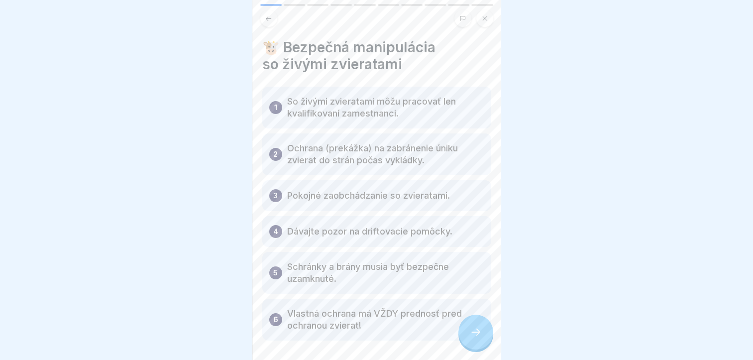
click at [466, 338] on div at bounding box center [475, 332] width 35 height 35
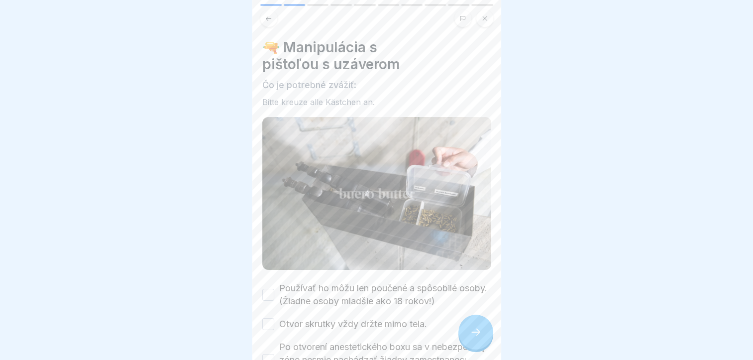
click at [467, 338] on div at bounding box center [475, 332] width 35 height 35
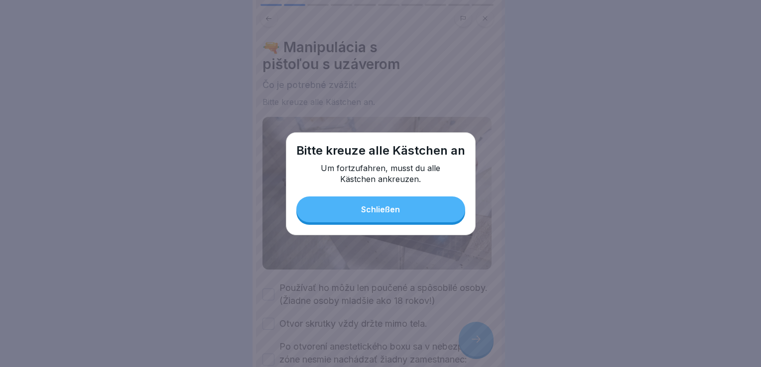
drag, startPoint x: 394, startPoint y: 211, endPoint x: 347, endPoint y: 205, distance: 47.1
click at [393, 210] on div "Schließen" at bounding box center [380, 209] width 39 height 9
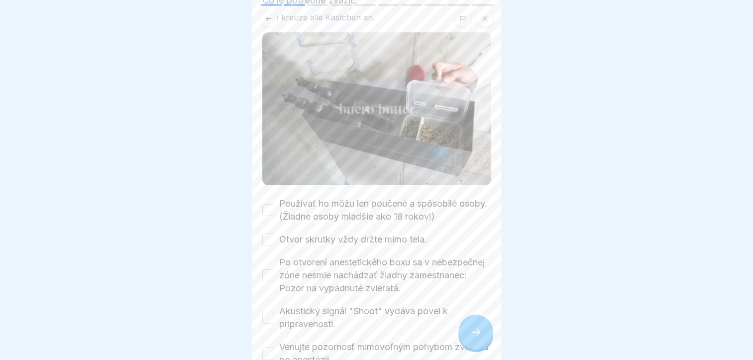
scroll to position [145, 0]
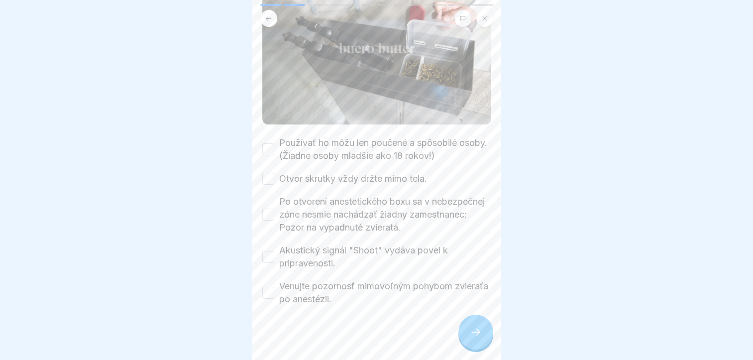
click at [268, 147] on button "Používať ho môžu len poučené a spôsobilé osoby. (Žiadne osoby mladšie ako 18 ro…" at bounding box center [268, 149] width 12 height 12
click at [266, 173] on button "Otvor skrutky vždy držte mimo tela." at bounding box center [268, 179] width 12 height 12
click at [270, 213] on button "Po otvorení anestetického boxu sa v nebezpečnej zóne nesmie nachádzať žiadny za…" at bounding box center [268, 215] width 12 height 12
click at [267, 251] on button "Akustický signál "Shoot" vydáva povel k pripravenosti." at bounding box center [268, 257] width 12 height 12
drag, startPoint x: 267, startPoint y: 286, endPoint x: 275, endPoint y: 292, distance: 10.0
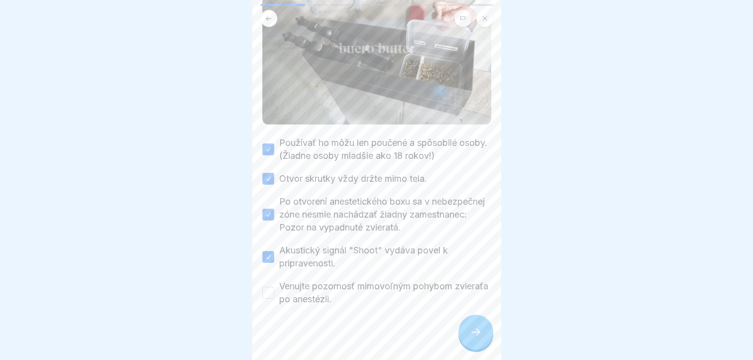
click at [267, 288] on button "Venujte pozornosť mimovoľným pohybom zvieraťa po anestézii." at bounding box center [268, 293] width 12 height 12
click at [485, 341] on div at bounding box center [475, 332] width 35 height 35
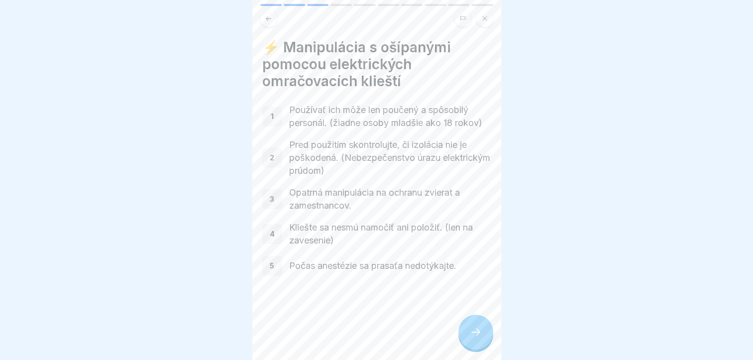
click at [480, 338] on icon at bounding box center [476, 332] width 12 height 12
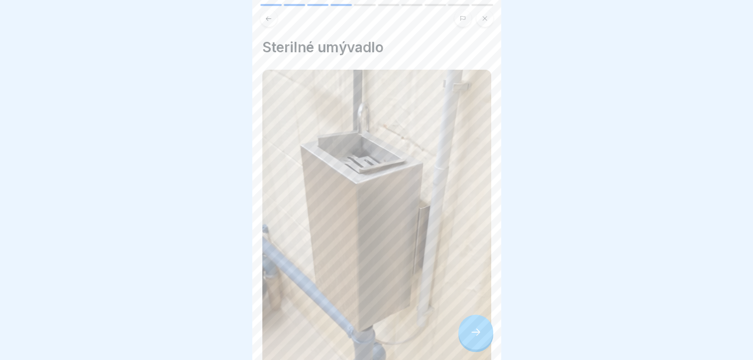
click at [479, 335] on icon at bounding box center [475, 332] width 9 height 7
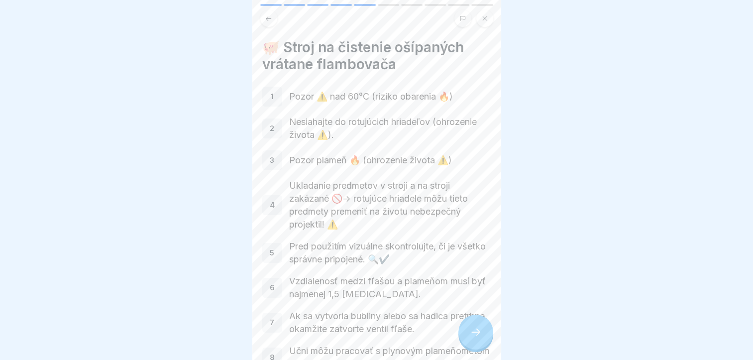
click at [479, 335] on icon at bounding box center [475, 332] width 9 height 7
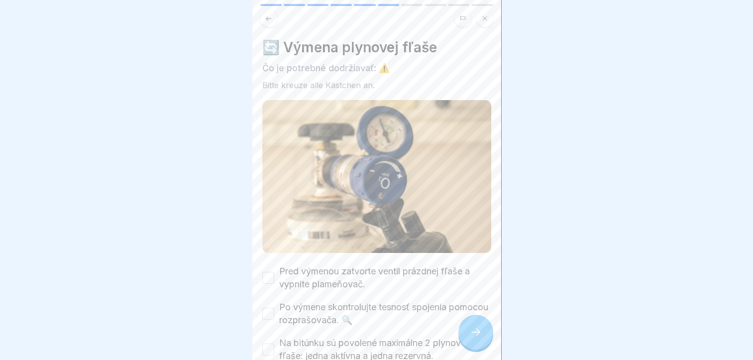
click at [479, 335] on icon at bounding box center [475, 332] width 9 height 7
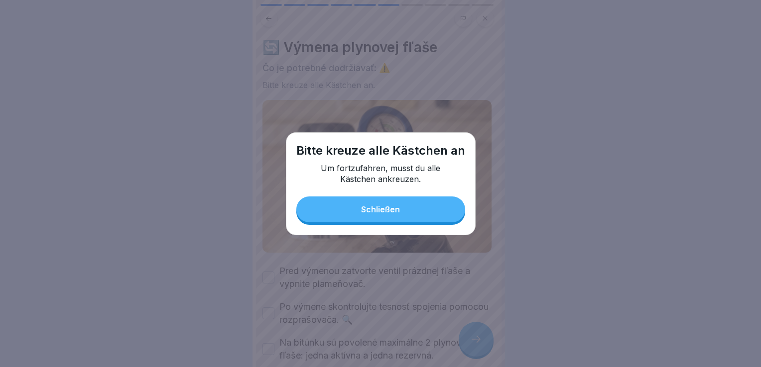
drag, startPoint x: 404, startPoint y: 215, endPoint x: 265, endPoint y: 224, distance: 138.7
click at [403, 215] on button "Schließen" at bounding box center [380, 210] width 169 height 26
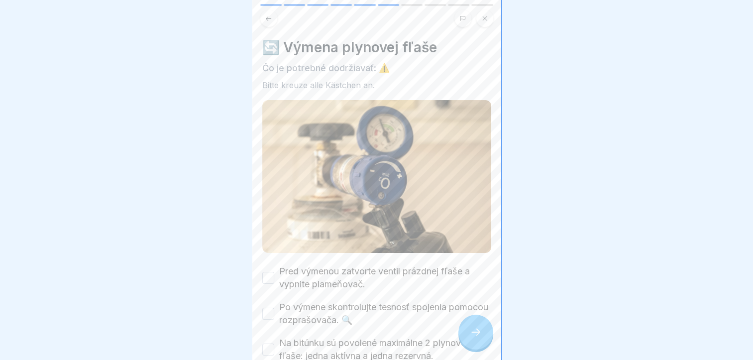
scroll to position [7, 0]
click at [267, 272] on button "Pred výmenou zatvorte ventil prázdnej fľaše a vypnite plameňovač." at bounding box center [268, 278] width 12 height 12
click at [268, 308] on button "Po výmene skontrolujte tesnosť spojenia pomocou rozprašovača. 🔍" at bounding box center [268, 314] width 12 height 12
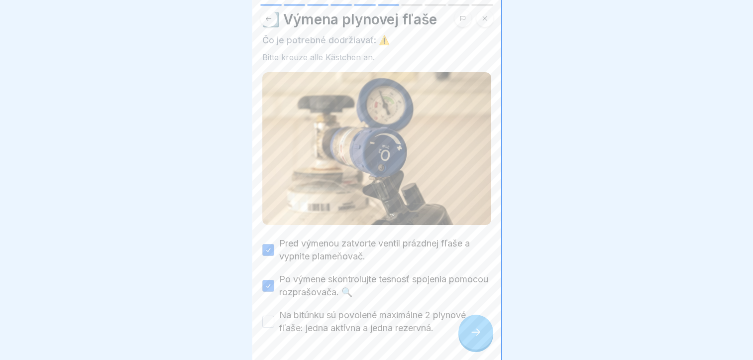
scroll to position [57, 0]
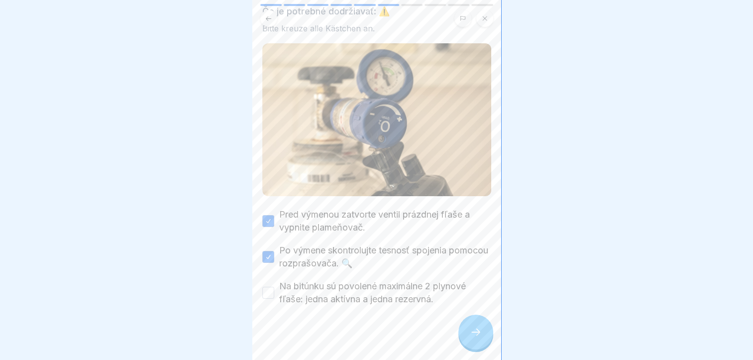
click at [270, 287] on button "Na bitúnku sú povolené maximálne 2 plynové fľaše: jedna aktívna a jedna rezervn…" at bounding box center [268, 293] width 12 height 12
click at [484, 329] on div at bounding box center [475, 332] width 35 height 35
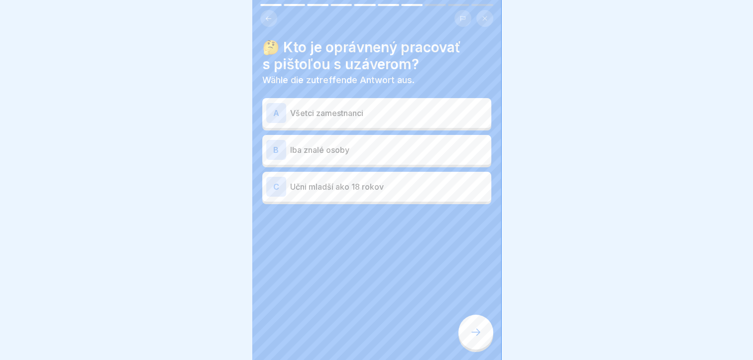
click at [317, 152] on div "B Iba znalé osoby" at bounding box center [376, 150] width 221 height 20
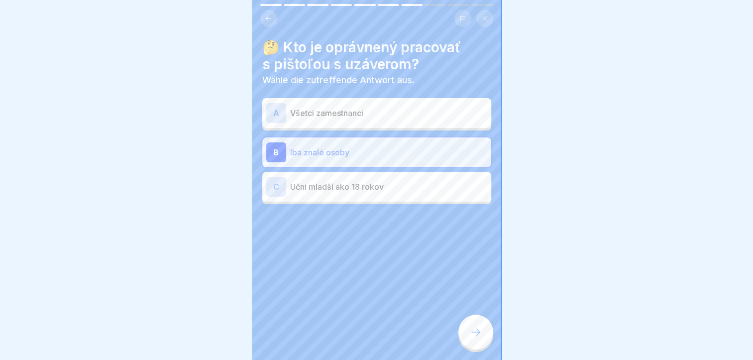
click at [478, 331] on icon at bounding box center [476, 332] width 12 height 12
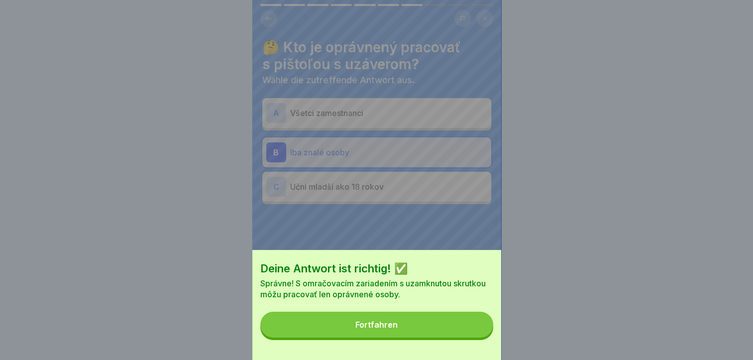
click at [451, 337] on button "Fortfahren" at bounding box center [376, 325] width 233 height 26
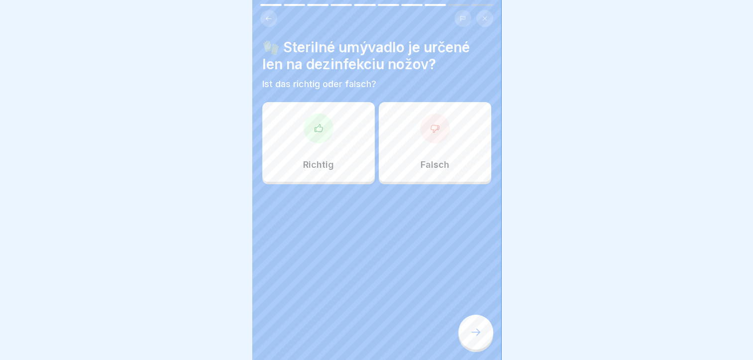
click at [322, 129] on div at bounding box center [319, 128] width 30 height 30
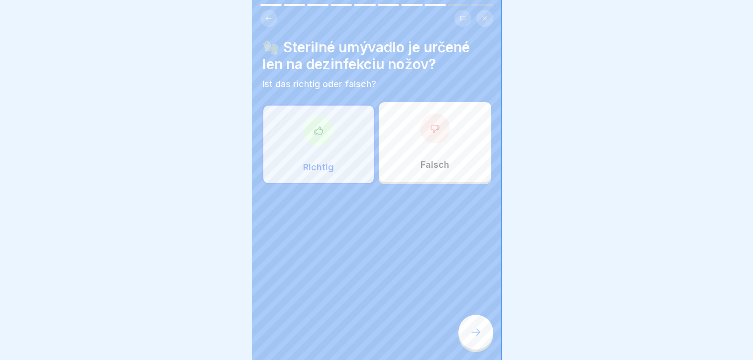
click at [479, 326] on div at bounding box center [475, 332] width 35 height 35
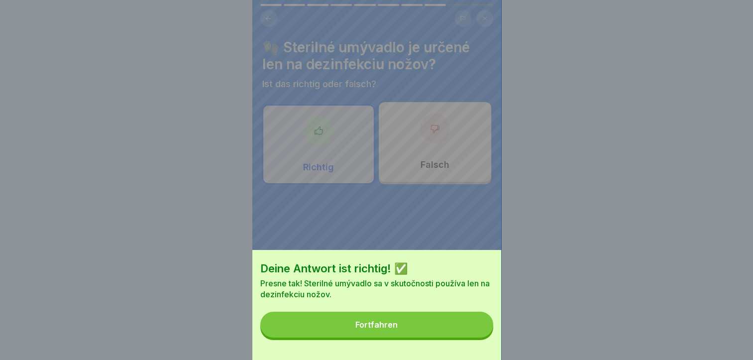
click at [472, 330] on button "Fortfahren" at bounding box center [376, 325] width 233 height 26
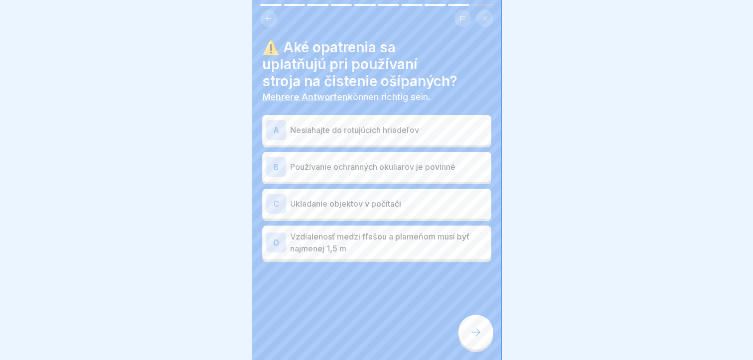
click at [334, 161] on p "Používanie ochranných okuliarov je povinné" at bounding box center [388, 167] width 197 height 12
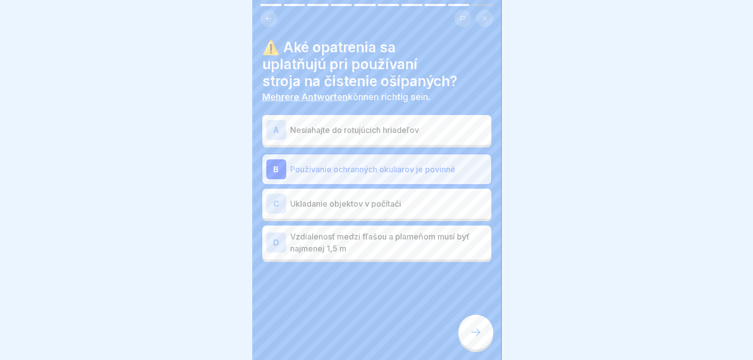
click at [333, 127] on p "Nesiahajte do rotujúcich hriadeľov" at bounding box center [388, 130] width 197 height 12
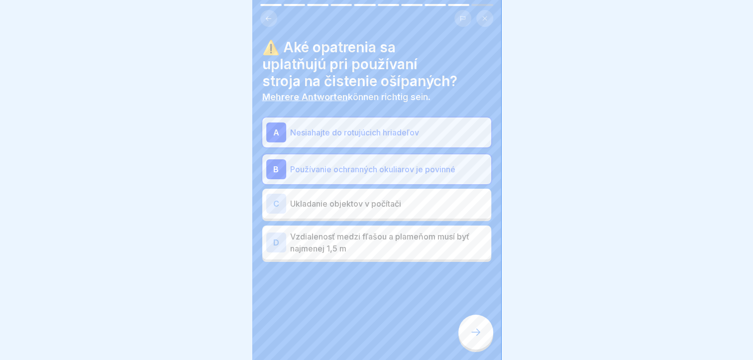
click at [467, 320] on div at bounding box center [475, 332] width 35 height 35
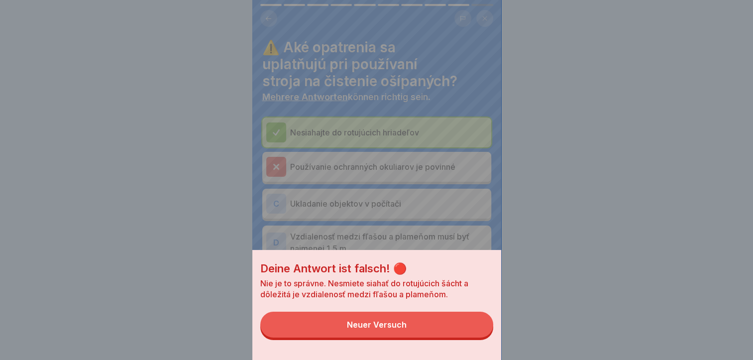
click at [450, 322] on button "Neuer Versuch" at bounding box center [376, 325] width 233 height 26
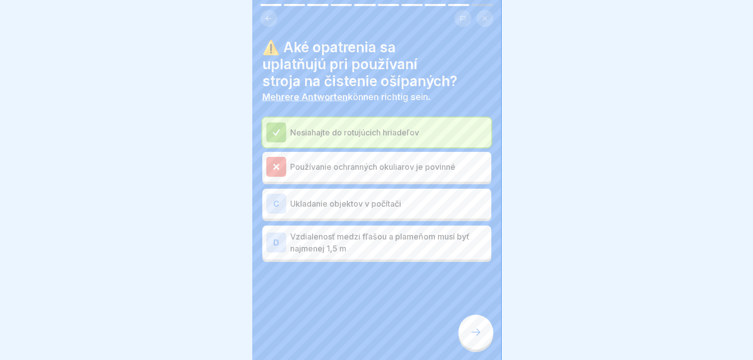
click at [482, 334] on div at bounding box center [475, 332] width 35 height 35
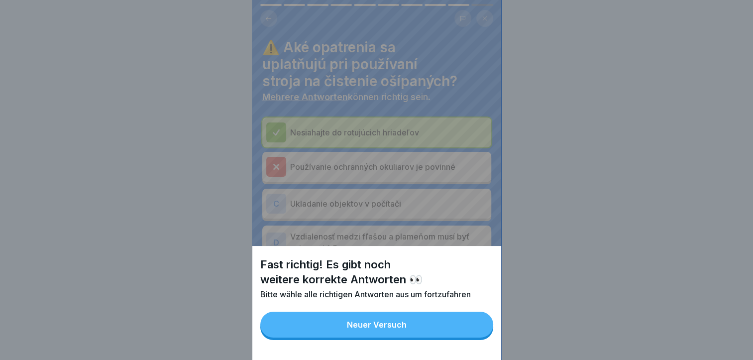
click at [461, 335] on button "Neuer Versuch" at bounding box center [376, 325] width 233 height 26
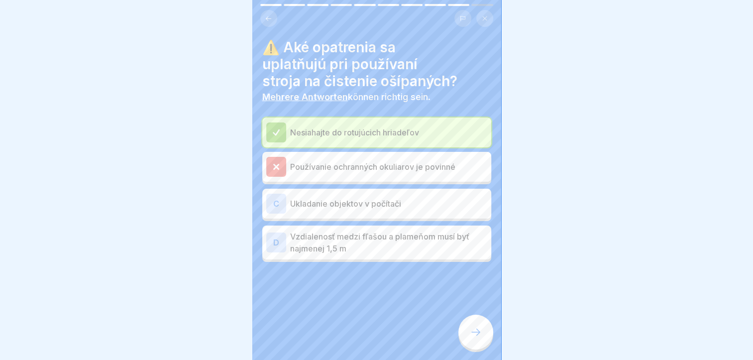
click at [310, 235] on p "Vzdialenosť medzi fľašou a plameňom musí byť najmenej 1,5 m" at bounding box center [388, 242] width 197 height 24
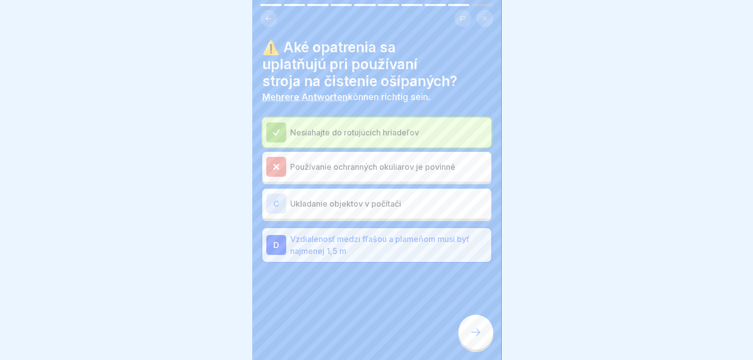
click at [460, 330] on div at bounding box center [475, 332] width 35 height 35
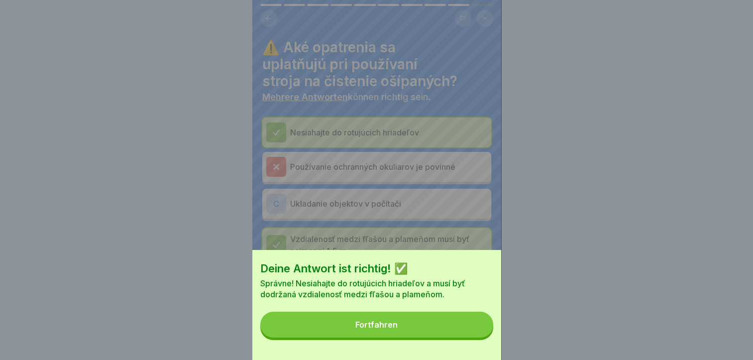
click at [448, 334] on button "Fortfahren" at bounding box center [376, 325] width 233 height 26
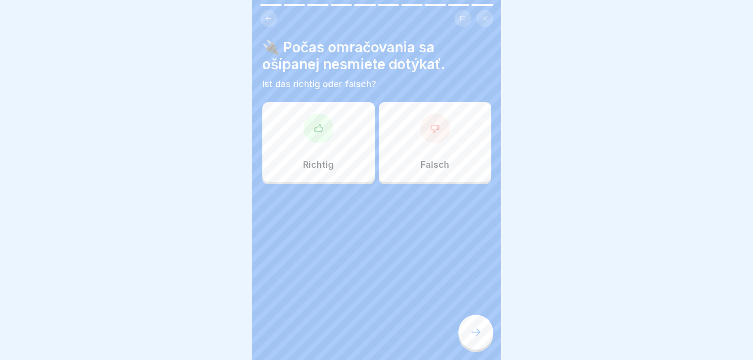
click at [311, 159] on p "Richtig" at bounding box center [318, 164] width 31 height 11
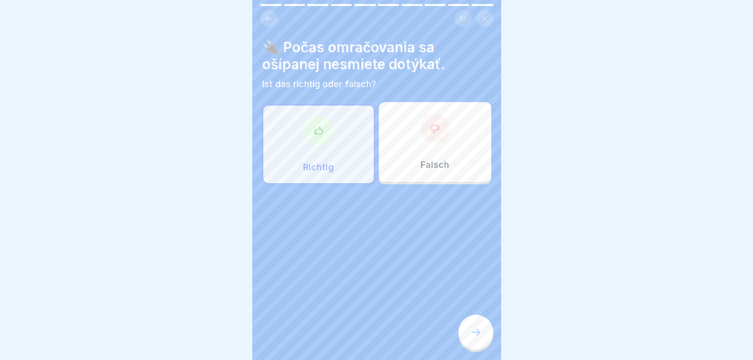
click at [463, 330] on div at bounding box center [475, 332] width 35 height 35
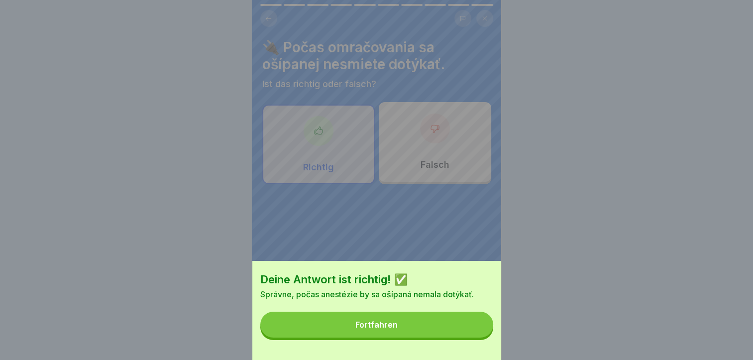
click at [459, 331] on button "Fortfahren" at bounding box center [376, 325] width 233 height 26
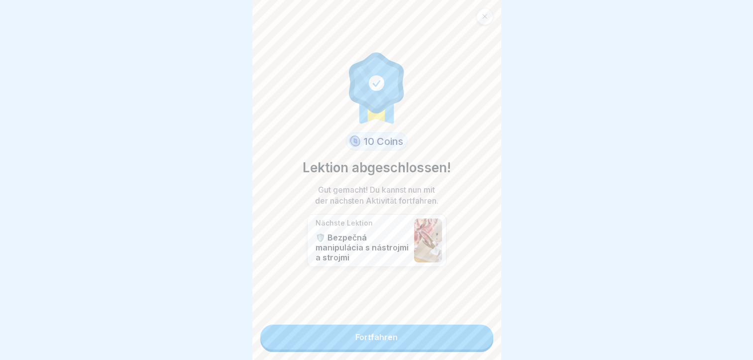
click at [445, 335] on link "Fortfahren" at bounding box center [376, 337] width 233 height 25
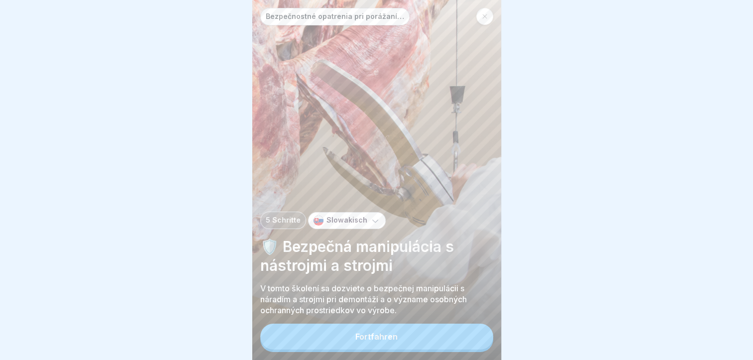
click at [445, 335] on button "Fortfahren" at bounding box center [376, 337] width 233 height 26
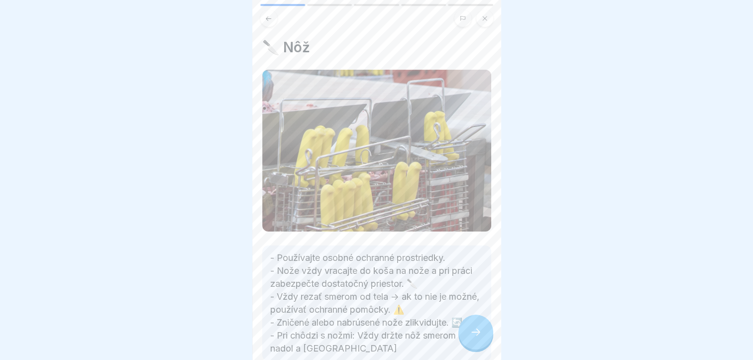
click at [468, 340] on div at bounding box center [475, 332] width 35 height 35
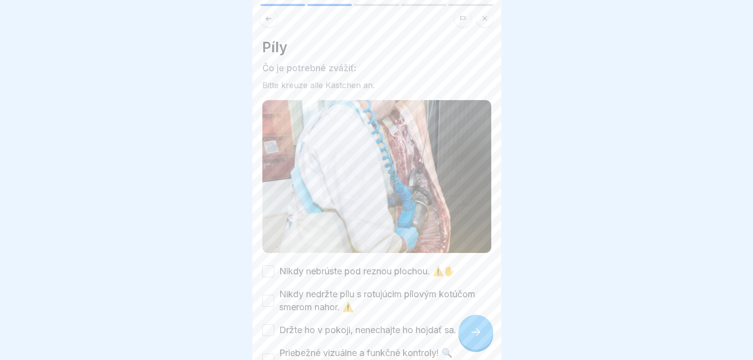
click at [468, 340] on div at bounding box center [475, 332] width 35 height 35
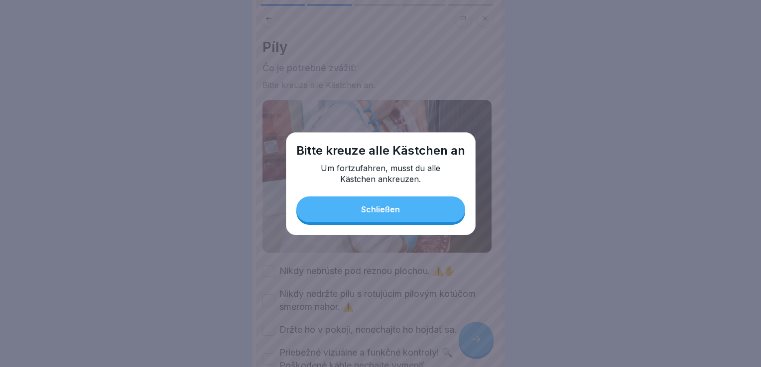
drag, startPoint x: 373, startPoint y: 213, endPoint x: 324, endPoint y: 240, distance: 56.1
click at [374, 213] on div "Schließen" at bounding box center [380, 209] width 39 height 9
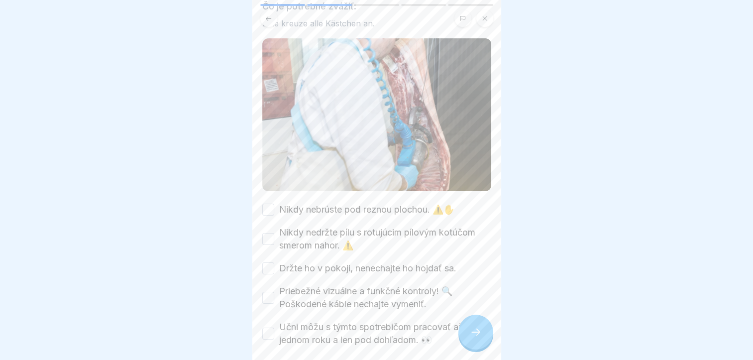
scroll to position [103, 0]
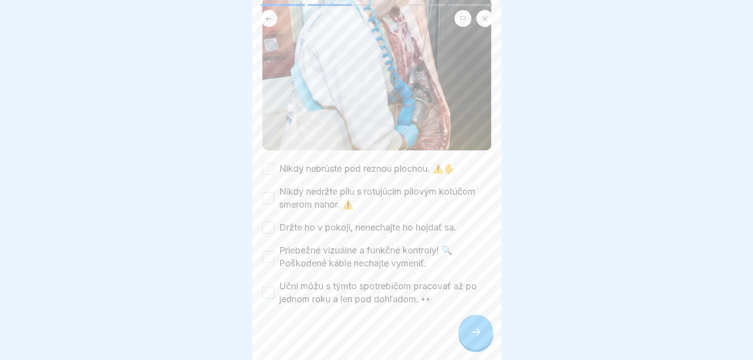
click at [264, 163] on button "Nikdy nebrúste pod reznou plochou. ⚠️✋" at bounding box center [268, 169] width 12 height 12
click at [268, 195] on button "Nikdy nedržte pílu s rotujúcim pílovým kotúčom smerom nahor. ⚠️" at bounding box center [268, 198] width 12 height 12
click at [269, 222] on button "Držte ho v pokoji, nenechajte ho hojdať sa." at bounding box center [268, 228] width 12 height 12
click at [267, 251] on button "Priebežné vizuálne a funkčné kontroly! 🔍 Poškodené káble nechajte vymeniť." at bounding box center [268, 257] width 12 height 12
click at [268, 287] on button "Učni môžu s týmto spotrebičom pracovať až po jednom roku a len pod dohľadom. 👀" at bounding box center [268, 293] width 12 height 12
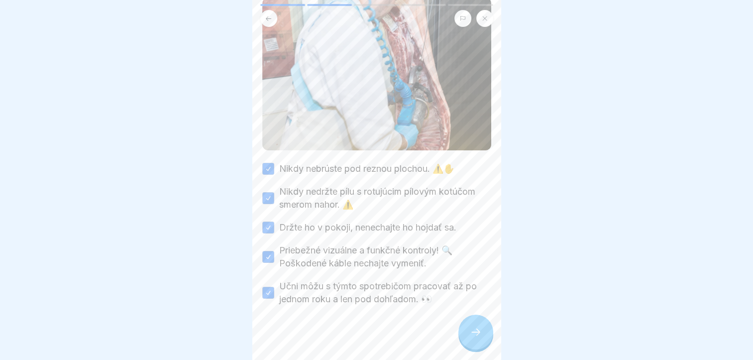
click at [475, 334] on div at bounding box center [475, 332] width 35 height 35
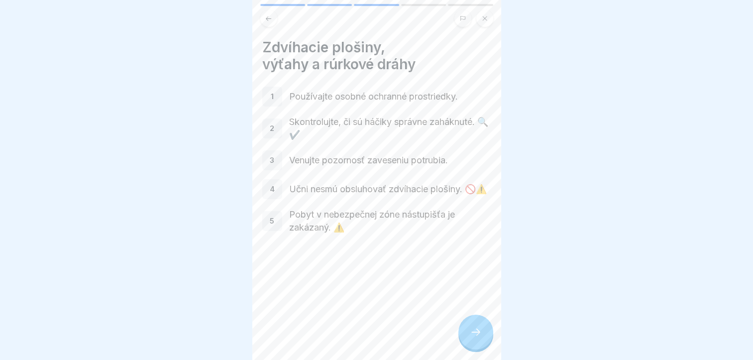
click at [480, 338] on icon at bounding box center [476, 332] width 12 height 12
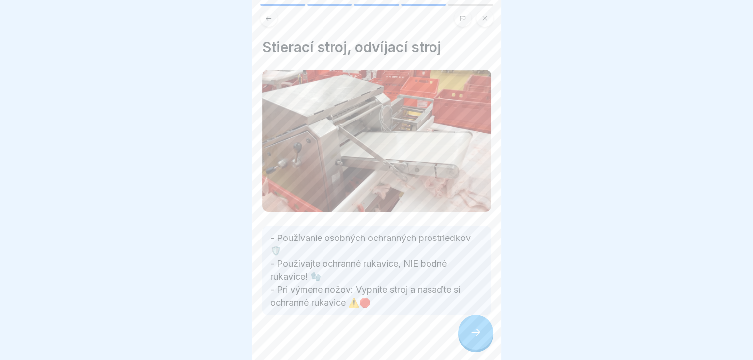
click at [486, 321] on div "Stierací stroj, odvíjací stroj - Používanie osobných ochranných prostriedkov 🛡️…" at bounding box center [376, 180] width 249 height 360
click at [475, 338] on icon at bounding box center [476, 332] width 12 height 12
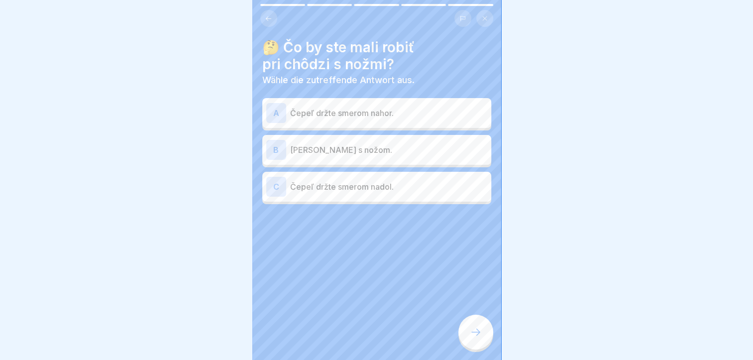
click at [334, 192] on p "Čepeľ držte smerom nadol." at bounding box center [388, 187] width 197 height 12
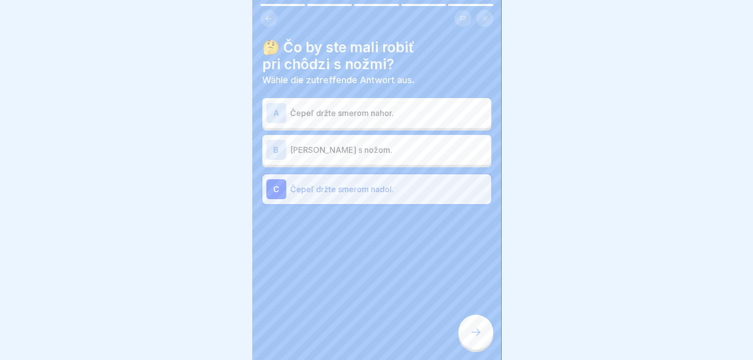
click at [470, 334] on div at bounding box center [475, 332] width 35 height 35
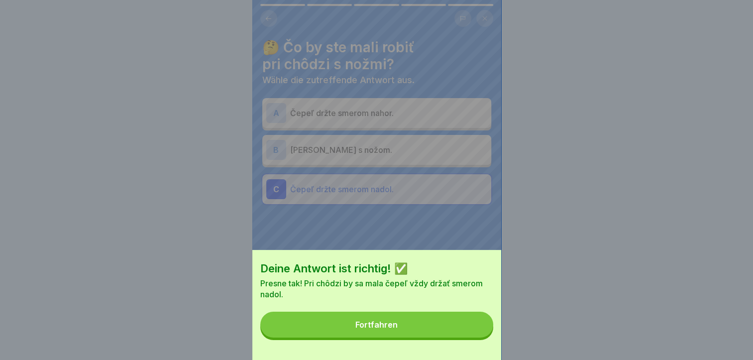
click at [456, 336] on button "Fortfahren" at bounding box center [376, 325] width 233 height 26
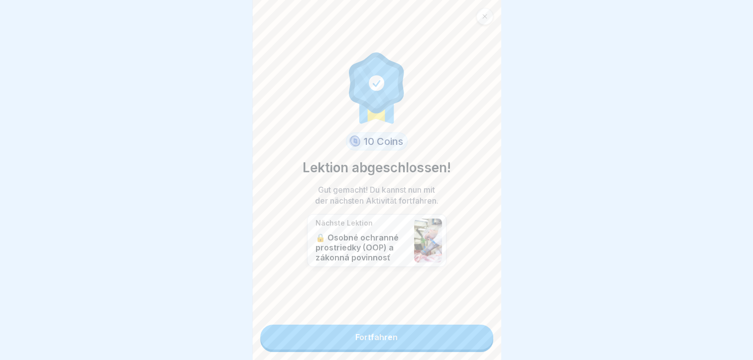
click at [382, 335] on link "Fortfahren" at bounding box center [376, 337] width 233 height 25
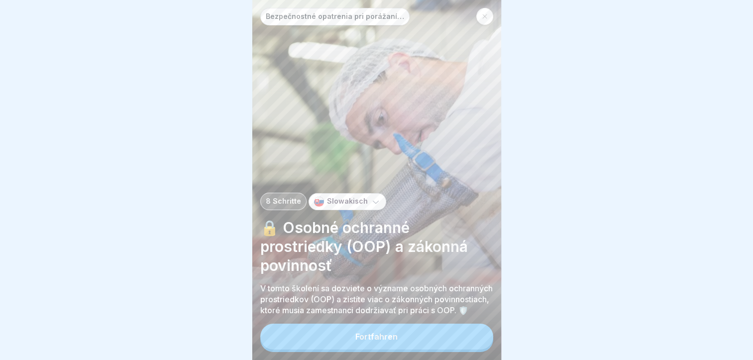
click at [353, 348] on button "Fortfahren" at bounding box center [376, 337] width 233 height 26
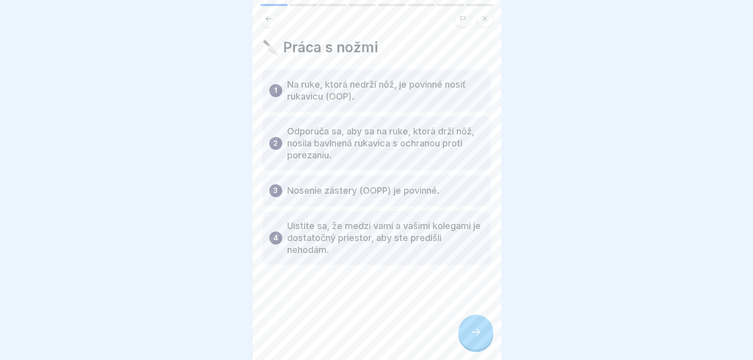
click at [475, 338] on icon at bounding box center [476, 332] width 12 height 12
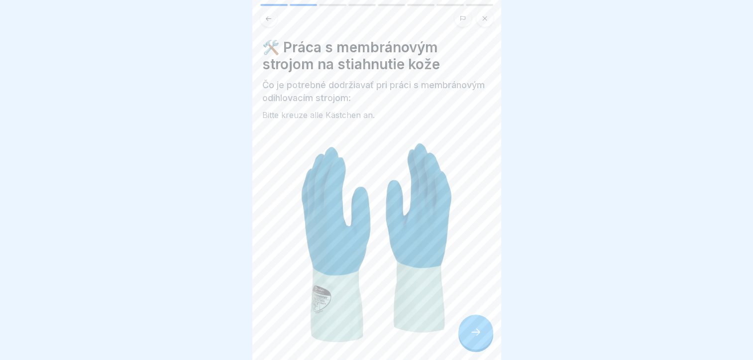
click at [475, 338] on icon at bounding box center [476, 332] width 12 height 12
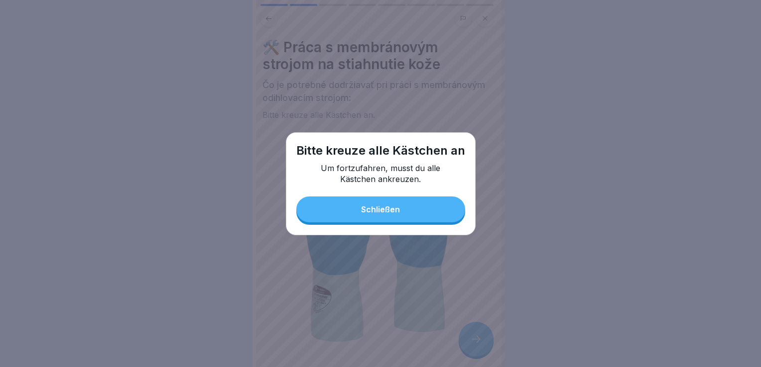
click at [382, 218] on button "Schließen" at bounding box center [380, 210] width 169 height 26
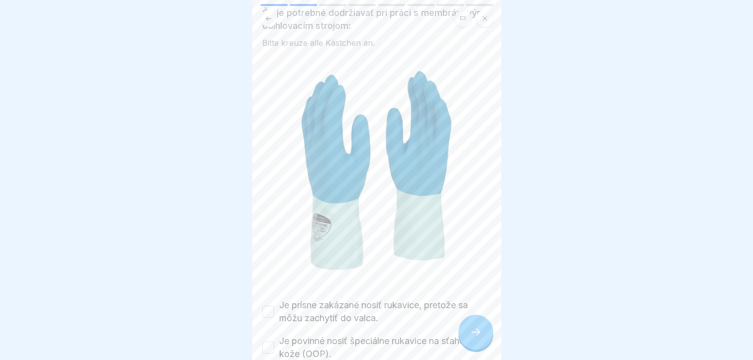
scroll to position [125, 0]
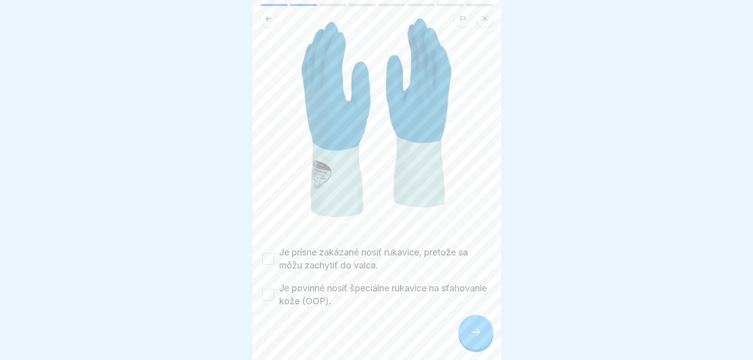
click at [271, 253] on button "Je prísne zakázané nosiť rukavice, pretože sa môžu zachytiť do valca." at bounding box center [268, 259] width 12 height 12
click at [269, 282] on div "Je povinné nosiť špeciálne rukavice na sťahovanie kože (OOP)." at bounding box center [376, 295] width 229 height 26
drag, startPoint x: 267, startPoint y: 286, endPoint x: 292, endPoint y: 289, distance: 25.6
click at [269, 289] on button "Je povinné nosiť špeciálne rukavice na sťahovanie kože (OOP)." at bounding box center [268, 295] width 12 height 12
click at [478, 333] on div at bounding box center [475, 332] width 35 height 35
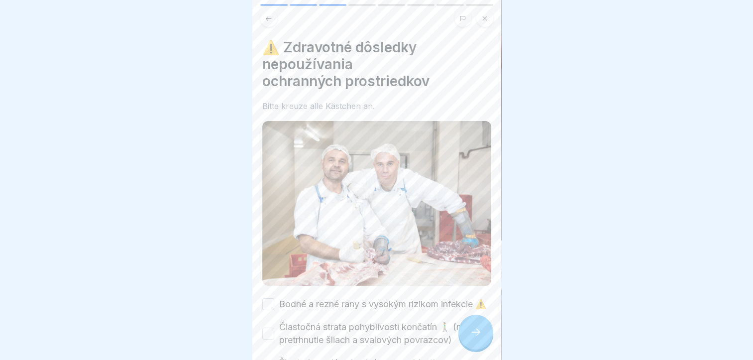
click at [479, 332] on div at bounding box center [475, 332] width 35 height 35
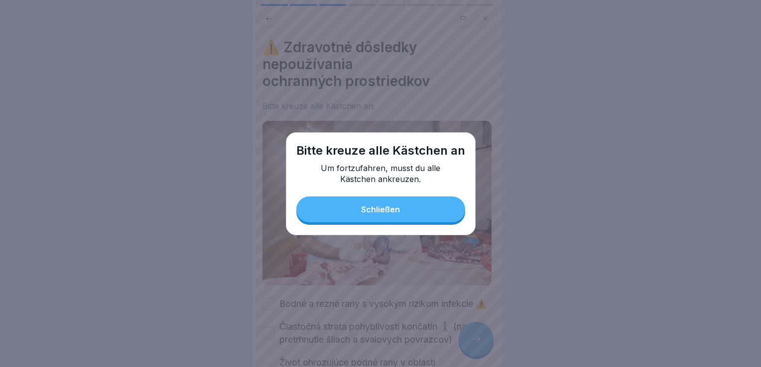
click at [401, 208] on button "Schließen" at bounding box center [380, 210] width 169 height 26
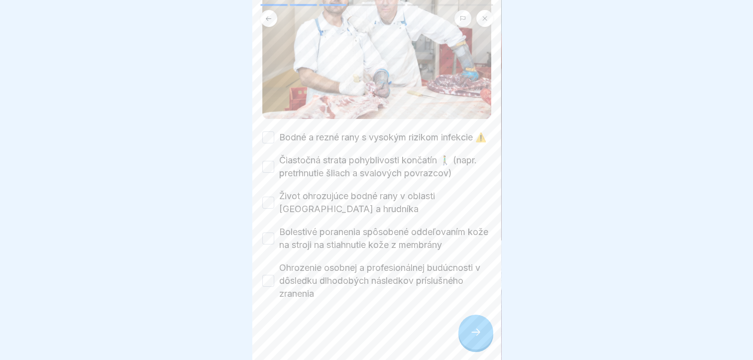
scroll to position [174, 0]
drag, startPoint x: 269, startPoint y: 131, endPoint x: 268, endPoint y: 140, distance: 9.0
click at [268, 132] on button "Bodné a rezné rany s vysokým rizikom infekcie ⚠️" at bounding box center [268, 137] width 12 height 12
click at [266, 167] on button "Čiastočná strata pohyblivosti končatín 🚶‍♂️ (napr. pretrhnutie šliach a svalový…" at bounding box center [268, 167] width 12 height 12
click at [267, 201] on button "Život ohrozujúce bodné rany v oblasti brucha a hrudníka" at bounding box center [268, 203] width 12 height 12
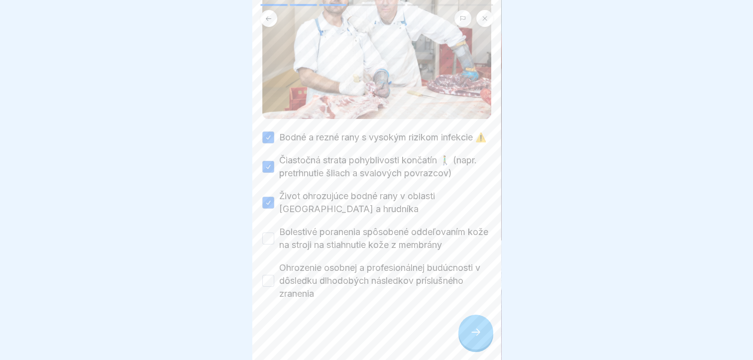
click at [270, 239] on button "Bolestivé poranenia spôsobené oddeľovaním kože na stroji na stiahnutie kože z m…" at bounding box center [268, 238] width 12 height 12
drag, startPoint x: 266, startPoint y: 278, endPoint x: 272, endPoint y: 278, distance: 5.5
click at [267, 278] on button "Ohrozenie osobnej a profesionálnej budúcnosti v dôsledku dlhodobých následkov p…" at bounding box center [268, 281] width 12 height 12
click at [474, 338] on icon at bounding box center [476, 332] width 12 height 12
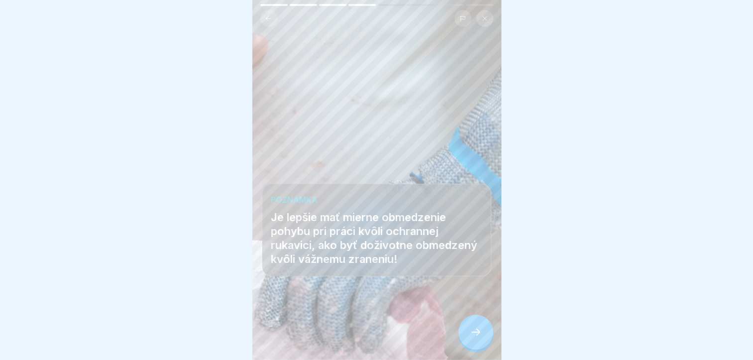
scroll to position [7, 0]
click at [474, 329] on icon at bounding box center [476, 332] width 12 height 12
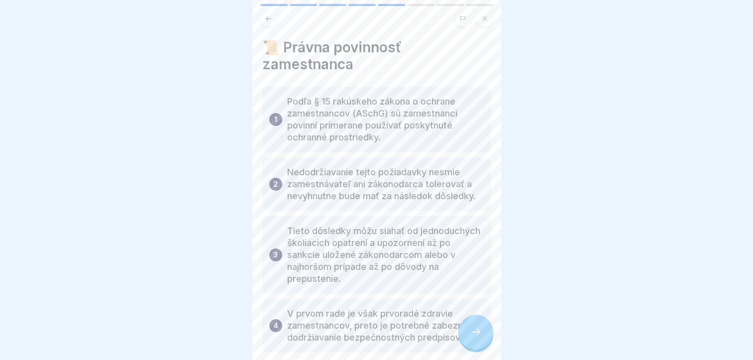
click at [472, 323] on div at bounding box center [475, 332] width 35 height 35
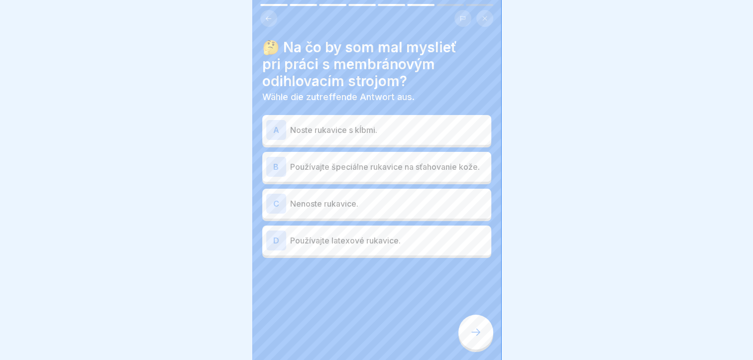
click at [337, 161] on p "Používajte špeciálne rukavice na sťahovanie kože." at bounding box center [388, 167] width 197 height 12
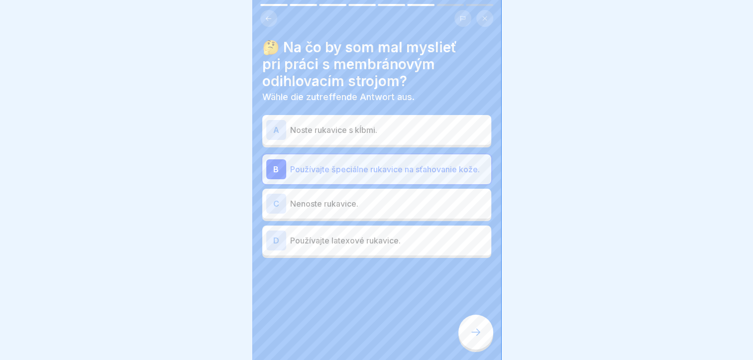
click at [474, 334] on icon at bounding box center [476, 332] width 12 height 12
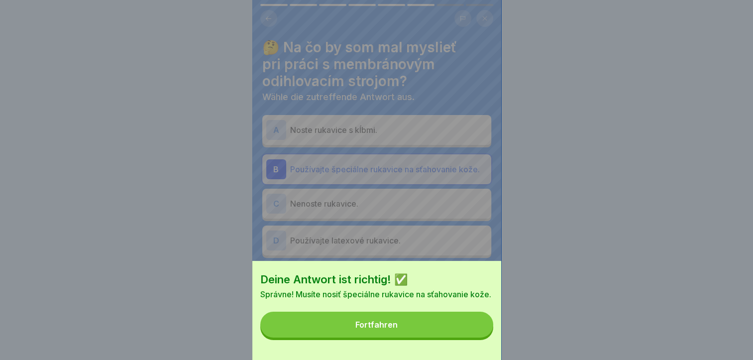
click at [464, 336] on button "Fortfahren" at bounding box center [376, 325] width 233 height 26
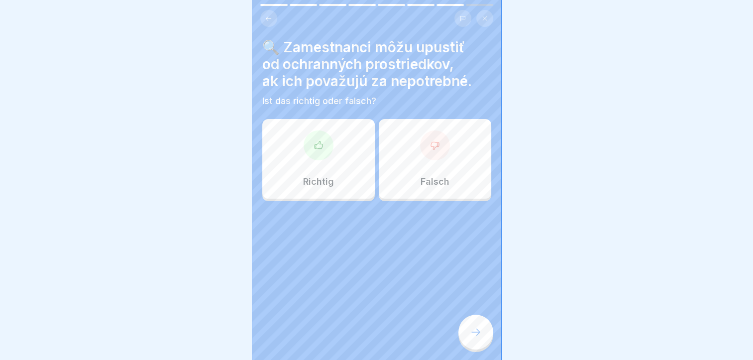
click at [421, 176] on p "Falsch" at bounding box center [435, 181] width 29 height 11
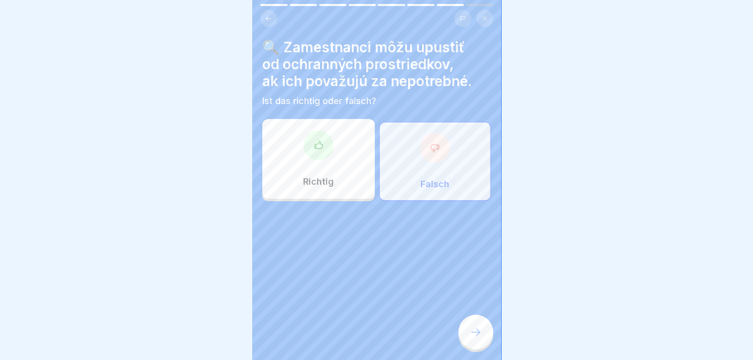
click at [471, 331] on icon at bounding box center [476, 332] width 12 height 12
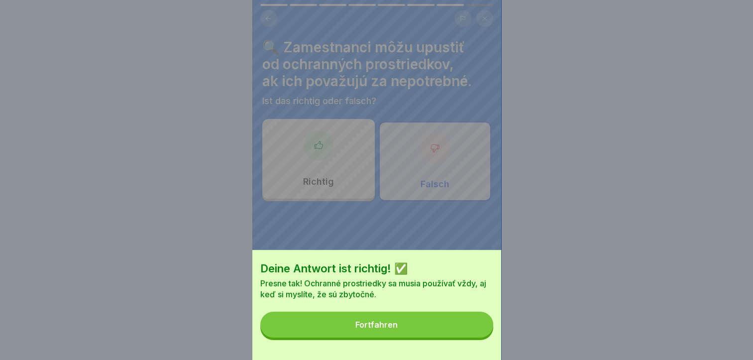
click at [441, 327] on button "Fortfahren" at bounding box center [376, 325] width 233 height 26
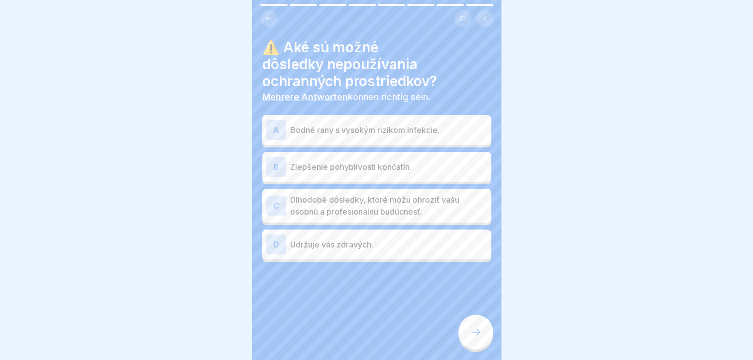
click at [326, 198] on p "Dlhodobé dôsledky, ktoré môžu ohroziť vašu osobnú a profesionálnu budúcnosť." at bounding box center [388, 206] width 197 height 24
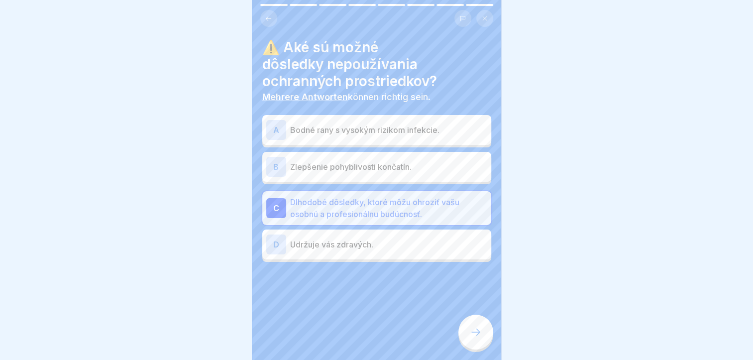
click at [335, 125] on p "Bodné rany s vysokým rizikom infekcie." at bounding box center [388, 130] width 197 height 12
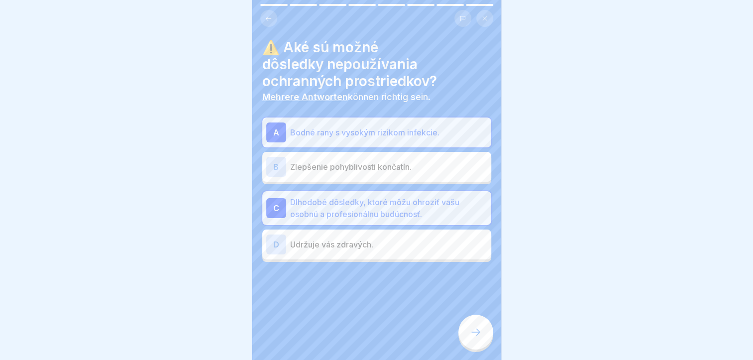
click at [462, 333] on div at bounding box center [475, 332] width 35 height 35
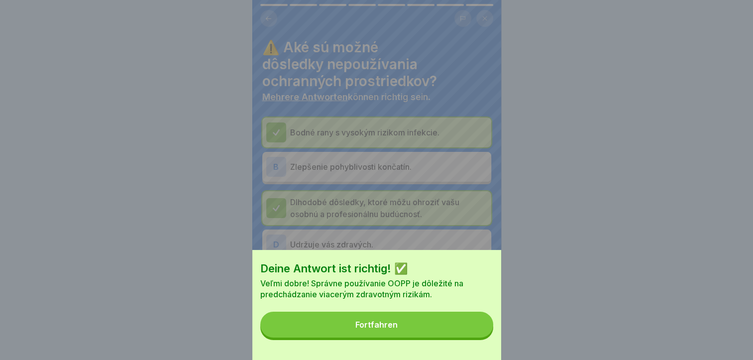
click at [446, 330] on button "Fortfahren" at bounding box center [376, 325] width 233 height 26
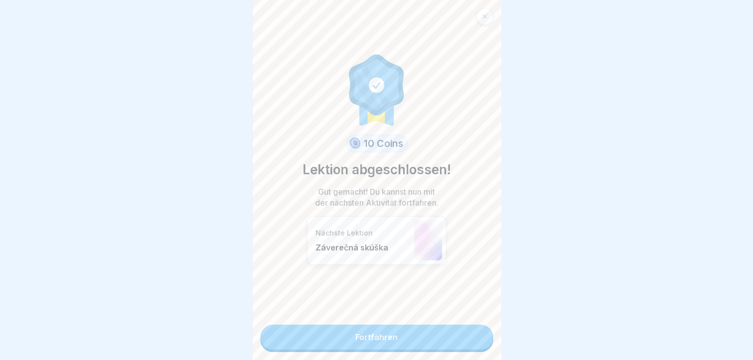
click at [394, 331] on link "Fortfahren" at bounding box center [376, 337] width 233 height 25
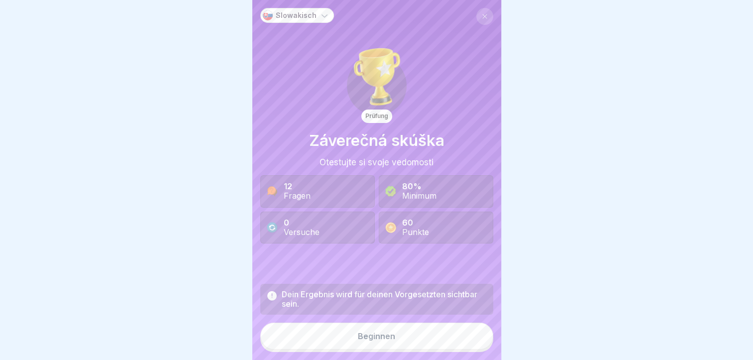
click at [362, 340] on div "Beginnen" at bounding box center [376, 336] width 37 height 9
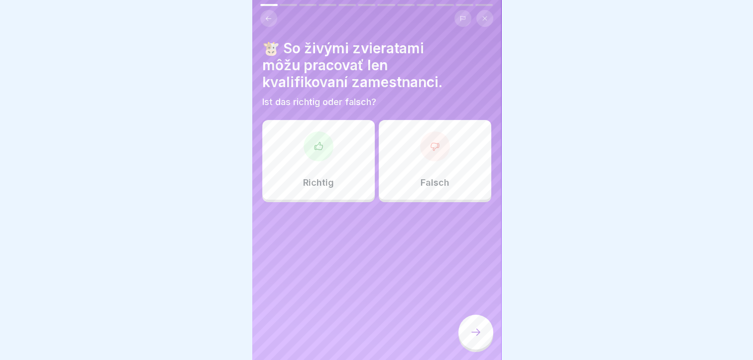
click at [337, 184] on div "Richtig" at bounding box center [318, 160] width 112 height 80
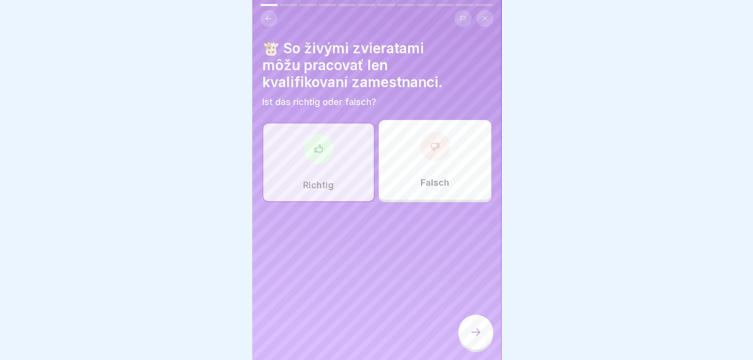
click at [485, 339] on div at bounding box center [475, 332] width 35 height 35
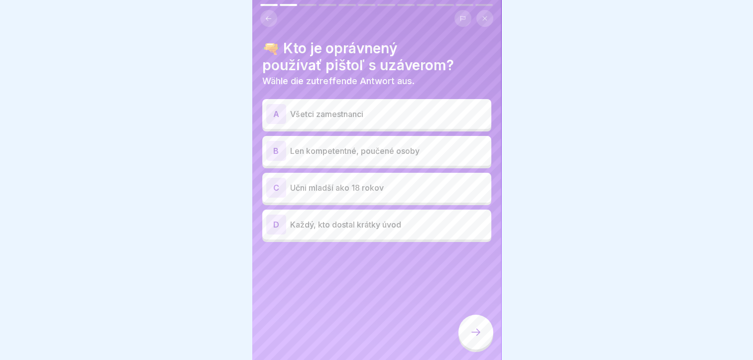
click at [321, 146] on p "Len kompetentné, poučené osoby" at bounding box center [388, 151] width 197 height 12
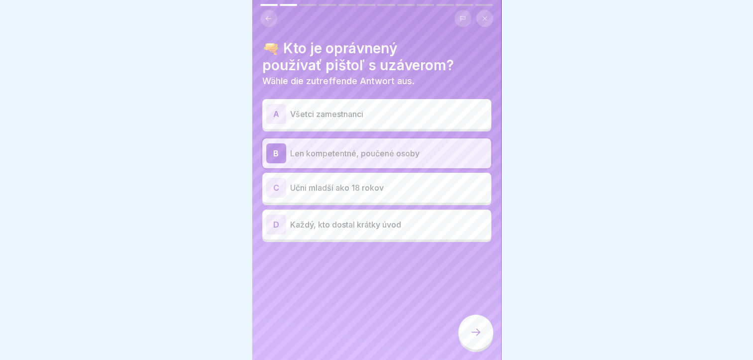
click at [469, 338] on div at bounding box center [475, 332] width 35 height 35
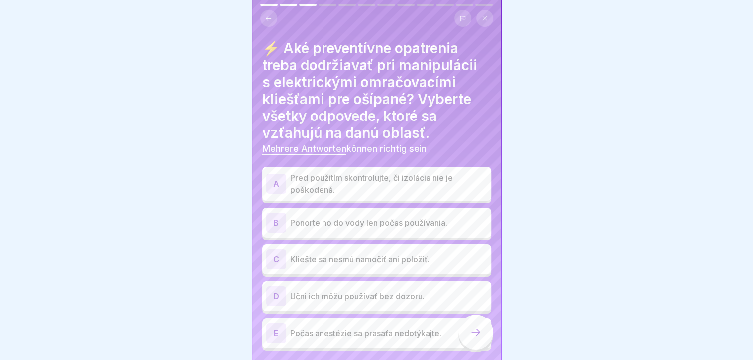
click at [333, 192] on p "Pred použitím skontrolujte, či izolácia nie je poškodená." at bounding box center [388, 184] width 197 height 24
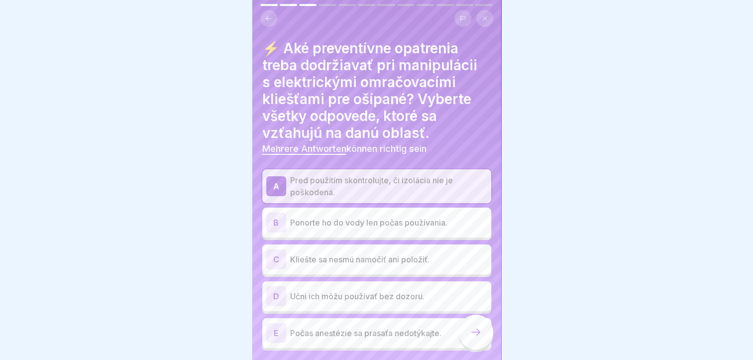
click at [344, 262] on p "Kliešte sa nesmú namočiť ani položiť." at bounding box center [388, 259] width 197 height 12
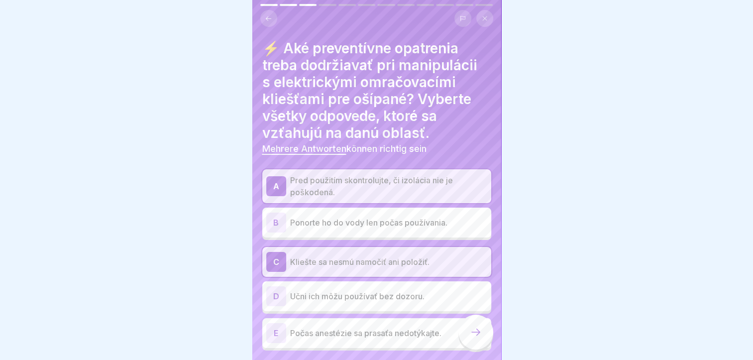
scroll to position [30, 0]
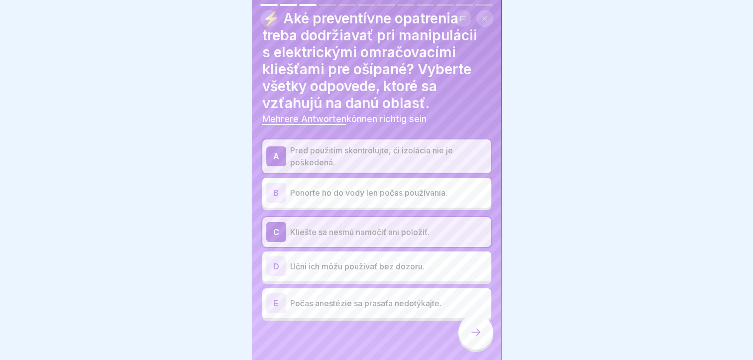
click at [469, 337] on div at bounding box center [475, 332] width 35 height 35
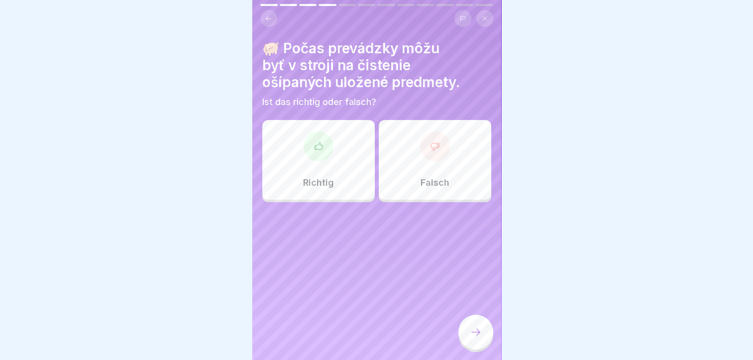
click at [421, 188] on p "Falsch" at bounding box center [435, 182] width 29 height 11
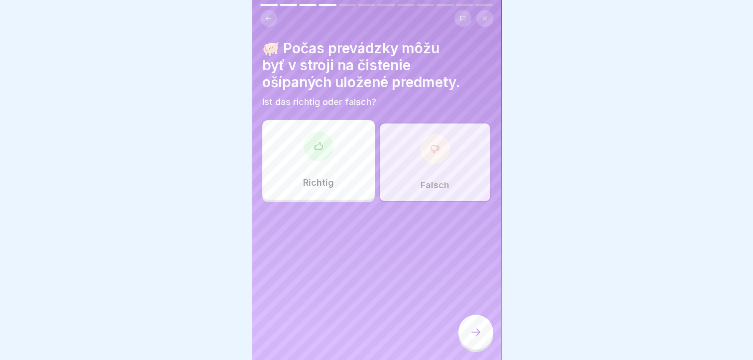
click at [476, 338] on icon at bounding box center [476, 332] width 12 height 12
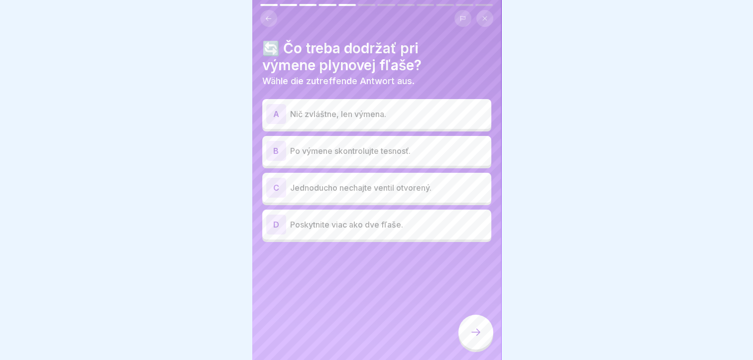
click at [359, 143] on div "B Po výmene skontrolujte tesnosť." at bounding box center [376, 151] width 221 height 20
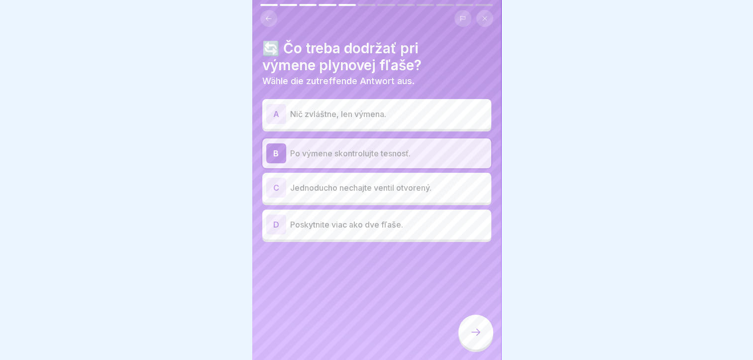
click at [350, 222] on p "Poskytnite viac ako dve fľaše." at bounding box center [388, 225] width 197 height 12
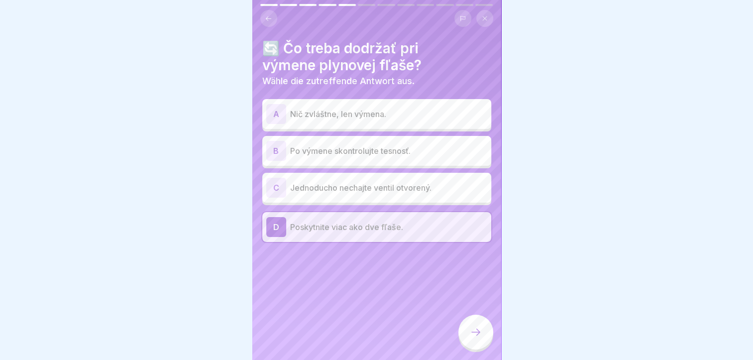
click at [338, 153] on p "Po výmene skontrolujte tesnosť." at bounding box center [388, 151] width 197 height 12
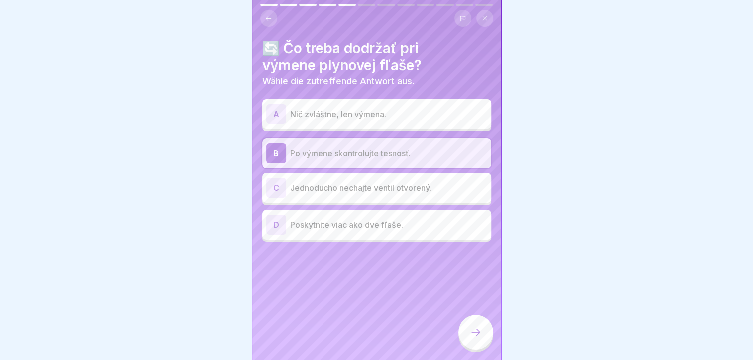
click at [476, 335] on icon at bounding box center [476, 332] width 12 height 12
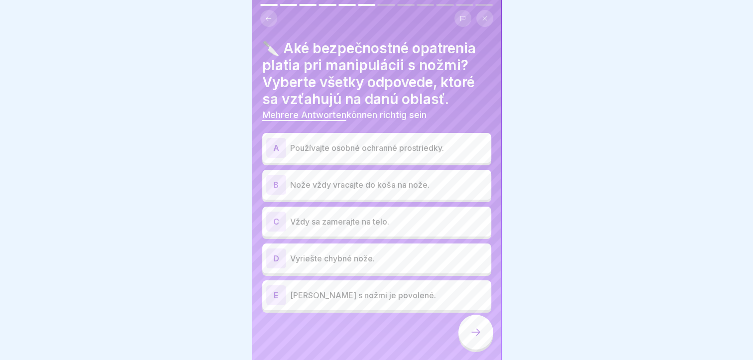
click at [356, 144] on p "Používajte osobné ochranné prostriedky." at bounding box center [388, 148] width 197 height 12
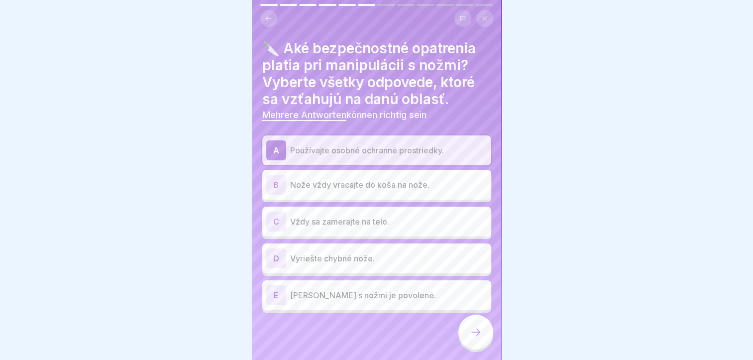
click at [361, 184] on p "Nože vždy vracajte do koša na nože." at bounding box center [388, 185] width 197 height 12
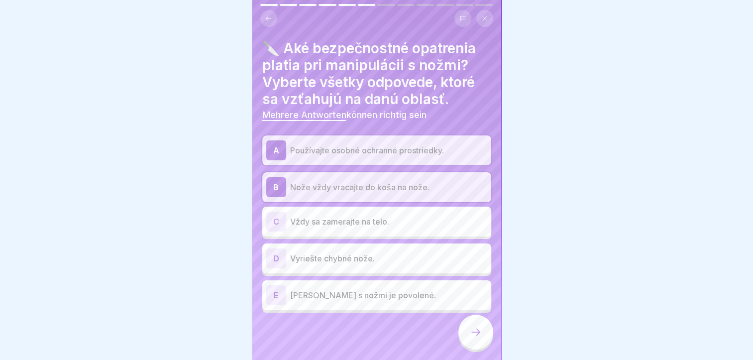
click at [468, 340] on div at bounding box center [475, 332] width 35 height 35
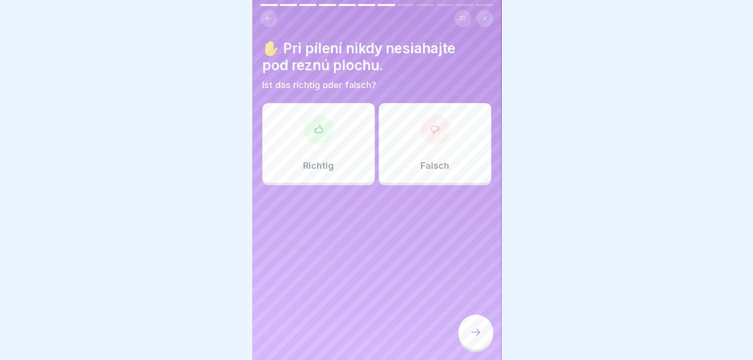
click at [325, 154] on div "Richtig" at bounding box center [318, 143] width 112 height 80
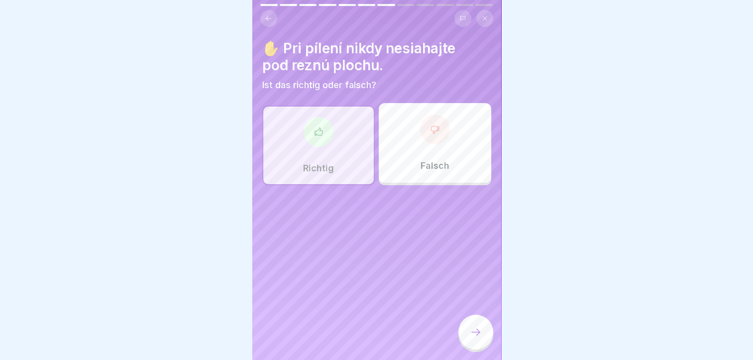
click at [482, 338] on div at bounding box center [475, 332] width 35 height 35
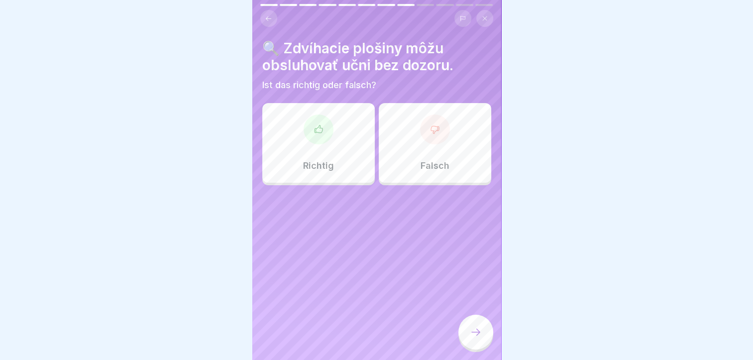
click at [414, 169] on div "Falsch" at bounding box center [435, 143] width 112 height 80
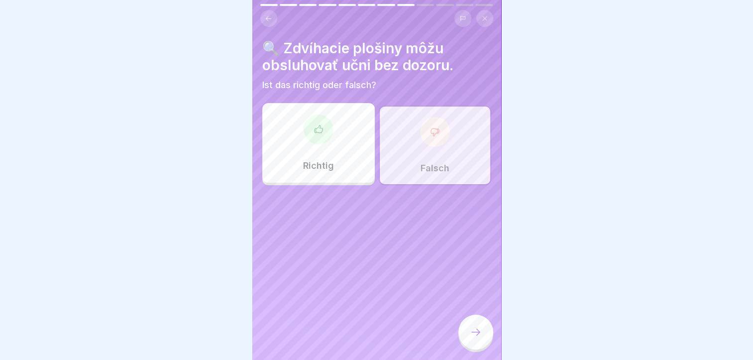
click at [474, 336] on icon at bounding box center [476, 332] width 12 height 12
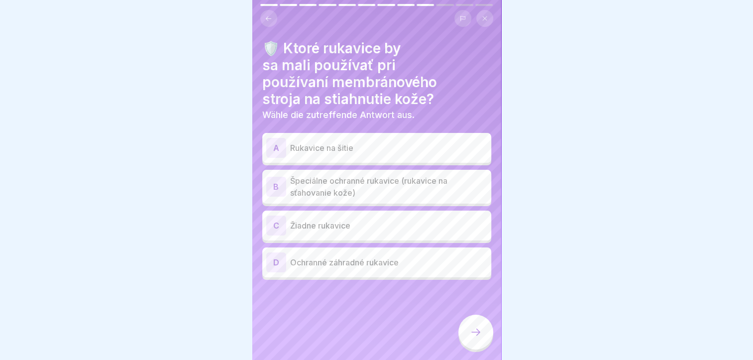
click at [375, 194] on p "Špeciálne ochranné rukavice (rukavice na sťahovanie kože)" at bounding box center [388, 187] width 197 height 24
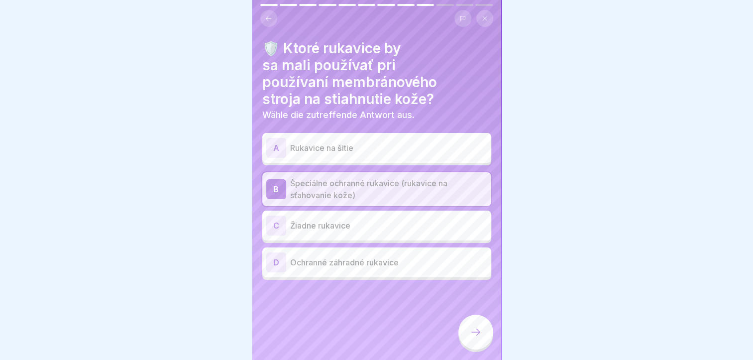
click at [464, 323] on div at bounding box center [475, 333] width 35 height 37
click at [467, 332] on div at bounding box center [475, 332] width 35 height 35
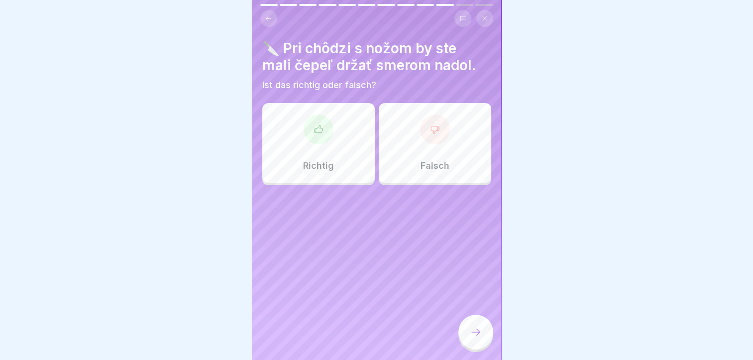
click at [334, 161] on div "Richtig" at bounding box center [318, 143] width 112 height 80
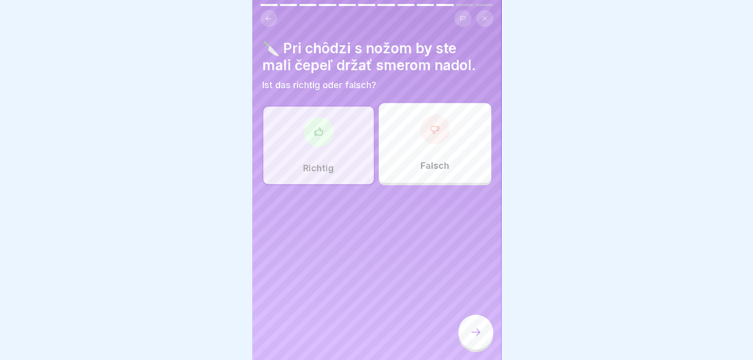
click at [485, 345] on div at bounding box center [475, 332] width 35 height 35
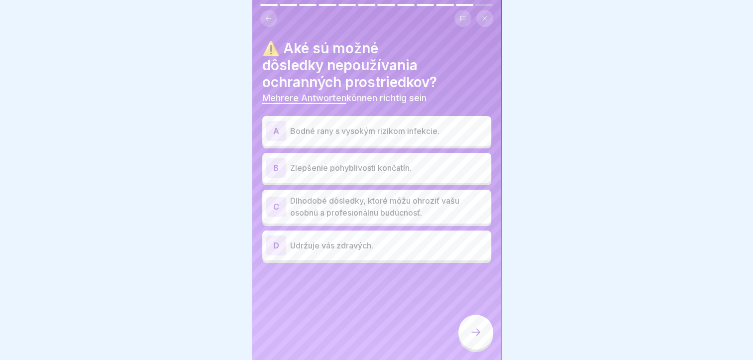
click at [366, 212] on p "Dlhodobé dôsledky, ktoré môžu ohroziť vašu osobnú a profesionálnu budúcnosť." at bounding box center [388, 207] width 197 height 24
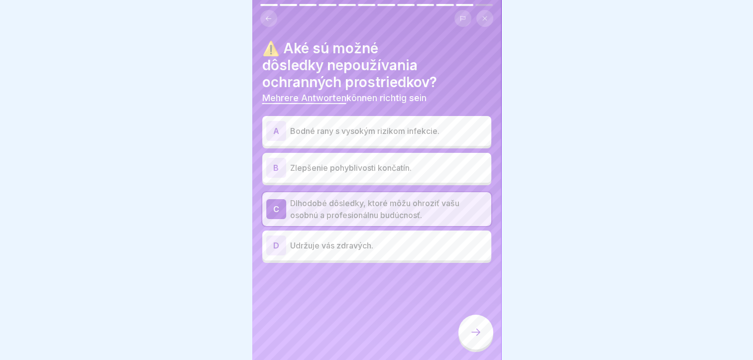
click at [476, 335] on icon at bounding box center [476, 332] width 12 height 12
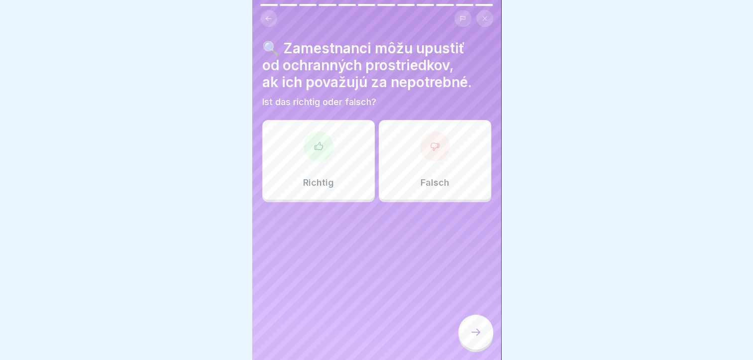
click at [431, 173] on div "Falsch" at bounding box center [435, 160] width 112 height 80
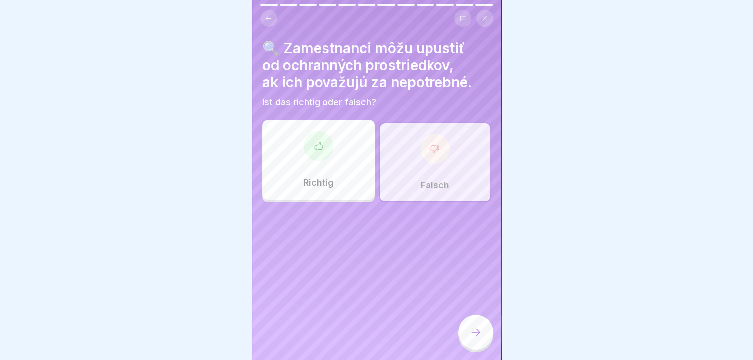
click at [474, 334] on div at bounding box center [475, 332] width 35 height 35
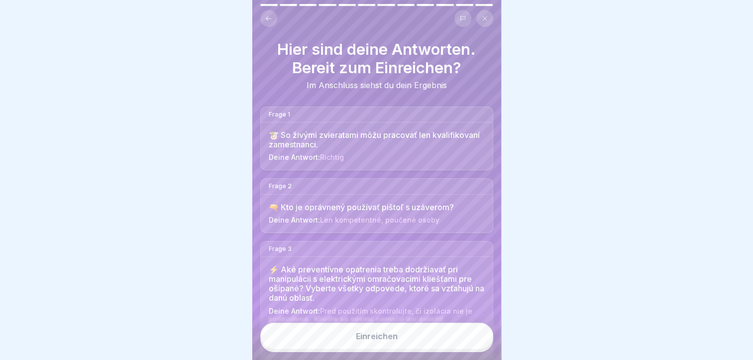
click at [393, 340] on div "Einreichen" at bounding box center [377, 336] width 42 height 9
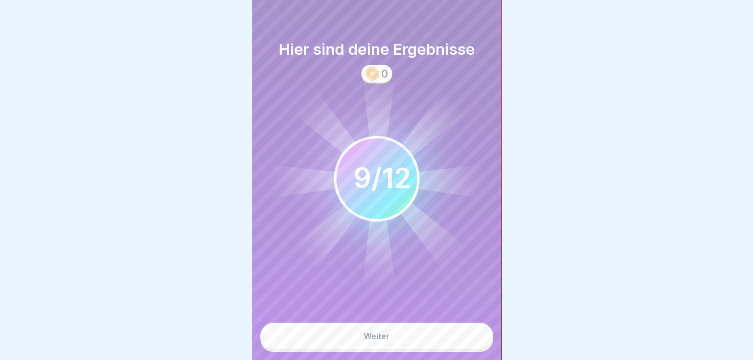
click at [385, 340] on div "Weiter" at bounding box center [377, 336] width 26 height 9
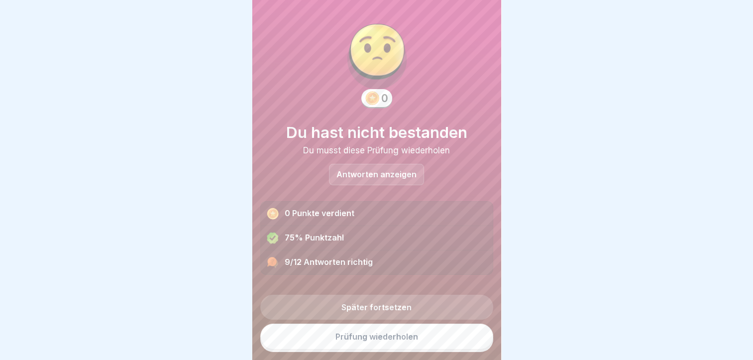
click at [360, 339] on link "Prüfung wiederholen" at bounding box center [376, 337] width 233 height 26
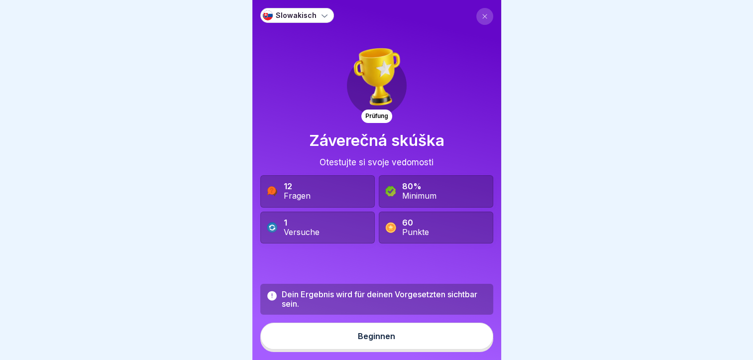
click at [376, 349] on button "Beginnen" at bounding box center [376, 336] width 233 height 27
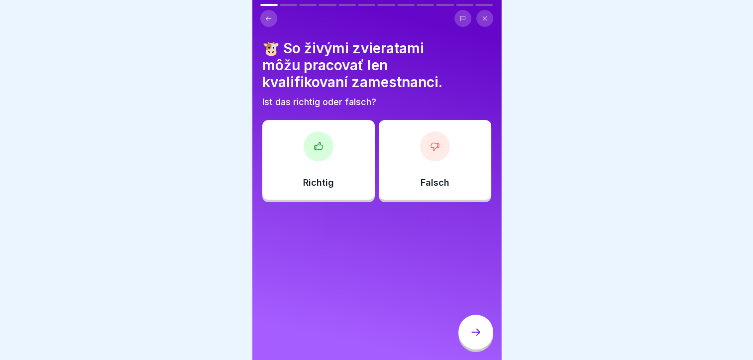
click at [323, 168] on div "Richtig" at bounding box center [318, 160] width 112 height 80
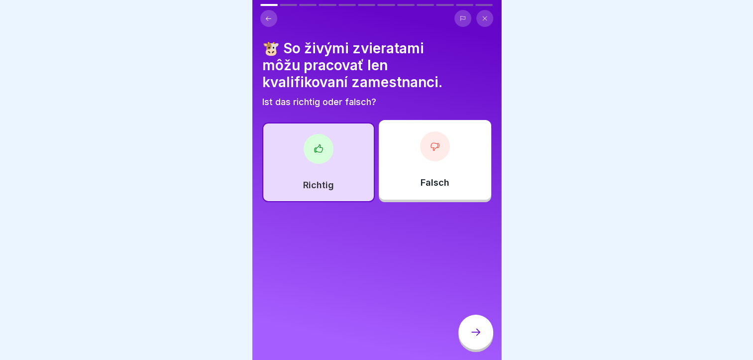
click at [472, 335] on icon at bounding box center [476, 332] width 12 height 12
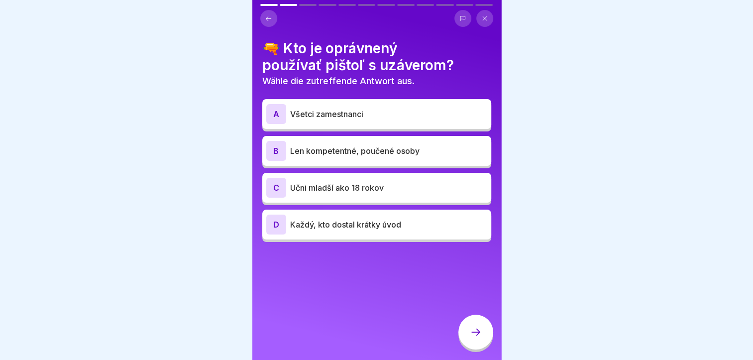
click at [342, 148] on p "Len kompetentné, poučené osoby" at bounding box center [388, 151] width 197 height 12
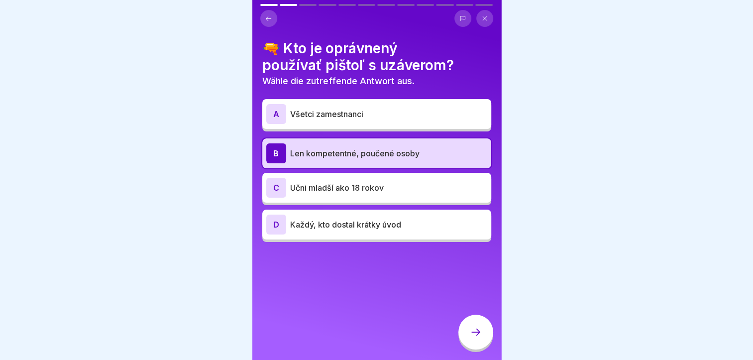
click at [471, 334] on div at bounding box center [475, 332] width 35 height 35
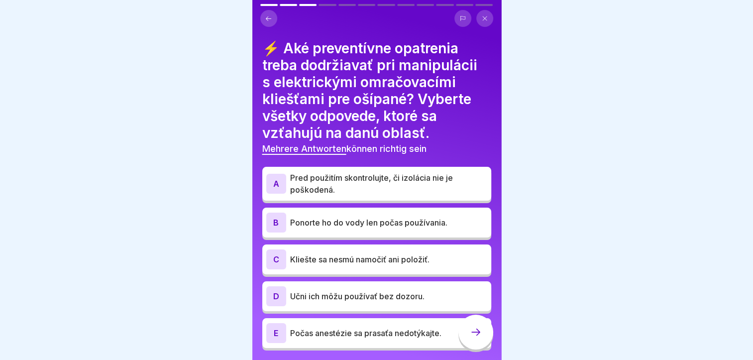
click at [323, 188] on p "Pred použitím skontrolujte, či izolácia nie je poškodená." at bounding box center [388, 184] width 197 height 24
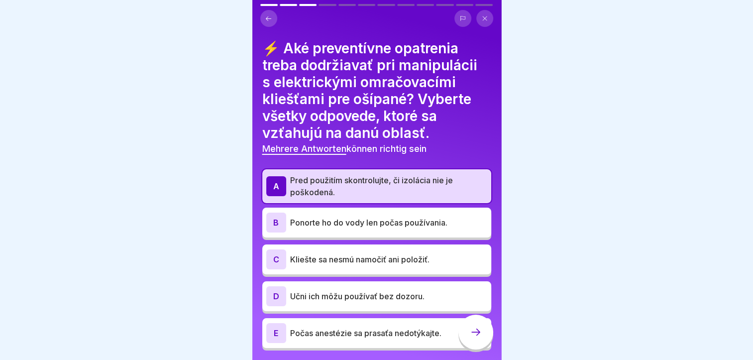
click at [338, 261] on p "Kliešte sa nesmú namočiť ani položiť." at bounding box center [388, 259] width 197 height 12
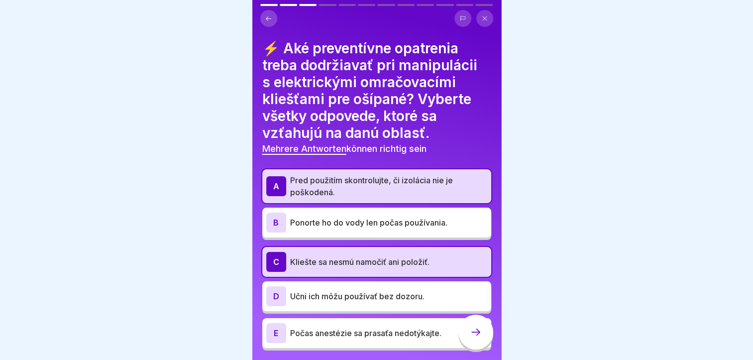
click at [470, 338] on icon at bounding box center [476, 332] width 12 height 12
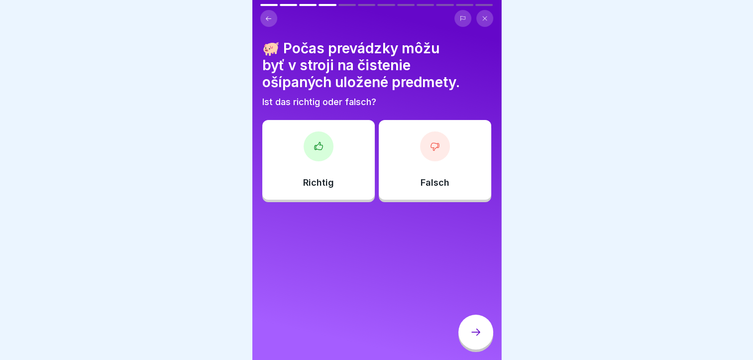
click at [261, 15] on button at bounding box center [268, 18] width 17 height 17
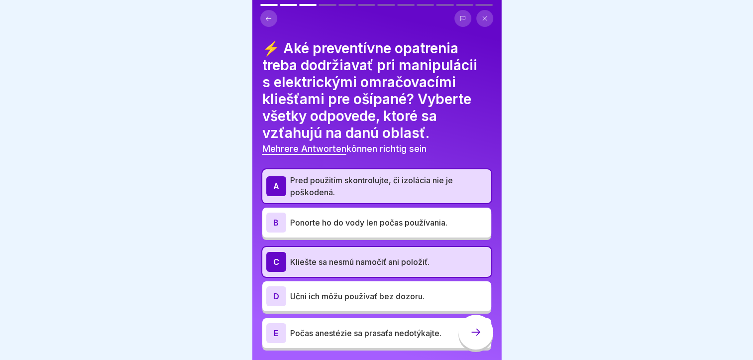
click at [371, 335] on p "Počas anestézie sa prasaťa nedotýkajte." at bounding box center [388, 333] width 197 height 12
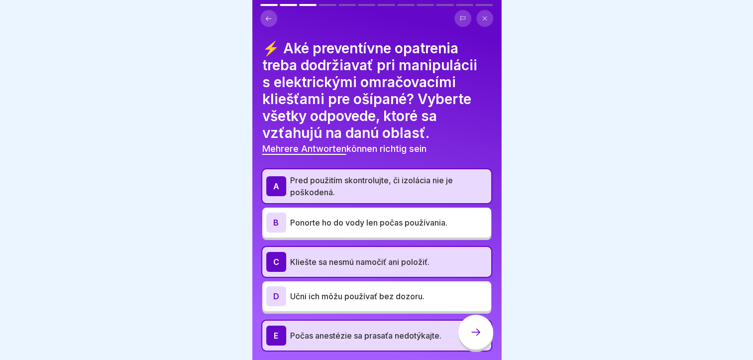
click at [476, 338] on icon at bounding box center [476, 332] width 12 height 12
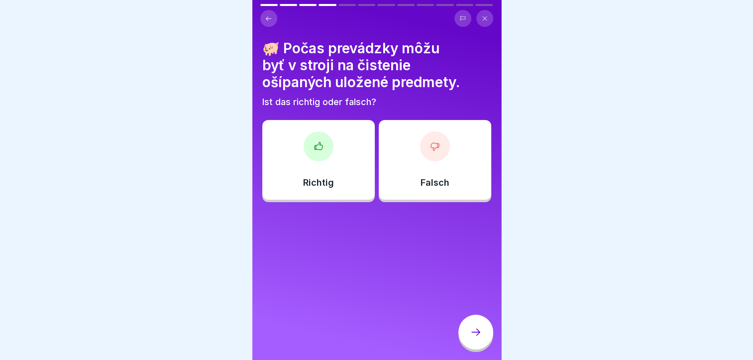
click at [427, 163] on div "Falsch" at bounding box center [435, 160] width 112 height 80
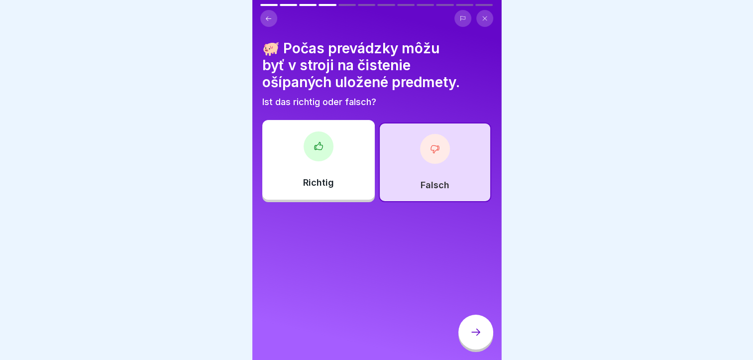
click at [472, 334] on div at bounding box center [475, 332] width 35 height 35
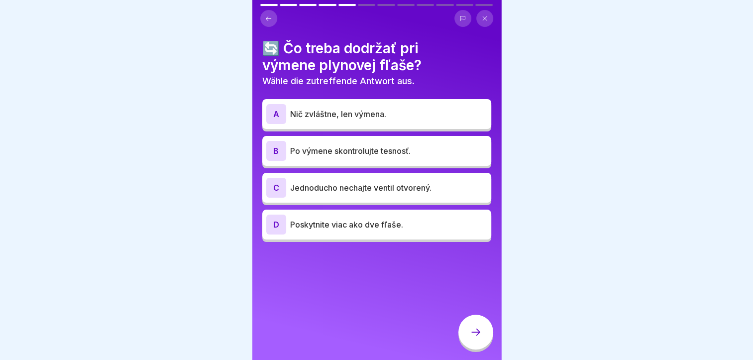
click at [377, 146] on p "Po výmene skontrolujte tesnosť." at bounding box center [388, 151] width 197 height 12
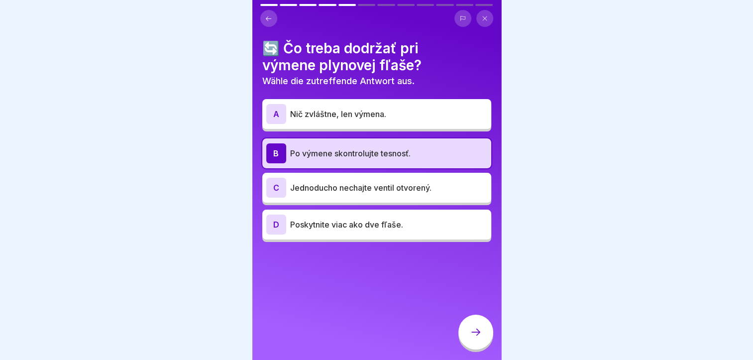
click at [476, 338] on icon at bounding box center [476, 332] width 12 height 12
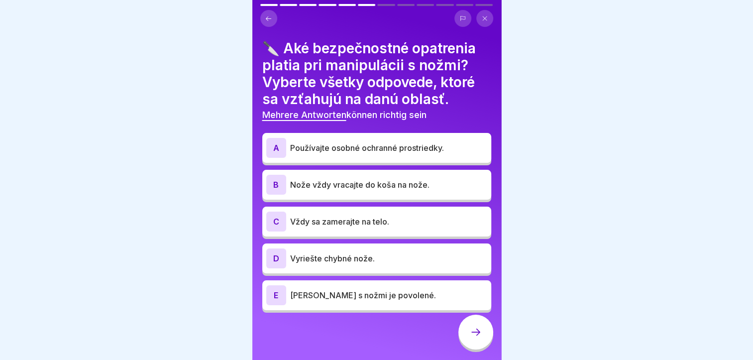
click at [355, 150] on p "Používajte osobné ochranné prostriedky." at bounding box center [388, 148] width 197 height 12
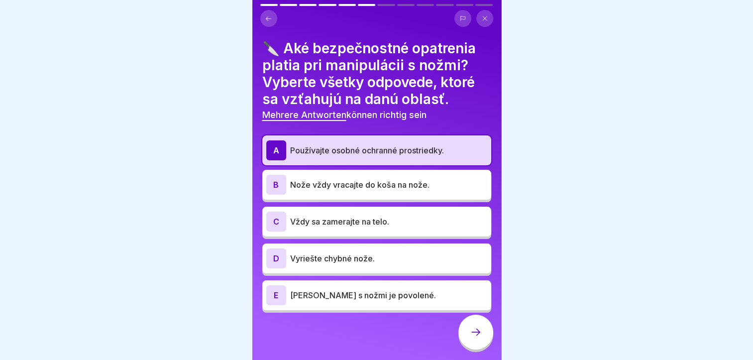
click at [362, 185] on p "Nože vždy vracajte do koša na nože." at bounding box center [388, 185] width 197 height 12
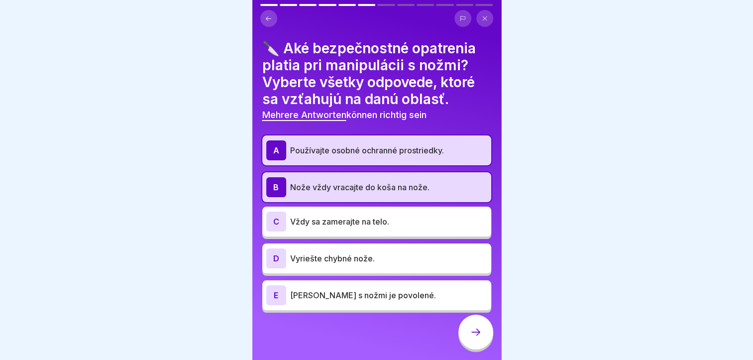
click at [372, 264] on p "Vyriešte chybné nože." at bounding box center [388, 258] width 197 height 12
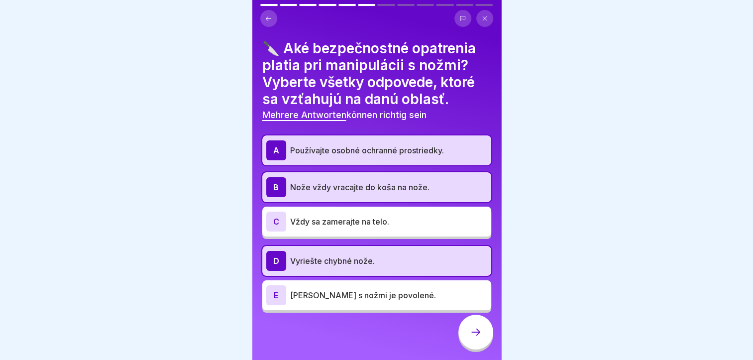
click at [479, 338] on icon at bounding box center [476, 332] width 12 height 12
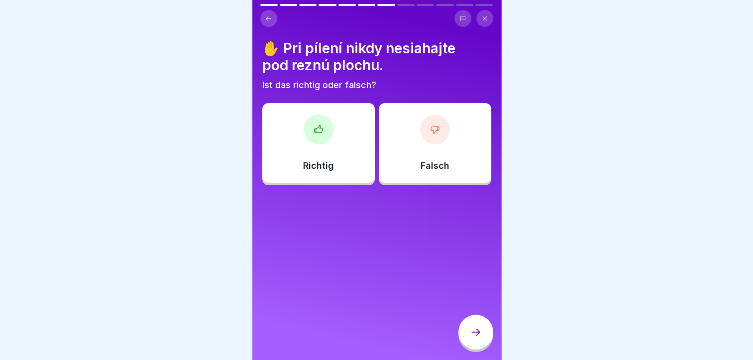
click at [322, 158] on div "Richtig" at bounding box center [318, 143] width 112 height 80
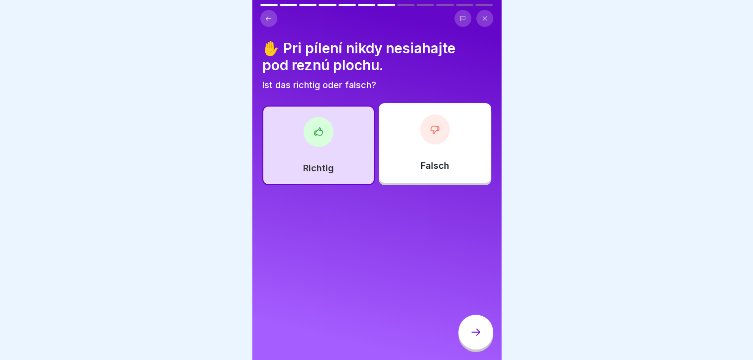
click at [468, 343] on div at bounding box center [475, 332] width 35 height 35
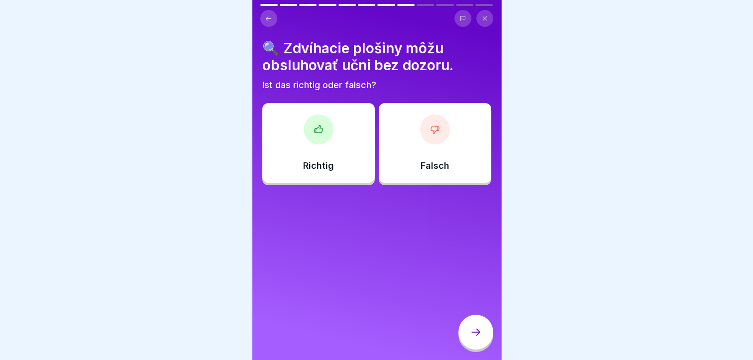
click at [421, 157] on div "Falsch" at bounding box center [435, 143] width 112 height 80
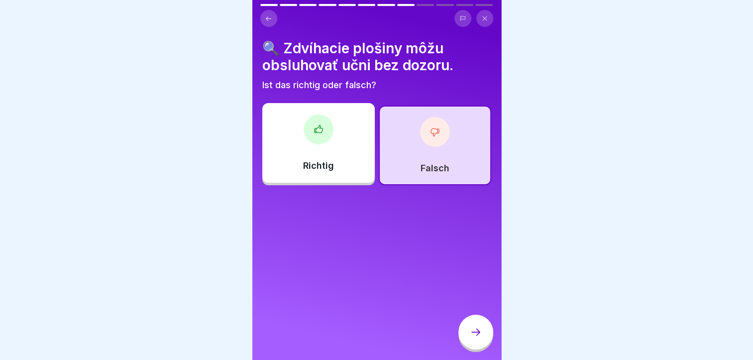
click at [471, 338] on icon at bounding box center [476, 332] width 12 height 12
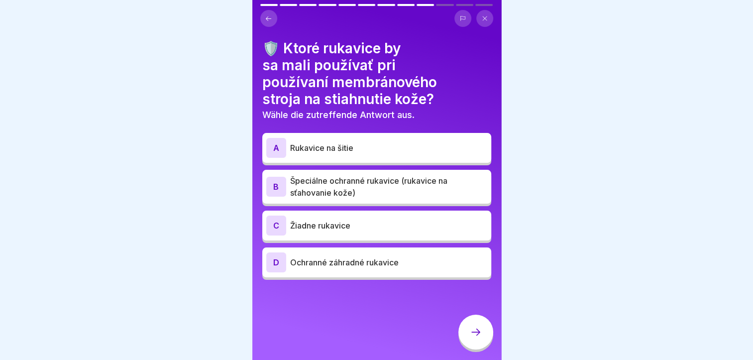
click at [334, 191] on p "Špeciálne ochranné rukavice (rukavice na sťahovanie kože)" at bounding box center [388, 187] width 197 height 24
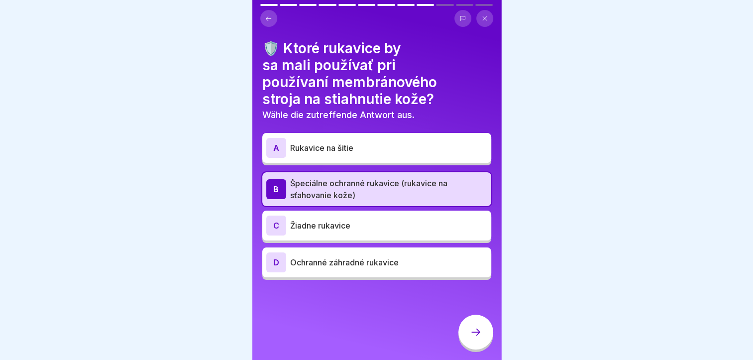
click at [470, 338] on icon at bounding box center [476, 332] width 12 height 12
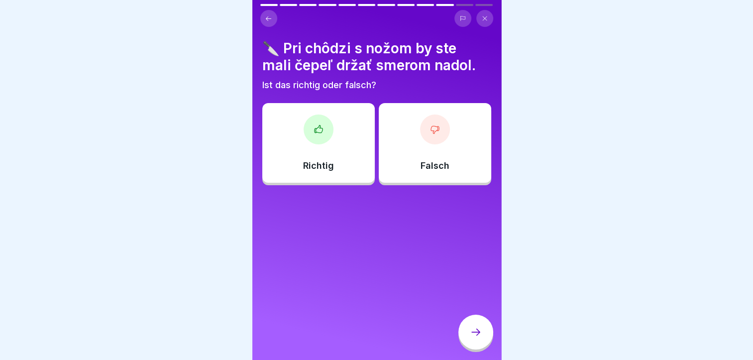
click at [336, 167] on div "Richtig" at bounding box center [318, 143] width 112 height 80
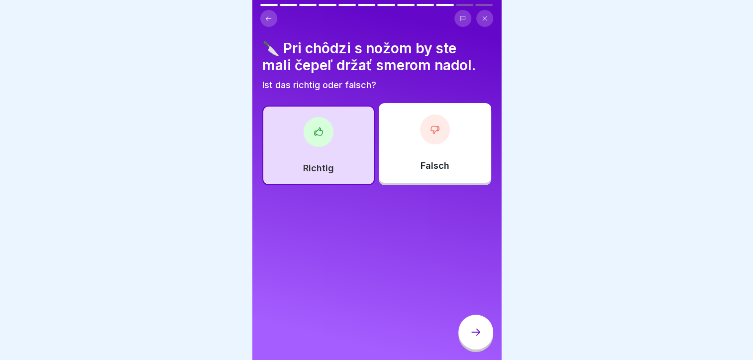
click at [477, 348] on div at bounding box center [475, 332] width 35 height 35
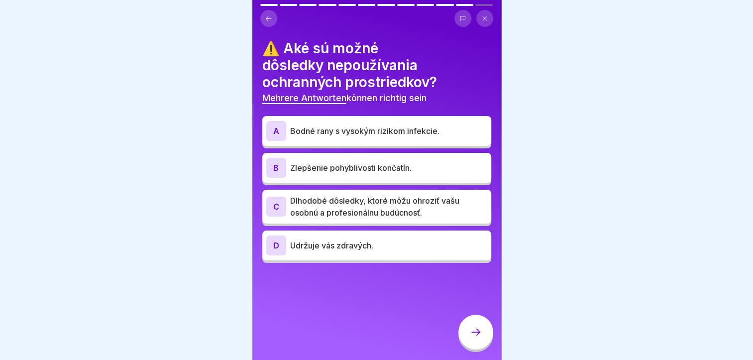
click at [337, 208] on p "Dlhodobé dôsledky, ktoré môžu ohroziť vašu osobnú a profesionálnu budúcnosť." at bounding box center [388, 207] width 197 height 24
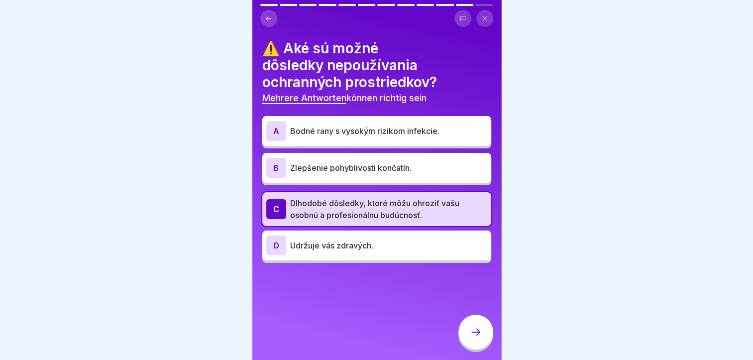
click at [480, 337] on icon at bounding box center [476, 332] width 12 height 12
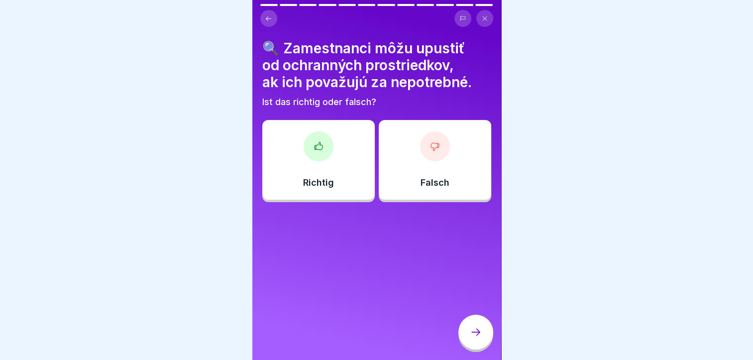
drag, startPoint x: 265, startPoint y: 12, endPoint x: 266, endPoint y: 17, distance: 5.6
click at [265, 13] on button at bounding box center [268, 18] width 17 height 17
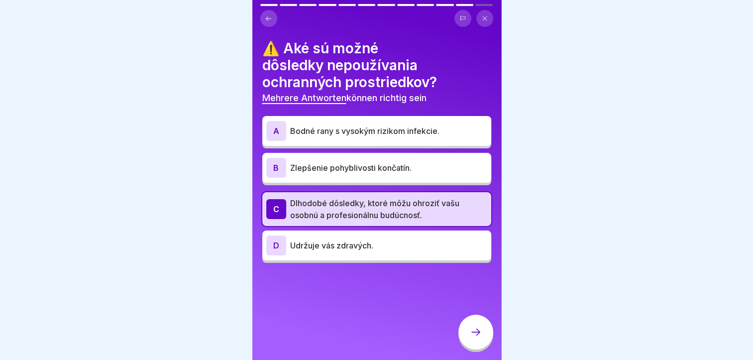
click at [325, 237] on div "D Udržuje vás zdravých." at bounding box center [376, 245] width 221 height 20
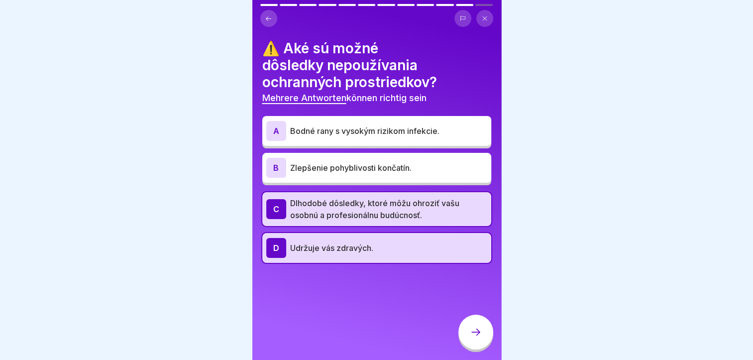
click at [337, 134] on p "Bodné rany s vysokým rizikom infekcie." at bounding box center [388, 131] width 197 height 12
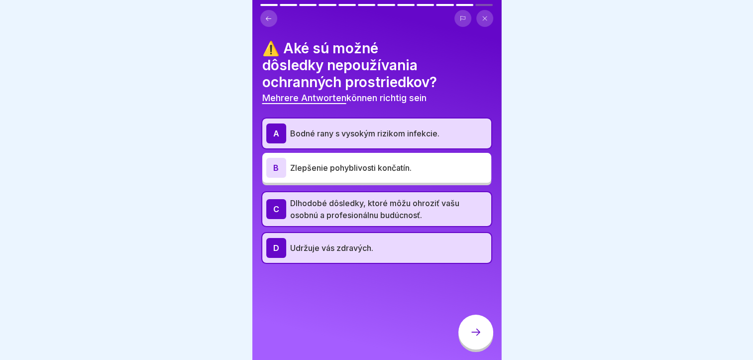
click at [472, 332] on div at bounding box center [475, 332] width 35 height 35
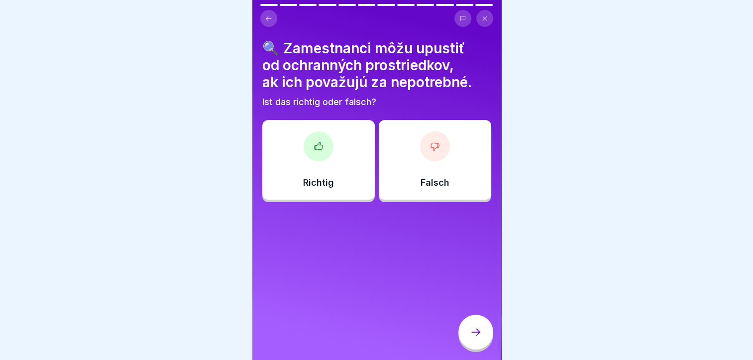
click at [423, 175] on div "Falsch" at bounding box center [435, 160] width 112 height 80
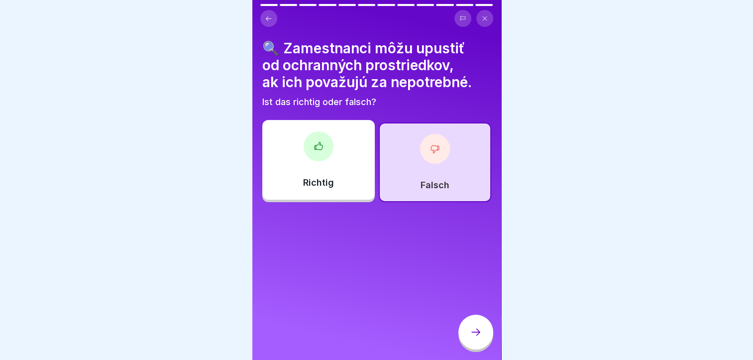
click at [469, 346] on div at bounding box center [475, 332] width 35 height 35
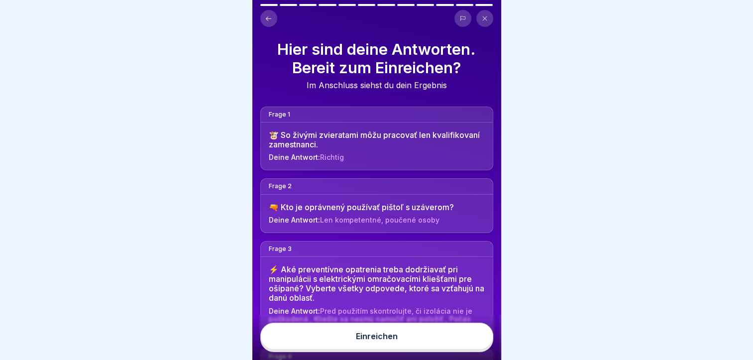
click at [374, 340] on div "Einreichen" at bounding box center [377, 336] width 42 height 9
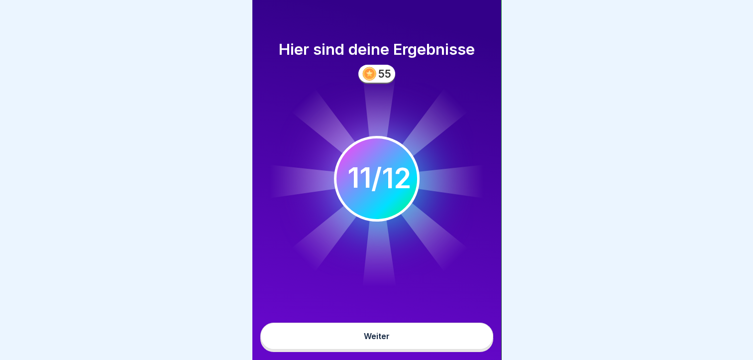
click at [383, 340] on div "Weiter" at bounding box center [377, 336] width 26 height 9
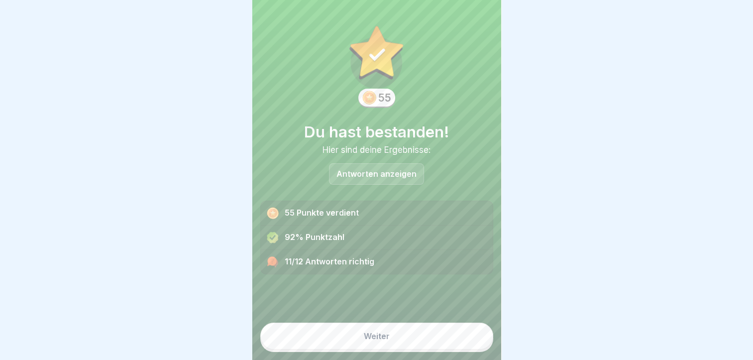
click at [367, 340] on div "Weiter" at bounding box center [377, 336] width 26 height 9
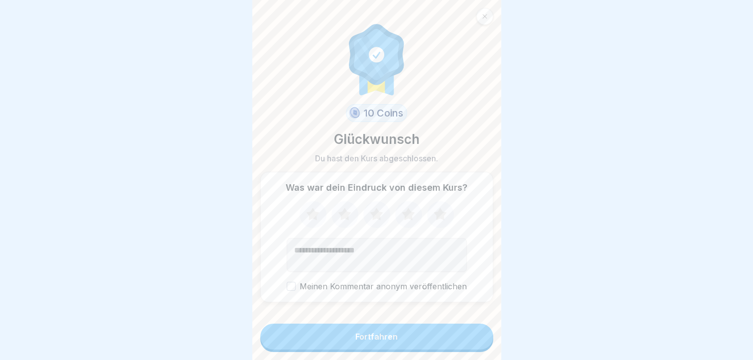
click at [353, 349] on button "Fortfahren" at bounding box center [376, 337] width 233 height 26
click at [355, 341] on div "Fortfahren" at bounding box center [376, 336] width 42 height 9
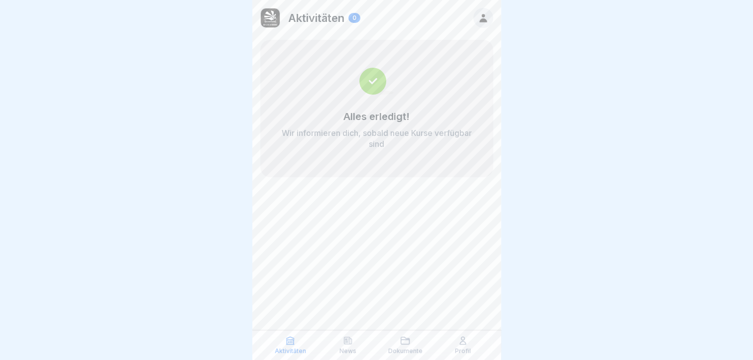
click at [385, 242] on div "Aktivitäten 0 Alles erledigt! Wir informieren dich, sobald neue Kurse verfügbar…" at bounding box center [376, 180] width 249 height 360
